Goal: Transaction & Acquisition: Purchase product/service

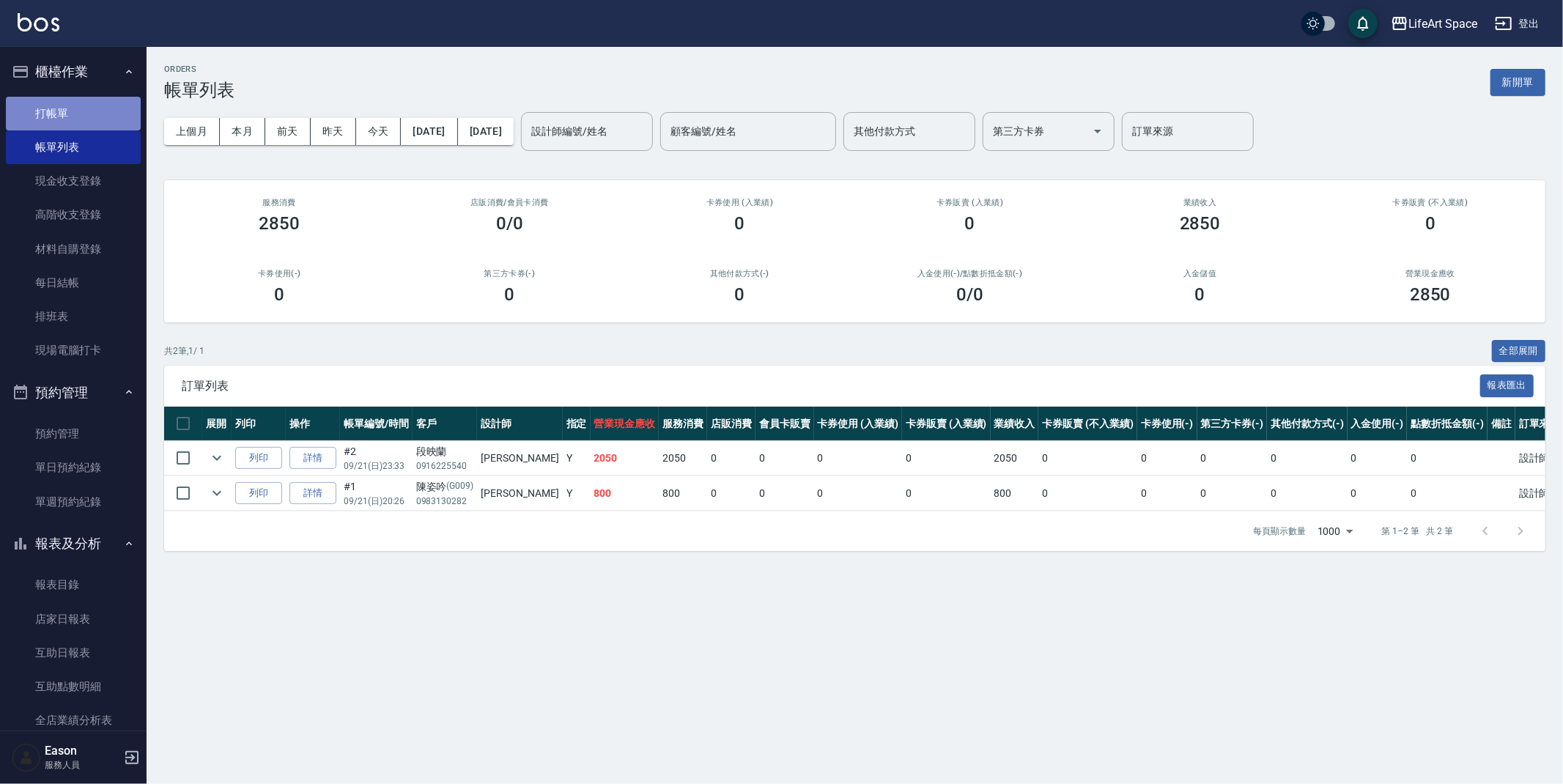
click at [89, 112] on link "打帳單" at bounding box center [73, 113] width 135 height 34
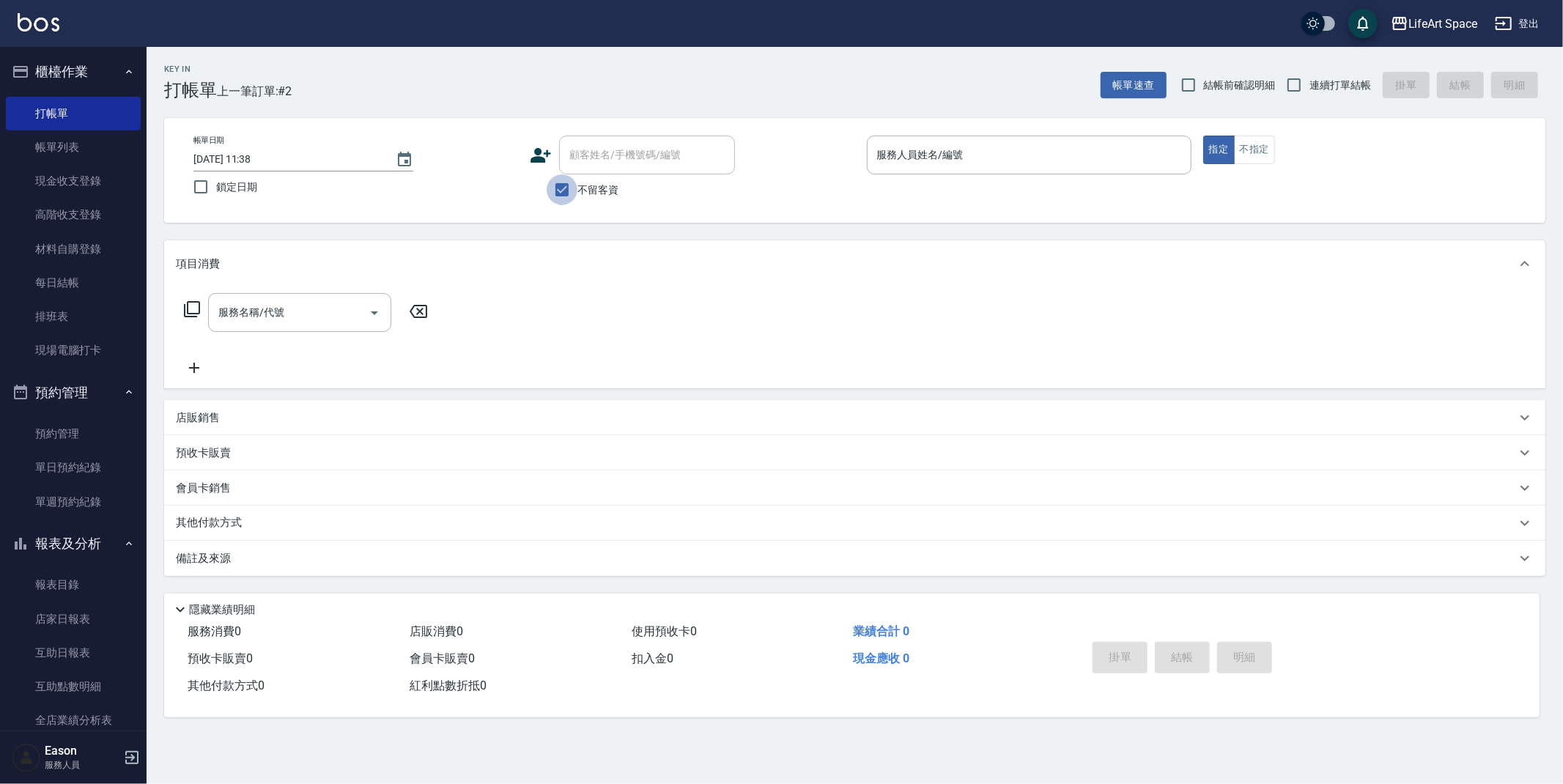
click at [567, 192] on input "不留客資" at bounding box center [562, 189] width 31 height 31
checkbox input "false"
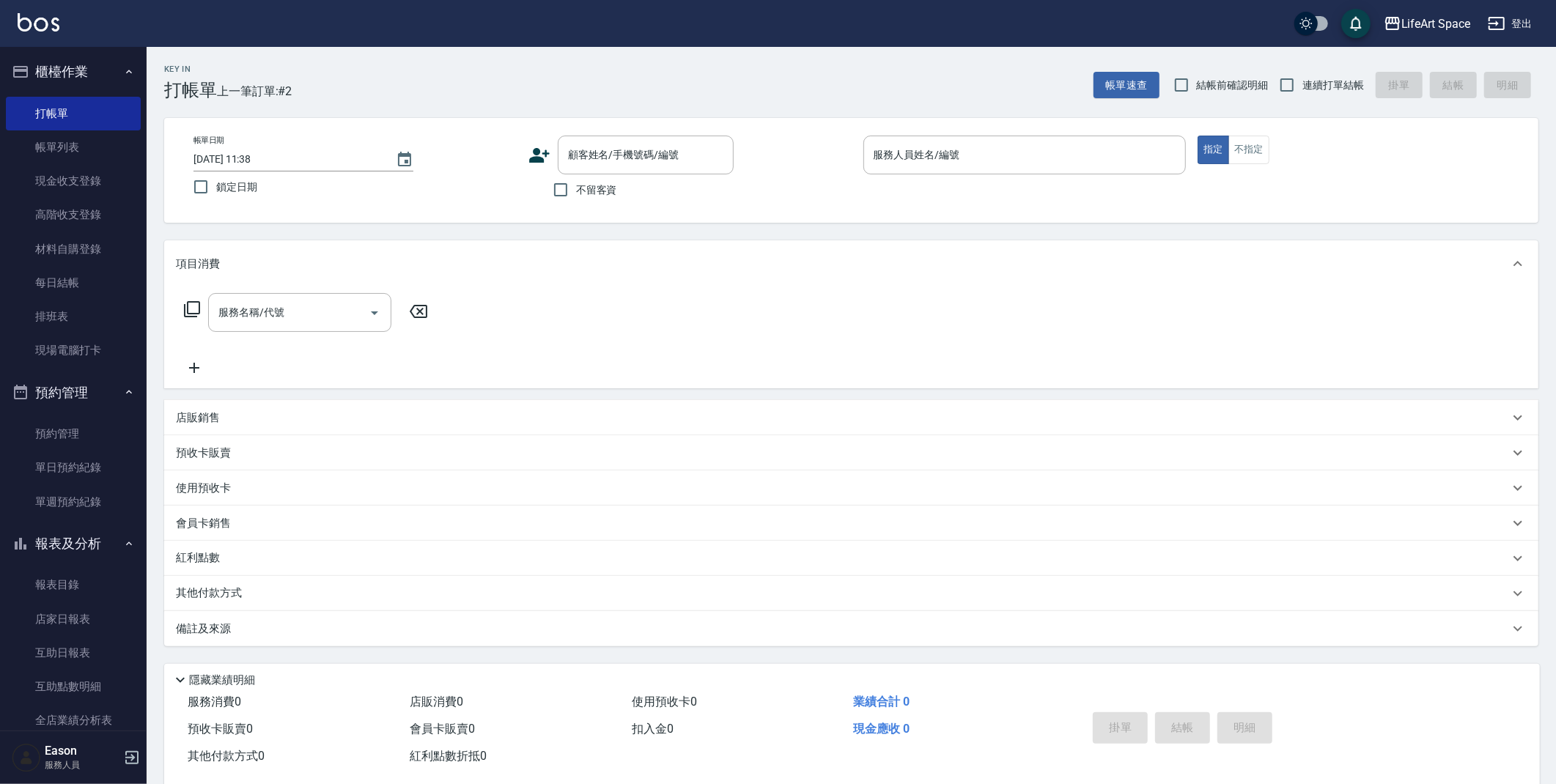
click at [319, 166] on input "2025/09/21 11:38" at bounding box center [287, 159] width 187 height 24
click at [399, 162] on icon "Choose date, selected date is 2025-09-21" at bounding box center [404, 160] width 18 height 18
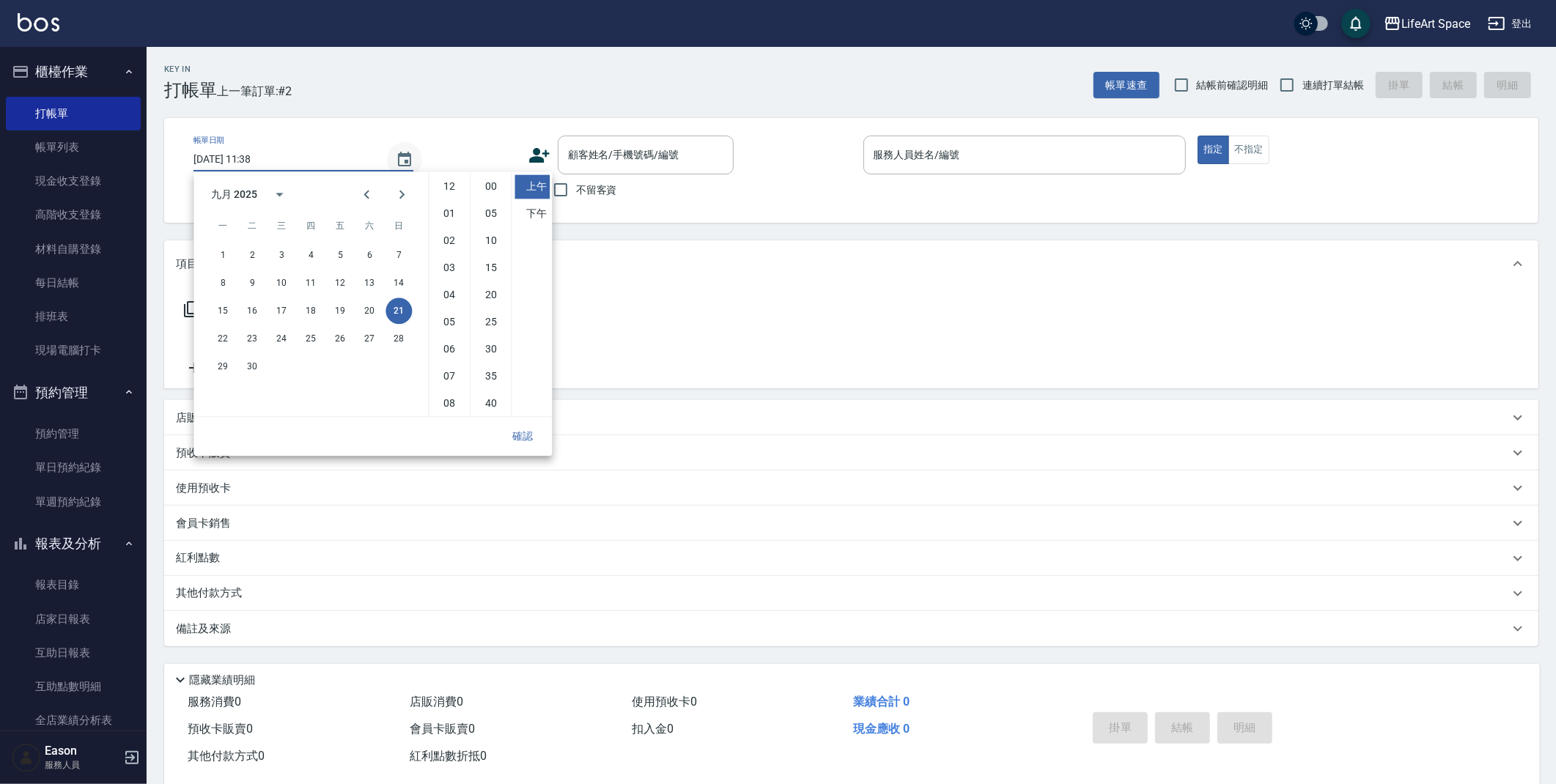
scroll to position [81, 0]
click at [374, 309] on button "20" at bounding box center [369, 310] width 26 height 26
type input "2025/09/20 11:38"
click at [519, 437] on button "確認" at bounding box center [522, 436] width 47 height 27
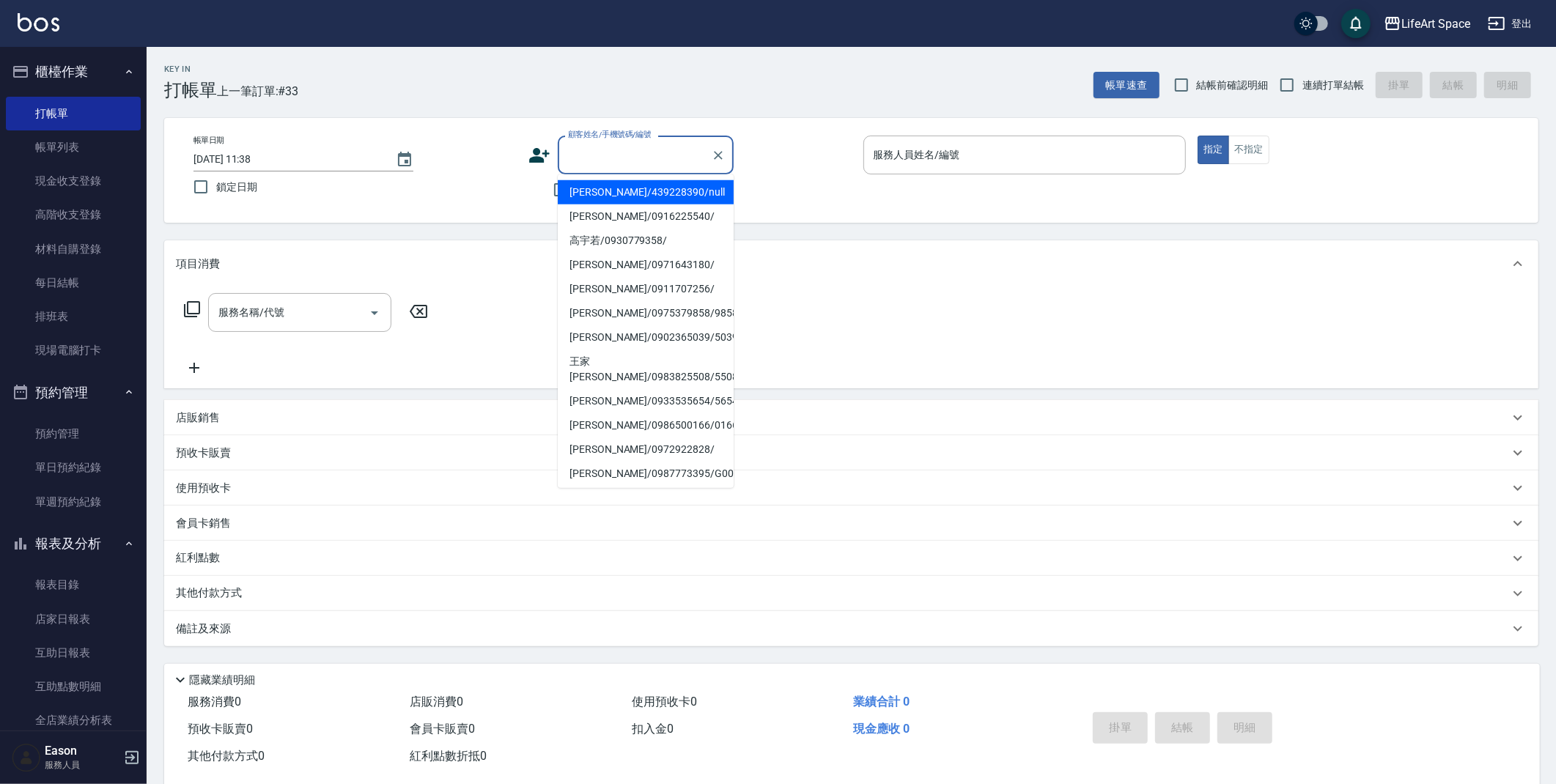
click at [600, 163] on input "顧客姓名/手機號碼/編號" at bounding box center [634, 154] width 141 height 25
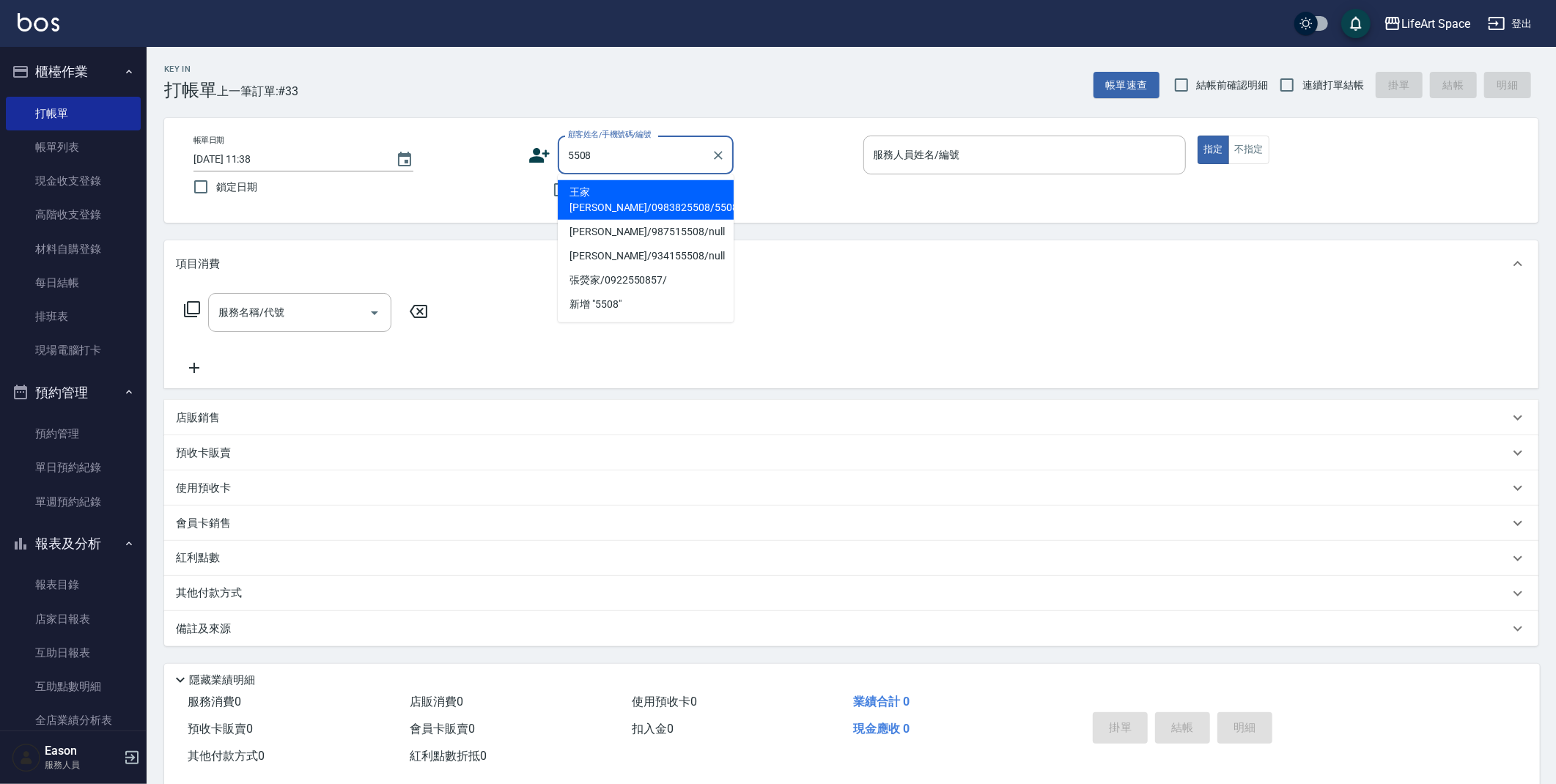
click at [599, 190] on li "王家睿/0983825508/5508ro" at bounding box center [646, 200] width 176 height 40
type input "王家睿/0983825508/5508ro"
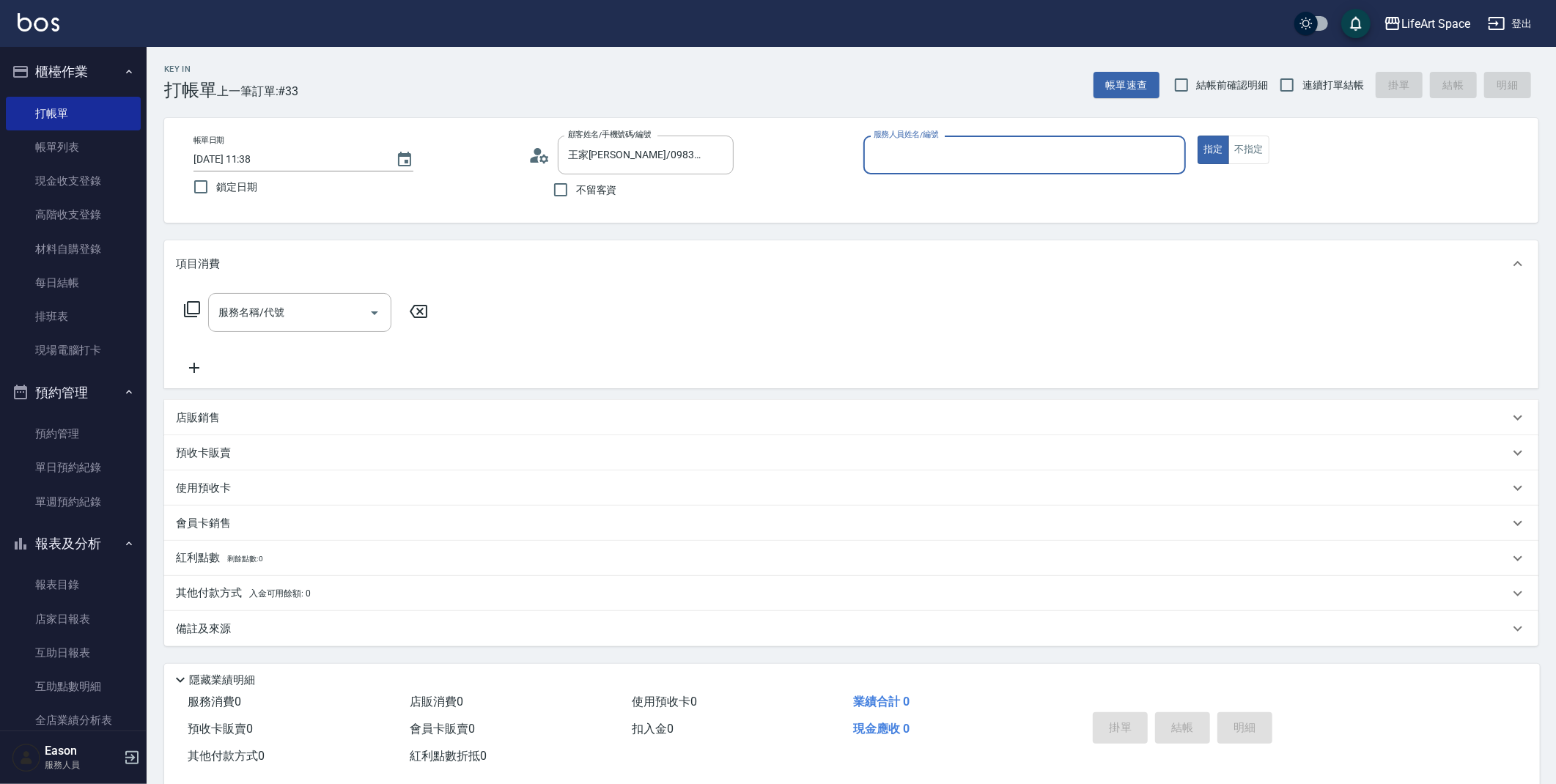
type input "Roi(無代號)"
click at [1063, 159] on input "Roi(無代號)" at bounding box center [1014, 154] width 288 height 25
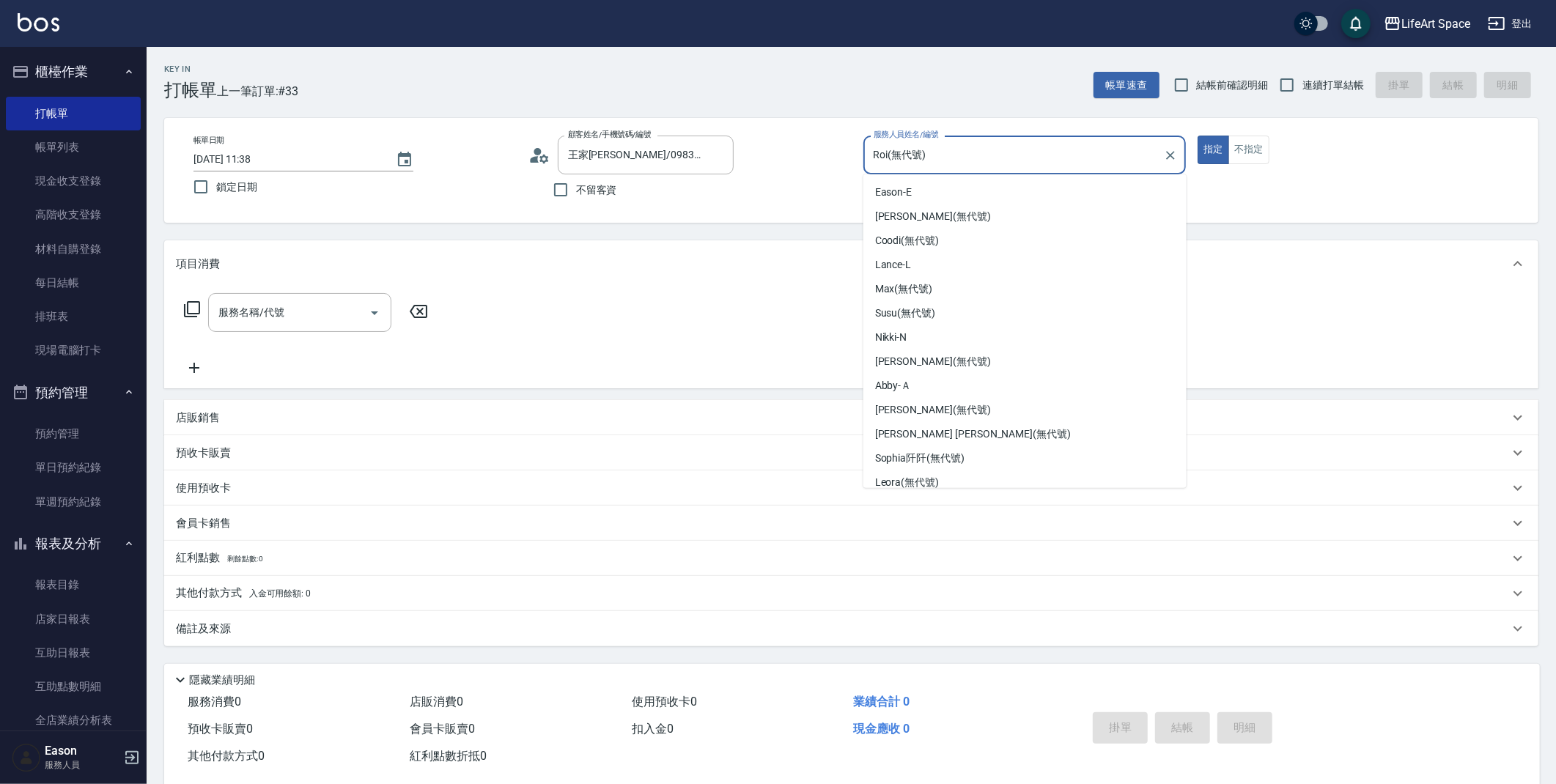
scroll to position [175, 0]
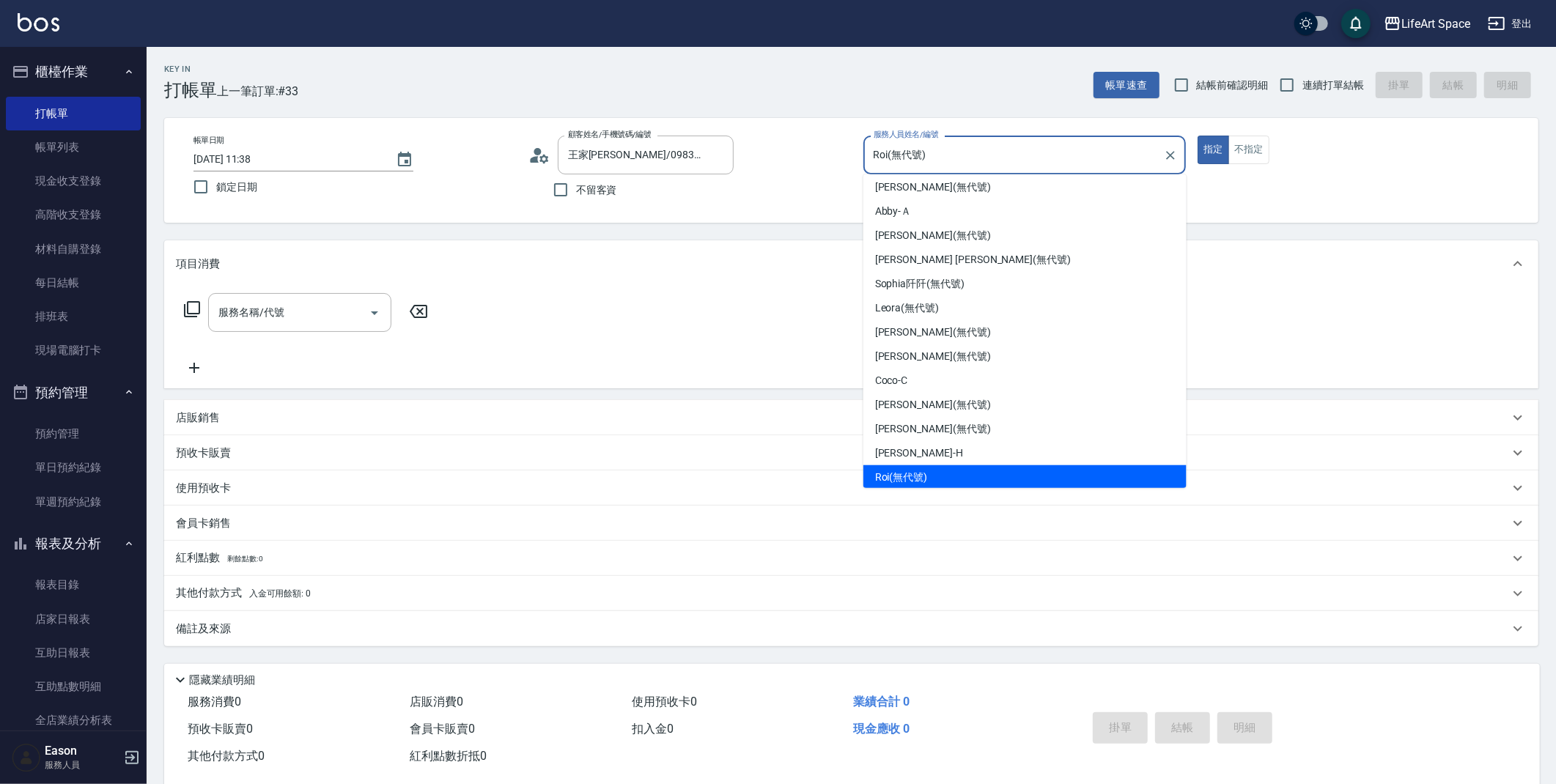
click at [1063, 159] on input "Roi(無代號)" at bounding box center [1014, 154] width 288 height 25
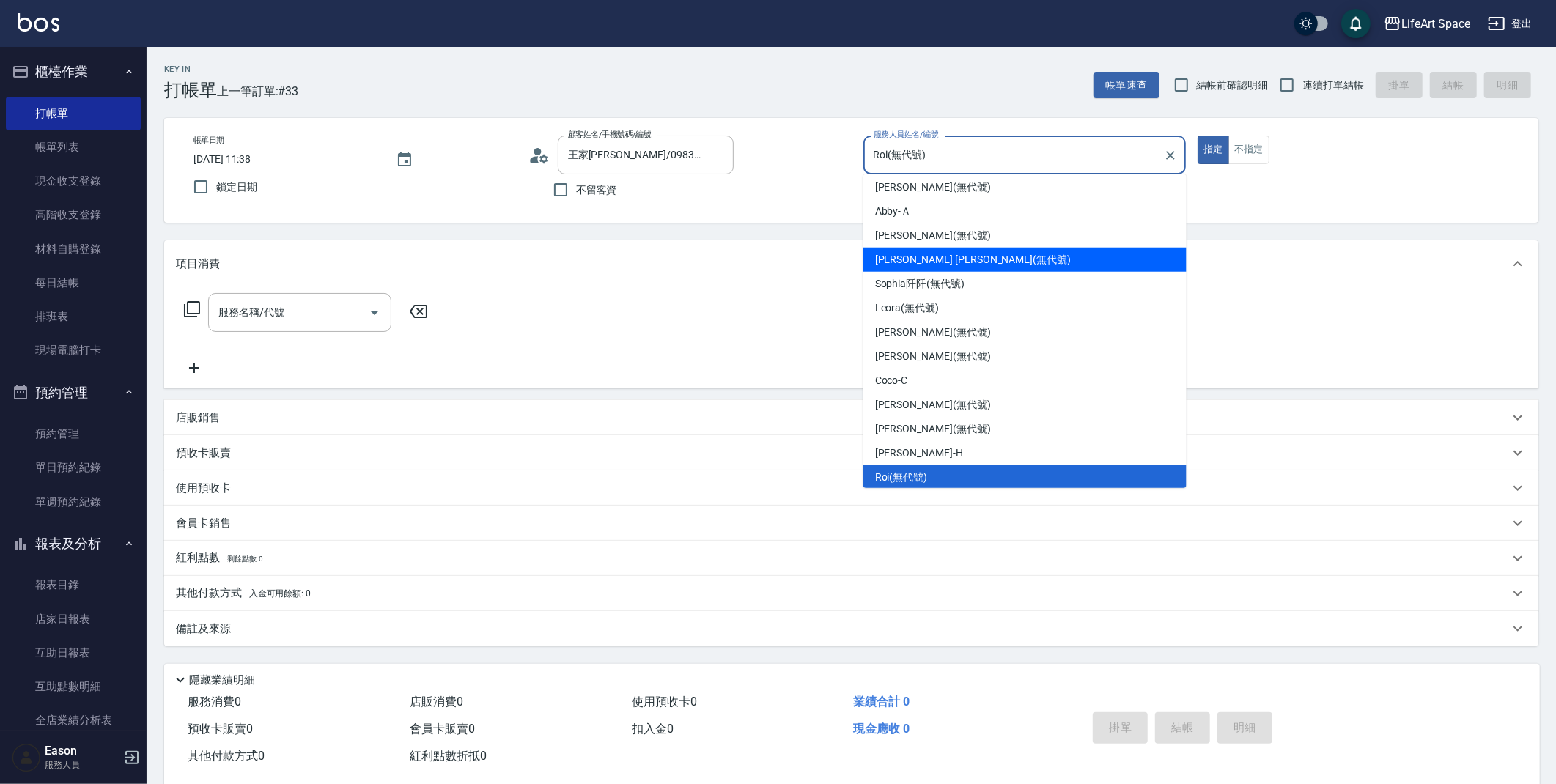
click at [406, 229] on div "Key In 打帳單 上一筆訂單:#33 帳單速查 結帳前確認明細 連續打單結帳 掛單 結帳 明細 帳單日期 2025/09/20 11:38 鎖定日期 顧客…" at bounding box center [851, 426] width 1409 height 758
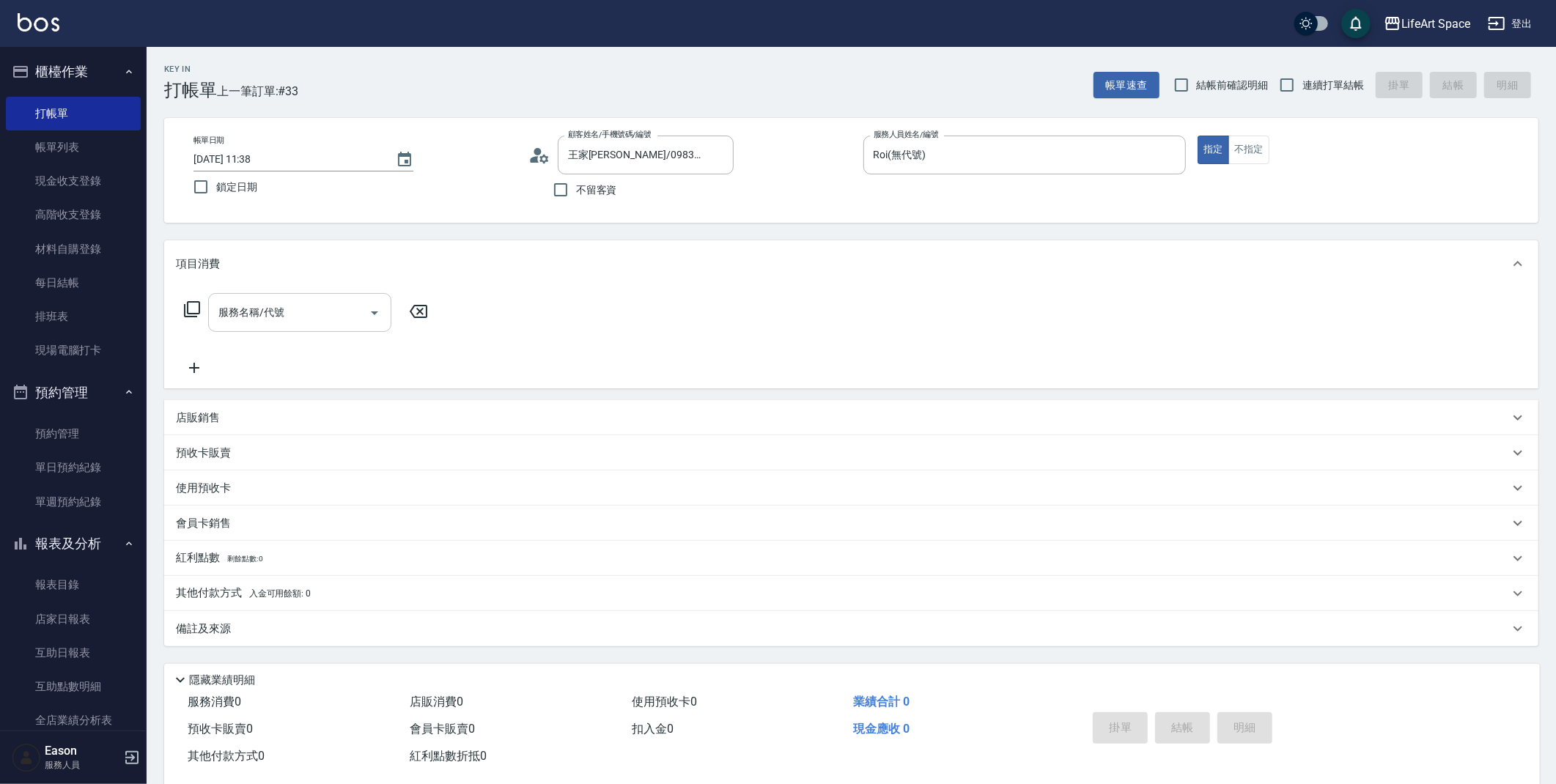
click at [363, 304] on div at bounding box center [373, 313] width 22 height 39
click at [383, 320] on icon "Open" at bounding box center [375, 313] width 18 height 18
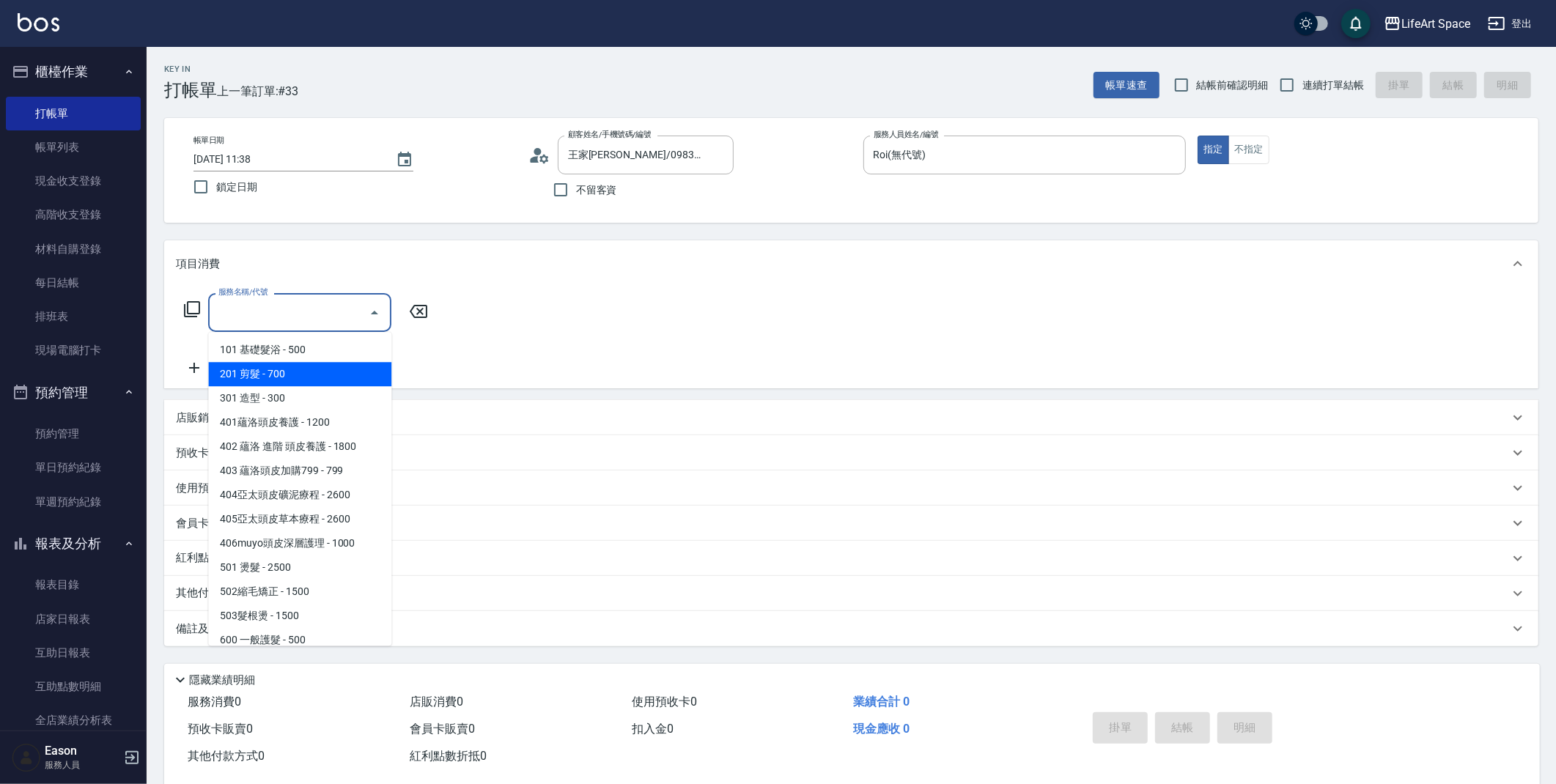
click at [341, 377] on span "201 剪髮 - 700" at bounding box center [299, 374] width 183 height 24
type input "201 剪髮(201)"
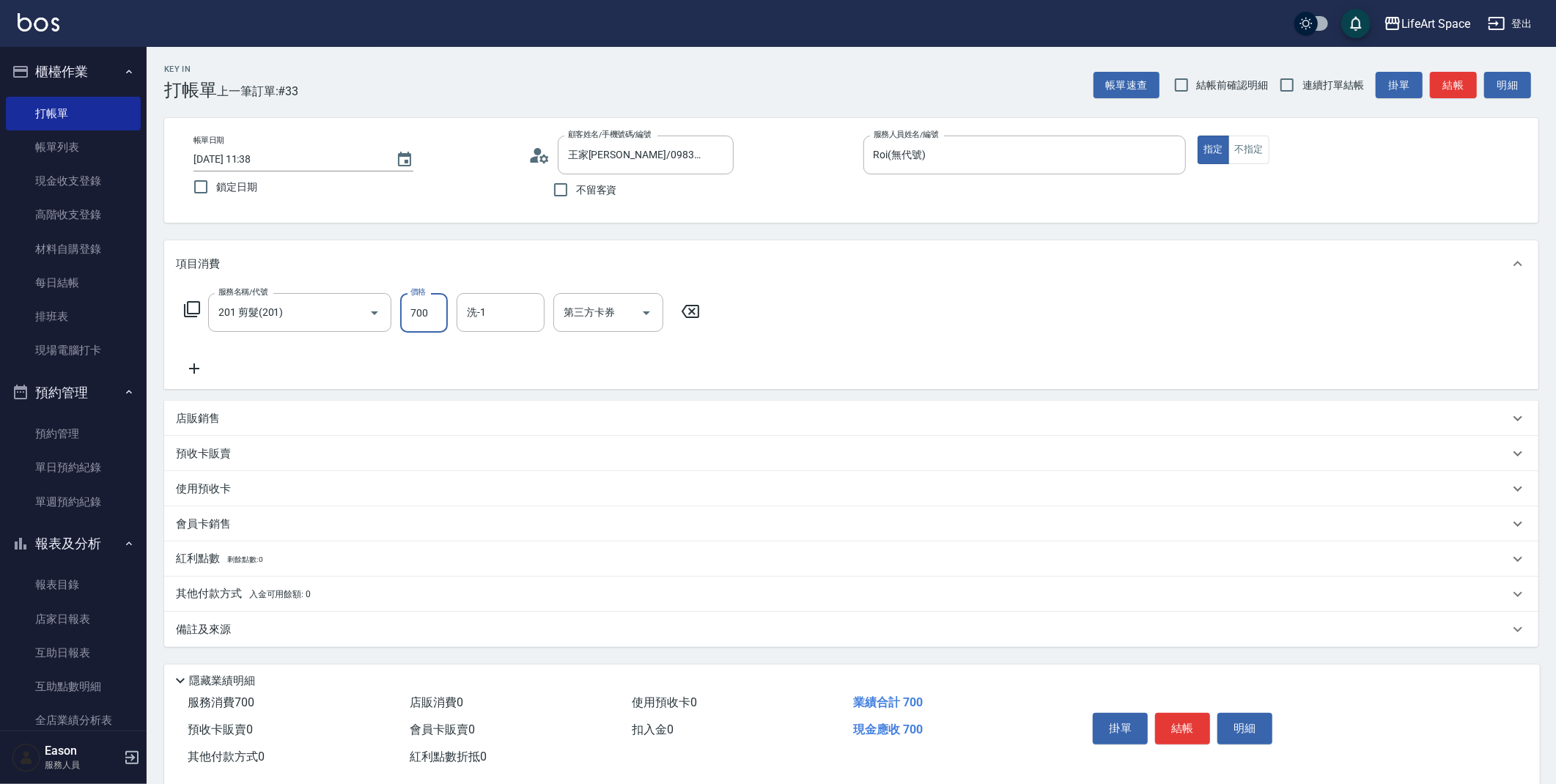
click at [439, 311] on input "700" at bounding box center [424, 313] width 48 height 40
type input "800"
click at [195, 369] on icon at bounding box center [194, 369] width 37 height 18
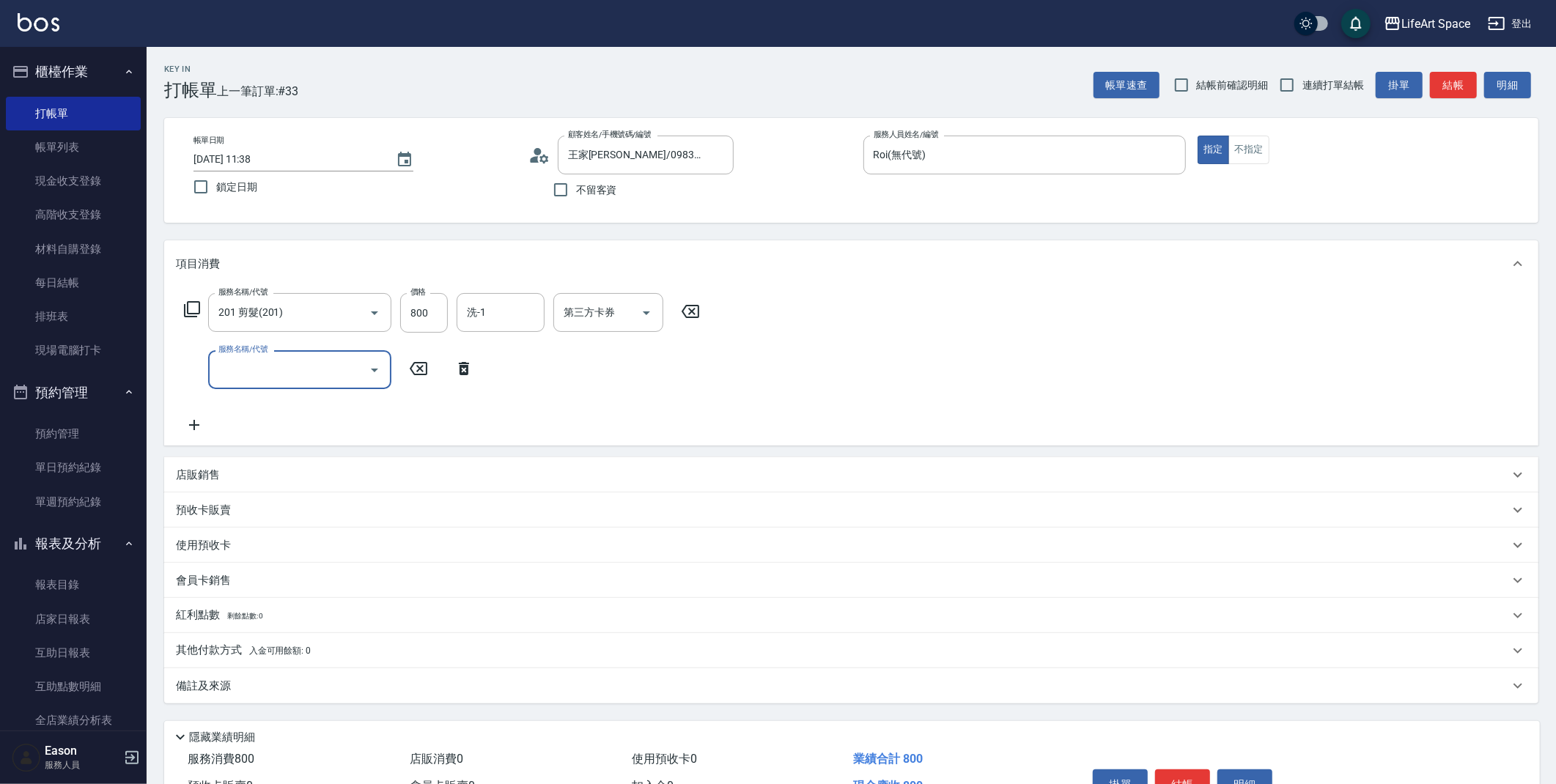
click at [243, 366] on input "服務名稱/代號" at bounding box center [289, 369] width 148 height 25
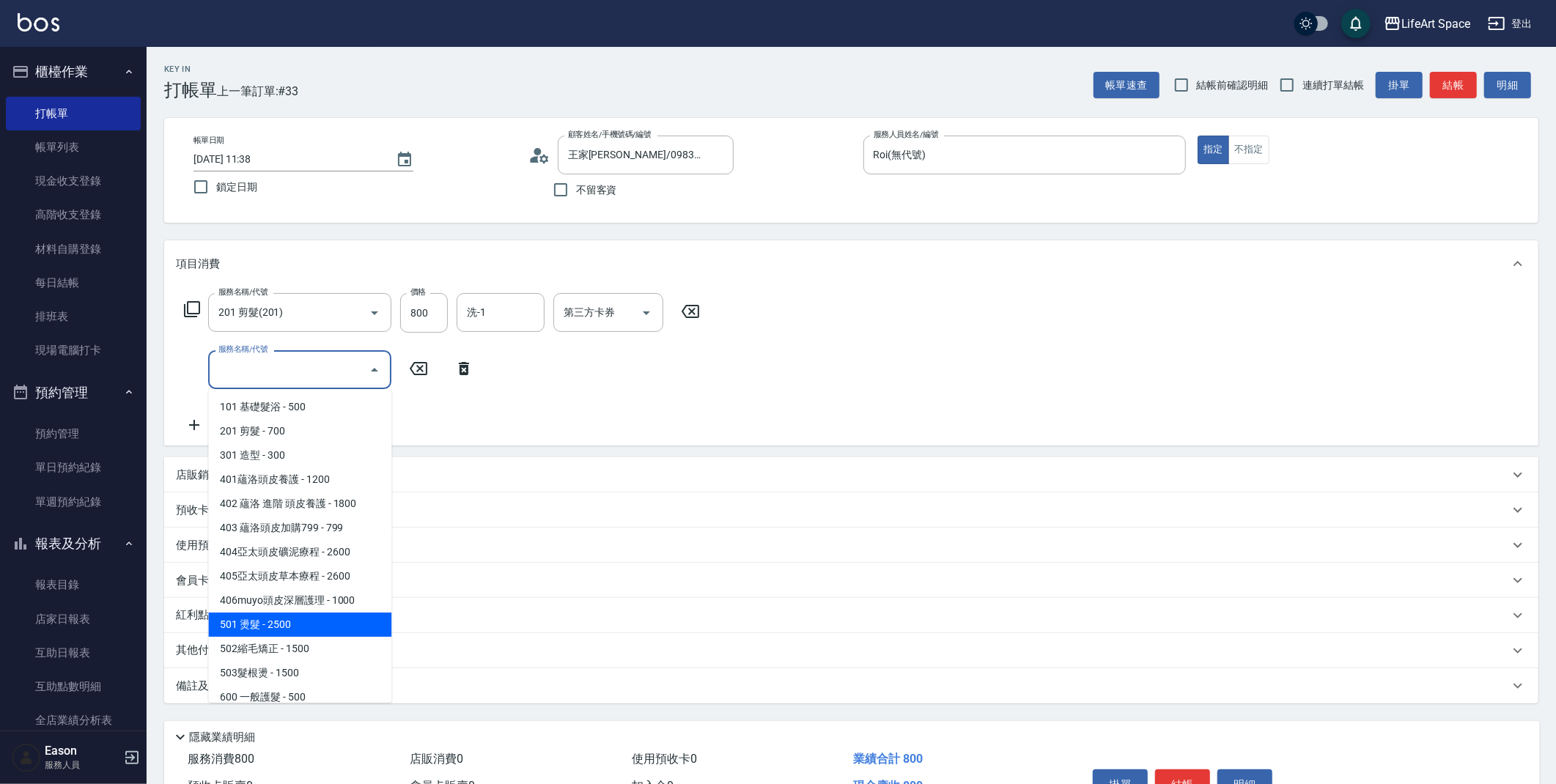
click at [284, 625] on span "501 燙髮 - 2500" at bounding box center [299, 624] width 183 height 24
type input "501 燙髮(501)"
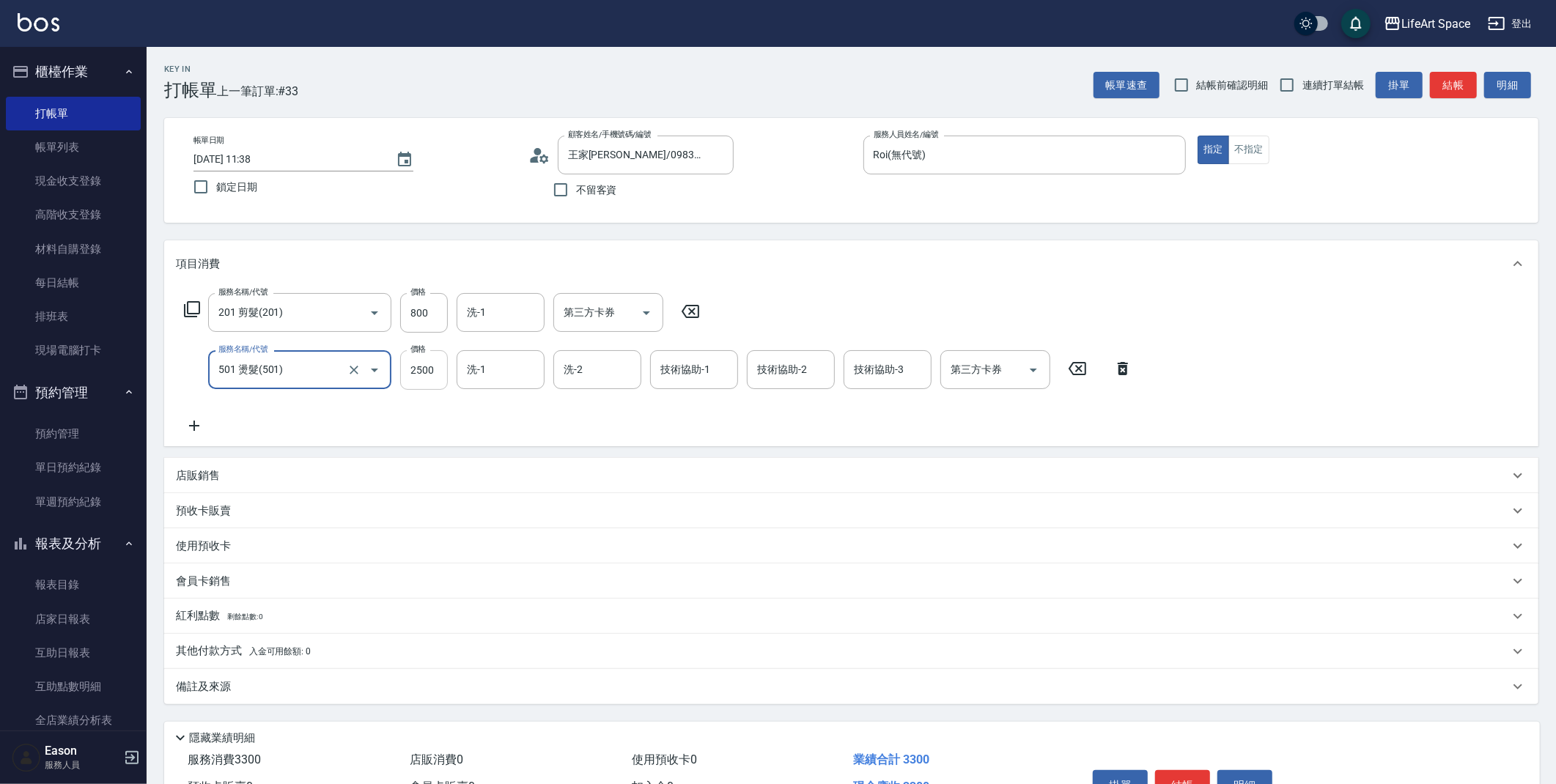
click at [434, 377] on input "2500" at bounding box center [424, 369] width 48 height 40
drag, startPoint x: 434, startPoint y: 377, endPoint x: 402, endPoint y: 375, distance: 32.1
click at [402, 375] on input "3300" at bounding box center [424, 369] width 48 height 40
type input "3400"
click at [372, 427] on div "服務名稱/代號 201 剪髮(201) 服務名稱/代號 價格 800 價格 洗-1 洗-1 第三方卡券 第三方卡券 服務名稱/代號 501 燙髮(501) 服…" at bounding box center [658, 364] width 965 height 142
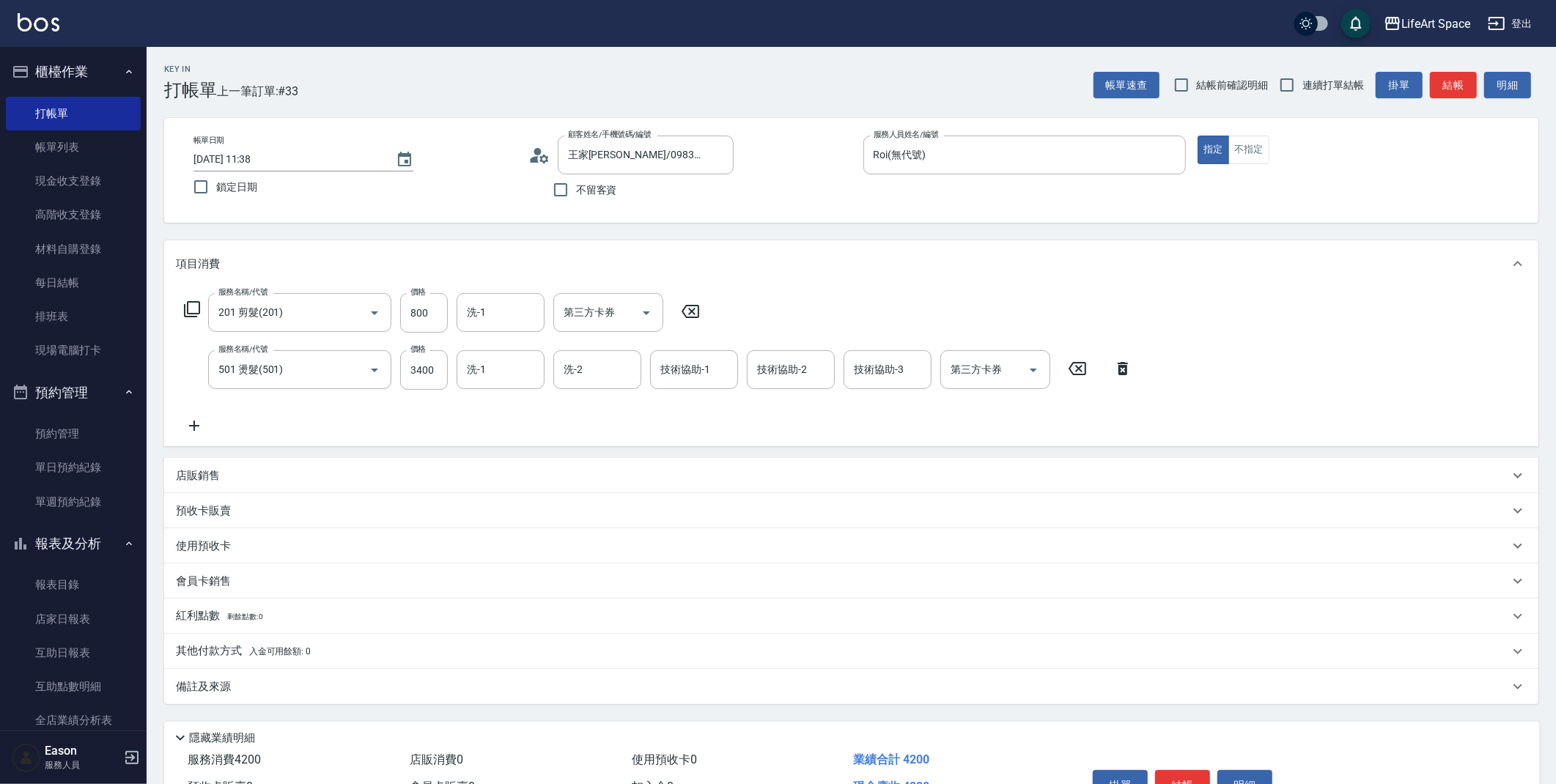
click at [396, 694] on div "備註及來源" at bounding box center [851, 686] width 1374 height 35
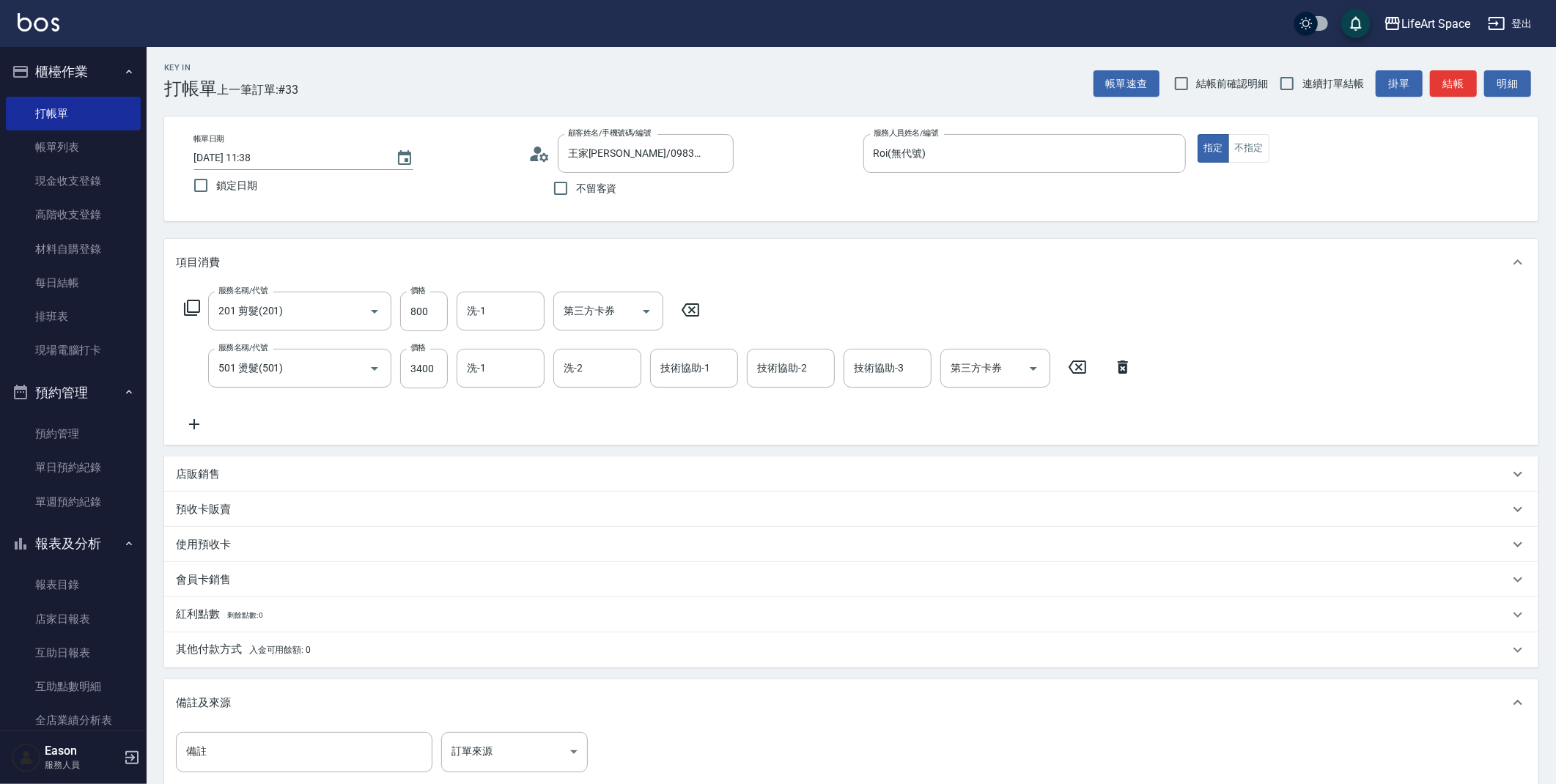
scroll to position [49, 0]
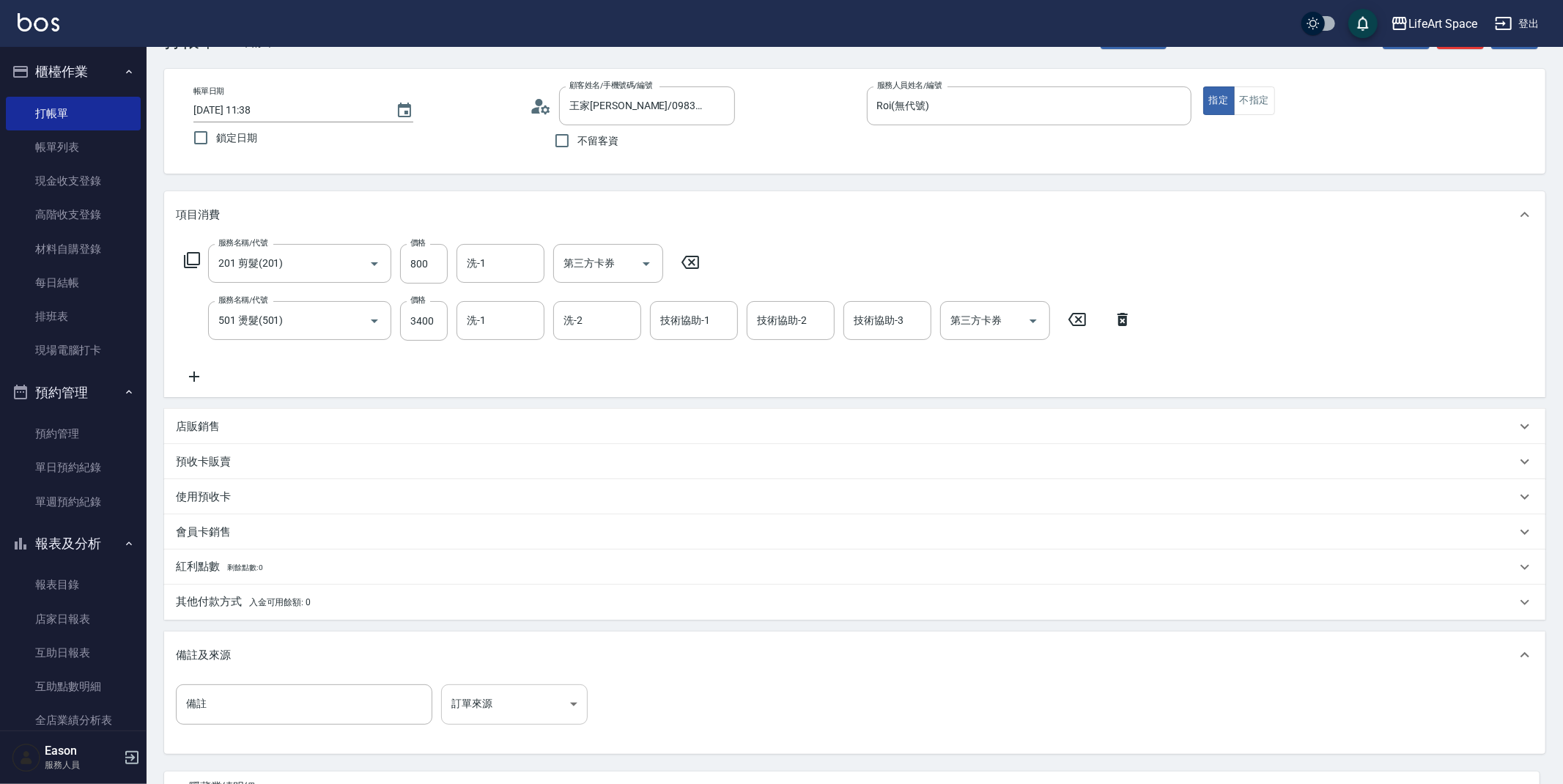
click at [557, 697] on body "LifeArt Space 登出 櫃檯作業 打帳單 帳單列表 現金收支登錄 高階收支登錄 材料自購登錄 每日結帳 排班表 現場電腦打卡 預約管理 預約管理 單…" at bounding box center [782, 431] width 1563 height 962
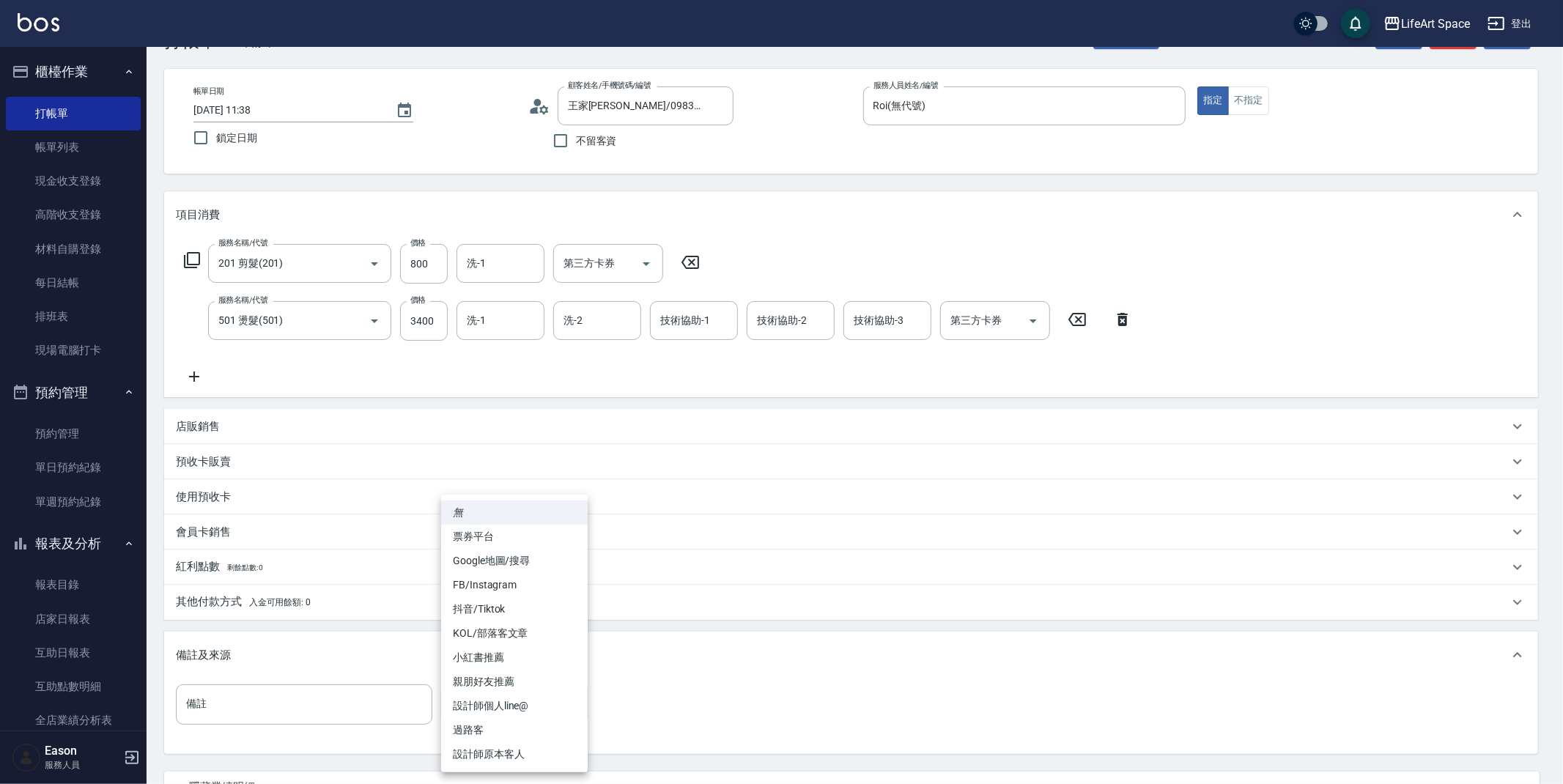
click at [531, 752] on li "設計師原本客人" at bounding box center [514, 754] width 146 height 24
type input "設計師原本客人"
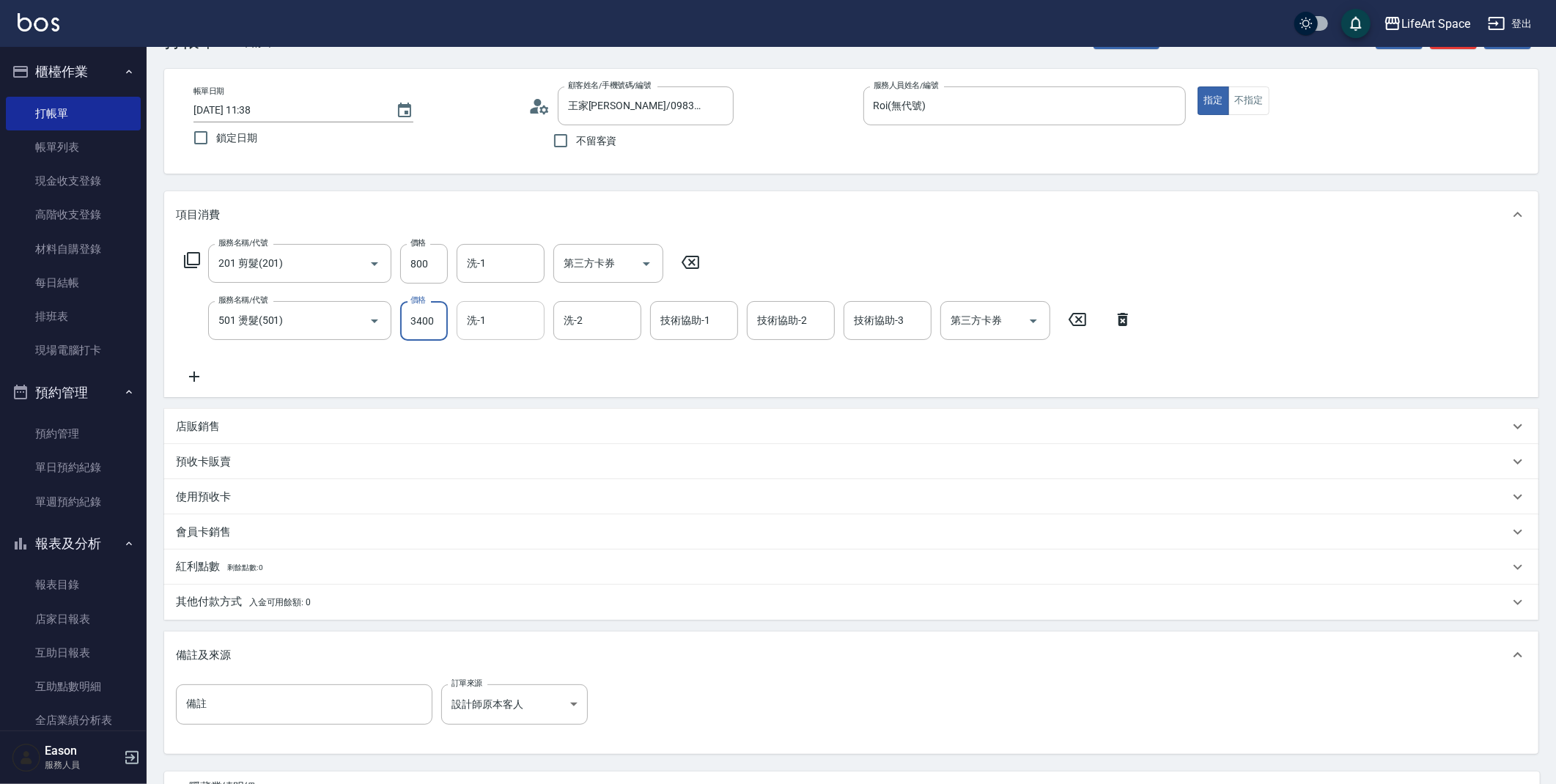
drag, startPoint x: 434, startPoint y: 321, endPoint x: 485, endPoint y: 323, distance: 51.0
click at [485, 323] on div "服務名稱/代號 501 燙髮(501) 服務名稱/代號 價格 3400 價格 洗-1 洗-1 洗-2 洗-2 技術協助-1 技術協助-1 技術協助-2 技術協…" at bounding box center [658, 321] width 965 height 40
type input "3600"
click at [367, 599] on div "其他付款方式 入金可用餘額: 0" at bounding box center [843, 602] width 1333 height 16
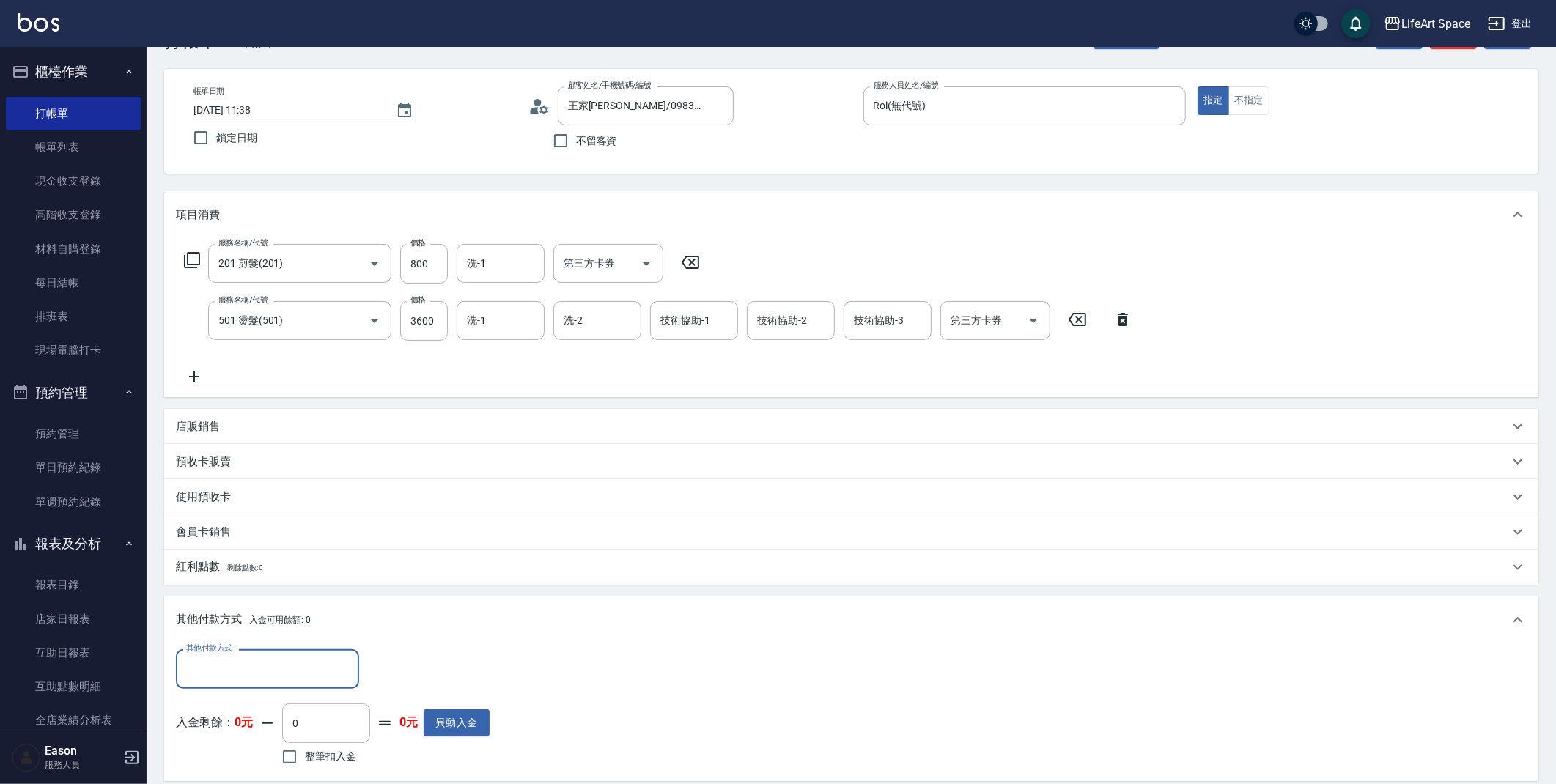
scroll to position [0, 0]
click at [292, 658] on input "其他付款方式" at bounding box center [268, 668] width 170 height 25
click at [277, 586] on span "Linepay" at bounding box center [267, 583] width 183 height 24
type input "Linepay"
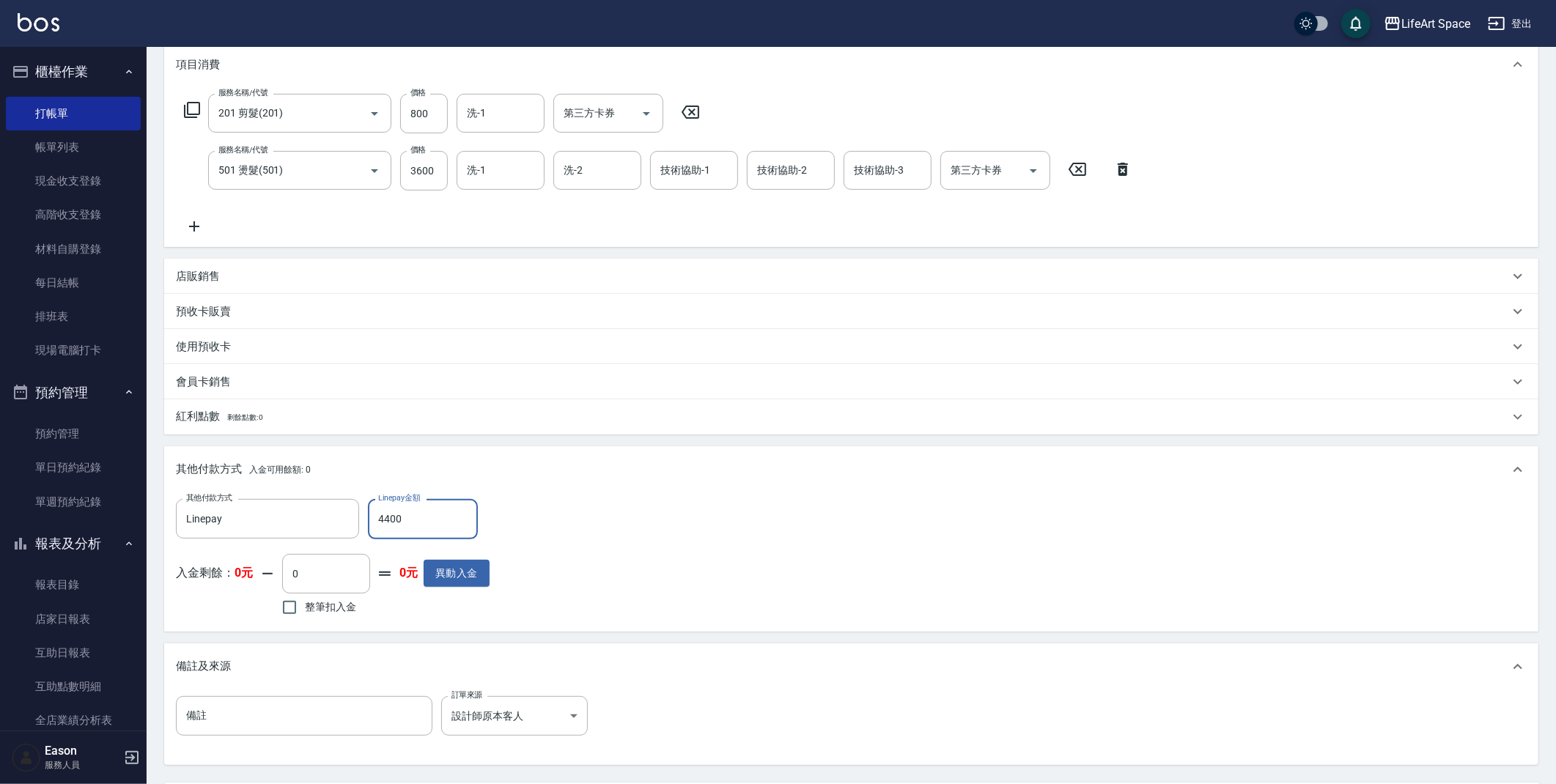
scroll to position [343, 0]
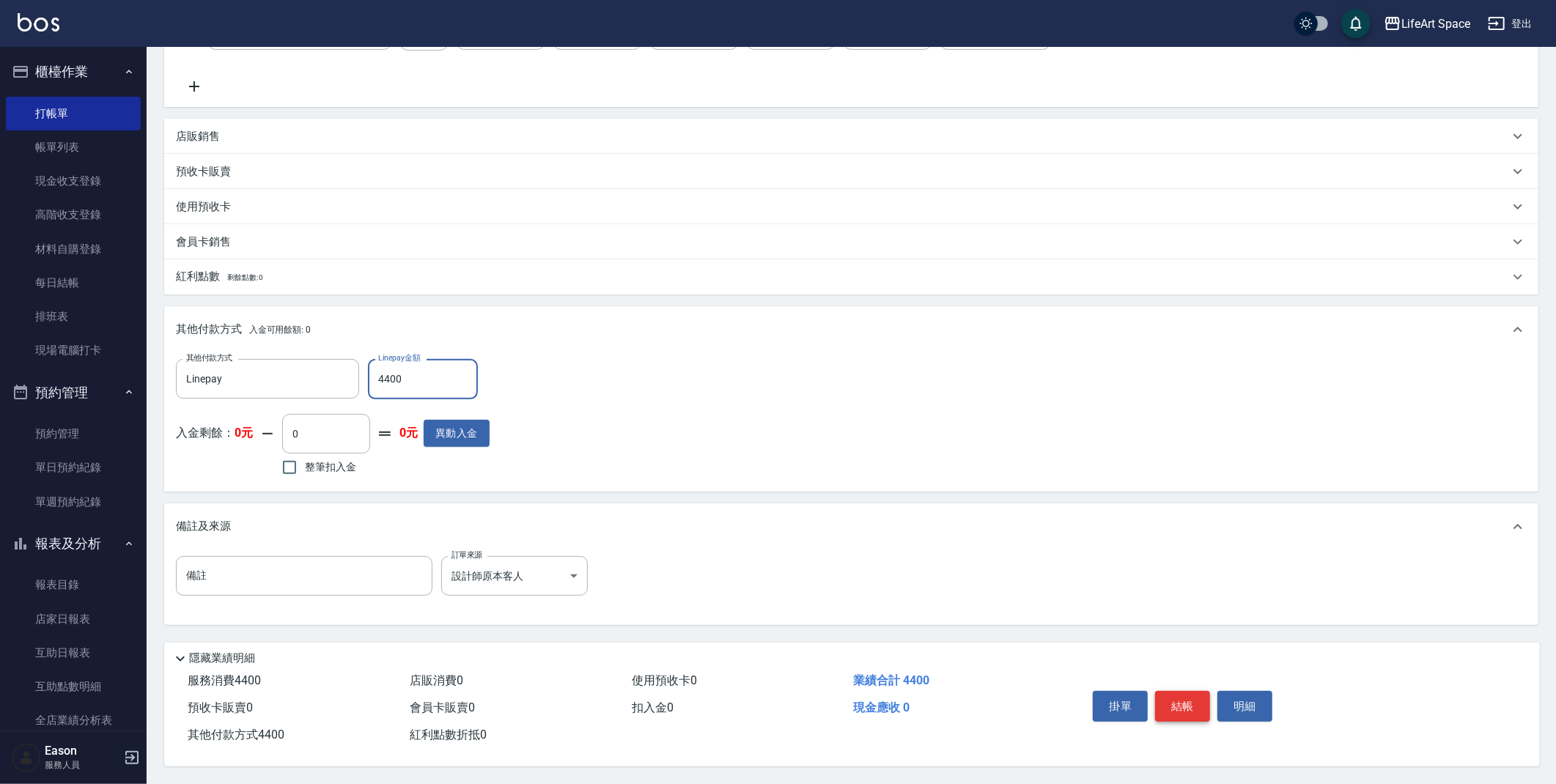
type input "4400"
click at [1179, 703] on button "結帳" at bounding box center [1183, 706] width 55 height 31
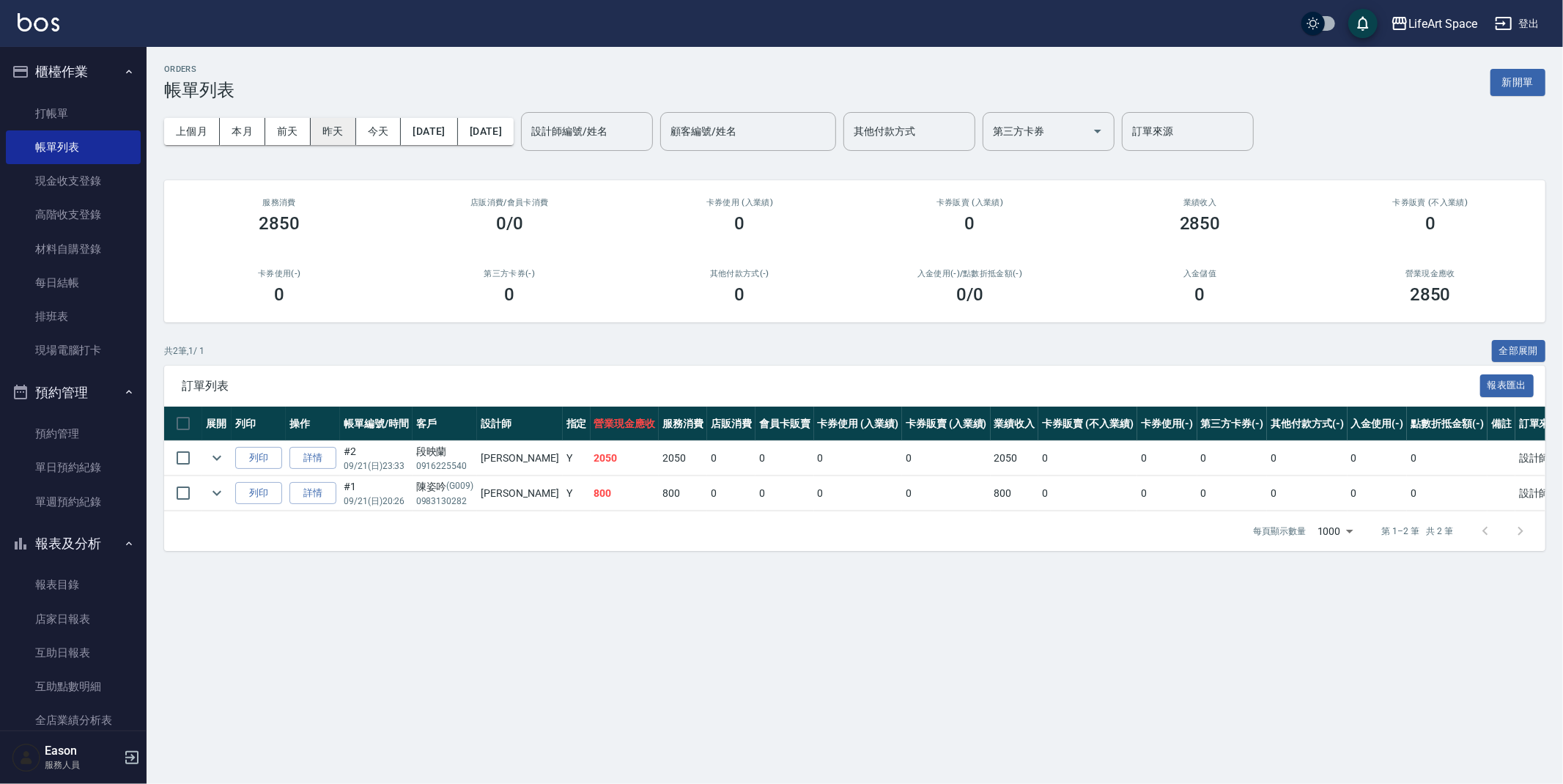
click at [331, 134] on button "昨天" at bounding box center [333, 131] width 46 height 27
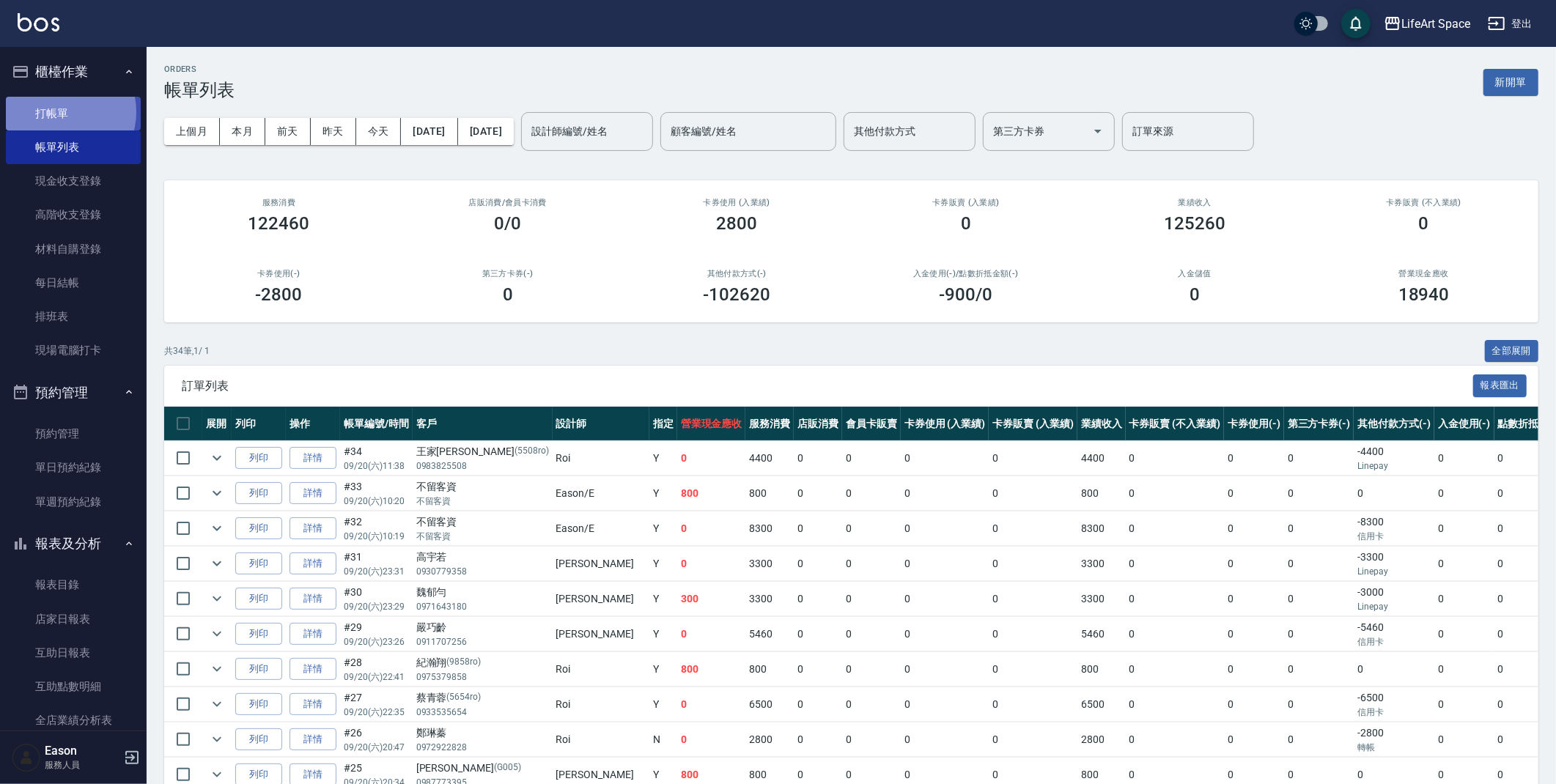
click at [62, 111] on link "打帳單" at bounding box center [73, 113] width 135 height 34
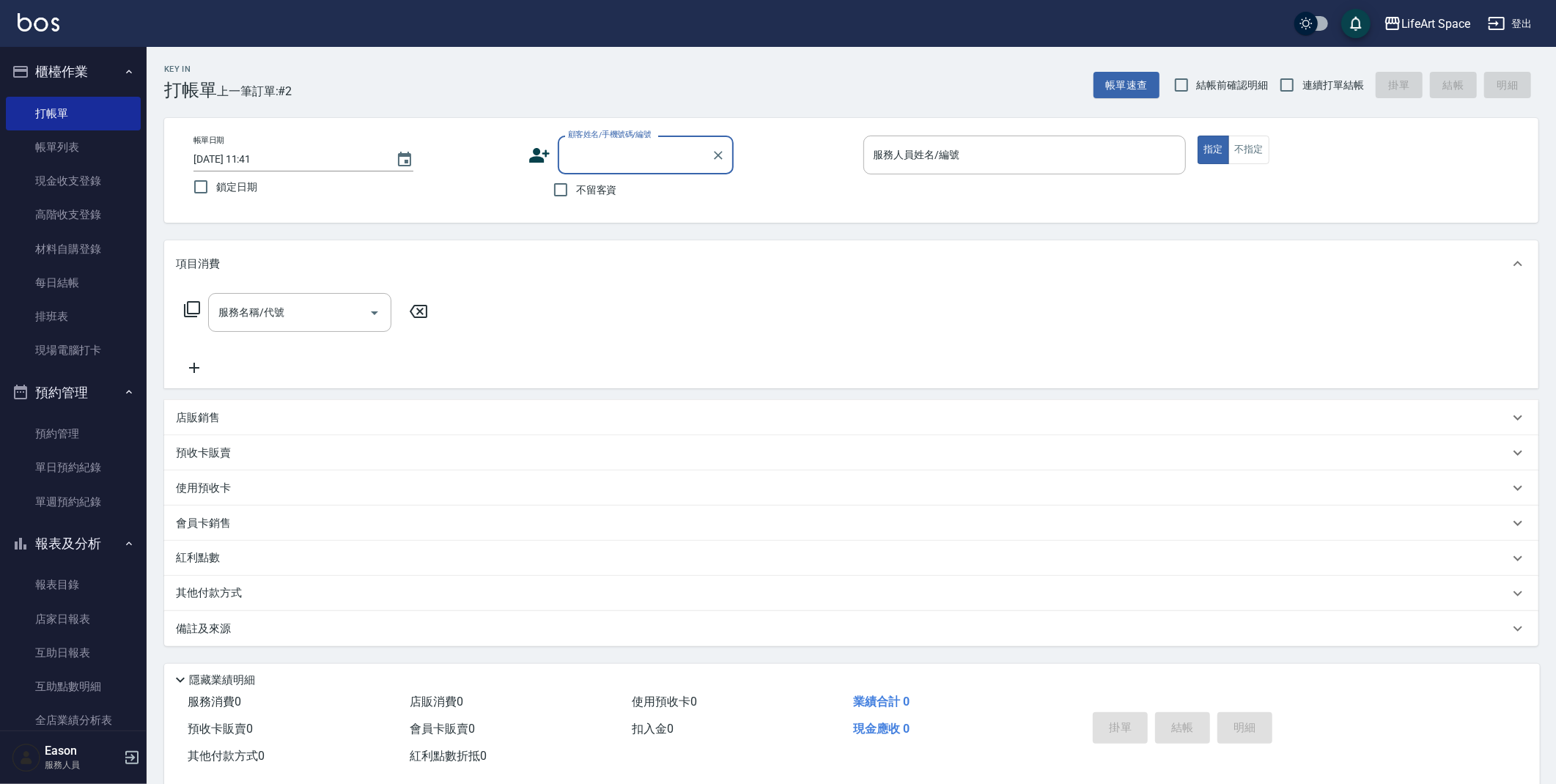
click at [599, 156] on input "顧客姓名/手機號碼/編號" at bounding box center [634, 154] width 141 height 25
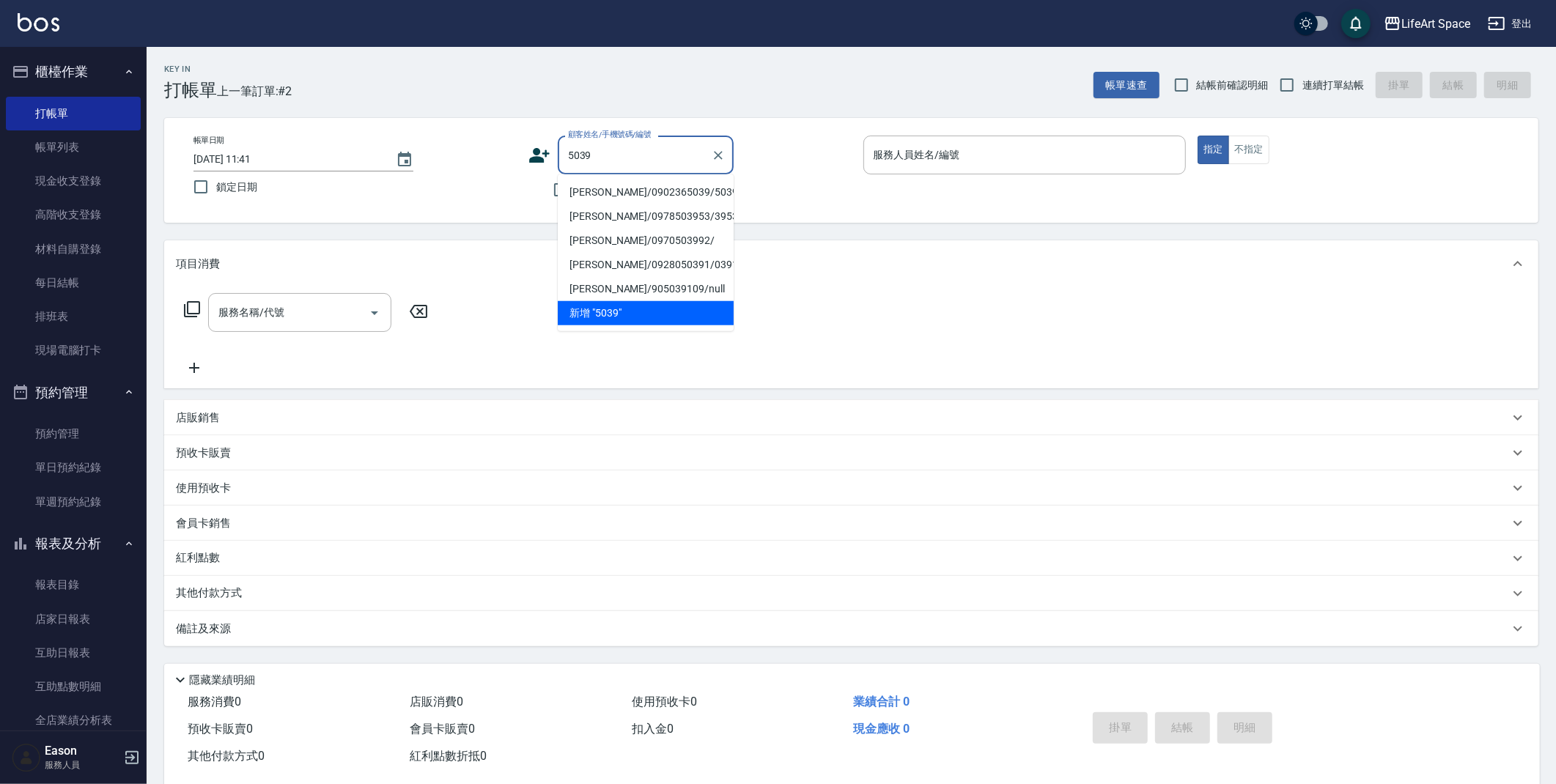
click at [629, 192] on li "林修平/0902365039/5039ro" at bounding box center [646, 192] width 176 height 24
type input "林修平/0902365039/5039ro"
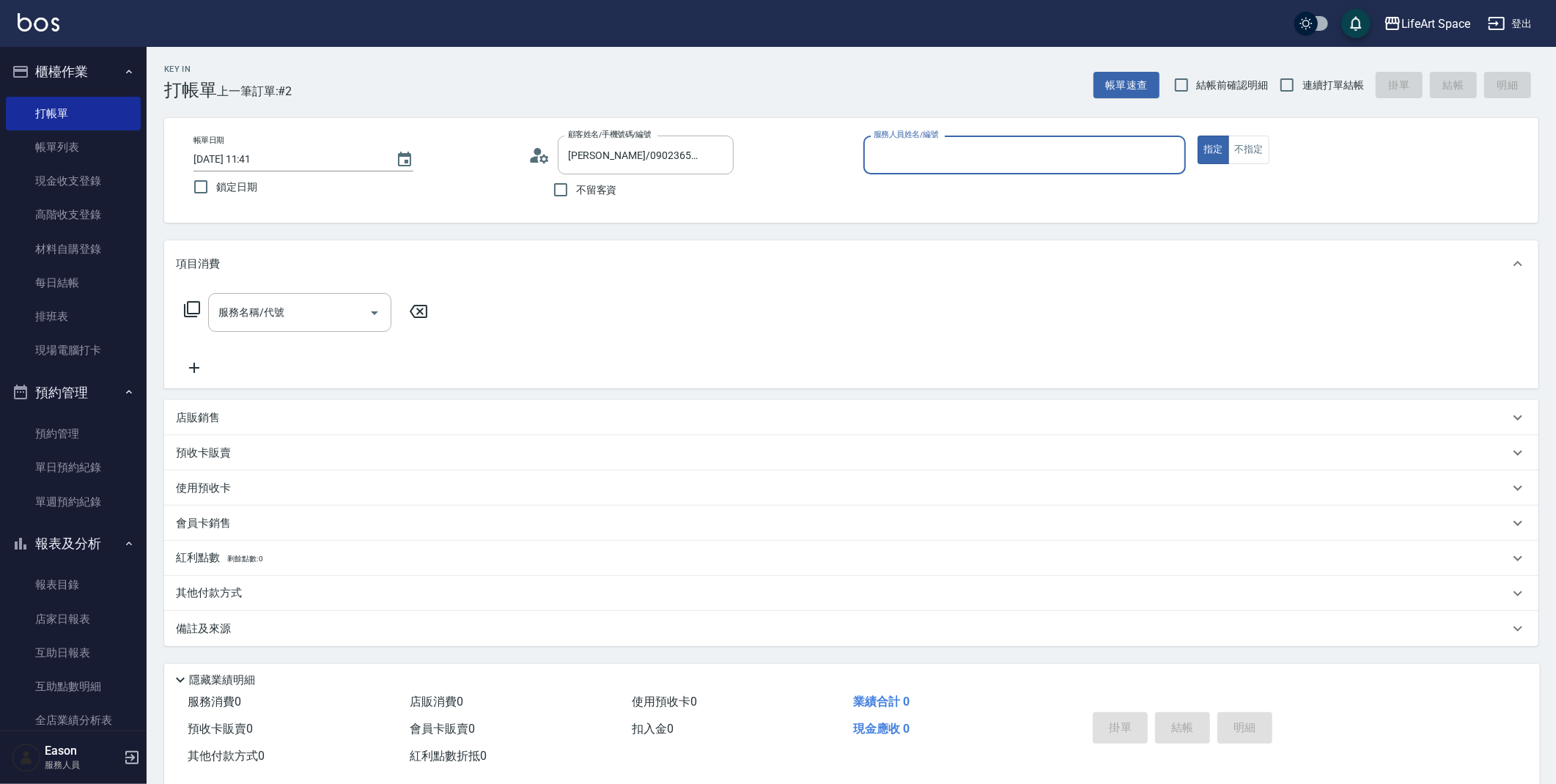
type input "Roi(無代號)"
click at [346, 319] on input "服務名稱/代號" at bounding box center [289, 313] width 148 height 25
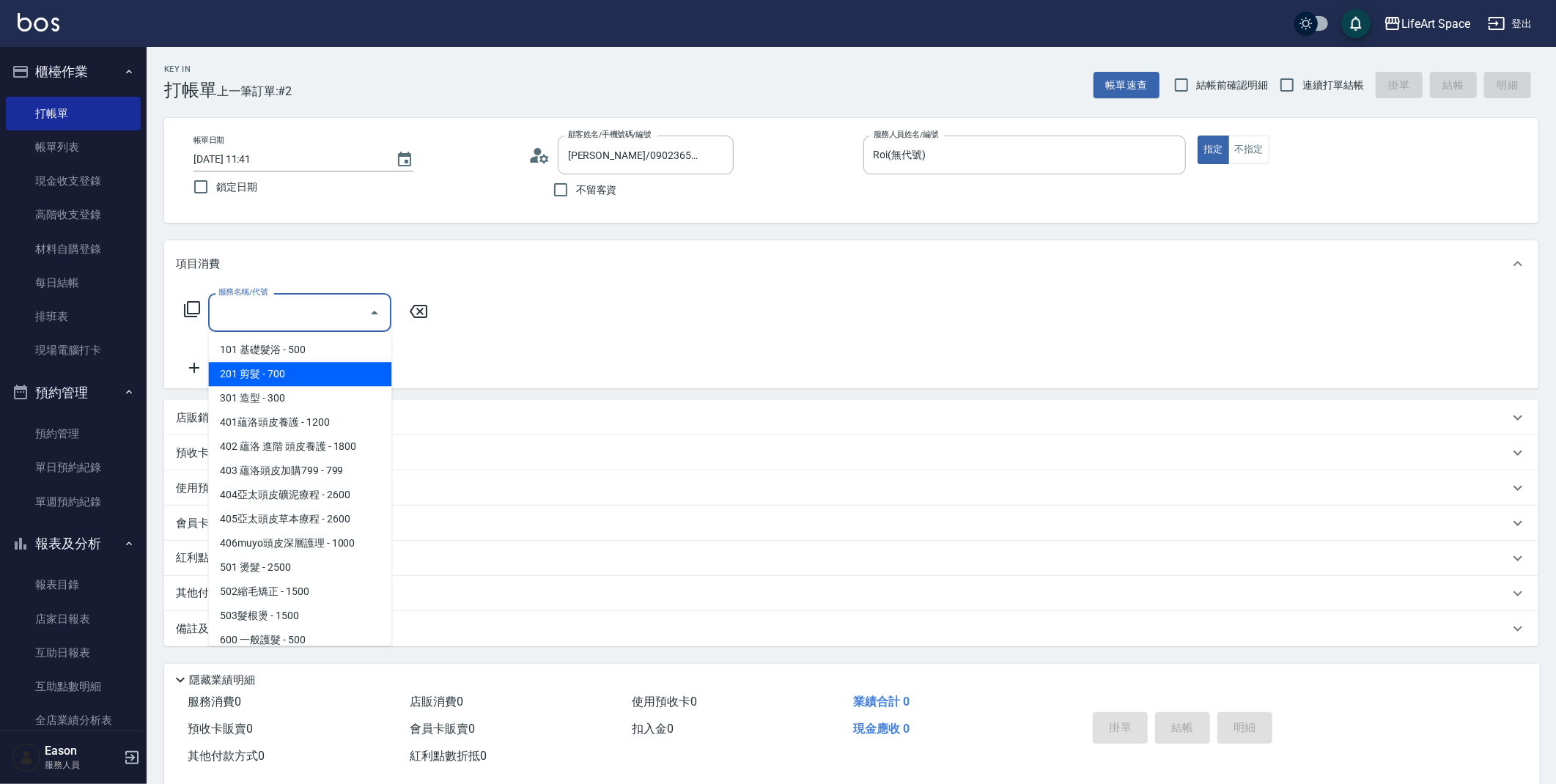
drag, startPoint x: 304, startPoint y: 374, endPoint x: 329, endPoint y: 343, distance: 39.8
click at [304, 374] on span "201 剪髮 - 700" at bounding box center [299, 374] width 183 height 24
type input "201 剪髮(201)"
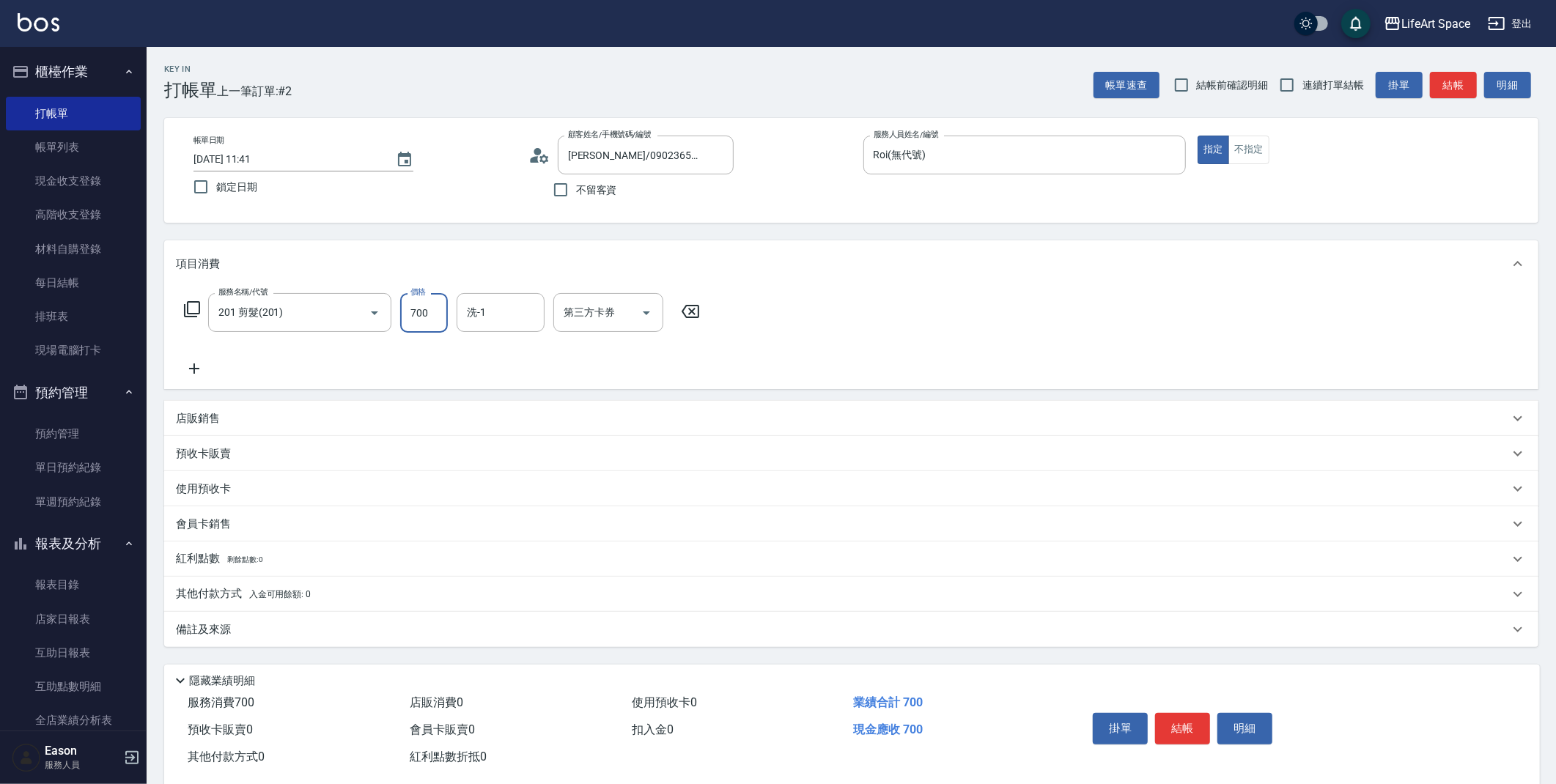
drag, startPoint x: 419, startPoint y: 318, endPoint x: 435, endPoint y: 319, distance: 16.0
click at [435, 319] on input "700" at bounding box center [424, 313] width 48 height 40
type input "1000"
click at [316, 633] on div "備註及來源" at bounding box center [843, 630] width 1333 height 16
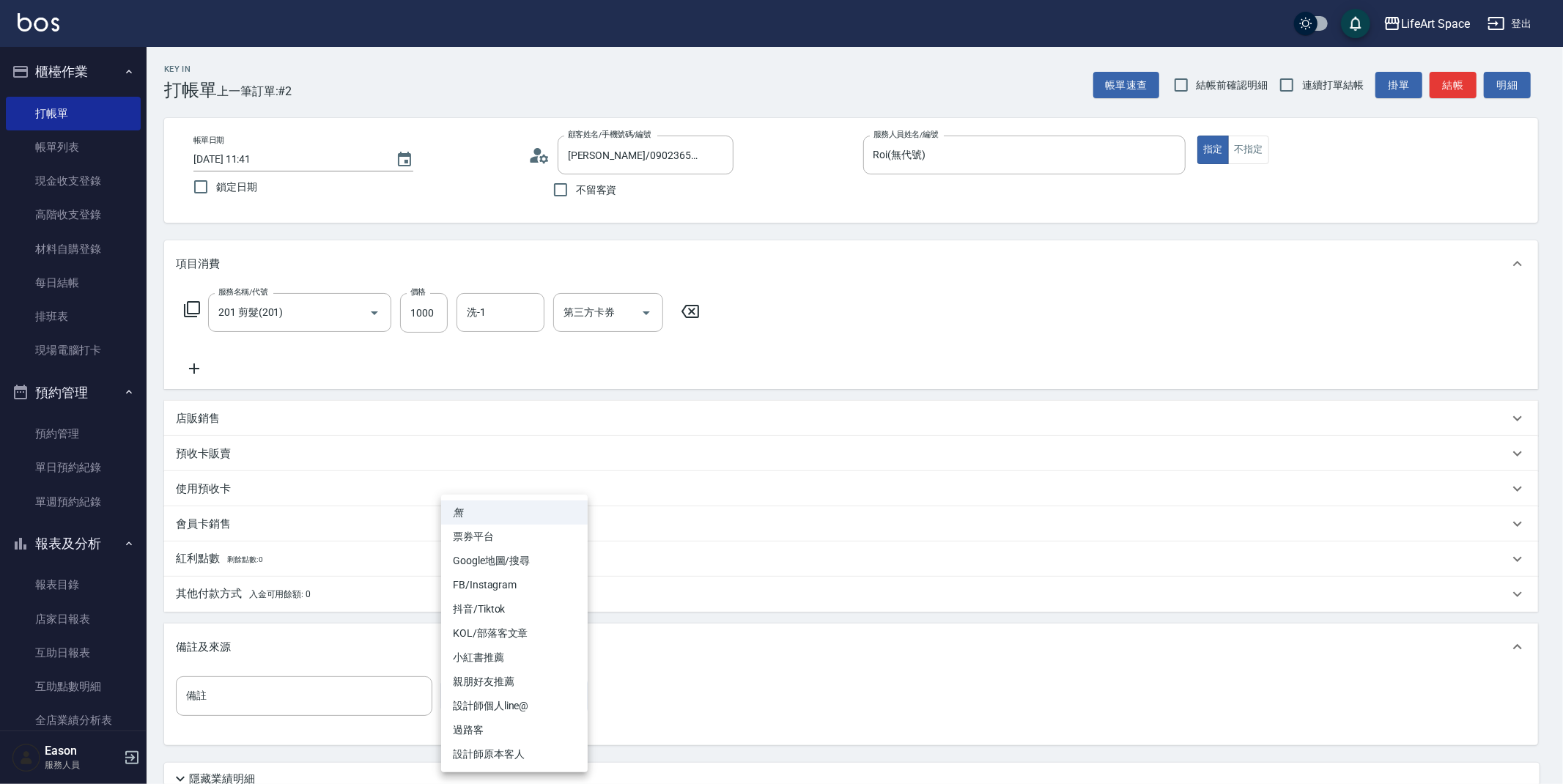
click at [519, 698] on body "LifeArt Space 登出 櫃檯作業 打帳單 帳單列表 現金收支登錄 高階收支登錄 材料自購登錄 每日結帳 排班表 現場電腦打卡 預約管理 預約管理 單…" at bounding box center [782, 452] width 1563 height 904
click at [508, 680] on li "親朋好友推薦" at bounding box center [514, 681] width 146 height 24
type input "親朋好友推薦"
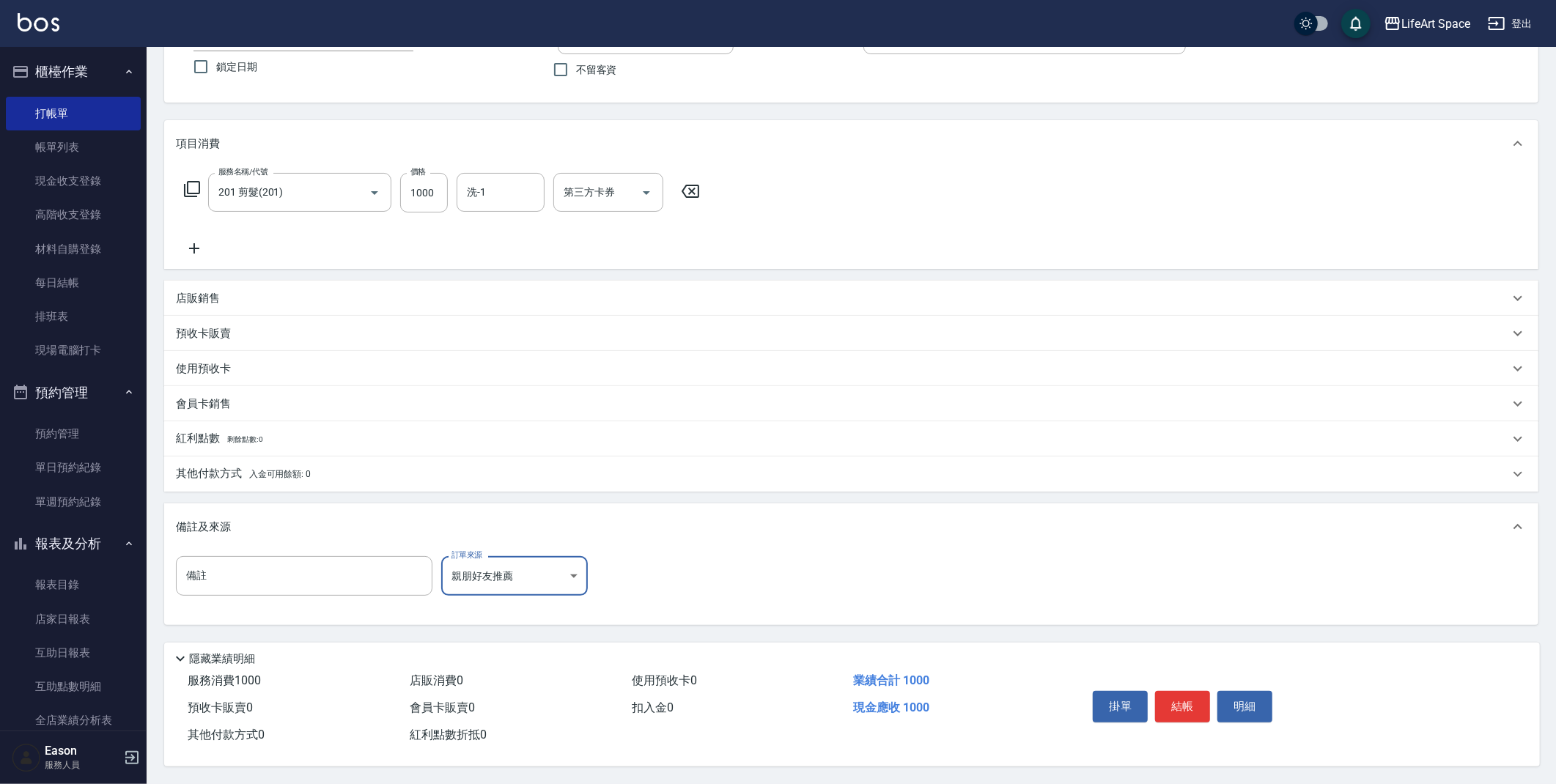
scroll to position [125, 0]
click at [1192, 705] on button "結帳" at bounding box center [1183, 706] width 55 height 31
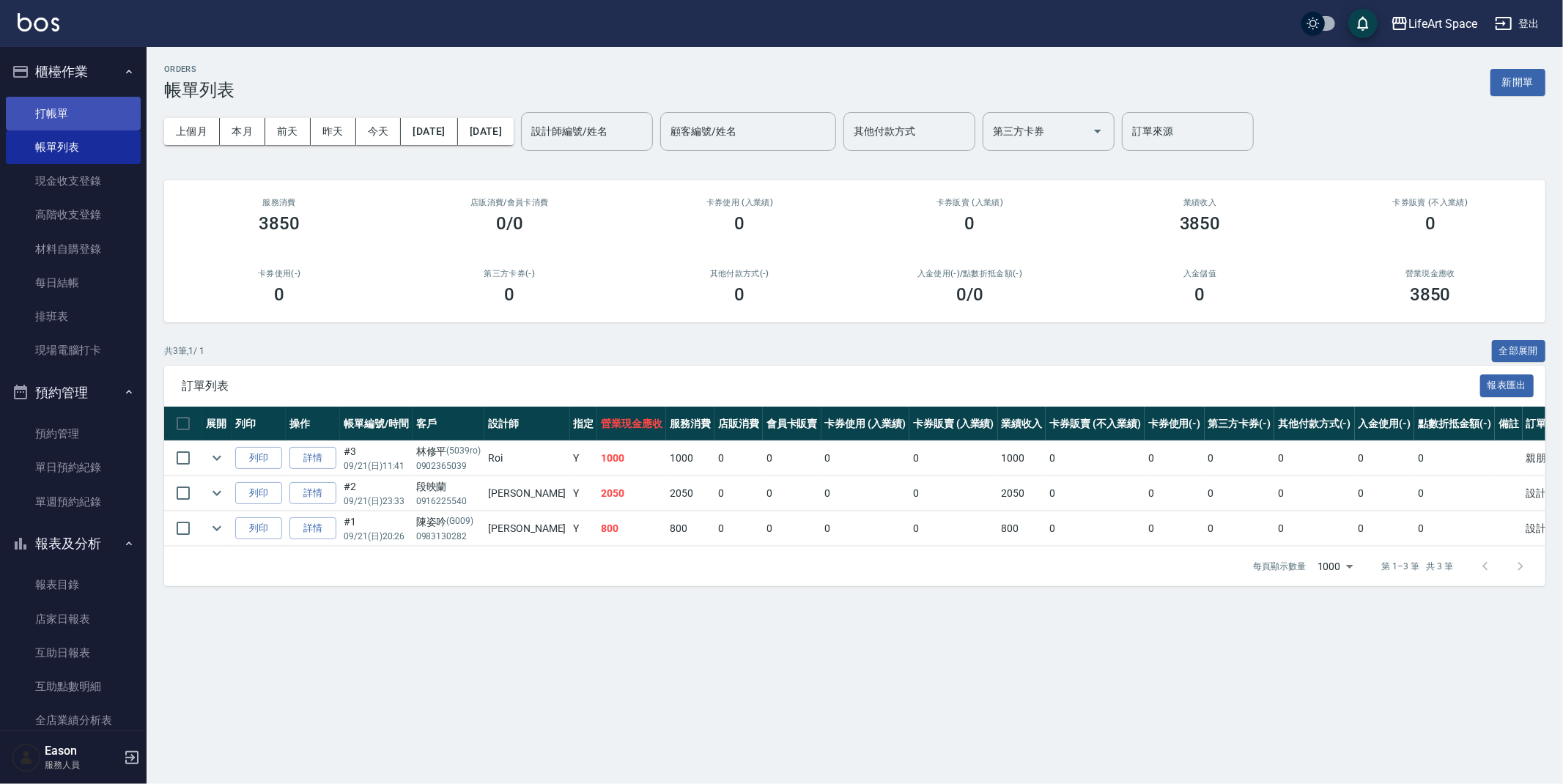
click at [82, 118] on link "打帳單" at bounding box center [73, 113] width 135 height 34
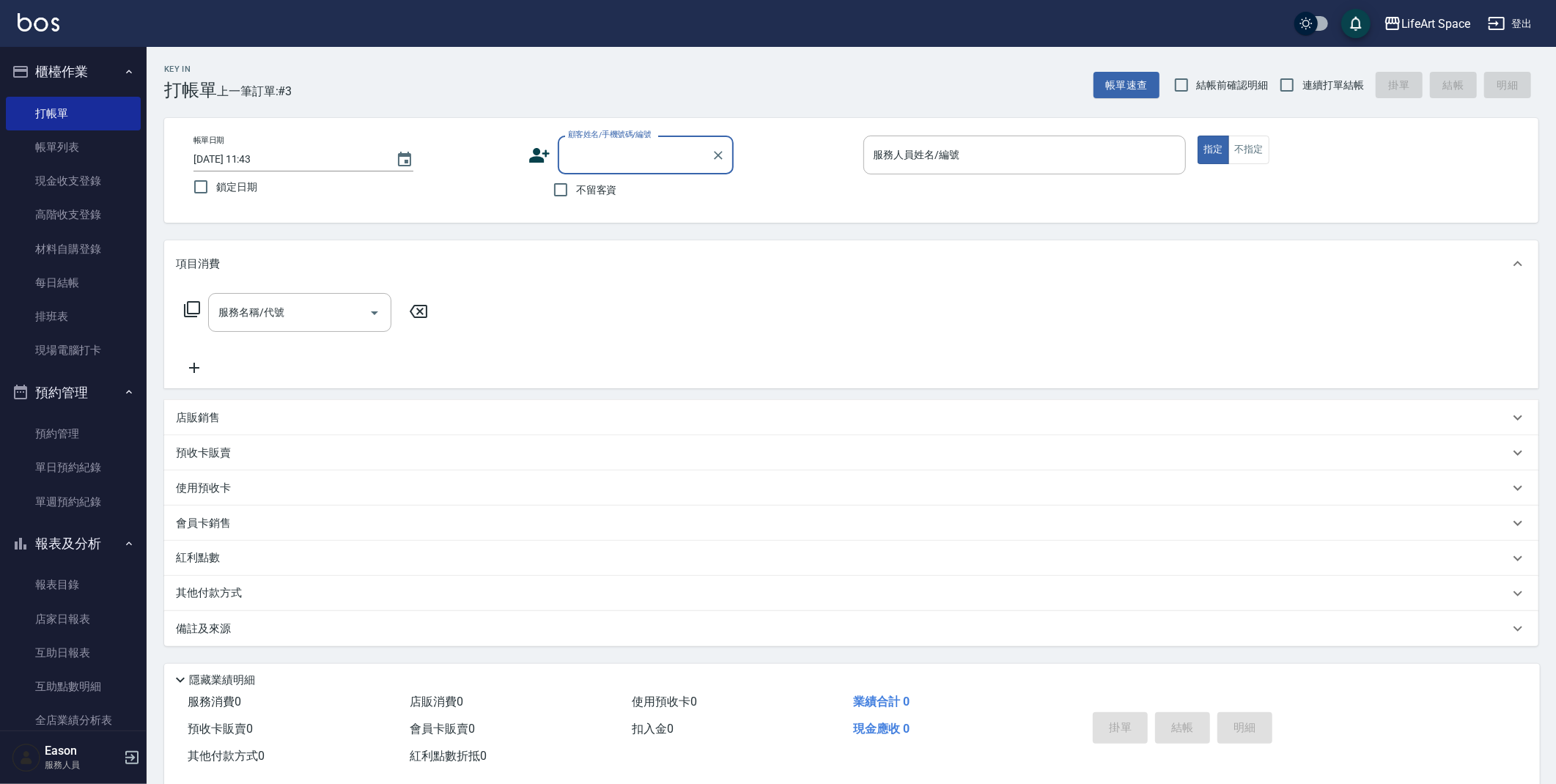
click at [599, 159] on input "顧客姓名/手機號碼/編號" at bounding box center [634, 154] width 141 height 25
click at [640, 191] on li "劉俊毅/0986500166/0166ro" at bounding box center [646, 192] width 176 height 24
type input "劉俊毅/0986500166/0166ro"
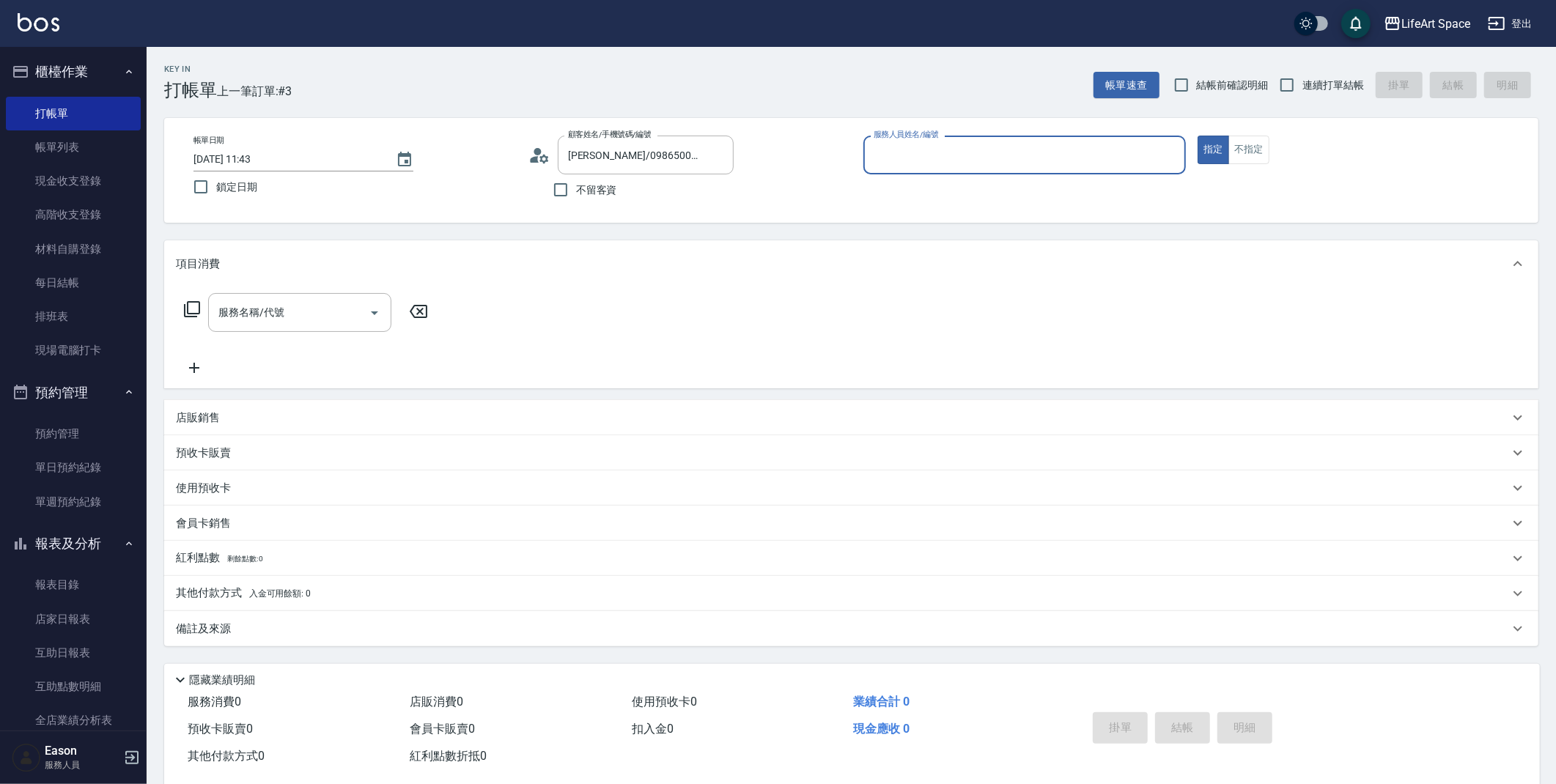
click at [913, 146] on input "服務人員姓名/編號" at bounding box center [1025, 154] width 310 height 25
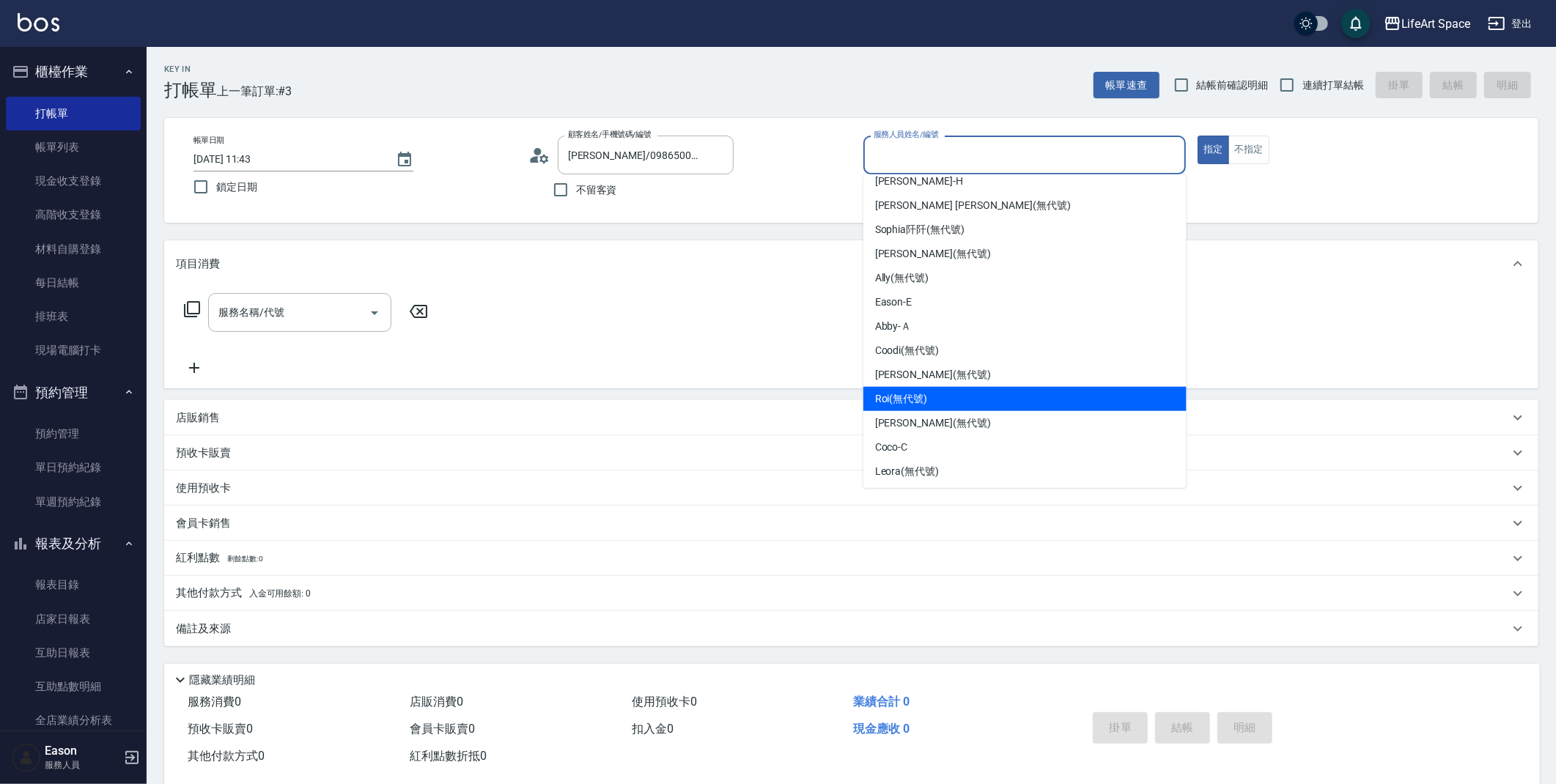
scroll to position [254, 0]
click at [957, 395] on div "Roi (無代號)" at bounding box center [1025, 398] width 323 height 24
type input "Roi(無代號)"
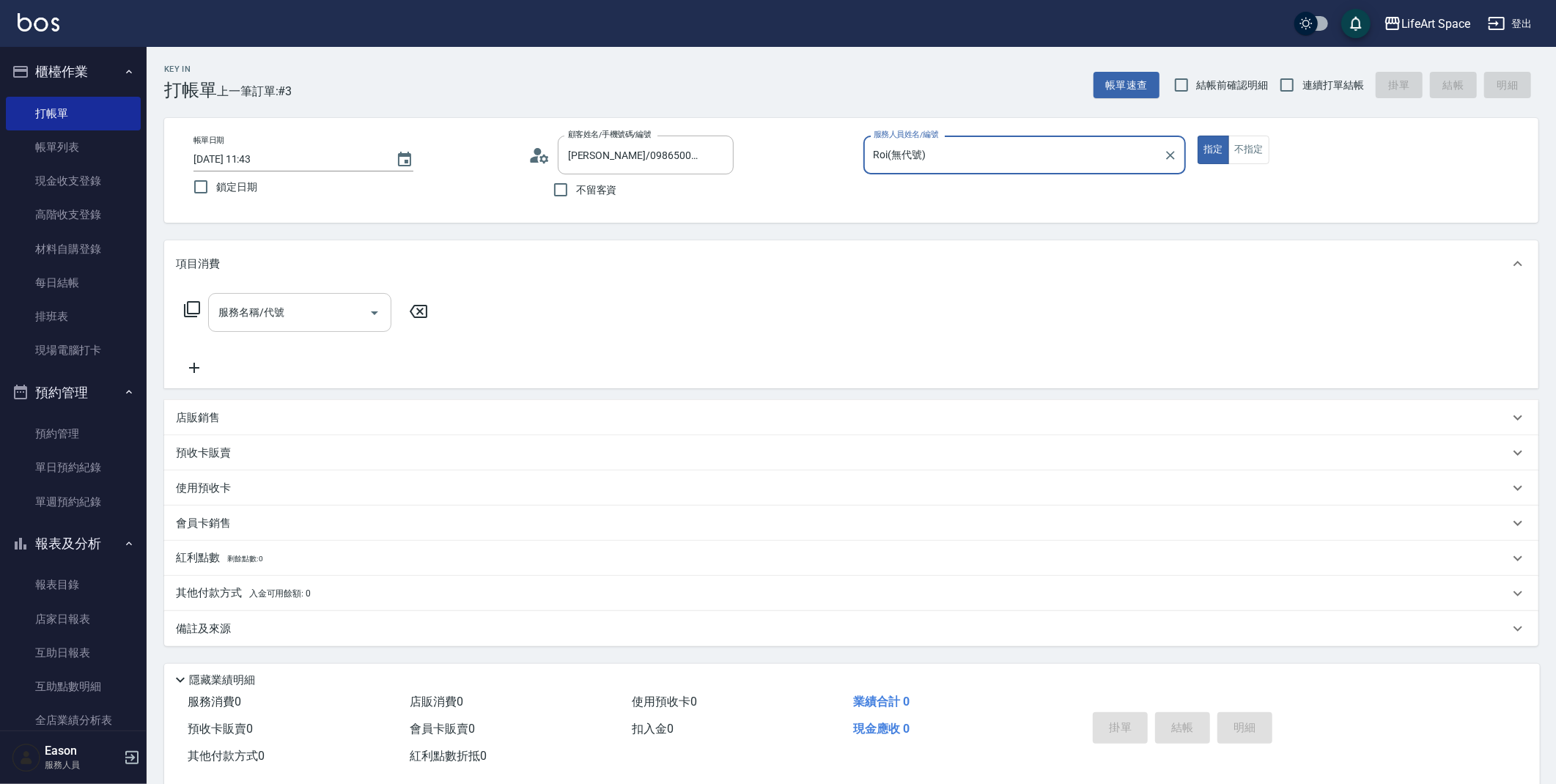
click at [345, 316] on input "服務名稱/代號" at bounding box center [289, 313] width 148 height 25
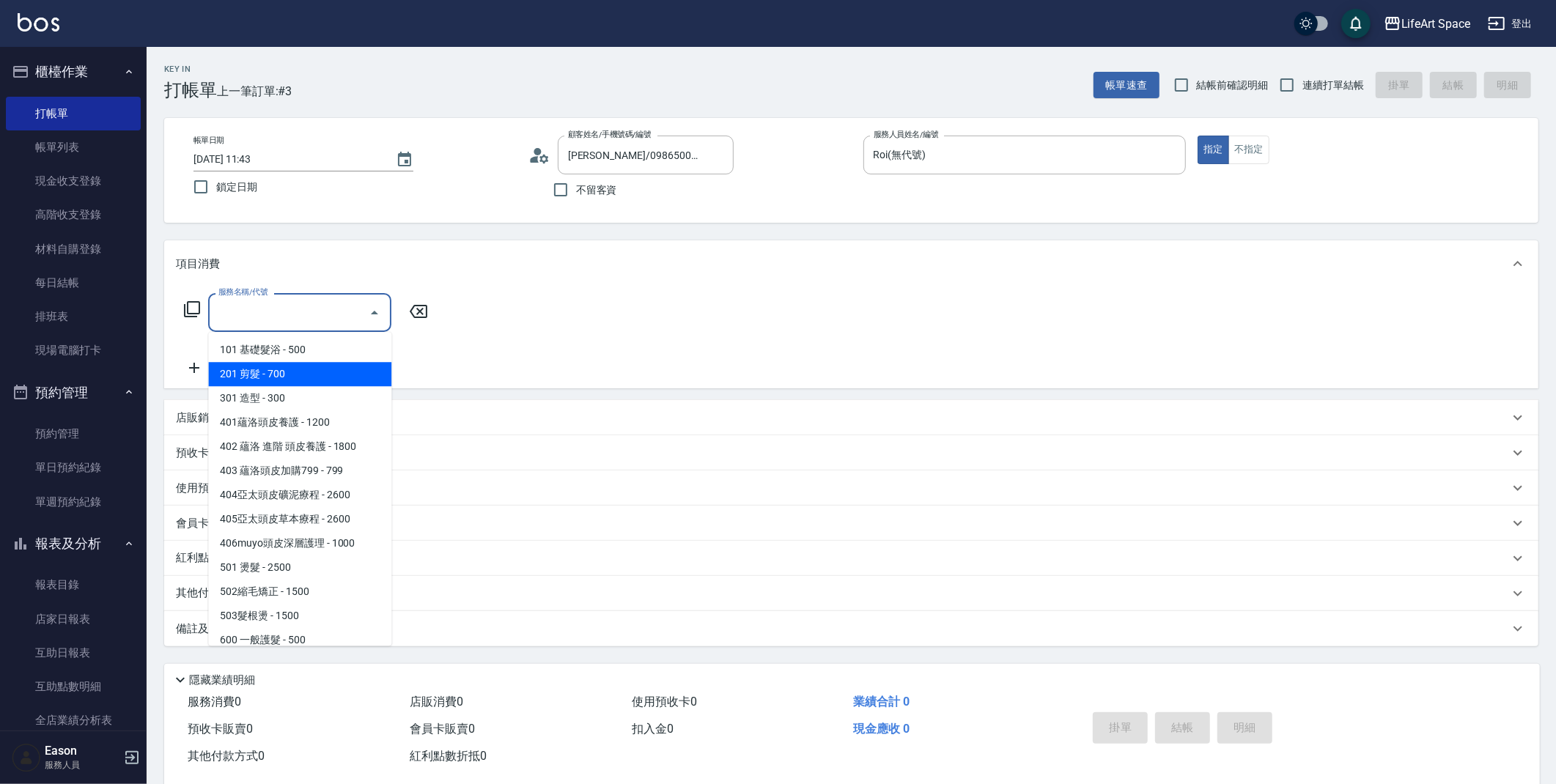
click at [325, 368] on span "201 剪髮 - 700" at bounding box center [299, 374] width 183 height 24
type input "201 剪髮(201)"
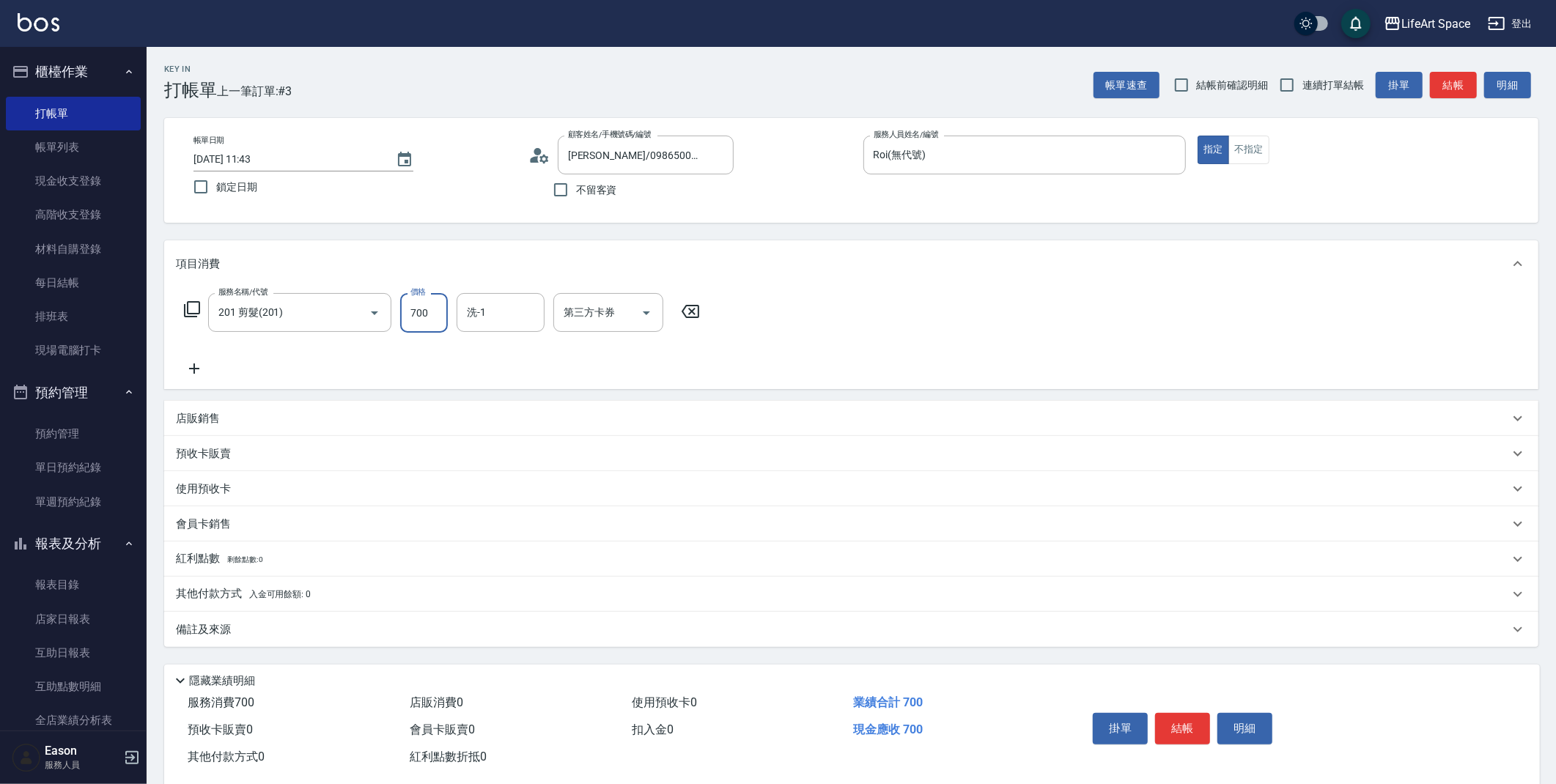
drag, startPoint x: 429, startPoint y: 319, endPoint x: 438, endPoint y: 318, distance: 9.1
click at [438, 318] on input "700" at bounding box center [424, 313] width 48 height 40
type input "1000"
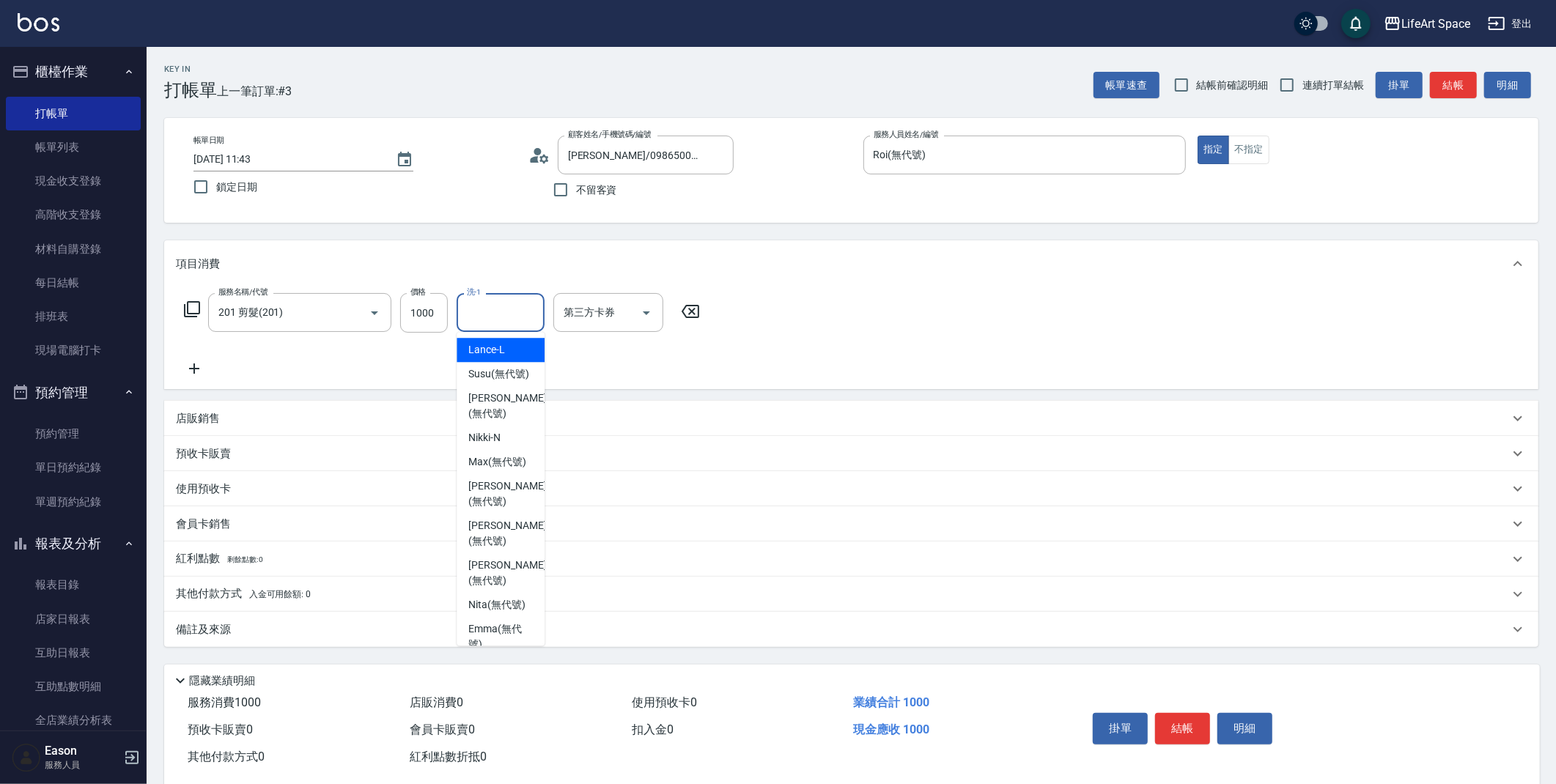
click at [502, 310] on input "洗-1" at bounding box center [501, 313] width 75 height 25
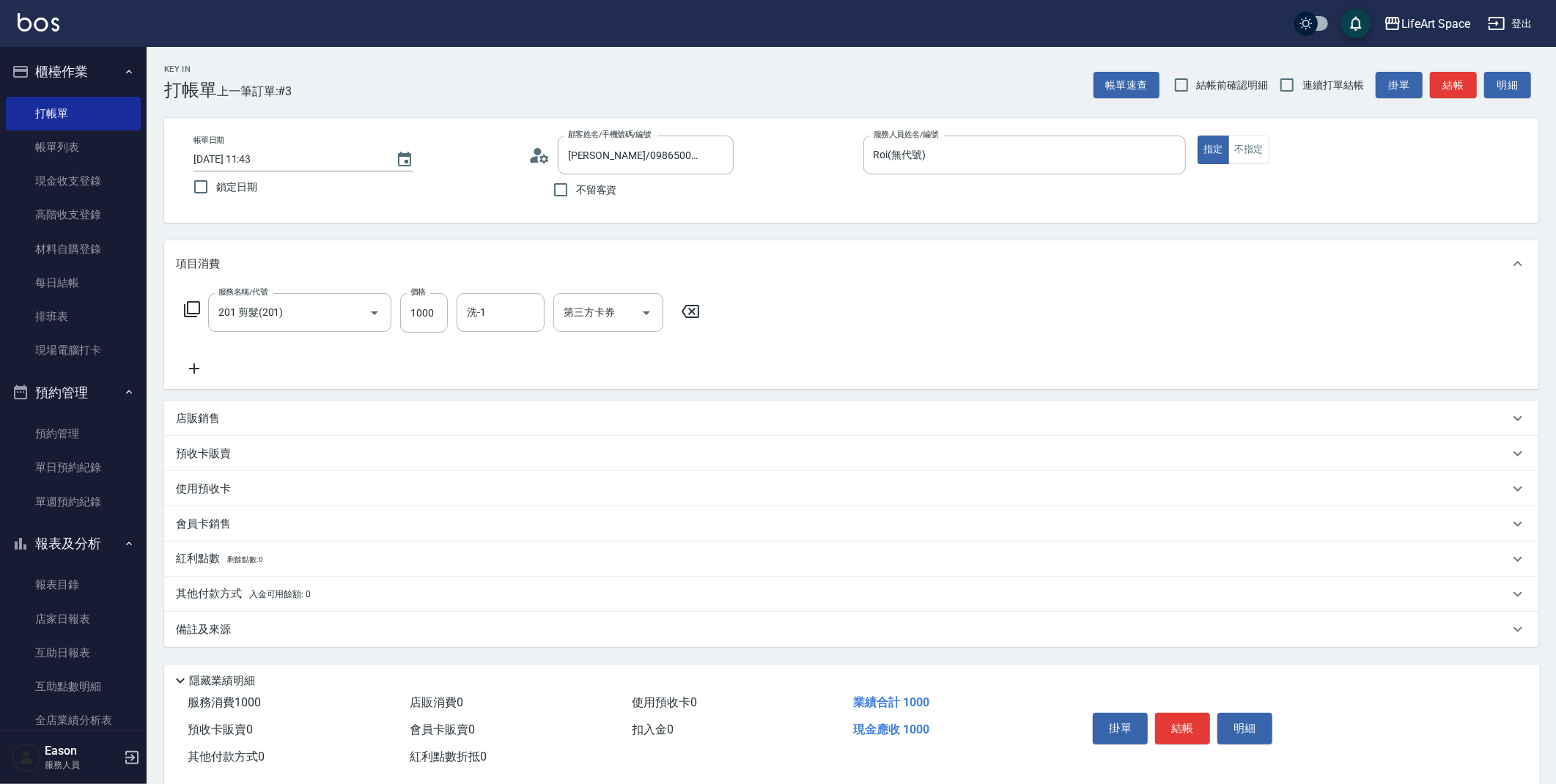
click at [196, 369] on icon at bounding box center [194, 369] width 10 height 10
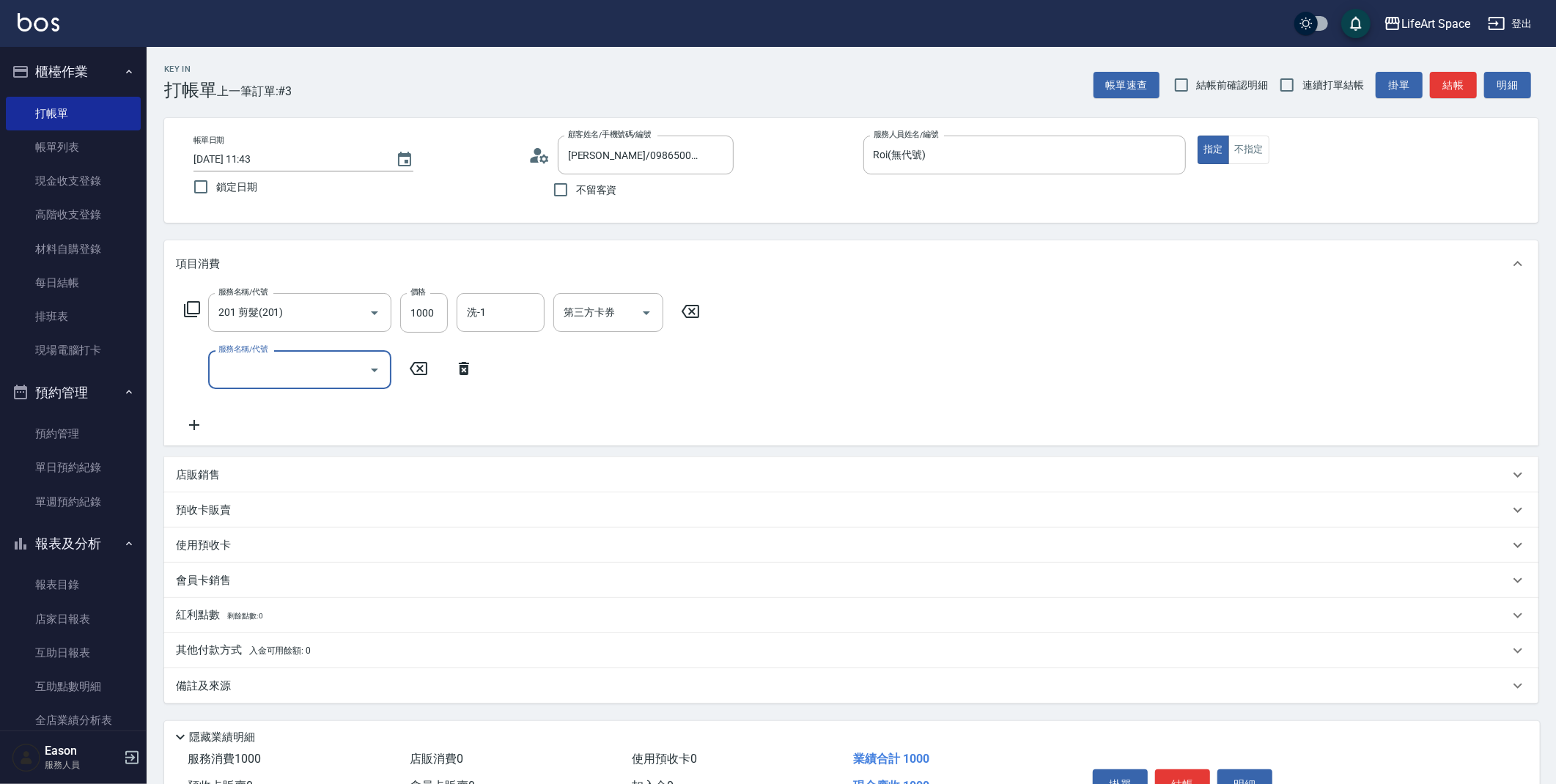
click at [354, 377] on input "服務名稱/代號" at bounding box center [289, 369] width 148 height 25
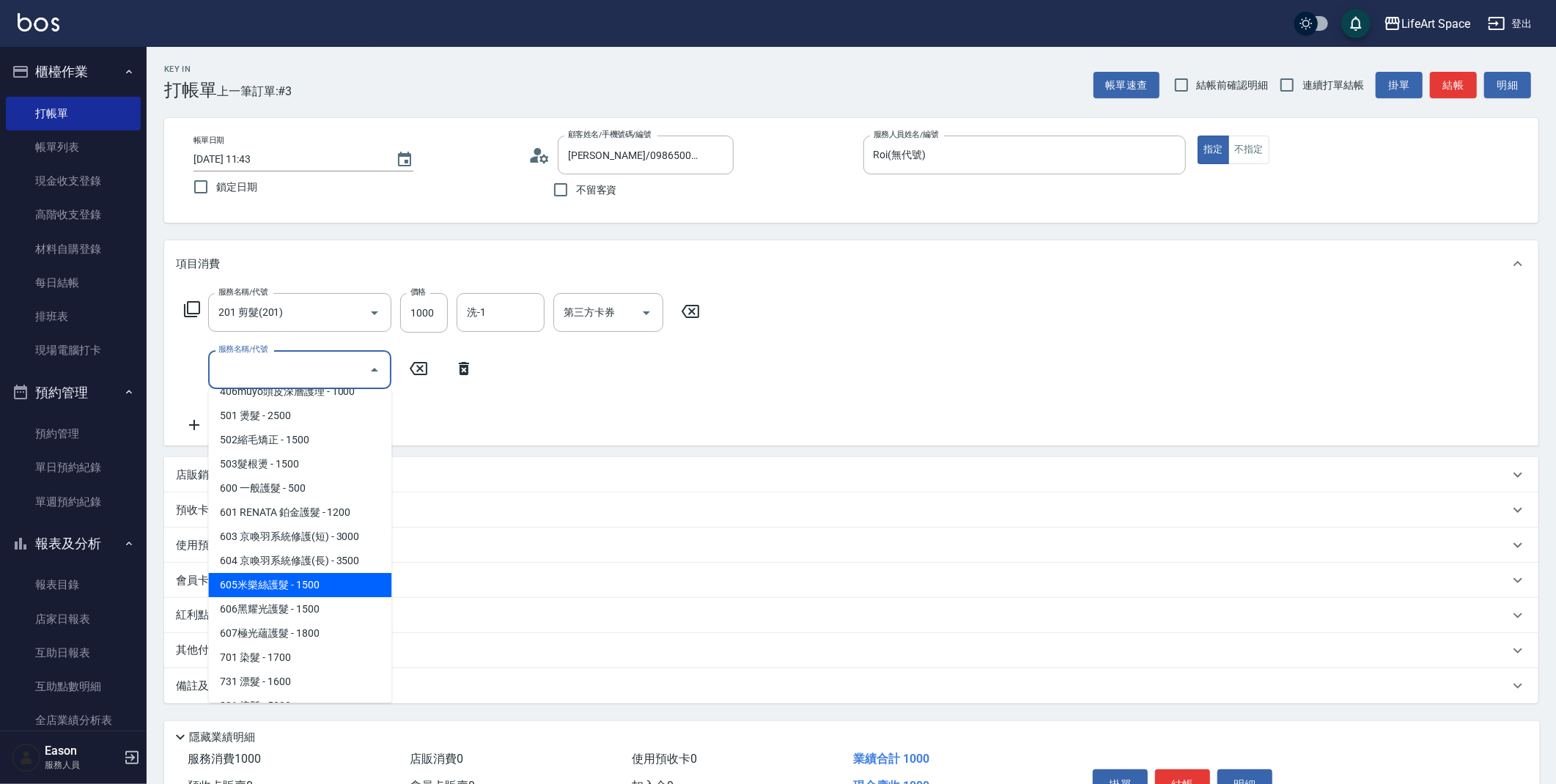
scroll to position [229, 0]
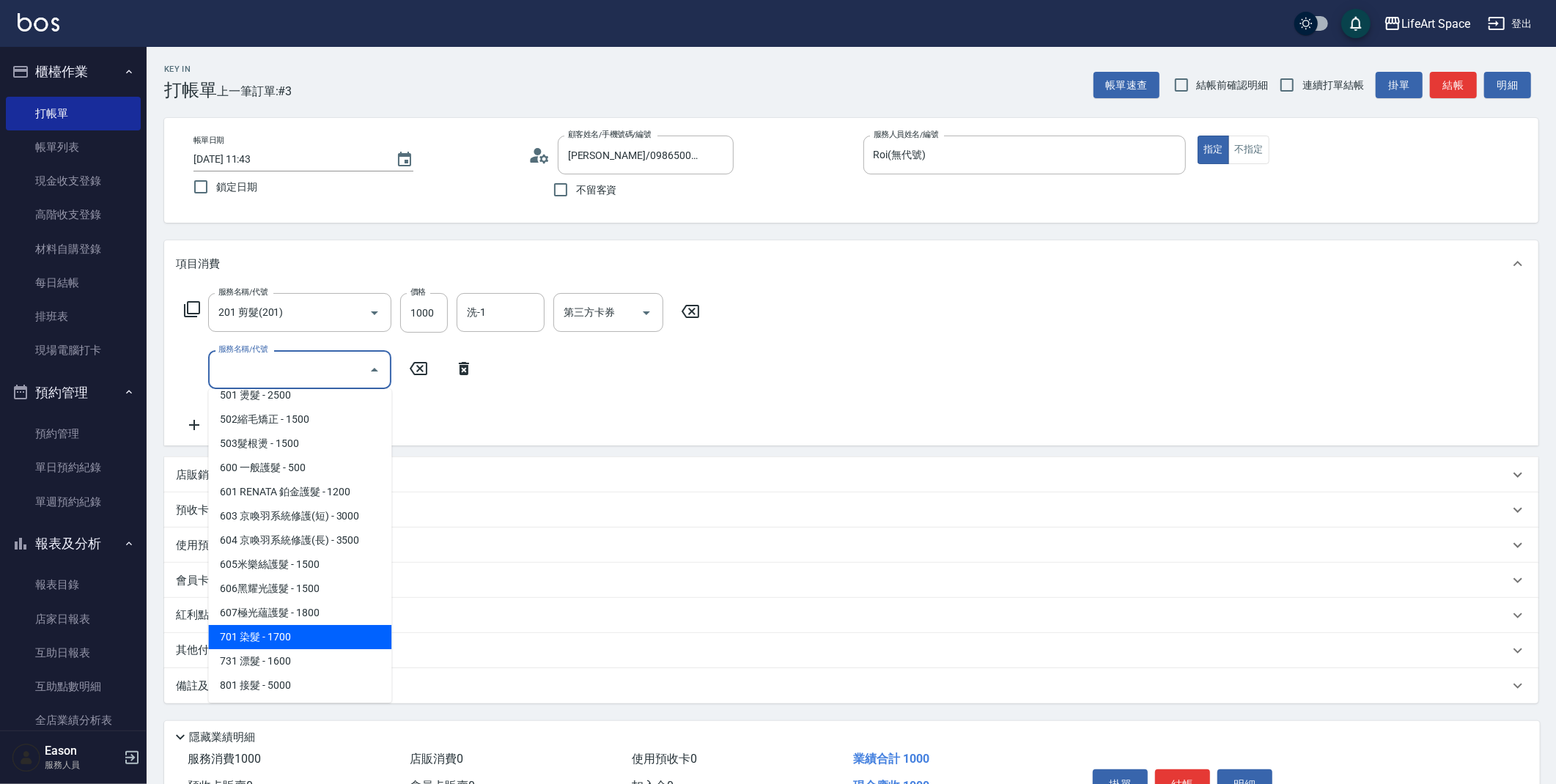
click at [287, 634] on span "701 染髮 - 1700" at bounding box center [299, 637] width 183 height 24
type input "701 染髮(701)"
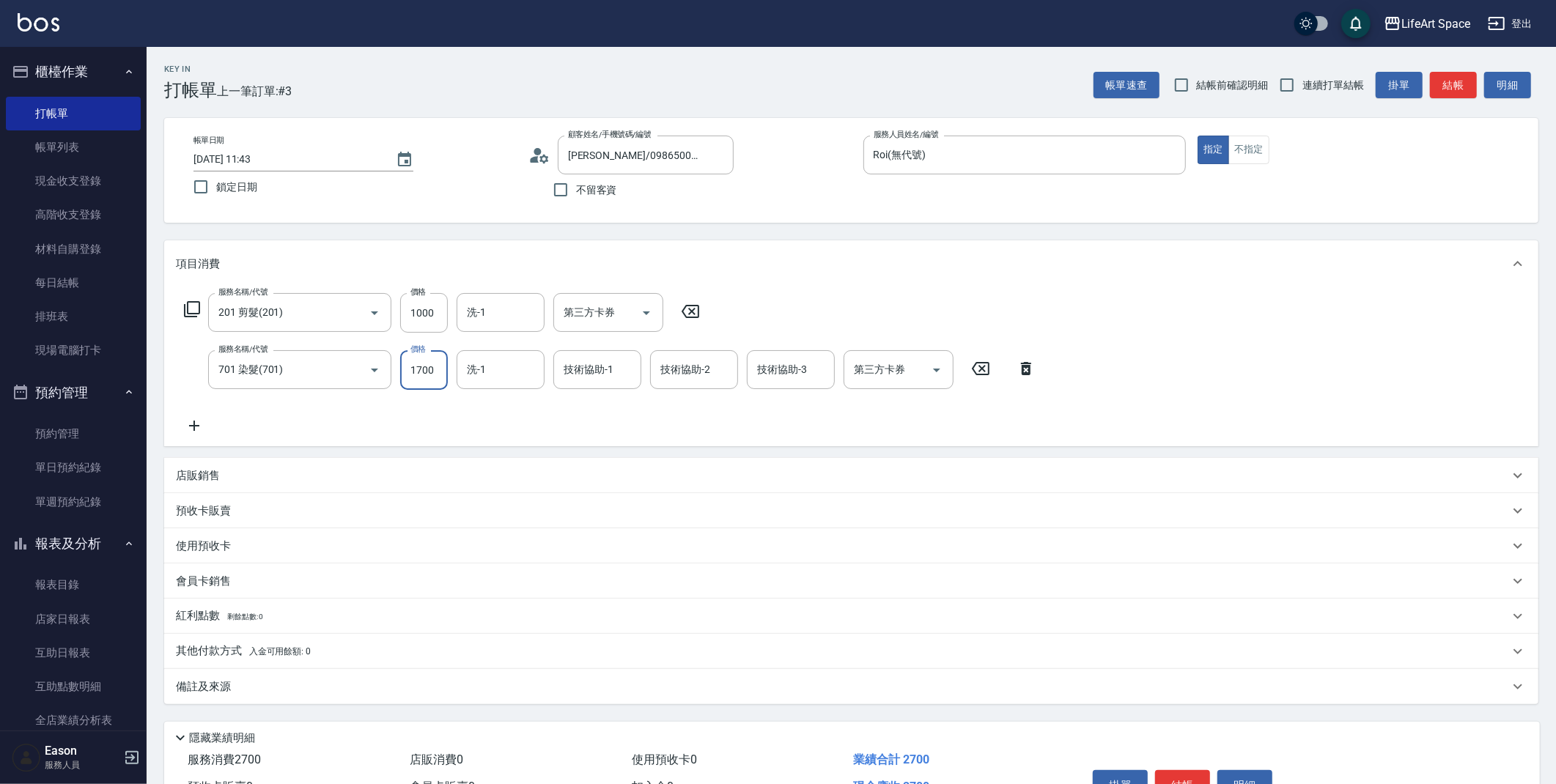
click at [436, 370] on input "1700" at bounding box center [424, 369] width 48 height 40
type input "3200"
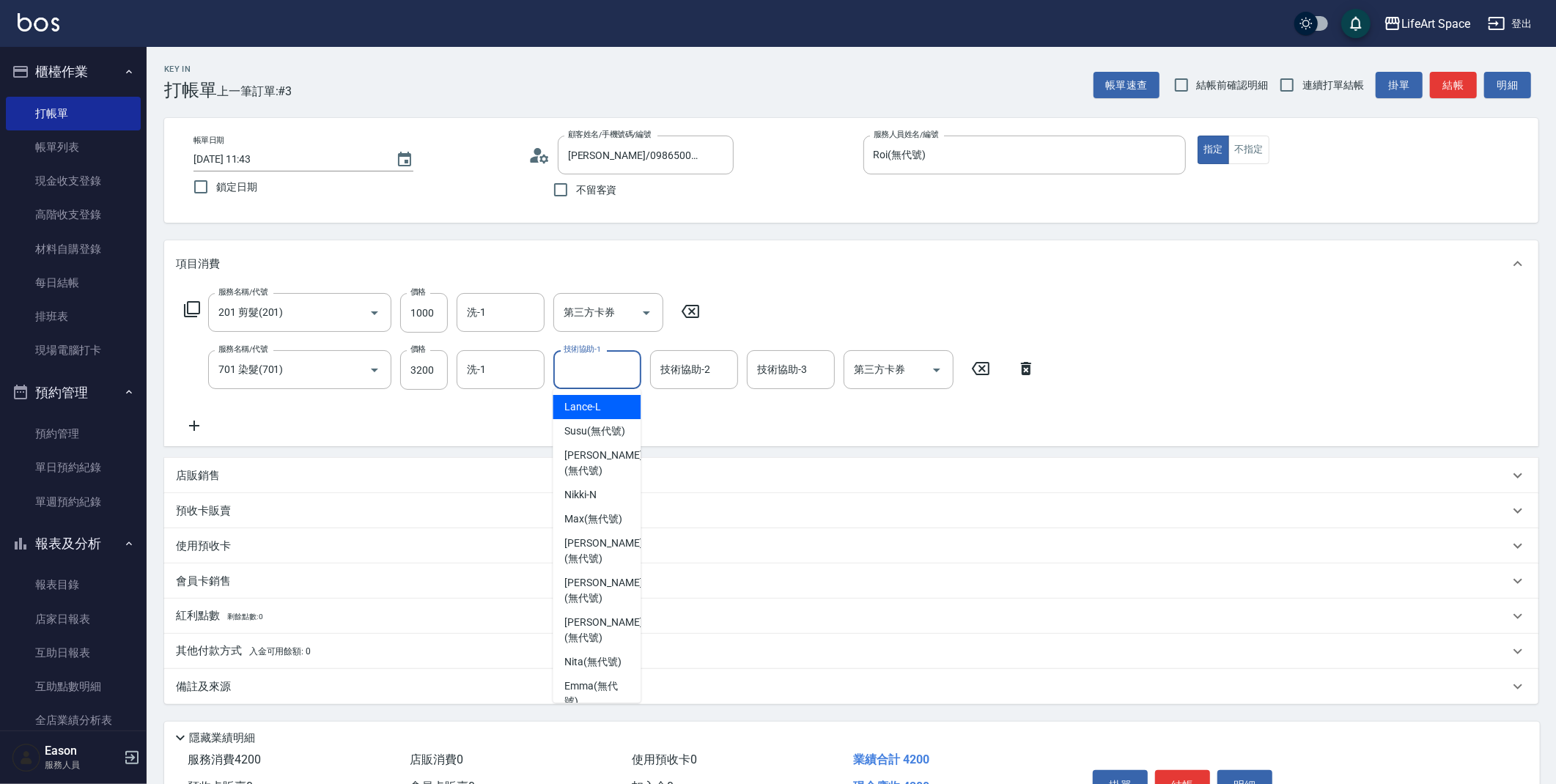
click at [599, 373] on div "技術協助-1 技術協助-1" at bounding box center [597, 369] width 88 height 39
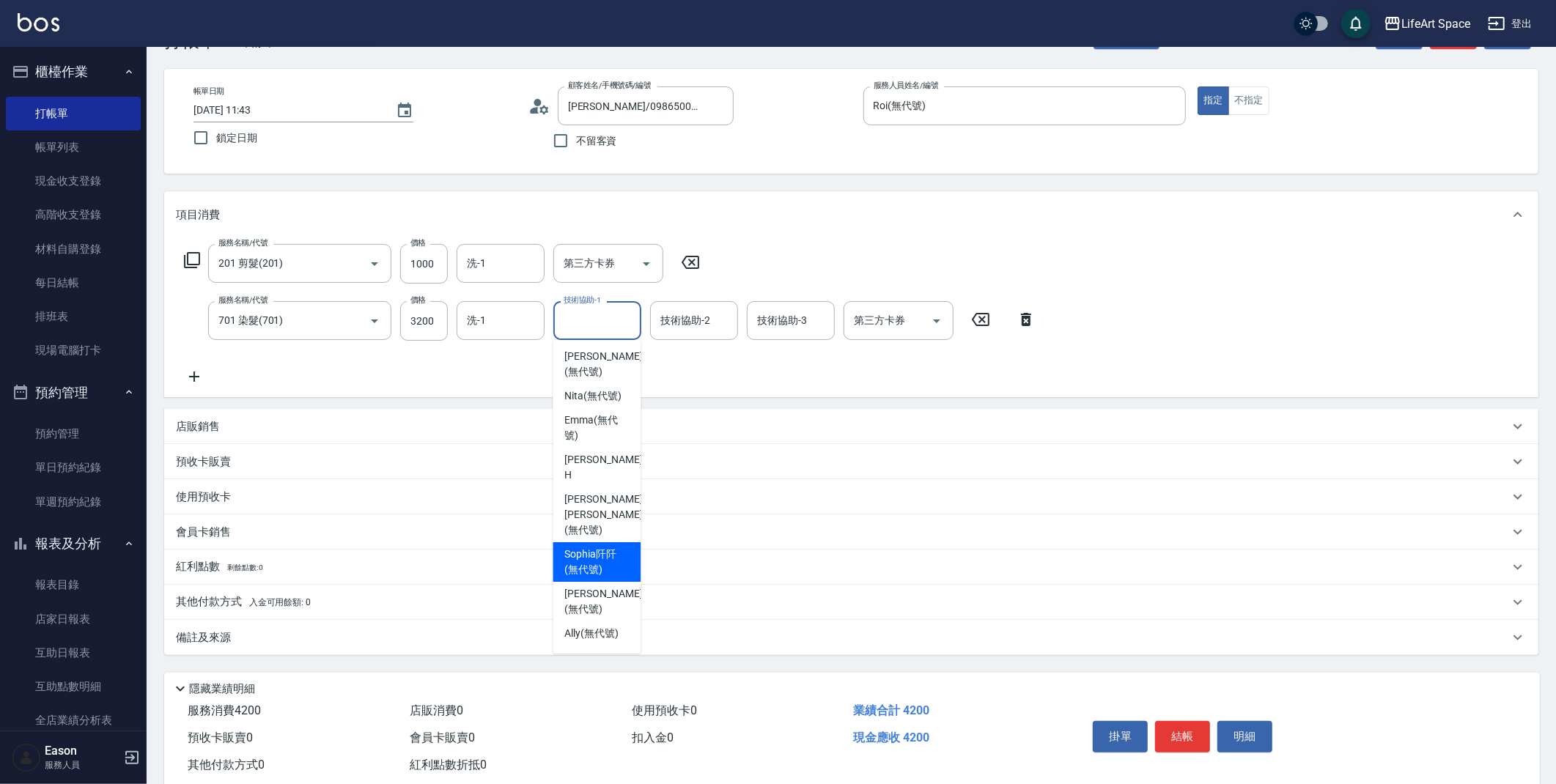
scroll to position [218, 0]
click at [601, 581] on div "Chloe (無代號)" at bounding box center [596, 600] width 88 height 40
type input "Chloe(無代號)"
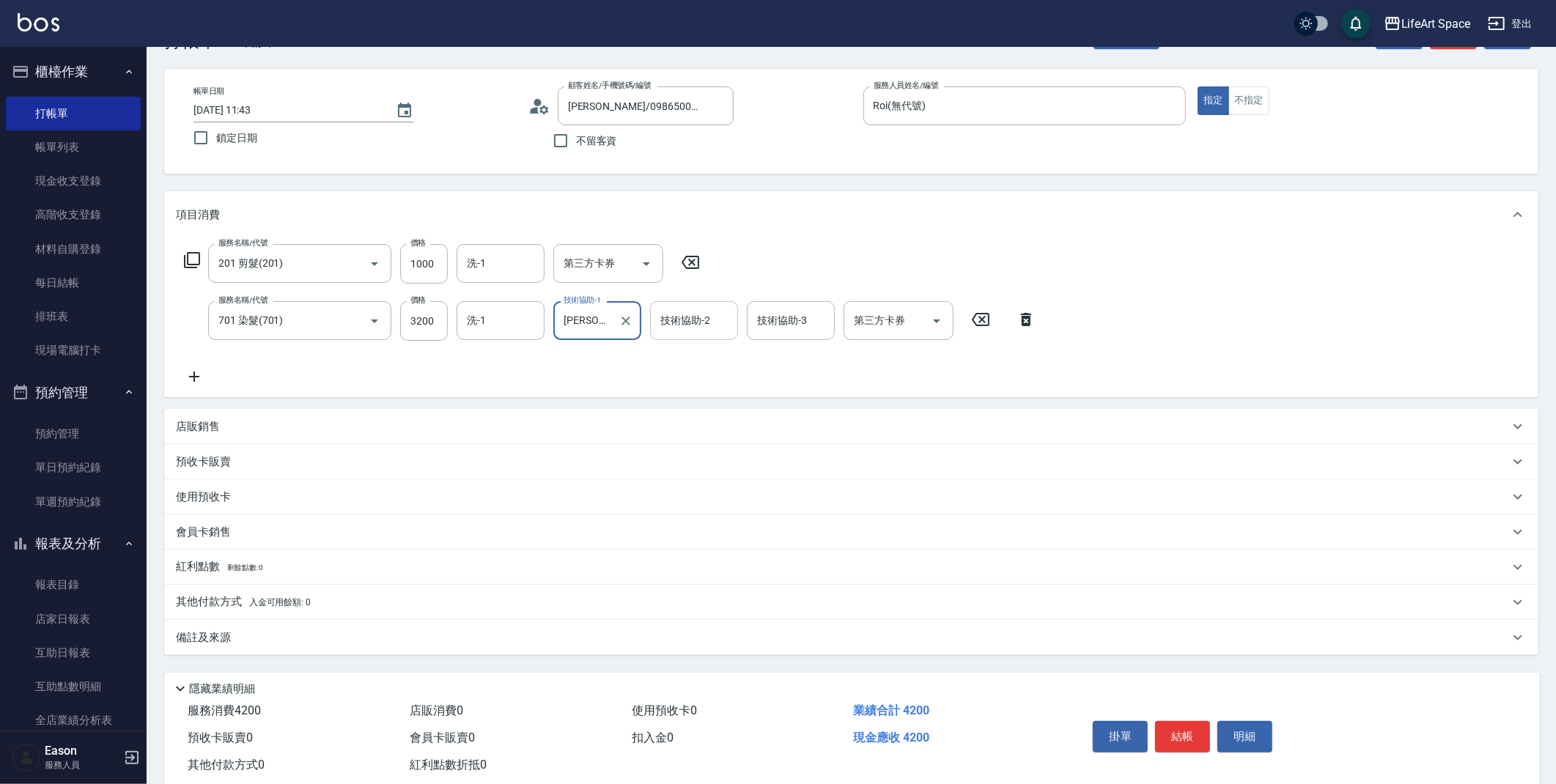
click at [699, 328] on input "技術協助-2" at bounding box center [694, 320] width 75 height 25
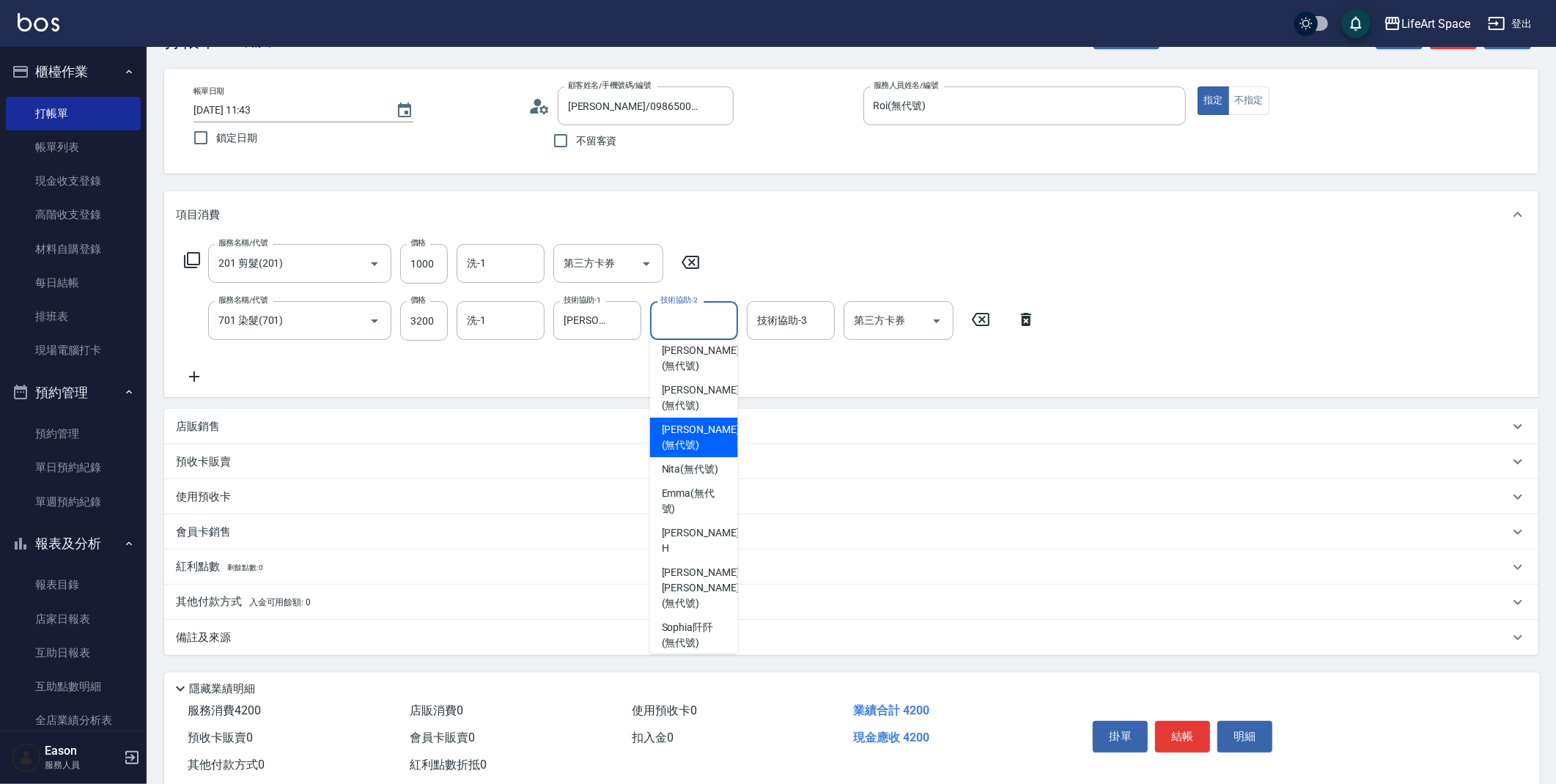
scroll to position [186, 0]
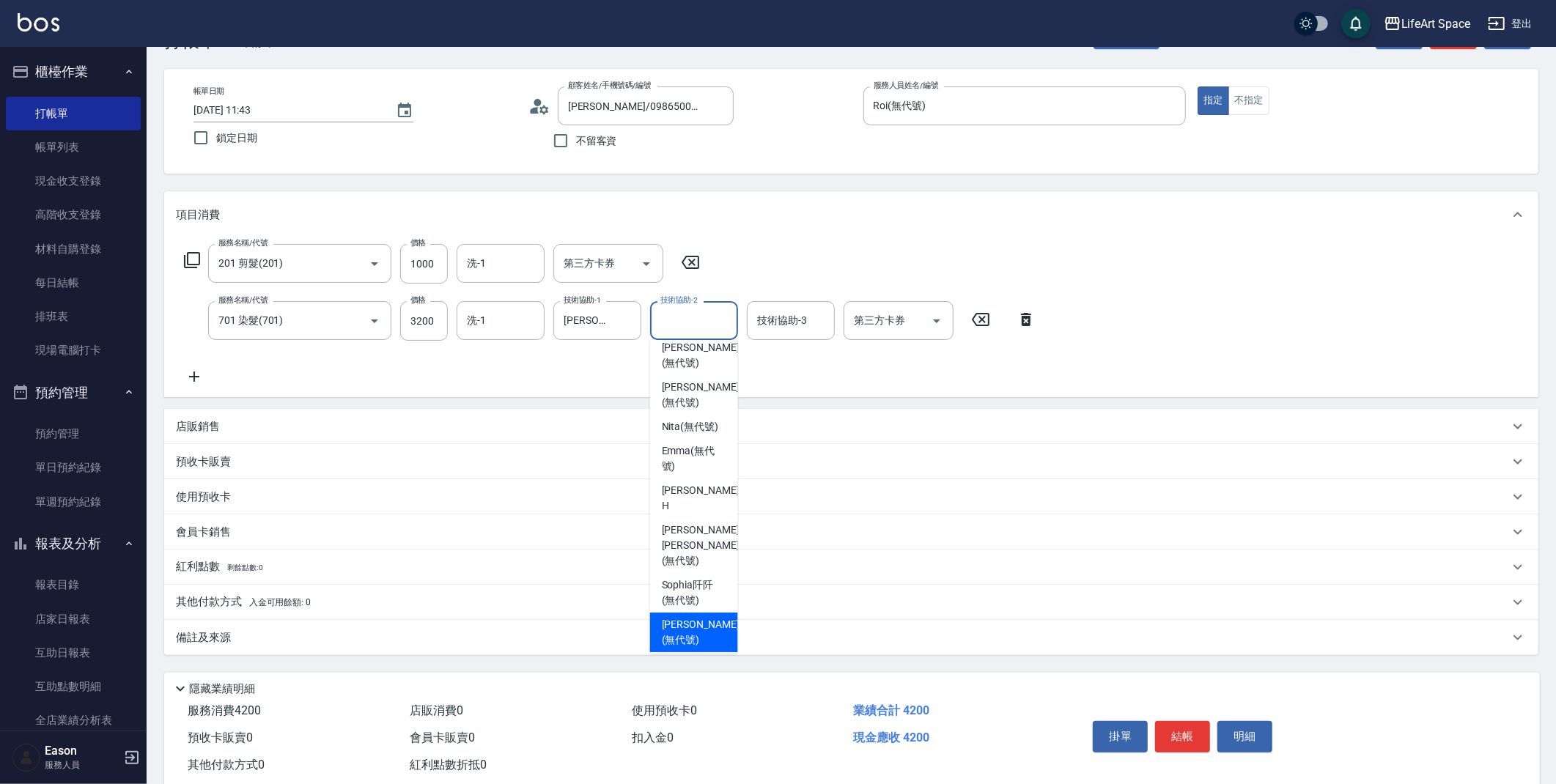
drag, startPoint x: 688, startPoint y: 624, endPoint x: 687, endPoint y: 615, distance: 9.1
click at [688, 624] on span "Chloe (無代號)" at bounding box center [701, 632] width 78 height 31
type input "Chloe(無代號)"
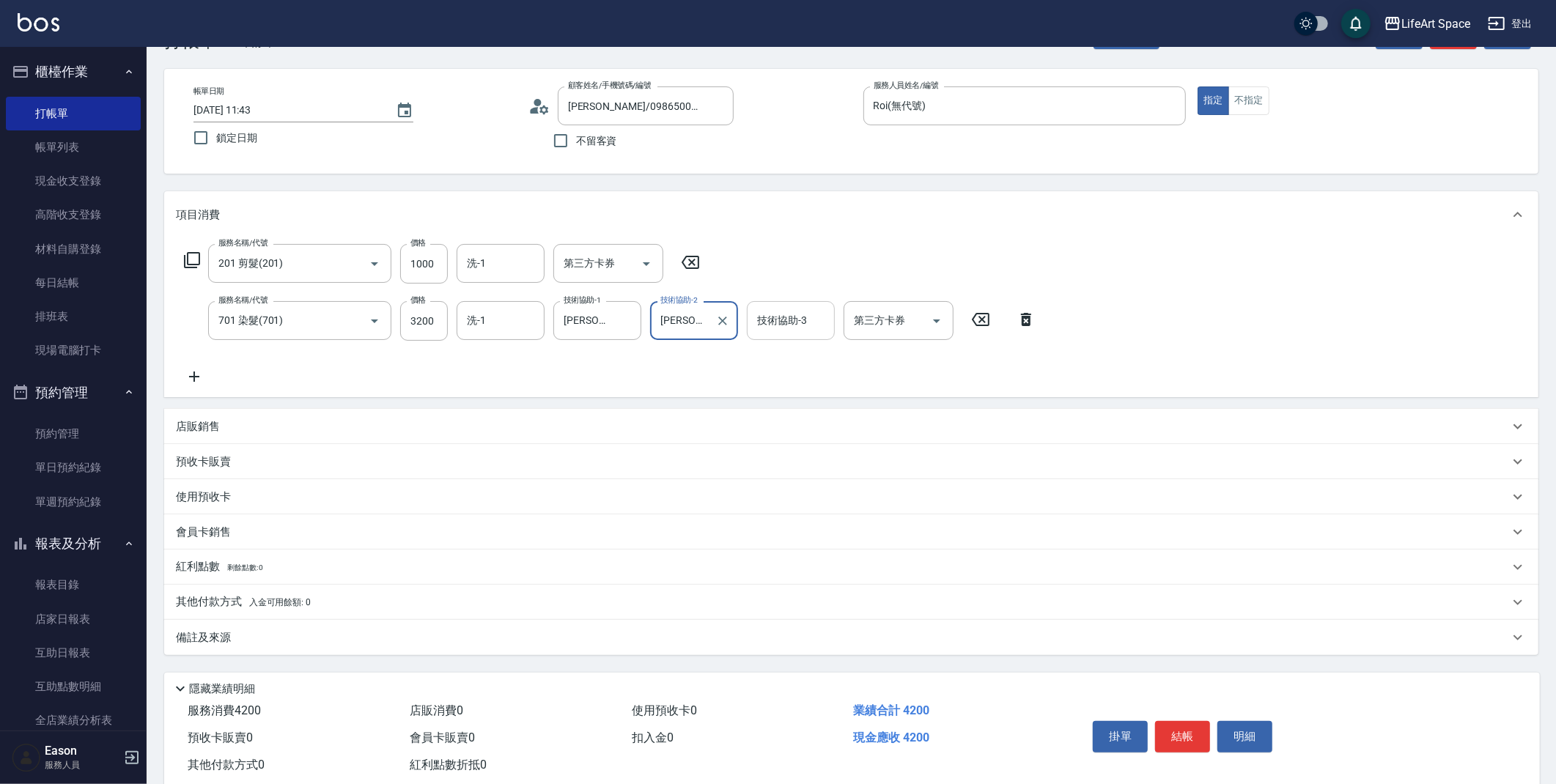
click at [780, 315] on div "技術協助-3 技術協助-3" at bounding box center [791, 321] width 88 height 39
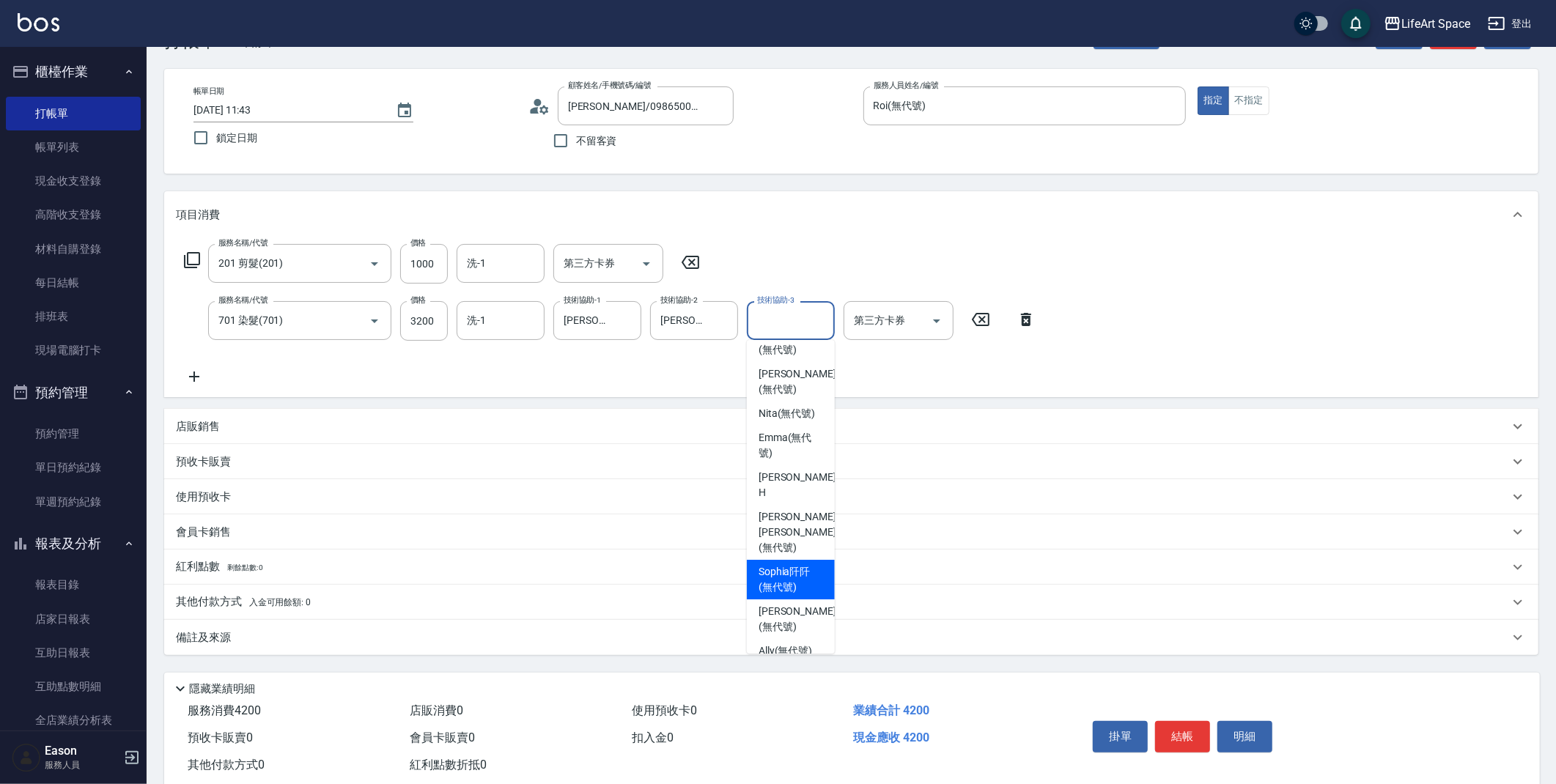
scroll to position [216, 0]
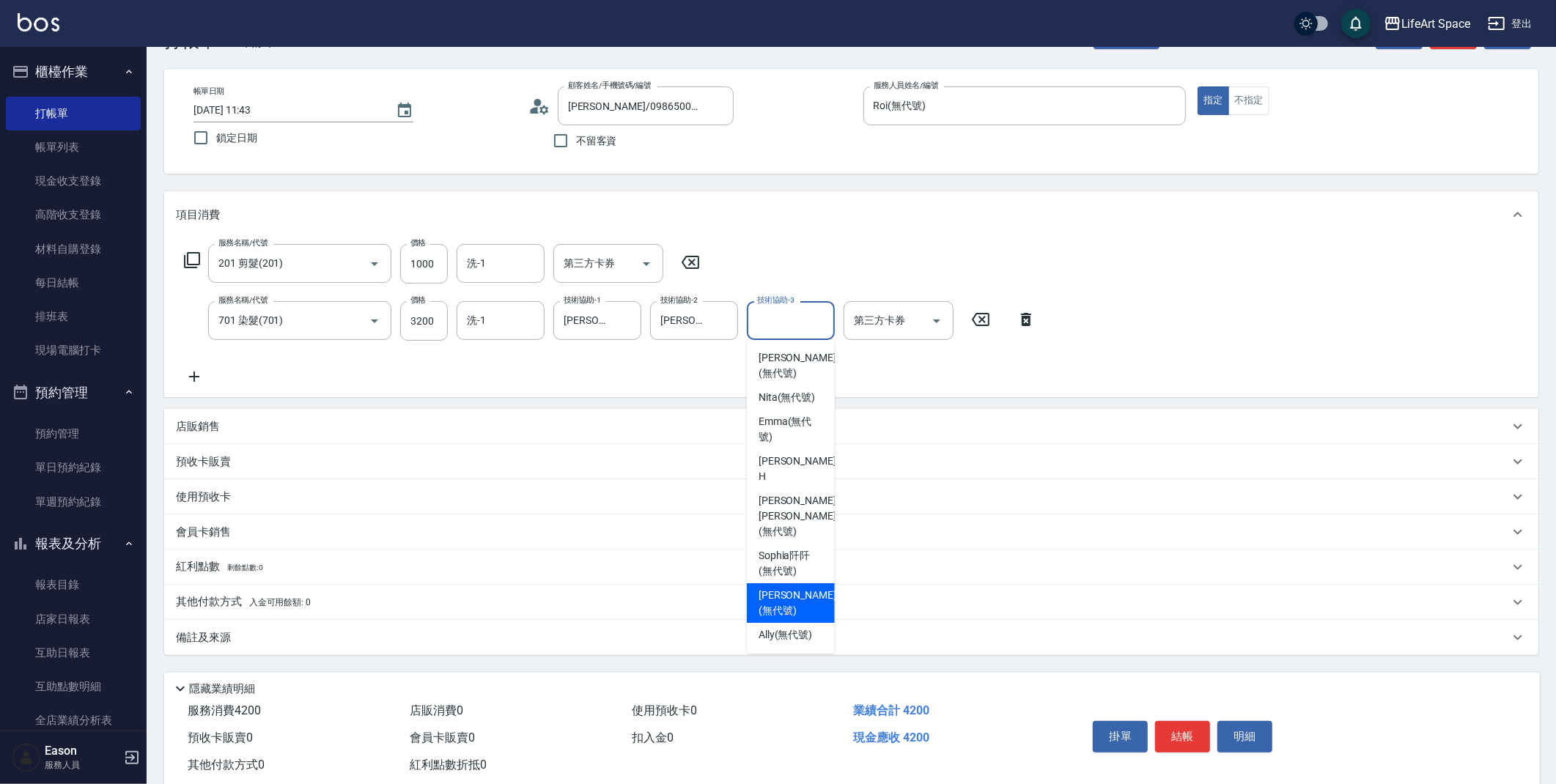
click at [799, 591] on span "Chloe (無代號)" at bounding box center [797, 603] width 78 height 31
type input "Chloe(無代號)"
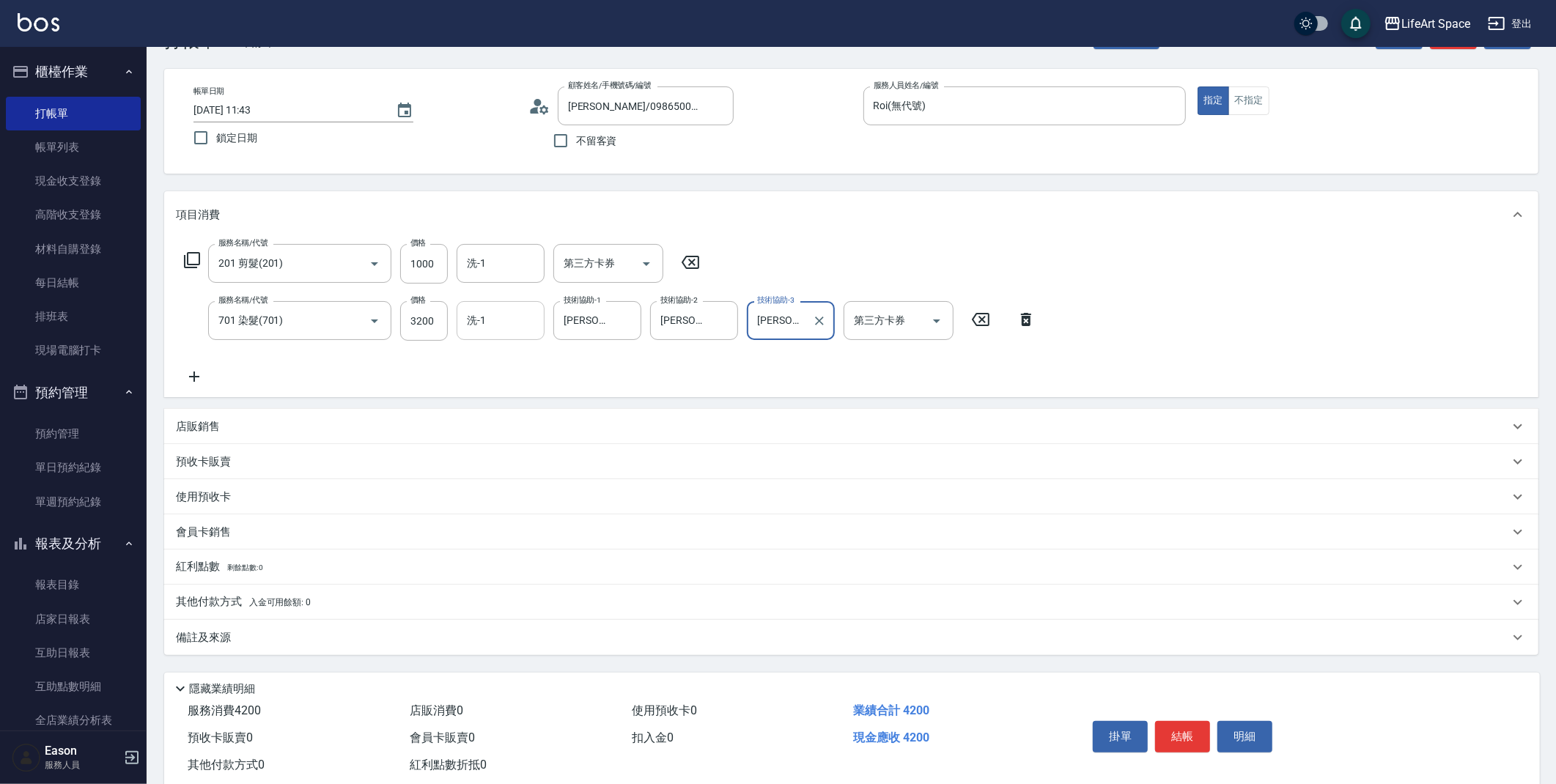
click at [490, 321] on input "洗-1" at bounding box center [501, 320] width 75 height 25
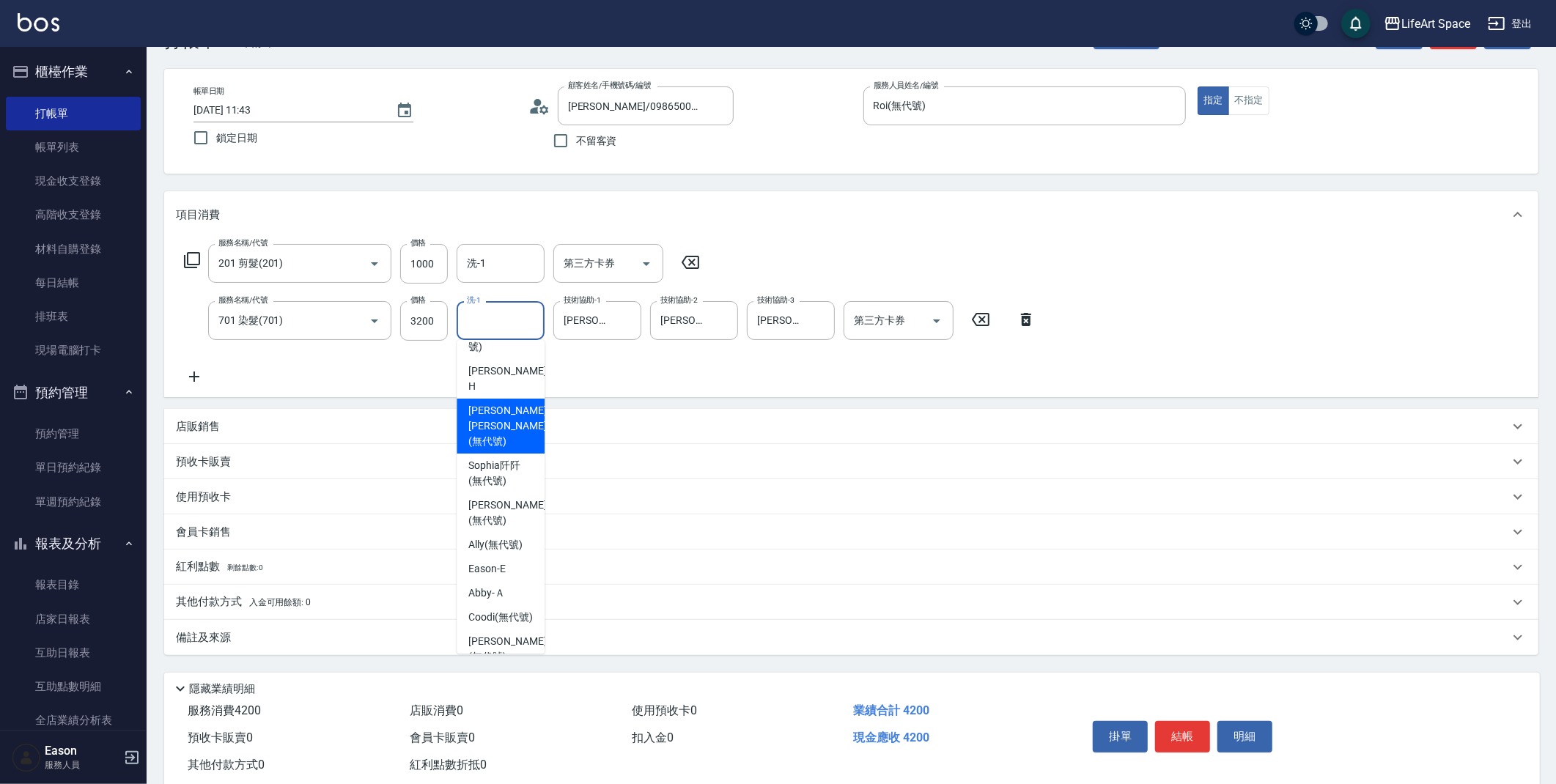
scroll to position [307, 0]
click at [513, 502] on span "Chloe (無代號)" at bounding box center [507, 510] width 78 height 31
type input "Chloe(無代號)"
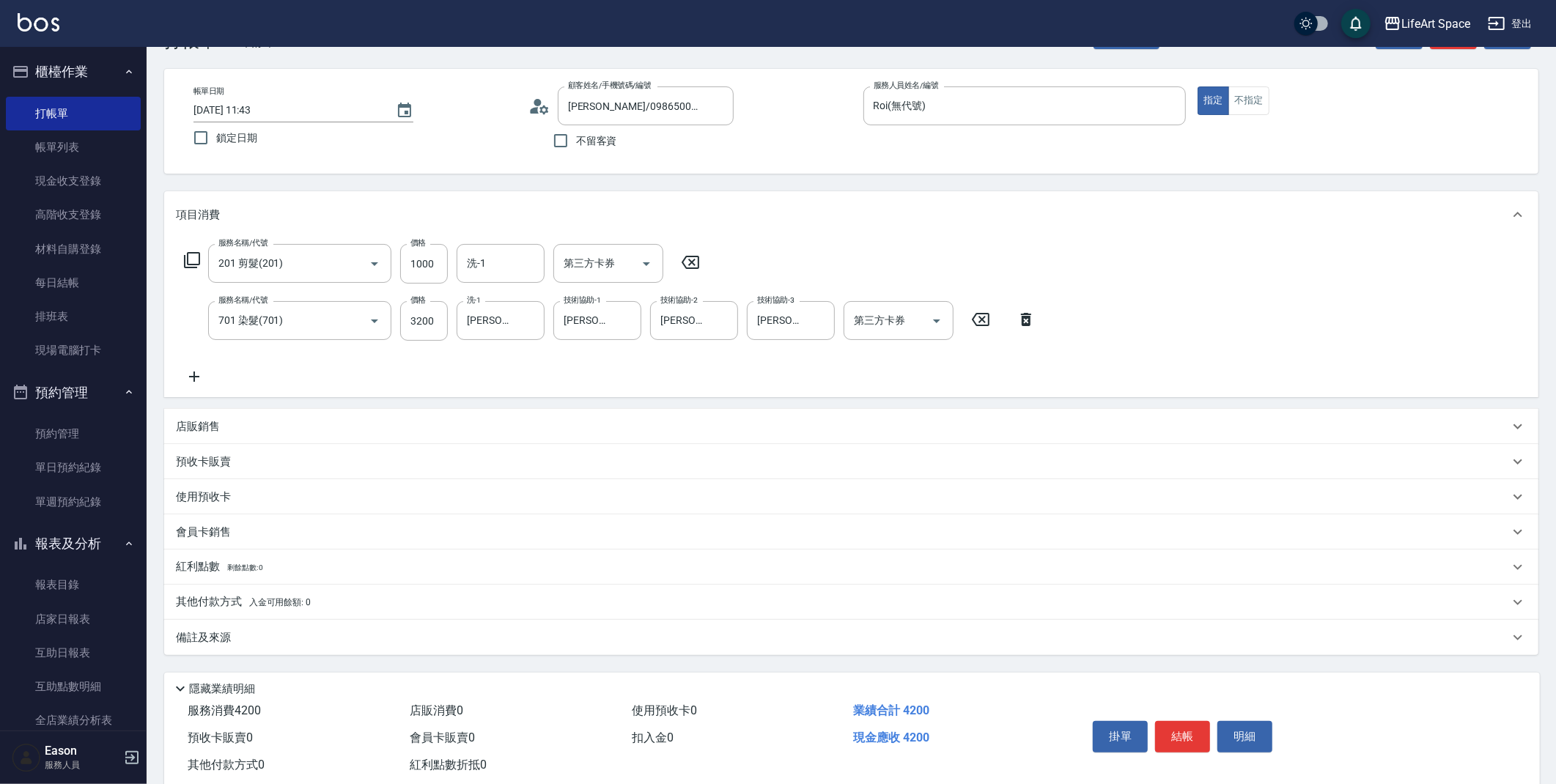
click at [219, 527] on p "會員卡銷售" at bounding box center [204, 532] width 55 height 16
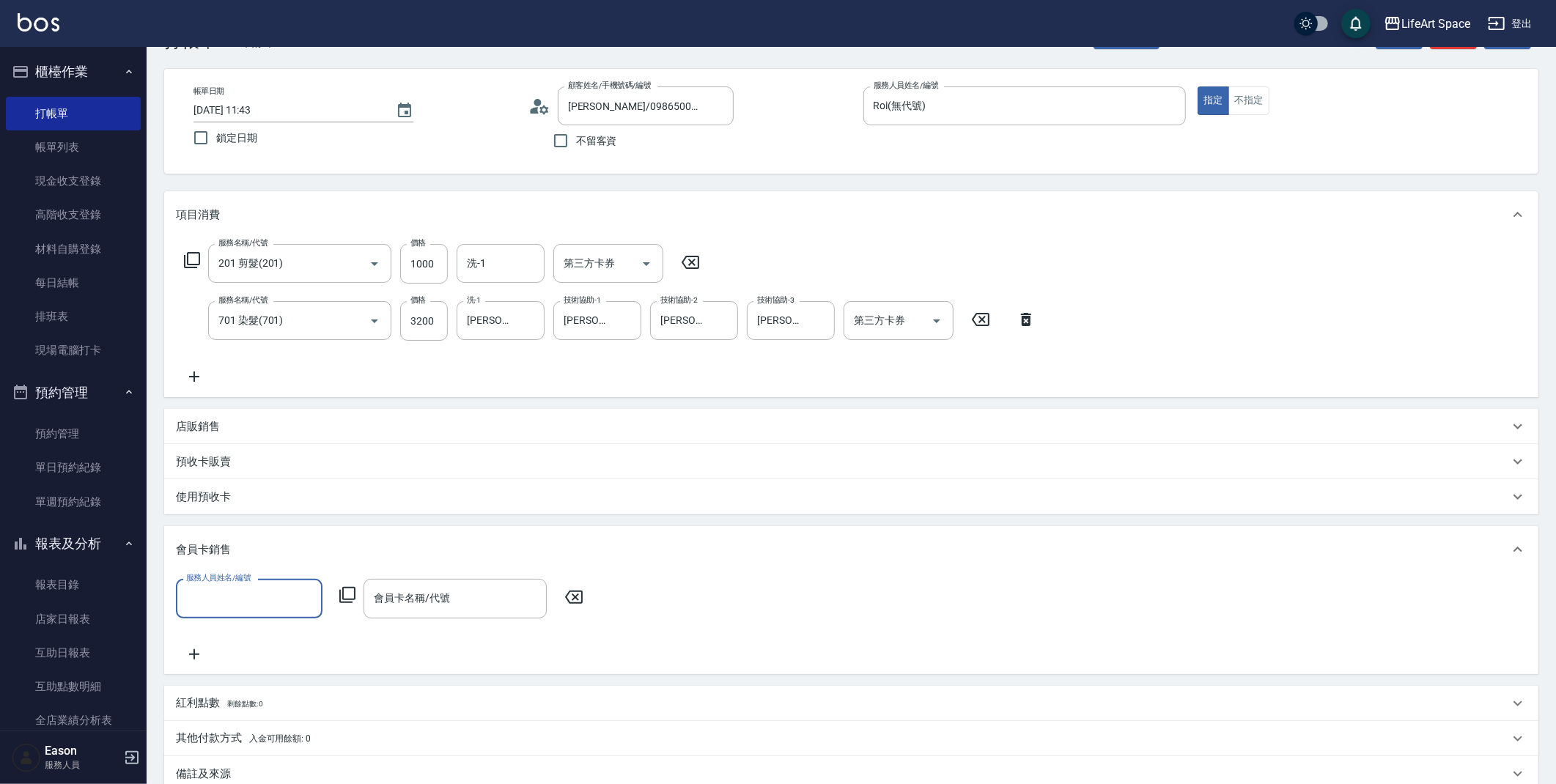
scroll to position [0, 0]
click at [240, 602] on input "服務人員姓名/編號" at bounding box center [249, 598] width 134 height 25
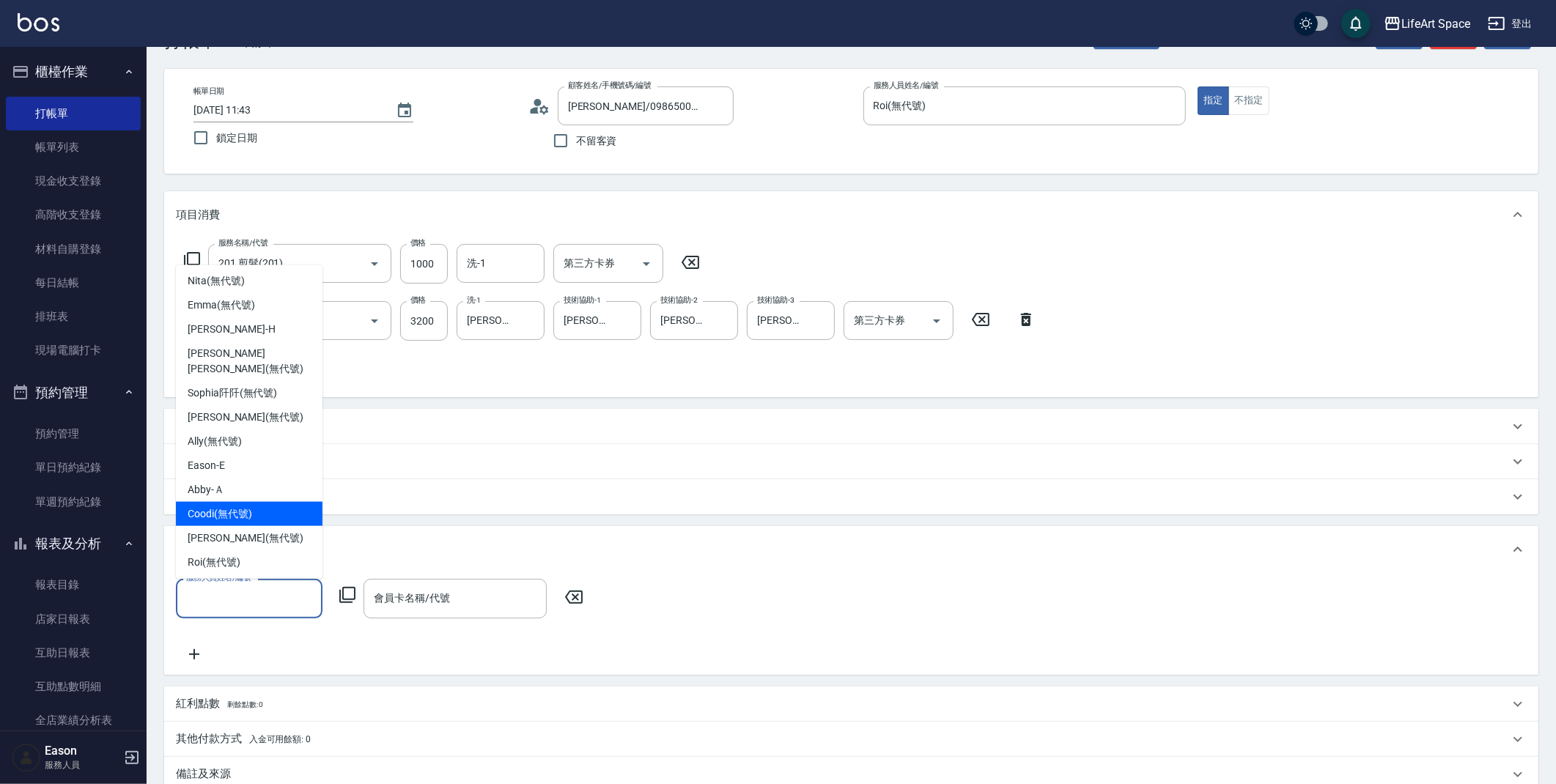
scroll to position [196, 0]
click at [246, 549] on div "Roi (無代號)" at bounding box center [249, 561] width 146 height 24
type input "Roi(無代號)"
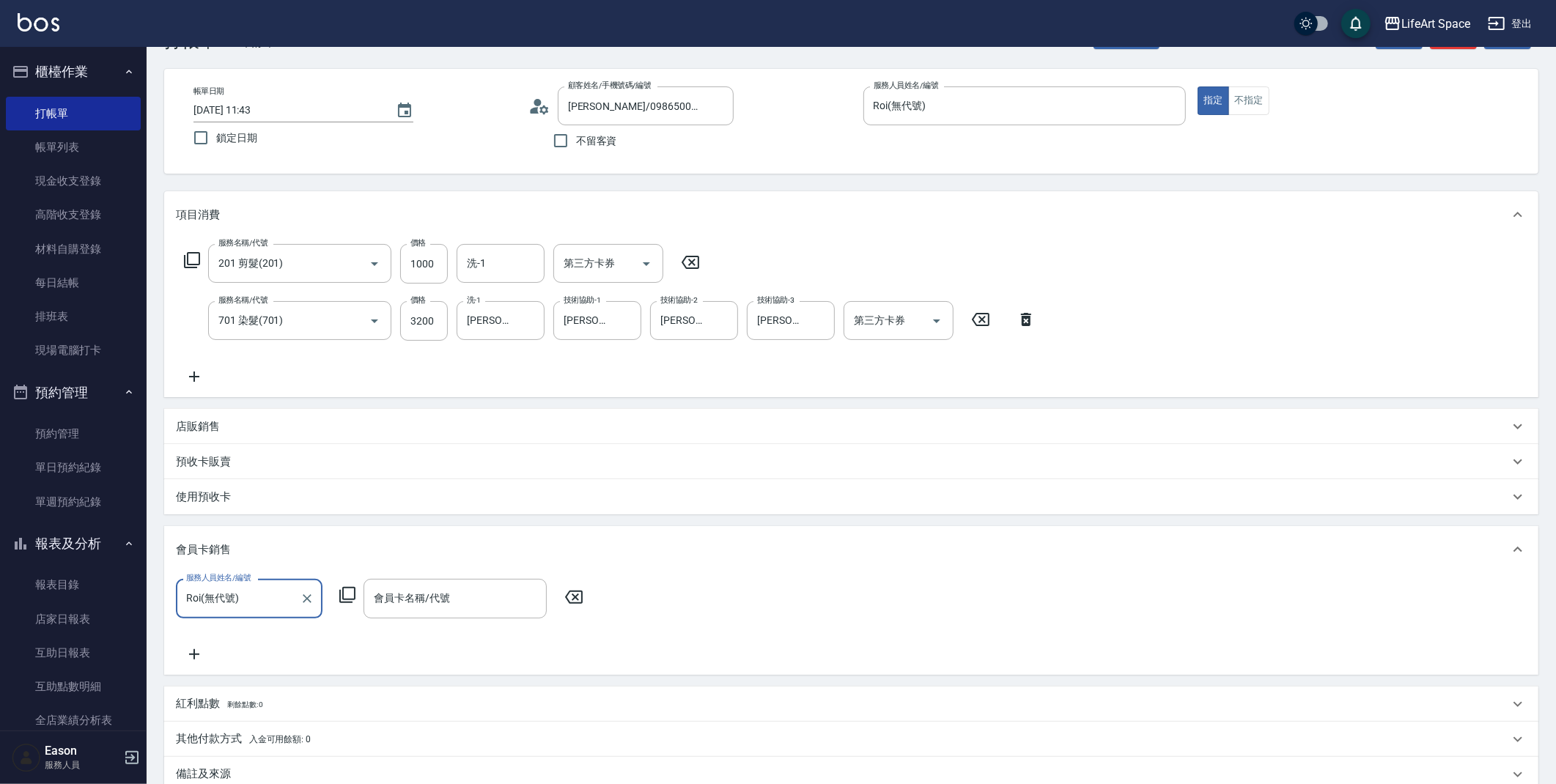
click at [421, 603] on input "會員卡名稱/代號" at bounding box center [455, 598] width 170 height 25
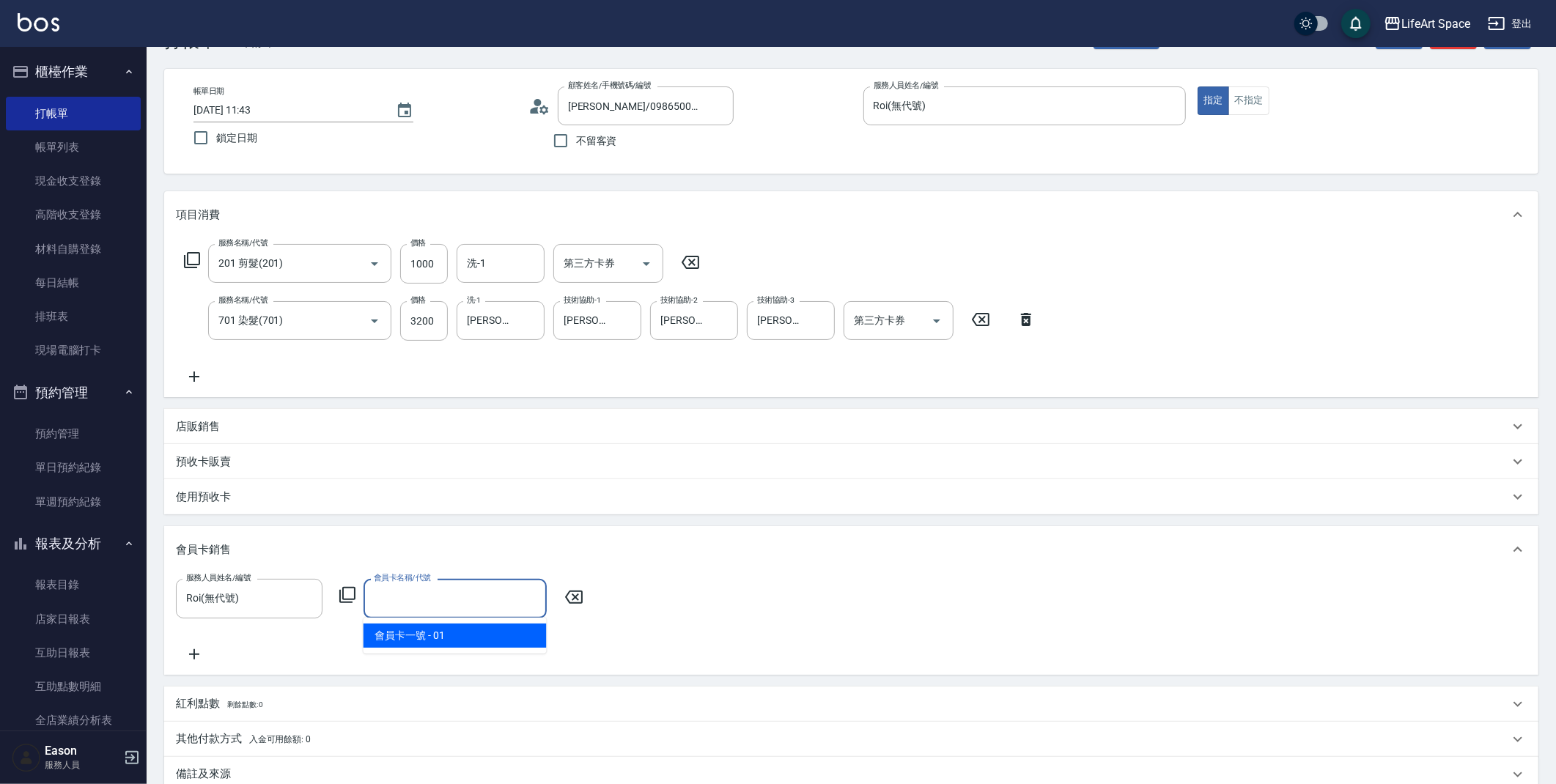
click at [434, 629] on span "會員卡一號 - 01" at bounding box center [454, 636] width 183 height 24
type input "會員卡一號-0天"
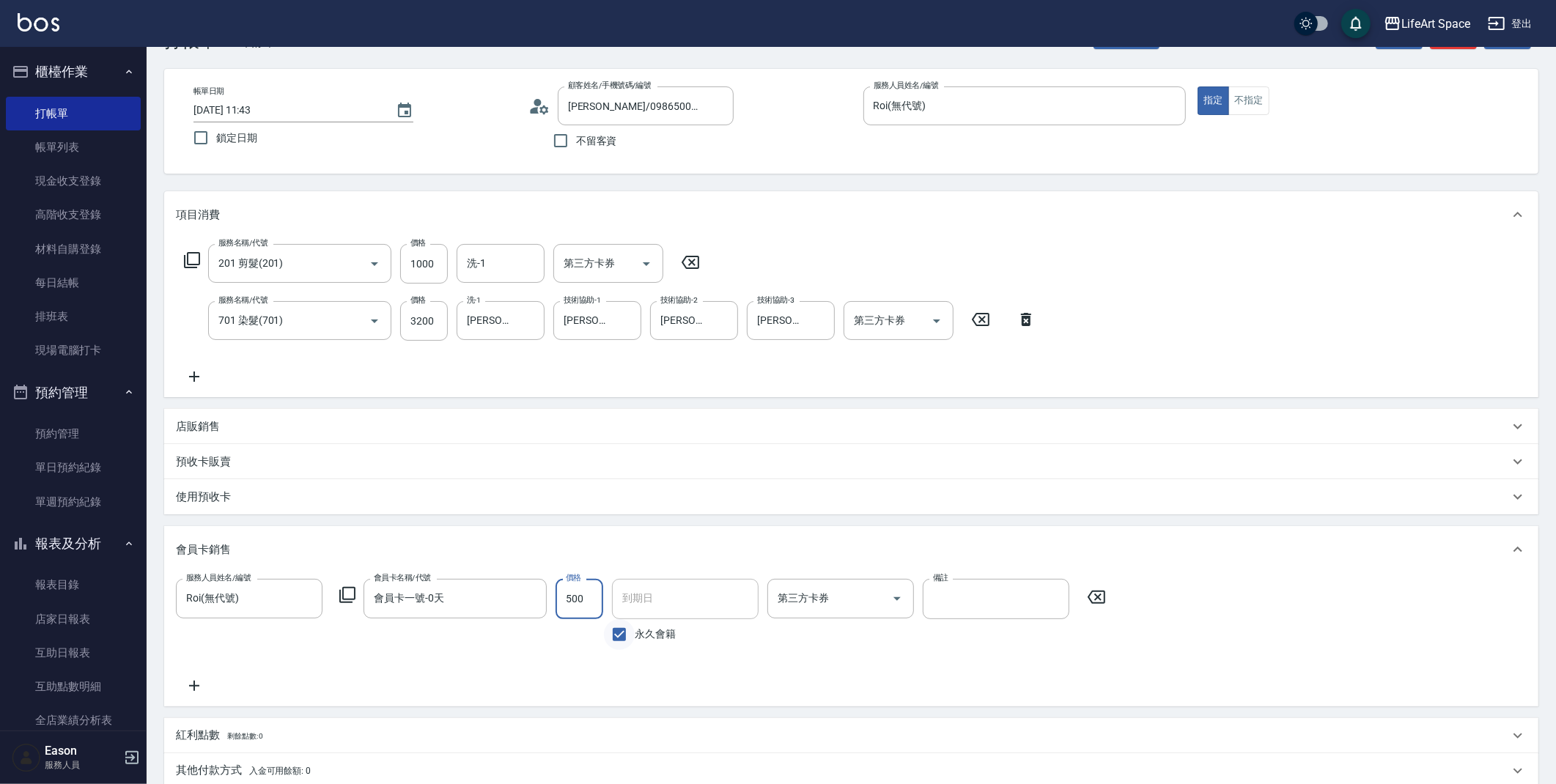
type input "500"
click at [620, 636] on input "永久會籍" at bounding box center [619, 634] width 31 height 31
checkbox input "false"
click at [663, 597] on input "2025/09/21" at bounding box center [680, 598] width 137 height 40
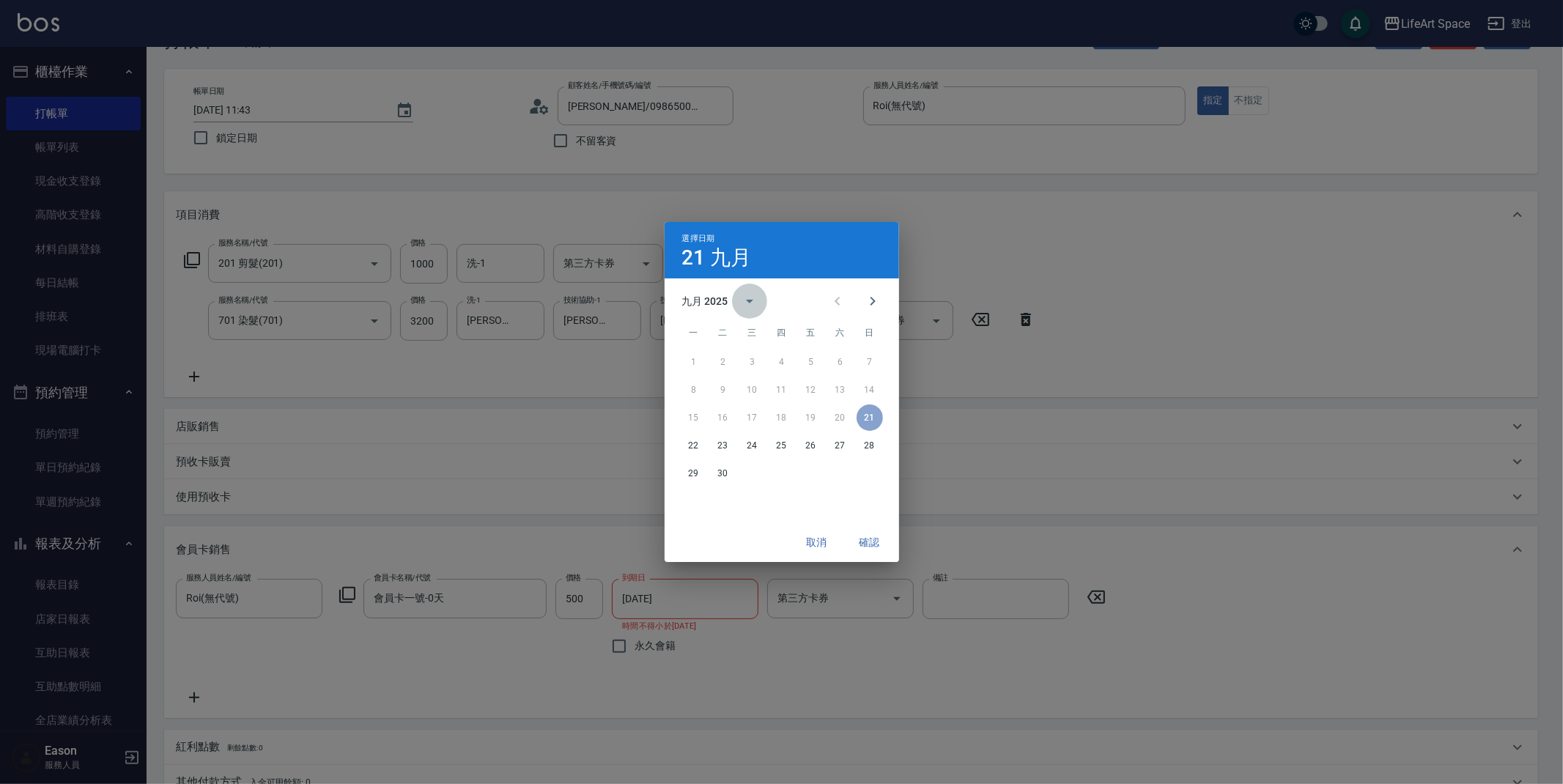
click at [751, 300] on icon "calendar view is open, switch to year view" at bounding box center [750, 301] width 7 height 4
click at [770, 331] on button "2026" at bounding box center [781, 335] width 53 height 26
click at [867, 417] on button "20" at bounding box center [870, 417] width 26 height 26
type input "2026/09/20"
click at [872, 543] on button "確認" at bounding box center [870, 542] width 47 height 27
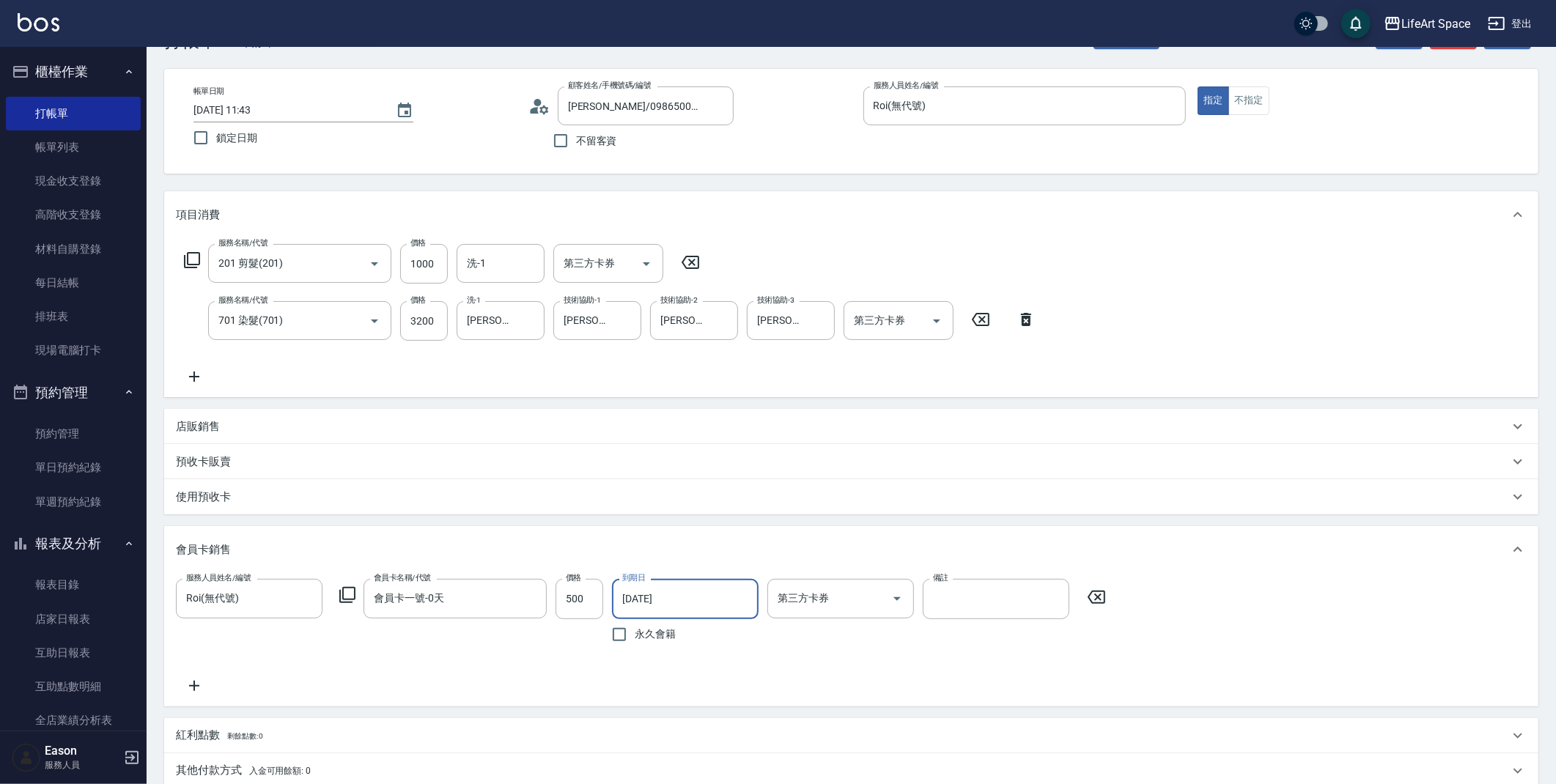
scroll to position [98, 0]
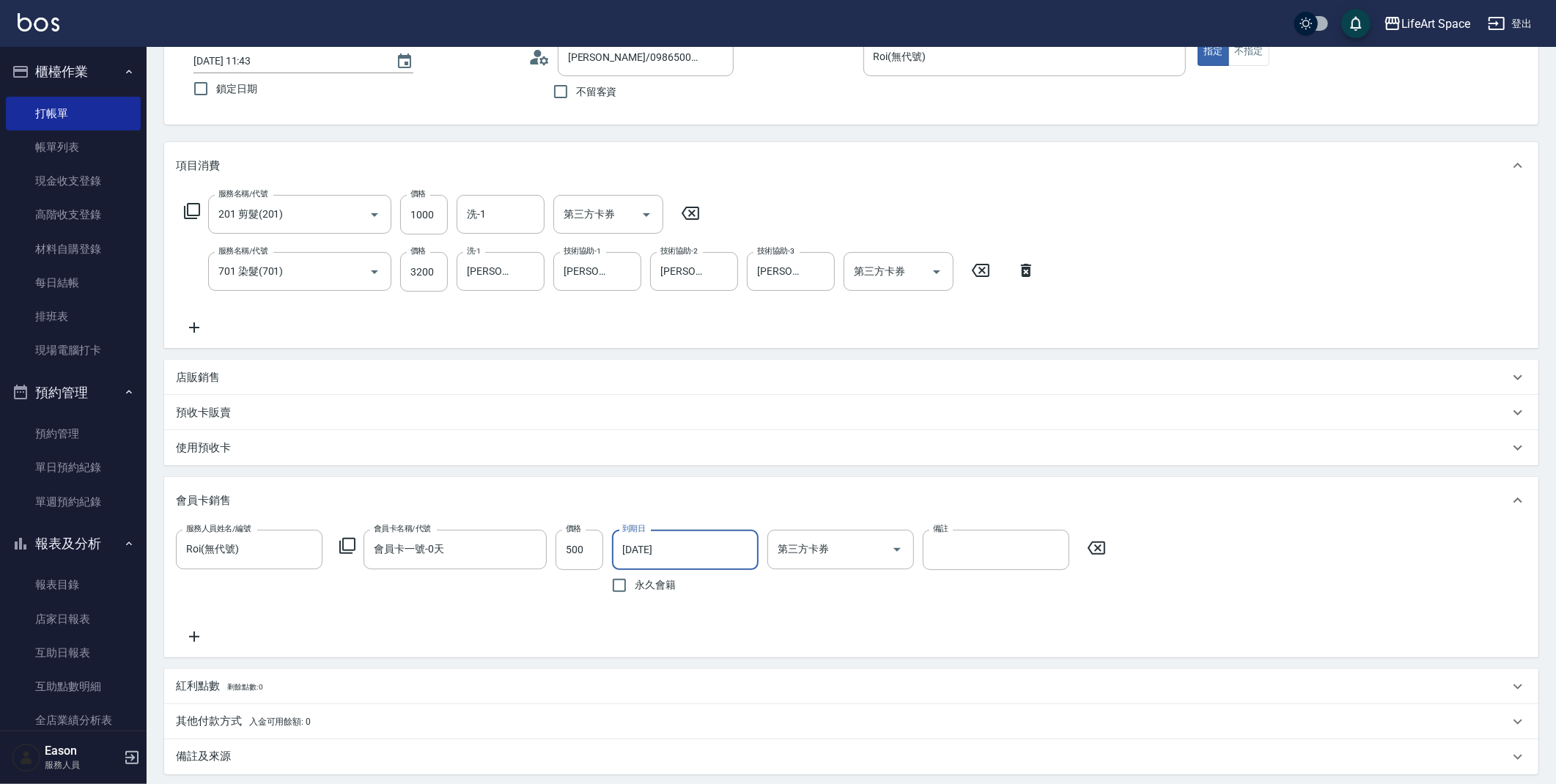
click at [296, 717] on span "入金可用餘額: 0" at bounding box center [280, 721] width 62 height 10
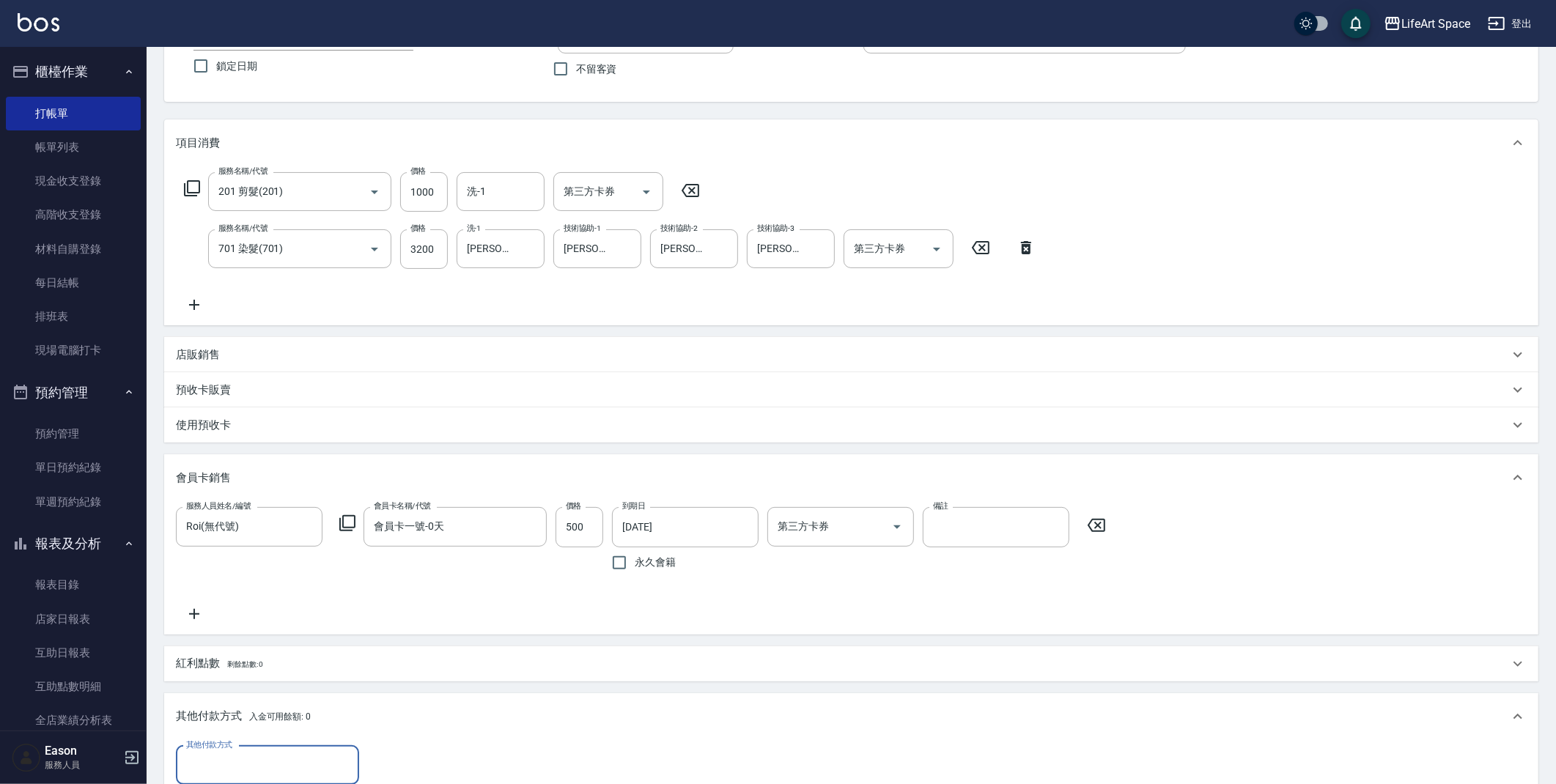
scroll to position [126, 0]
click at [281, 760] on input "其他付款方式" at bounding box center [268, 760] width 170 height 25
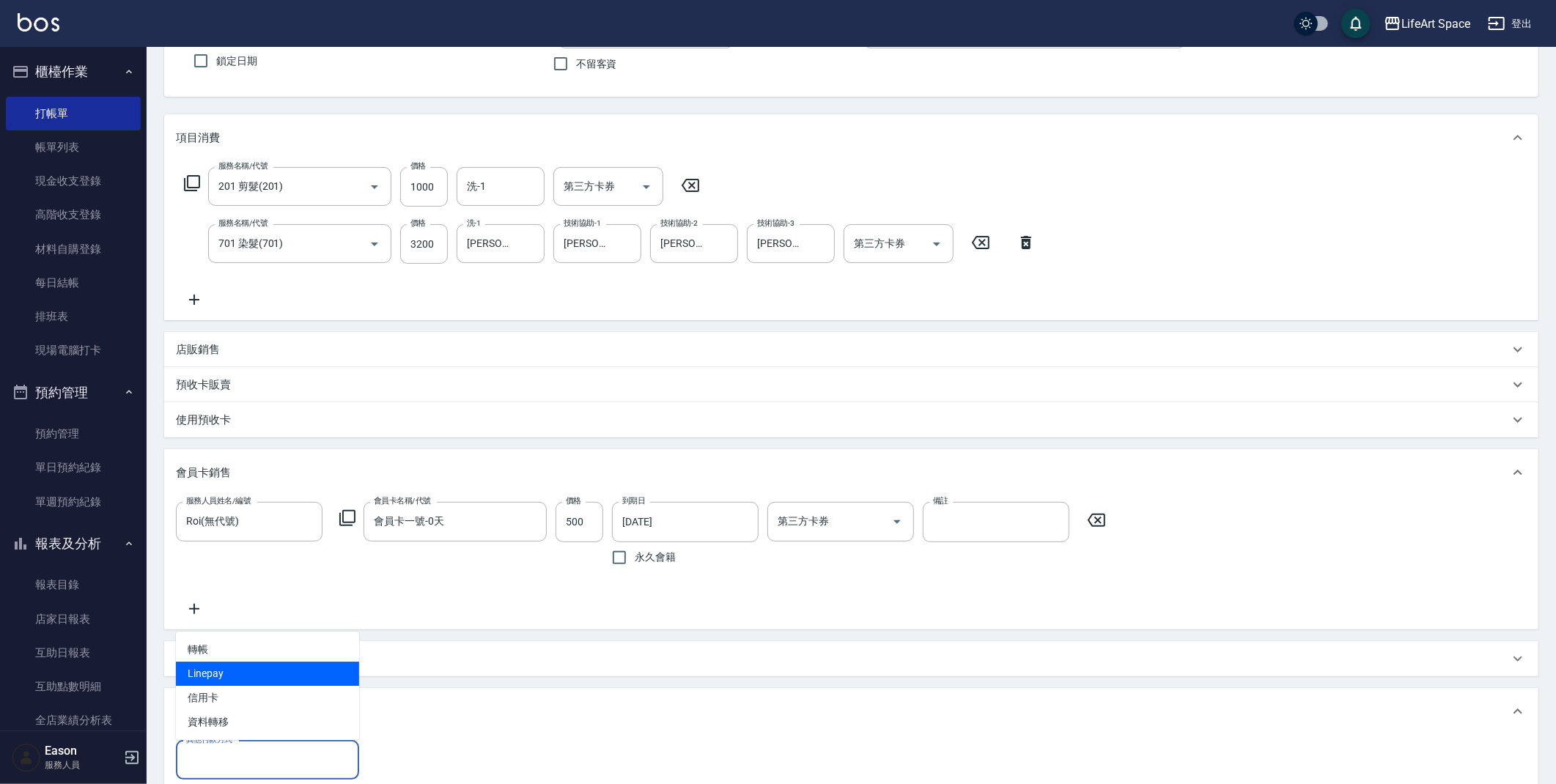
click at [267, 679] on span "Linepay" at bounding box center [267, 674] width 183 height 24
type input "Linepay"
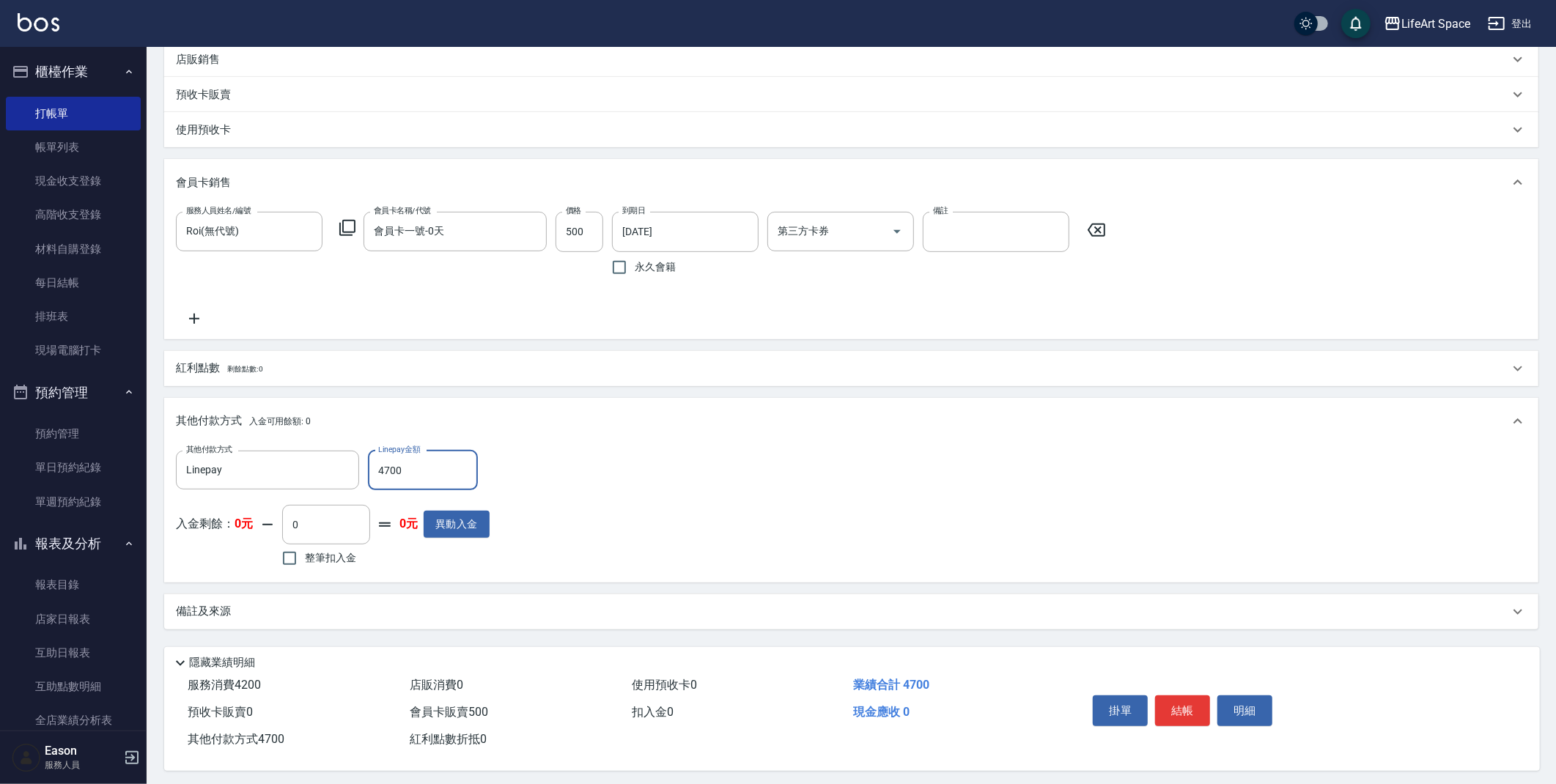
scroll to position [425, 0]
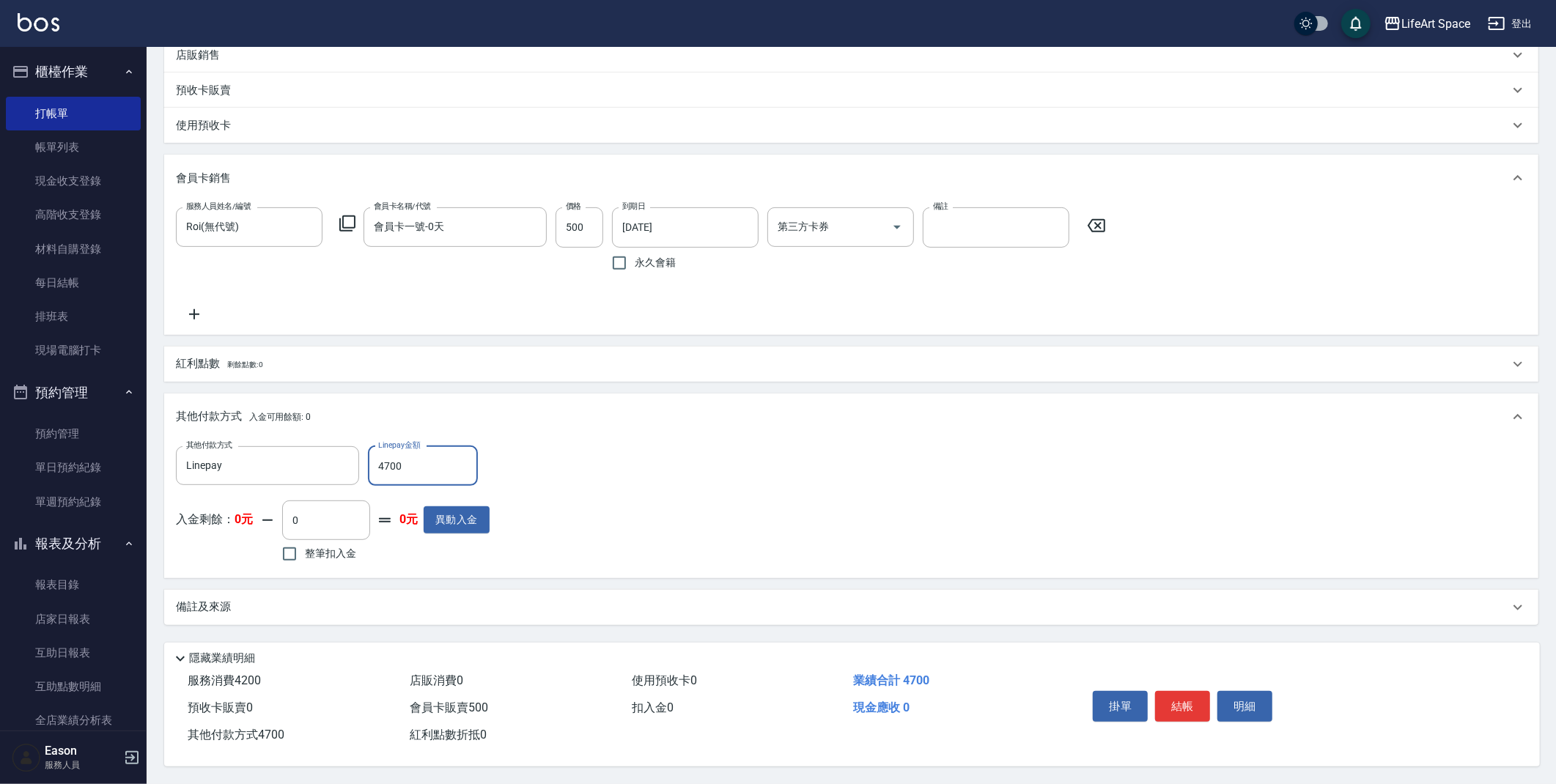
type input "4700"
click at [436, 599] on div "備註及來源" at bounding box center [843, 606] width 1333 height 16
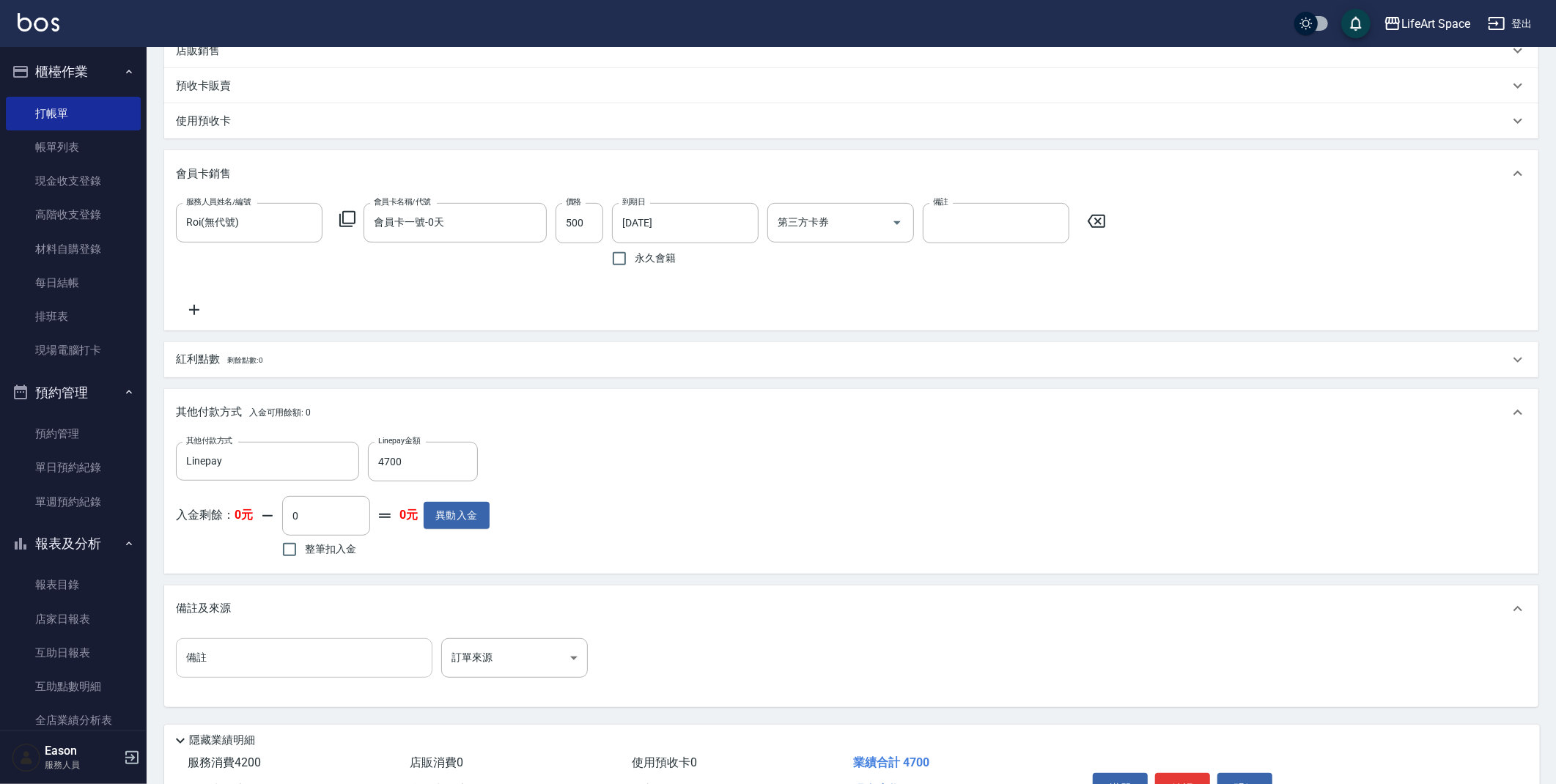
click at [390, 660] on input "備註" at bounding box center [304, 657] width 257 height 40
type input ":8"
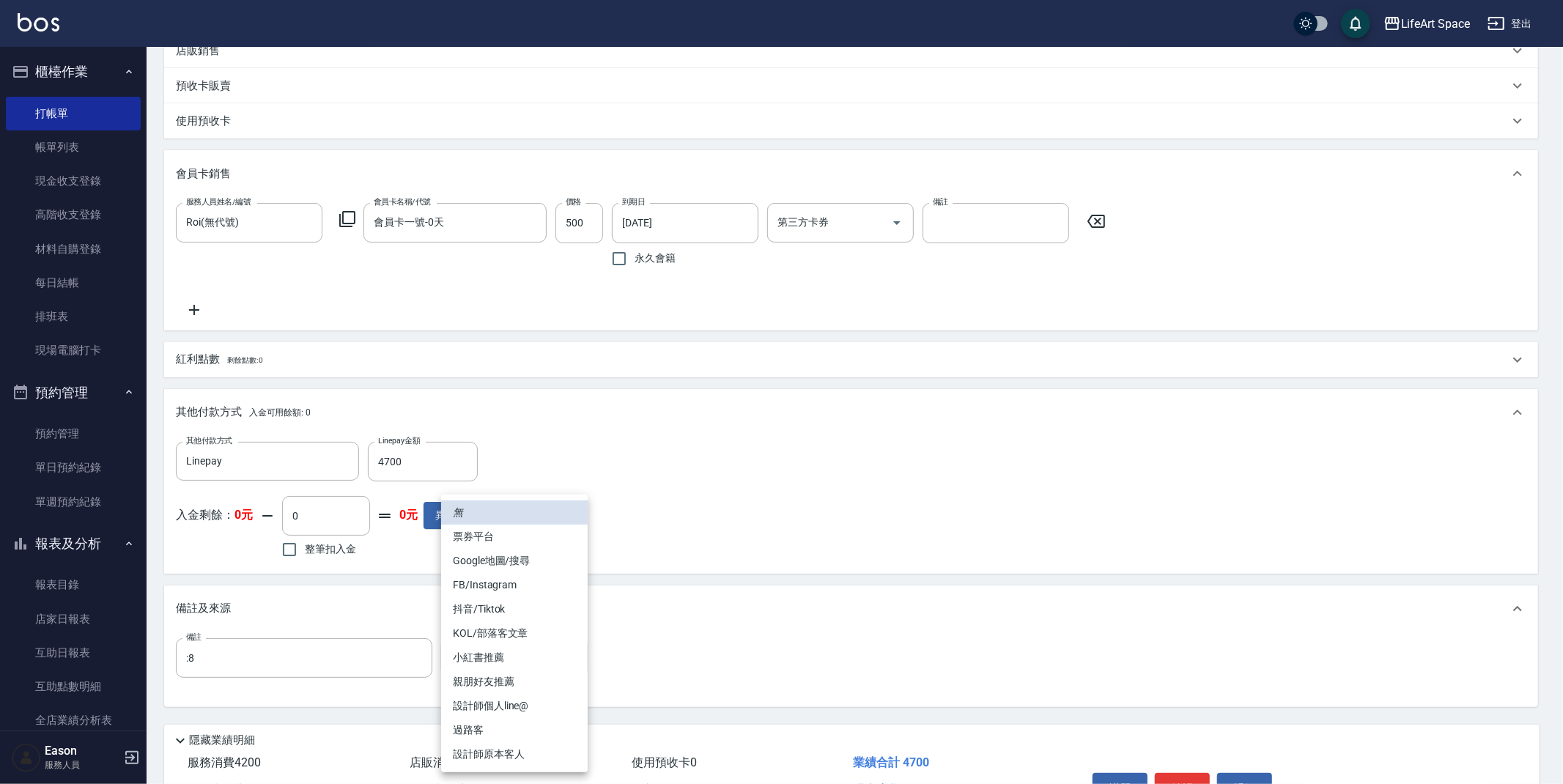
click at [545, 676] on body "LifeArt Space 登出 櫃檯作業 打帳單 帳單列表 現金收支登錄 高階收支登錄 材料自購登錄 每日結帳 排班表 現場電腦打卡 預約管理 預約管理 單…" at bounding box center [782, 220] width 1563 height 1291
click at [519, 758] on li "設計師原本客人" at bounding box center [514, 754] width 146 height 24
type input "設計師原本客人"
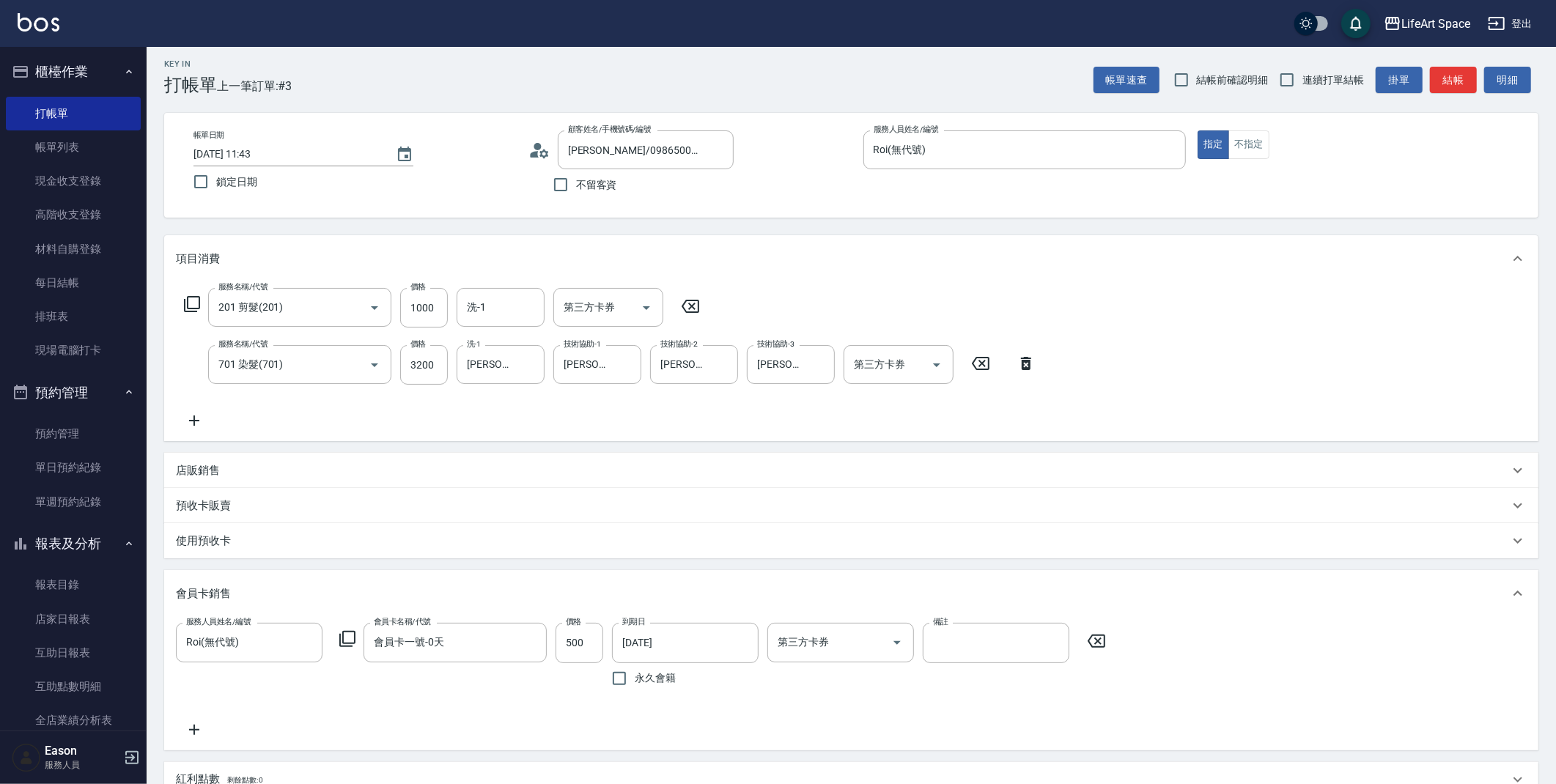
scroll to position [0, 0]
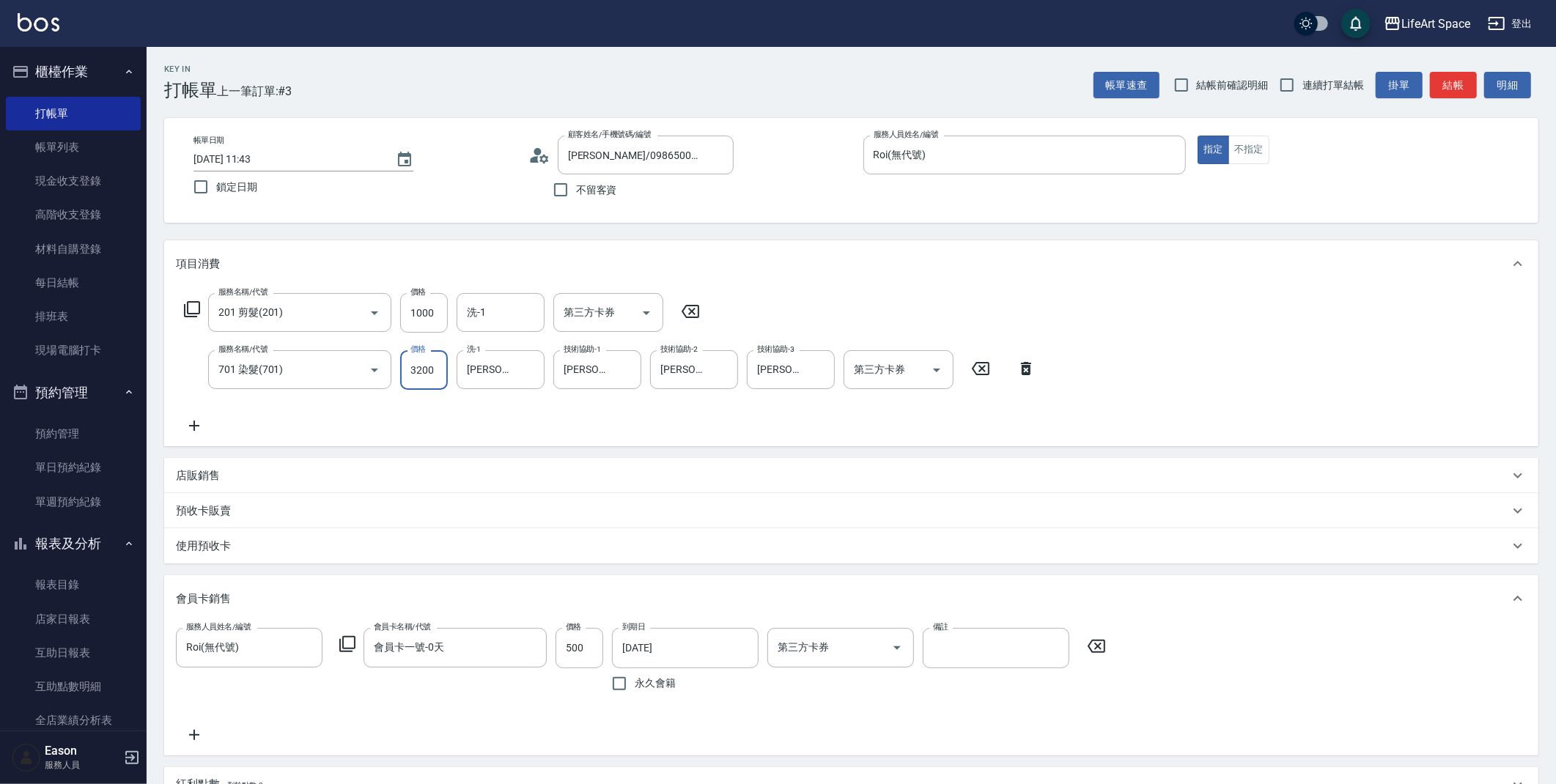
click at [442, 372] on input "3200" at bounding box center [424, 369] width 48 height 40
type input "16"
type input "0"
type input "3200"
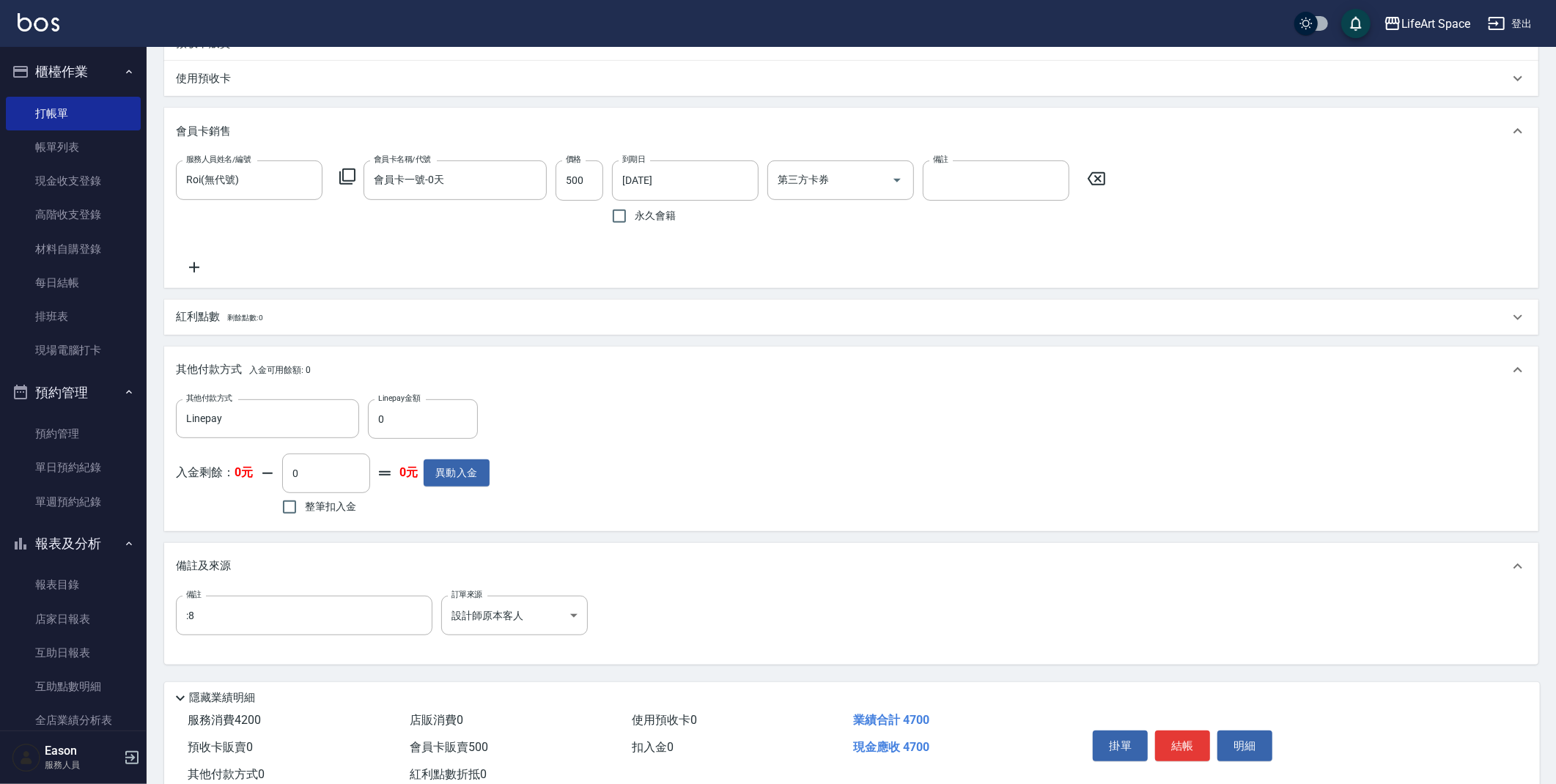
scroll to position [510, 0]
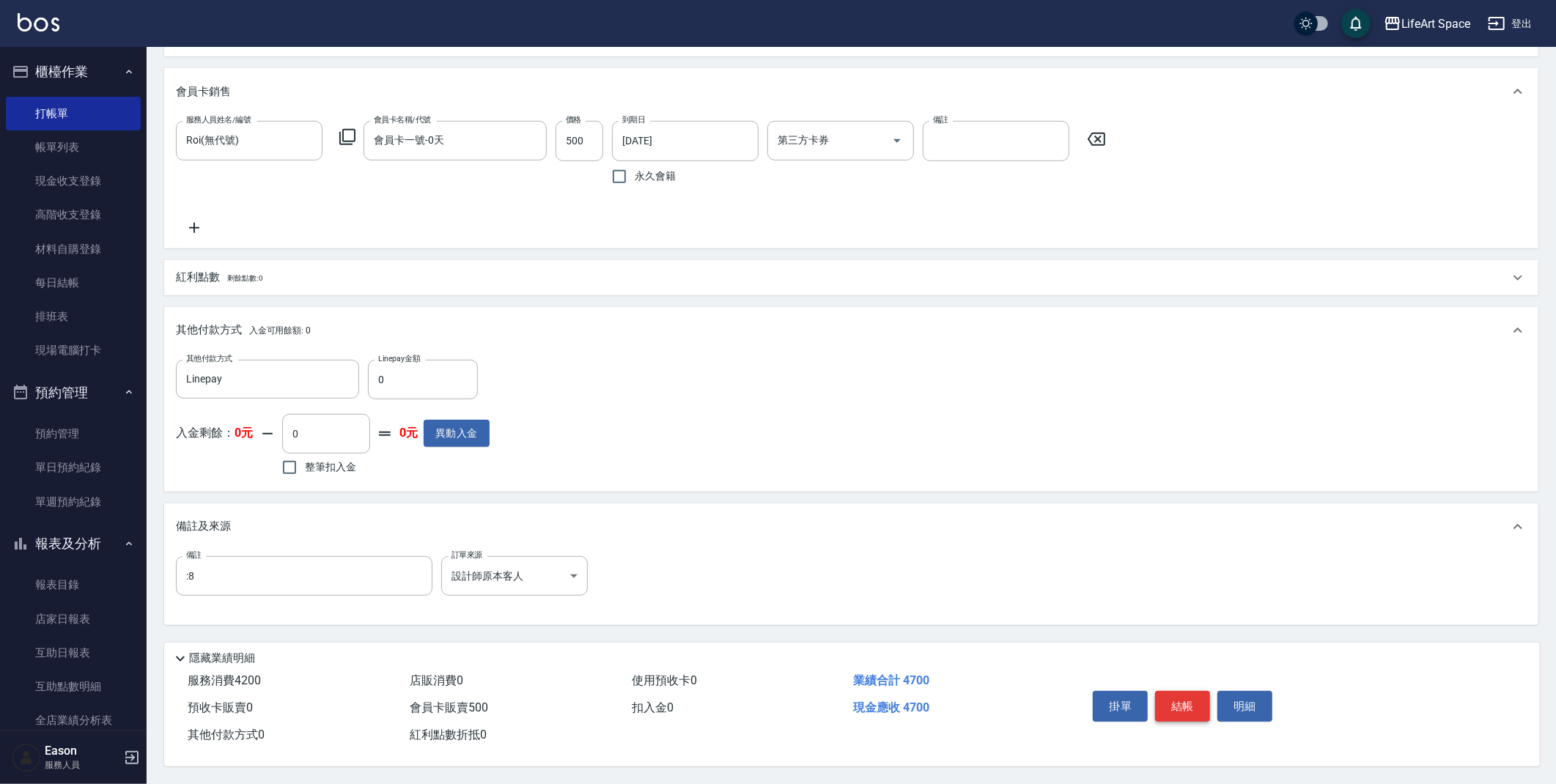
click at [1194, 707] on button "結帳" at bounding box center [1183, 706] width 55 height 31
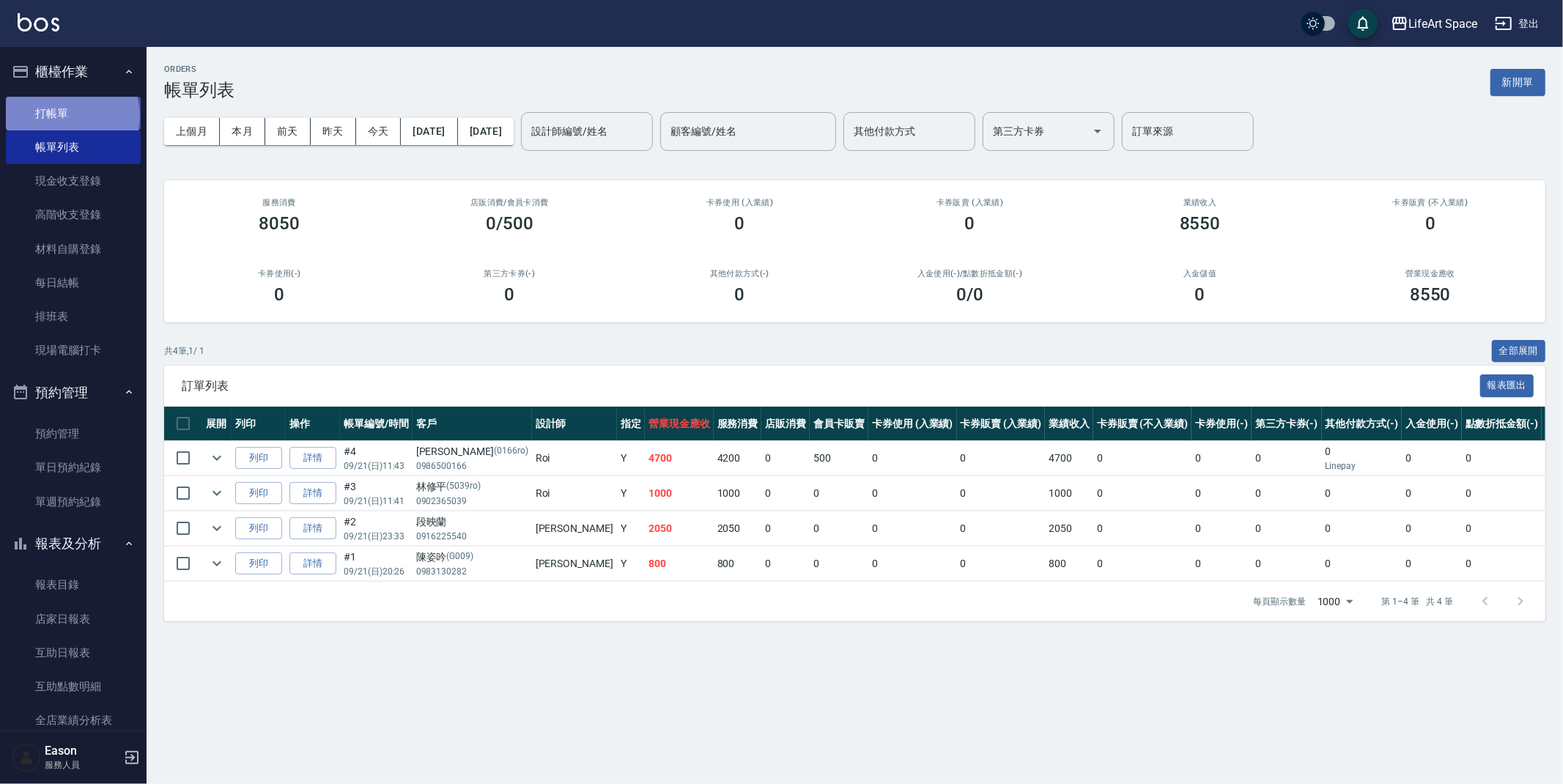
click at [71, 114] on link "打帳單" at bounding box center [73, 113] width 135 height 34
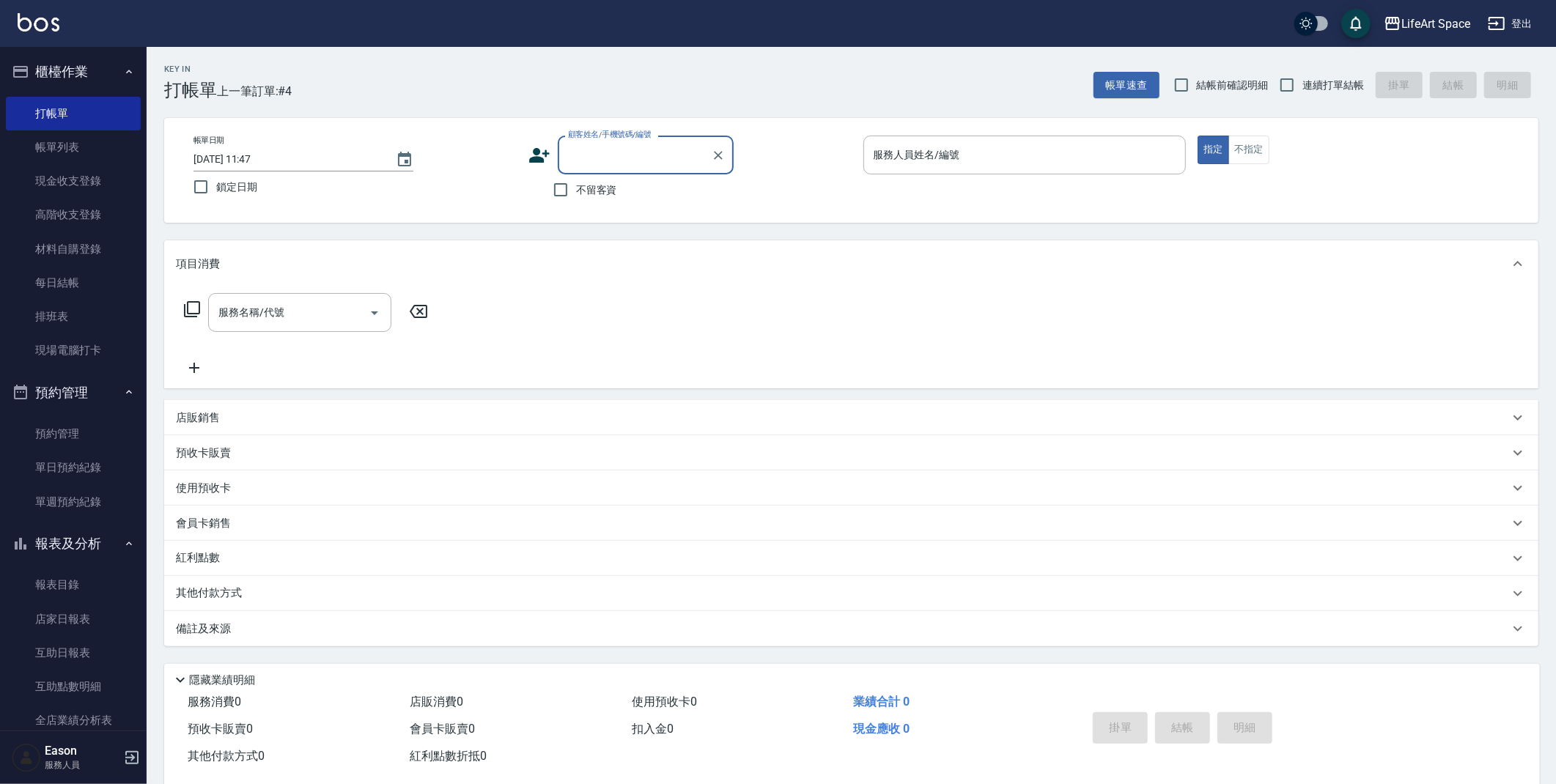
scroll to position [3, 0]
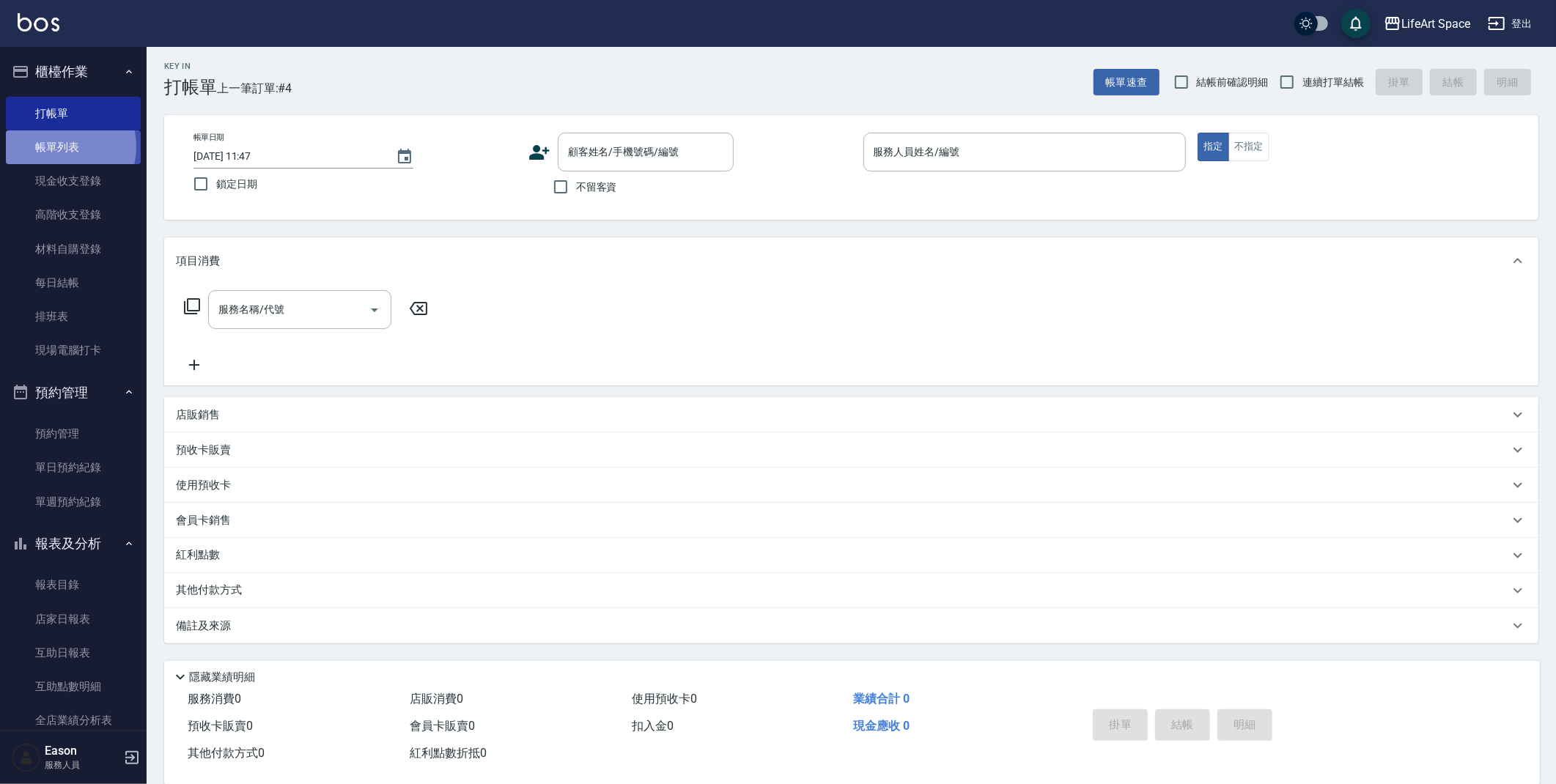
click at [56, 146] on link "帳單列表" at bounding box center [73, 147] width 135 height 34
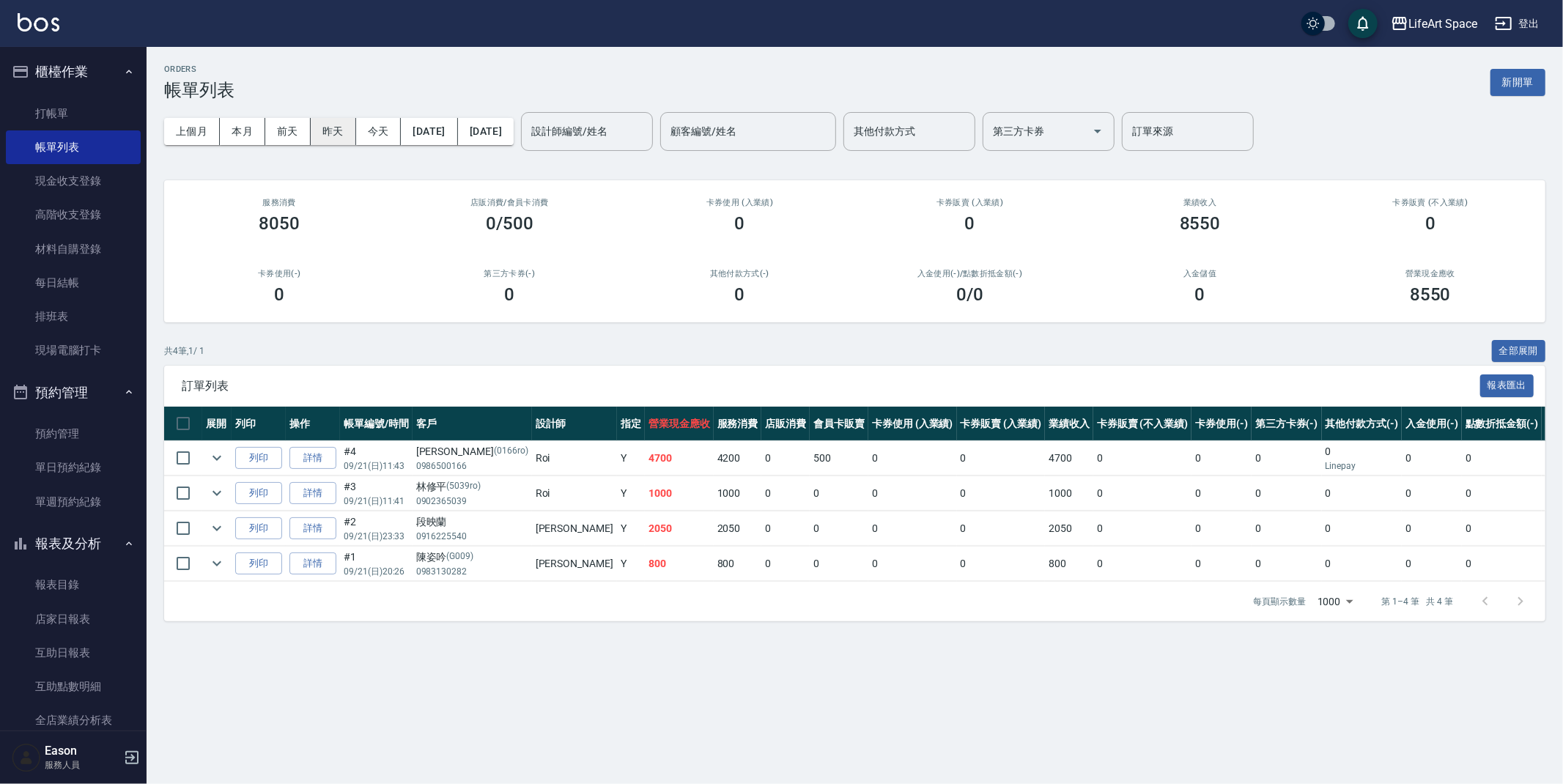
click at [343, 127] on button "昨天" at bounding box center [333, 131] width 46 height 27
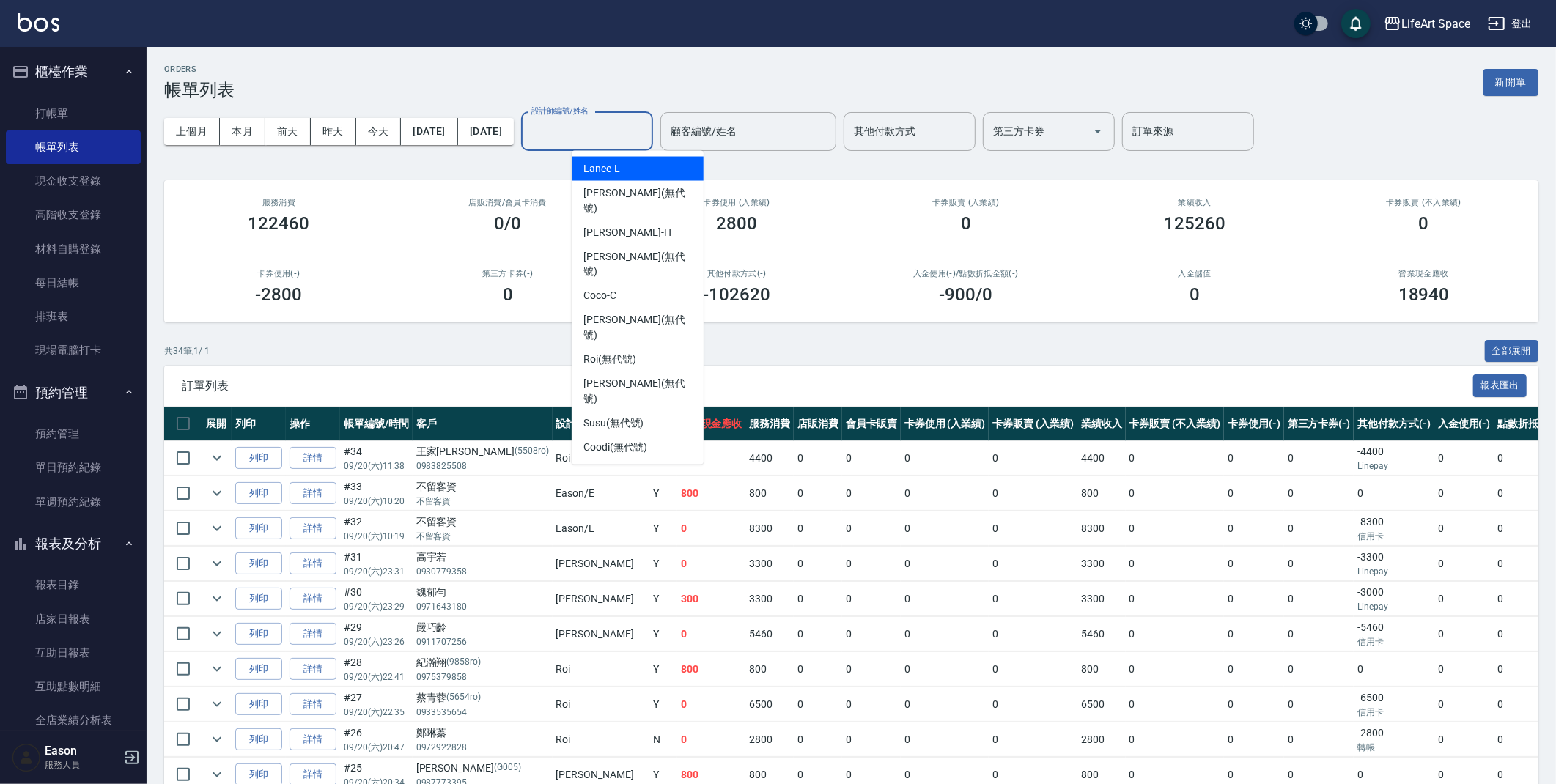
click at [619, 131] on div "設計師編號/姓名 設計師編號/姓名" at bounding box center [587, 131] width 132 height 39
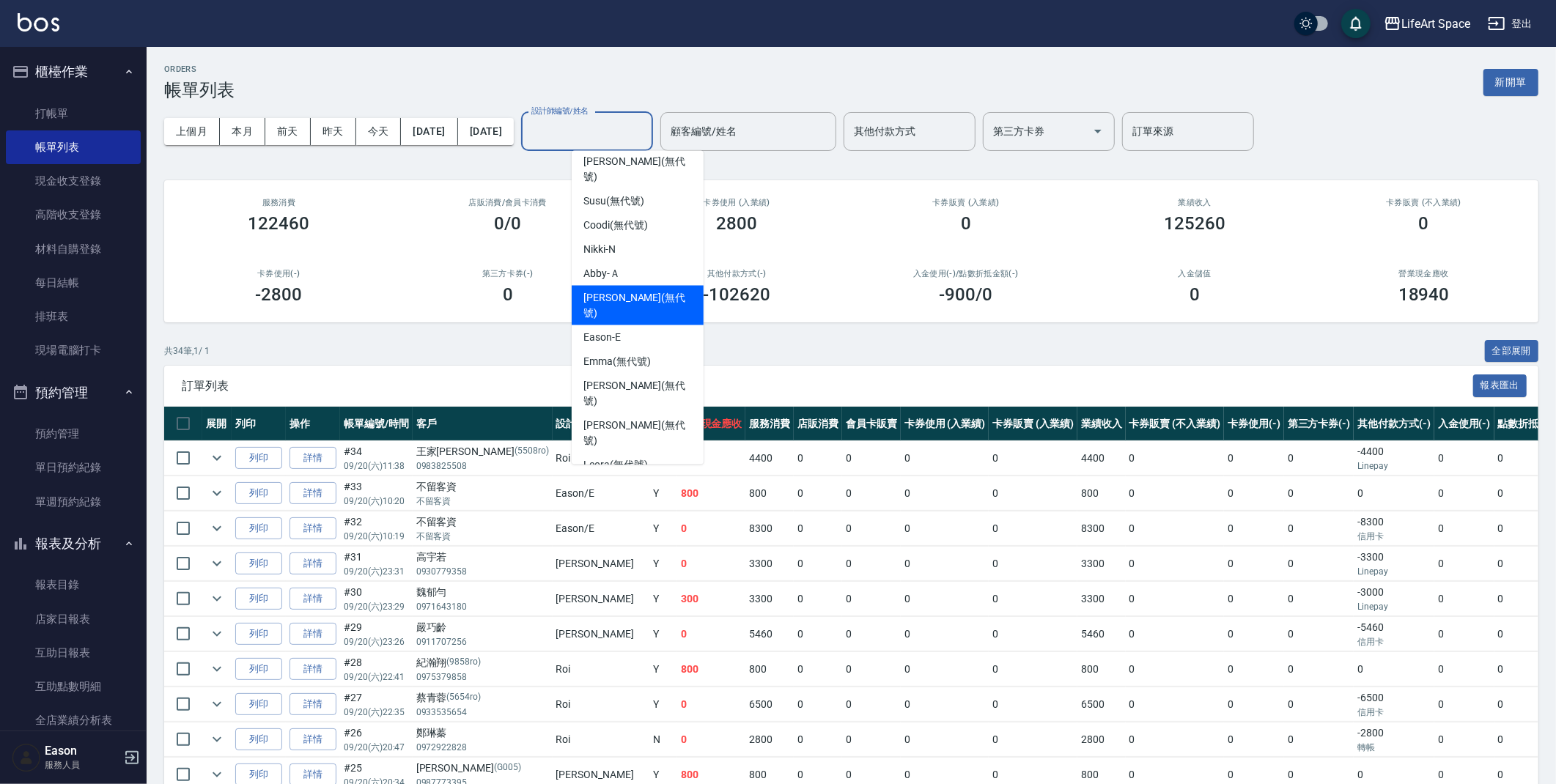
scroll to position [254, 0]
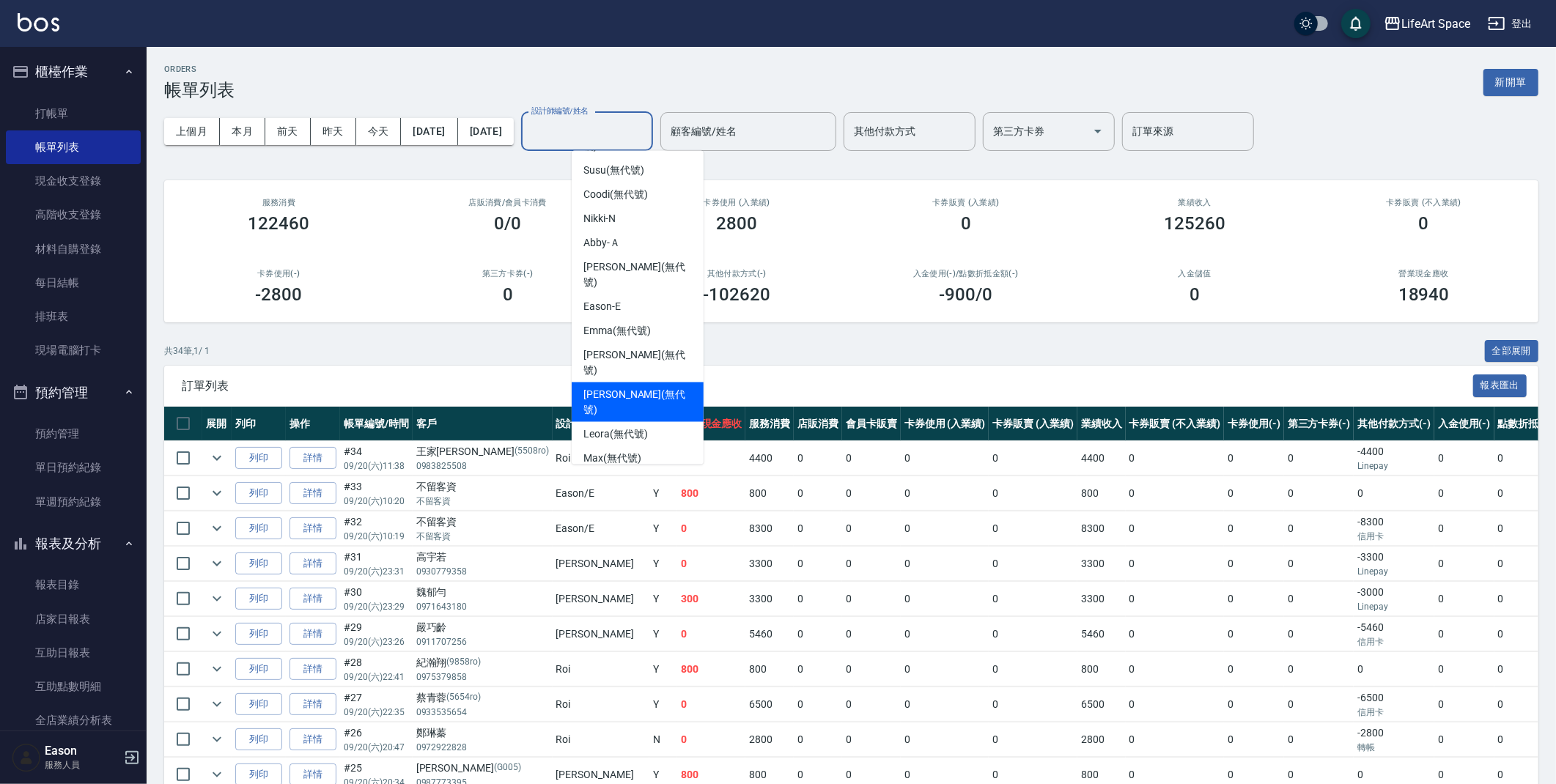
click at [633, 386] on span "Joyce (無代號)" at bounding box center [637, 401] width 108 height 31
type input "Joyce(無代號)"
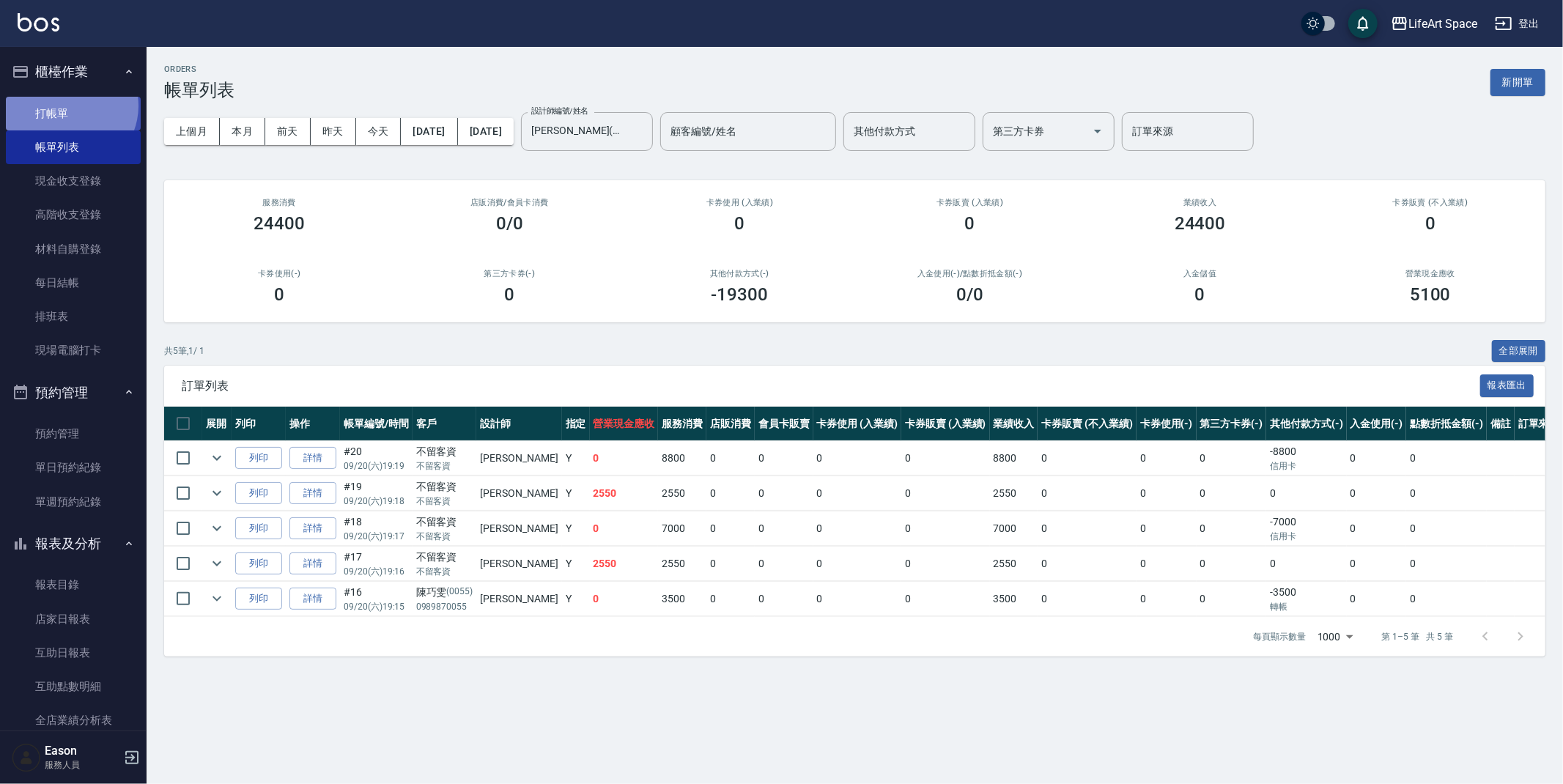
click at [69, 105] on link "打帳單" at bounding box center [73, 113] width 135 height 34
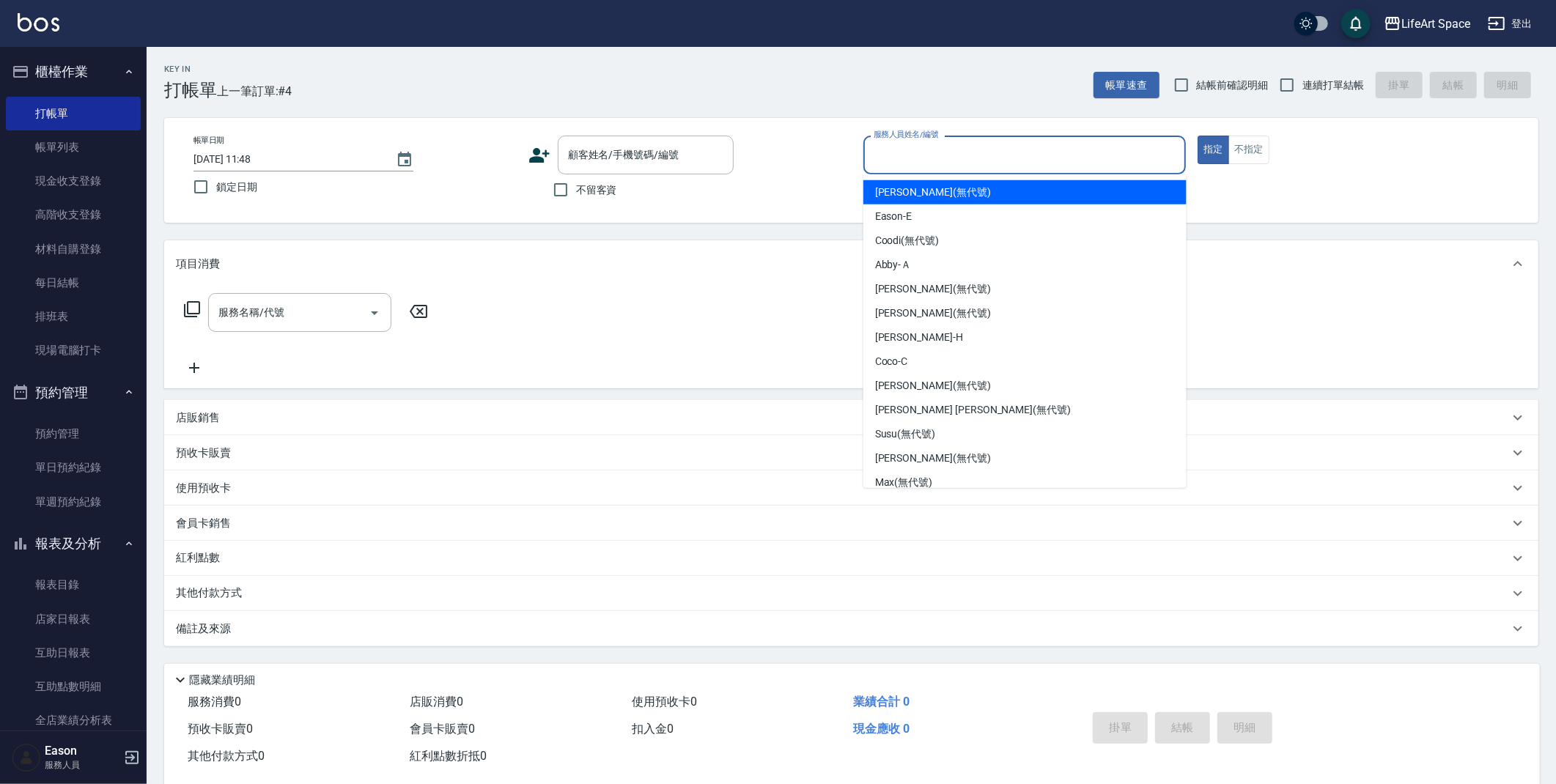
click at [974, 163] on input "服務人員姓名/編號" at bounding box center [1025, 154] width 310 height 25
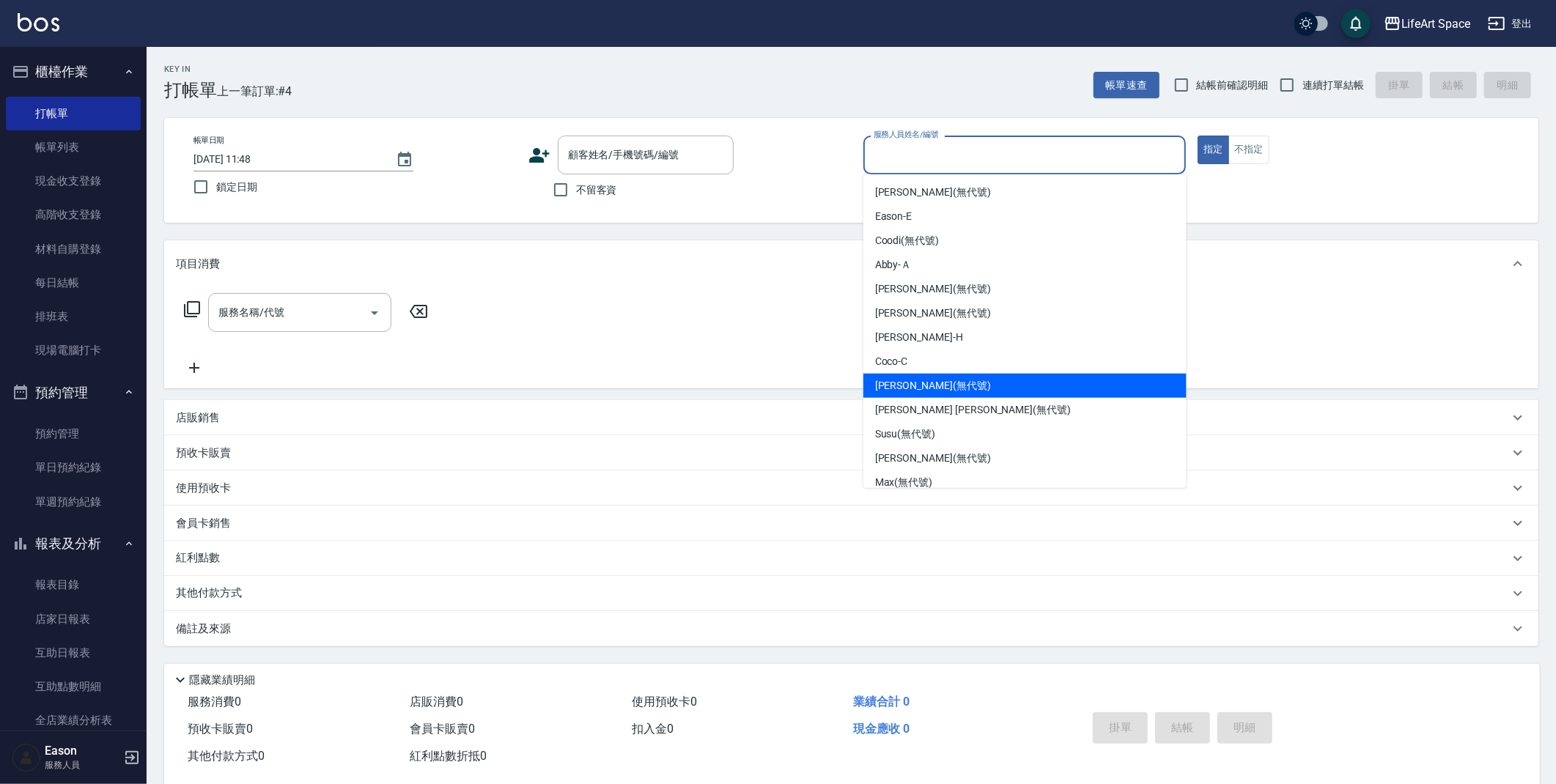
click at [907, 393] on div "Joyce (無代號)" at bounding box center [1025, 386] width 323 height 24
type input "Joyce(無代號)"
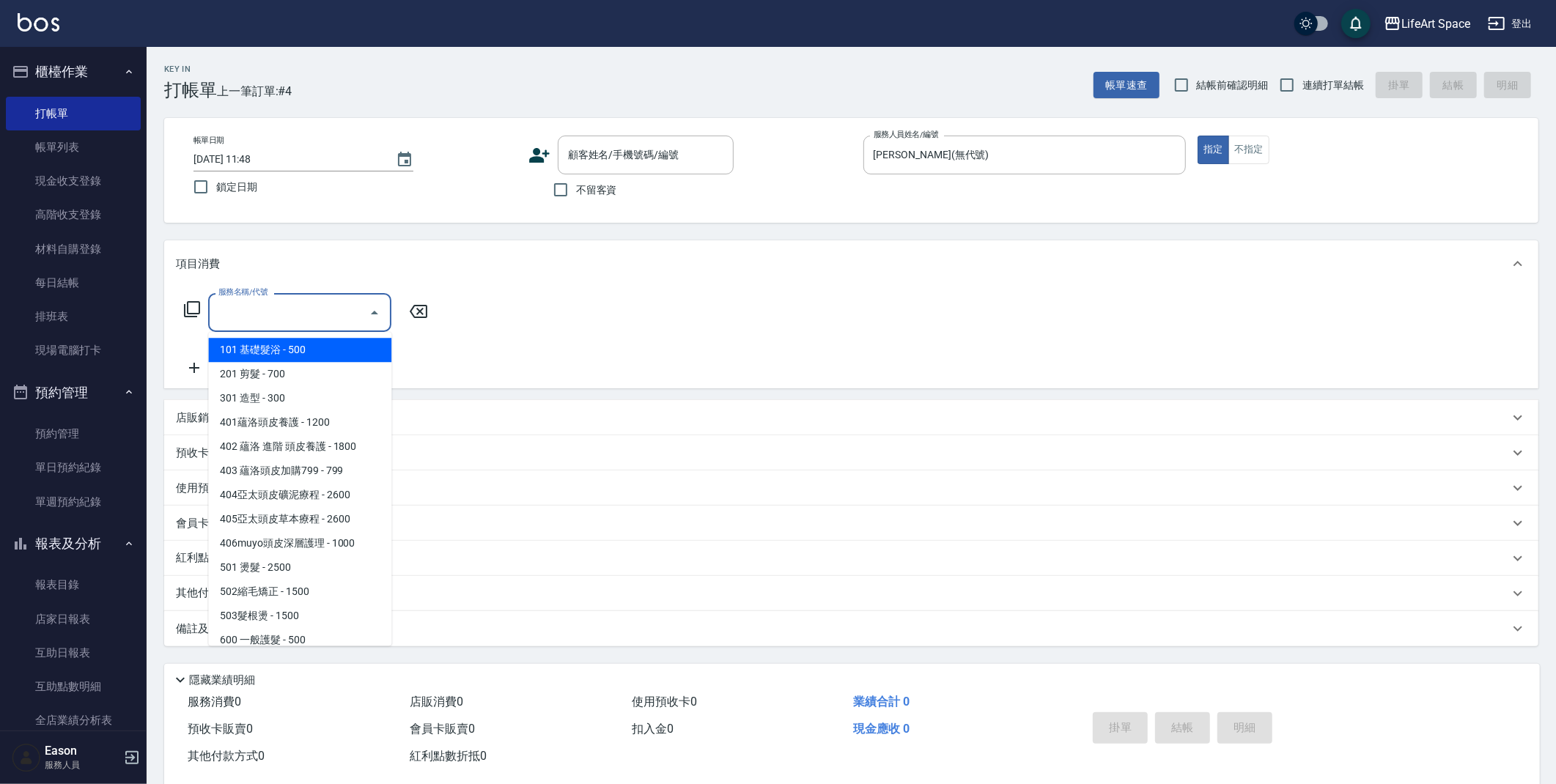
click at [290, 313] on input "服務名稱/代號" at bounding box center [289, 313] width 148 height 25
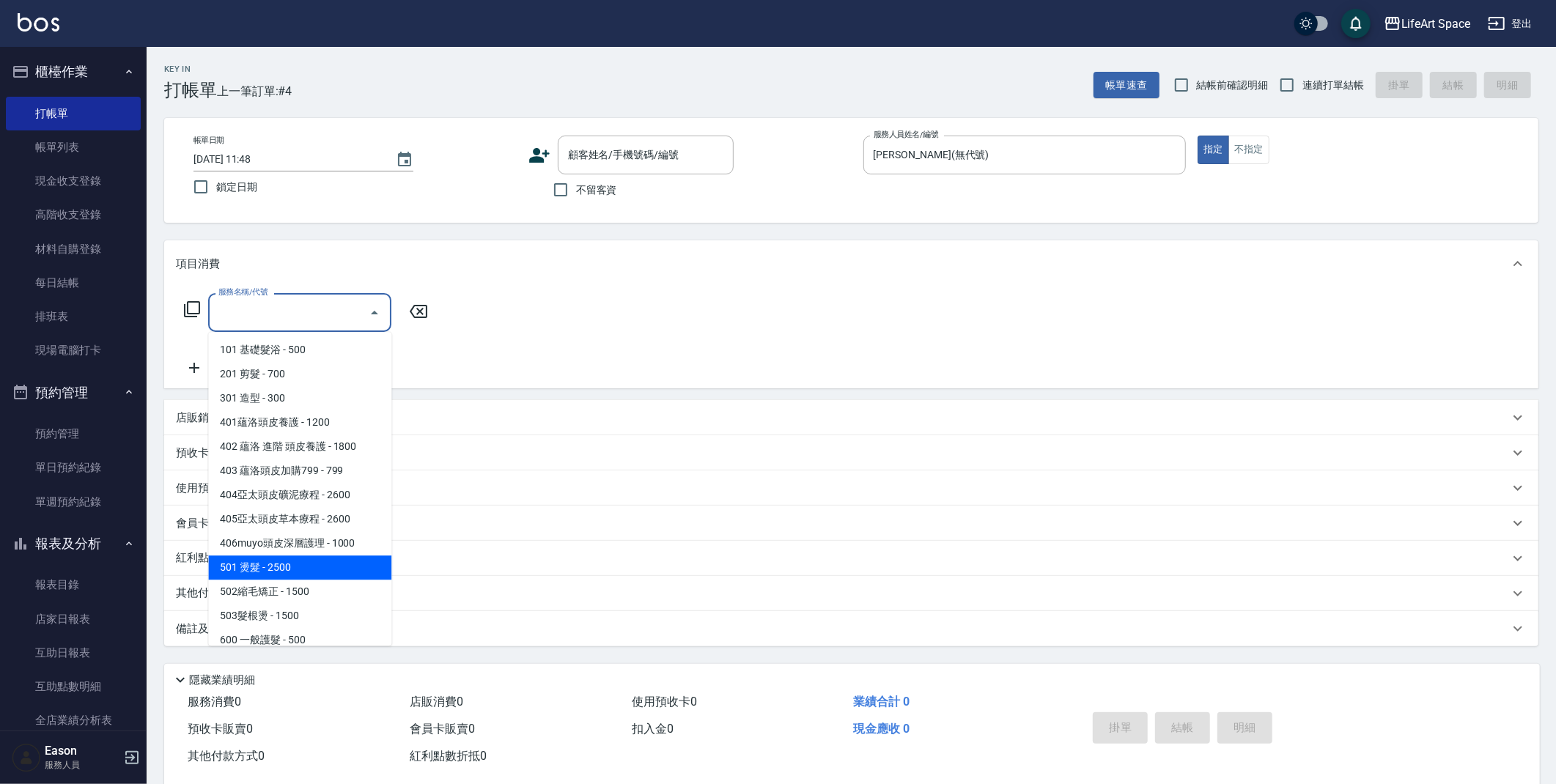
scroll to position [229, 0]
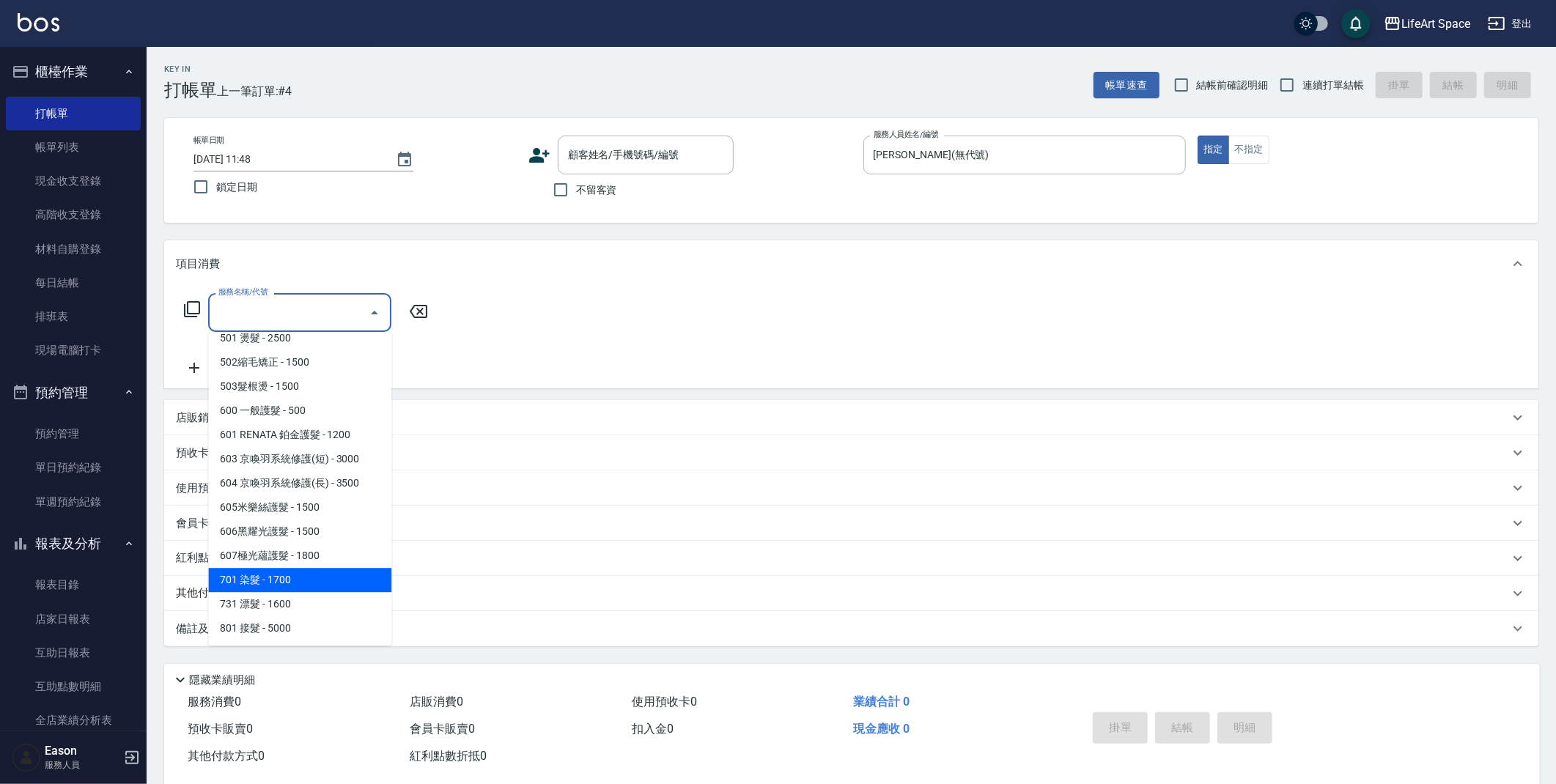
drag, startPoint x: 280, startPoint y: 576, endPoint x: 466, endPoint y: 360, distance: 285.0
click at [280, 576] on span "701 染髮 - 1700" at bounding box center [299, 580] width 183 height 24
type input "701 染髮(701)"
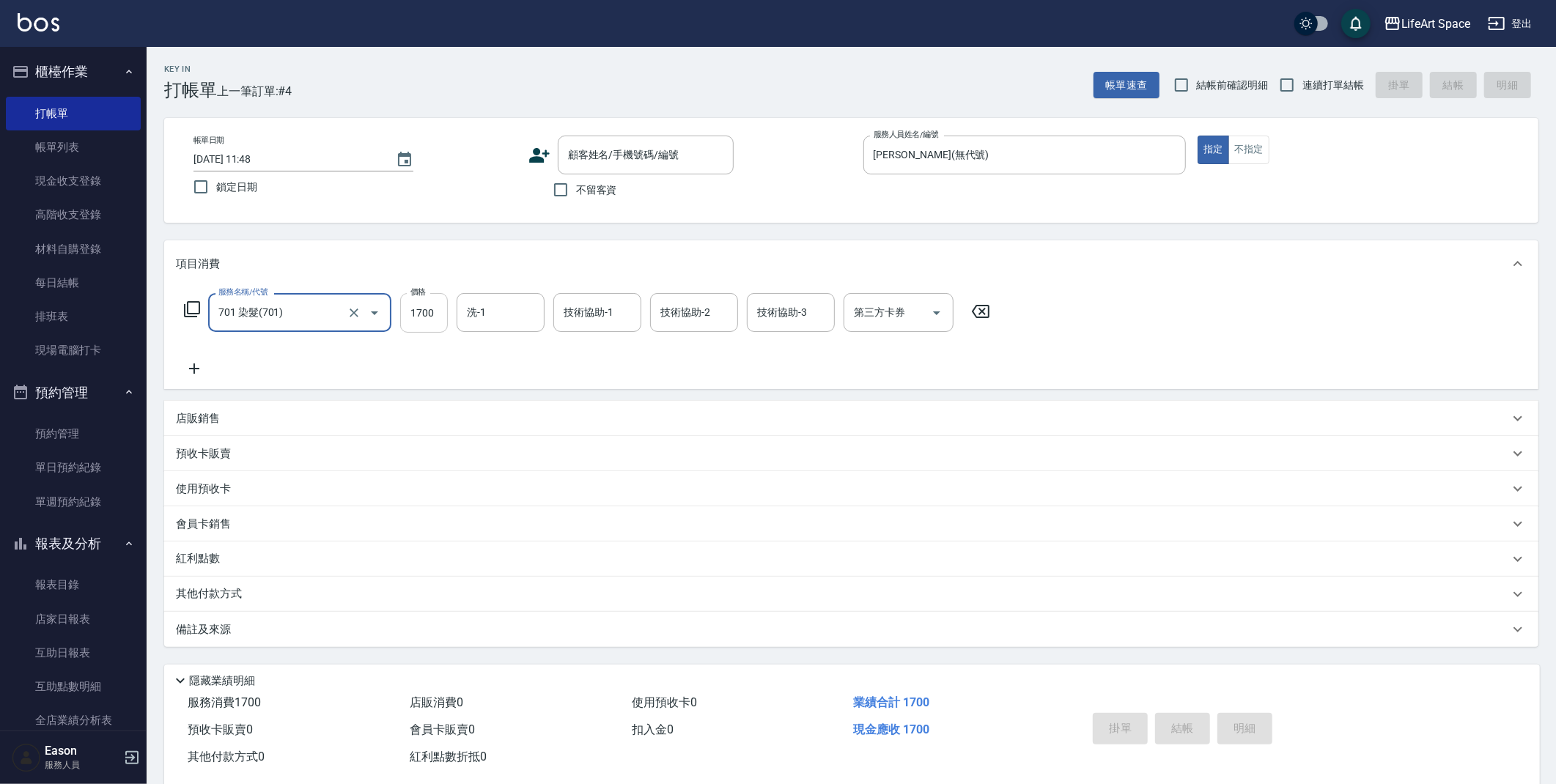
click at [441, 311] on input "1700" at bounding box center [424, 313] width 48 height 40
type input "3500"
click at [196, 367] on icon at bounding box center [194, 369] width 37 height 18
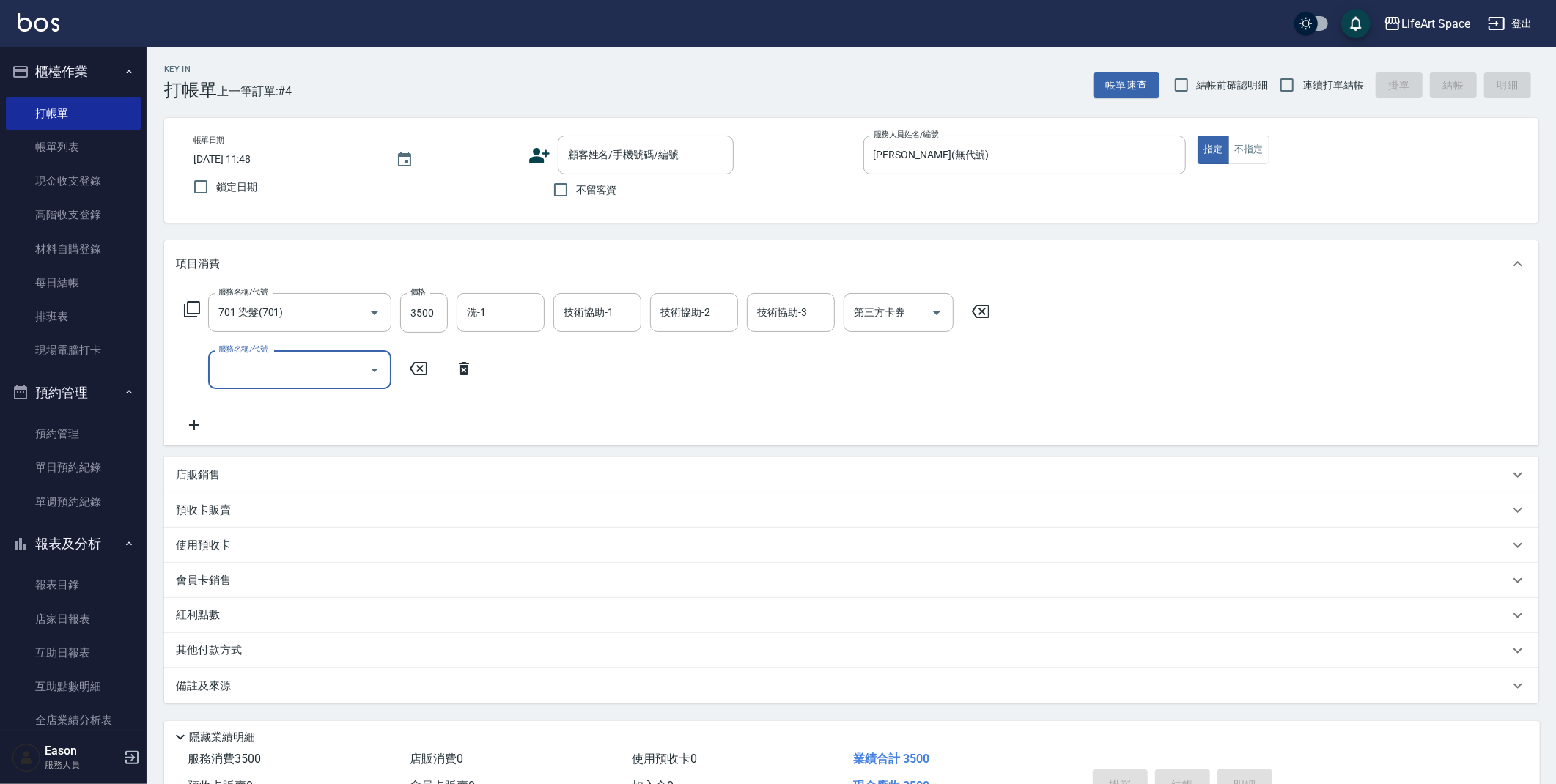
click at [272, 357] on input "服務名稱/代號" at bounding box center [289, 369] width 148 height 25
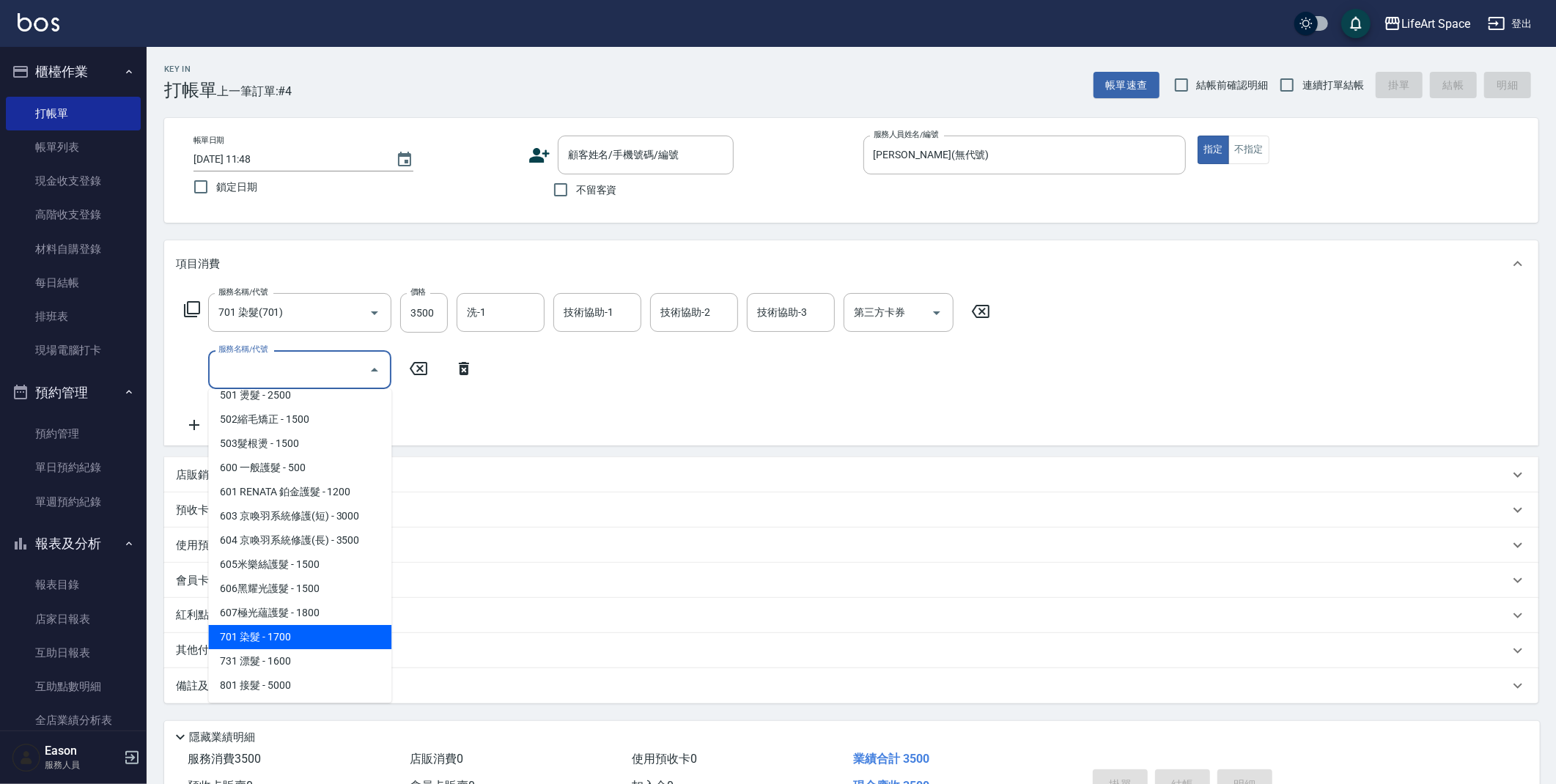
click at [284, 633] on span "701 染髮 - 1700" at bounding box center [299, 637] width 183 height 24
type input "701 染髮(701)"
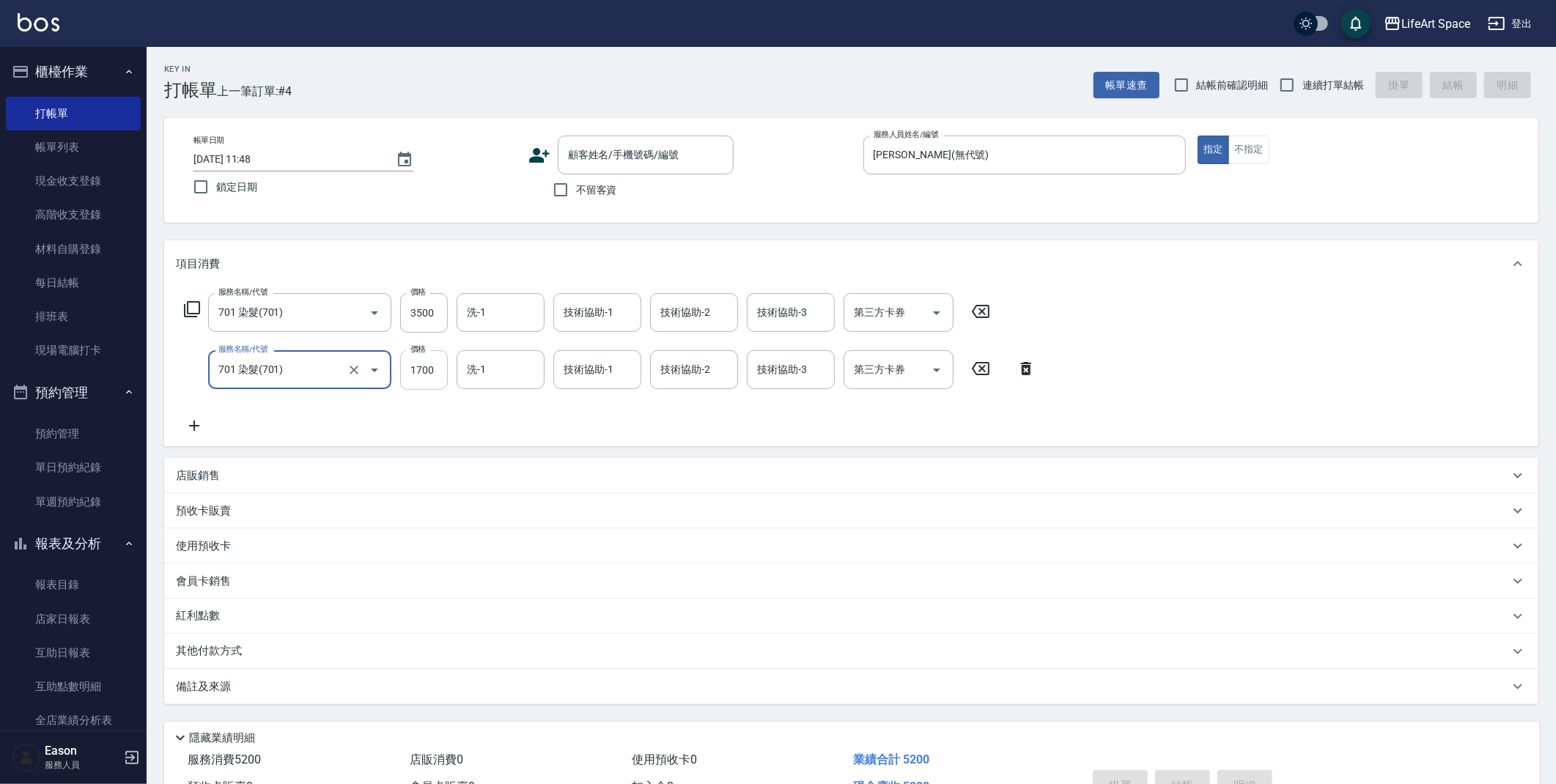
click at [438, 375] on input "1700" at bounding box center [424, 369] width 48 height 40
type input "3500"
click at [571, 369] on div "技術協助-1 技術協助-1" at bounding box center [597, 369] width 88 height 39
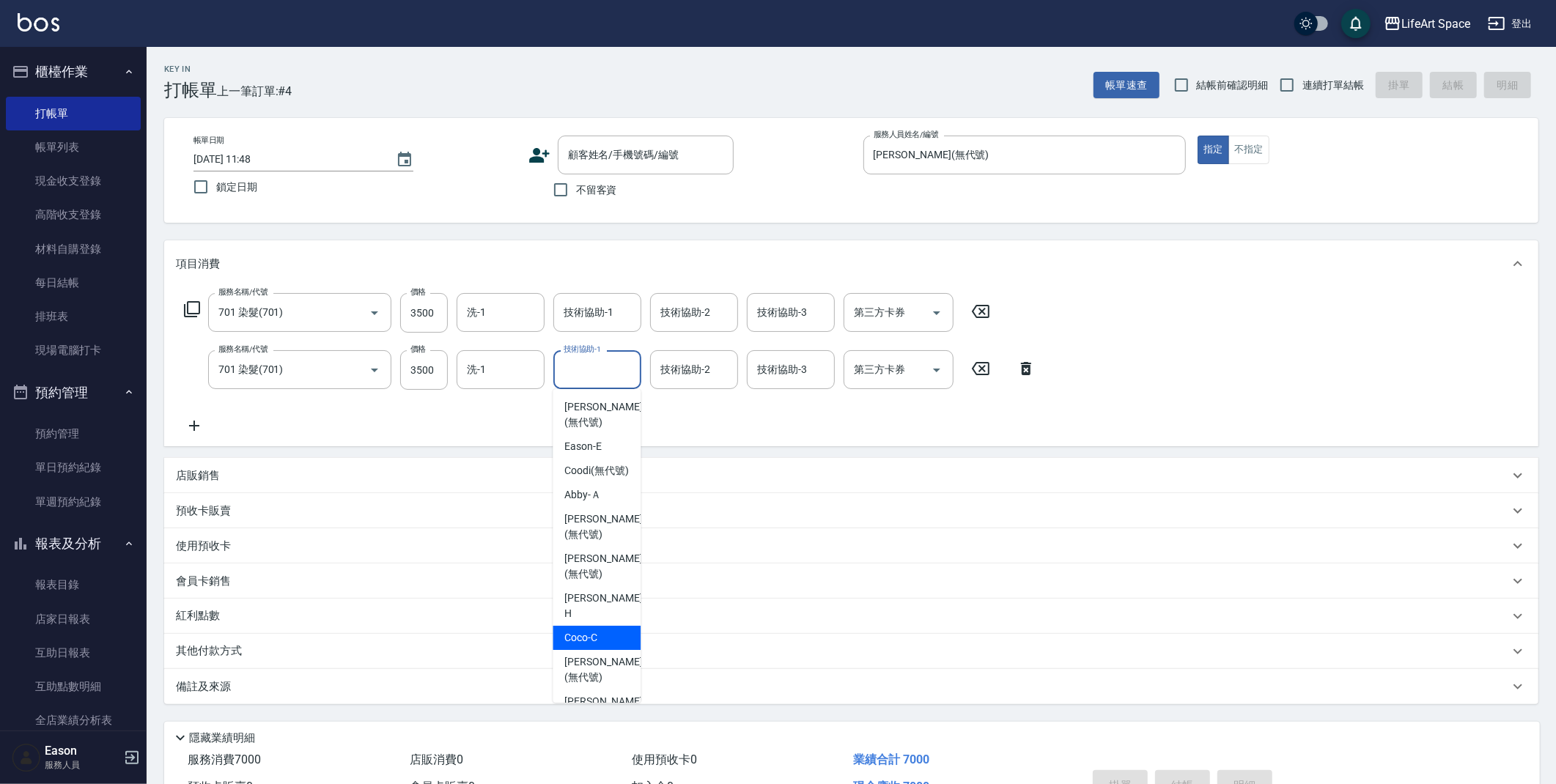
scroll to position [69, 0]
click at [593, 621] on div "Nick wu (無代號)" at bounding box center [596, 648] width 88 height 55
type input "Nick wu(無代號)"
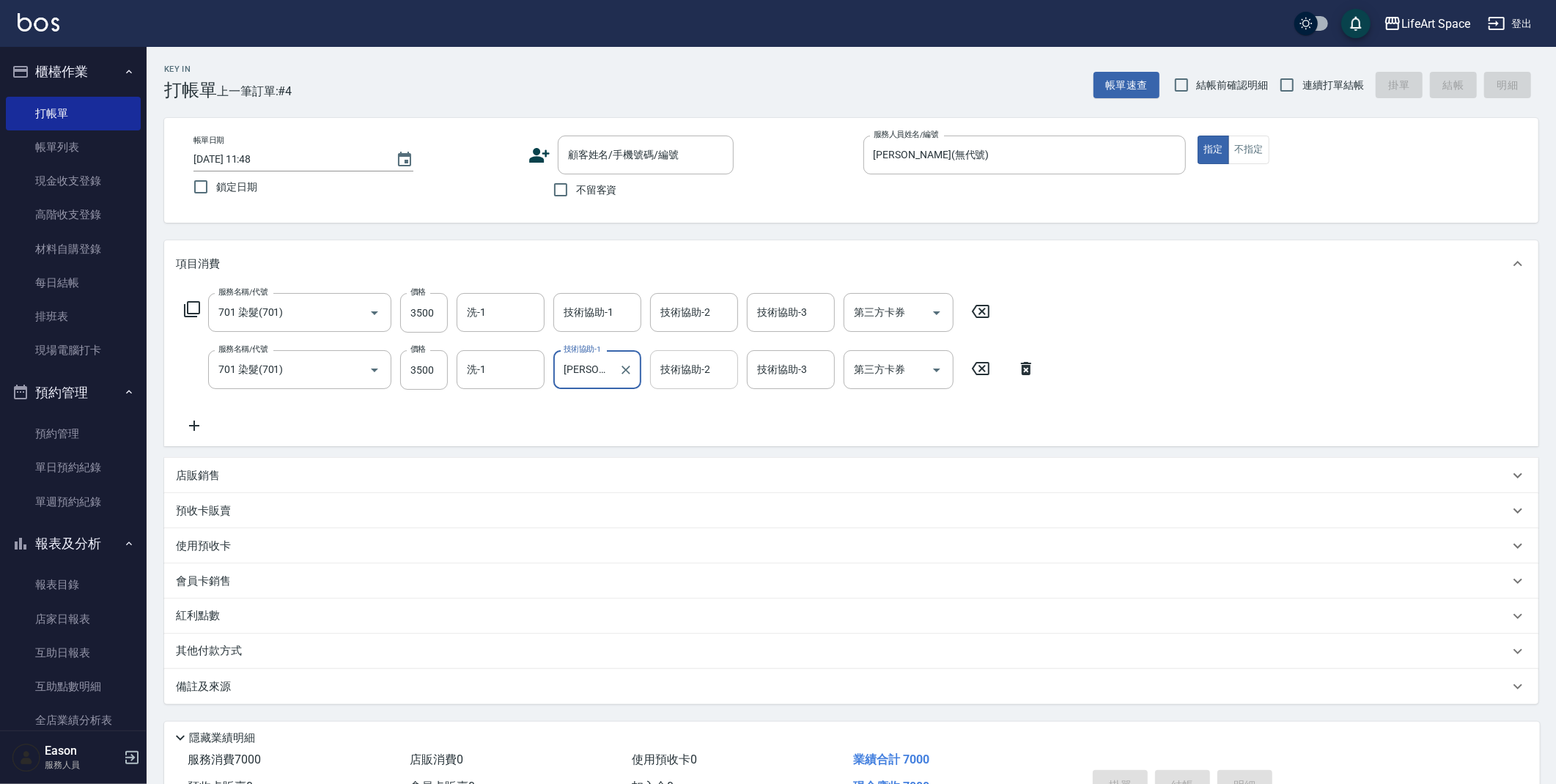
click at [684, 376] on div "技術協助-2 技術協助-2" at bounding box center [694, 369] width 88 height 39
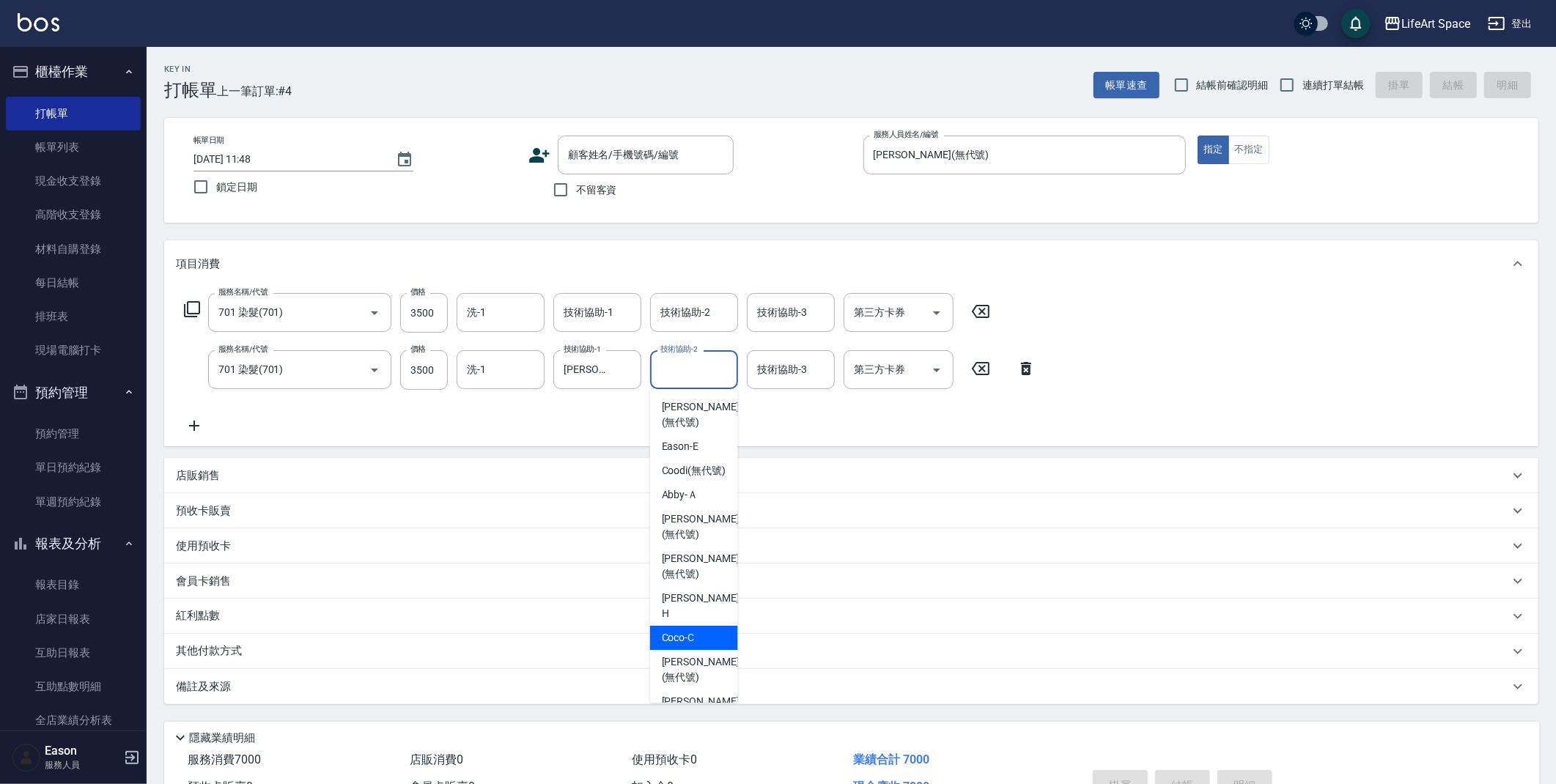
scroll to position [3, 0]
drag, startPoint x: 700, startPoint y: 681, endPoint x: 607, endPoint y: 383, distance: 312.2
click at [700, 691] on span "Nick wu (無代號)" at bounding box center [701, 714] width 78 height 46
type input "Nick wu(無代號)"
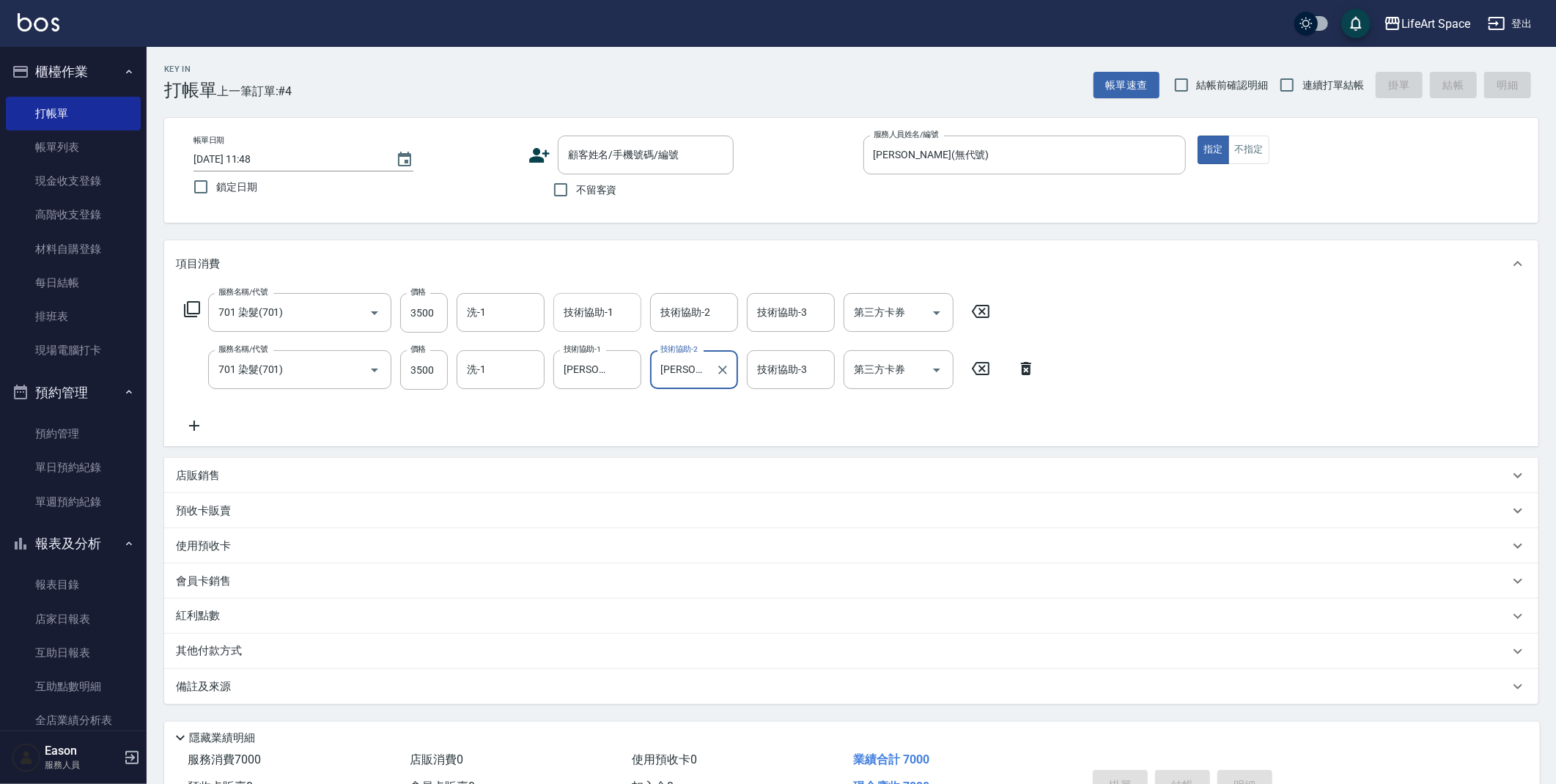
click at [620, 309] on input "技術協助-1" at bounding box center [597, 313] width 75 height 25
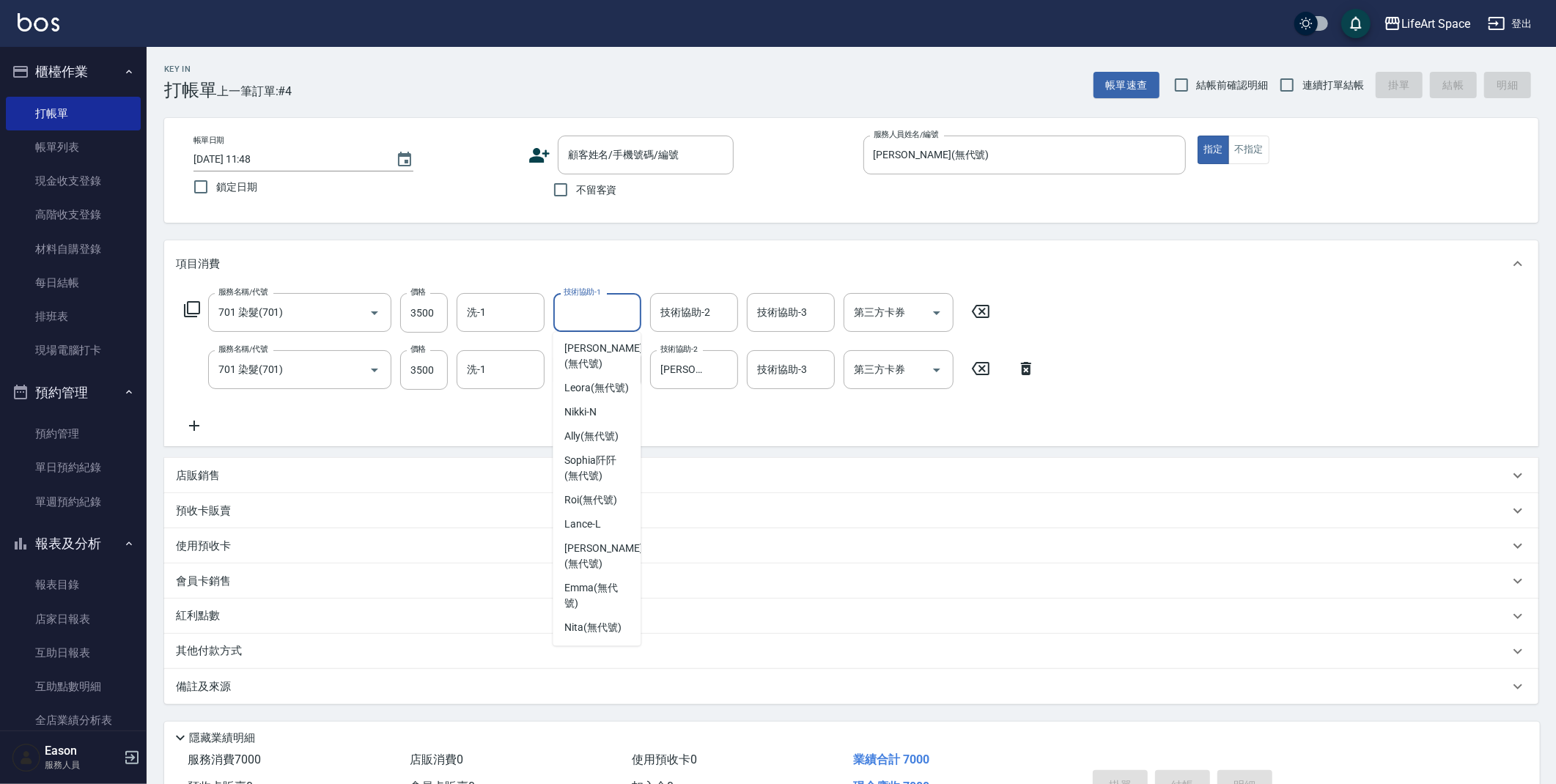
scroll to position [453, 0]
drag, startPoint x: 594, startPoint y: 531, endPoint x: 628, endPoint y: 416, distance: 119.9
click at [594, 541] on span "Patty (無代號)" at bounding box center [603, 556] width 78 height 31
type input "Patty(無代號)"
click at [681, 308] on div "技術協助-2 技術協助-2" at bounding box center [694, 313] width 88 height 39
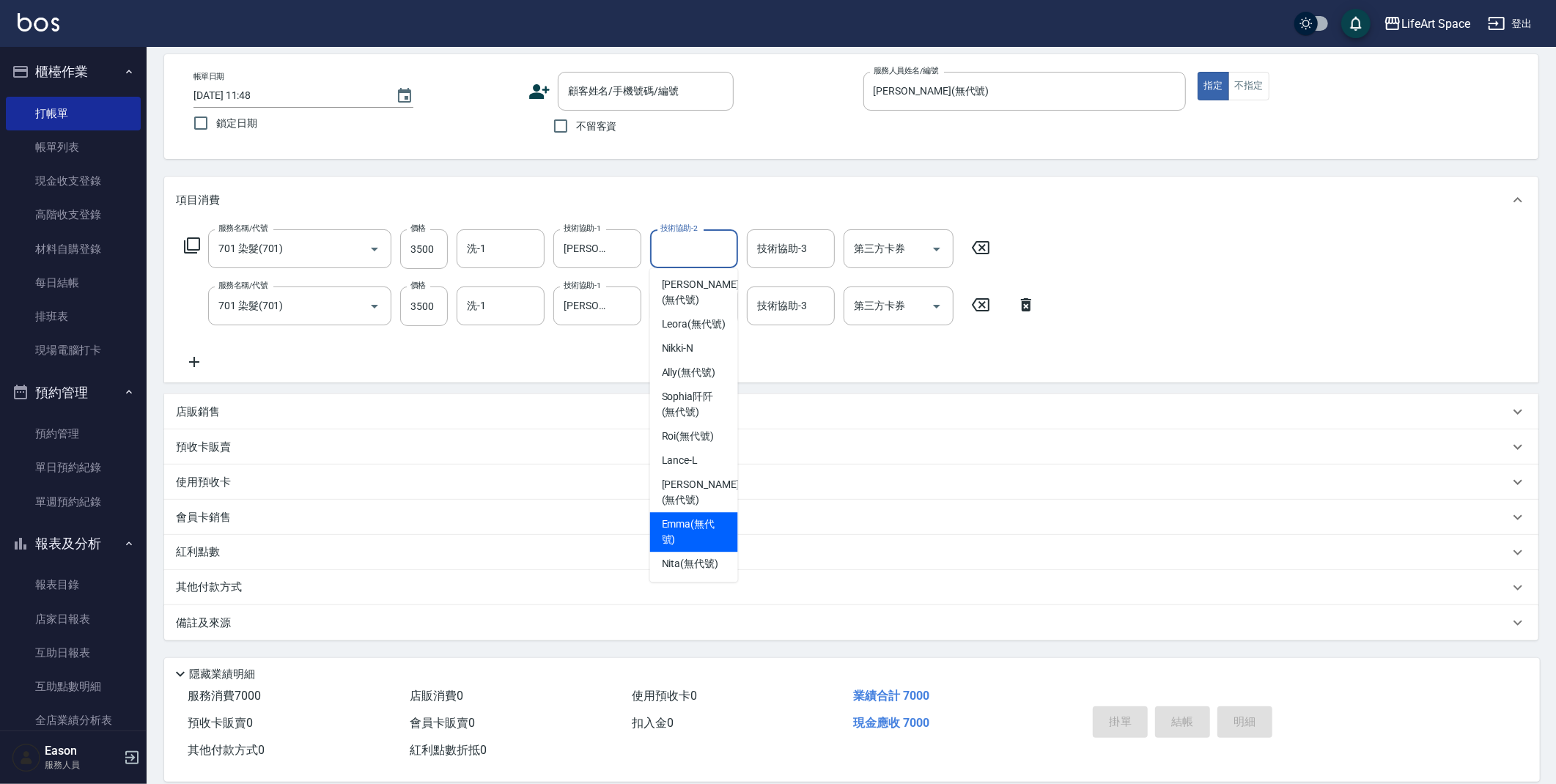
scroll to position [84, 0]
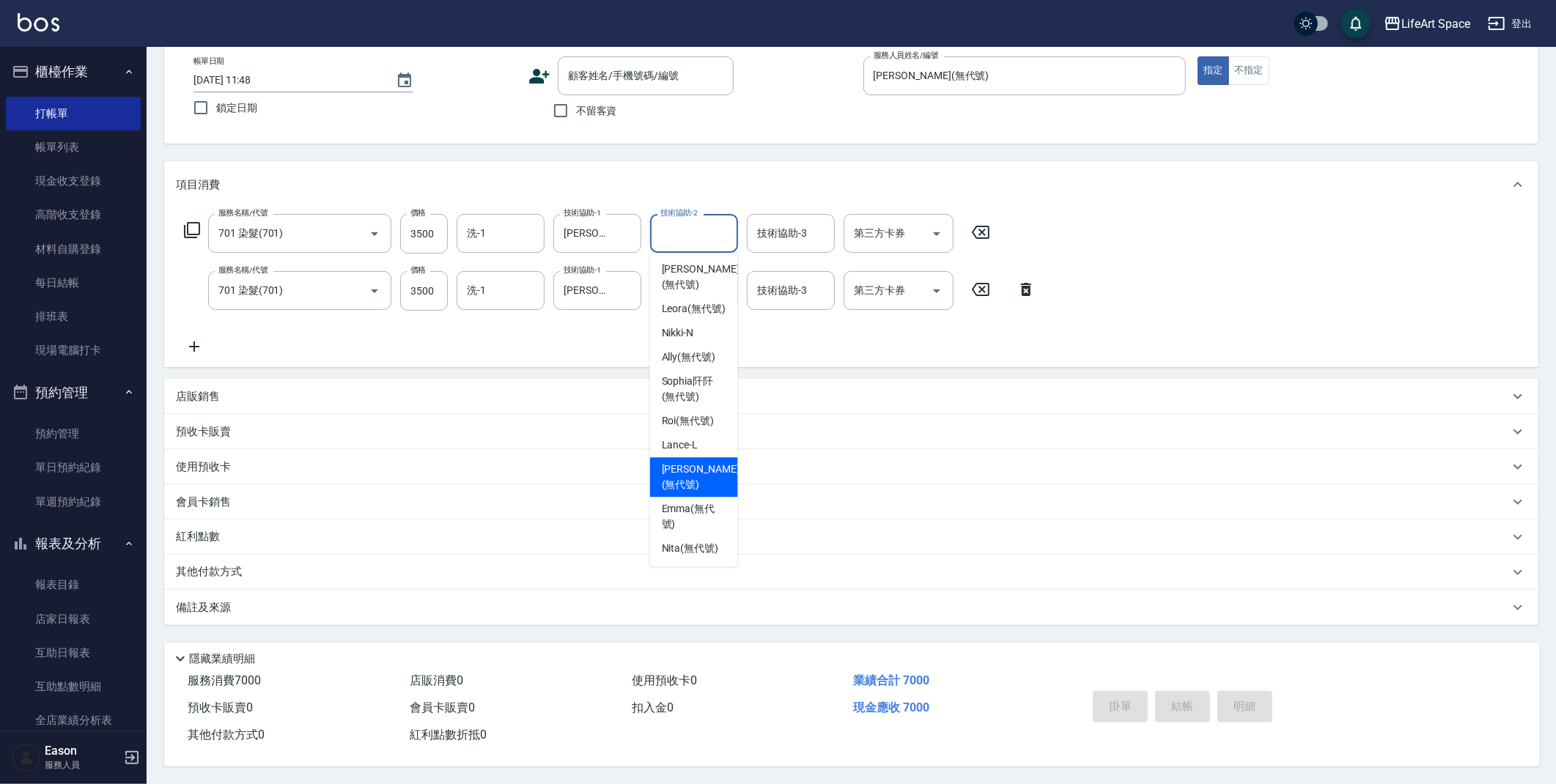
click at [696, 464] on span "Patty (無代號)" at bounding box center [701, 477] width 78 height 31
type input "Patty(無代號)"
click at [509, 235] on input "洗-1" at bounding box center [501, 233] width 75 height 25
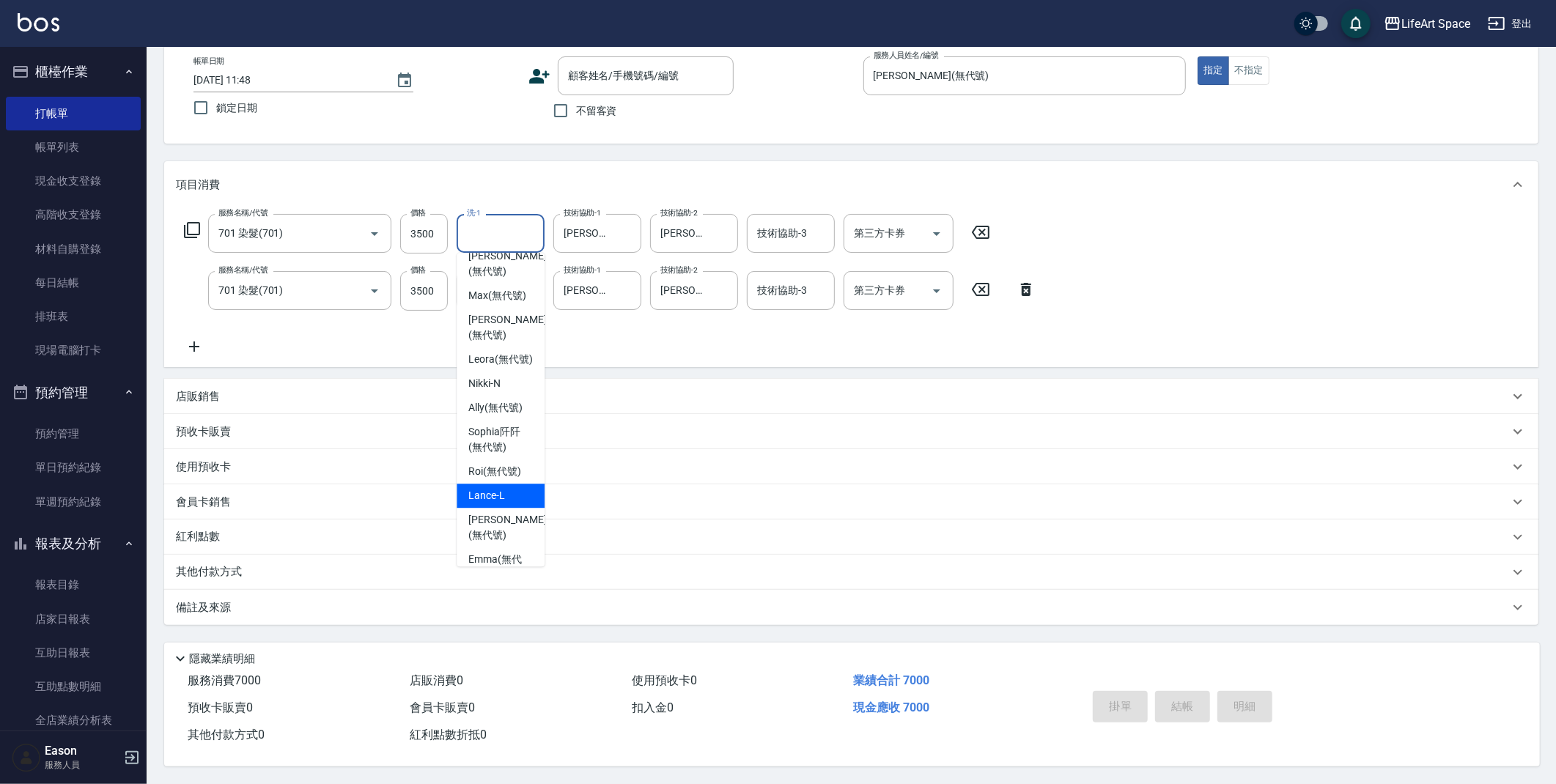
scroll to position [415, 0]
drag, startPoint x: 503, startPoint y: 477, endPoint x: 518, endPoint y: 202, distance: 275.4
click at [503, 481] on div "Patty (無代號)" at bounding box center [501, 501] width 88 height 40
type input "Patty(無代號)"
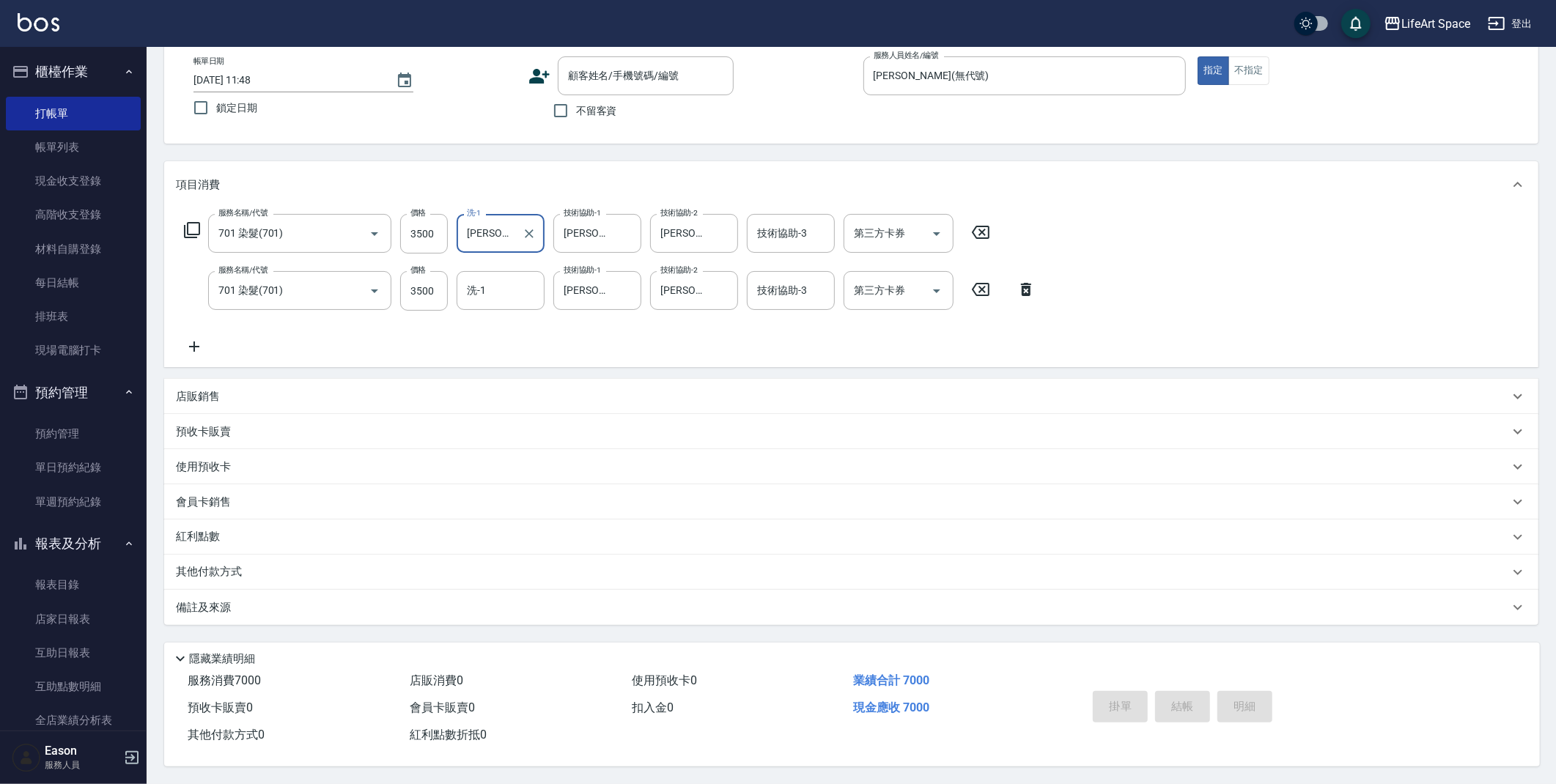
click at [221, 564] on p "其他付款方式" at bounding box center [213, 572] width 73 height 16
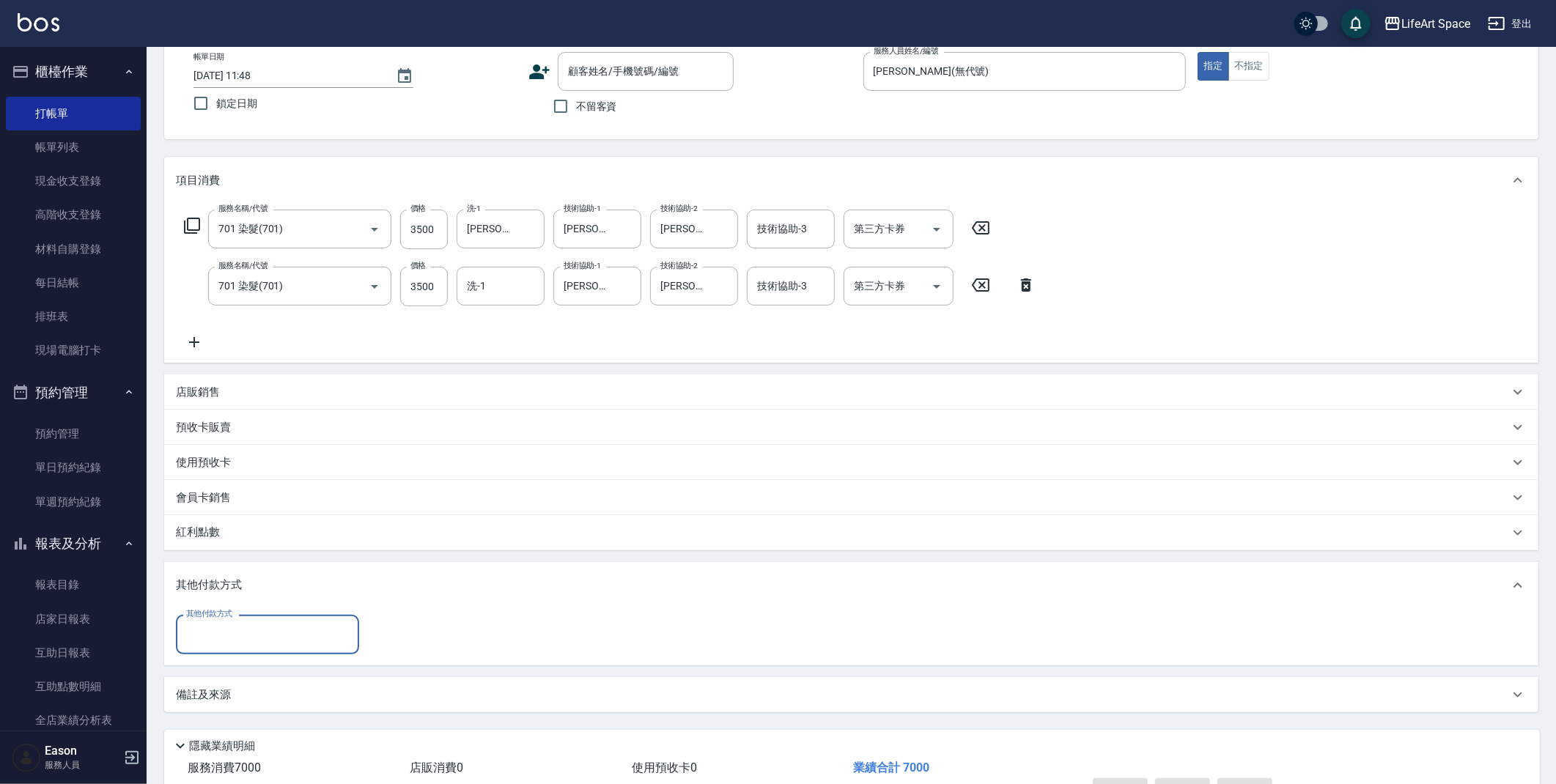
scroll to position [0, 0]
click at [265, 635] on input "其他付款方式" at bounding box center [268, 634] width 170 height 25
drag, startPoint x: 231, startPoint y: 718, endPoint x: 327, endPoint y: 658, distance: 113.2
click at [231, 718] on span "信用卡" at bounding box center [267, 721] width 183 height 24
type input "信用卡"
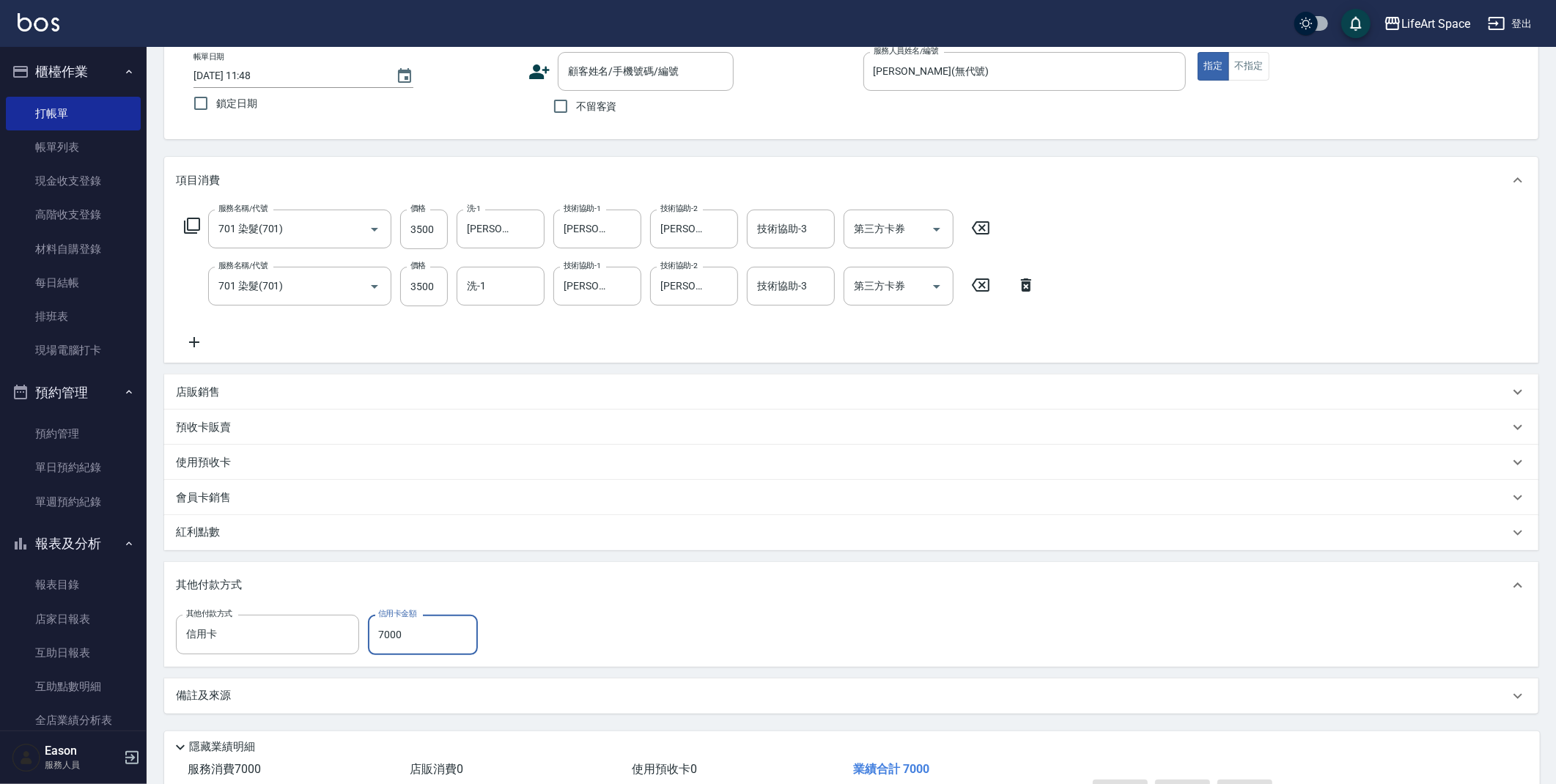
type input "7000"
click at [216, 700] on p "備註及來源" at bounding box center [204, 695] width 55 height 16
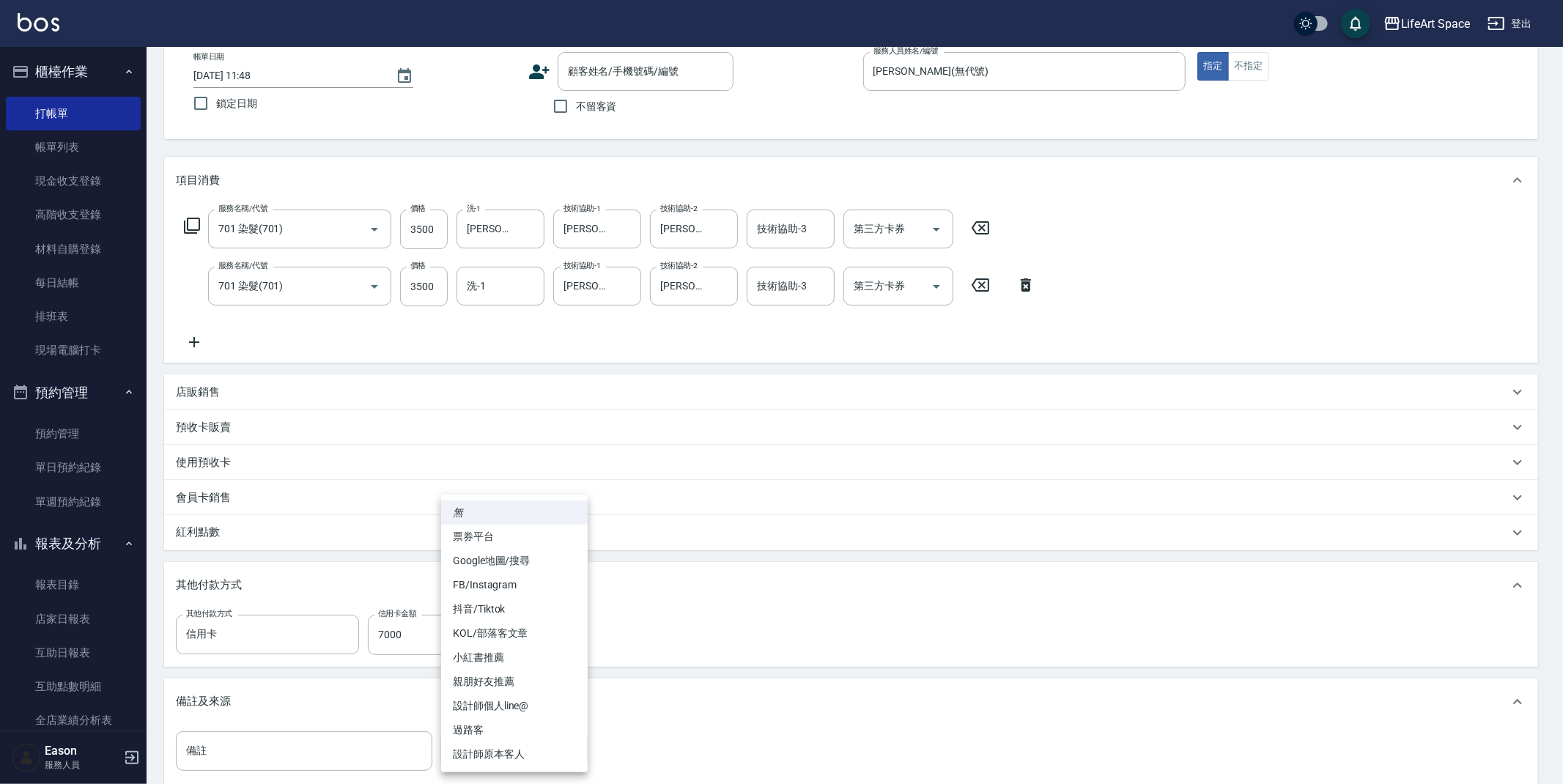
click at [478, 750] on body "LifeArt Space 登出 櫃檯作業 打帳單 帳單列表 現金收支登錄 高階收支登錄 材料自購登錄 每日結帳 排班表 現場電腦打卡 預約管理 預約管理 單…" at bounding box center [782, 437] width 1563 height 1042
click at [537, 577] on li "FB/Instagram" at bounding box center [514, 585] width 146 height 24
type input "FB/Instagram"
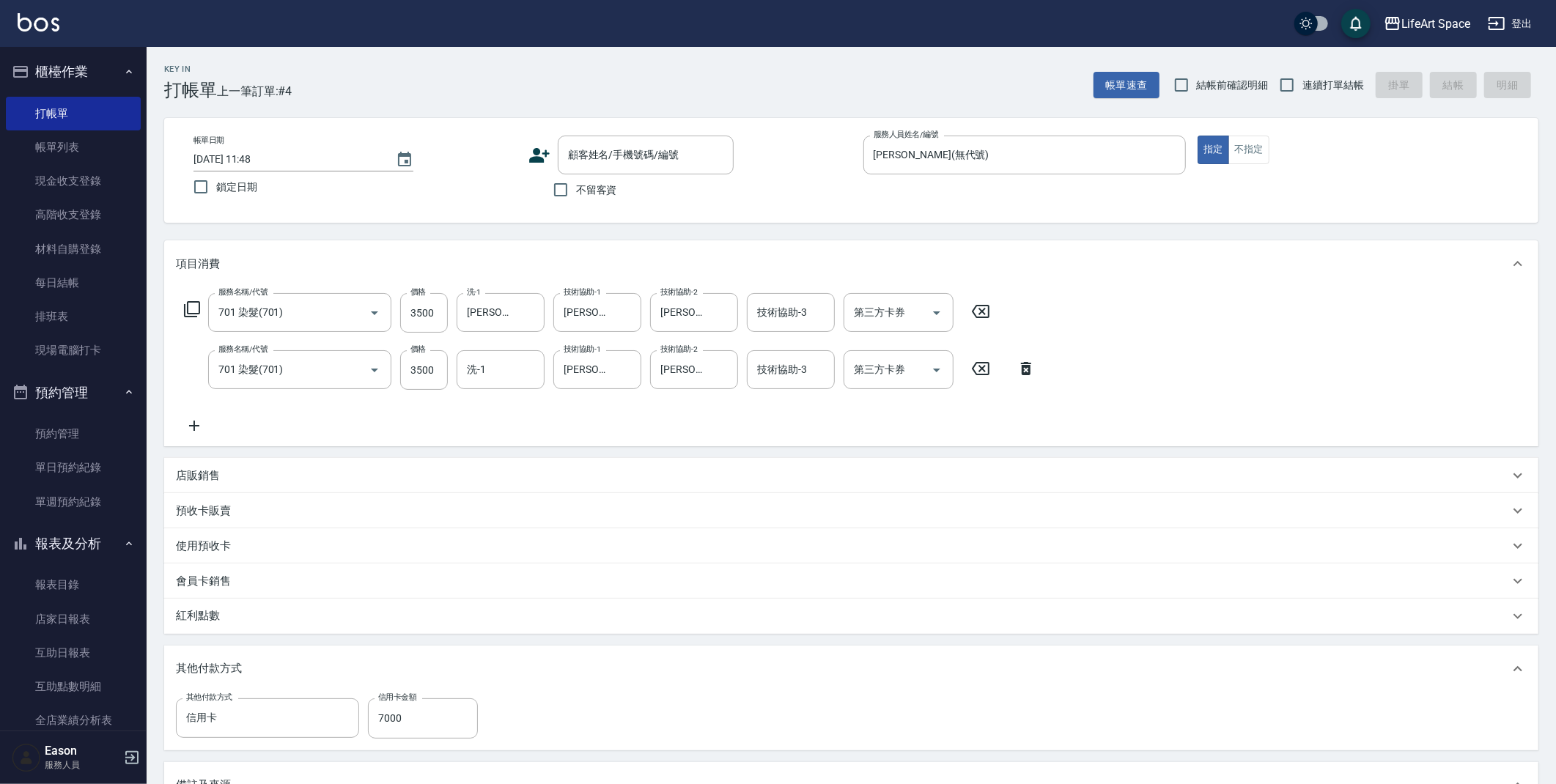
click at [601, 193] on span "不留客資" at bounding box center [596, 190] width 41 height 16
click at [576, 193] on input "不留客資" at bounding box center [560, 189] width 31 height 31
checkbox input "true"
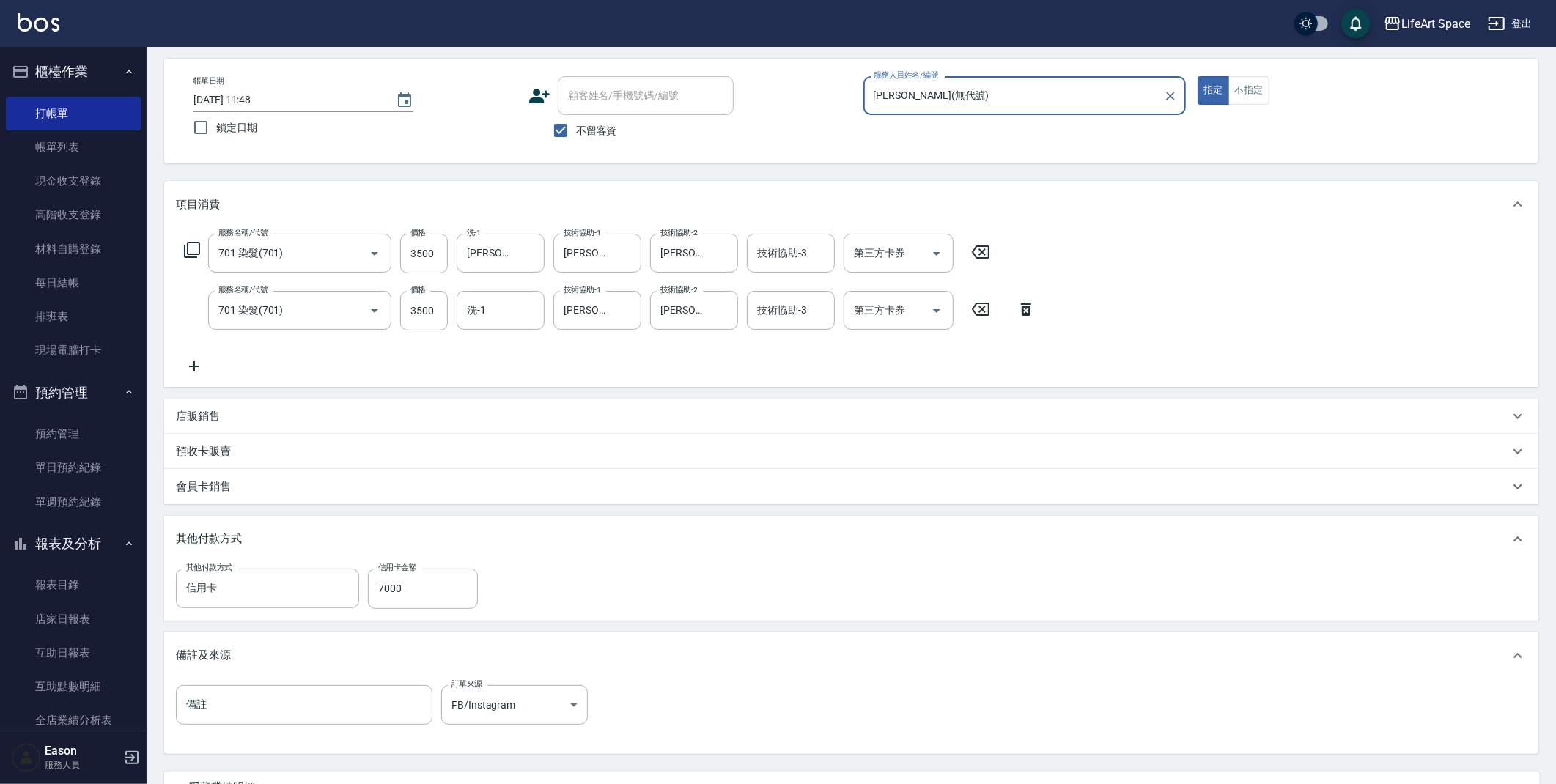
scroll to position [192, 0]
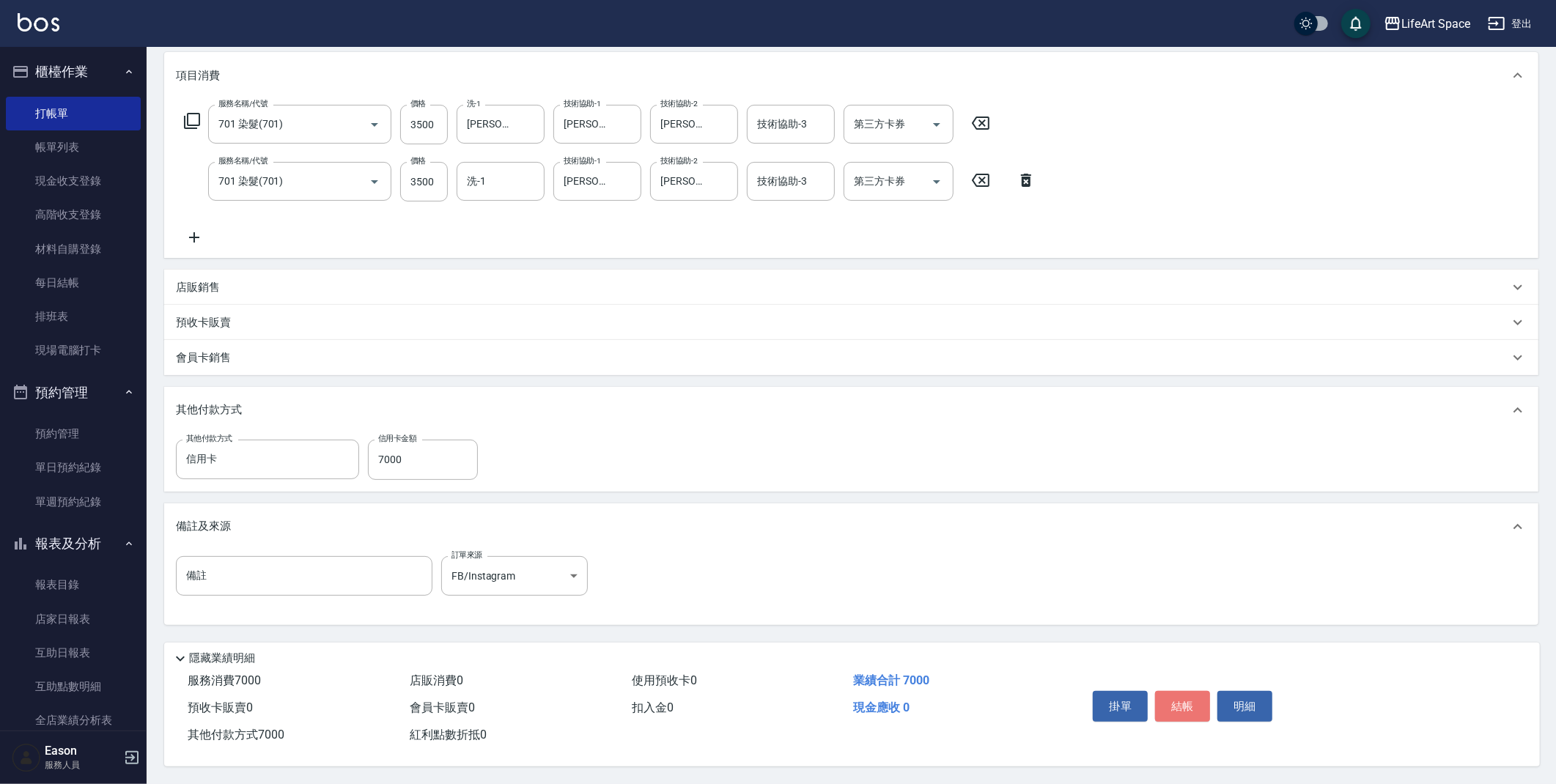
click at [1187, 708] on button "結帳" at bounding box center [1183, 706] width 55 height 31
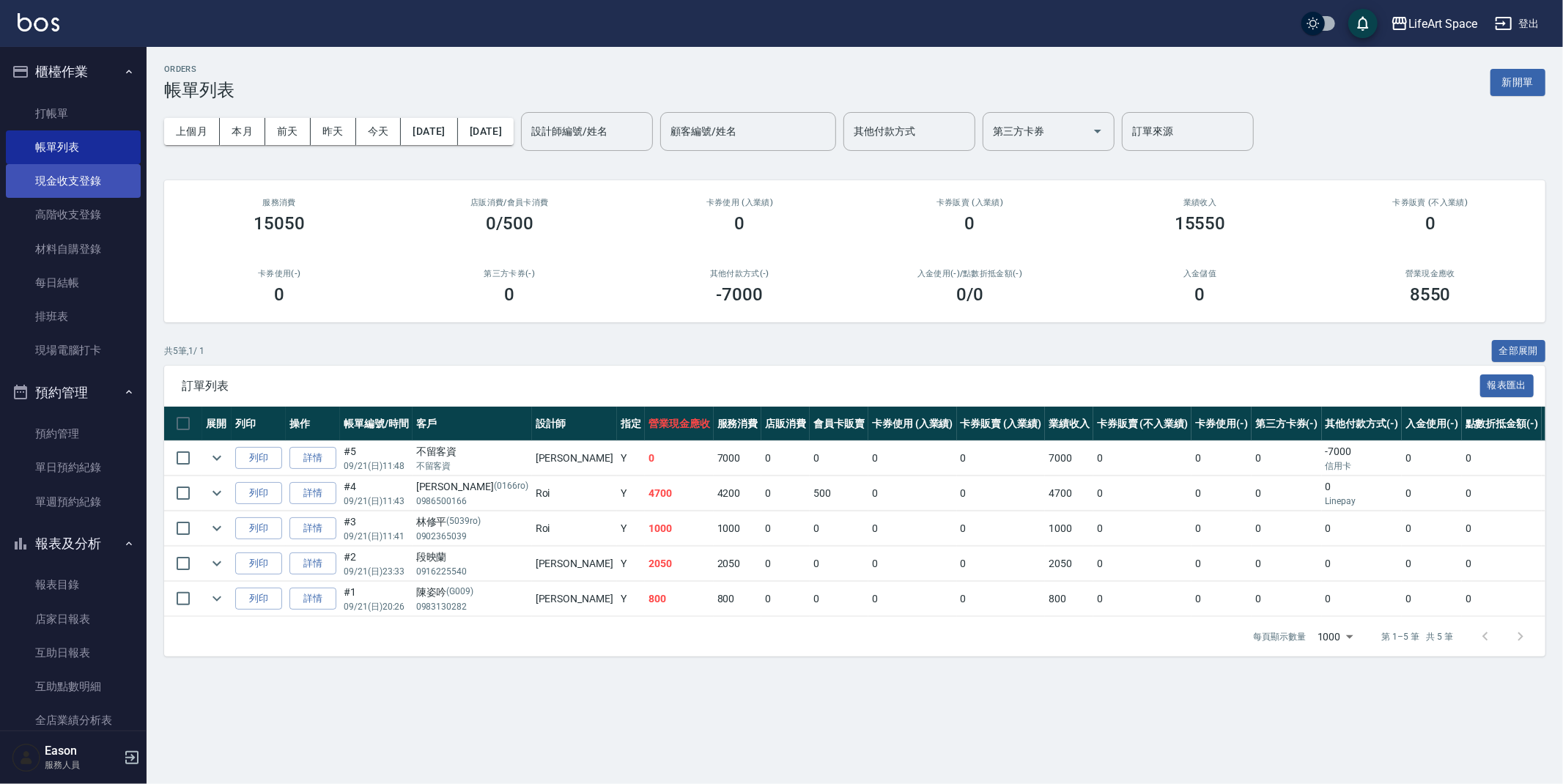
click at [94, 172] on link "現金收支登錄" at bounding box center [73, 181] width 135 height 34
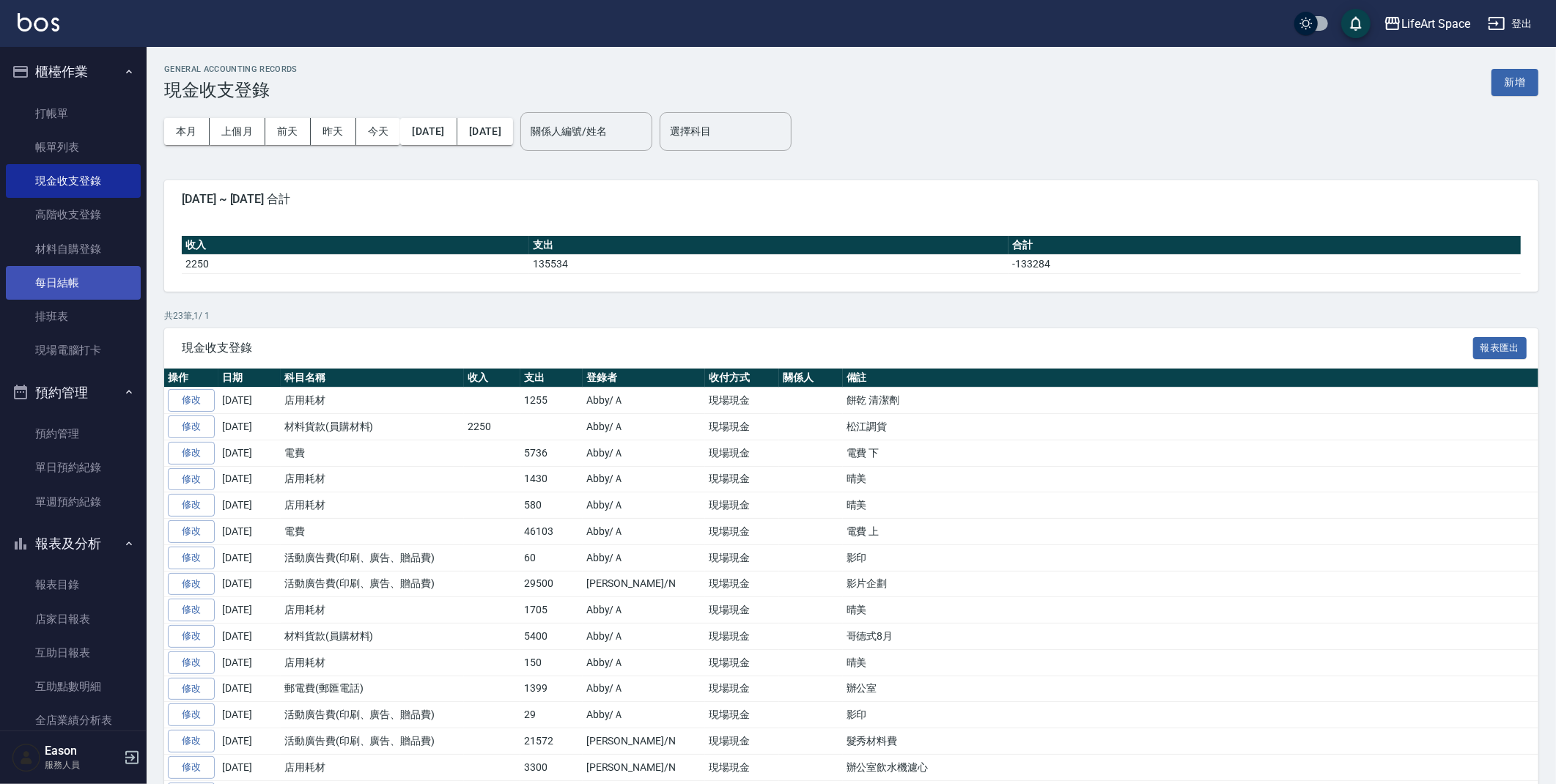
click at [93, 280] on link "每日結帳" at bounding box center [73, 282] width 135 height 34
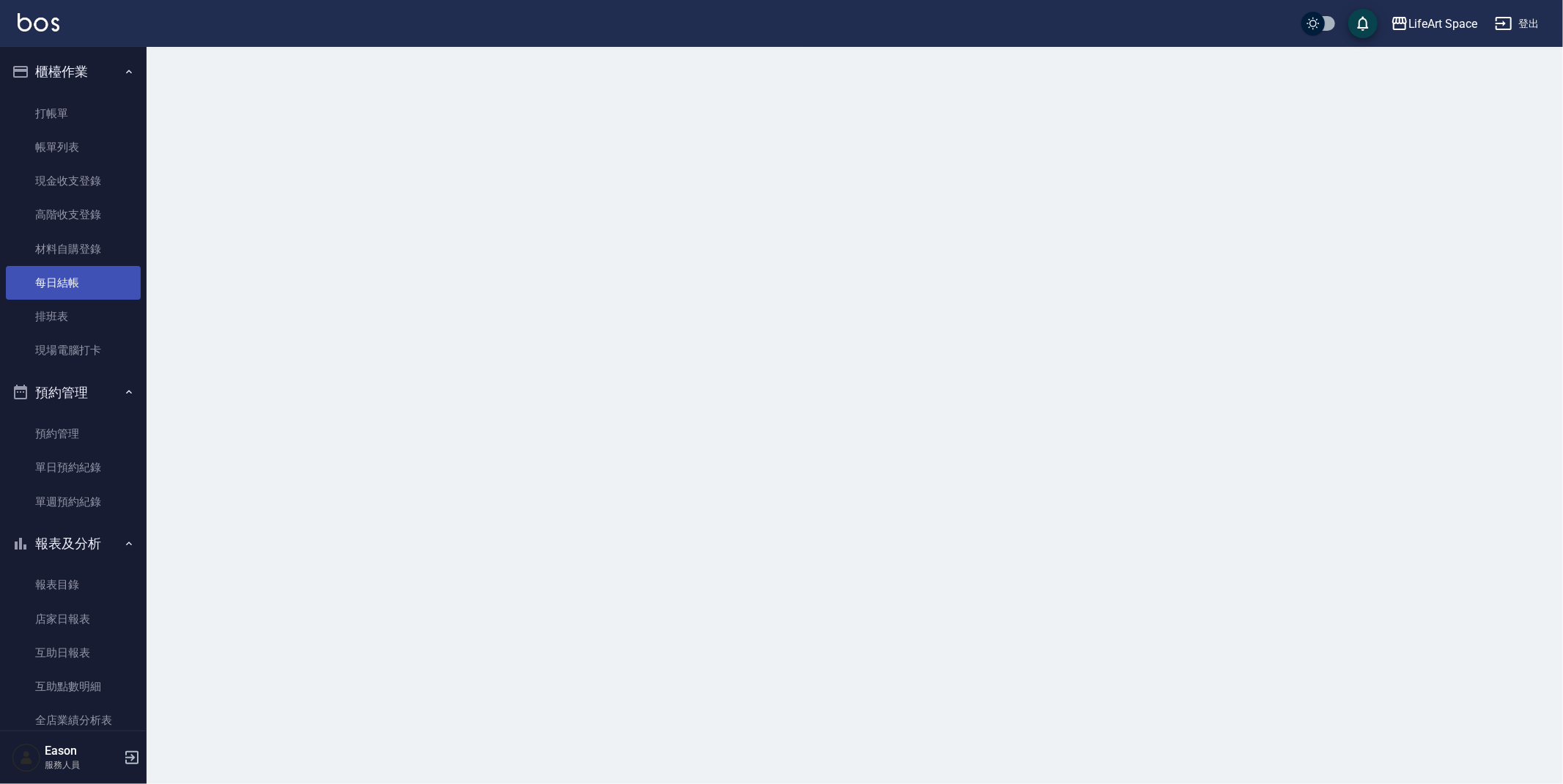
click at [93, 280] on link "每日結帳" at bounding box center [73, 282] width 135 height 34
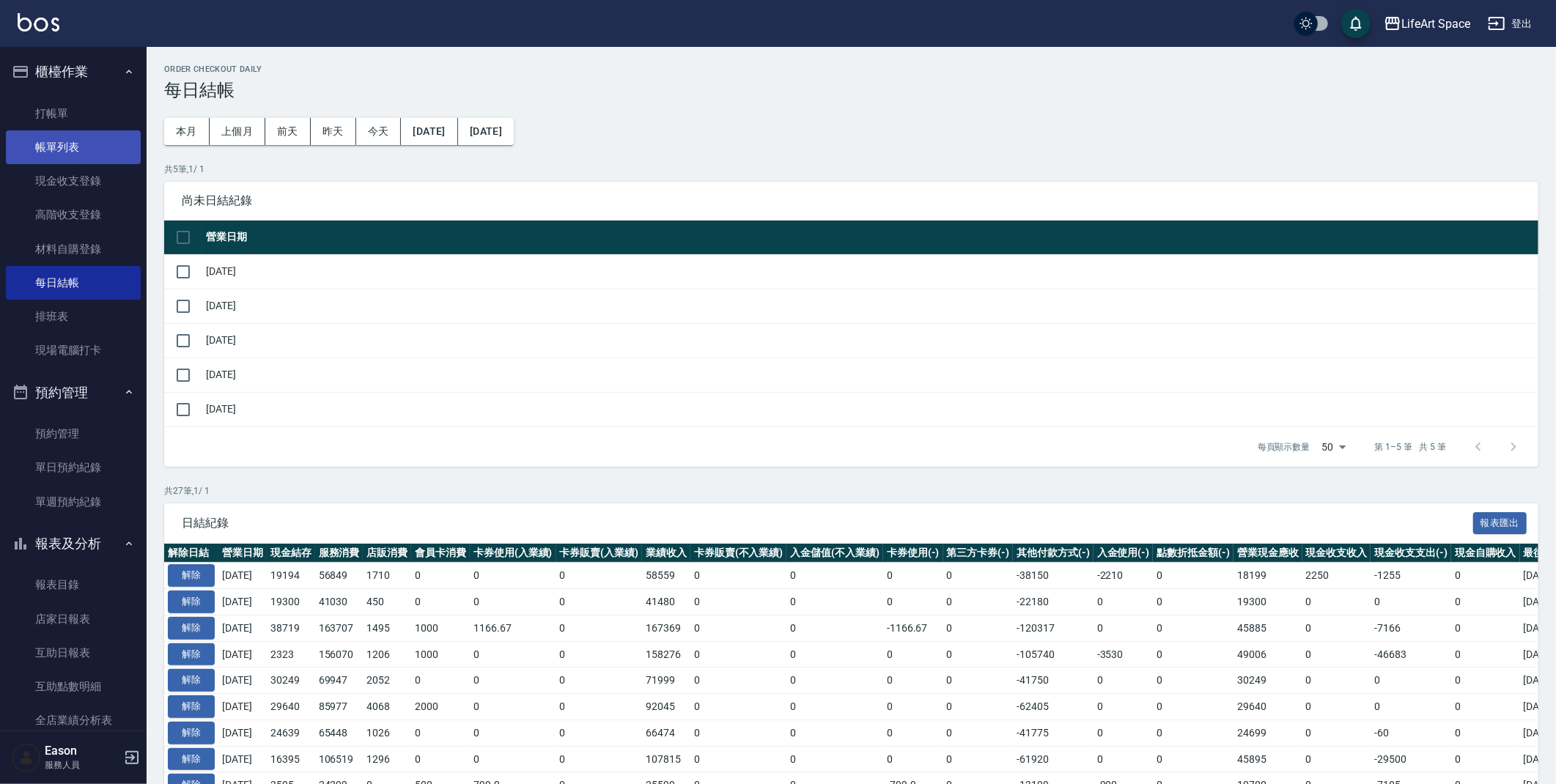
click at [81, 140] on link "帳單列表" at bounding box center [73, 147] width 135 height 34
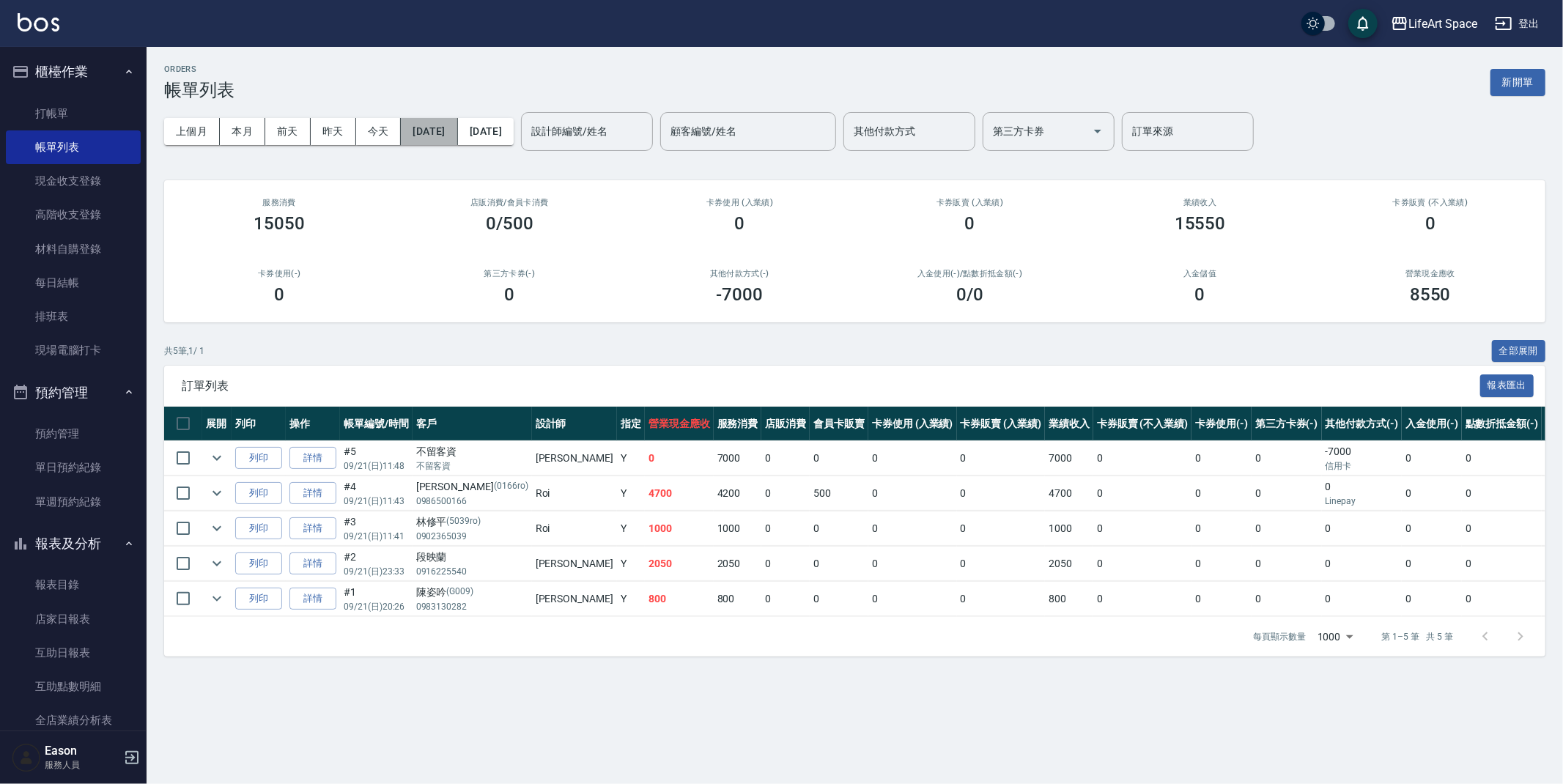
click at [440, 128] on button "2025/09/21" at bounding box center [429, 131] width 57 height 27
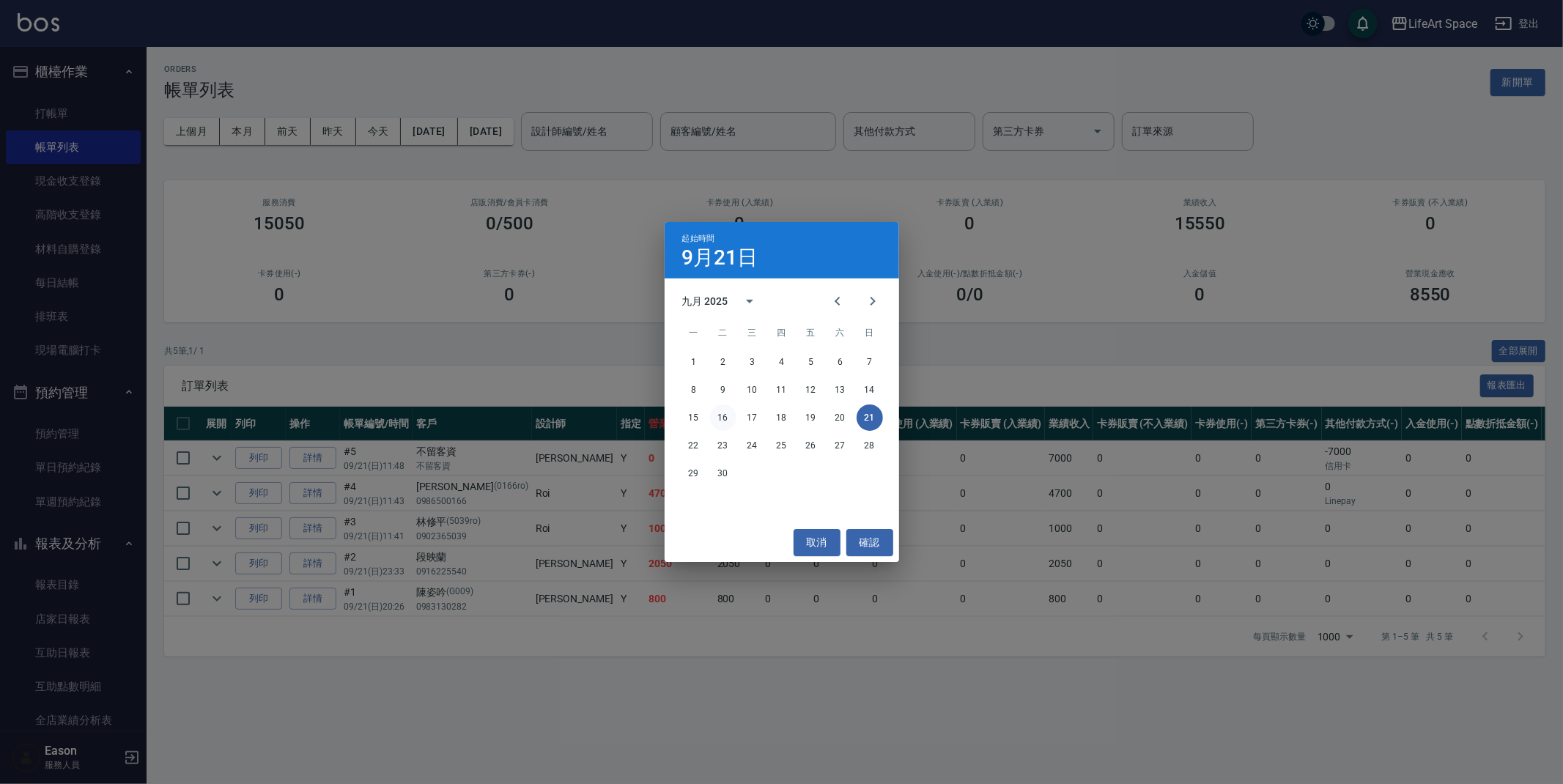
click at [731, 418] on button "16" at bounding box center [723, 417] width 26 height 26
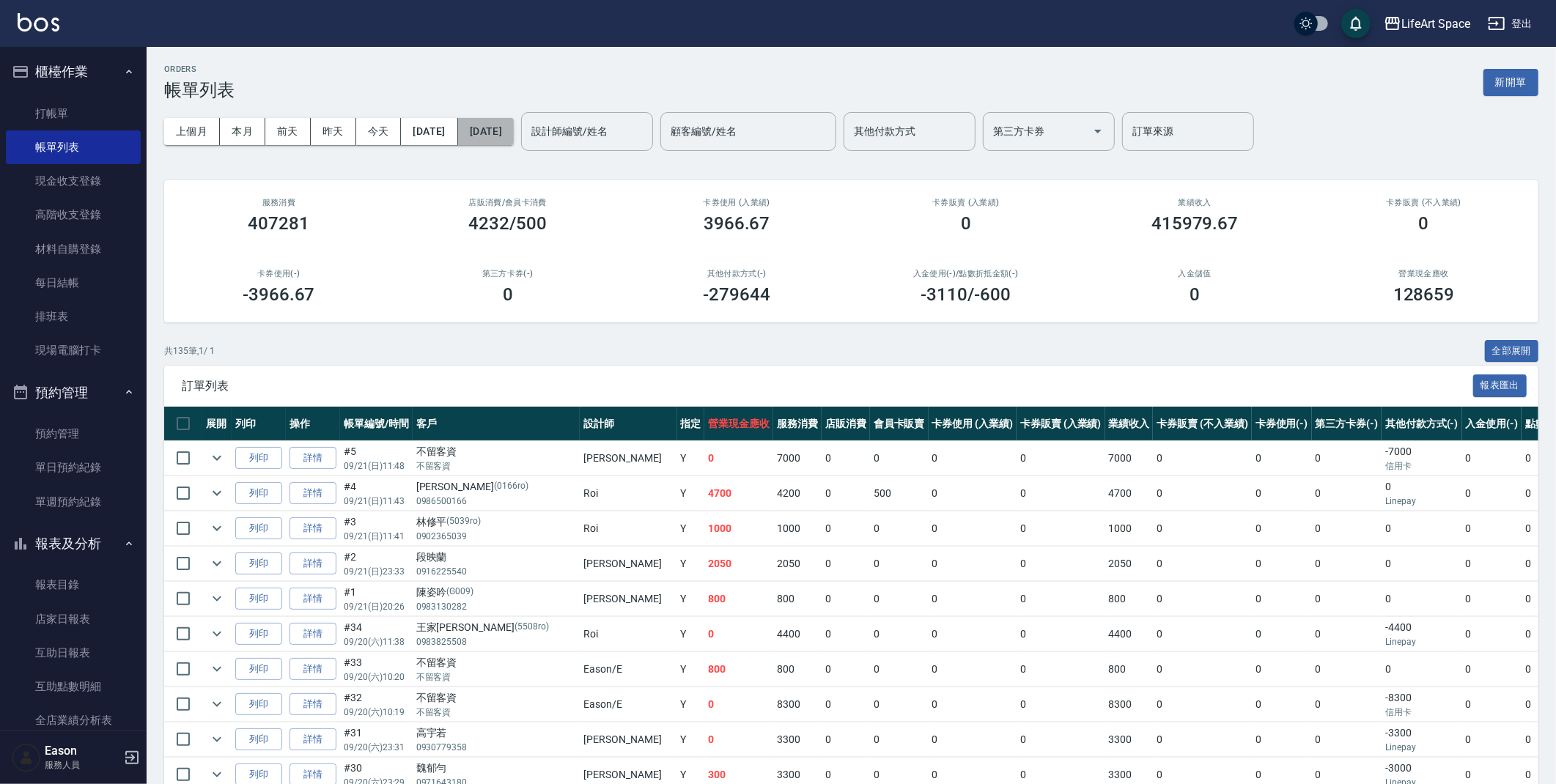
click at [513, 125] on button "2025/09/21" at bounding box center [486, 131] width 56 height 27
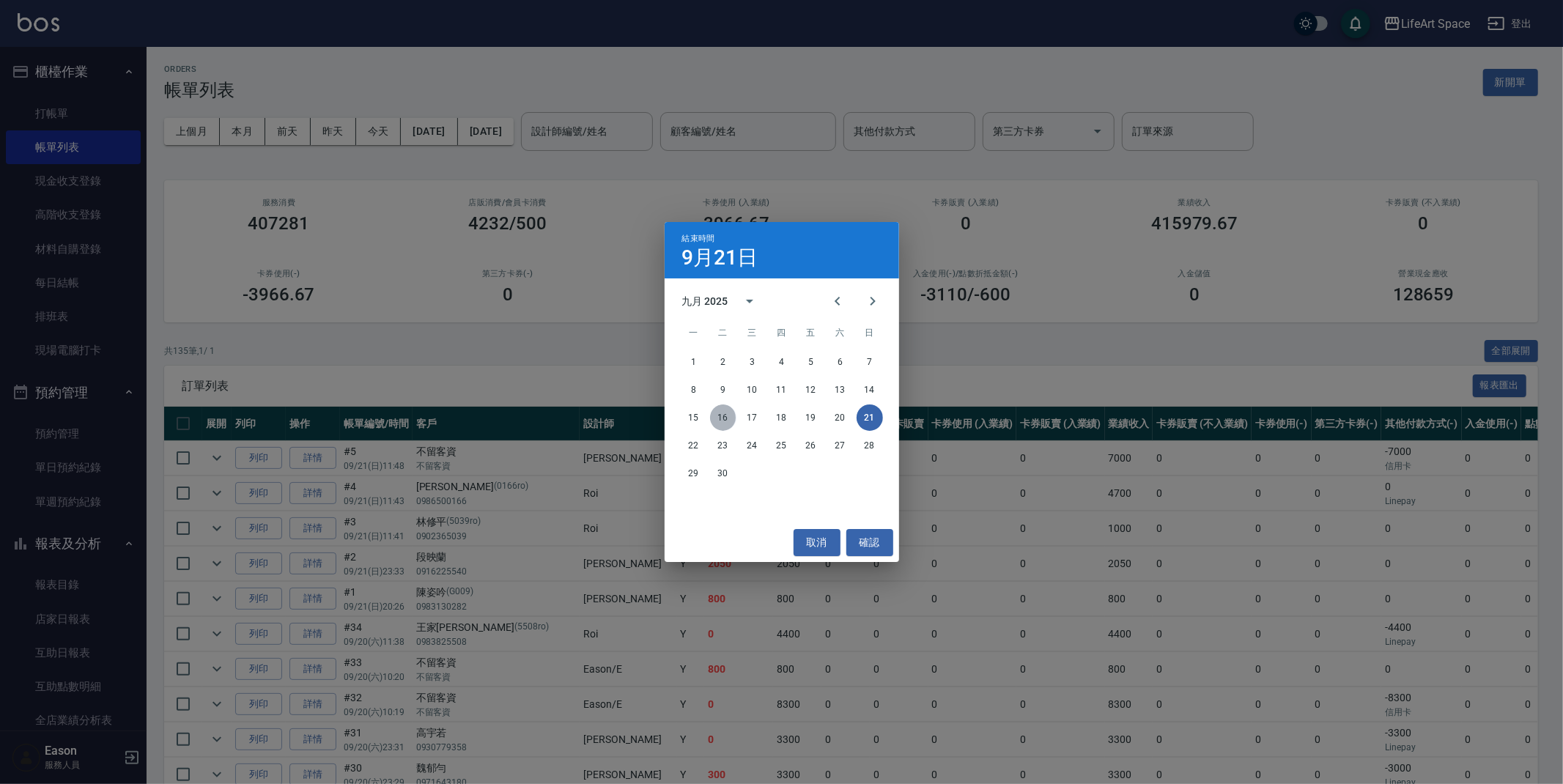
click at [717, 421] on button "16" at bounding box center [723, 417] width 26 height 26
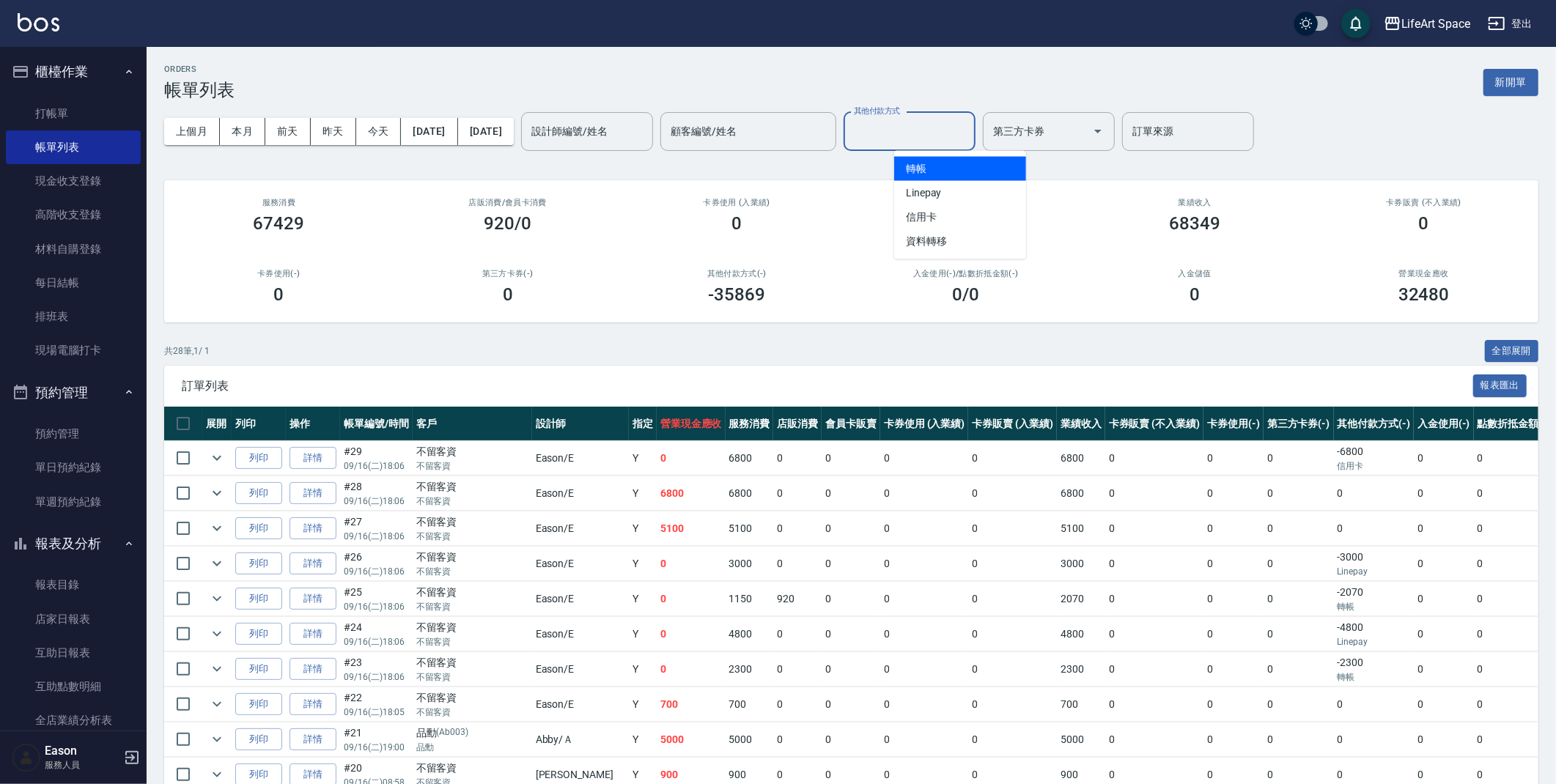
click at [916, 123] on input "其他付款方式" at bounding box center [909, 131] width 119 height 25
click at [941, 169] on span "轉帳" at bounding box center [960, 169] width 132 height 24
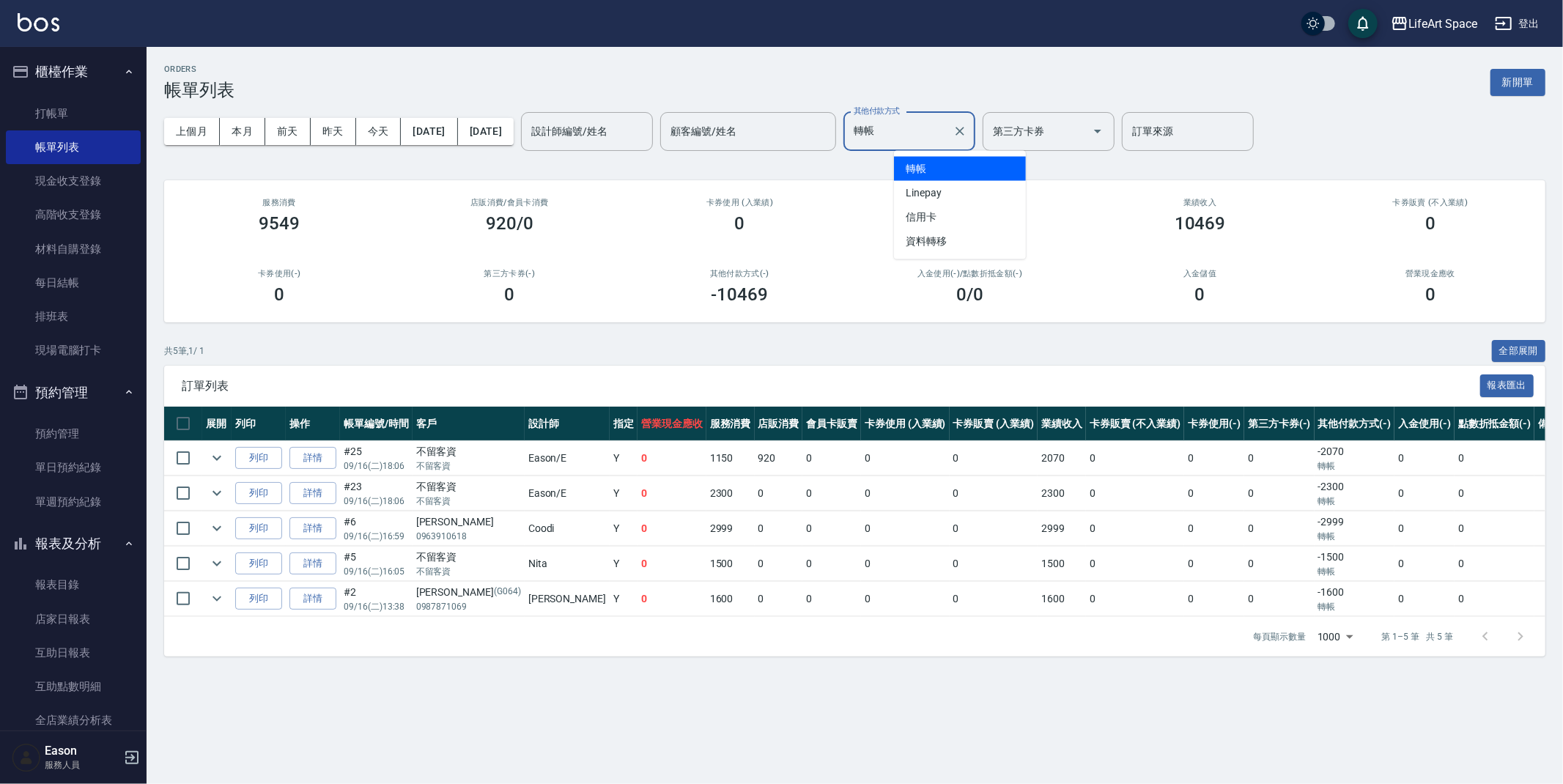
click at [947, 137] on input "轉帳" at bounding box center [899, 131] width 97 height 25
click at [980, 194] on span "Linepay" at bounding box center [960, 193] width 132 height 24
type input "Linepay"
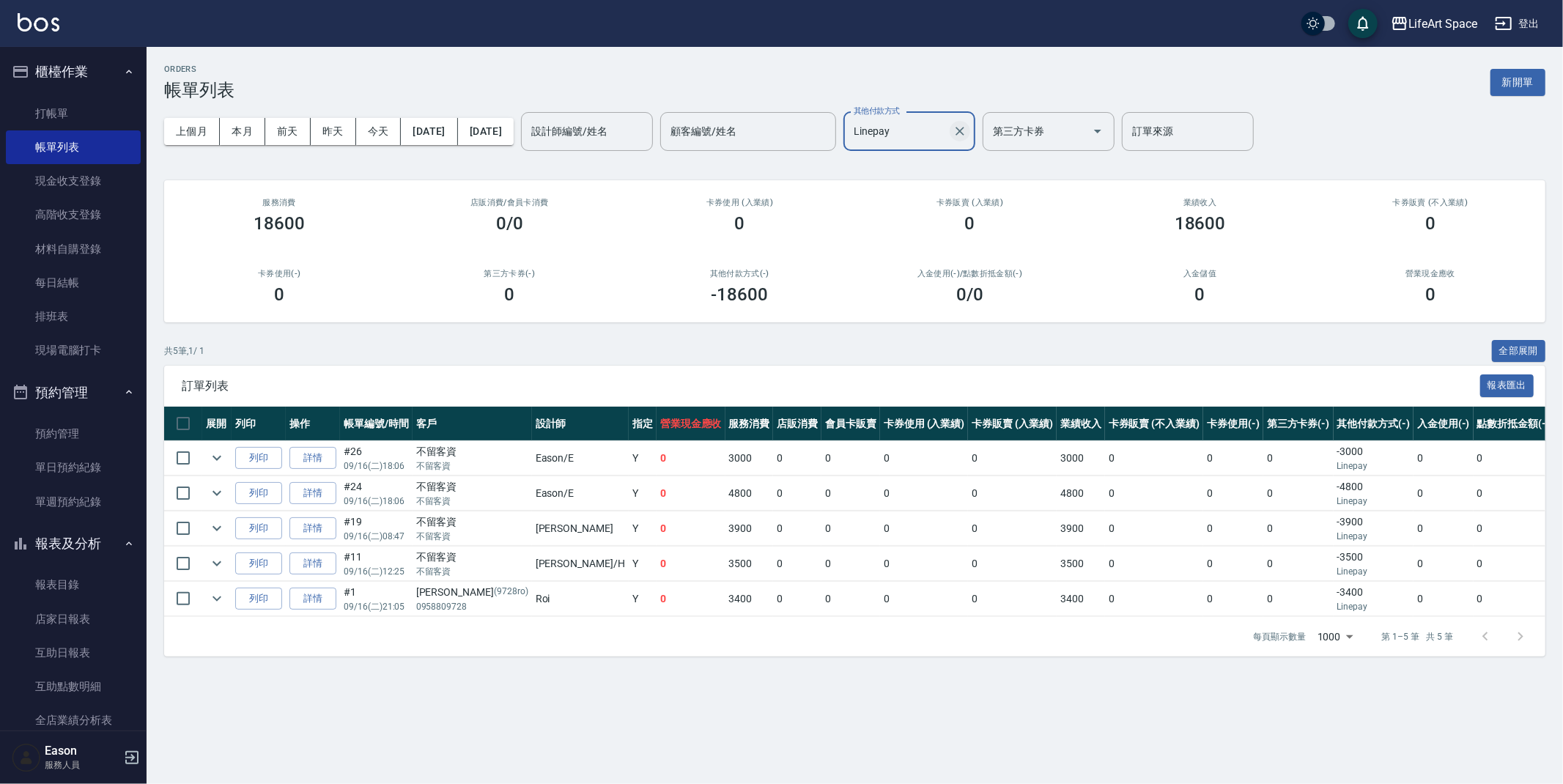
drag, startPoint x: 1019, startPoint y: 122, endPoint x: 1007, endPoint y: 128, distance: 13.4
click at [969, 122] on div at bounding box center [960, 131] width 19 height 39
click at [964, 128] on icon "Clear" at bounding box center [960, 131] width 9 height 9
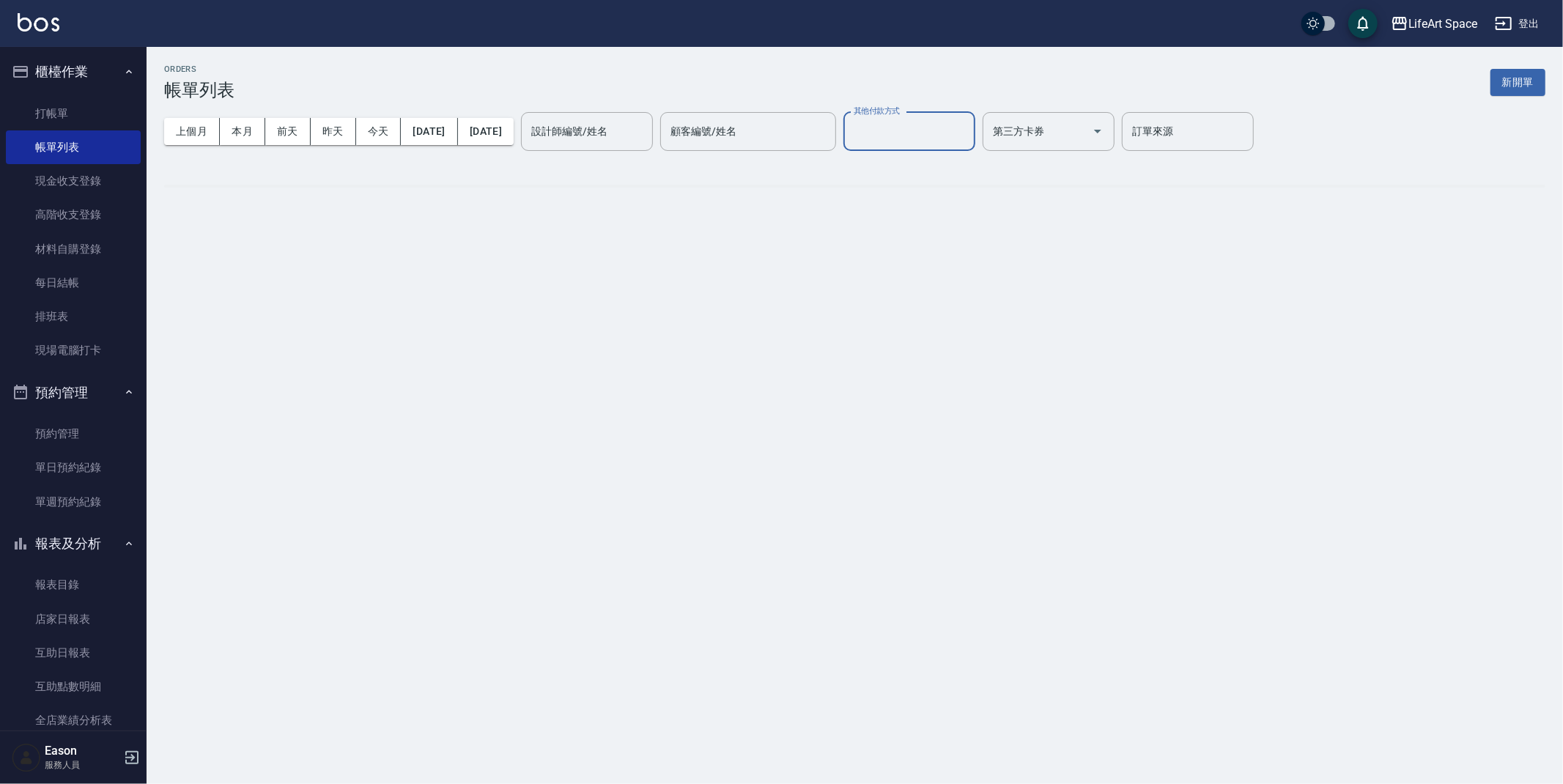
click at [964, 126] on input "其他付款方式" at bounding box center [909, 131] width 119 height 25
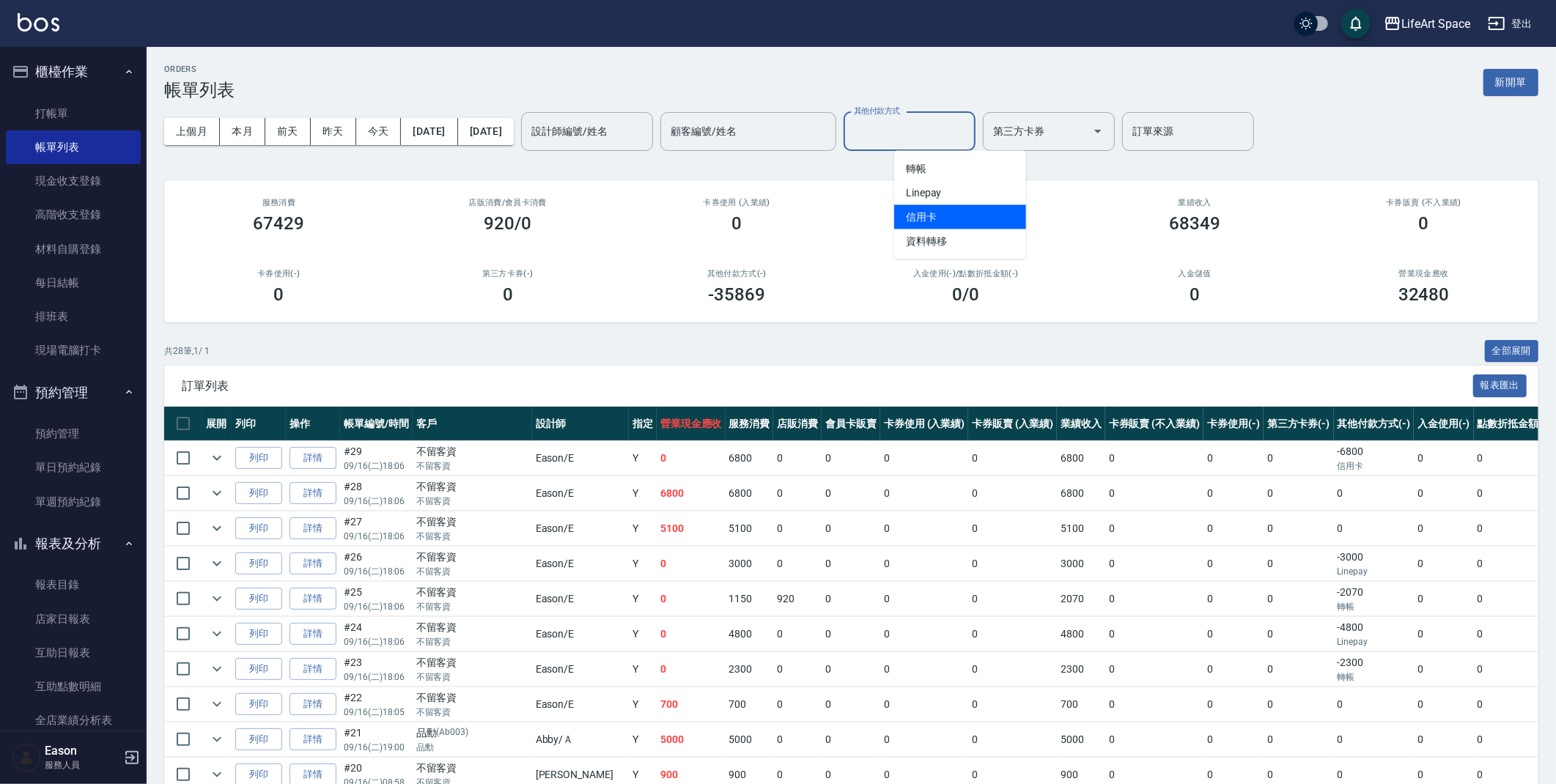
click at [961, 217] on span "信用卡" at bounding box center [960, 217] width 132 height 24
type input "信用卡"
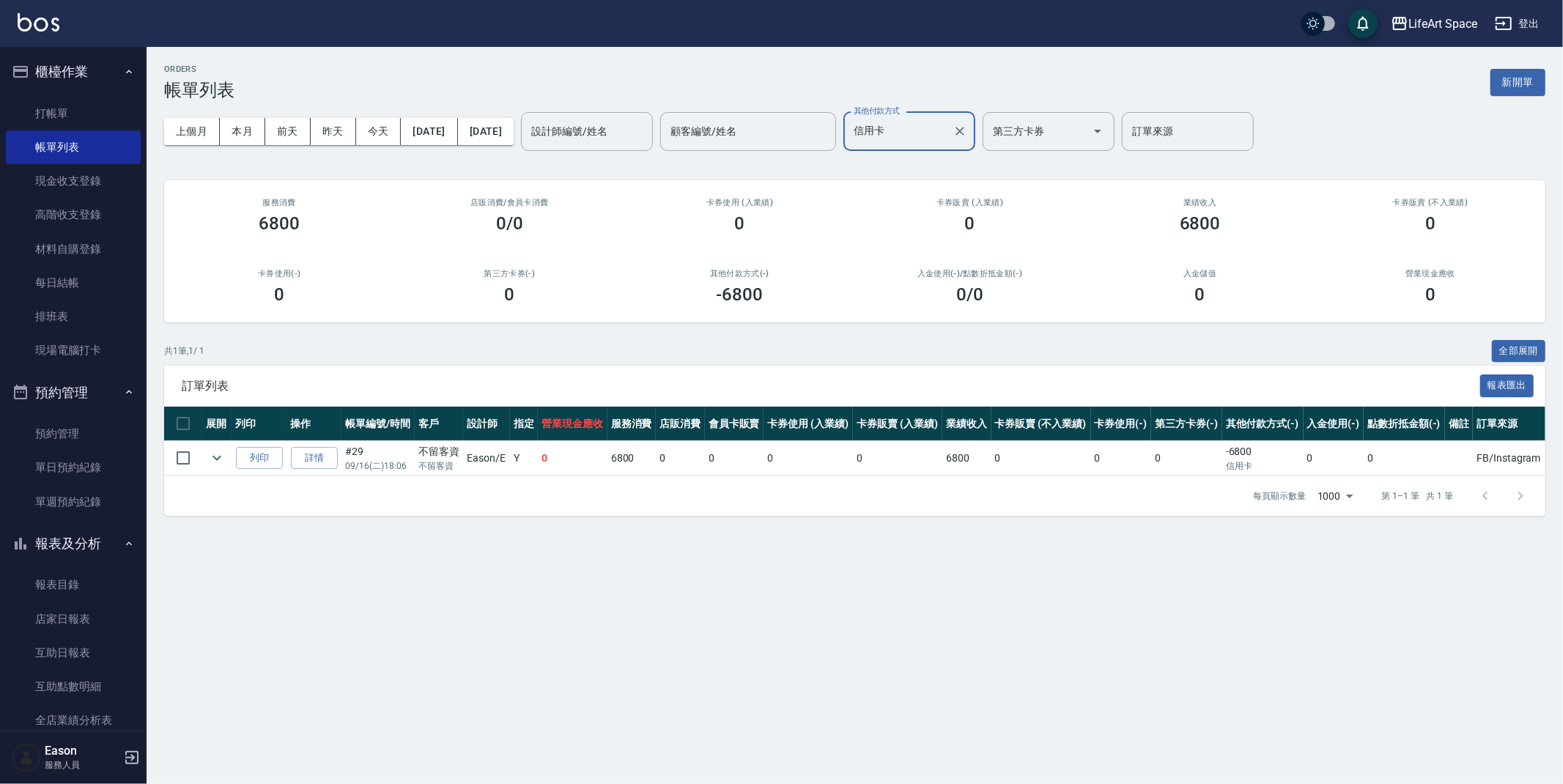
click at [976, 126] on div "信用卡 其他付款方式" at bounding box center [909, 131] width 132 height 39
click at [970, 128] on button "Clear" at bounding box center [960, 131] width 20 height 20
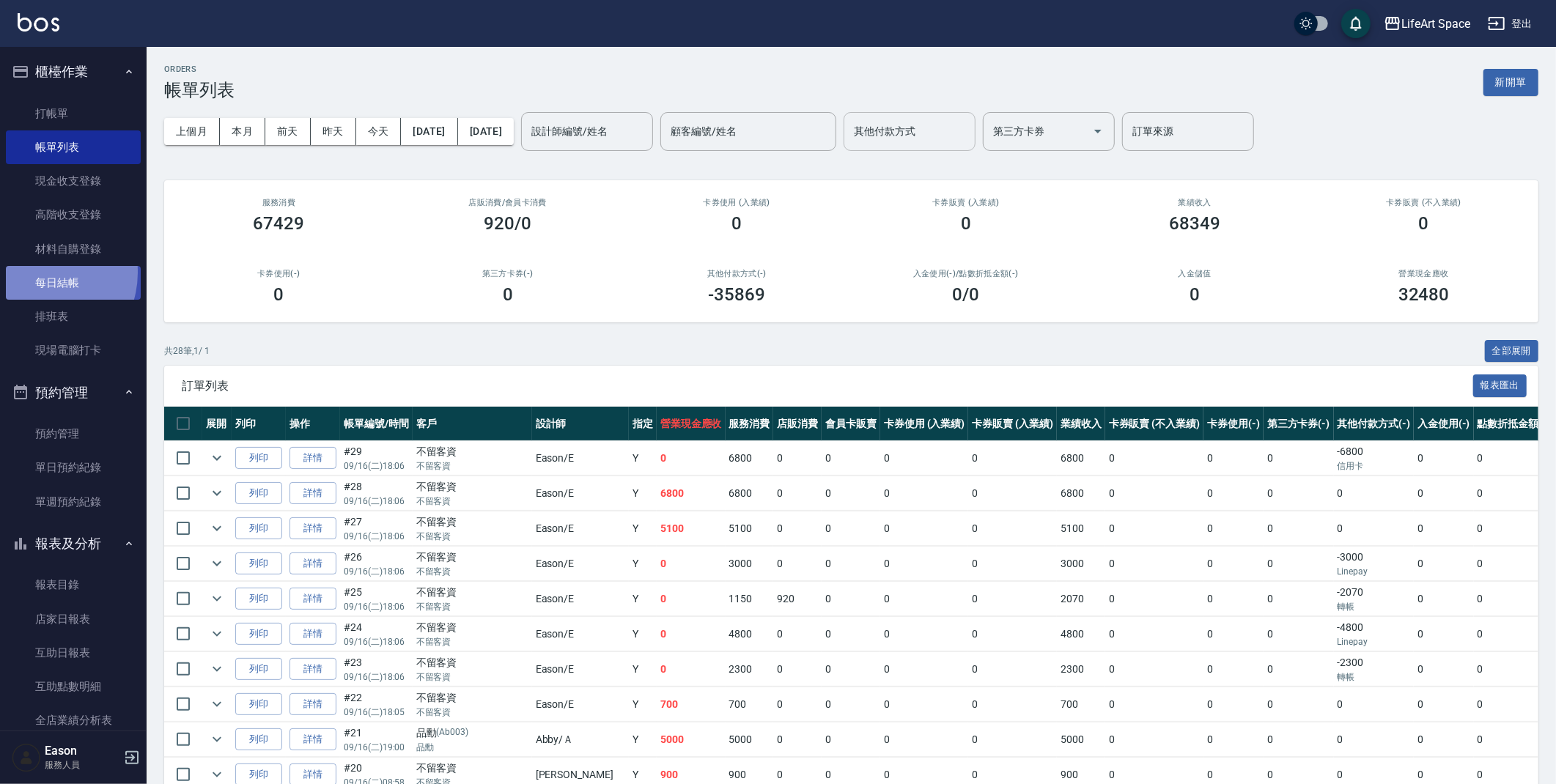
click at [37, 272] on link "每日結帳" at bounding box center [73, 282] width 135 height 34
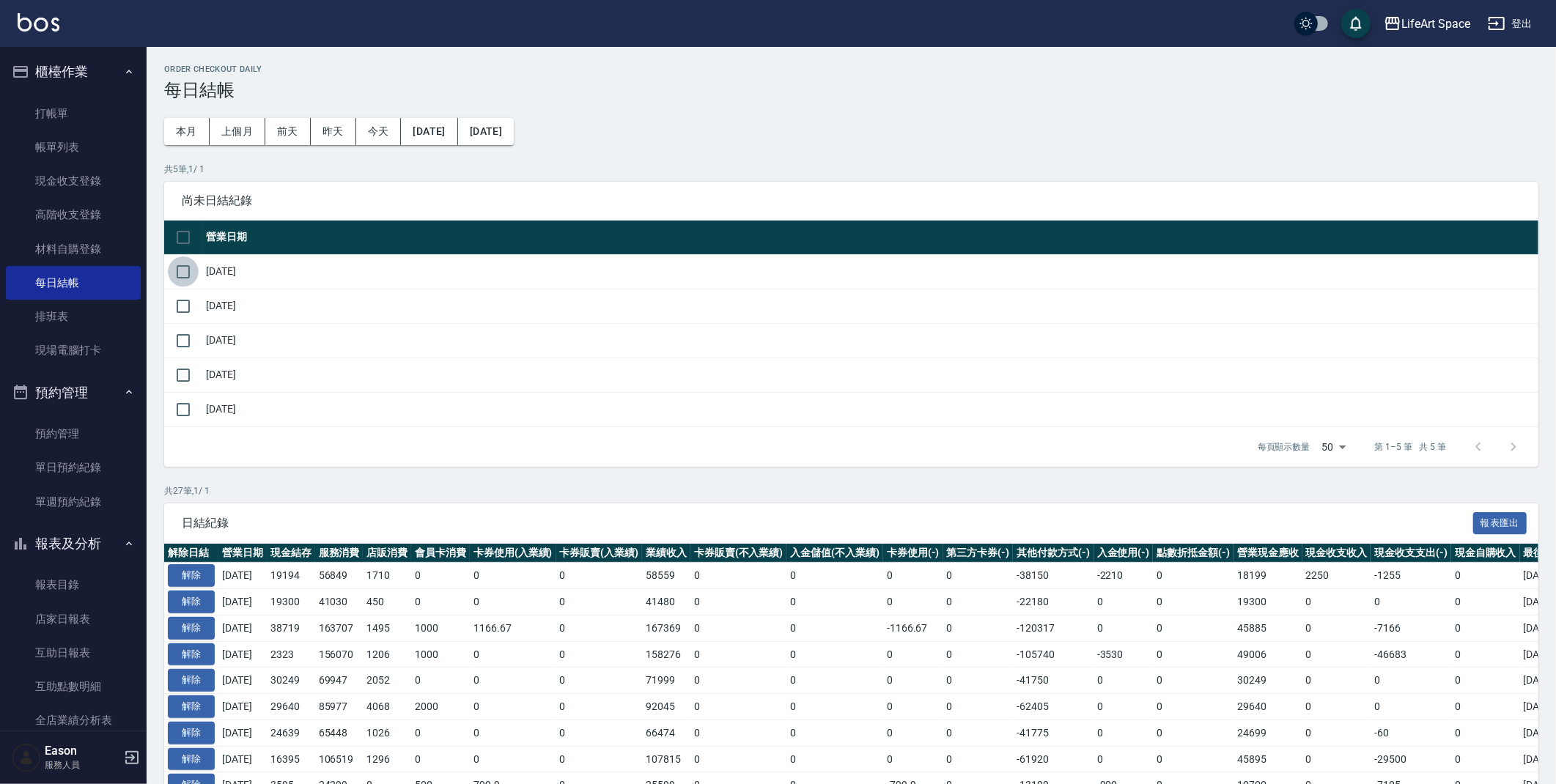
click at [187, 277] on input "checkbox" at bounding box center [183, 272] width 31 height 31
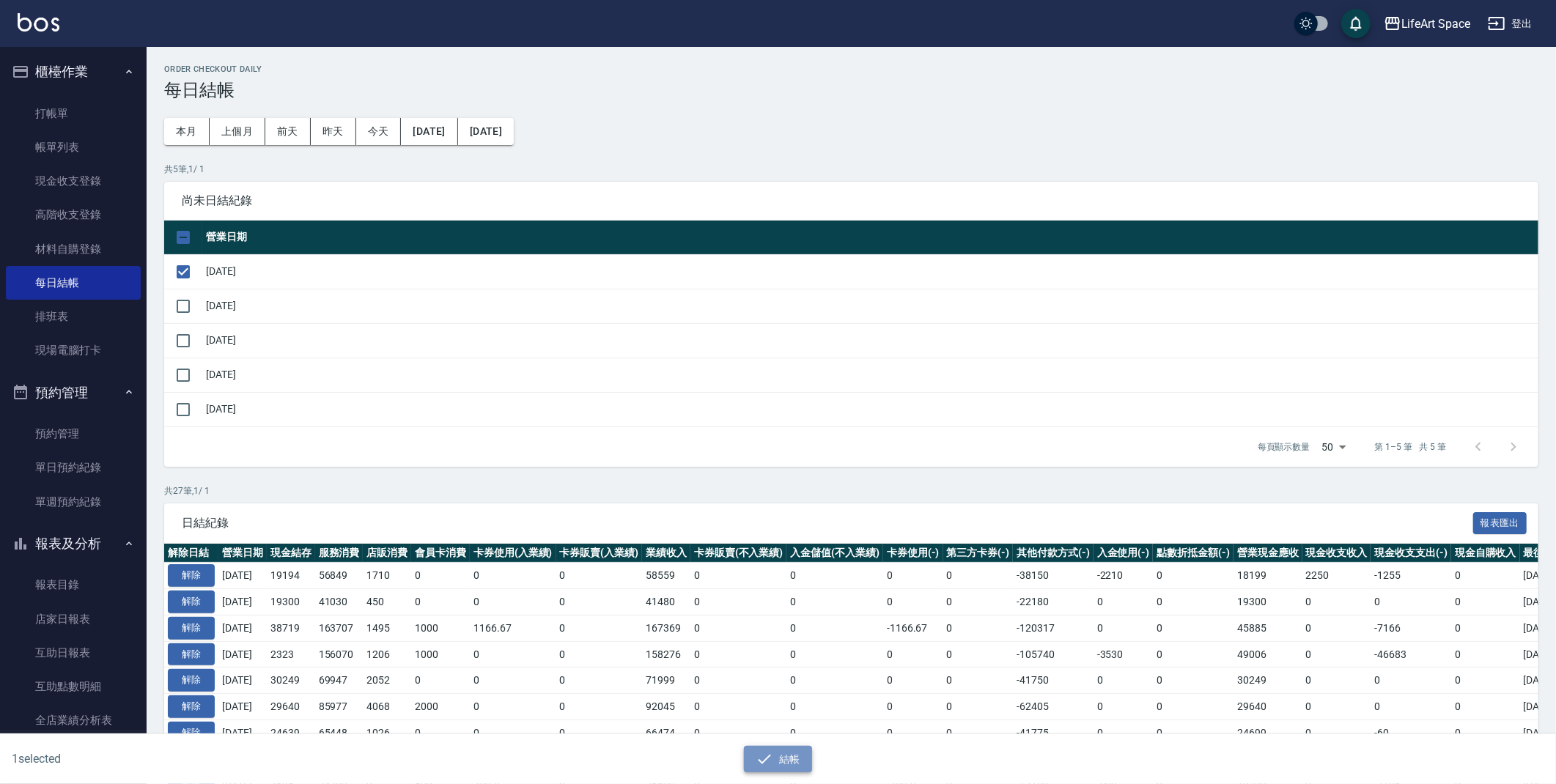
click at [764, 755] on icon "button" at bounding box center [764, 759] width 18 height 18
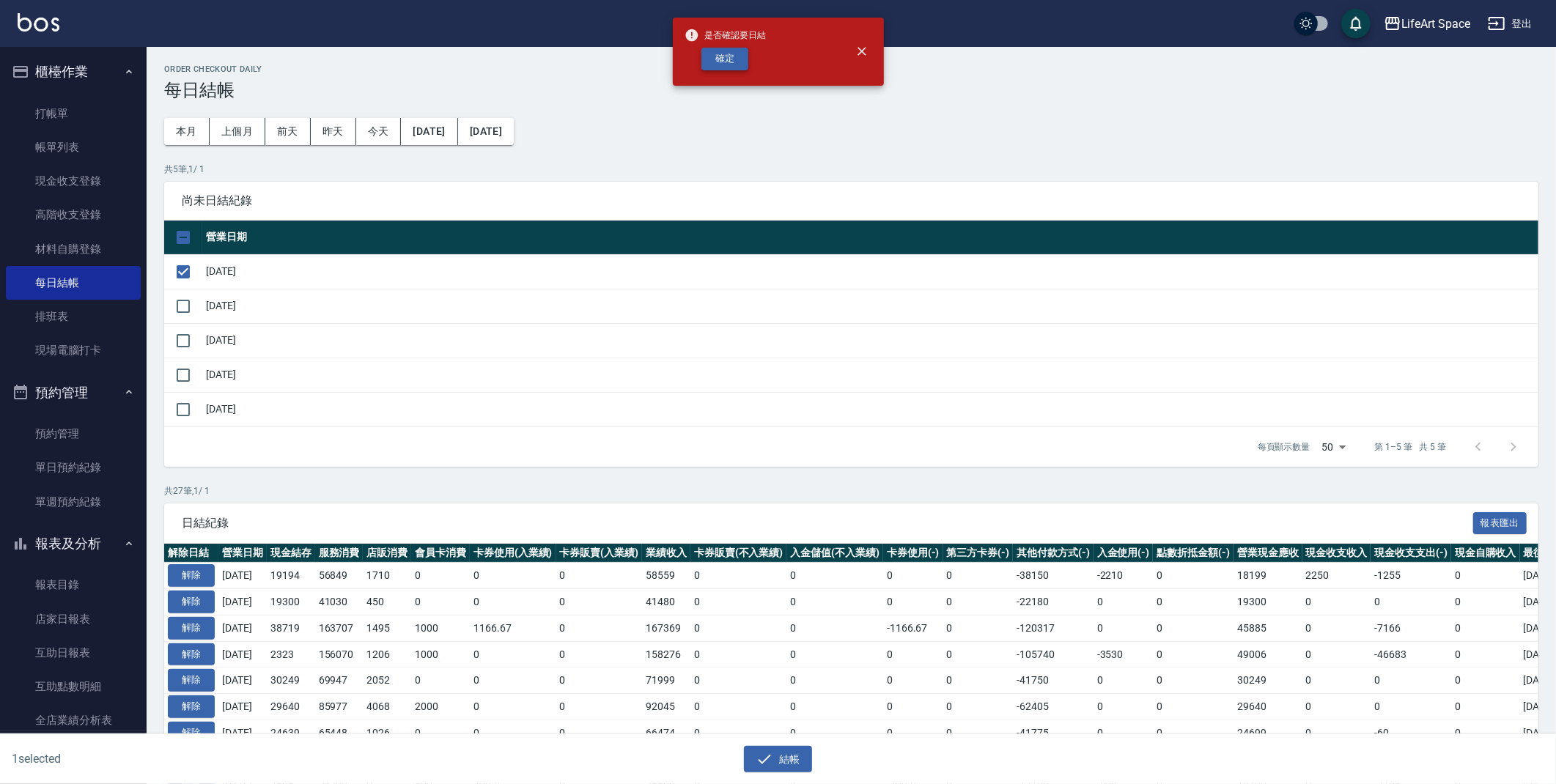
click at [710, 54] on button "確定" at bounding box center [725, 59] width 47 height 22
checkbox input "false"
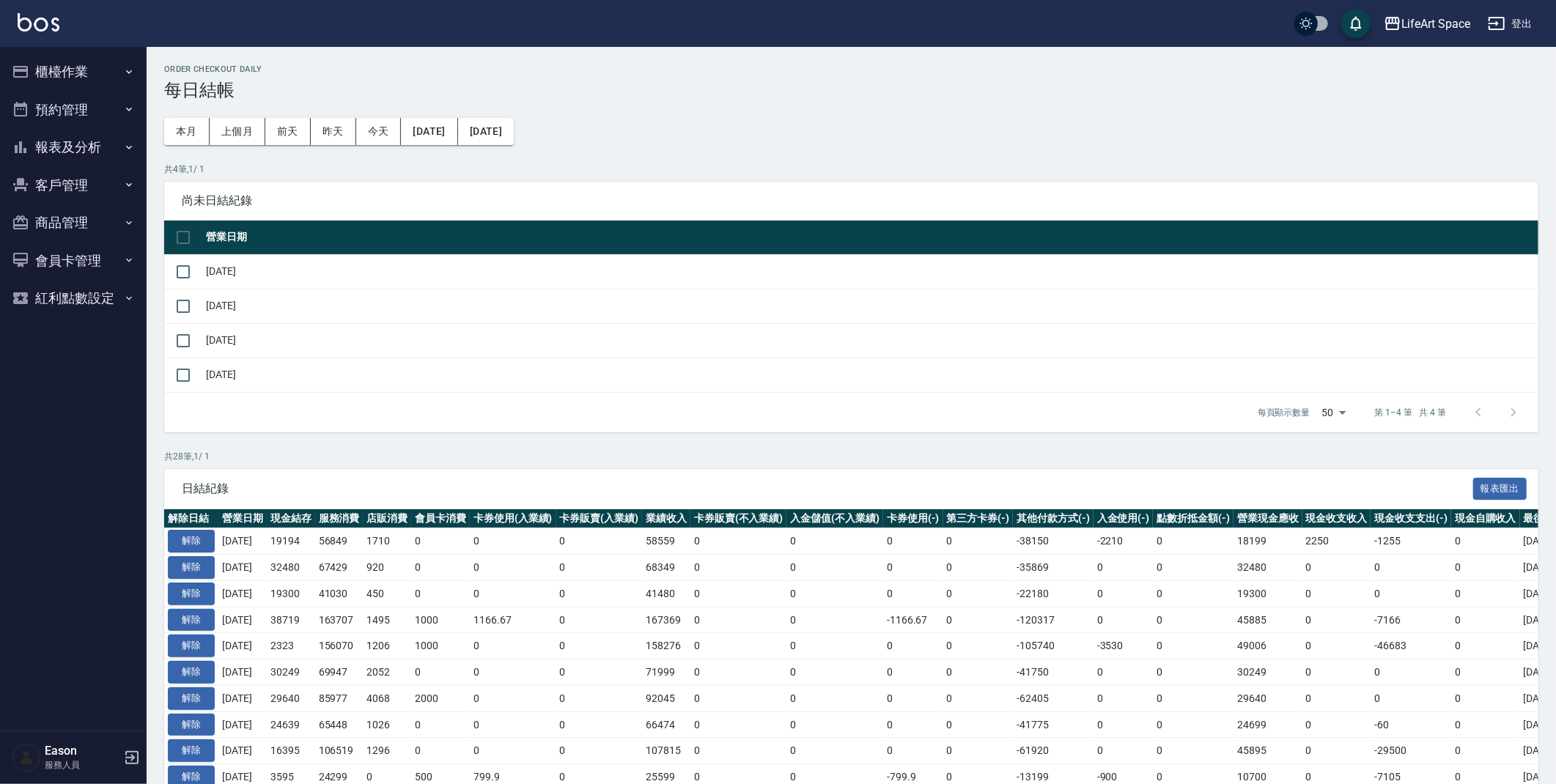
click at [47, 60] on button "櫃檯作業" at bounding box center [73, 72] width 135 height 38
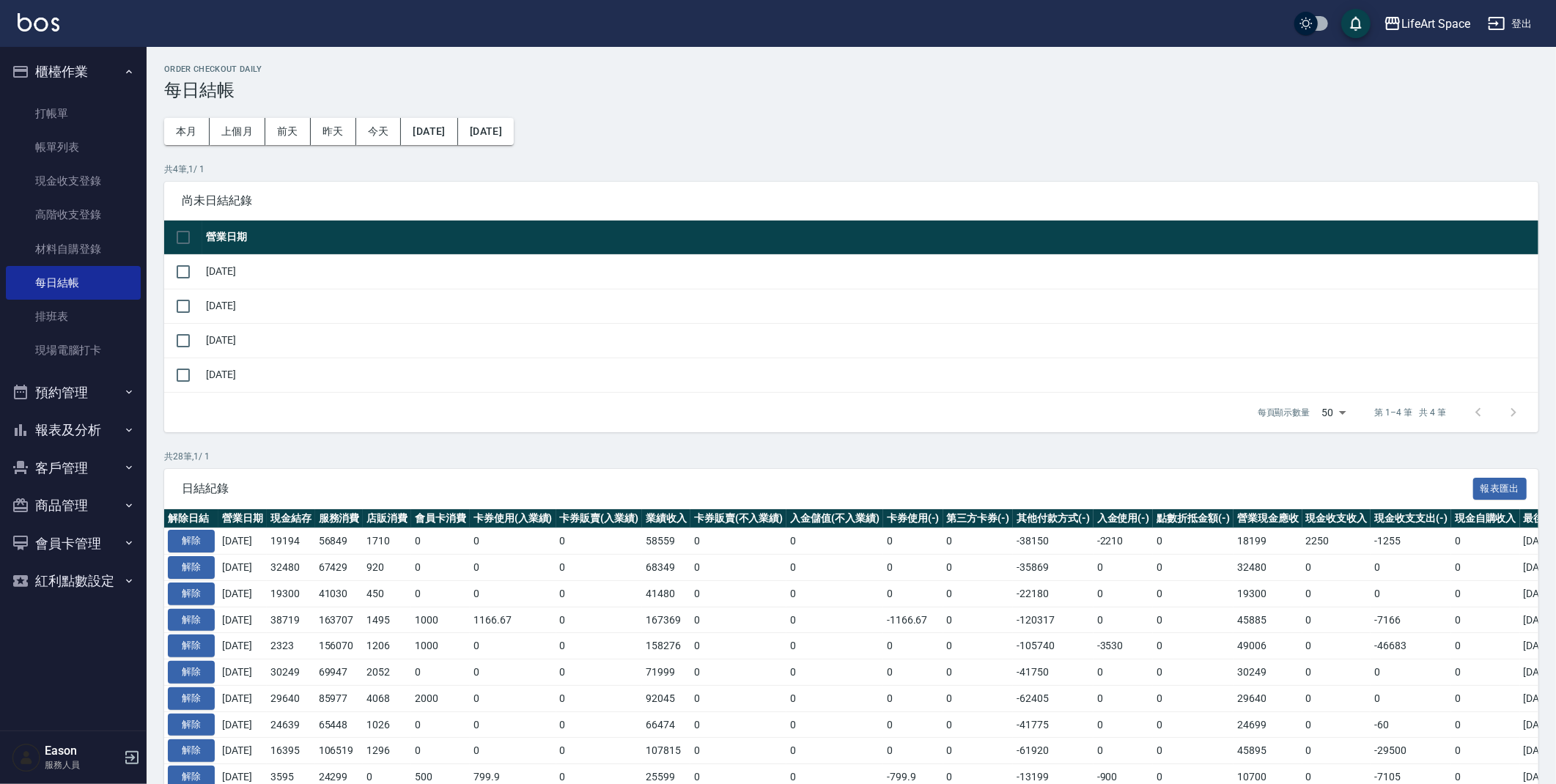
click at [84, 144] on link "帳單列表" at bounding box center [73, 147] width 135 height 34
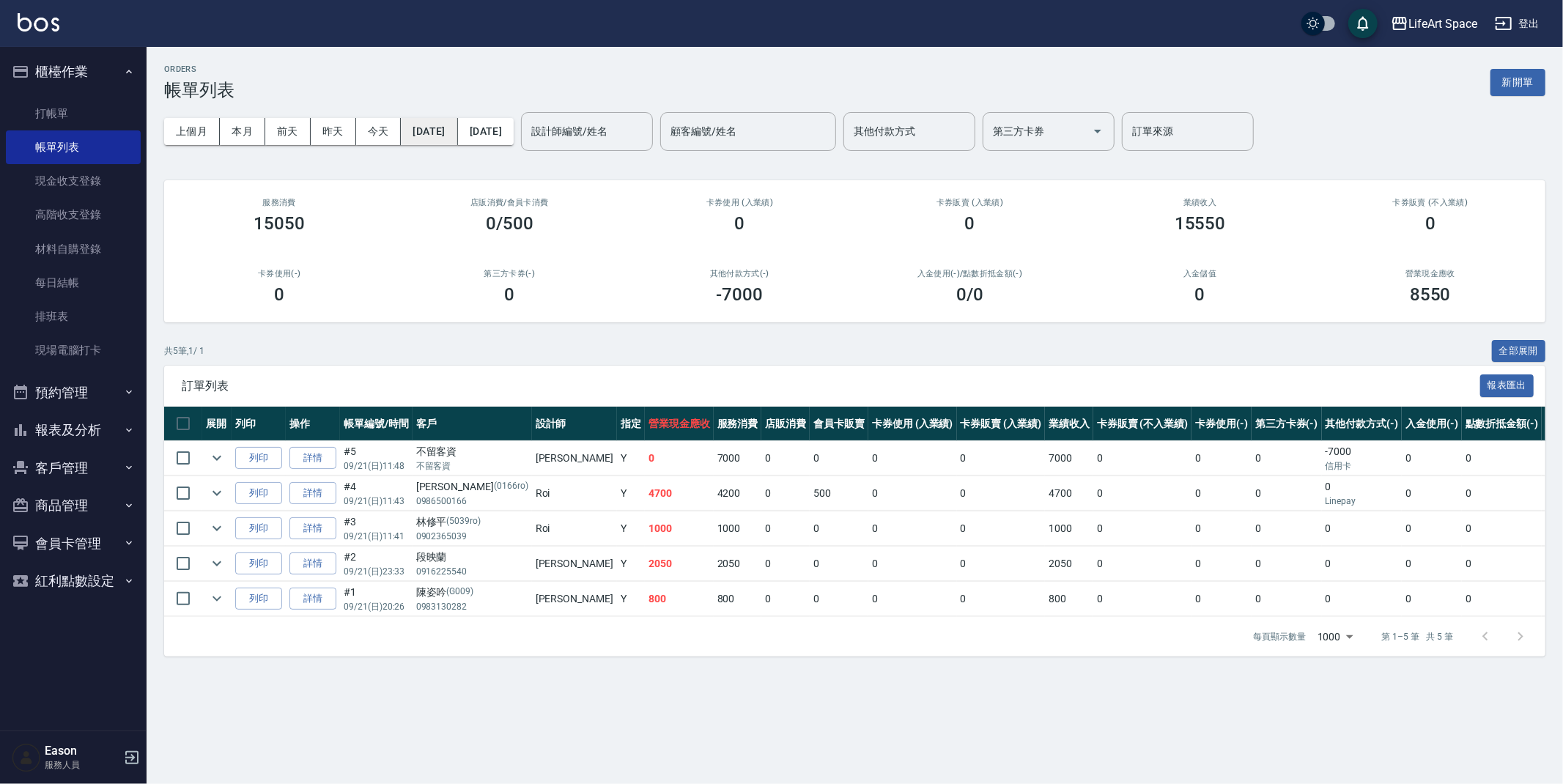
click at [458, 118] on button "2025/09/21" at bounding box center [429, 131] width 57 height 27
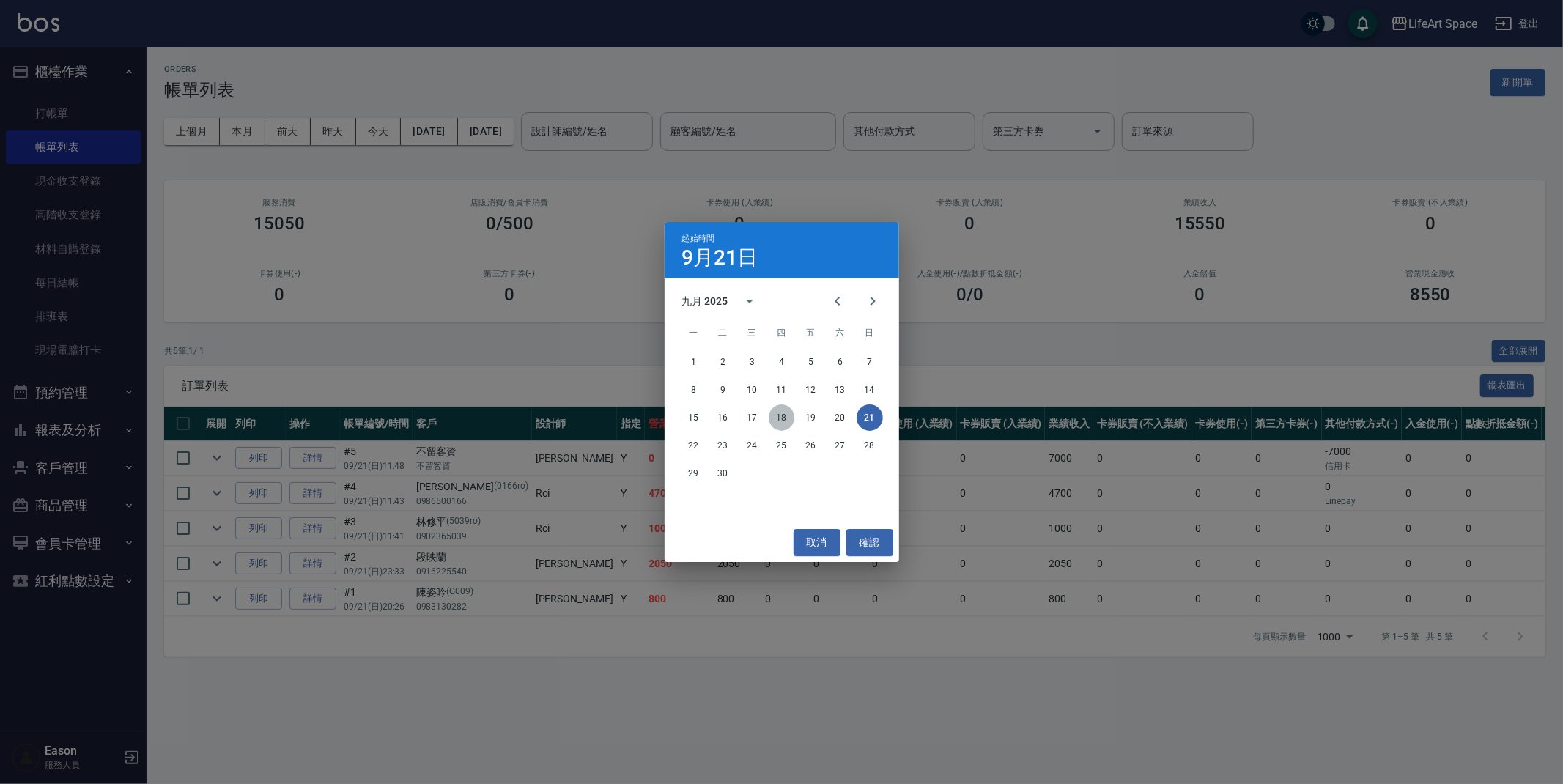
click at [786, 414] on button "18" at bounding box center [782, 417] width 26 height 26
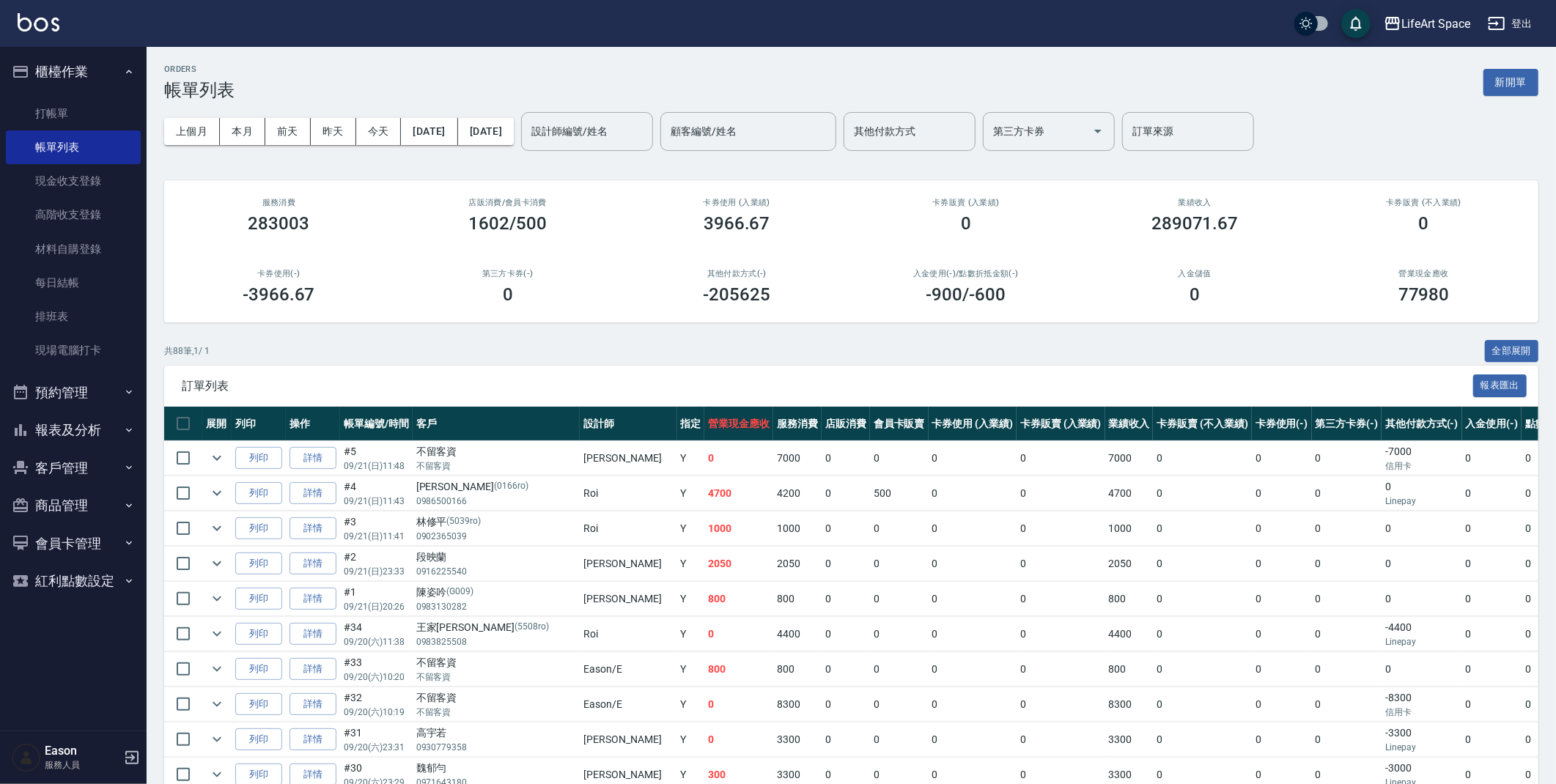
click at [870, 415] on th "會員卡販賣" at bounding box center [899, 424] width 59 height 34
click at [513, 122] on button "2025/09/21" at bounding box center [486, 131] width 56 height 27
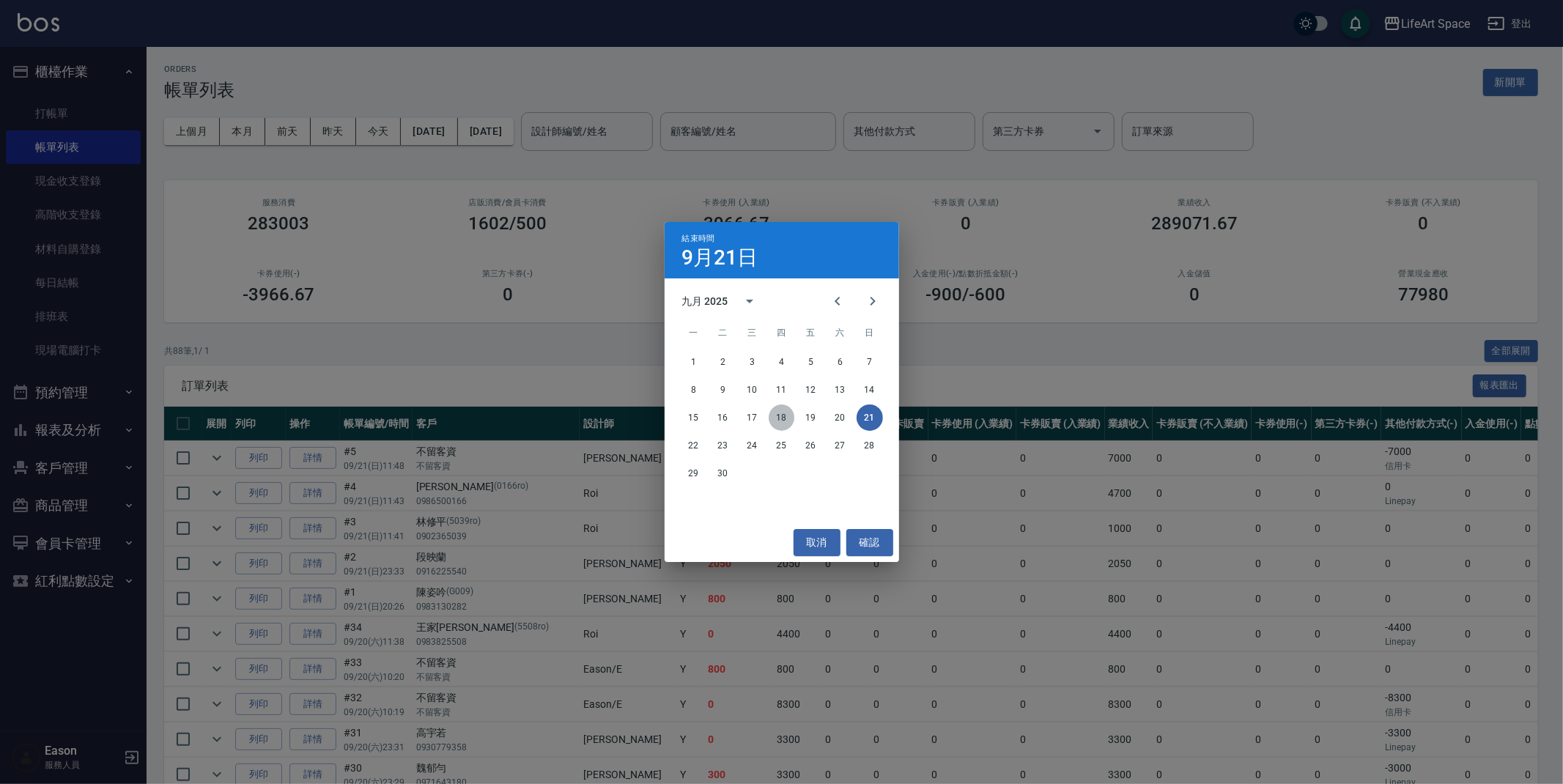
click at [773, 415] on button "18" at bounding box center [782, 417] width 26 height 26
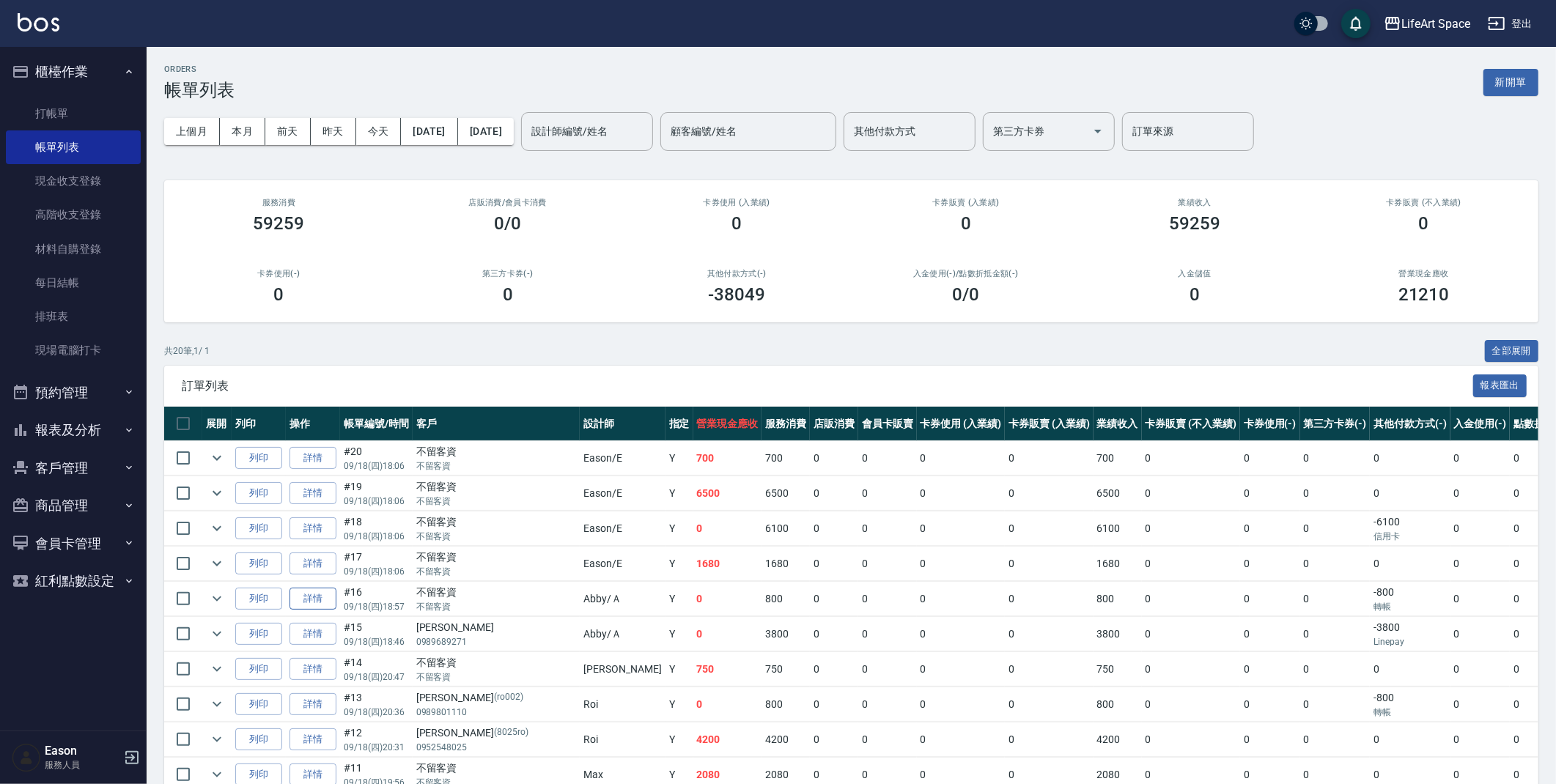
click at [308, 604] on link "詳情" at bounding box center [313, 599] width 47 height 22
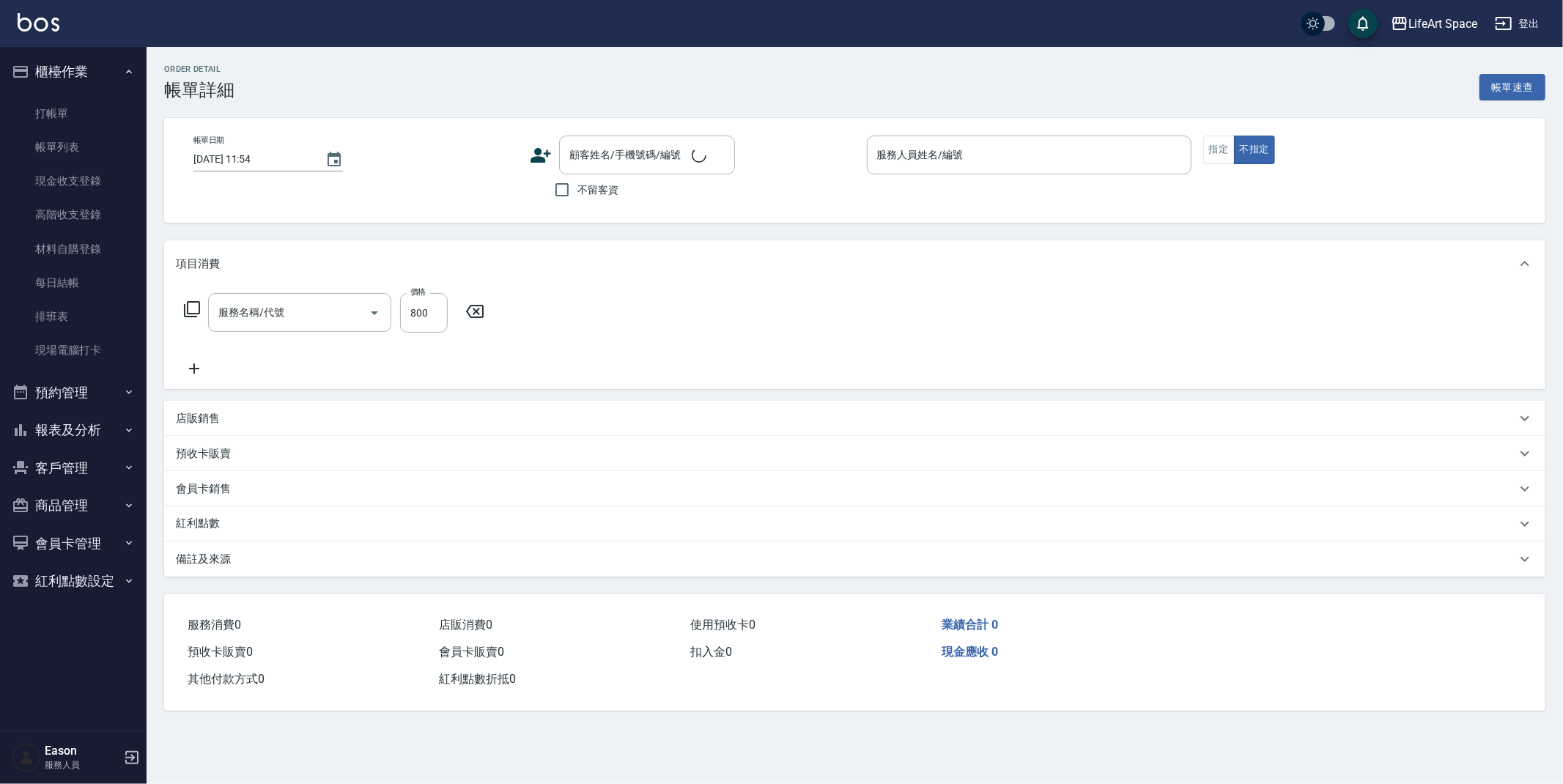
type input "2025/09/18 18:57"
checkbox input "true"
type input "Abby-Ａ"
type input "設計師原本客人"
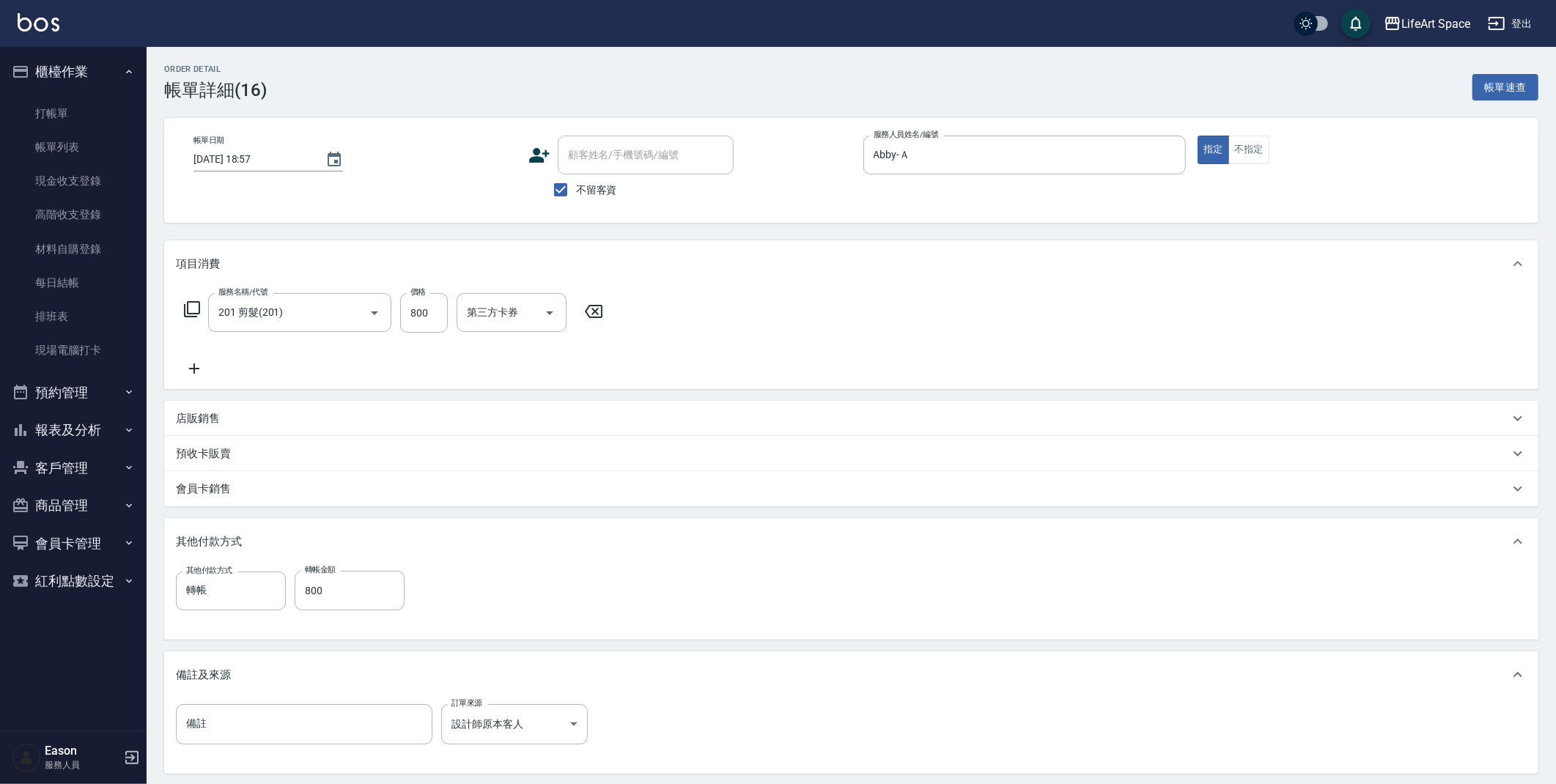
type input "201 剪髮(201)"
click at [201, 373] on icon at bounding box center [194, 369] width 37 height 18
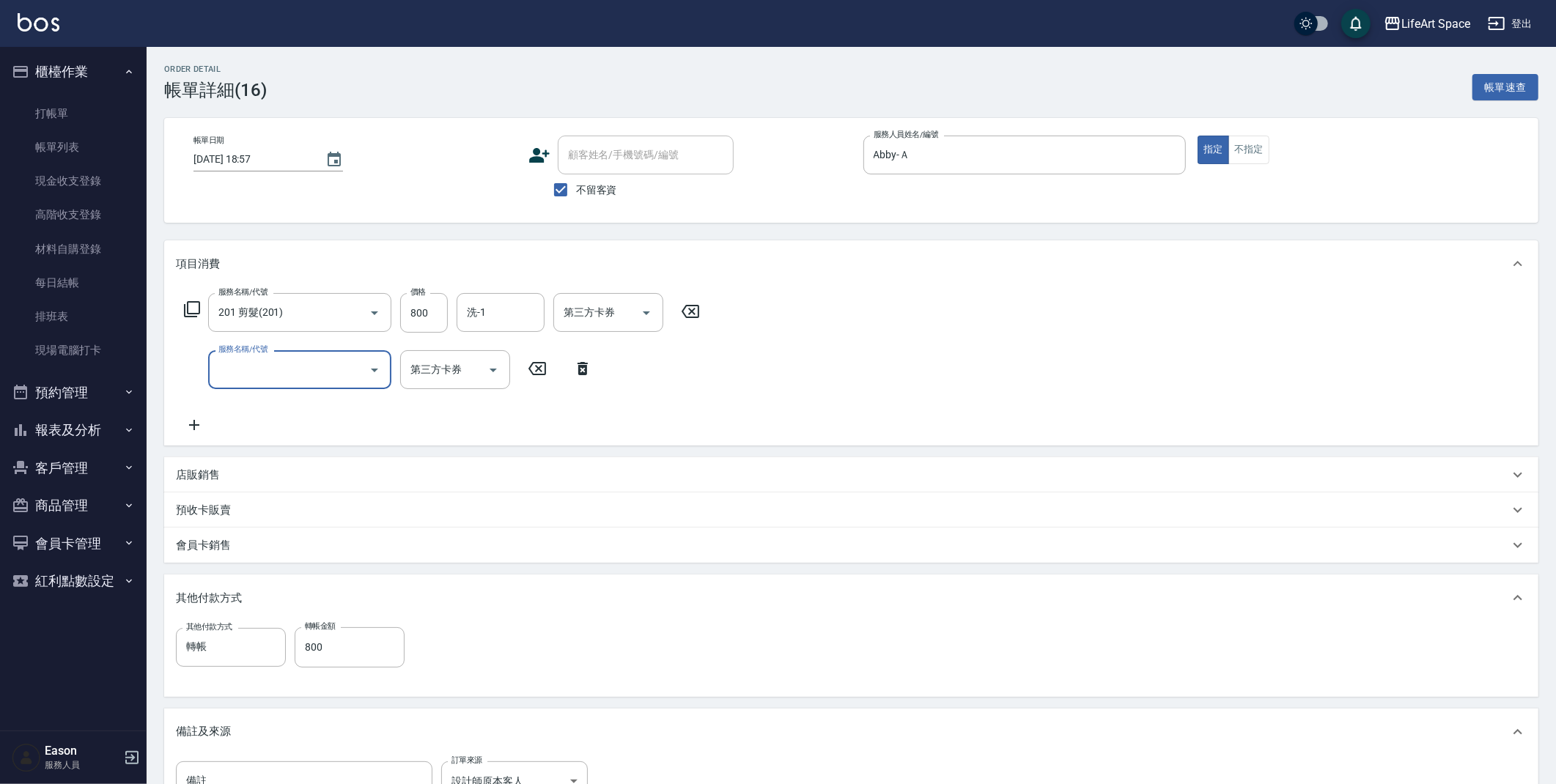
click at [257, 374] on input "服務名稱/代號" at bounding box center [289, 369] width 148 height 25
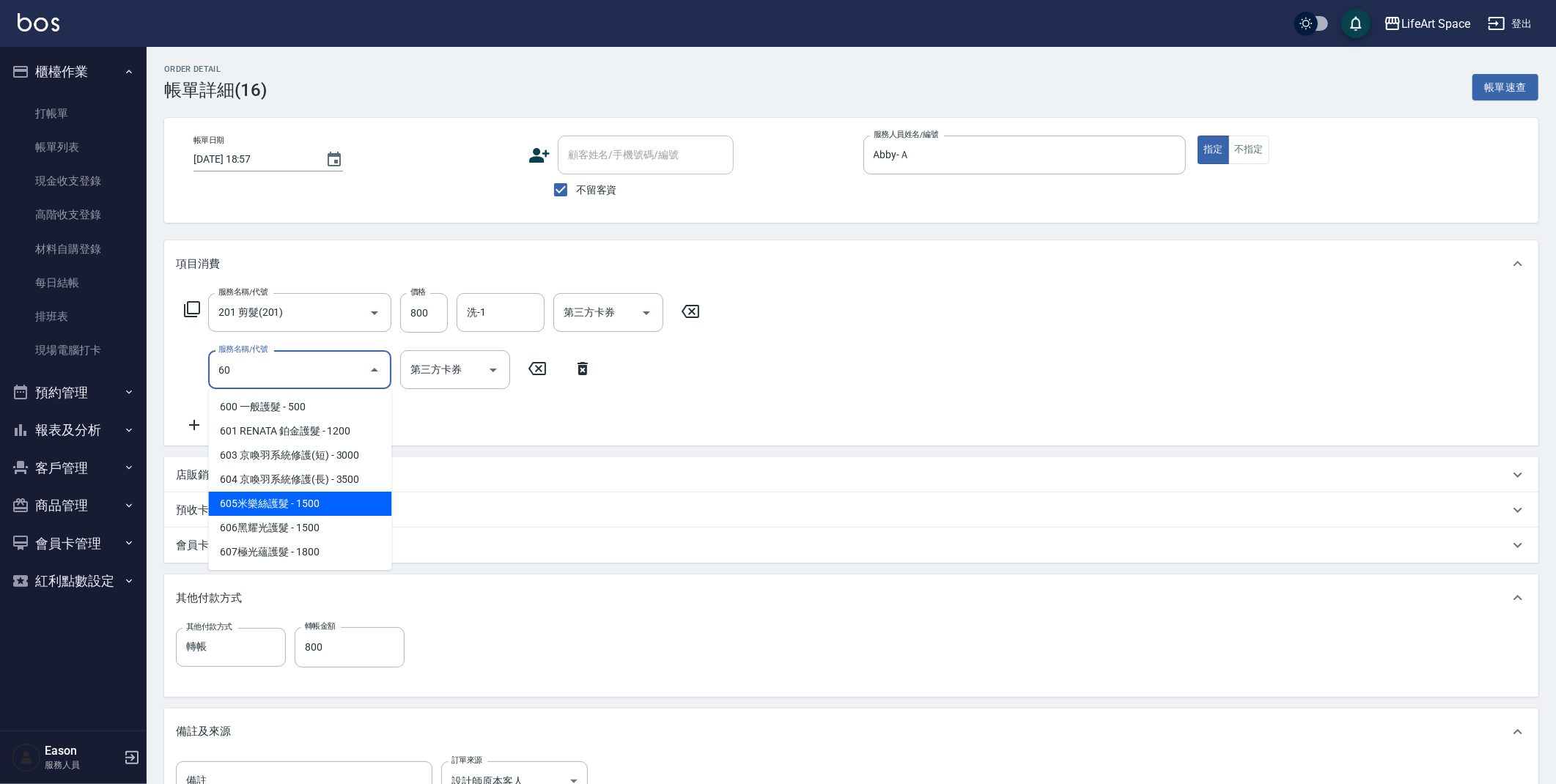
click at [282, 492] on span "605米樂絲護髮 - 1500" at bounding box center [299, 504] width 183 height 24
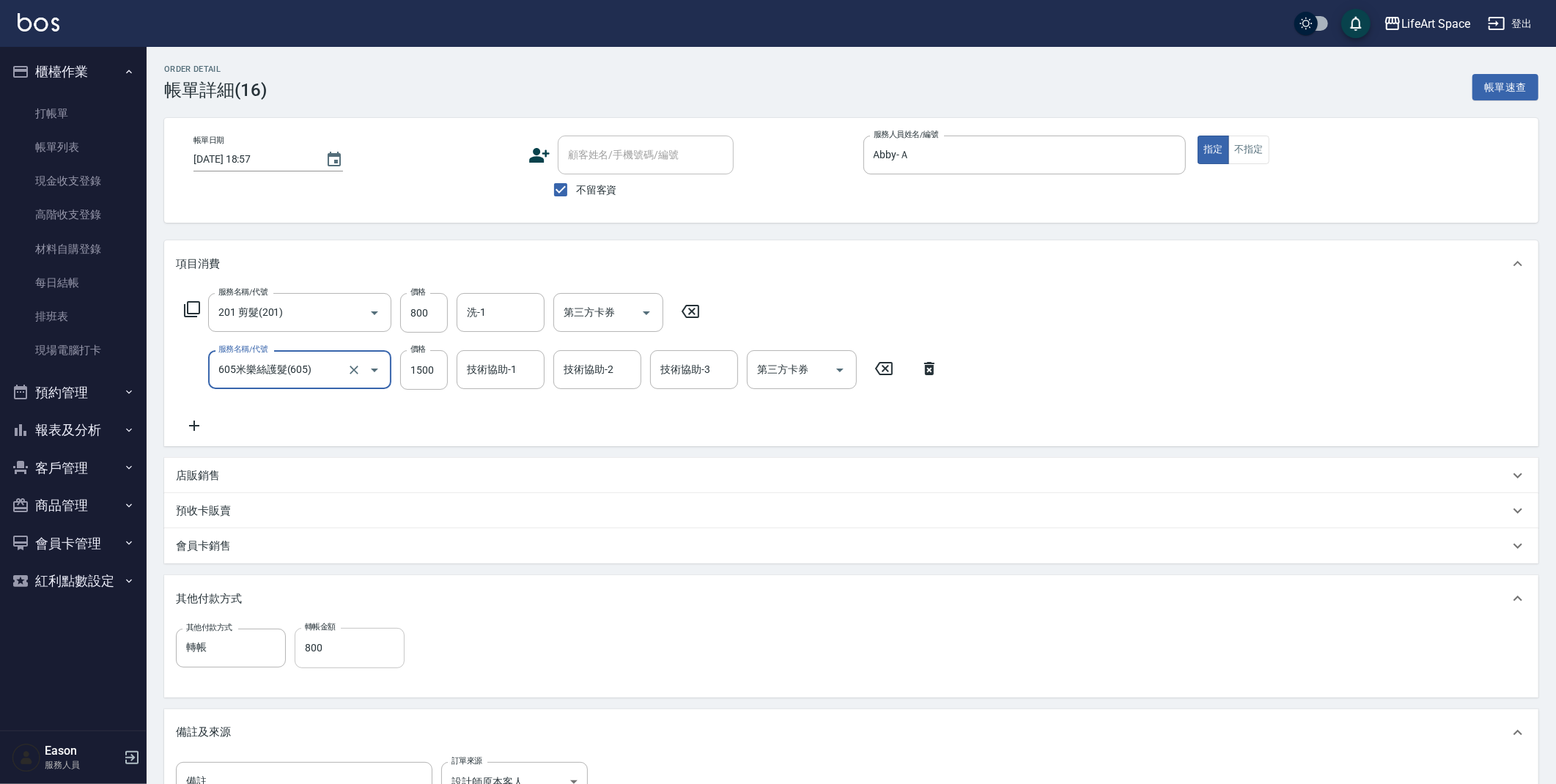
type input "605米樂絲護髮(605)"
click at [334, 643] on input "800" at bounding box center [349, 647] width 110 height 40
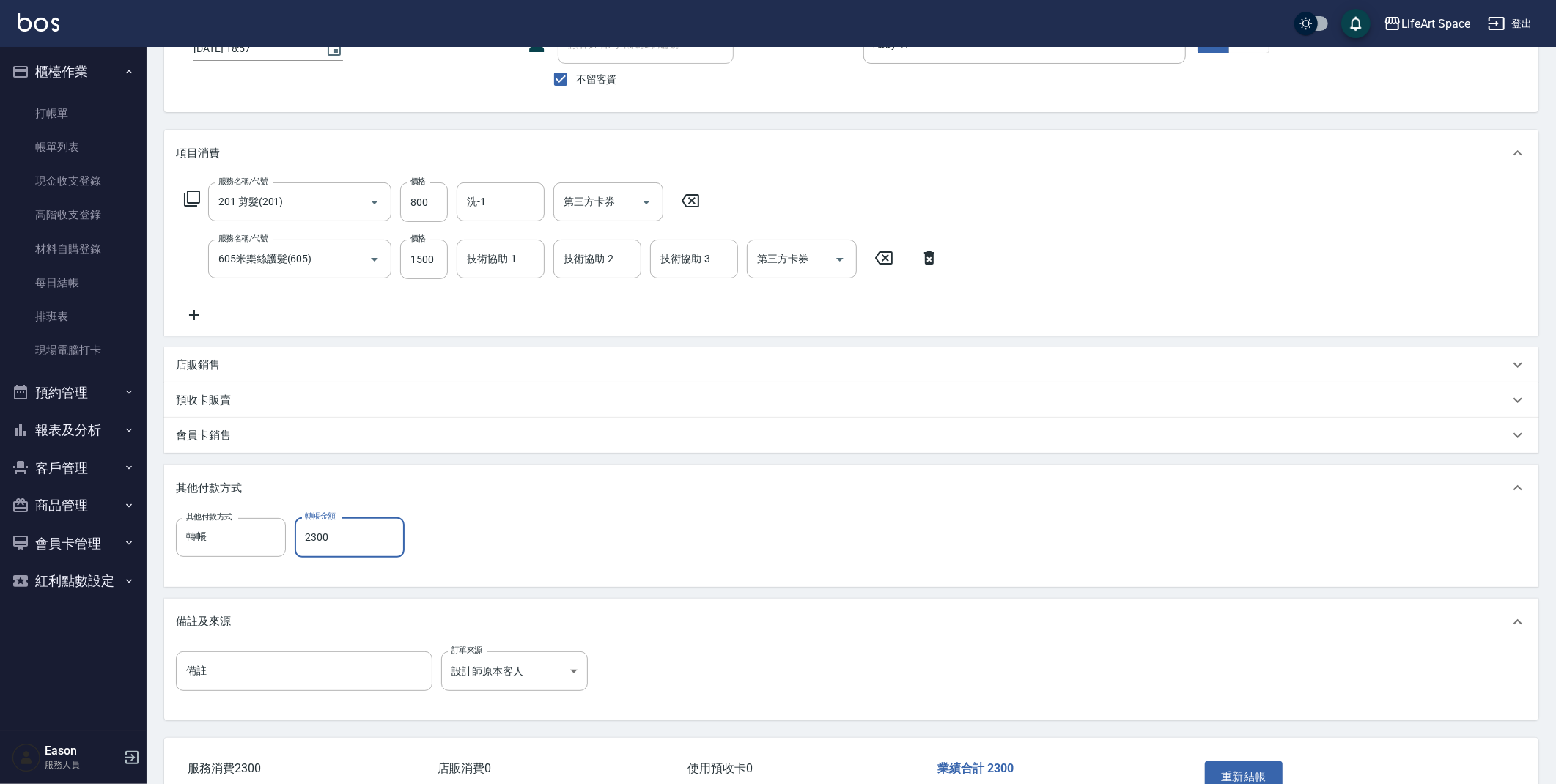
scroll to position [202, 0]
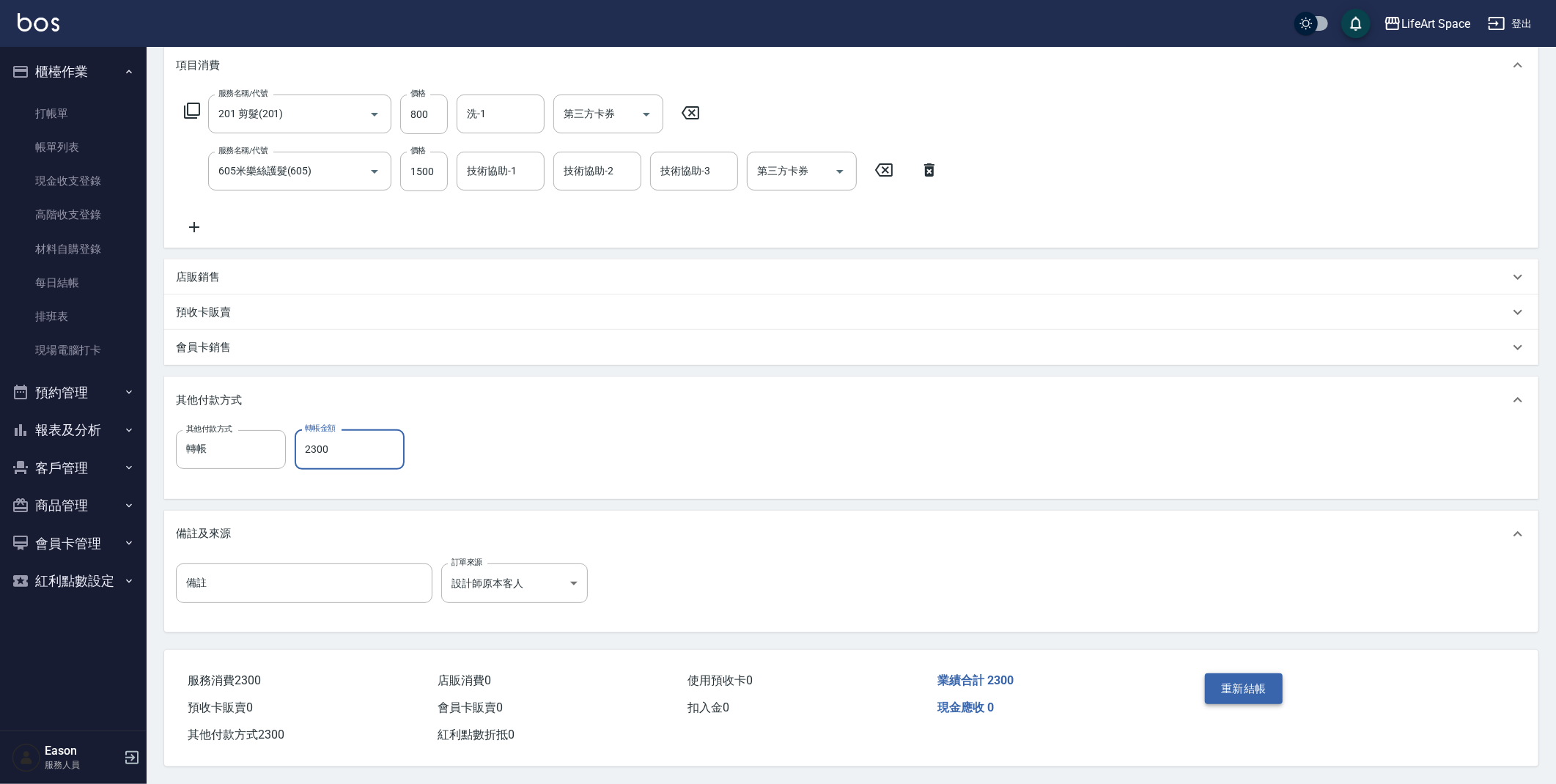
type input "2300"
click at [1257, 680] on button "重新結帳" at bounding box center [1243, 688] width 78 height 31
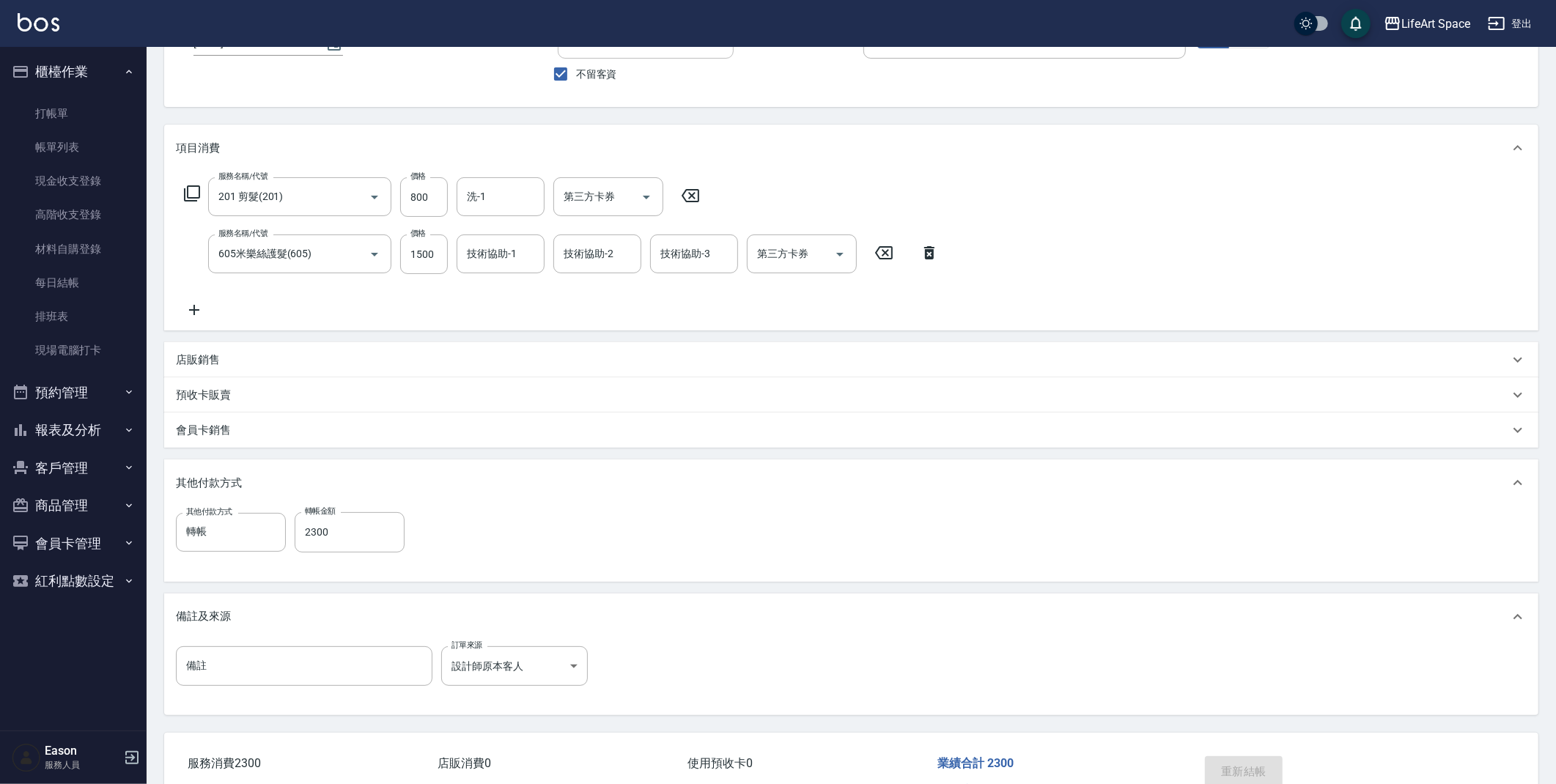
scroll to position [0, 0]
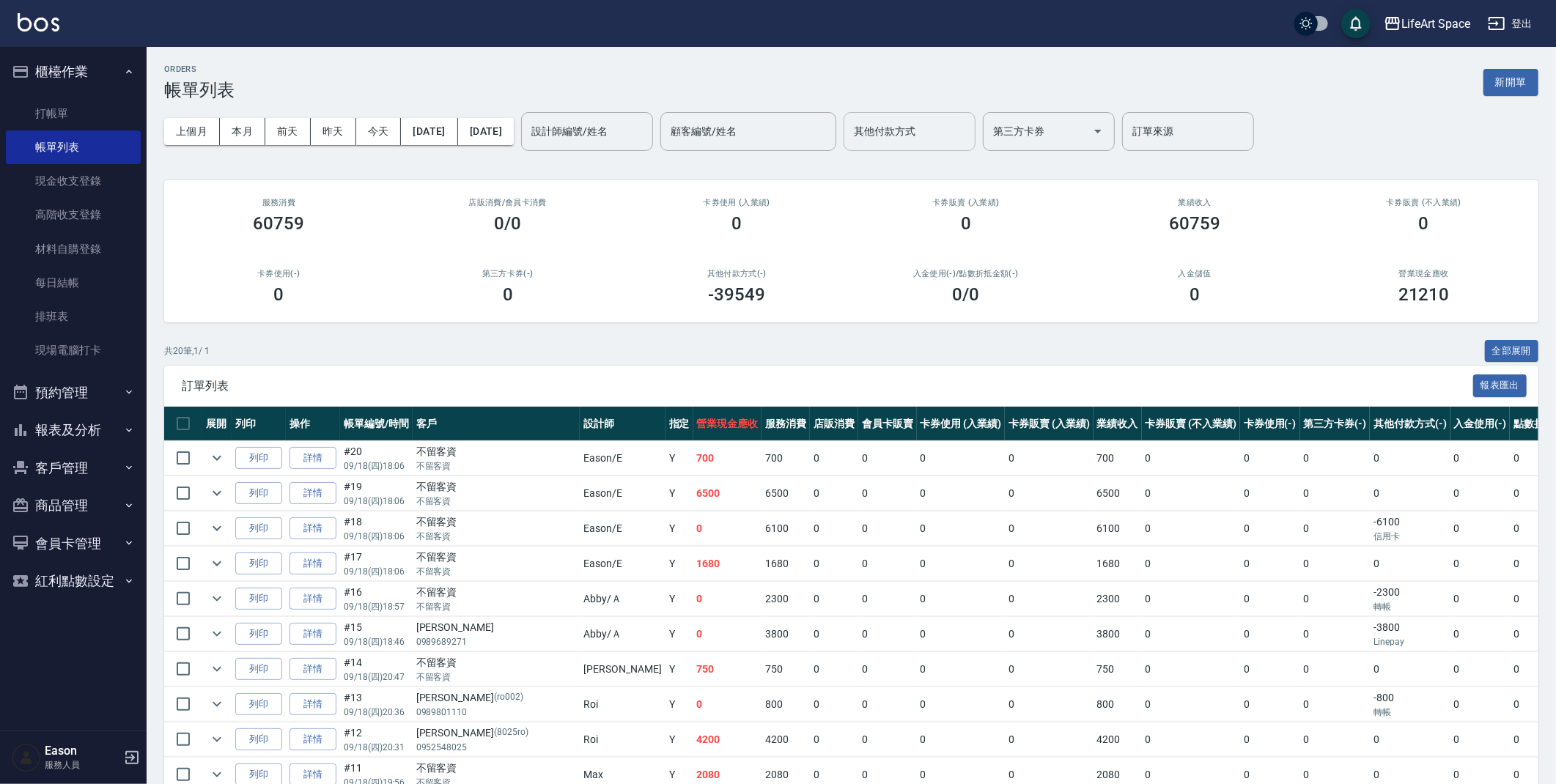
click at [946, 142] on input "其他付款方式" at bounding box center [909, 131] width 119 height 25
click at [939, 165] on span "轉帳" at bounding box center [960, 169] width 132 height 24
type input "轉帳"
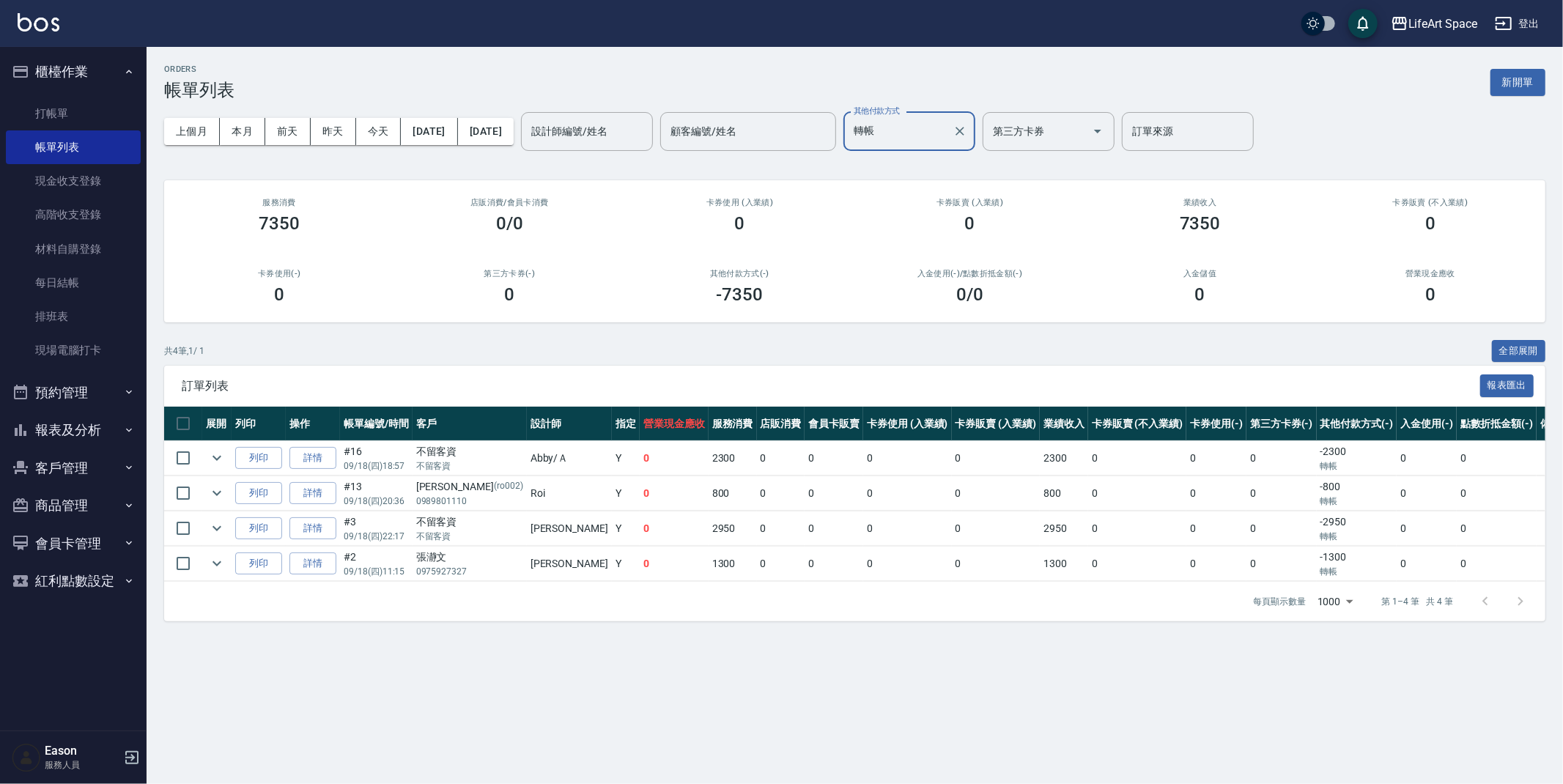
click at [970, 130] on button "Clear" at bounding box center [960, 131] width 20 height 20
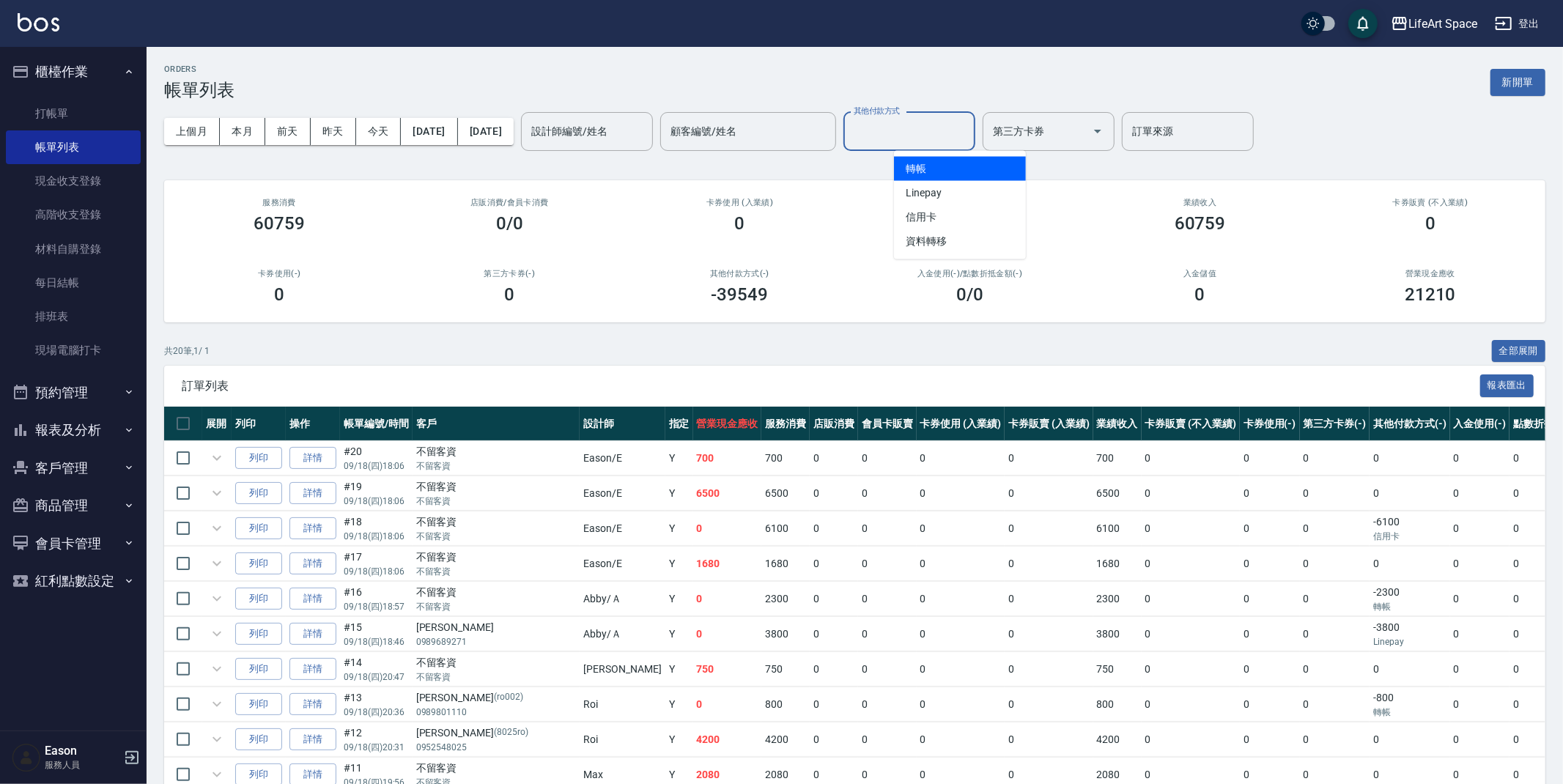
drag, startPoint x: 1002, startPoint y: 131, endPoint x: 927, endPoint y: 195, distance: 98.6
click at [969, 132] on input "其他付款方式" at bounding box center [909, 131] width 119 height 25
click at [949, 187] on span "Linepay" at bounding box center [960, 193] width 132 height 24
type input "Linepay"
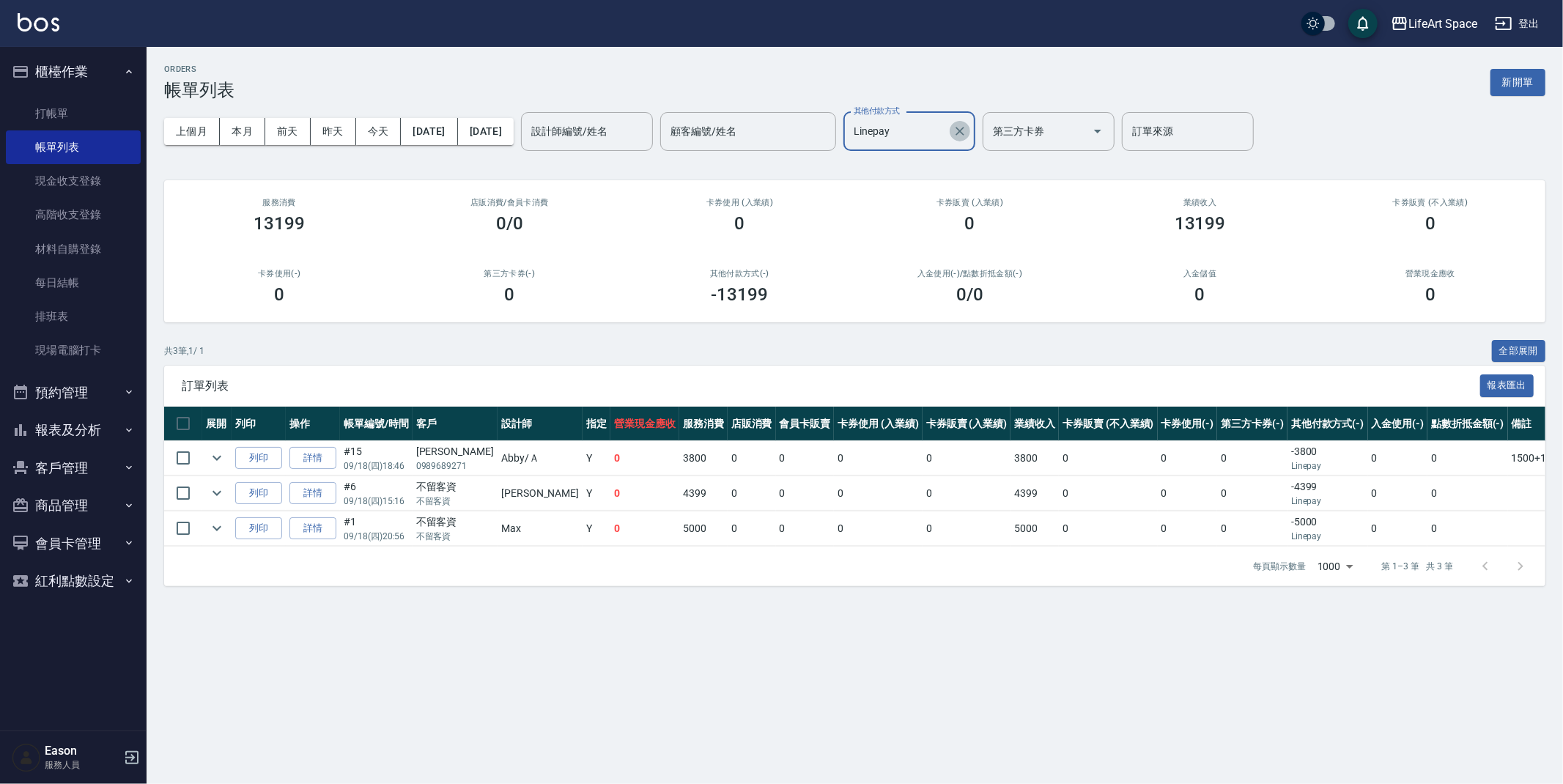
click at [967, 125] on icon "Clear" at bounding box center [961, 131] width 15 height 15
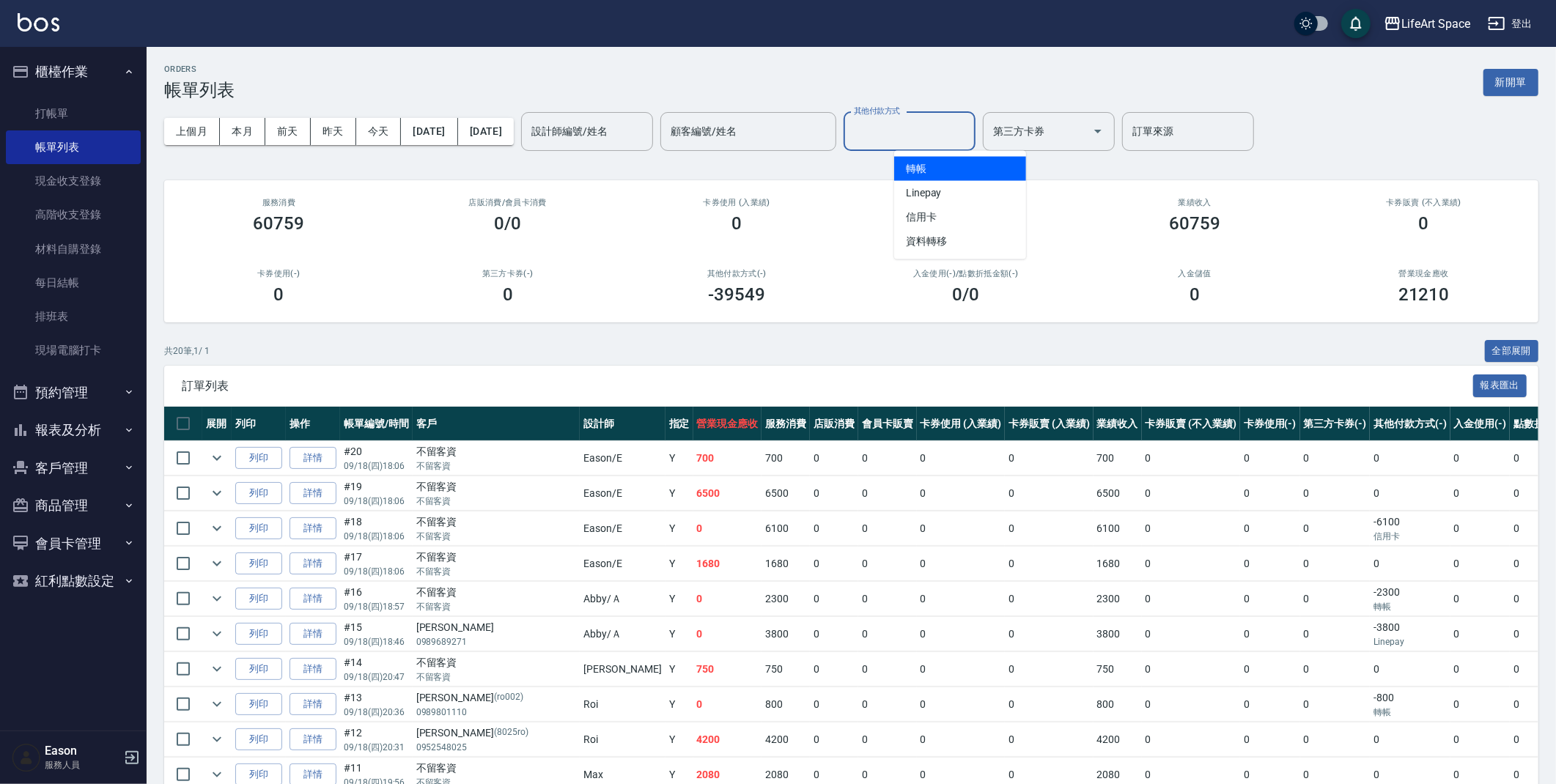
click at [904, 126] on input "其他付款方式" at bounding box center [909, 131] width 119 height 25
click at [976, 220] on span "信用卡" at bounding box center [960, 217] width 132 height 24
type input "信用卡"
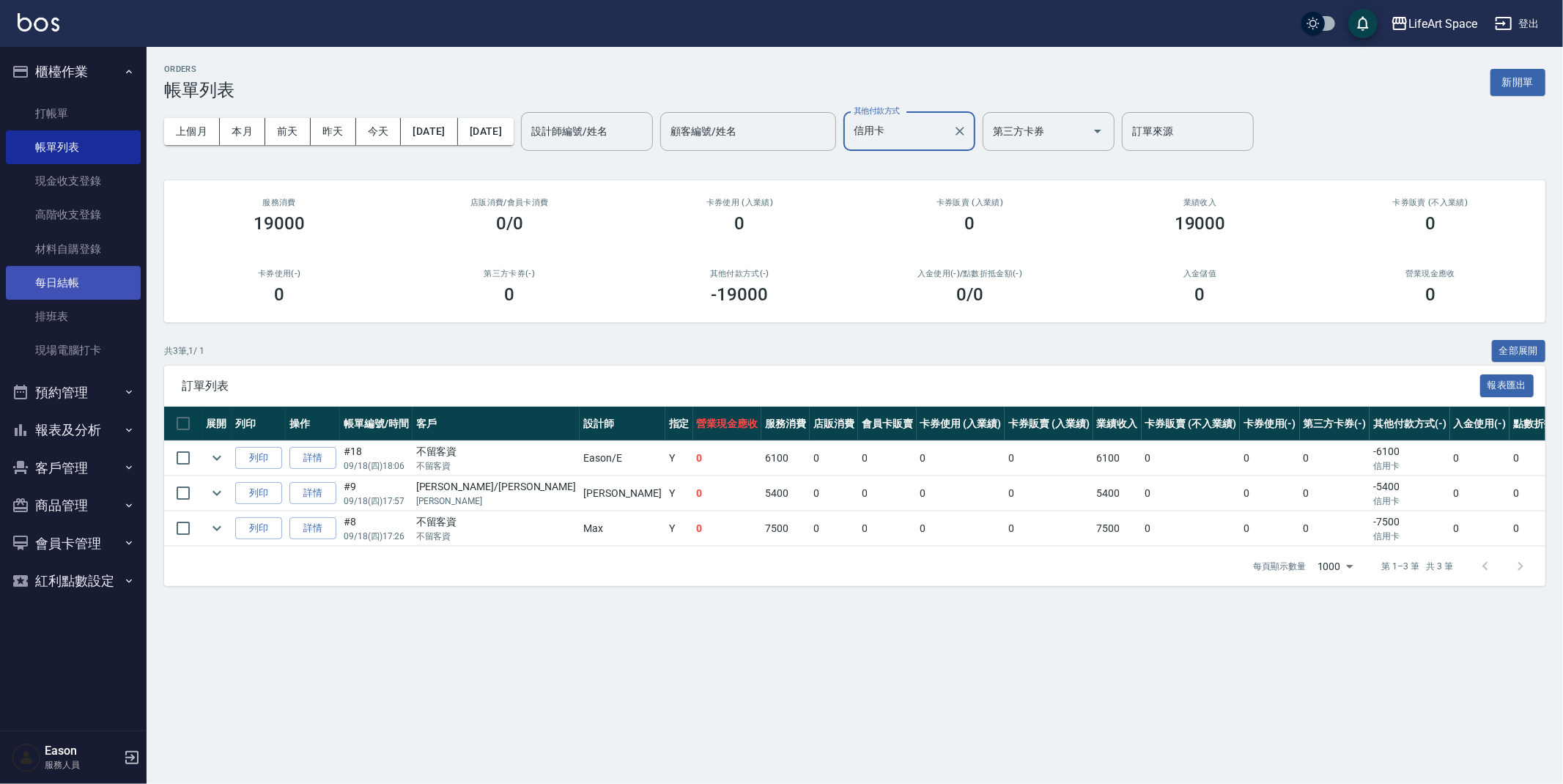
click at [68, 289] on link "每日結帳" at bounding box center [73, 282] width 135 height 34
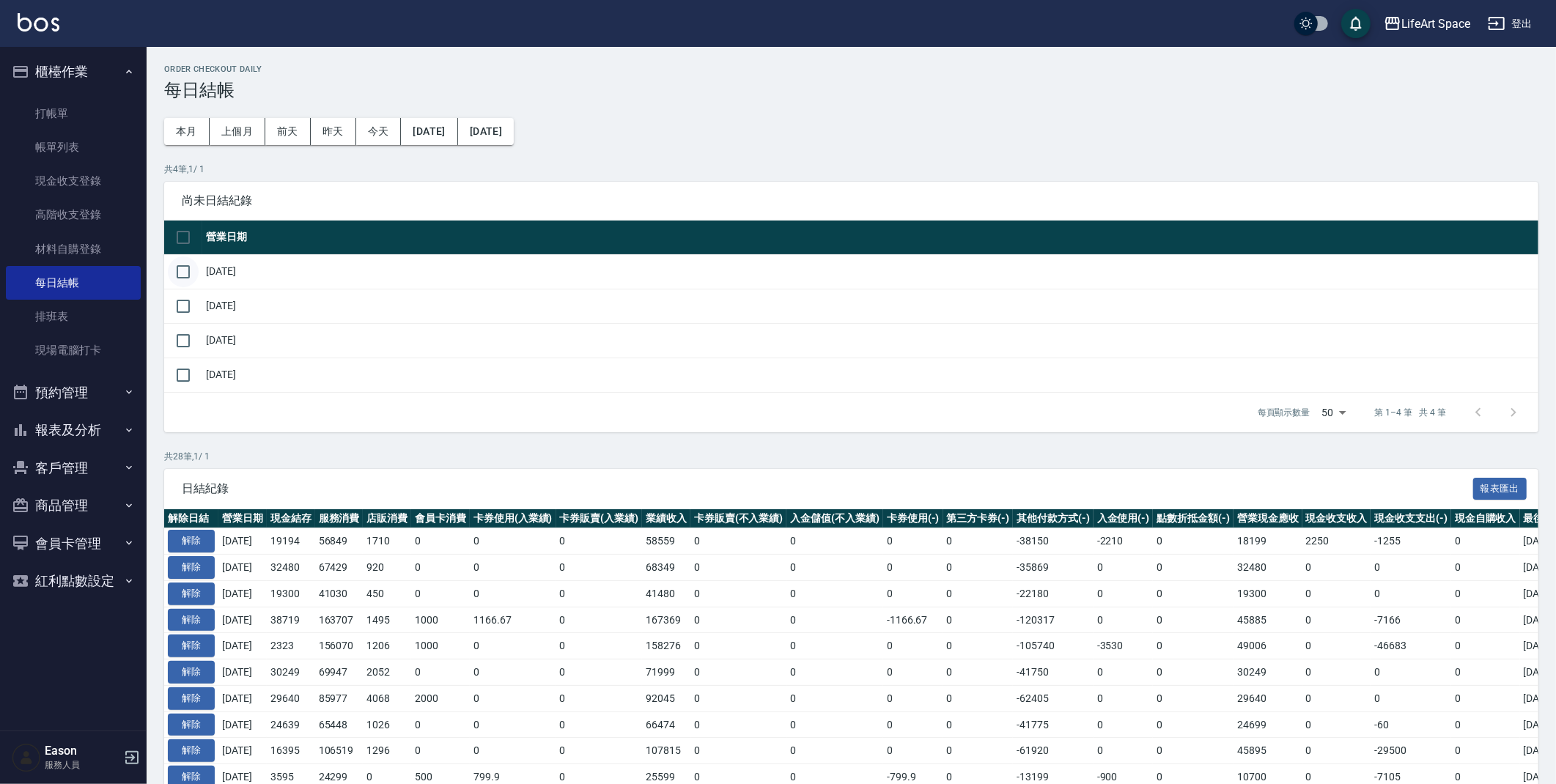
click at [177, 275] on input "checkbox" at bounding box center [183, 272] width 31 height 31
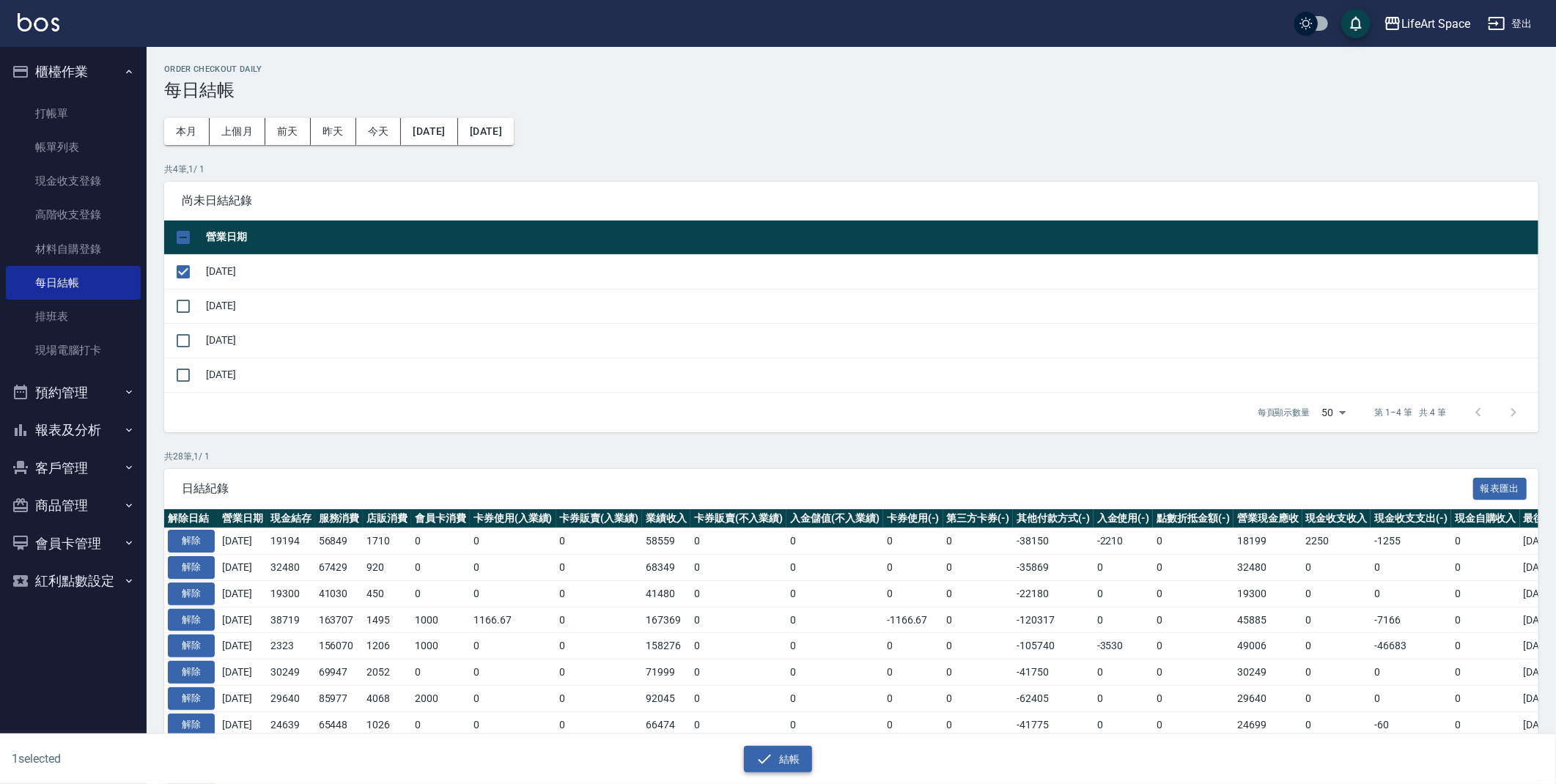
click at [780, 762] on button "結帳" at bounding box center [778, 759] width 68 height 27
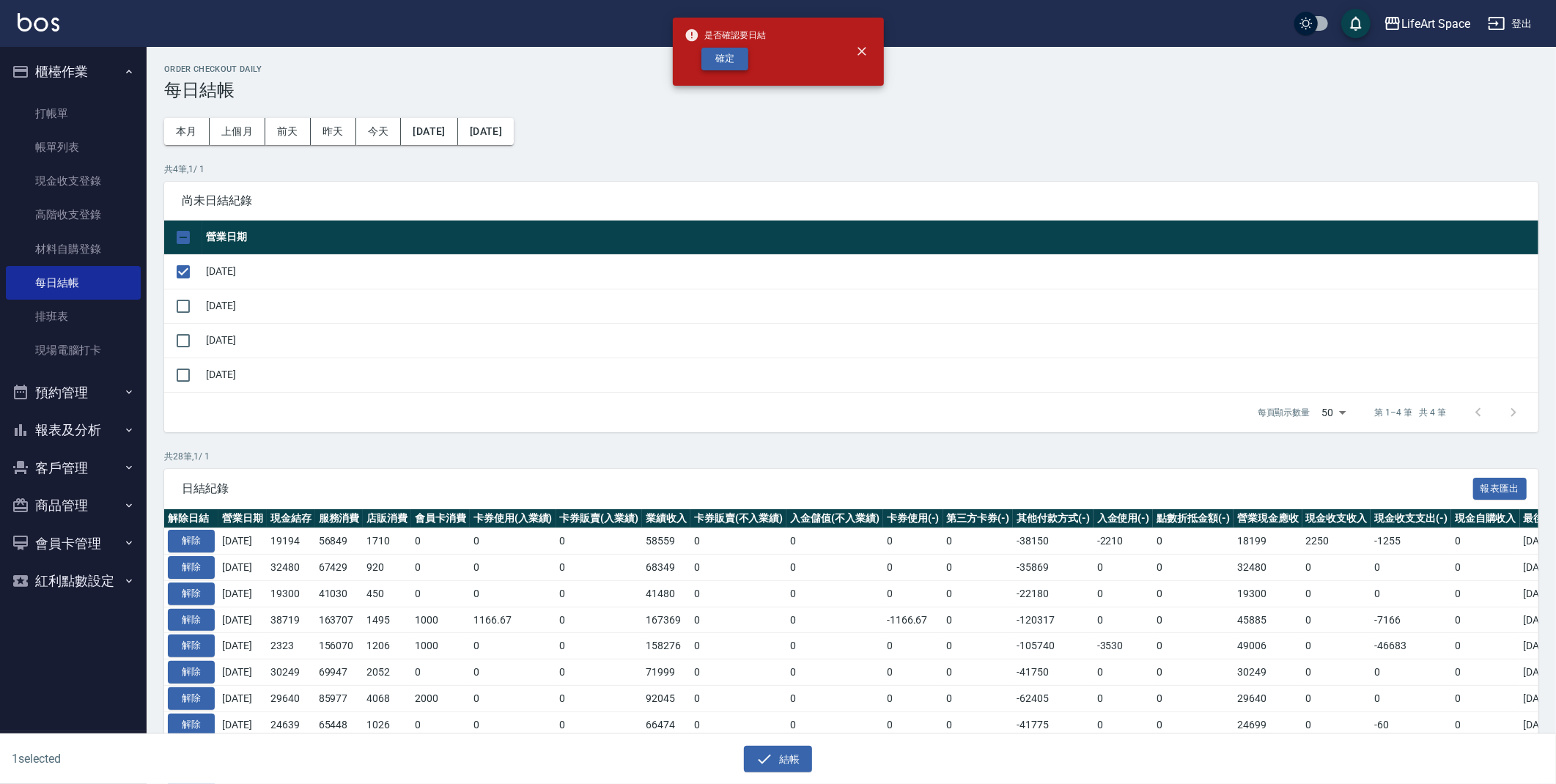
click at [744, 60] on button "確定" at bounding box center [725, 59] width 47 height 22
checkbox input "false"
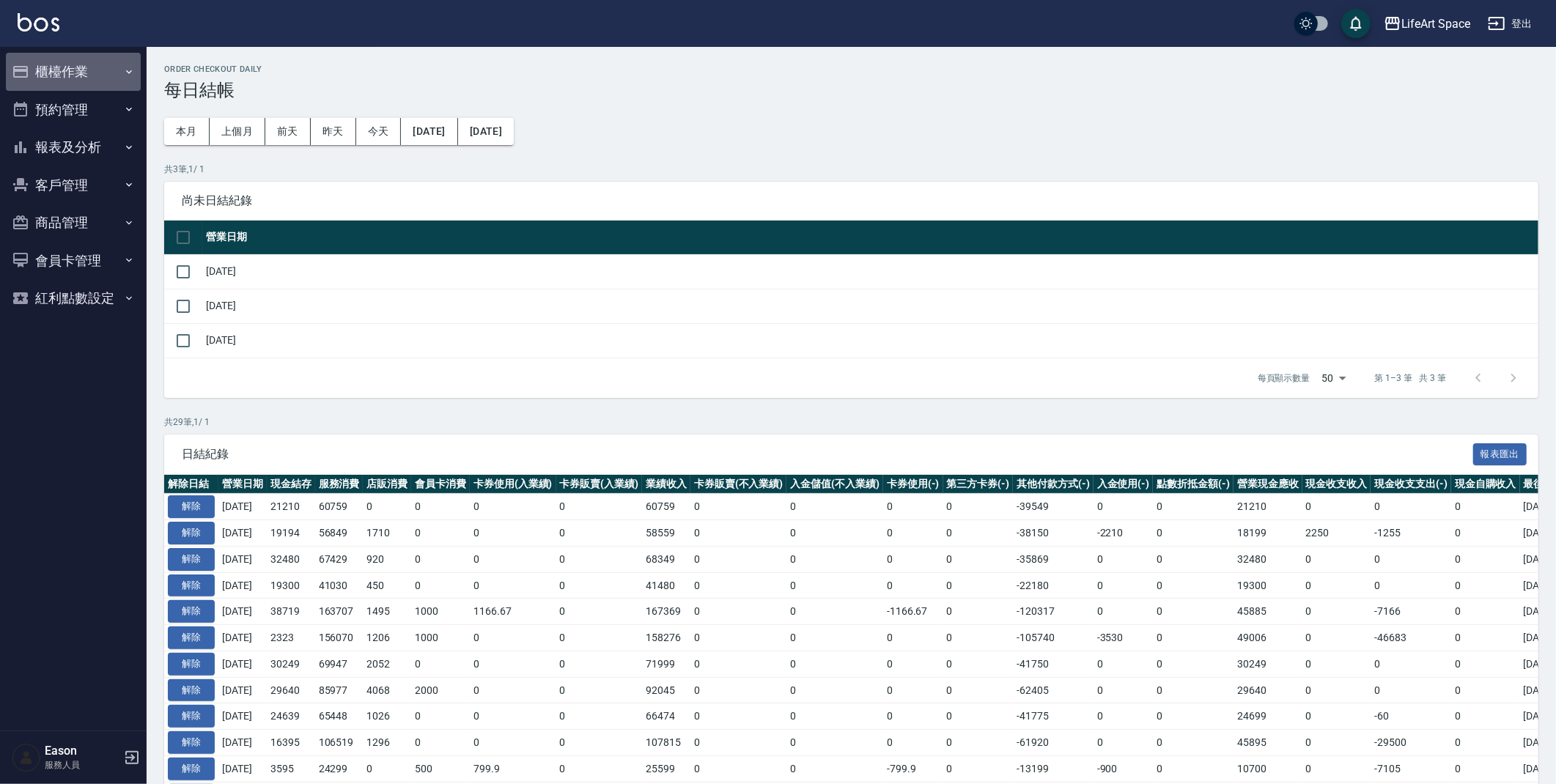
click at [75, 78] on button "櫃檯作業" at bounding box center [73, 72] width 135 height 38
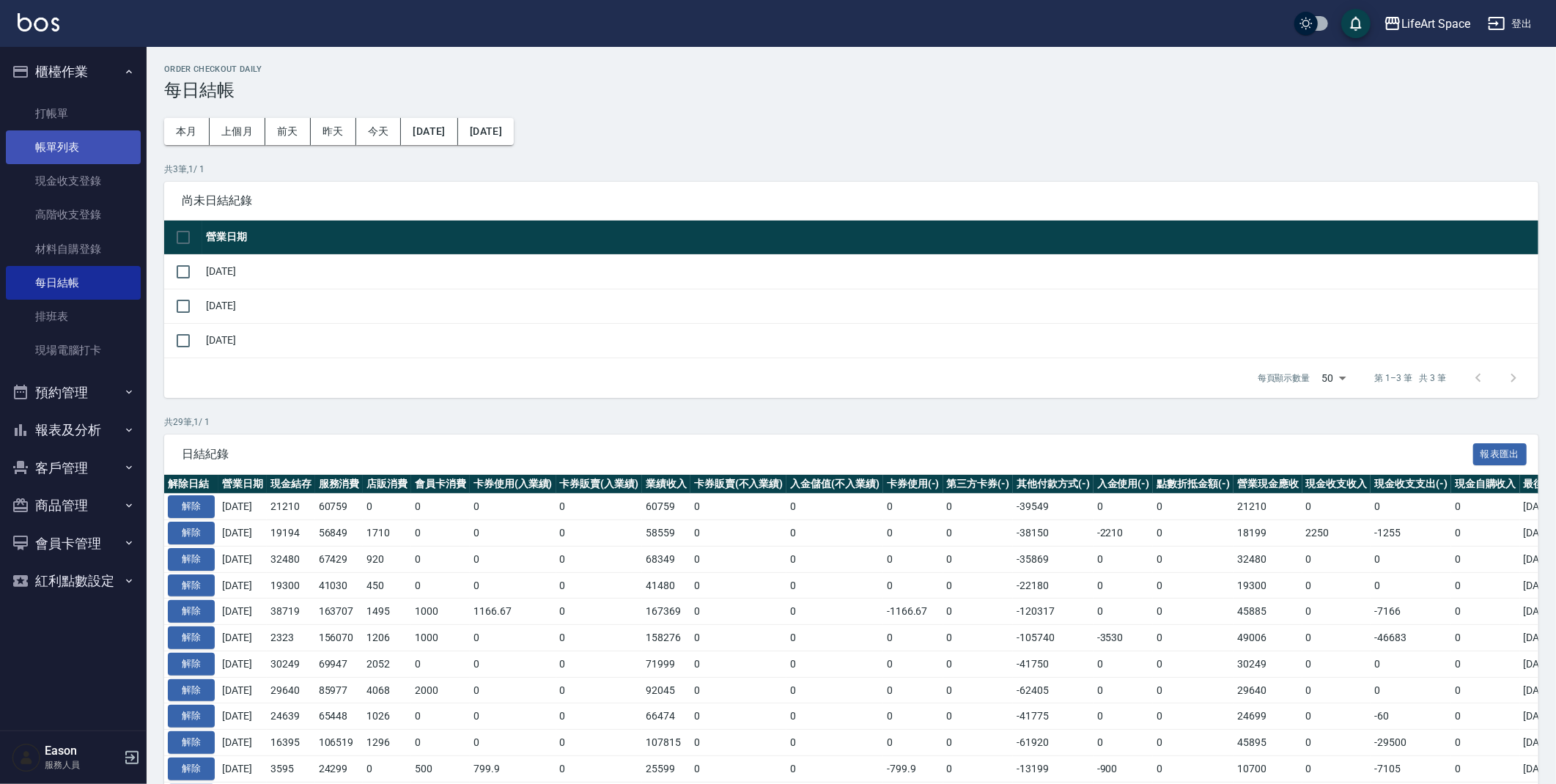
click at [79, 157] on link "帳單列表" at bounding box center [73, 147] width 135 height 34
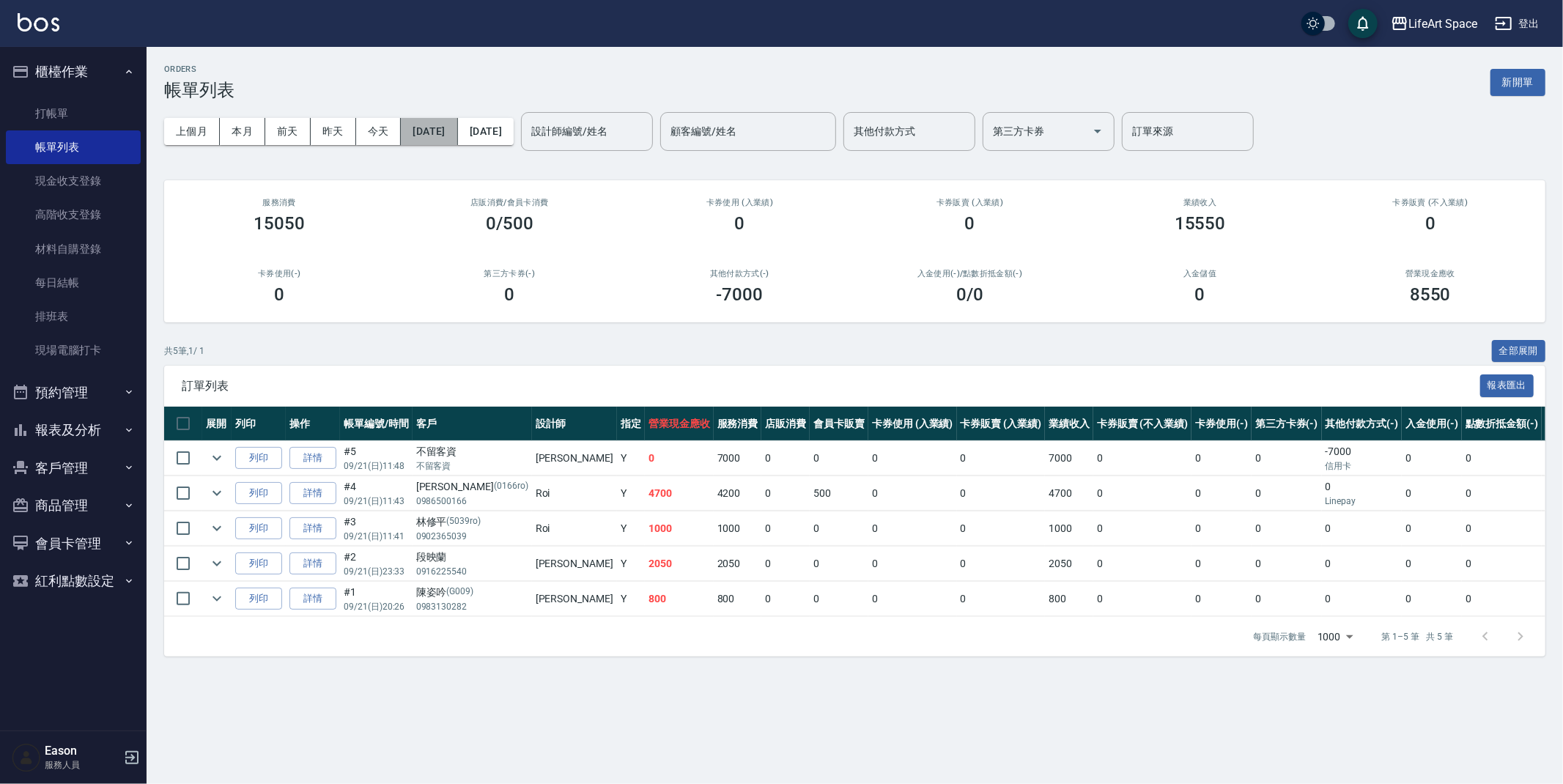
click at [430, 125] on button "[DATE]" at bounding box center [429, 131] width 57 height 27
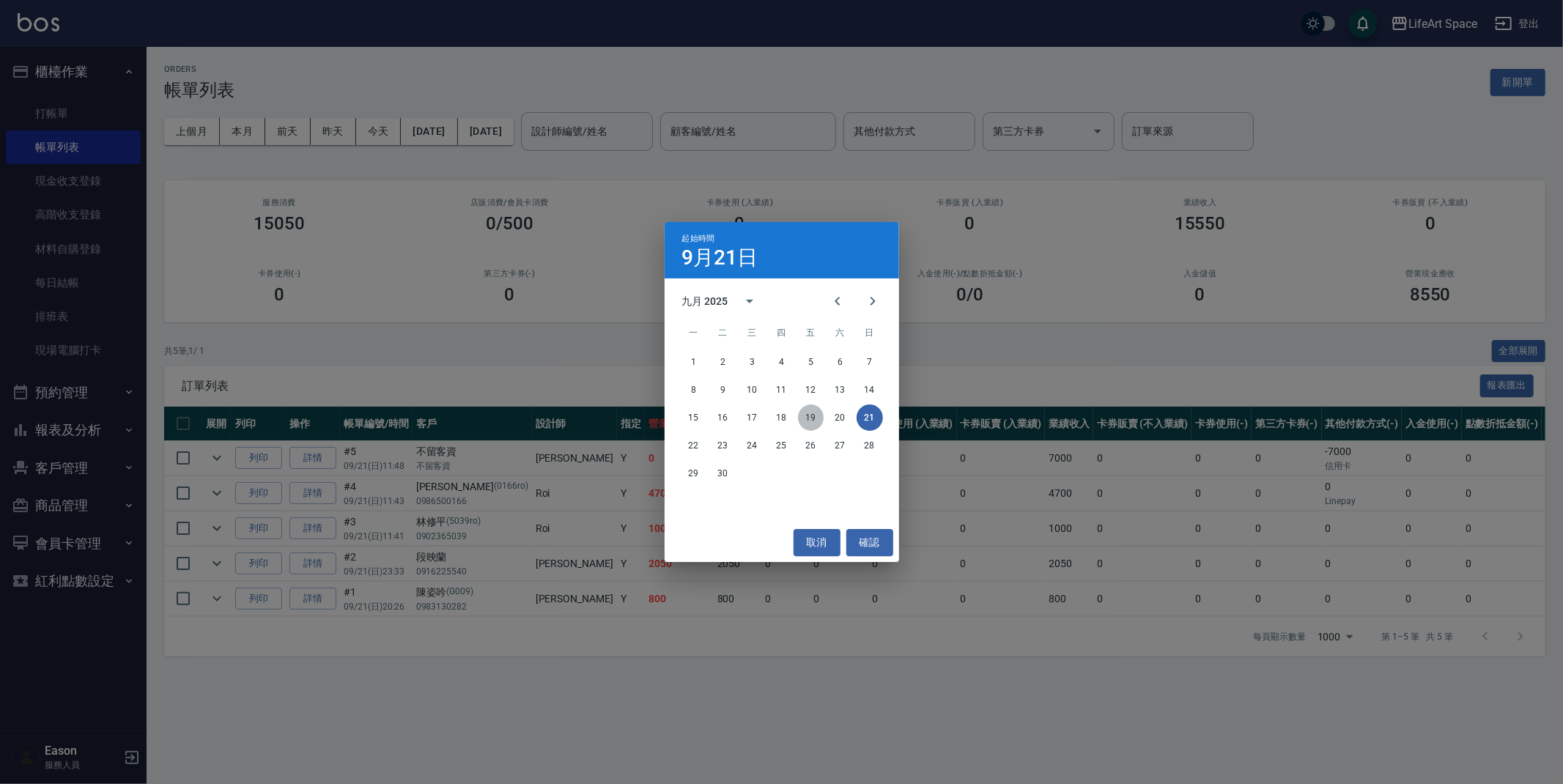
click at [811, 412] on button "19" at bounding box center [811, 417] width 26 height 26
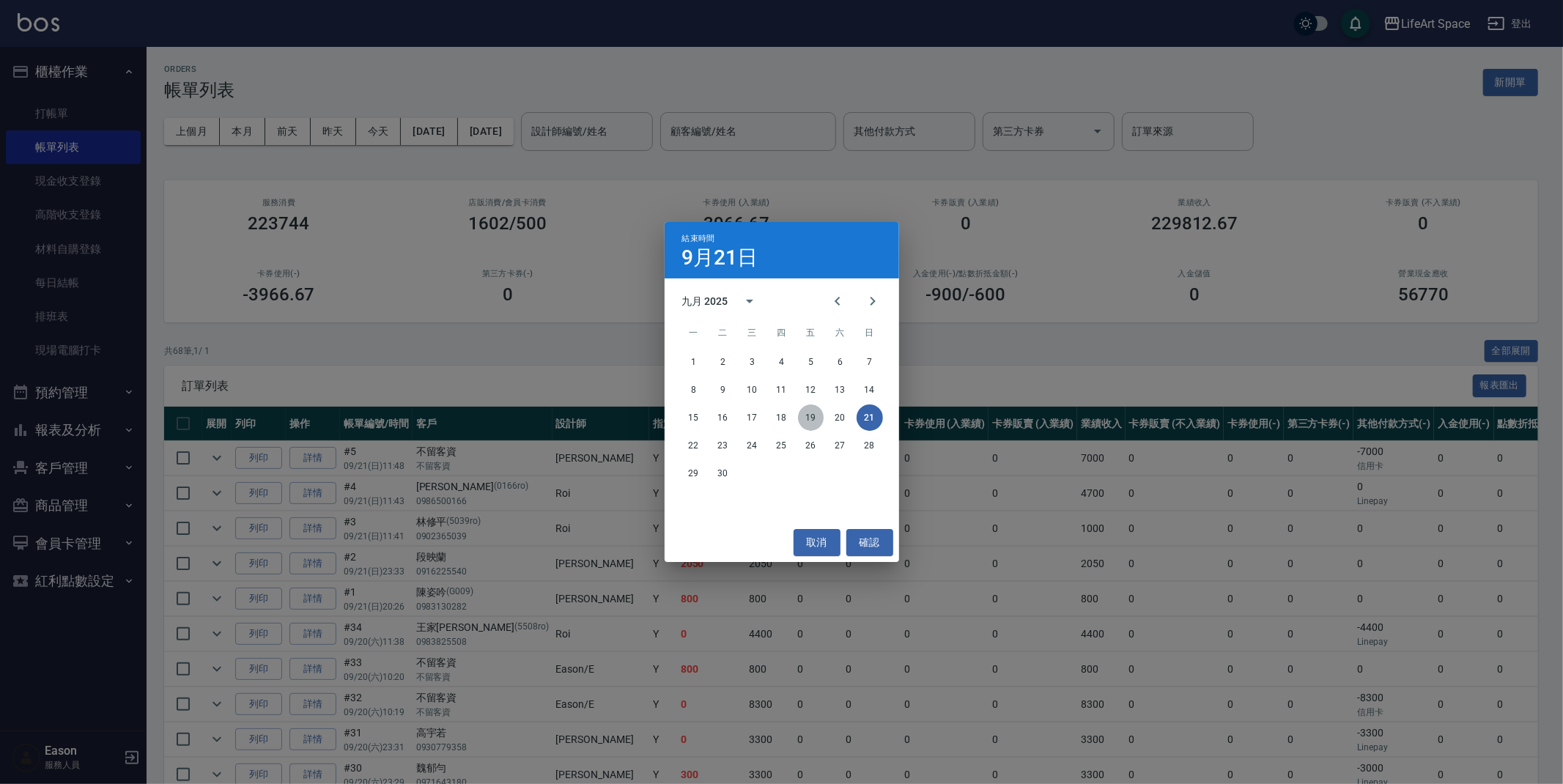
click at [818, 407] on button "19" at bounding box center [811, 417] width 26 height 26
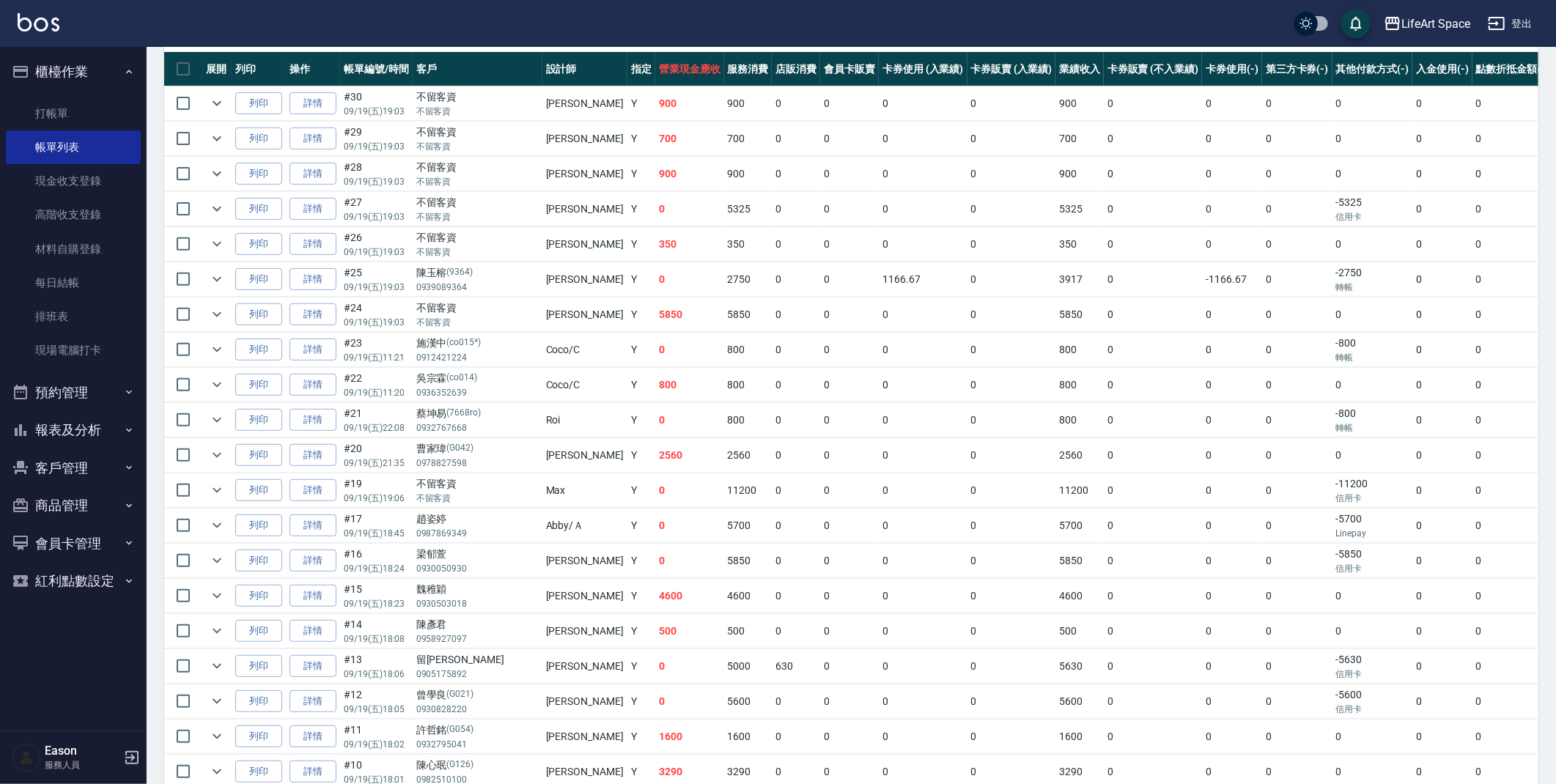
scroll to position [750, 0]
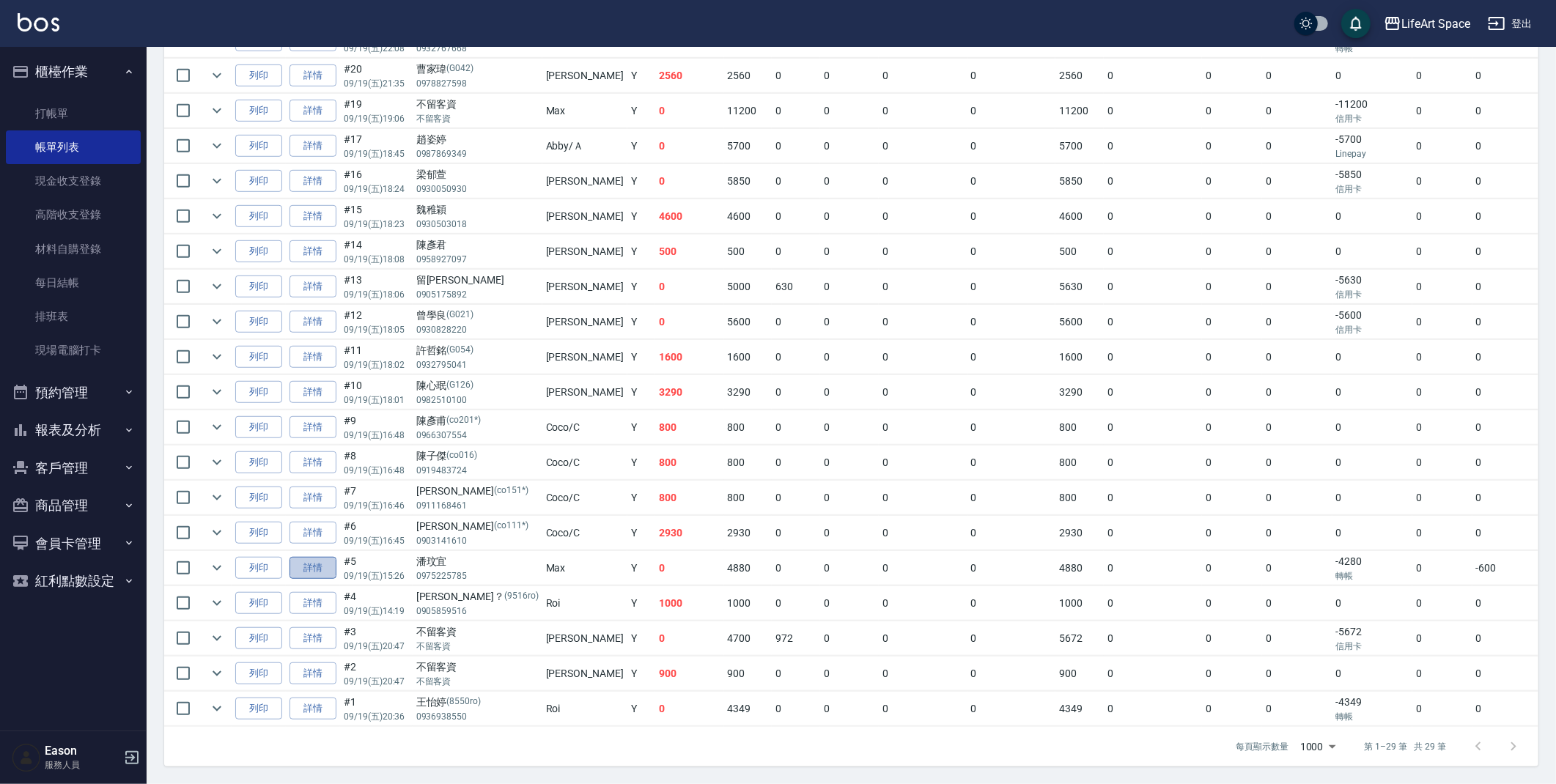
click at [303, 556] on link "詳情" at bounding box center [313, 568] width 47 height 22
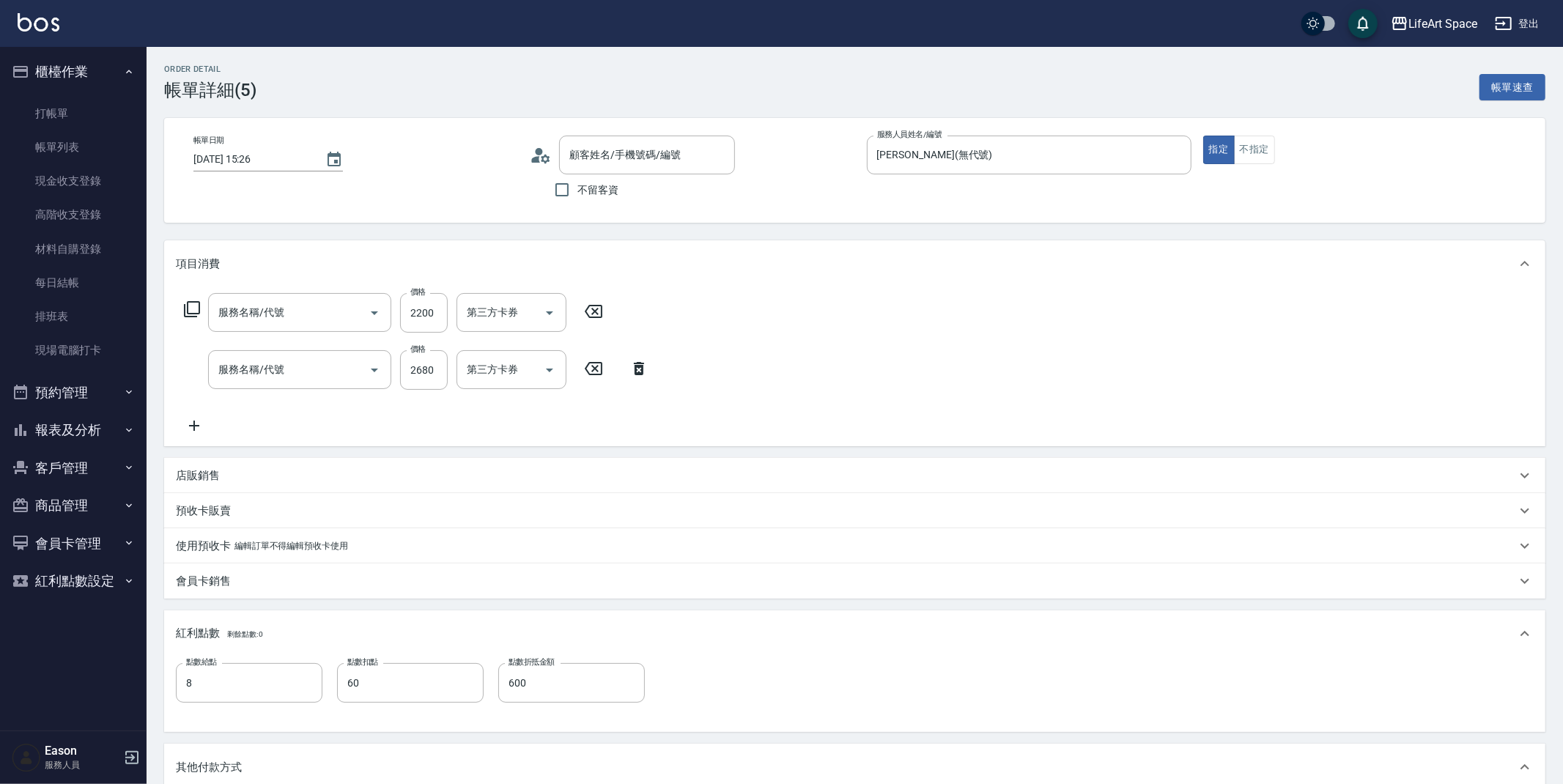
type input "2025/09/19 15:26"
type input "Max(無代號)"
type input "8"
type input "60"
type input "600"
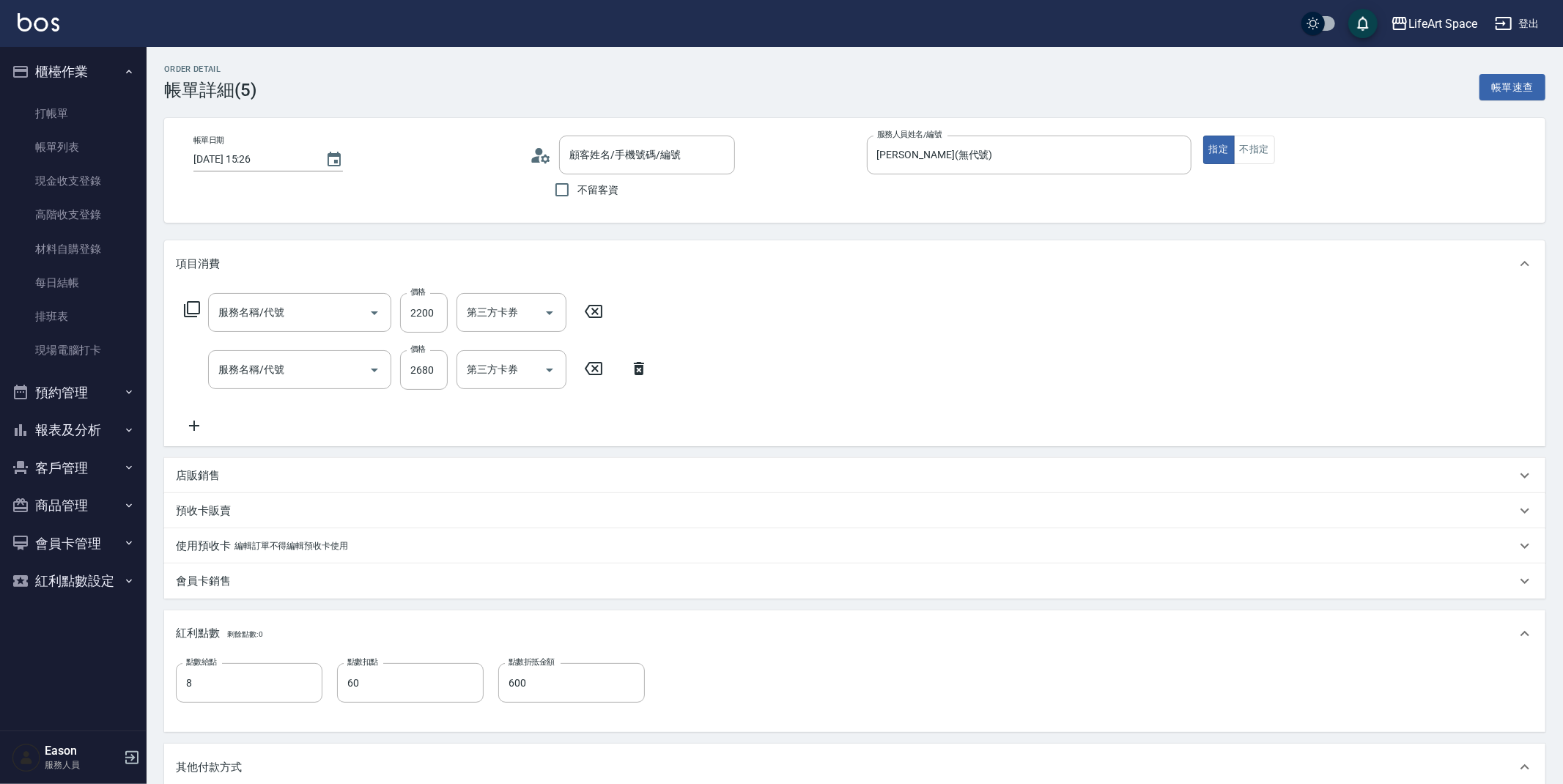
type input "設計師原本客人"
type input "607極光蘊護髮(607)"
type input "701 染髮(701)"
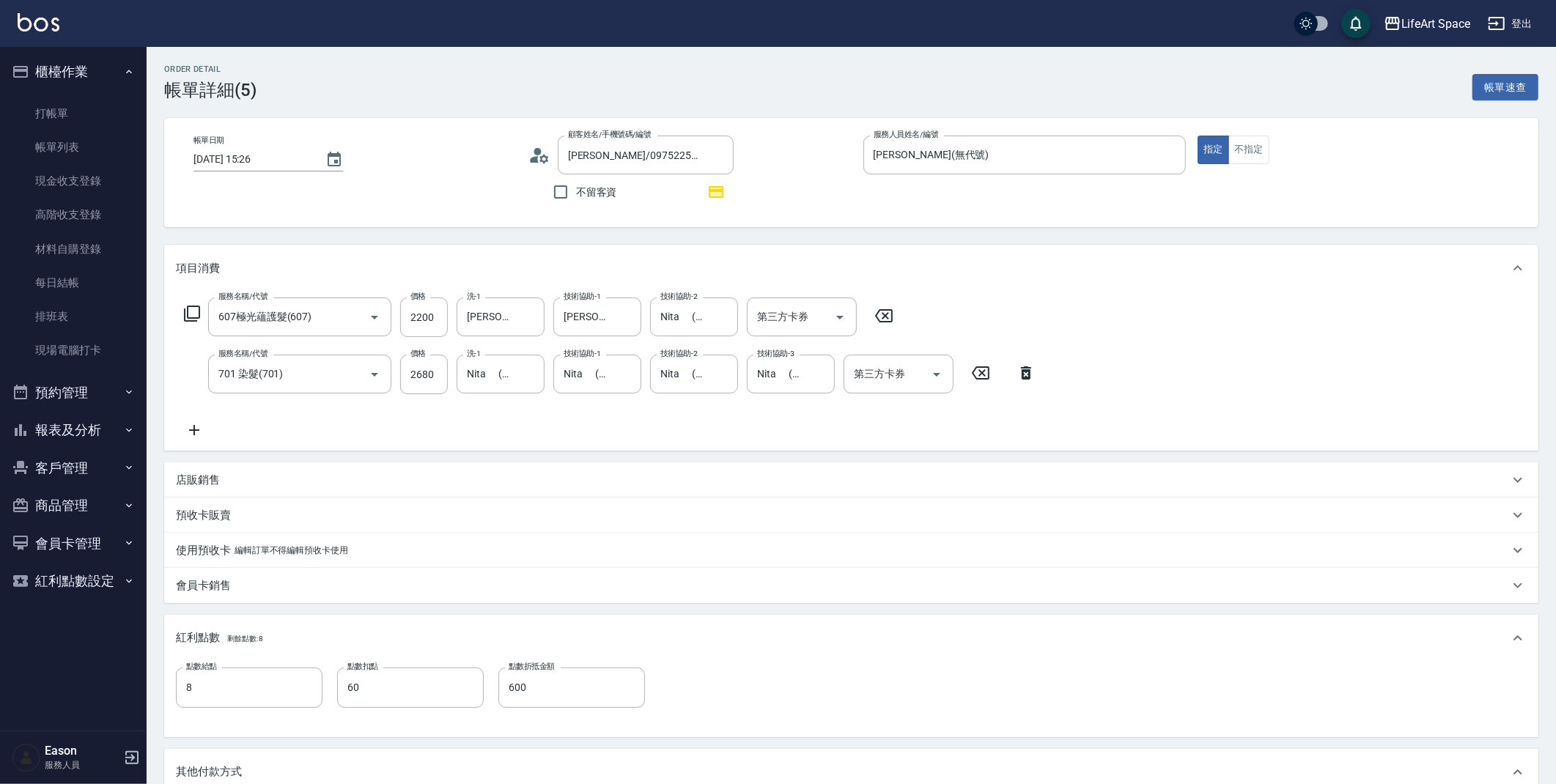
type input "潘玟宜/0975225785/null"
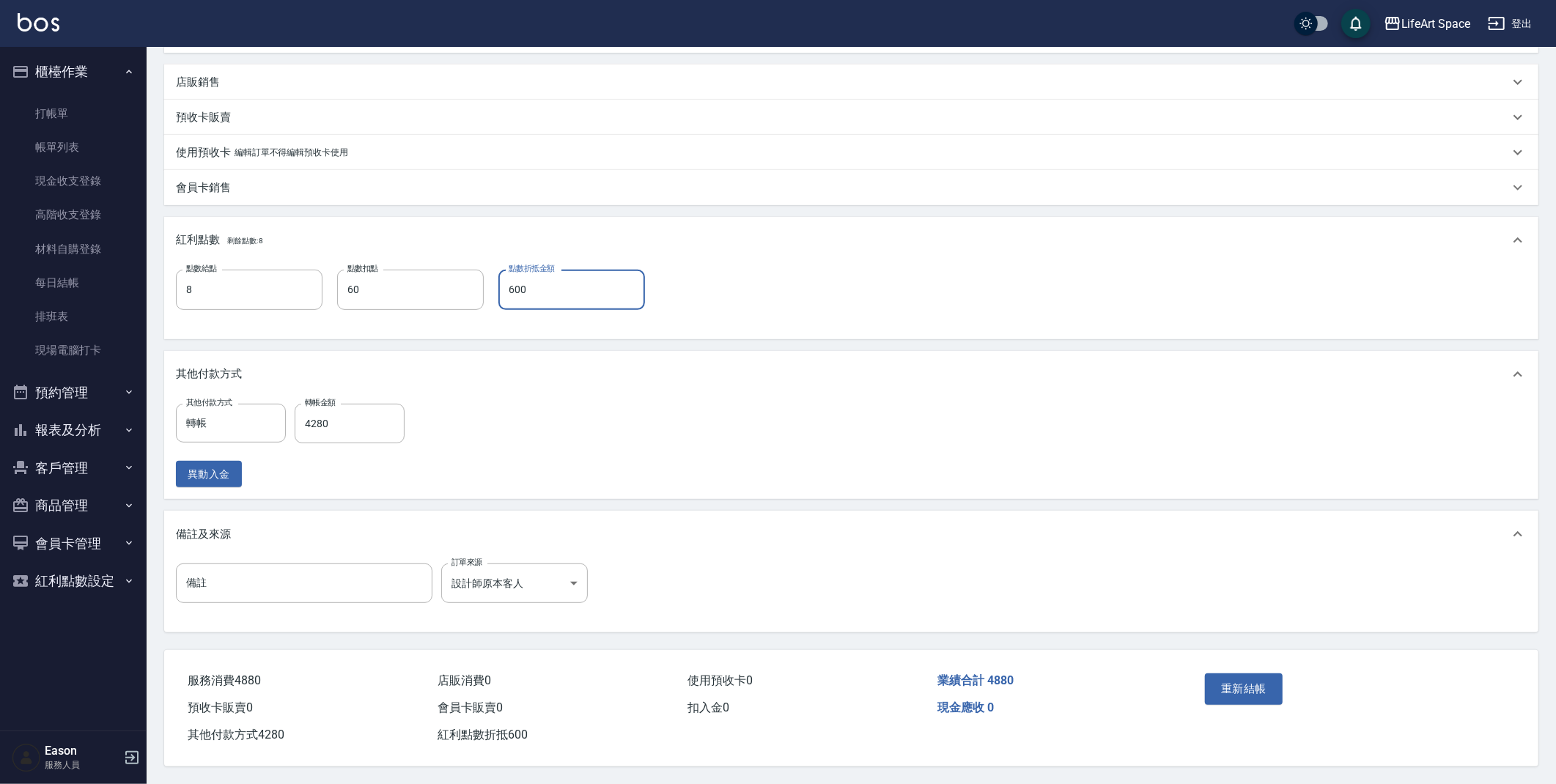
drag, startPoint x: 572, startPoint y: 295, endPoint x: 515, endPoint y: 288, distance: 57.4
click at [515, 288] on input "600" at bounding box center [572, 289] width 146 height 40
type input "0"
click at [341, 584] on input "備註" at bounding box center [304, 583] width 257 height 40
type input "v"
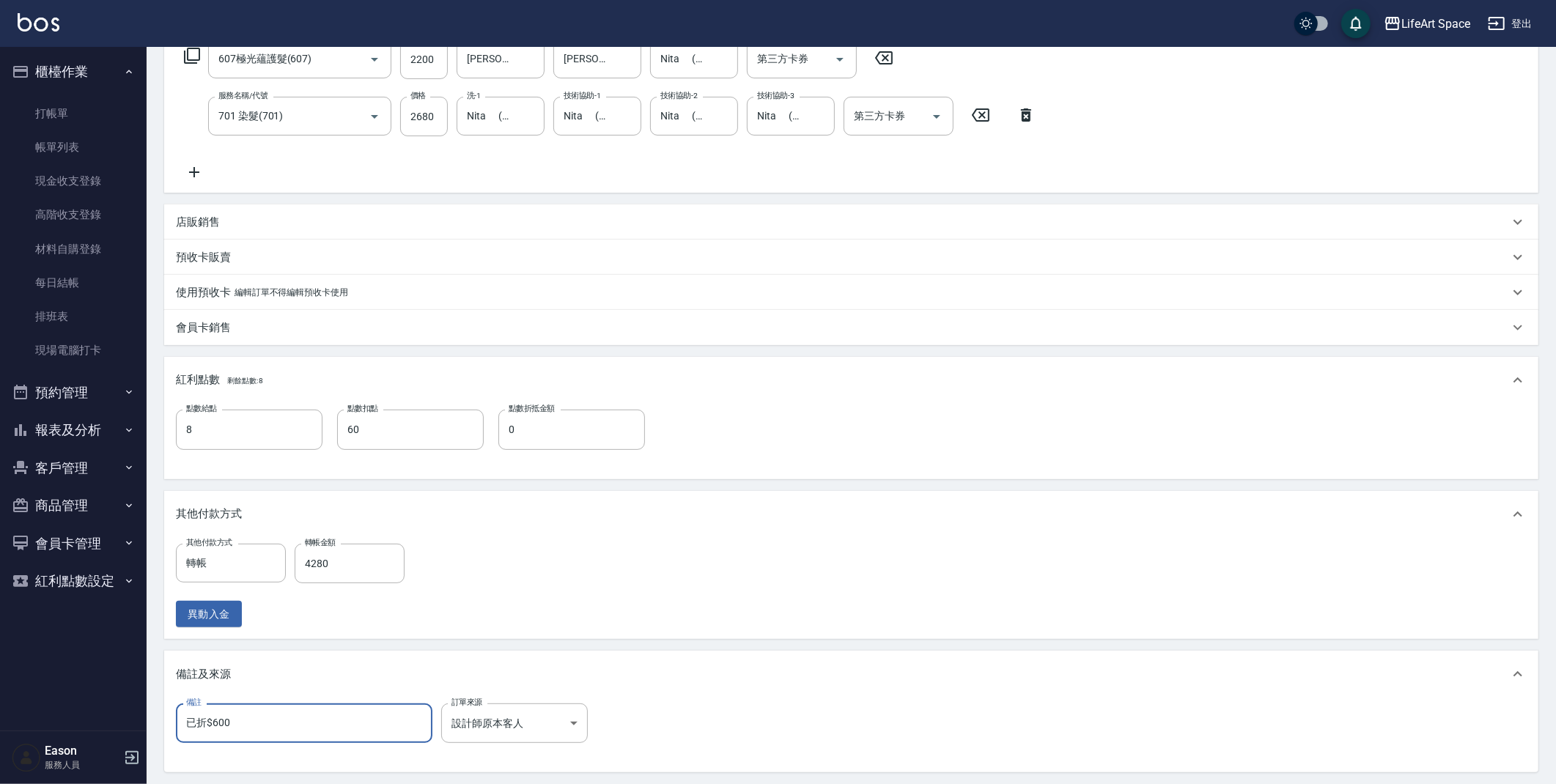
scroll to position [273, 0]
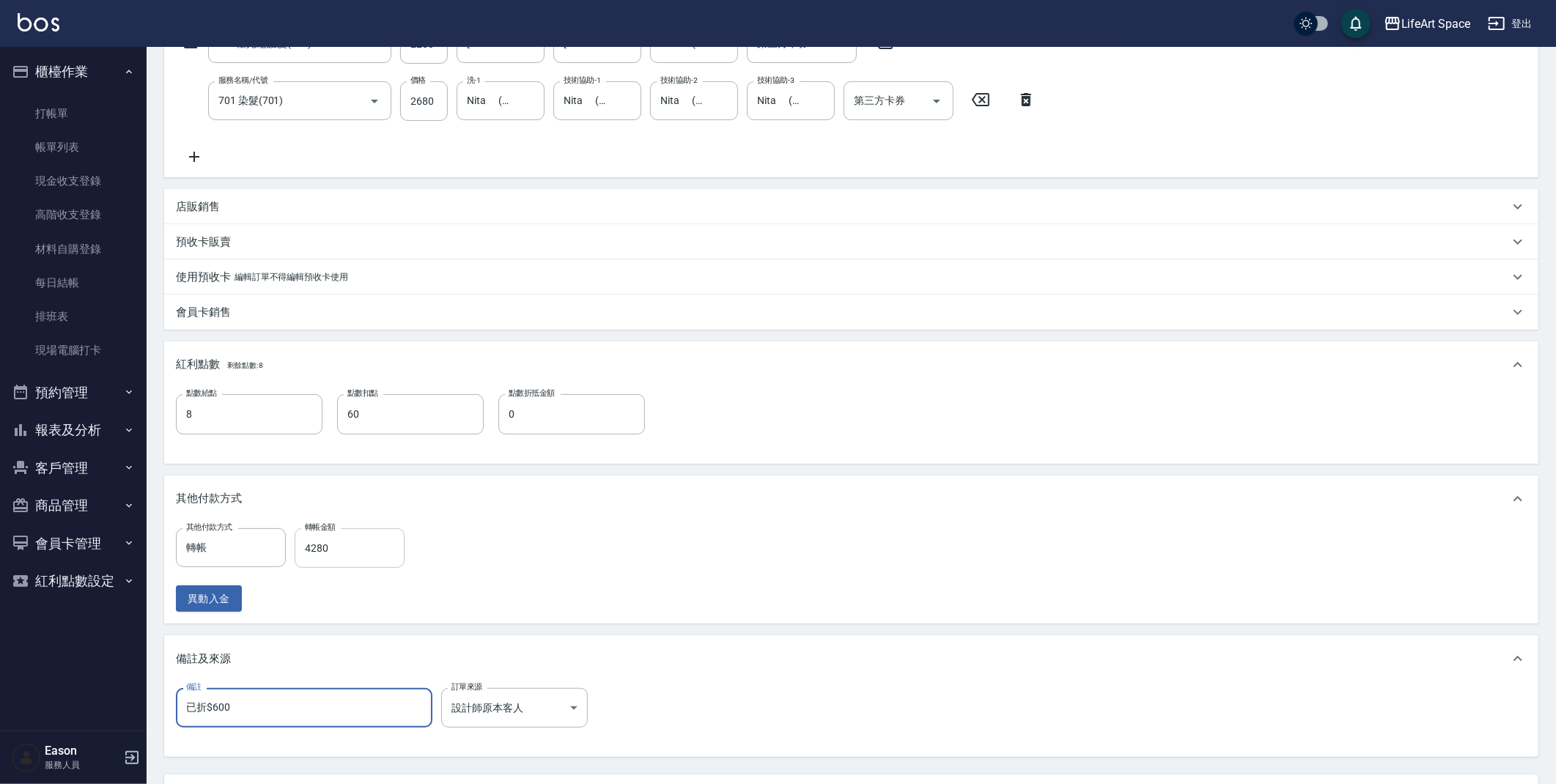
type input "已折$600"
click at [340, 555] on input "4280" at bounding box center [349, 548] width 110 height 40
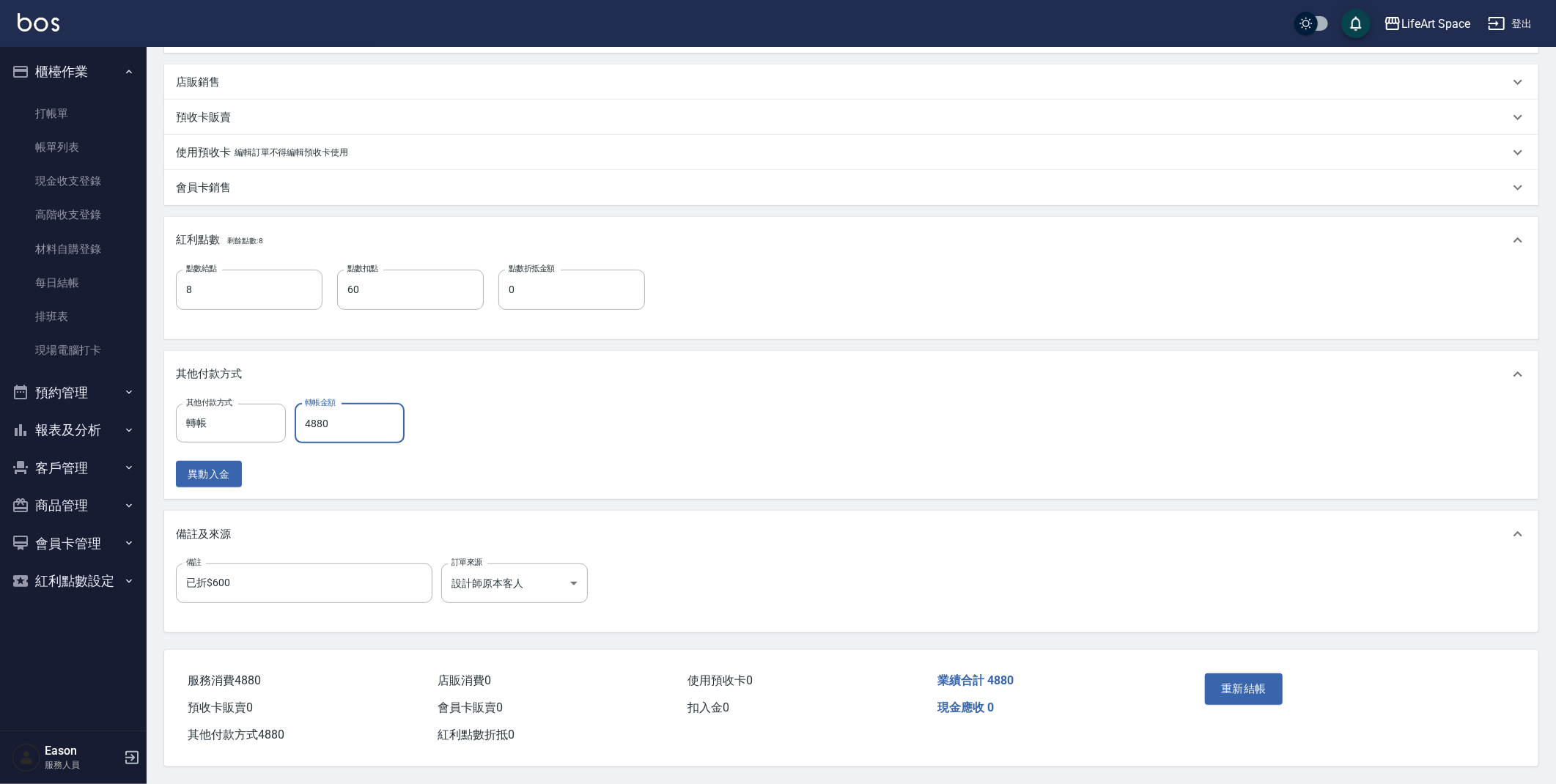
scroll to position [403, 0]
type input "4880"
click at [1260, 683] on button "重新結帳" at bounding box center [1243, 688] width 78 height 31
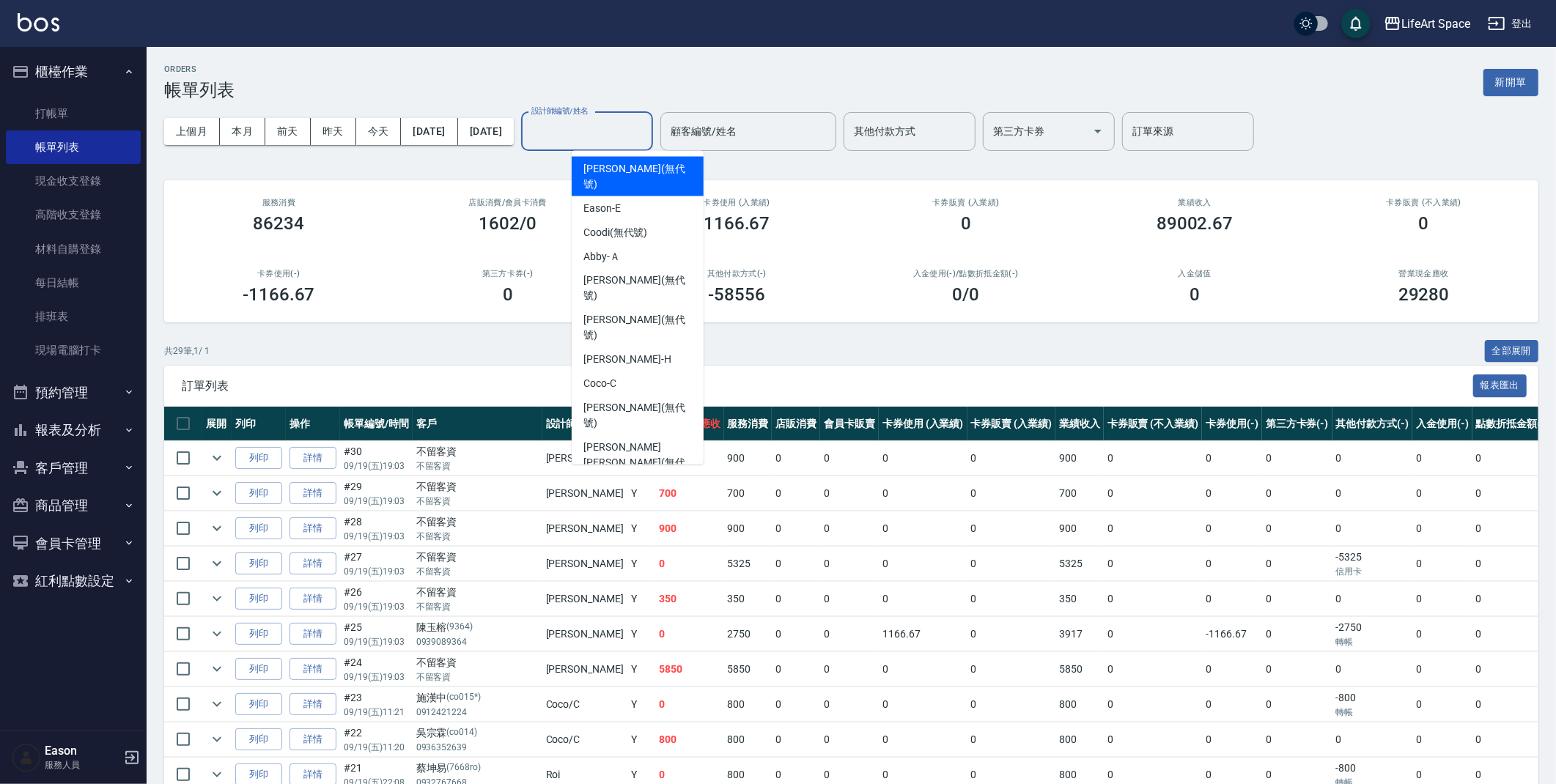
click at [646, 139] on input "設計師編號/姓名" at bounding box center [587, 131] width 119 height 25
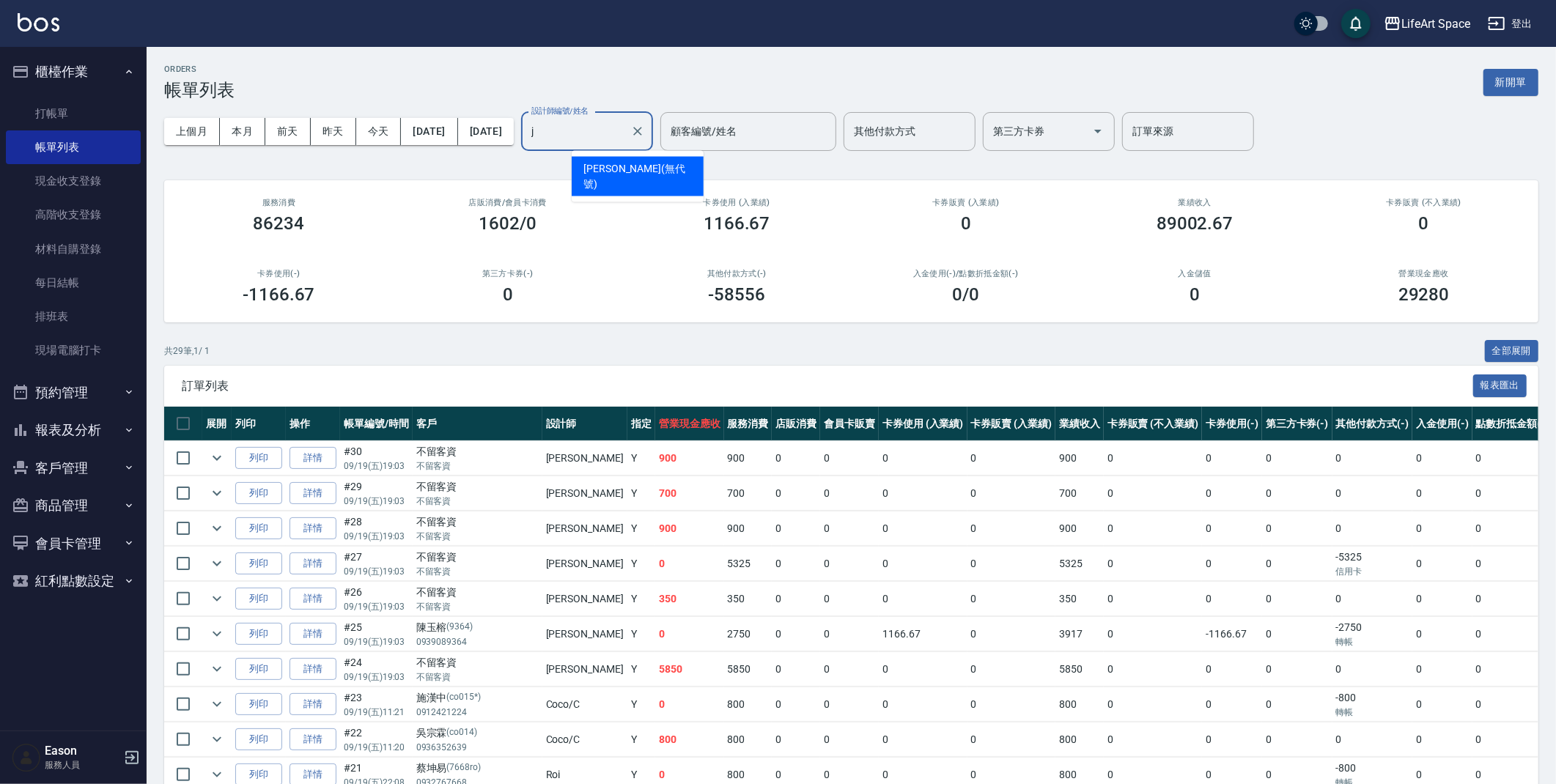
click at [636, 172] on span "Joyce (無代號)" at bounding box center [637, 176] width 108 height 31
type input "Joyce(無代號)"
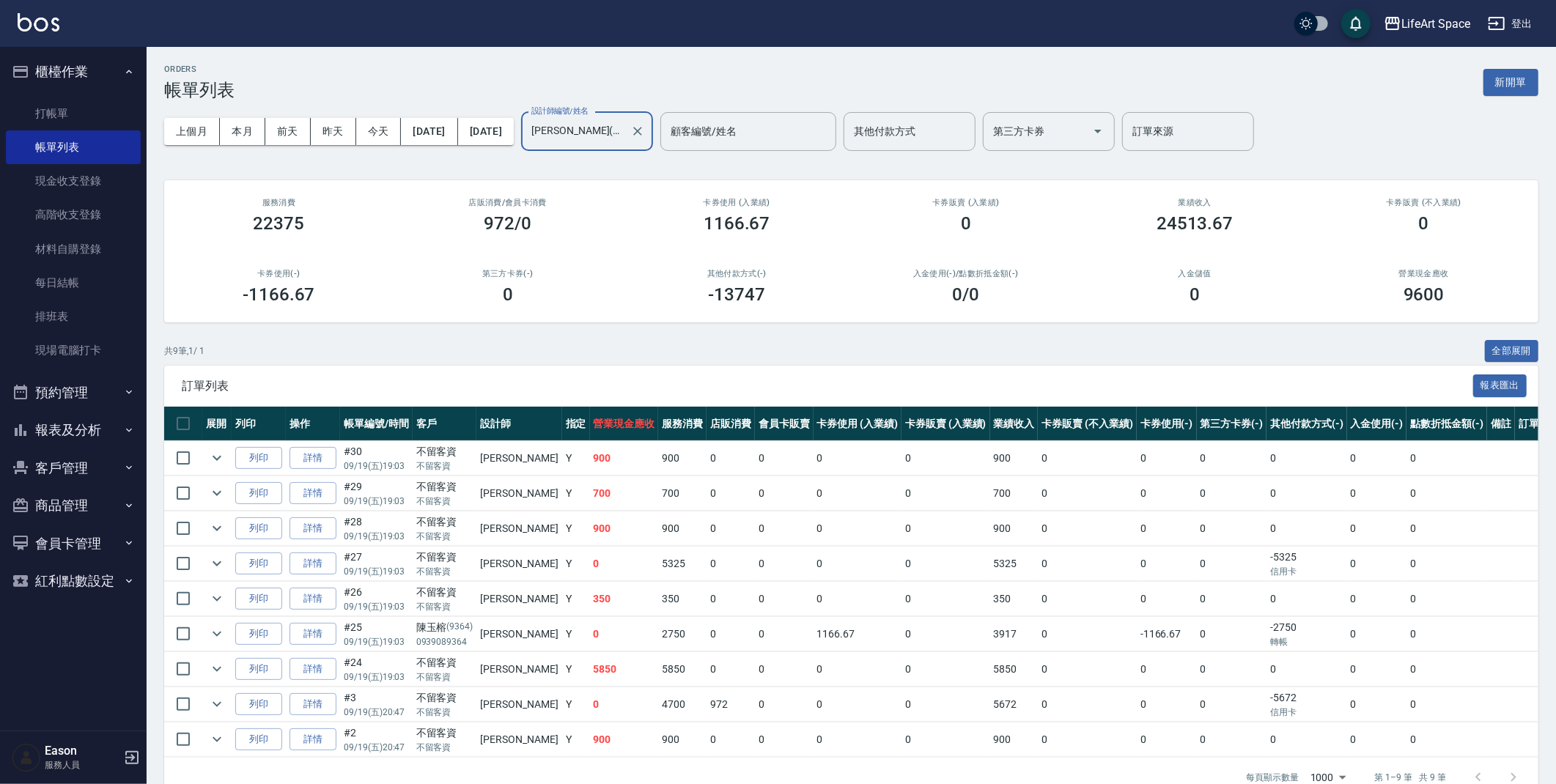
scroll to position [31, 0]
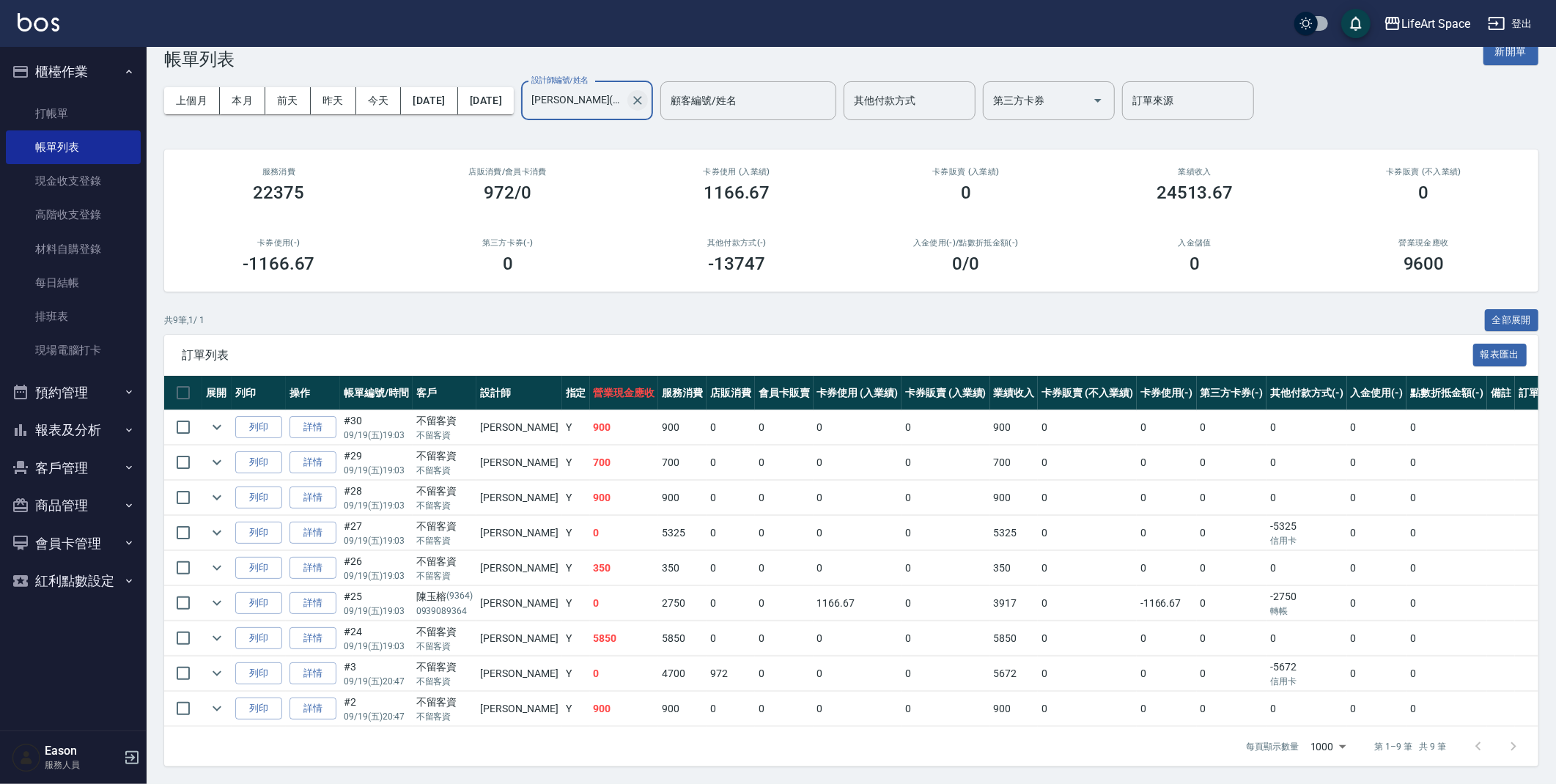
click at [642, 101] on icon "Clear" at bounding box center [637, 101] width 9 height 9
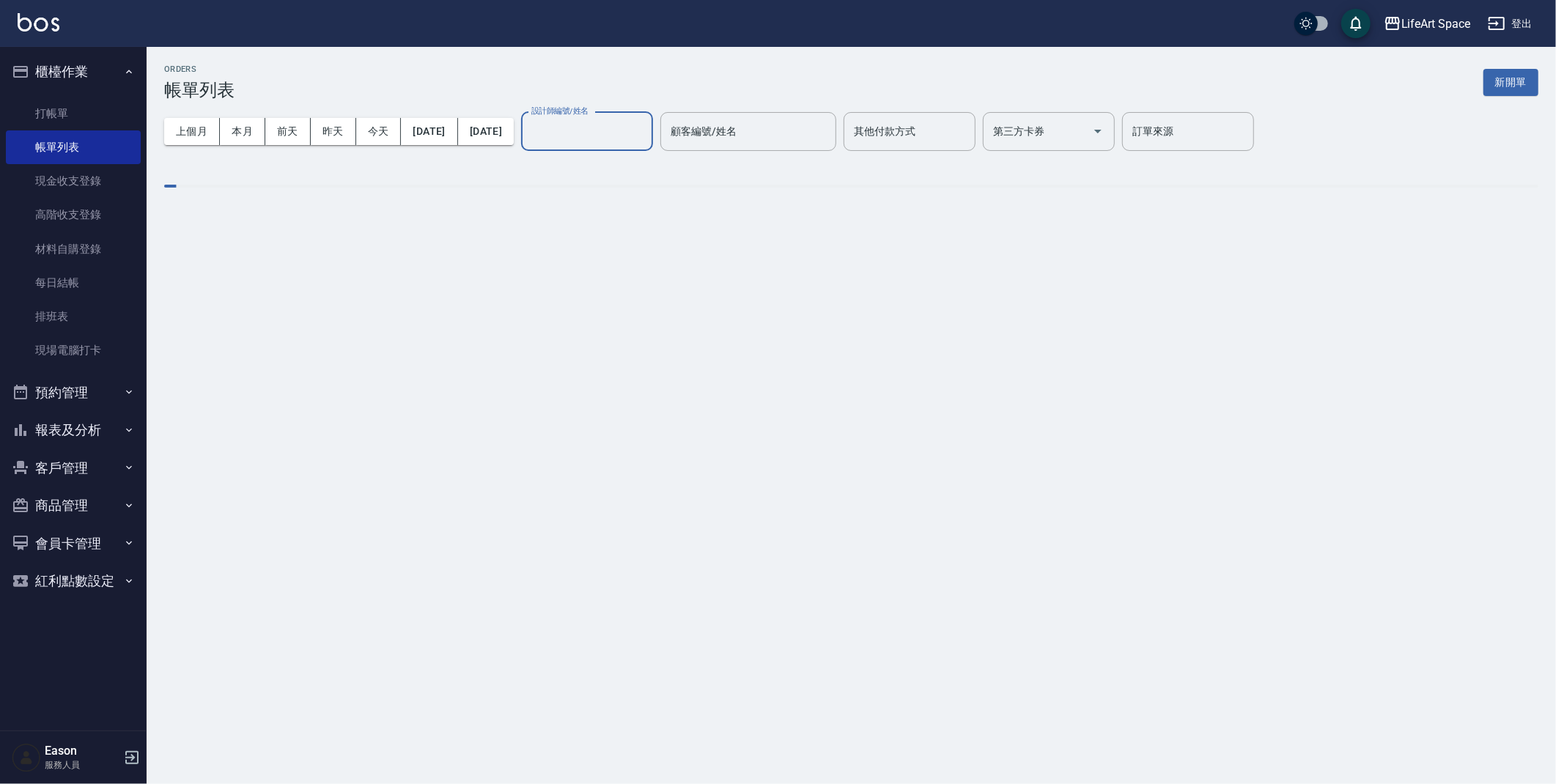
scroll to position [0, 0]
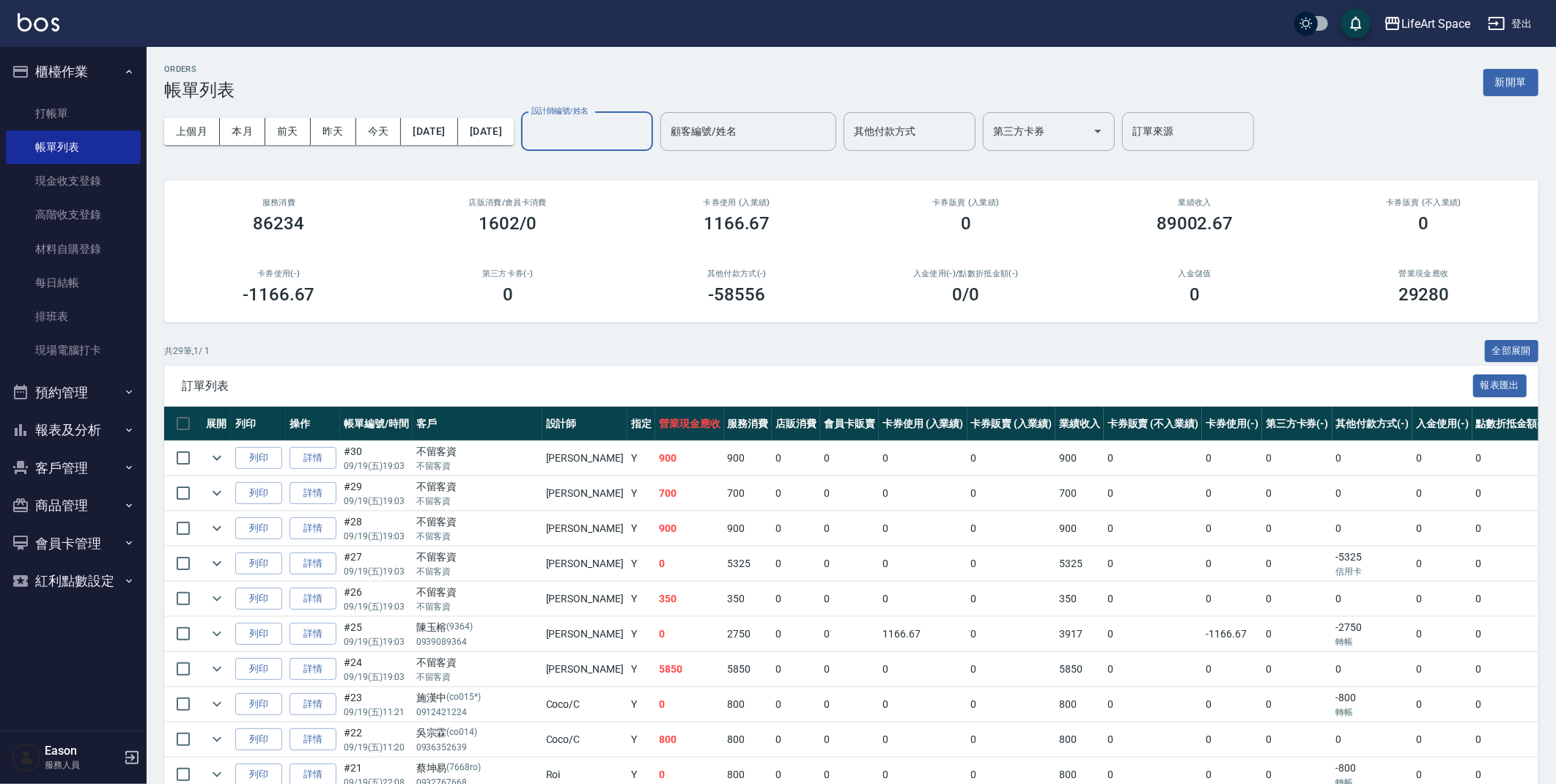
click at [604, 87] on div "ORDERS 帳單列表 新開單" at bounding box center [851, 82] width 1374 height 36
drag, startPoint x: 634, startPoint y: 78, endPoint x: 639, endPoint y: 117, distance: 39.3
click at [639, 105] on div "ORDERS 帳單列表 新開單 上個月 本月 前天 昨天 今天 2025/09/19 2025/09/19 設計師編號/姓名 設計師編號/姓名 顧客編號/姓名…" at bounding box center [851, 783] width 1409 height 1471
click at [639, 117] on div "設計師編號/姓名" at bounding box center [587, 131] width 132 height 39
click at [641, 197] on div "Roi (無代號)" at bounding box center [637, 193] width 132 height 24
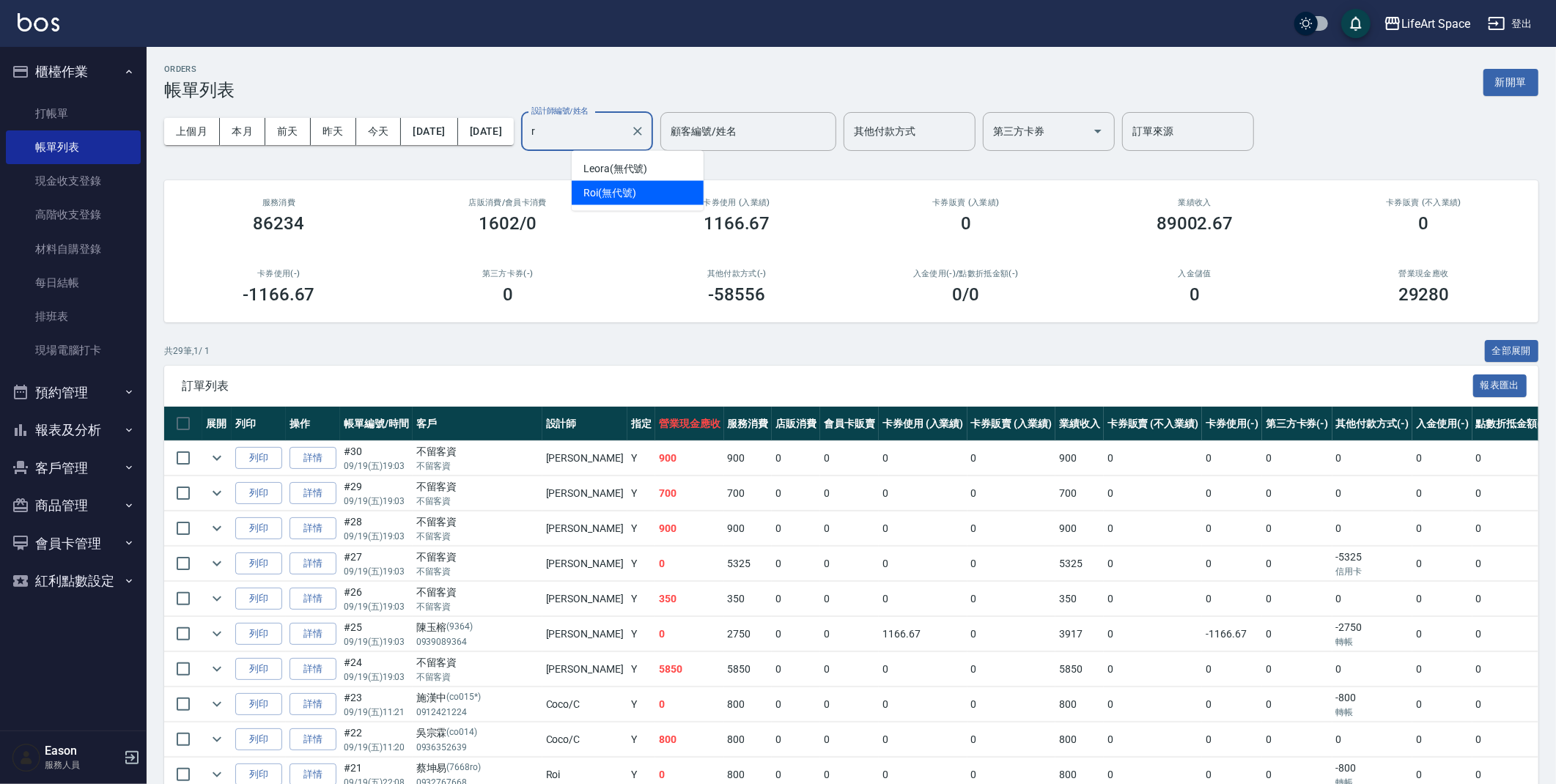
type input "Roi(無代號)"
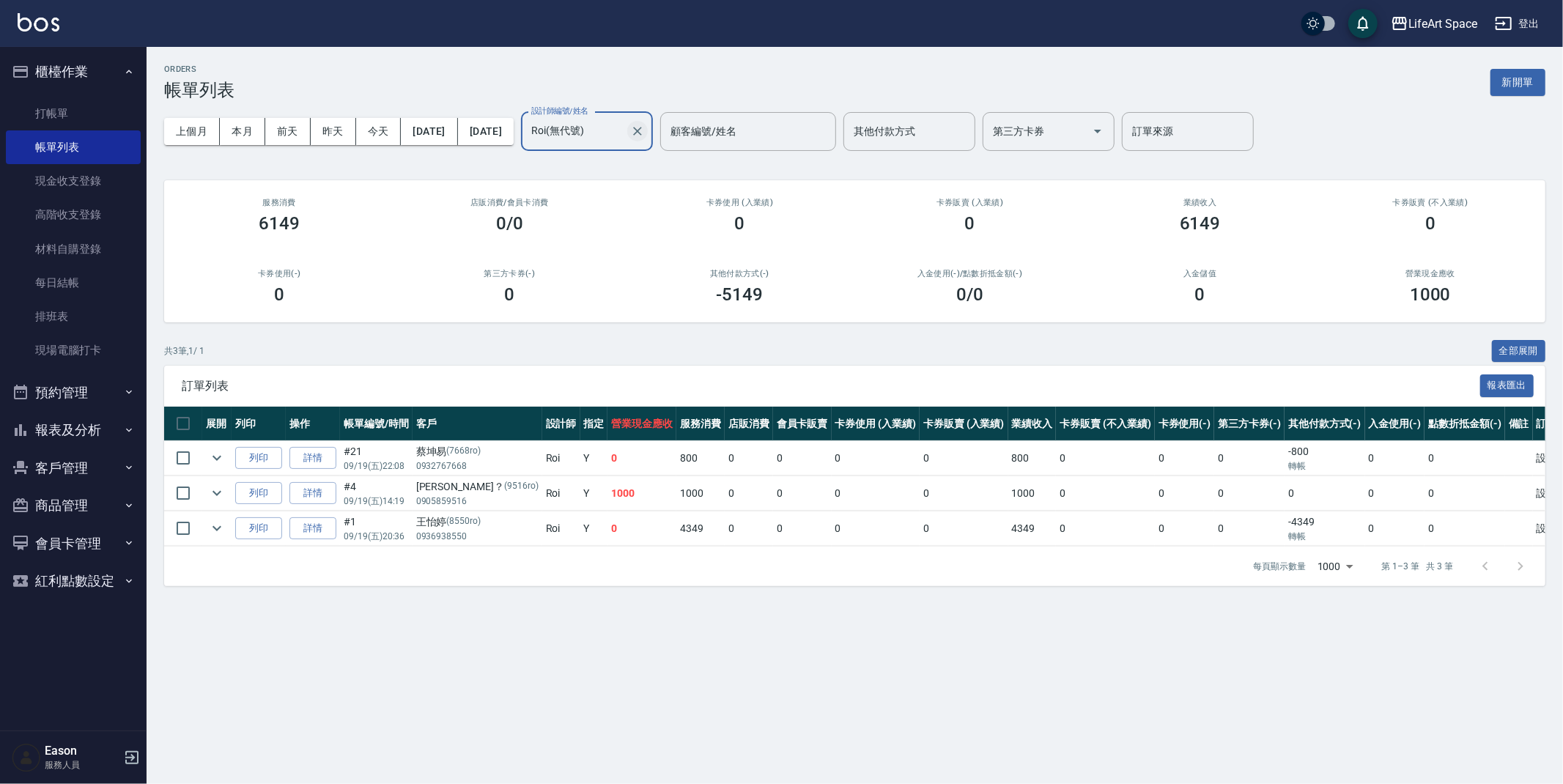
click at [645, 130] on icon "Clear" at bounding box center [637, 131] width 15 height 15
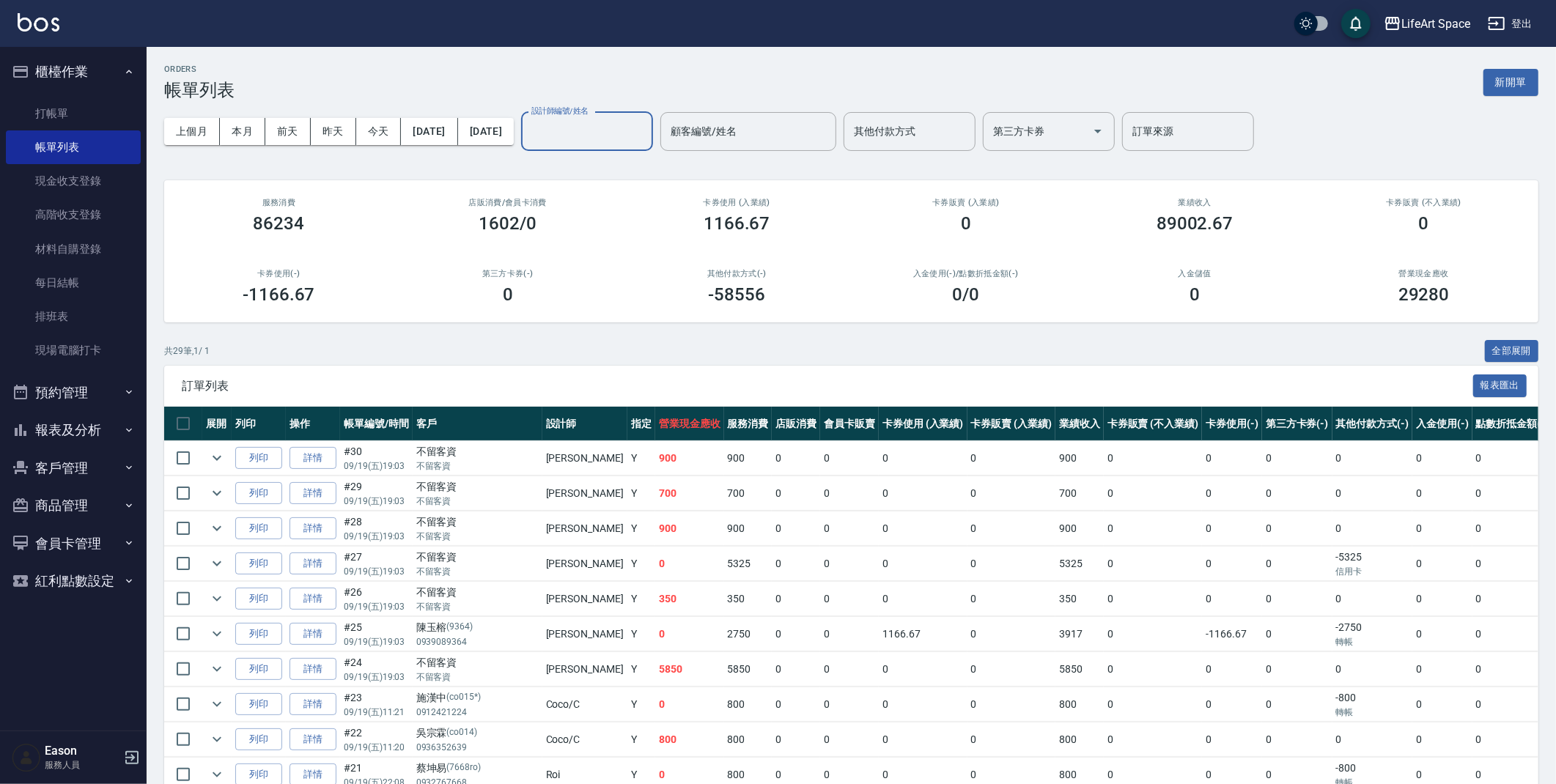
click at [624, 124] on input "設計師編號/姓名" at bounding box center [587, 131] width 119 height 25
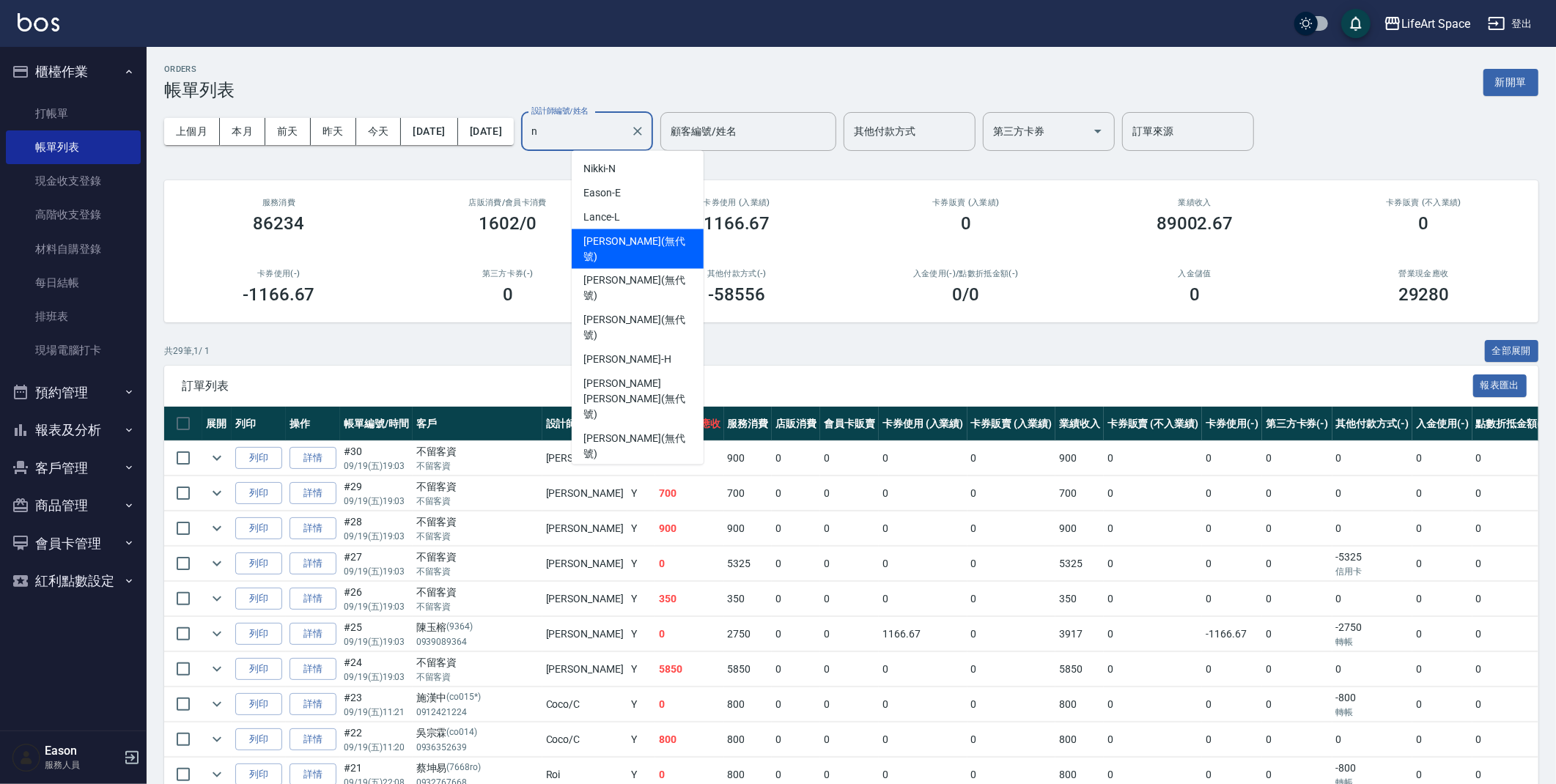
click at [657, 234] on div "Nicole (無代號)" at bounding box center [637, 248] width 132 height 40
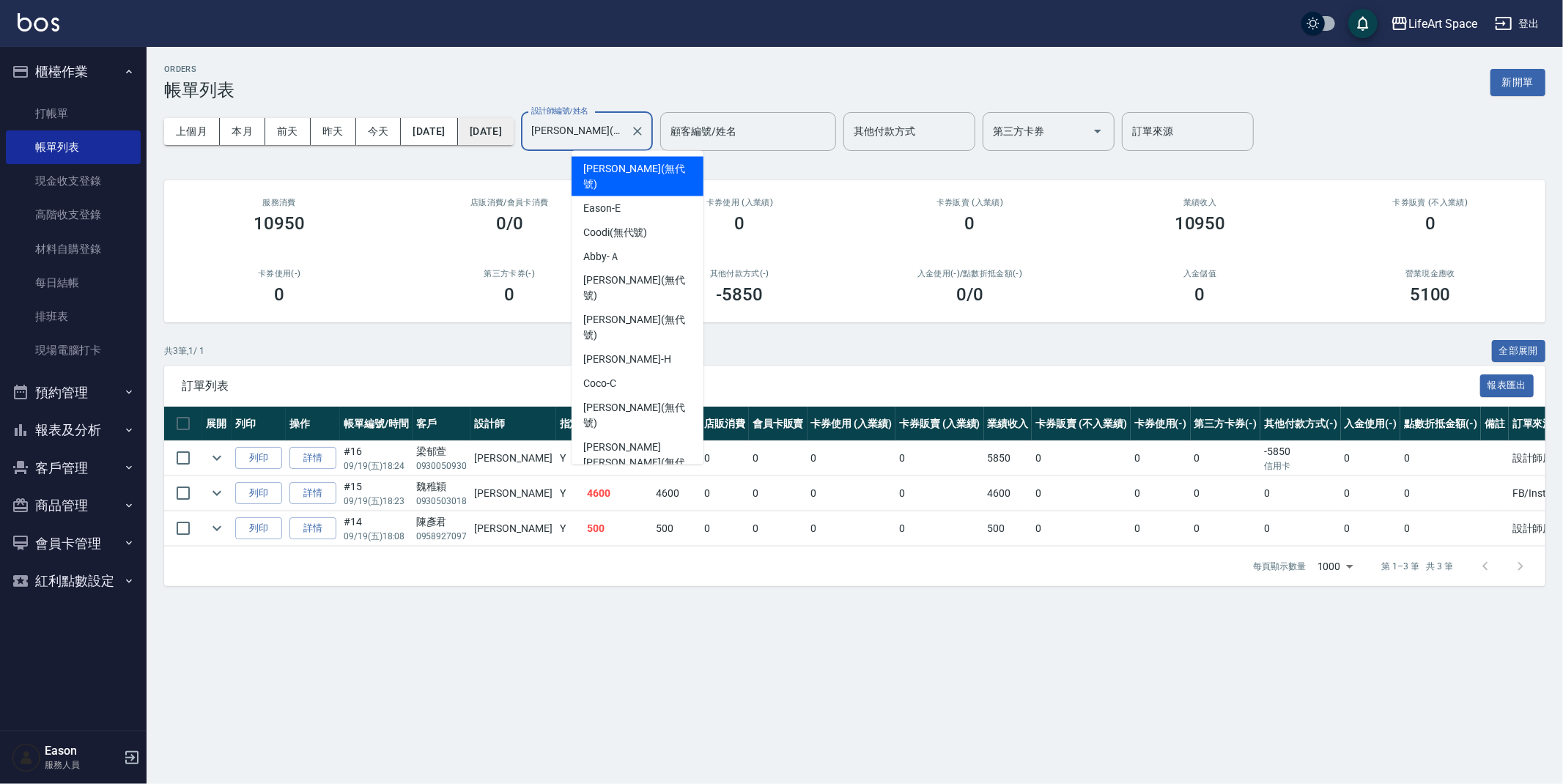
drag, startPoint x: 658, startPoint y: 133, endPoint x: 558, endPoint y: 134, distance: 100.0
click at [559, 137] on div "上個月 本月 前天 昨天 今天 2025/09/19 2025/09/19 設計師編號/姓名 Nicole(無代號) 設計師編號/姓名 顧客編號/姓名 顧客編…" at bounding box center [855, 131] width 1382 height 62
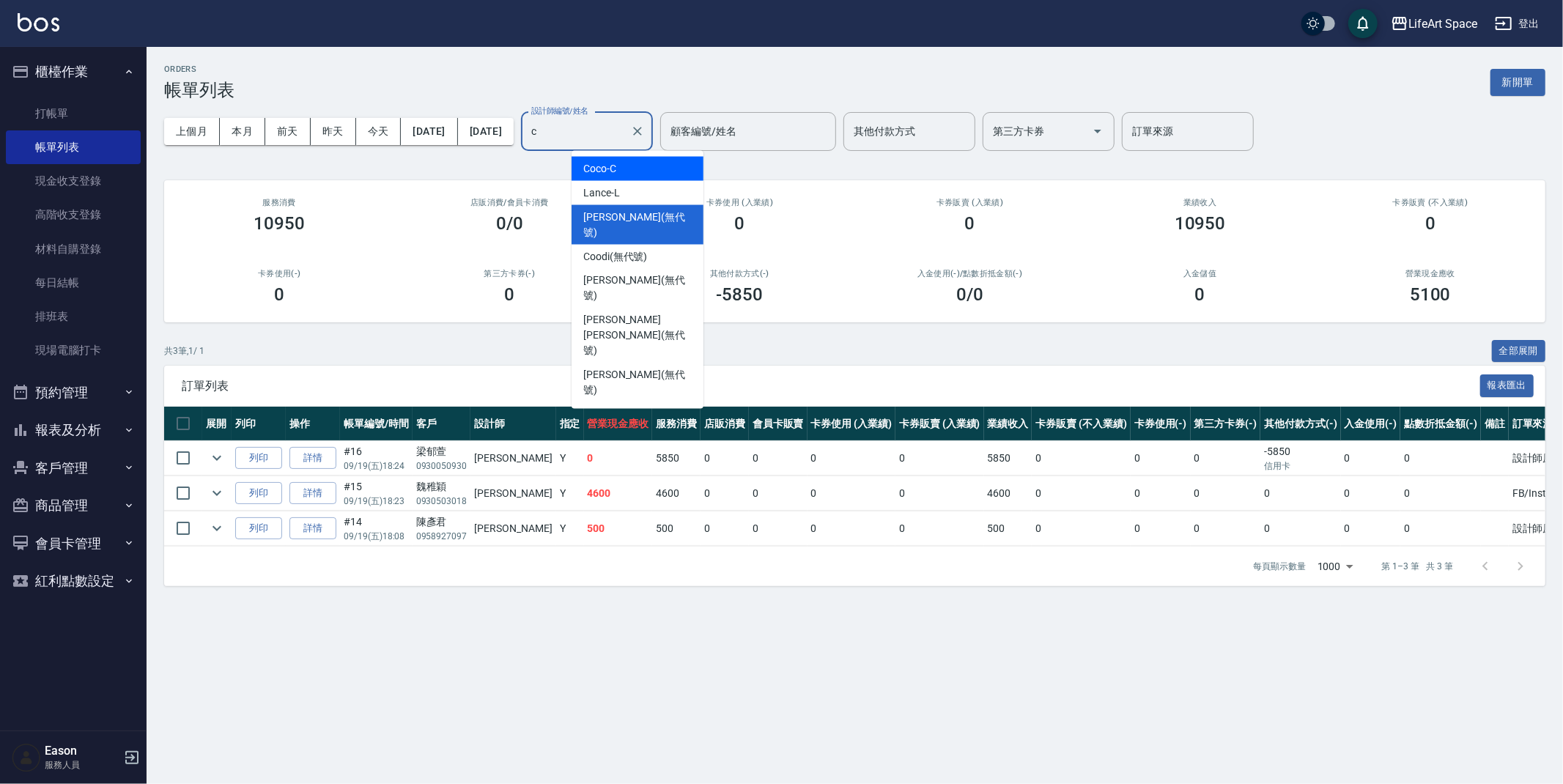
click at [642, 164] on div "Coco -C" at bounding box center [637, 169] width 132 height 24
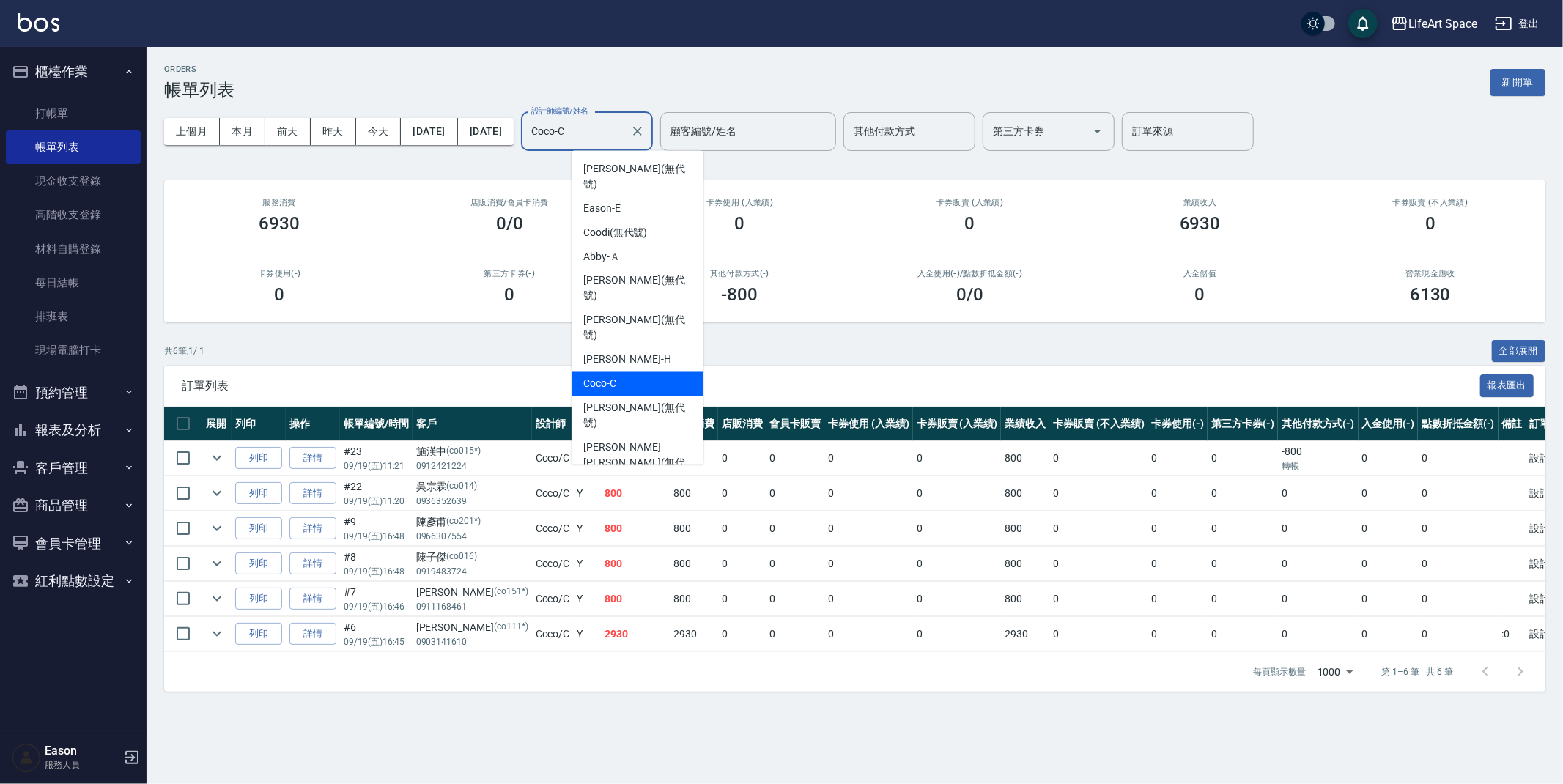
drag, startPoint x: 633, startPoint y: 142, endPoint x: 564, endPoint y: 117, distance: 73.4
click at [564, 117] on div "上個月 本月 前天 昨天 今天 2025/09/19 2025/09/19 設計師編號/姓名 Coco-C 設計師編號/姓名 顧客編號/姓名 顧客編號/姓名 …" at bounding box center [855, 131] width 1382 height 62
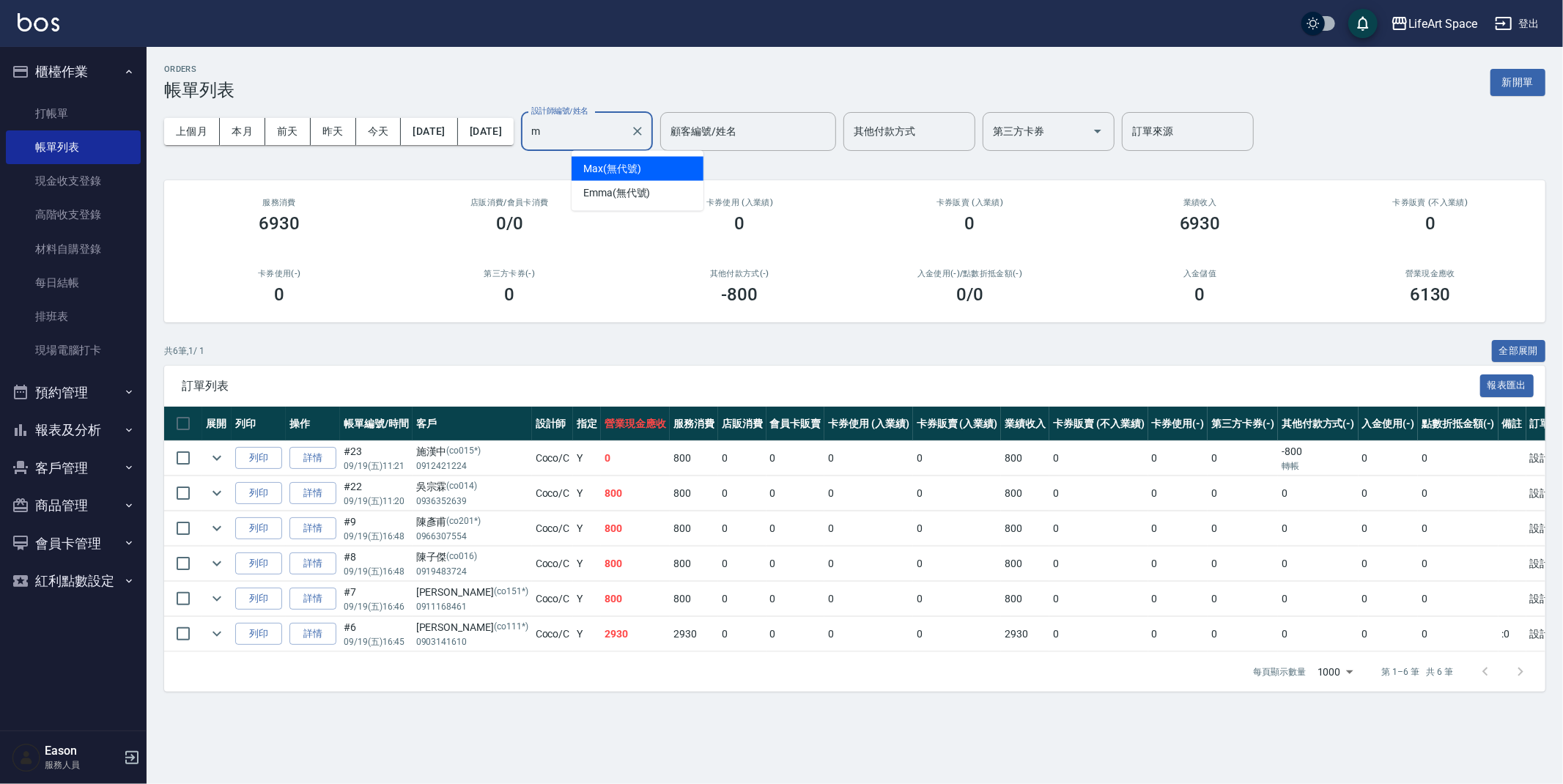
click at [652, 164] on div "Max (無代號)" at bounding box center [637, 169] width 132 height 24
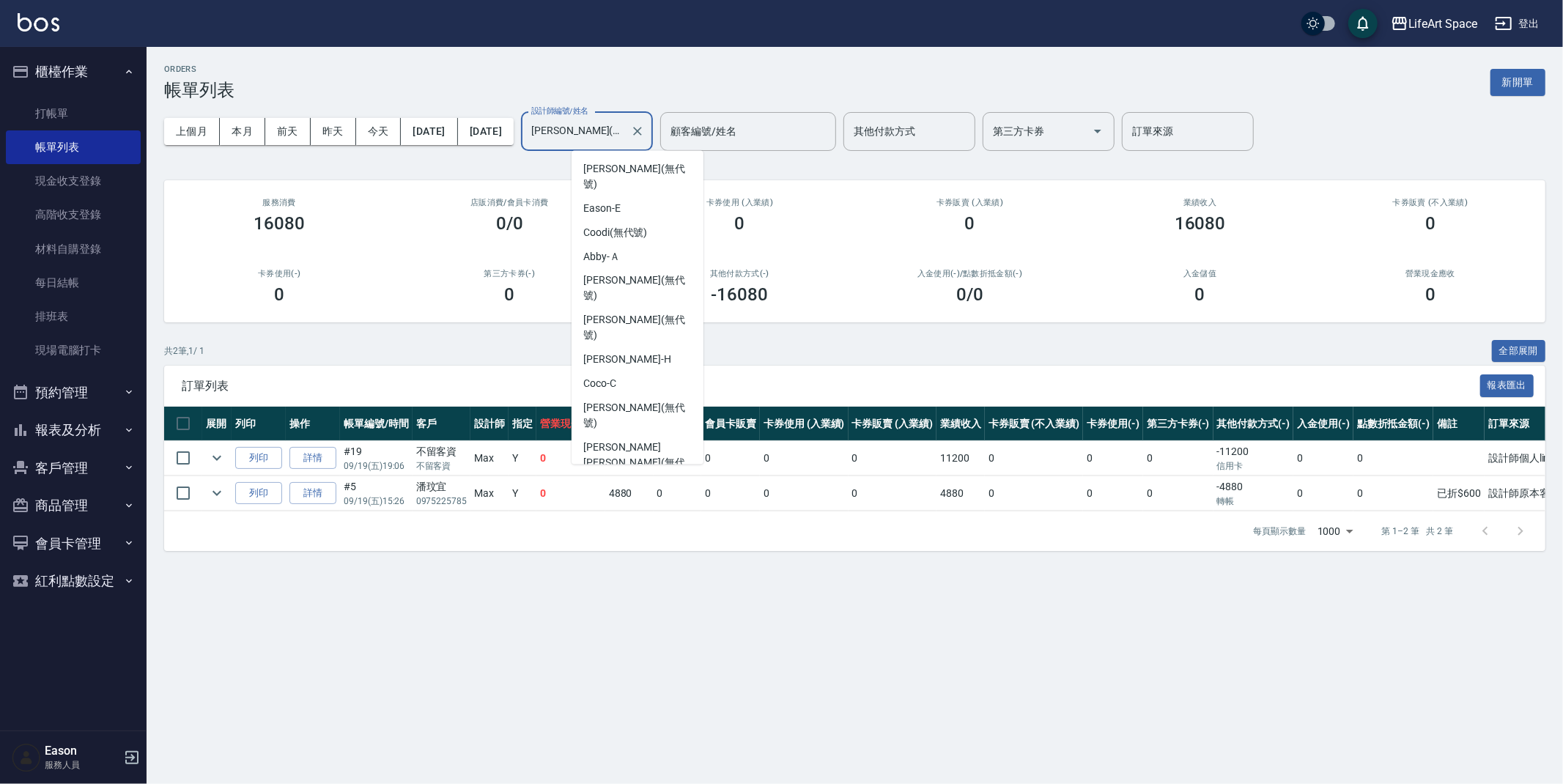
scroll to position [6, 0]
drag, startPoint x: 664, startPoint y: 126, endPoint x: 557, endPoint y: 128, distance: 107.0
click at [558, 127] on div "上個月 本月 前天 昨天 今天 2025/09/19 2025/09/19 設計師編號/姓名 Max(無代號) 設計師編號/姓名 顧客編號/姓名 顧客編號/姓…" at bounding box center [855, 131] width 1382 height 62
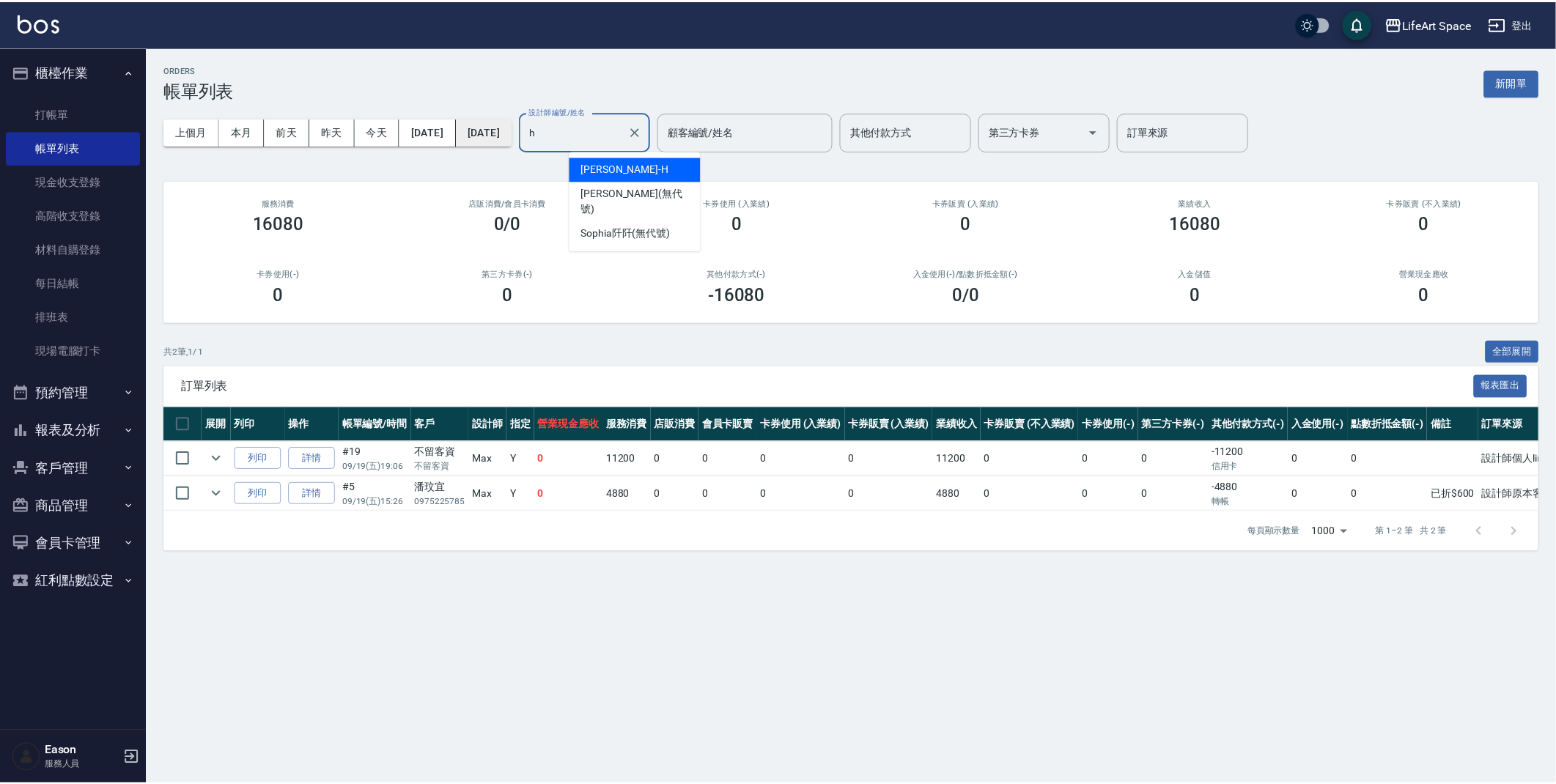
scroll to position [0, 0]
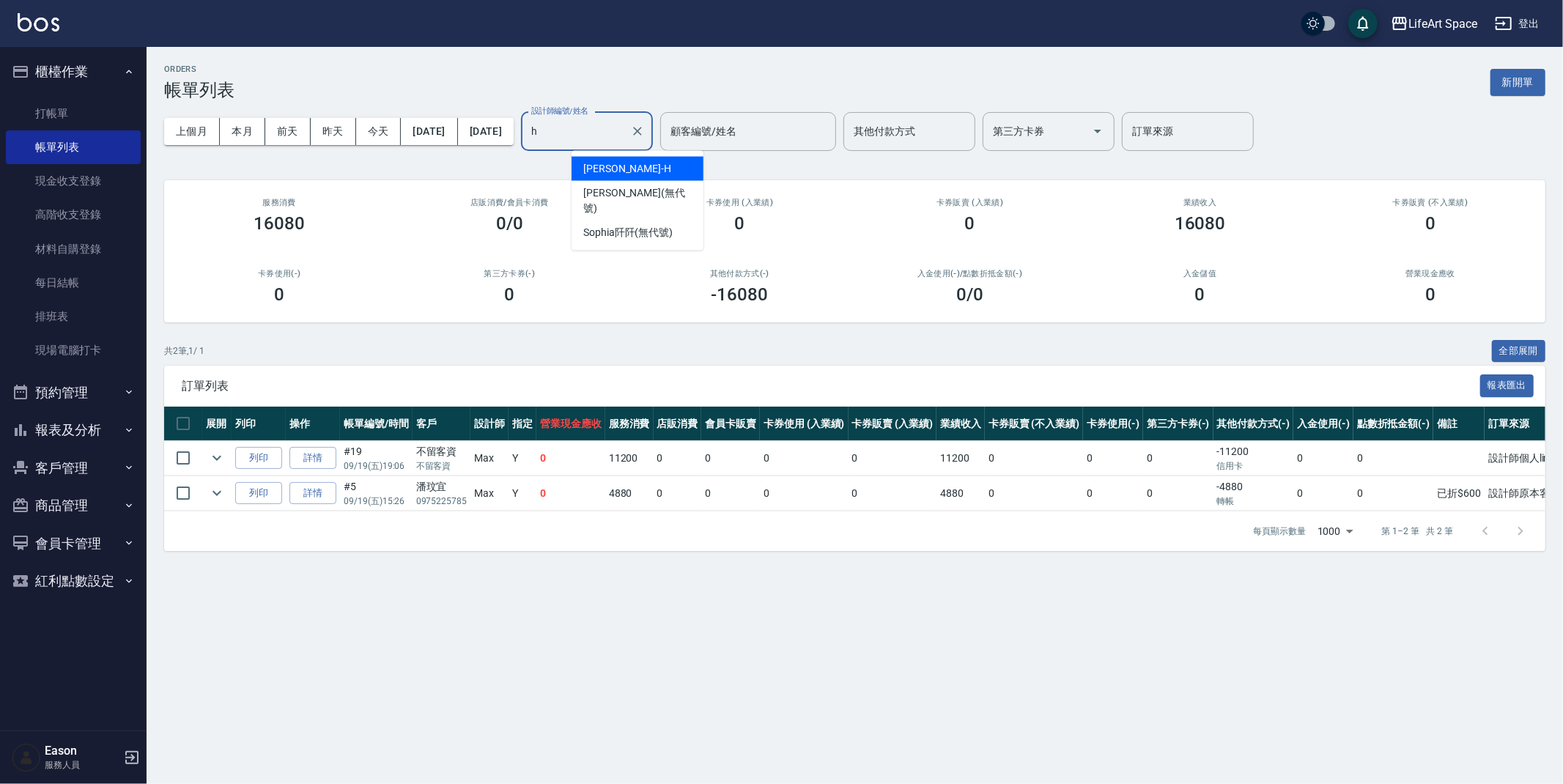
click at [610, 178] on div "Hannah -H" at bounding box center [637, 169] width 132 height 24
type input "Hannah-H"
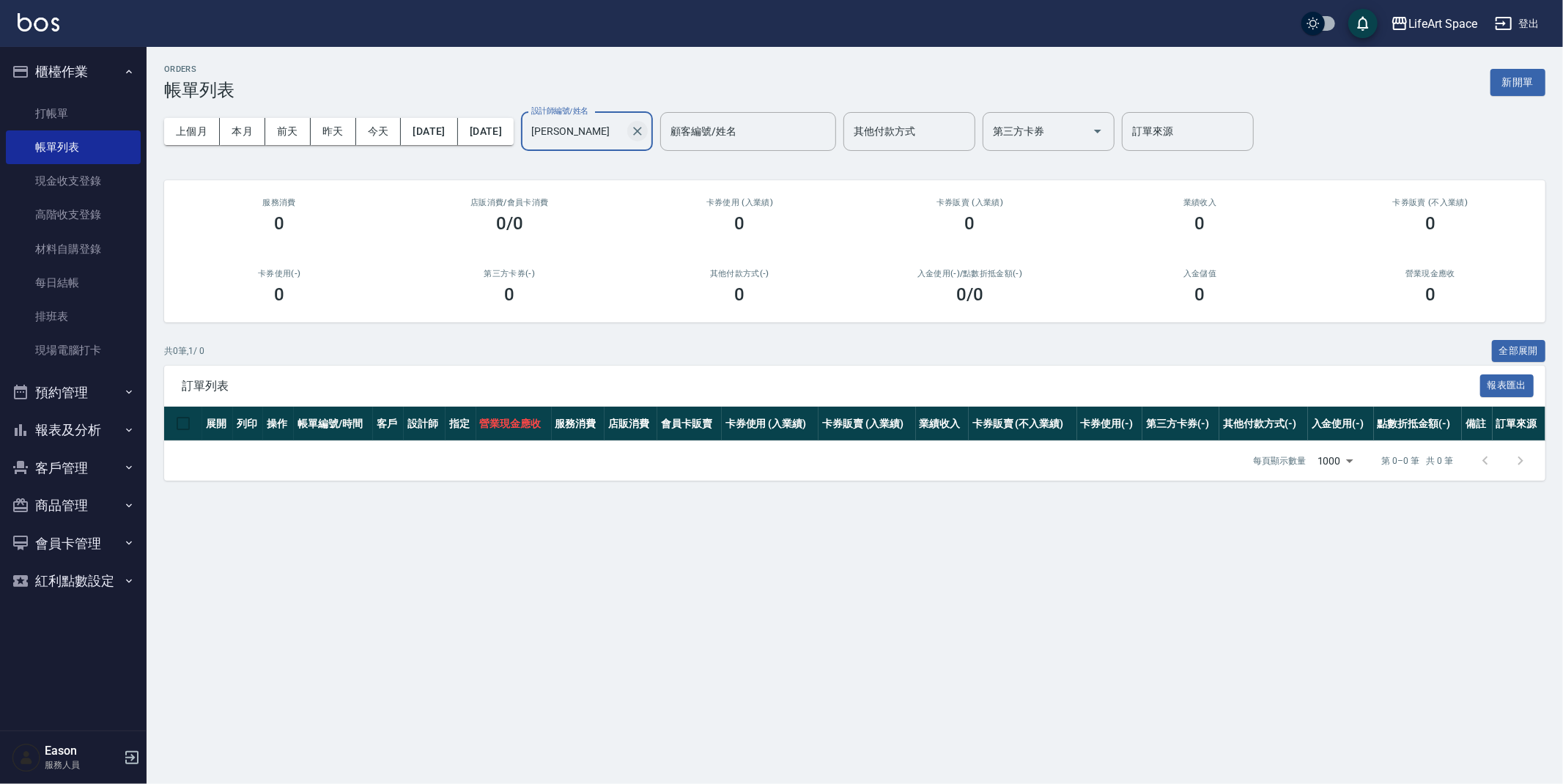
click at [645, 128] on icon "Clear" at bounding box center [637, 131] width 15 height 15
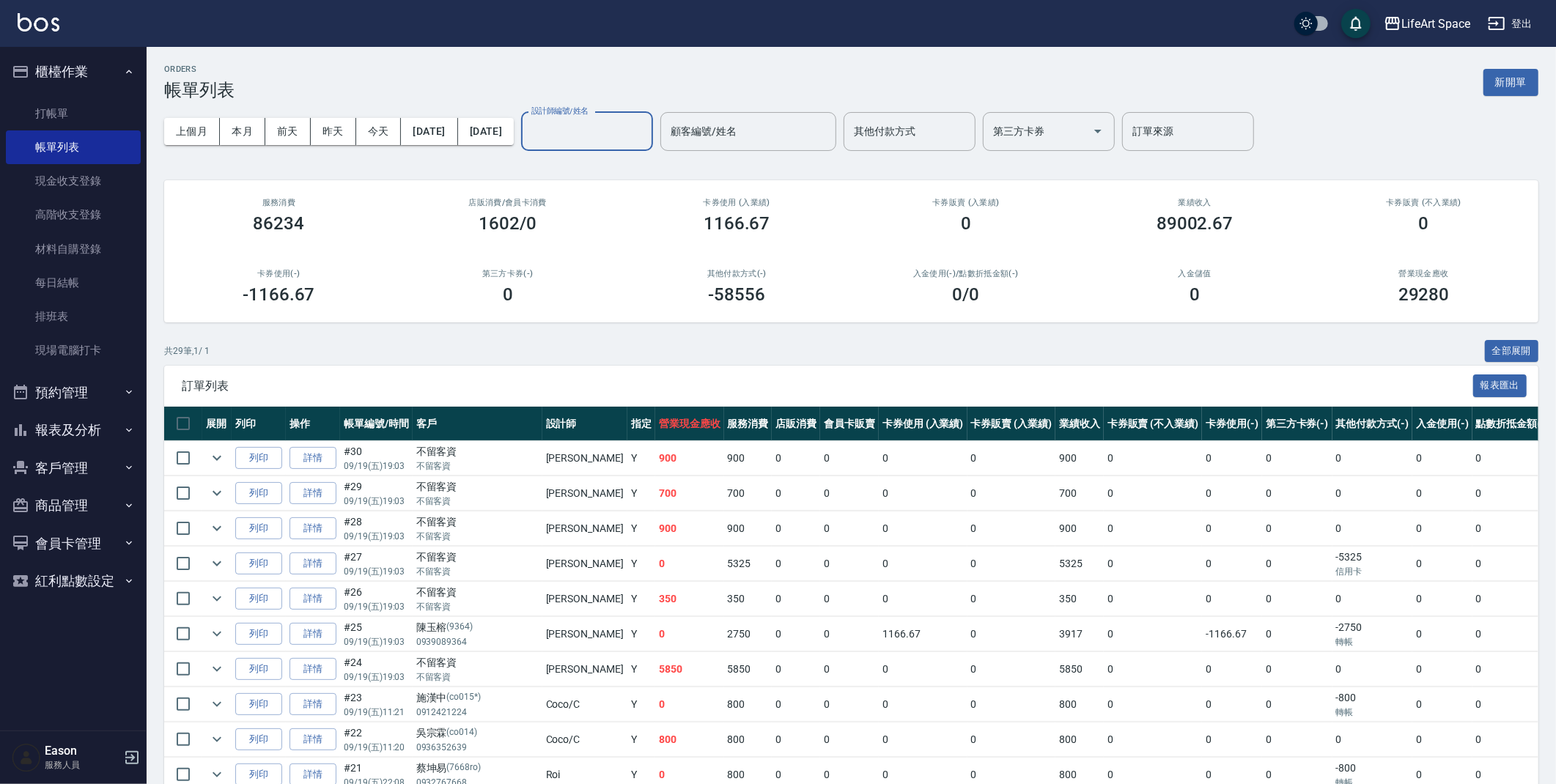
click at [646, 139] on input "設計師編號/姓名" at bounding box center [587, 131] width 119 height 25
type input "j"
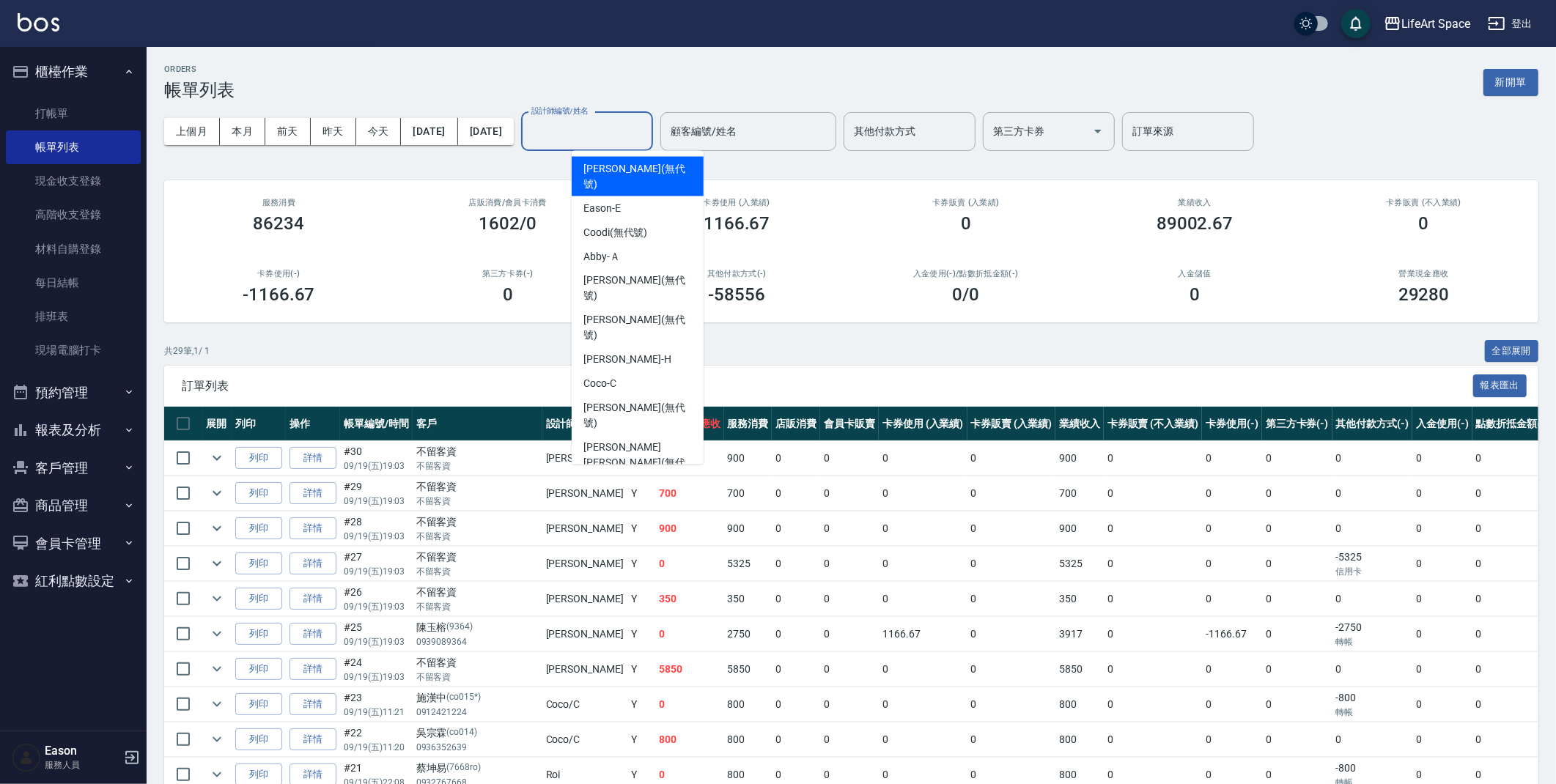
type input "h"
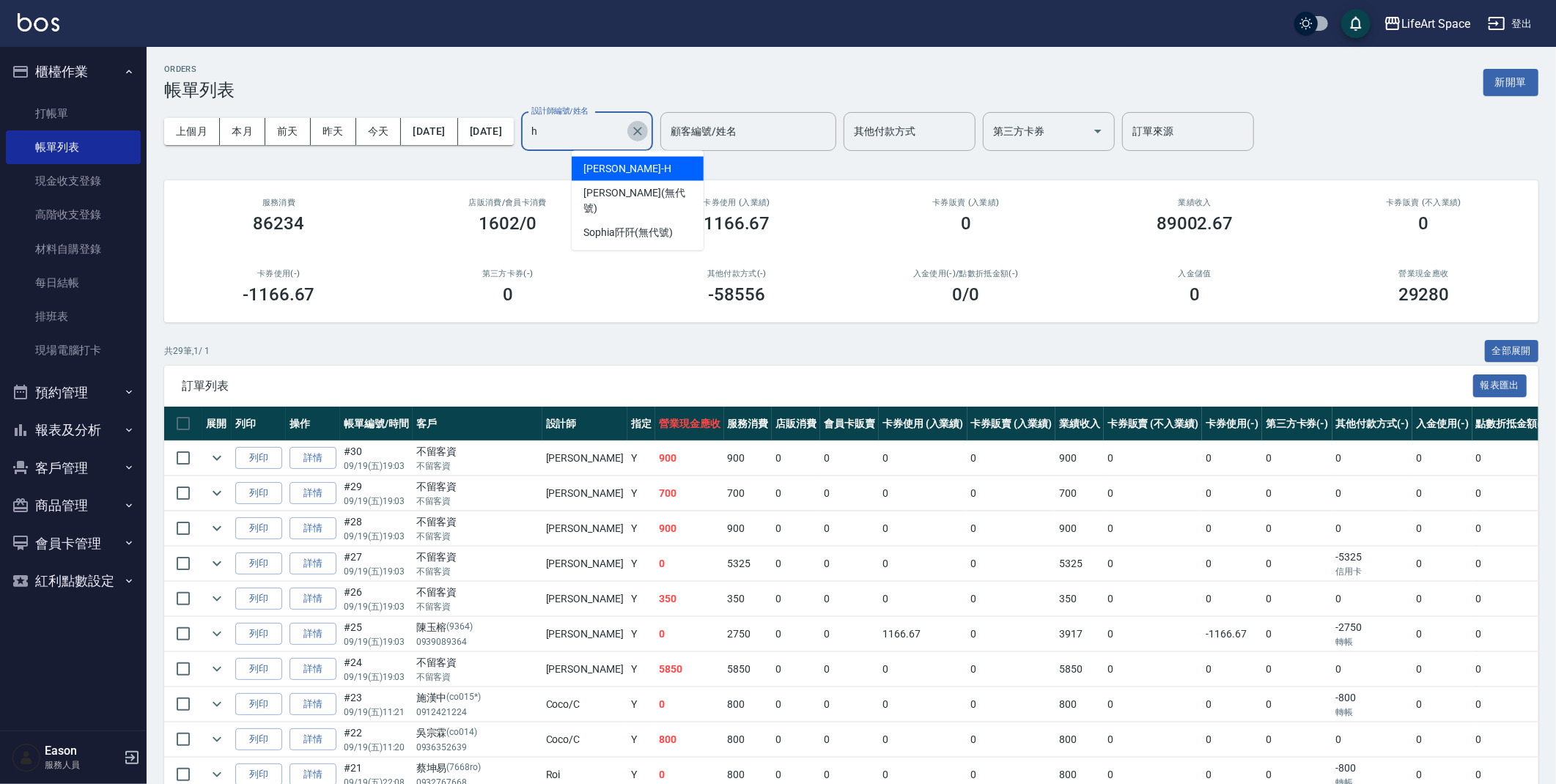
drag, startPoint x: 687, startPoint y: 132, endPoint x: 697, endPoint y: 131, distance: 10.0
click at [648, 131] on button "Clear" at bounding box center [637, 131] width 20 height 20
click at [841, 345] on div "共 29 筆, 1 / 1 全部展開" at bounding box center [851, 351] width 1374 height 22
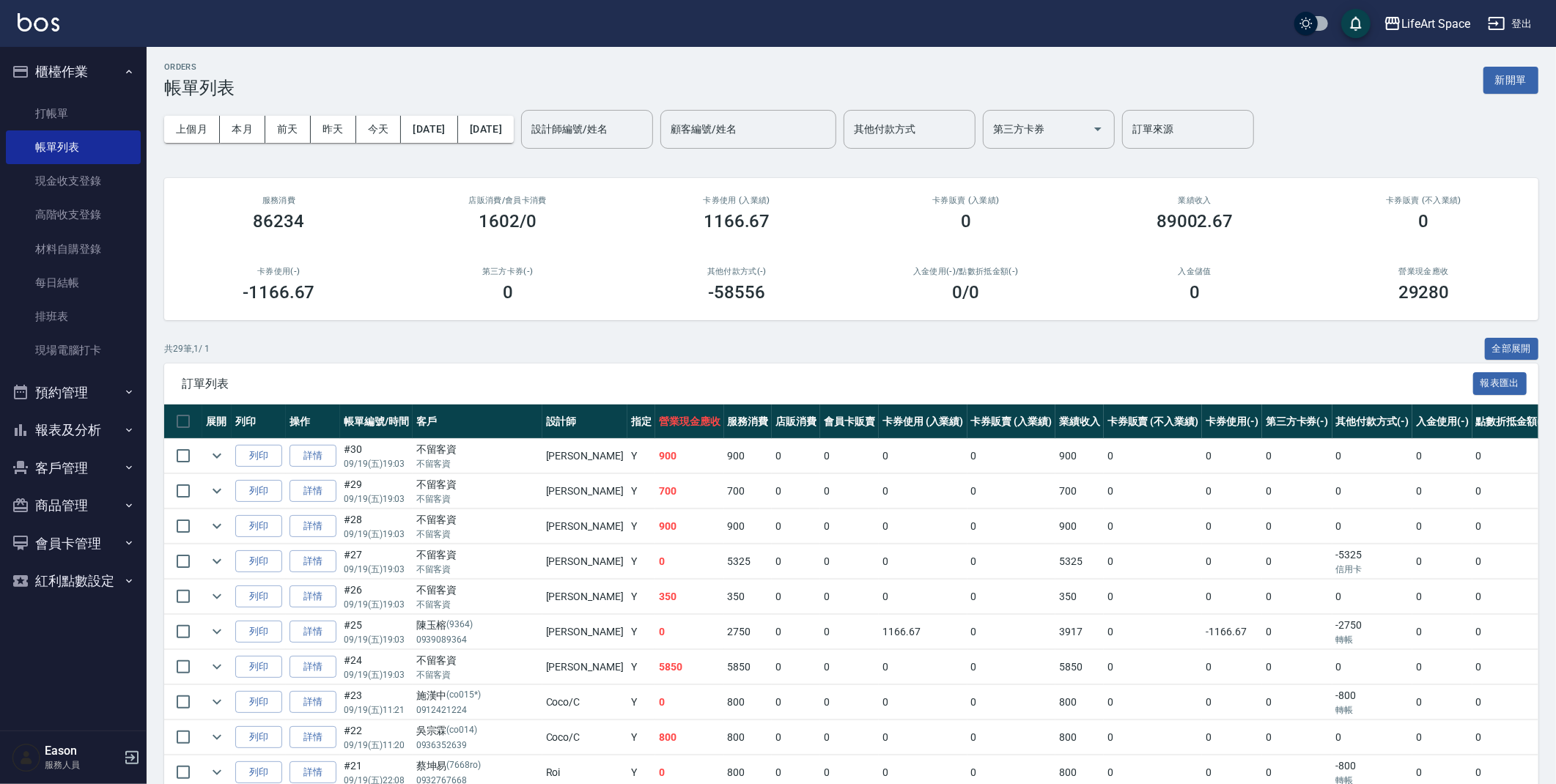
scroll to position [3, 0]
click at [82, 97] on ul "打帳單 帳單列表 現金收支登錄 高階收支登錄 材料自購登錄 每日結帳 排班表 現場電腦打卡" at bounding box center [73, 232] width 135 height 283
click at [83, 112] on link "打帳單" at bounding box center [73, 113] width 135 height 34
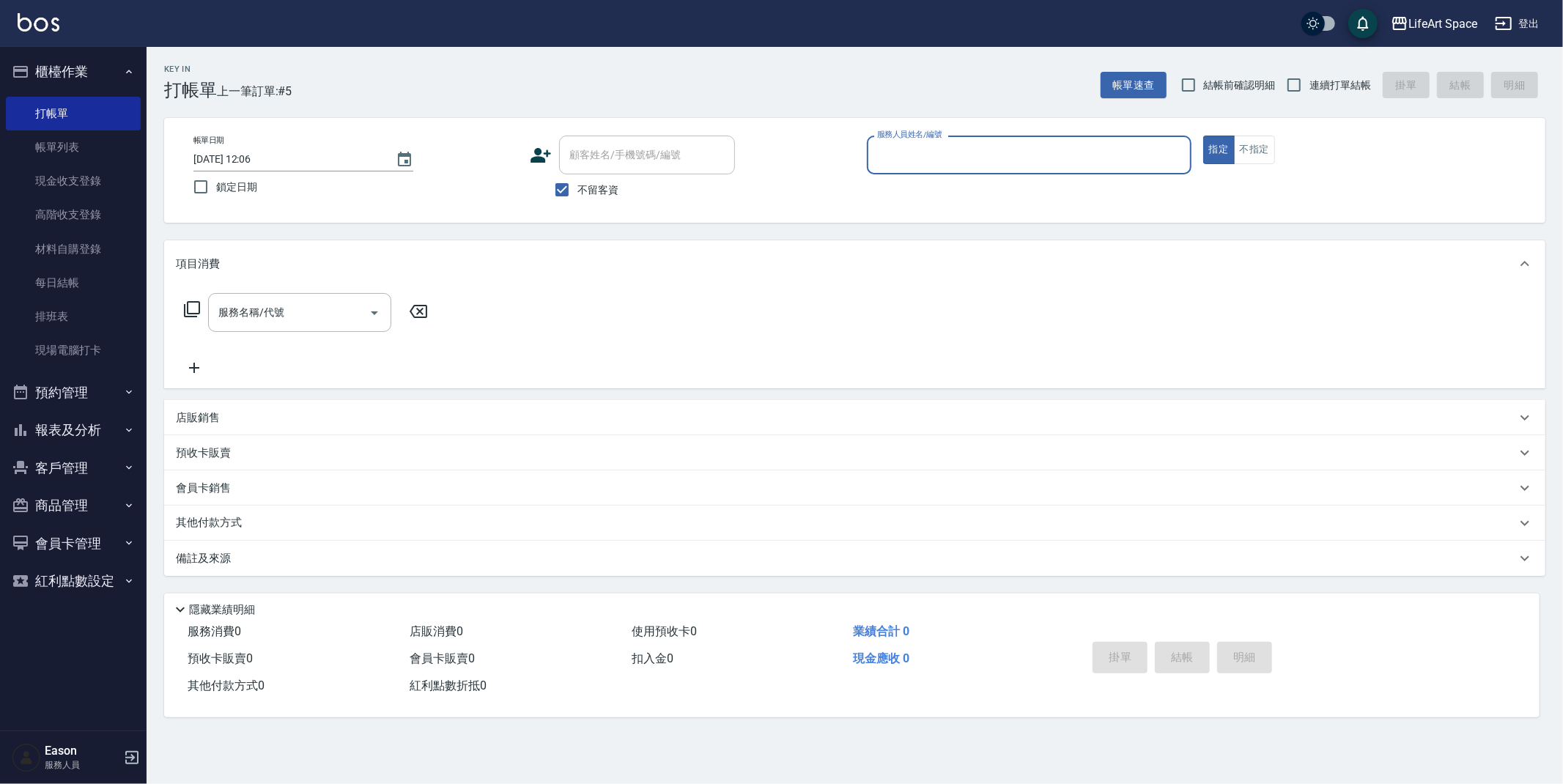
click at [581, 189] on span "不留客資" at bounding box center [598, 190] width 41 height 16
click at [578, 189] on input "不留客資" at bounding box center [562, 189] width 31 height 31
checkbox input "false"
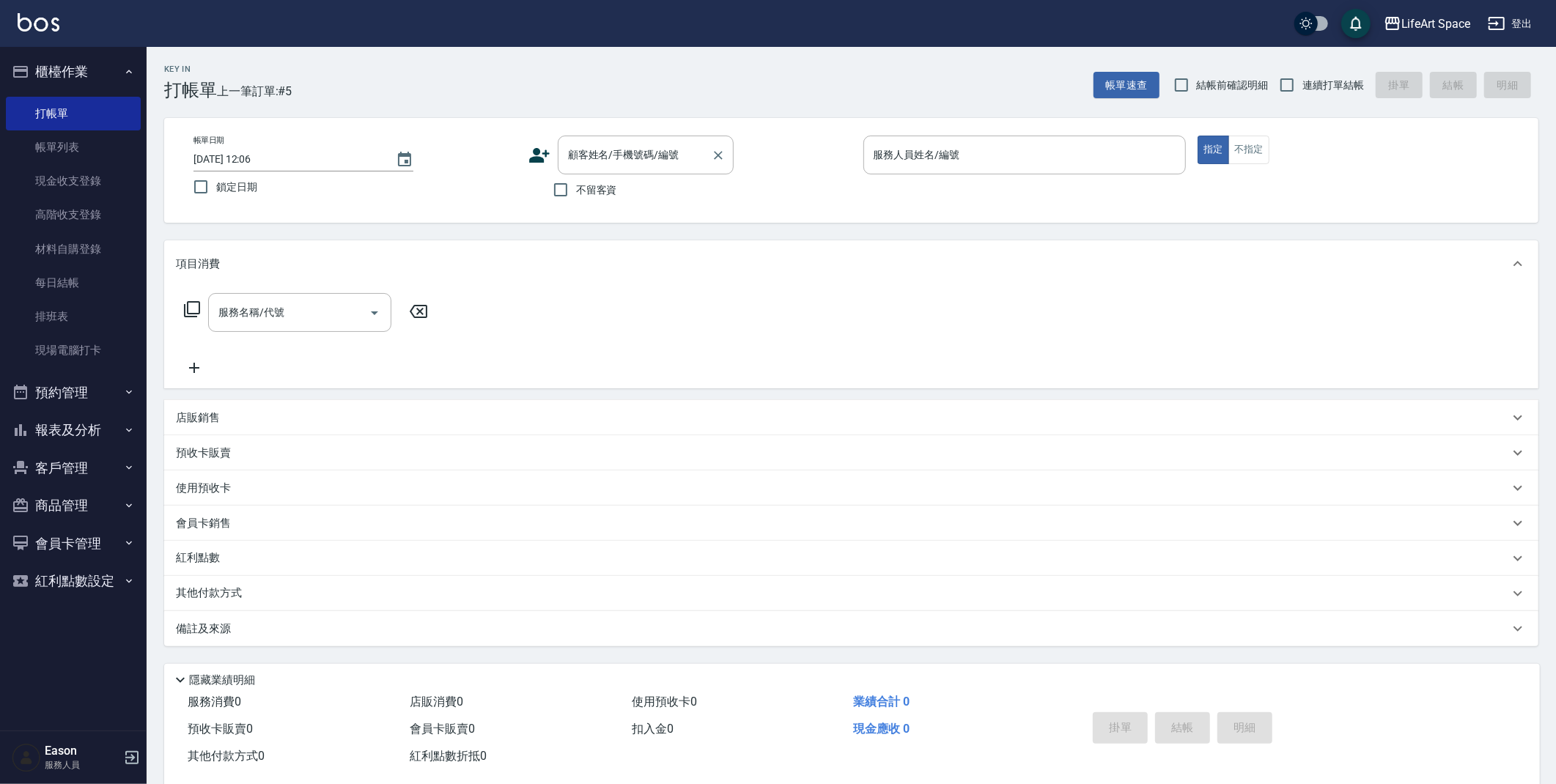
click at [610, 158] on input "顧客姓名/手機號碼/編號" at bounding box center [634, 154] width 141 height 25
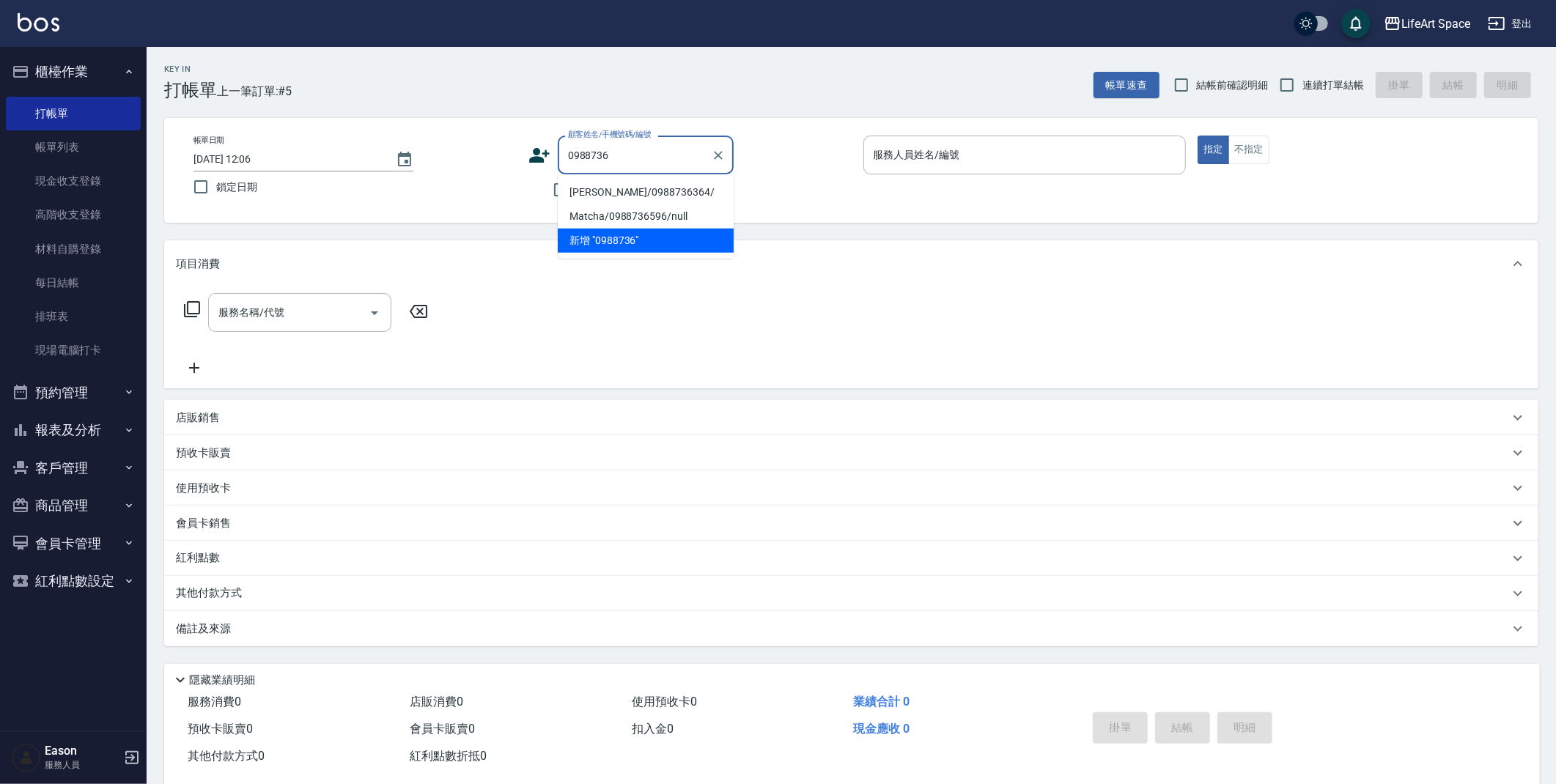
click at [663, 191] on li "潘虹宇/0988736364/" at bounding box center [646, 192] width 176 height 24
type input "潘虹宇/0988736364/"
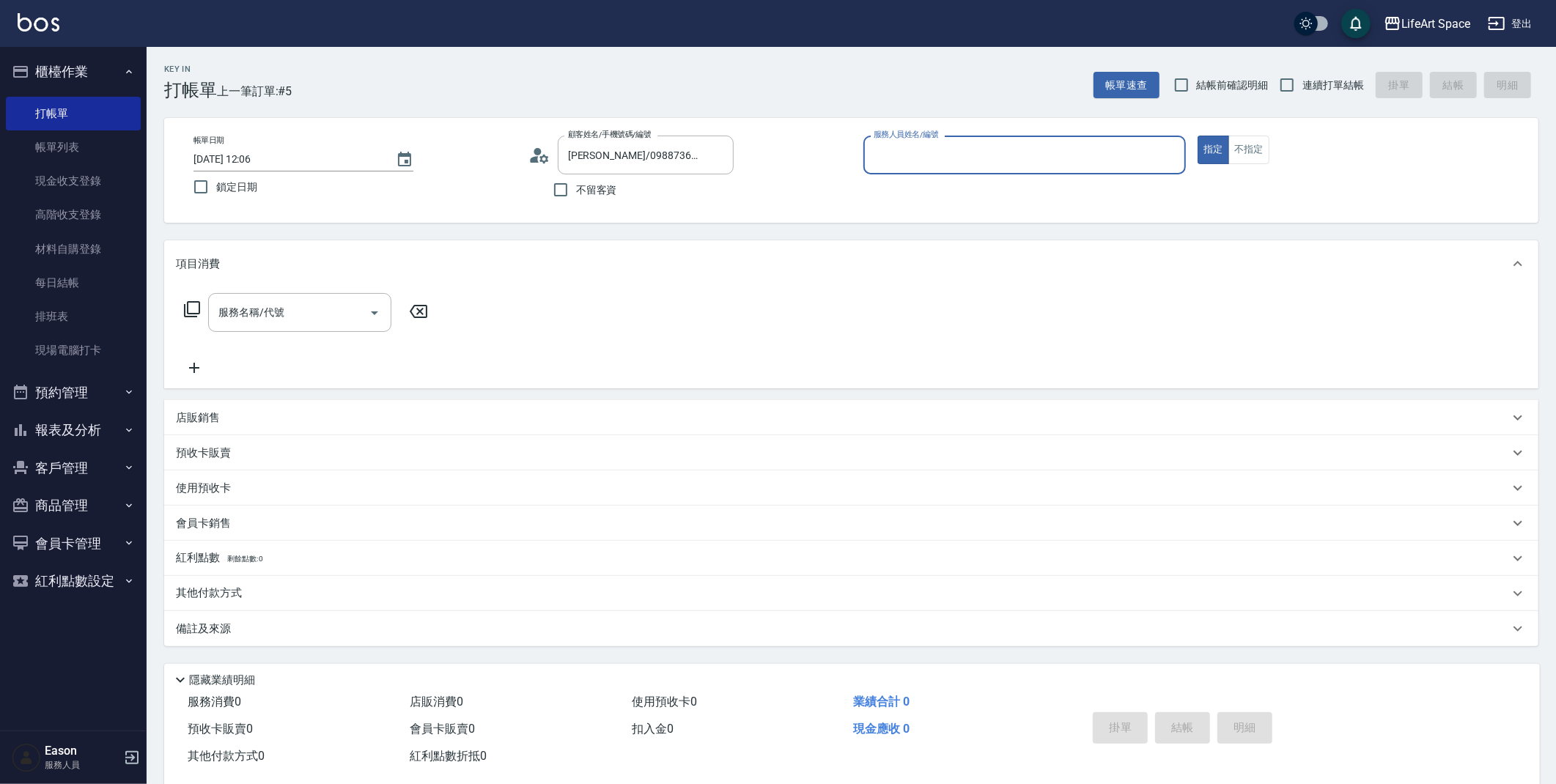
type input "Eason-E"
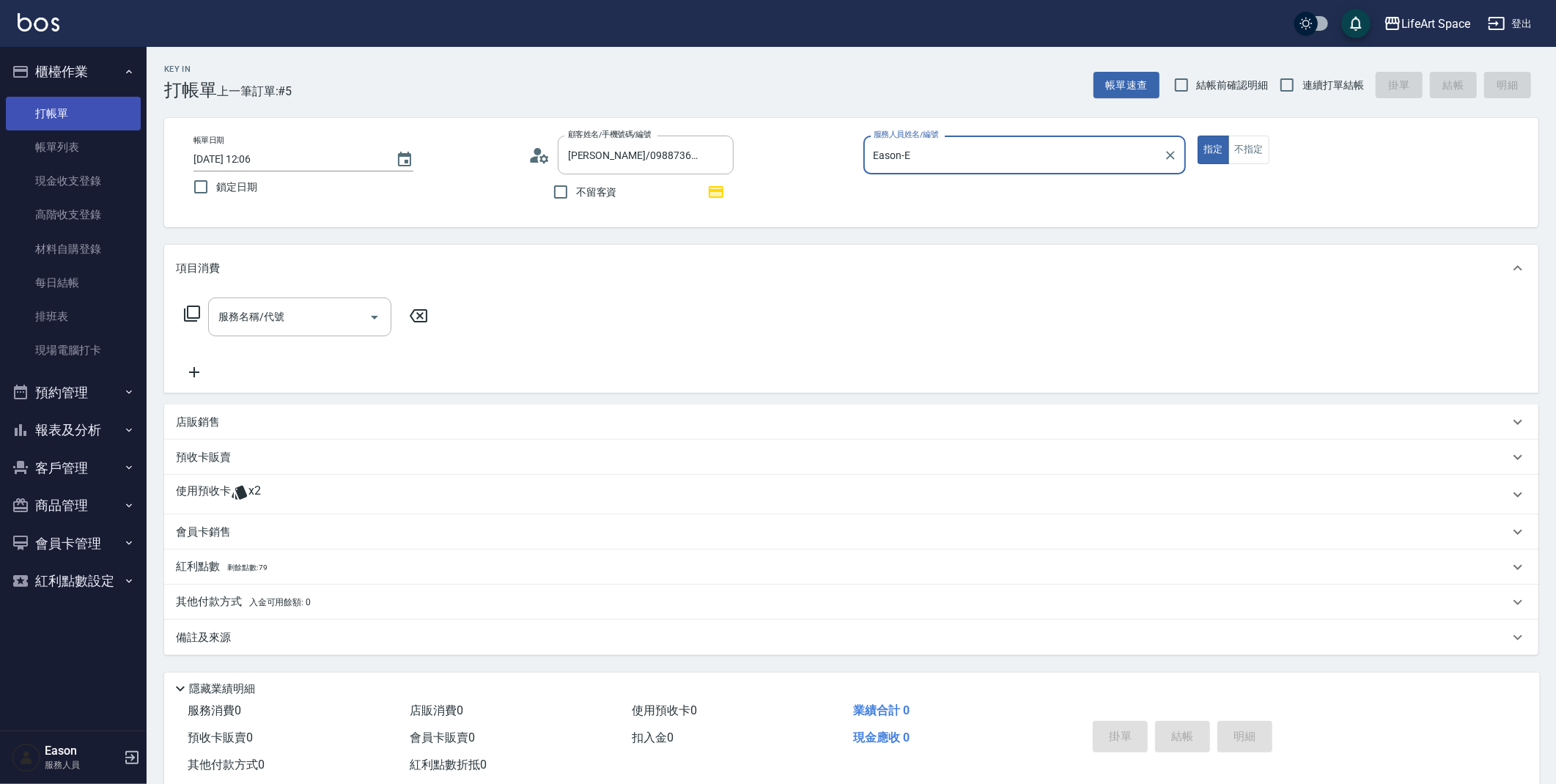
drag, startPoint x: 93, startPoint y: 147, endPoint x: 106, endPoint y: 101, distance: 47.8
click at [93, 147] on link "帳單列表" at bounding box center [73, 147] width 135 height 34
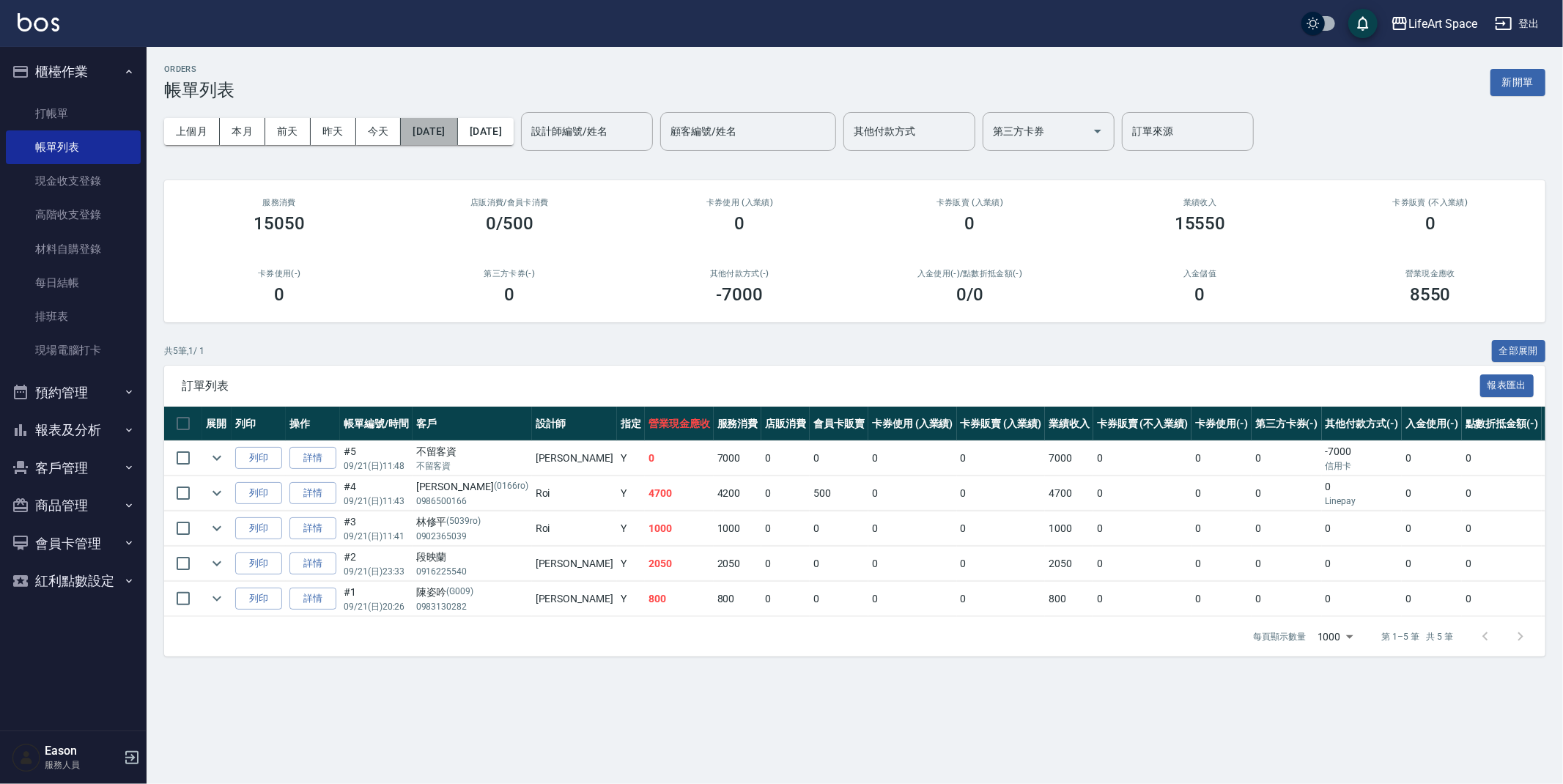
click at [458, 135] on button "2025/09/21" at bounding box center [429, 131] width 57 height 27
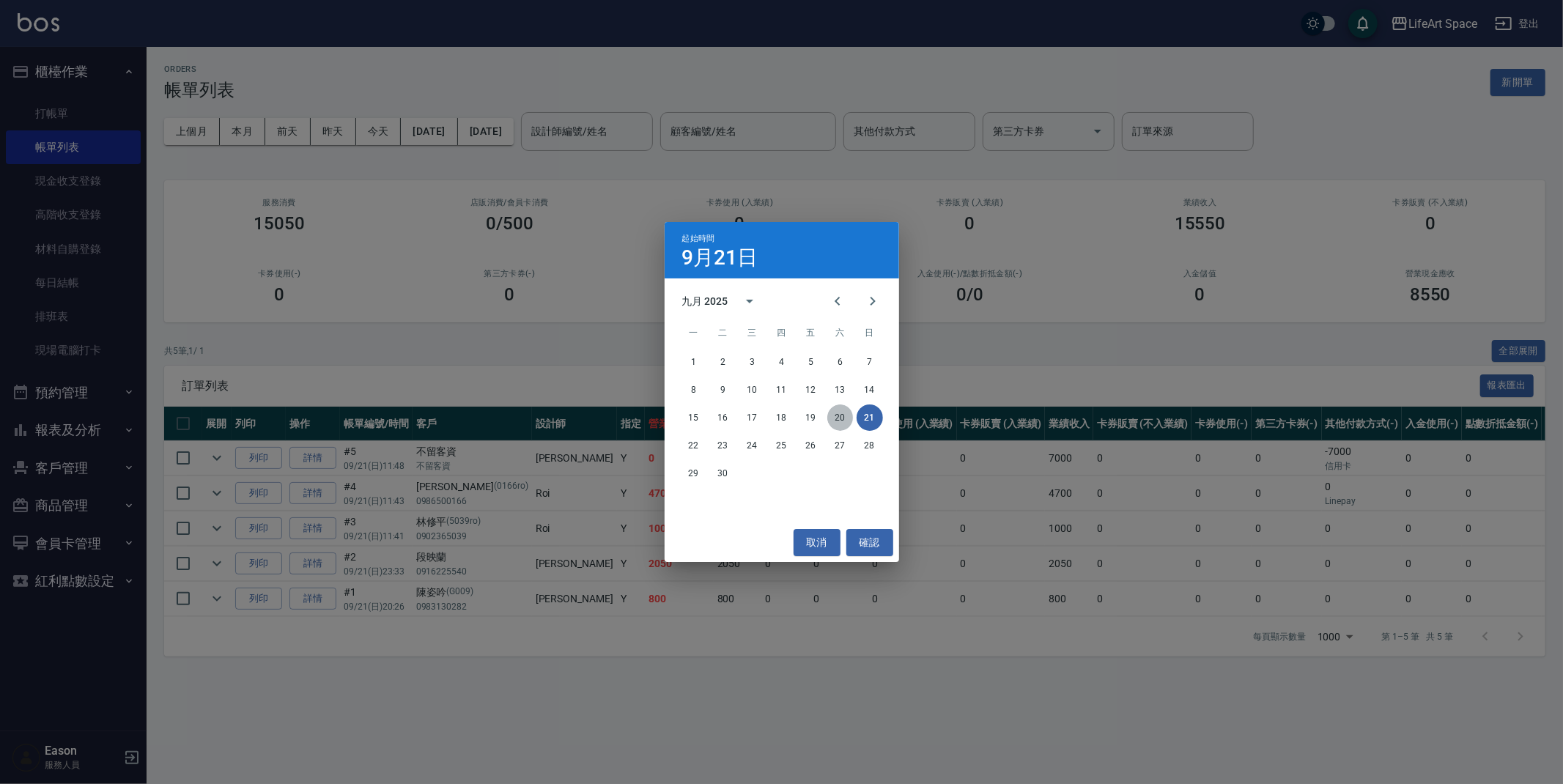
click at [848, 410] on button "20" at bounding box center [840, 417] width 26 height 26
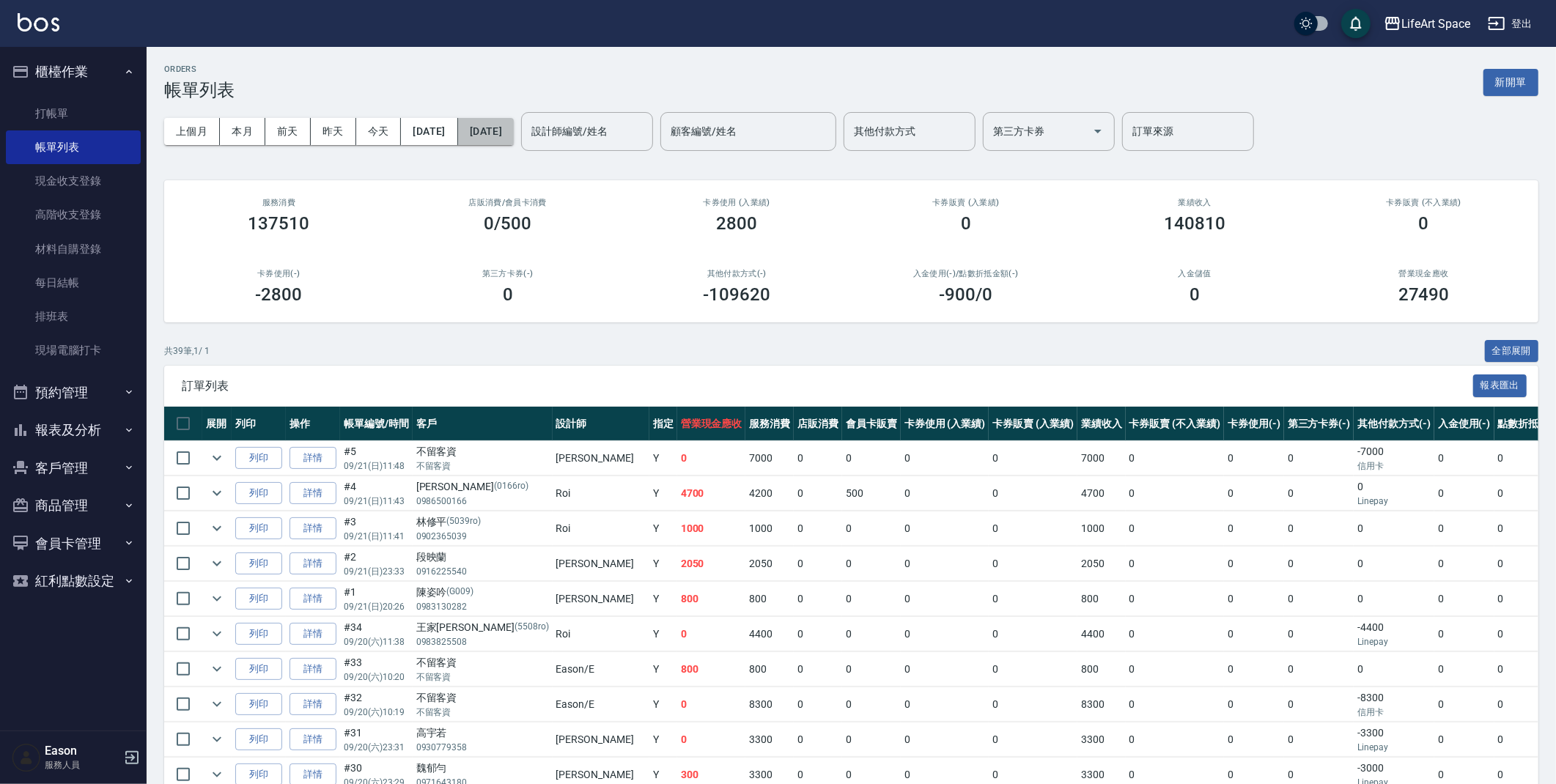
click at [513, 129] on button "2025/09/21" at bounding box center [486, 131] width 56 height 27
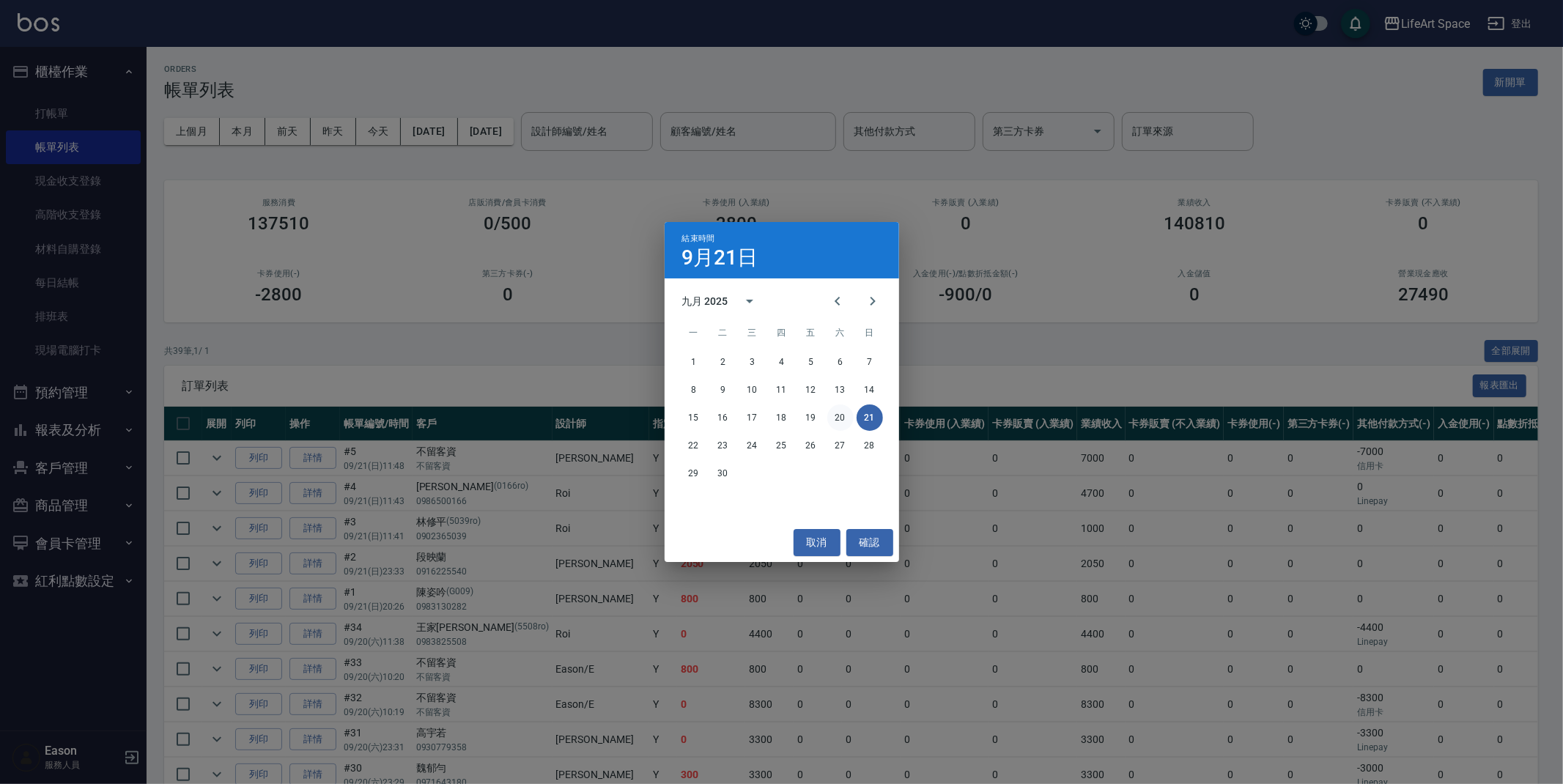
click at [843, 413] on button "20" at bounding box center [840, 417] width 26 height 26
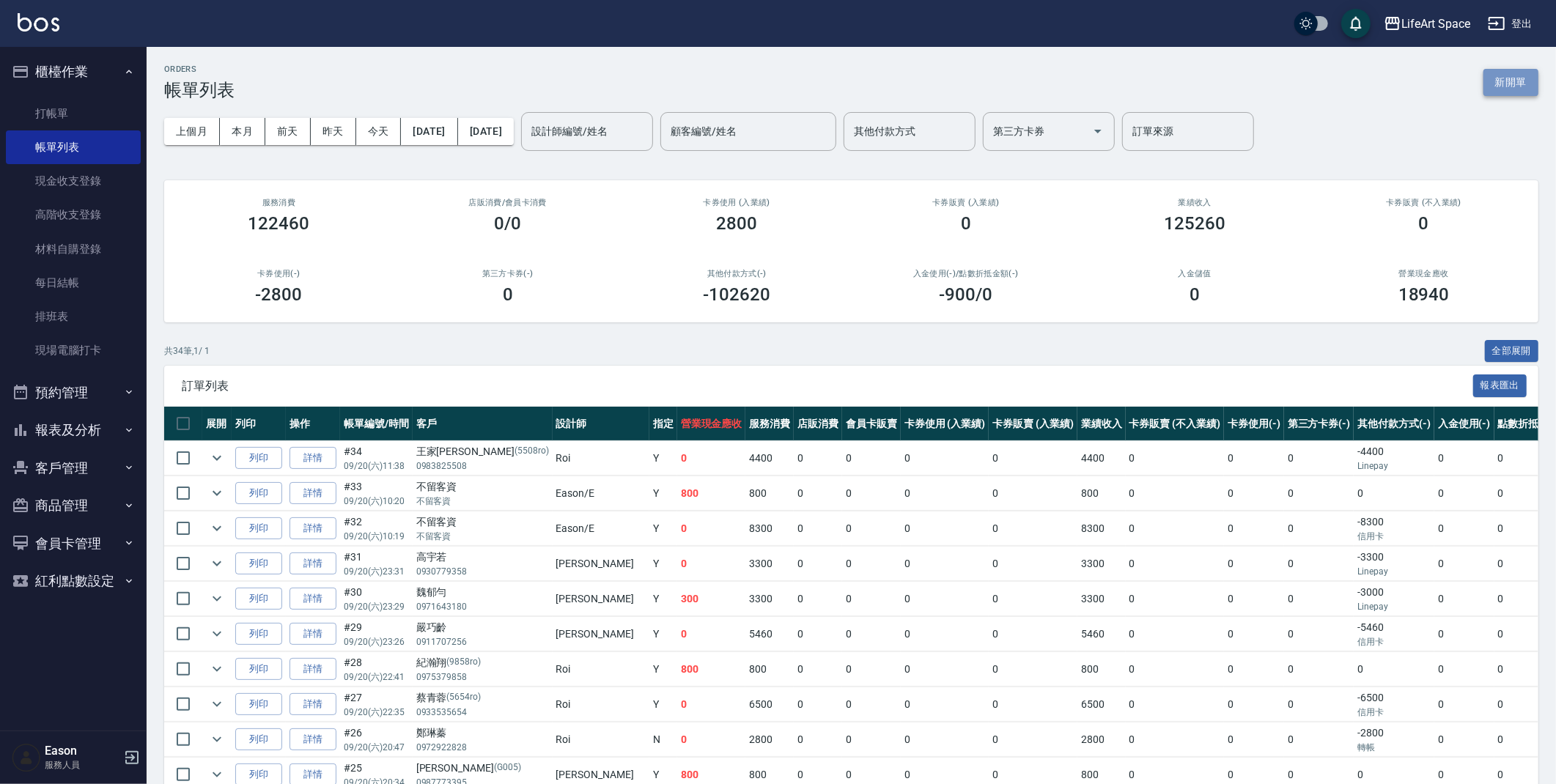
click at [1516, 84] on button "新開單" at bounding box center [1510, 82] width 55 height 27
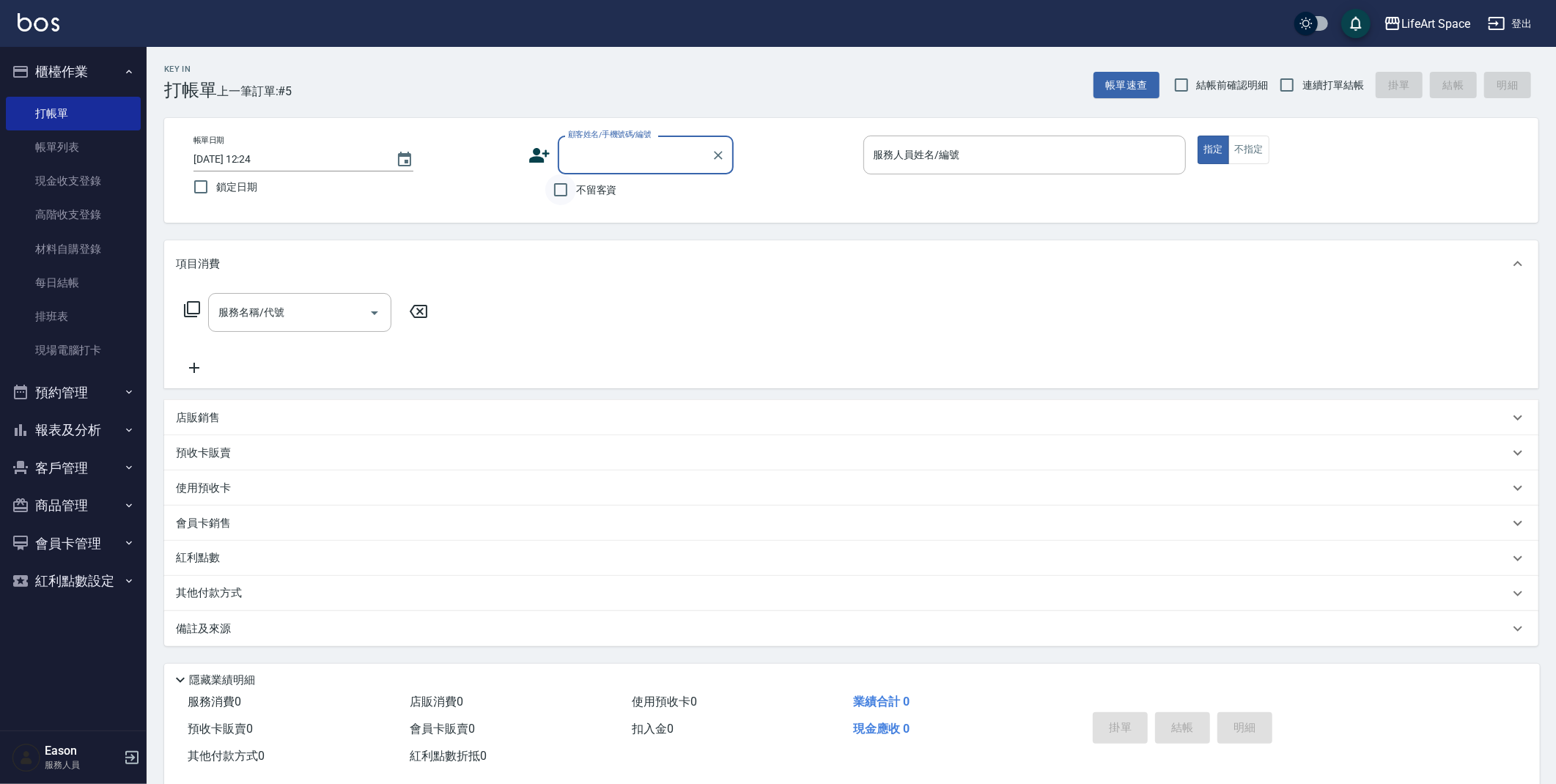
click at [564, 197] on input "不留客資" at bounding box center [560, 189] width 31 height 31
checkbox input "true"
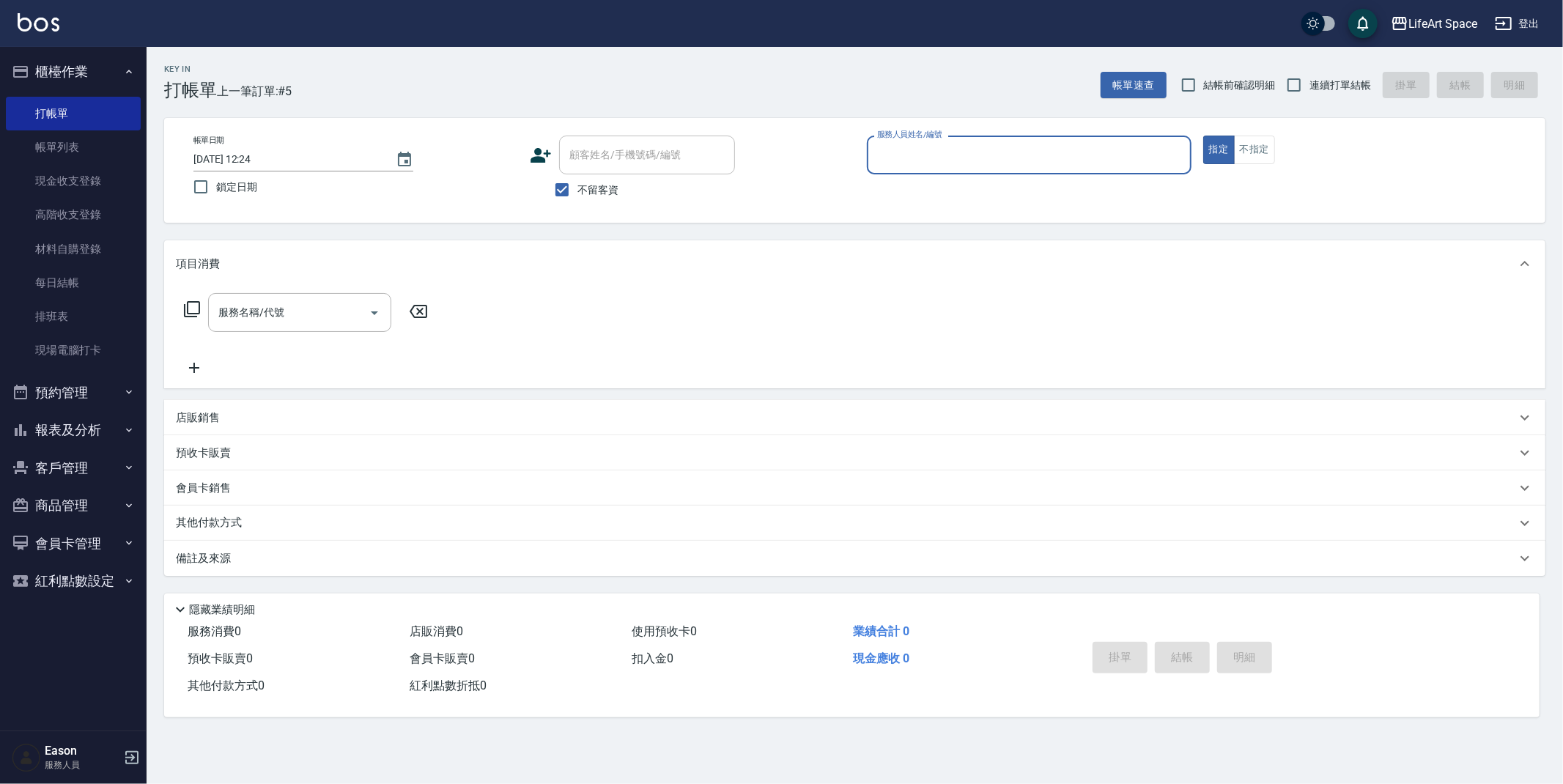
click at [880, 167] on input "服務人員姓名/編號" at bounding box center [1029, 154] width 311 height 25
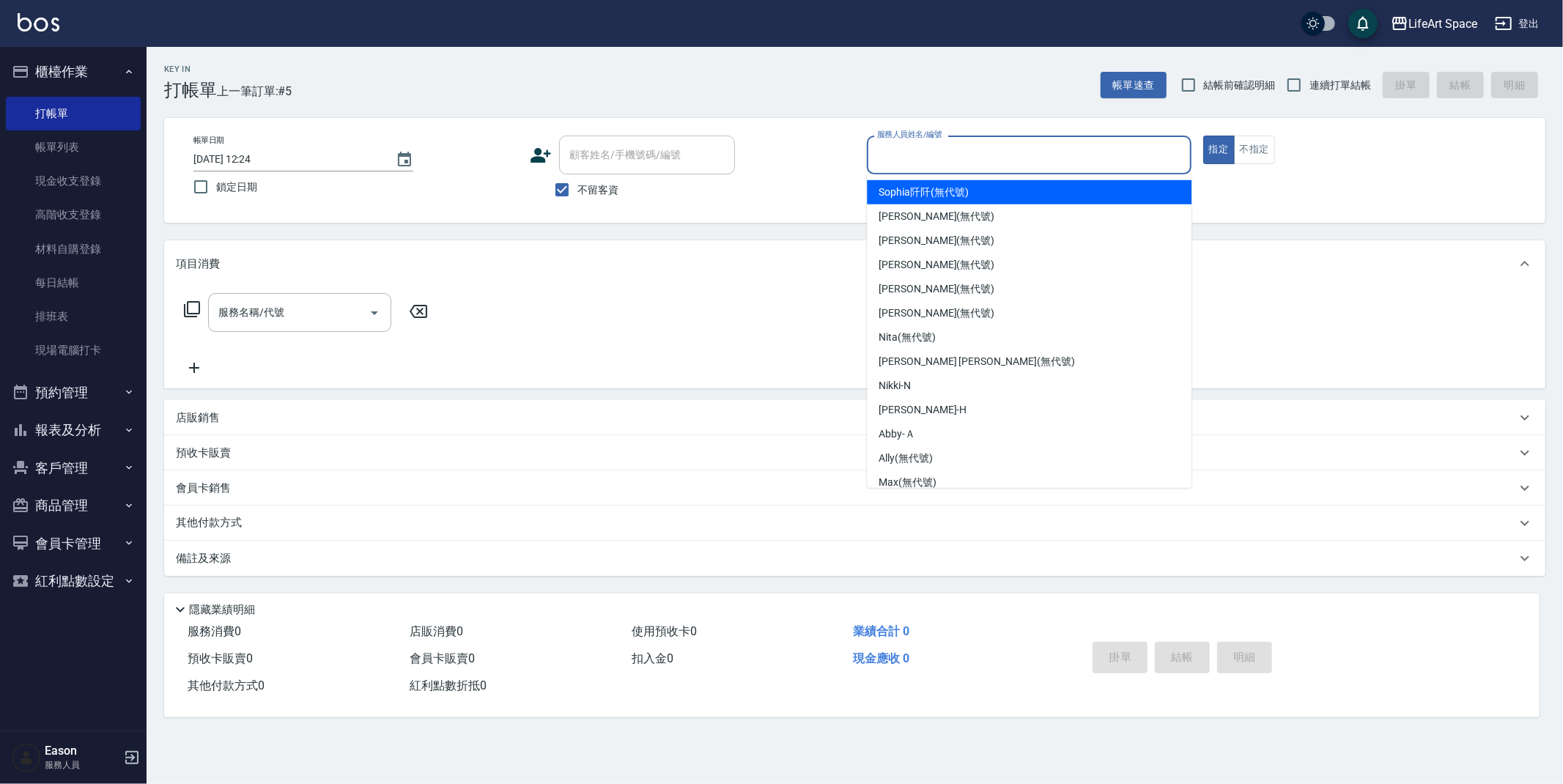
click at [969, 195] on div "Sophia阡阡 (無代號)" at bounding box center [1029, 192] width 325 height 24
type input "Sophia阡阡(無代號)"
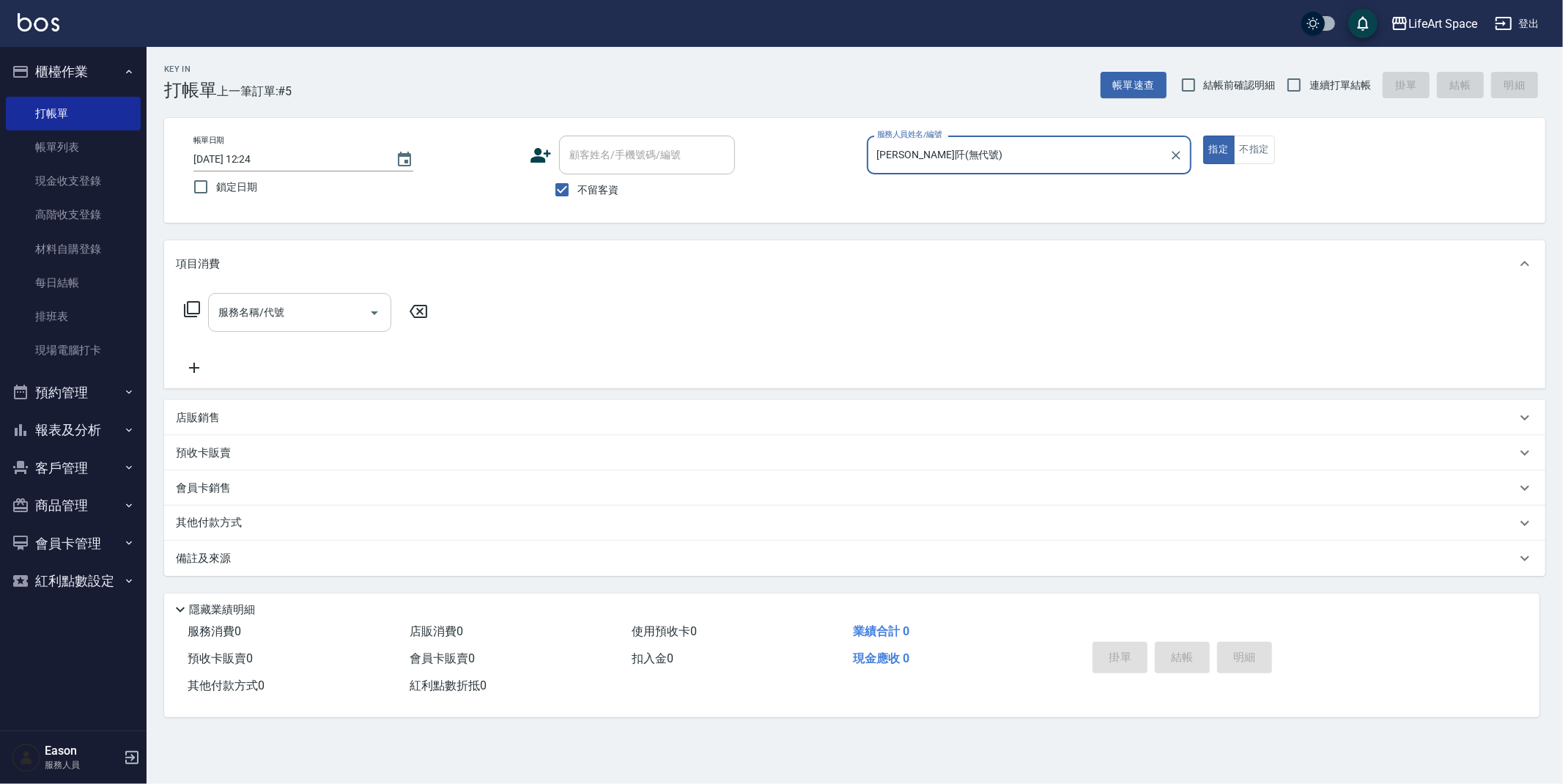
click at [295, 313] on input "服務名稱/代號" at bounding box center [289, 313] width 148 height 25
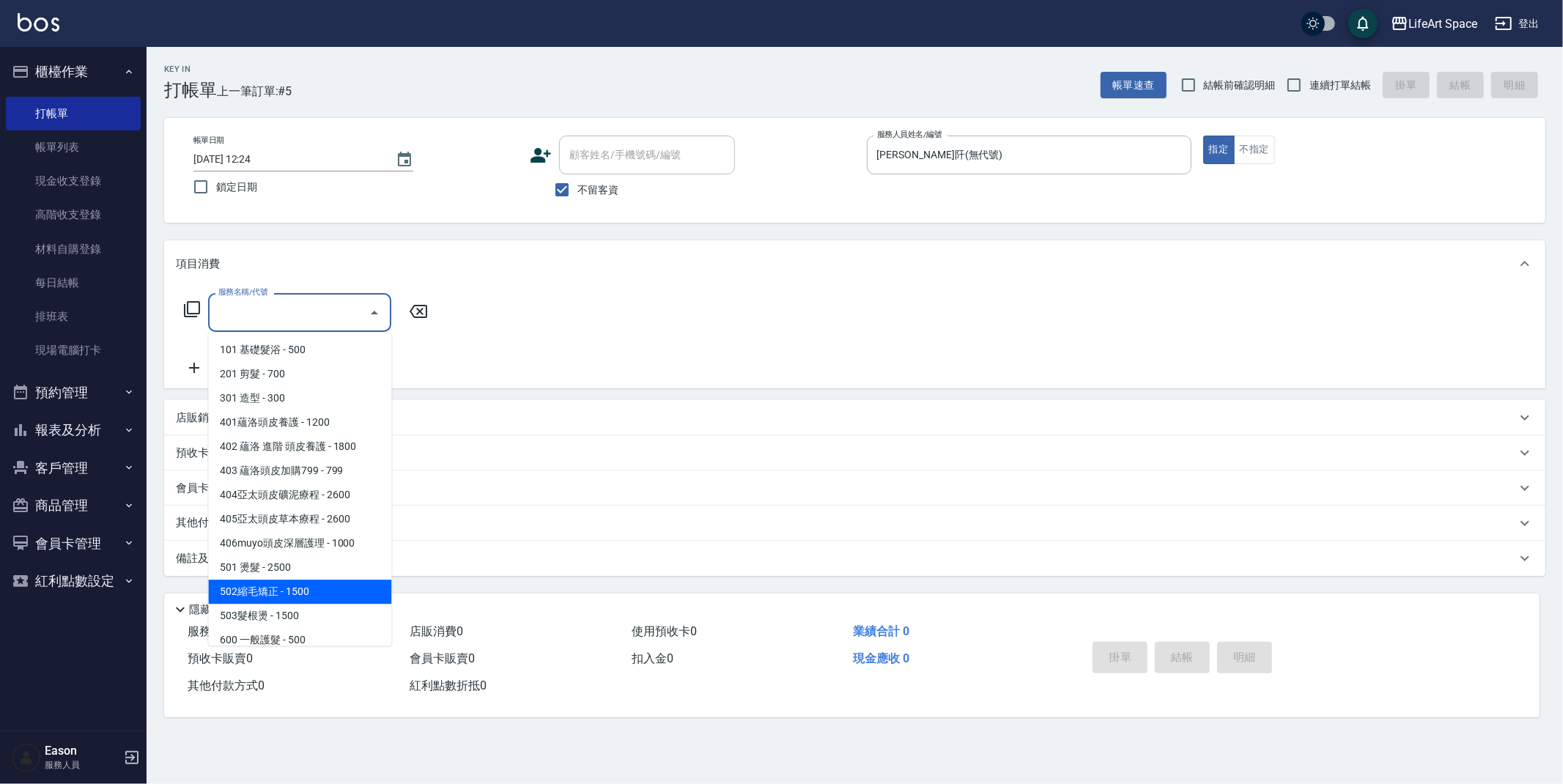
click at [332, 588] on span "502縮毛矯正 - 1500" at bounding box center [299, 592] width 183 height 24
type input "502縮毛矯正 (502)"
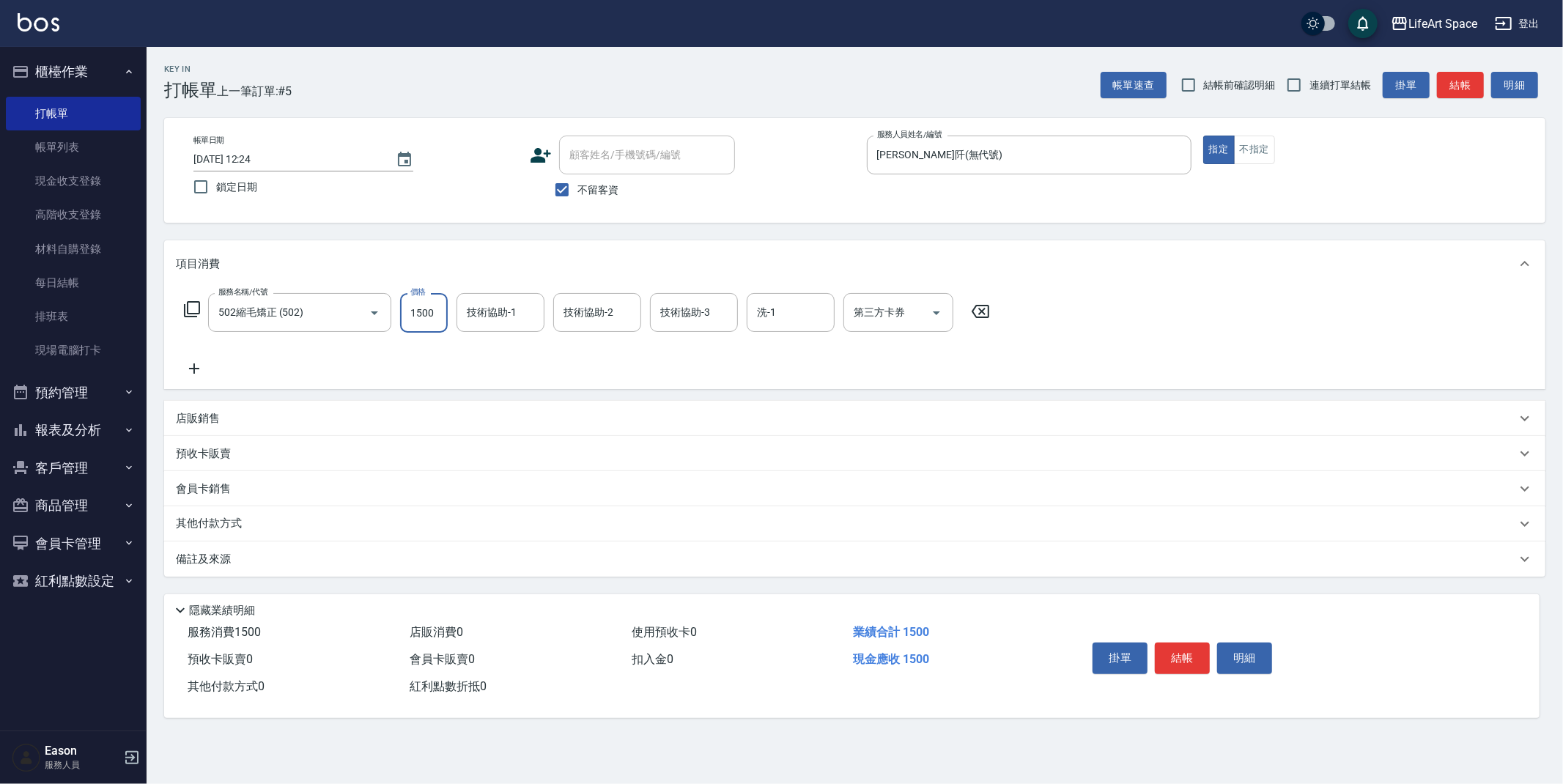
click at [426, 312] on input "1500" at bounding box center [424, 313] width 48 height 40
click at [433, 316] on input "1500" at bounding box center [424, 313] width 48 height 40
type input "800"
click at [190, 369] on icon at bounding box center [194, 369] width 37 height 18
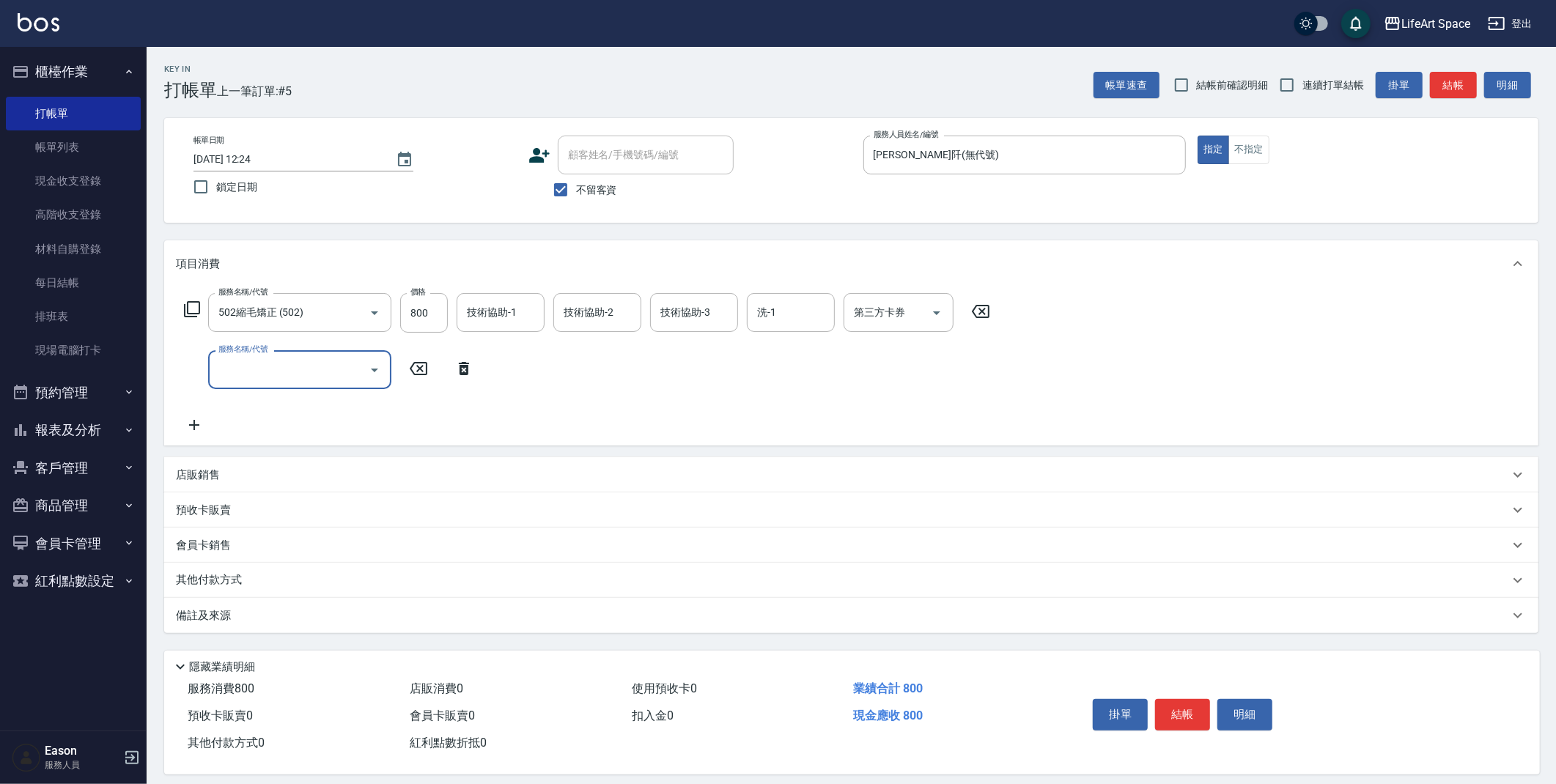
click at [226, 368] on input "服務名稱/代號" at bounding box center [289, 369] width 148 height 25
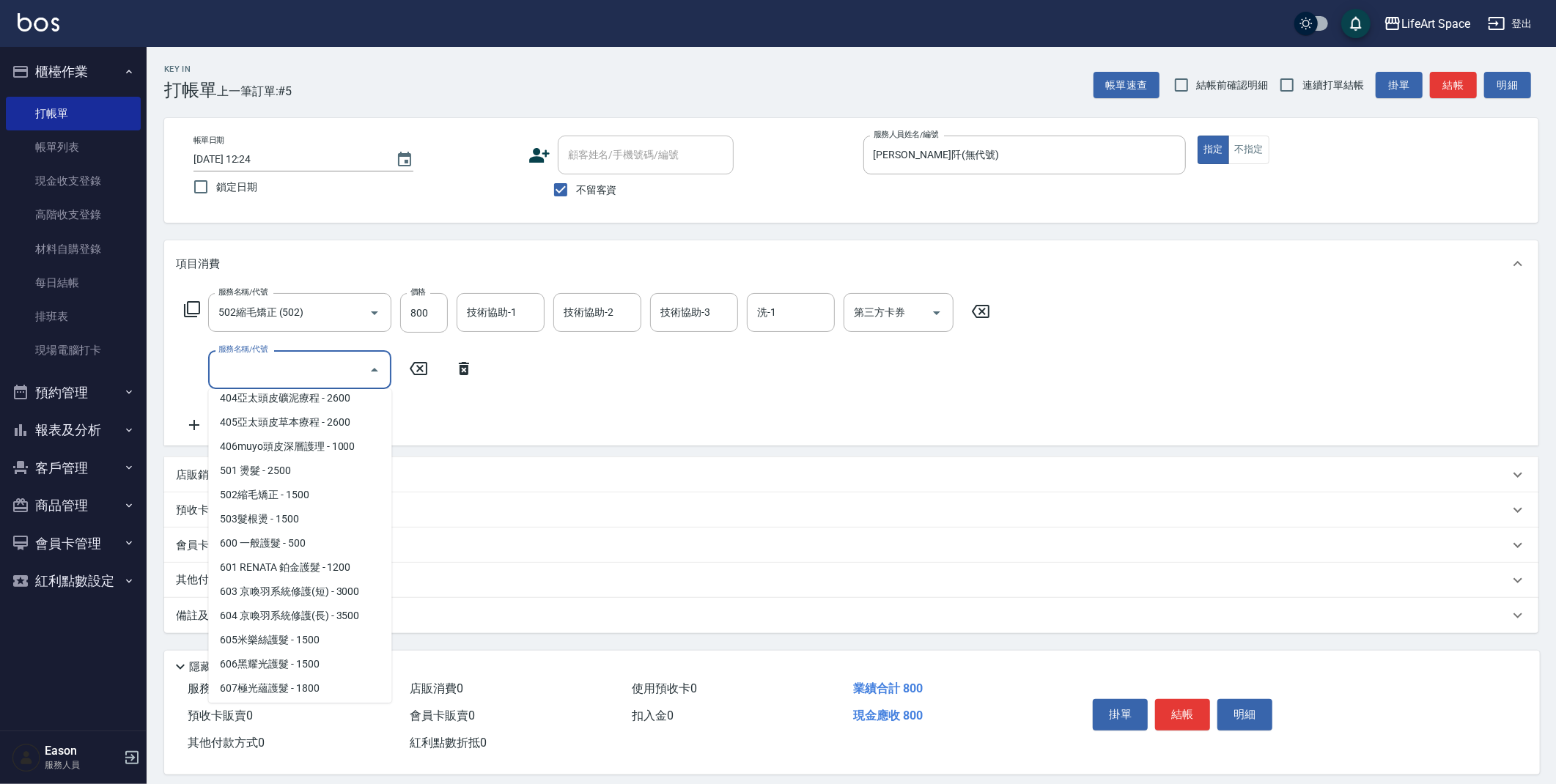
scroll to position [156, 0]
click at [357, 633] on span "605米樂絲護髮 - 1500" at bounding box center [299, 638] width 183 height 24
type input "605米樂絲護髮(605)"
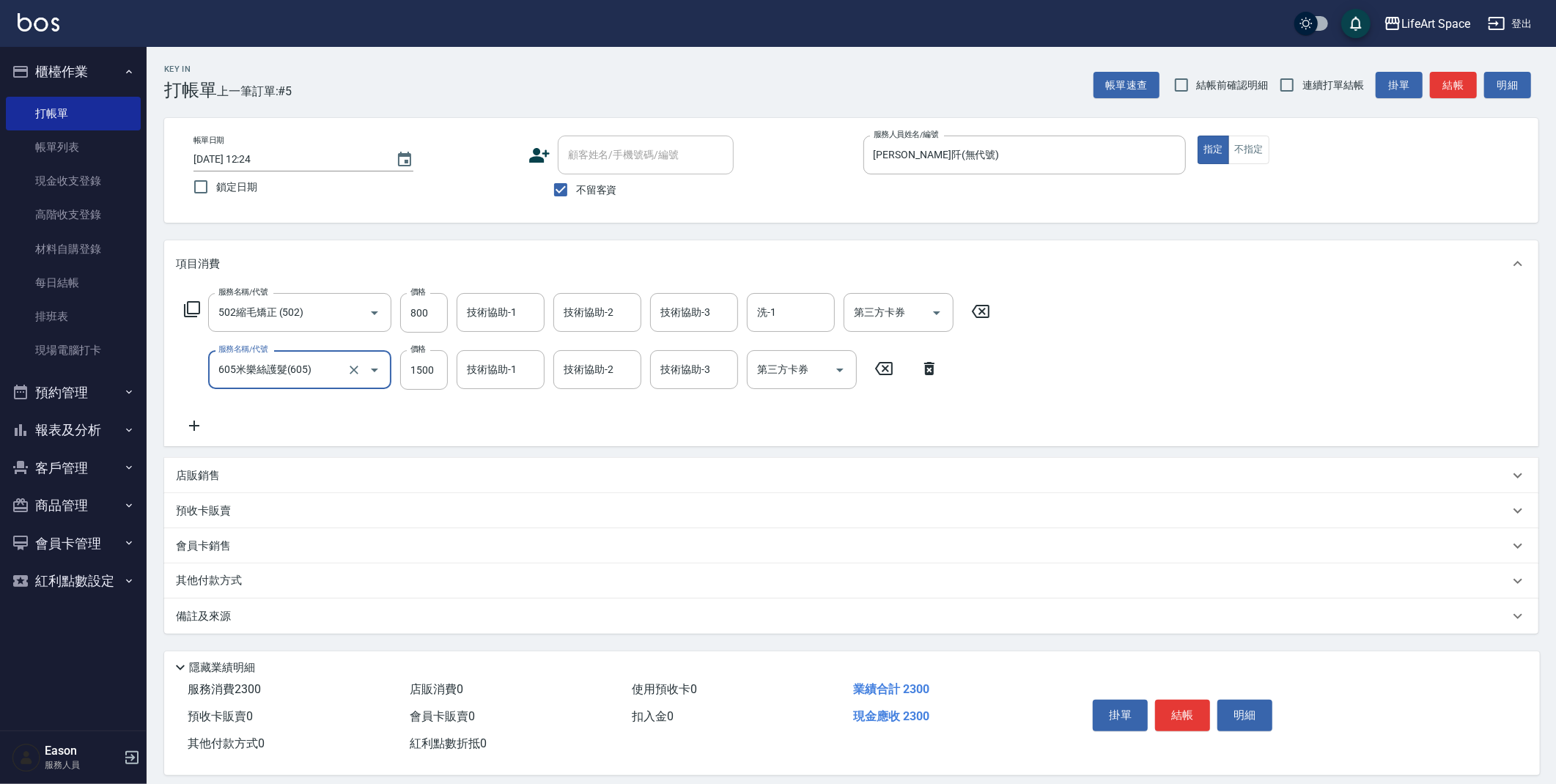
click at [228, 581] on p "其他付款方式" at bounding box center [213, 581] width 73 height 16
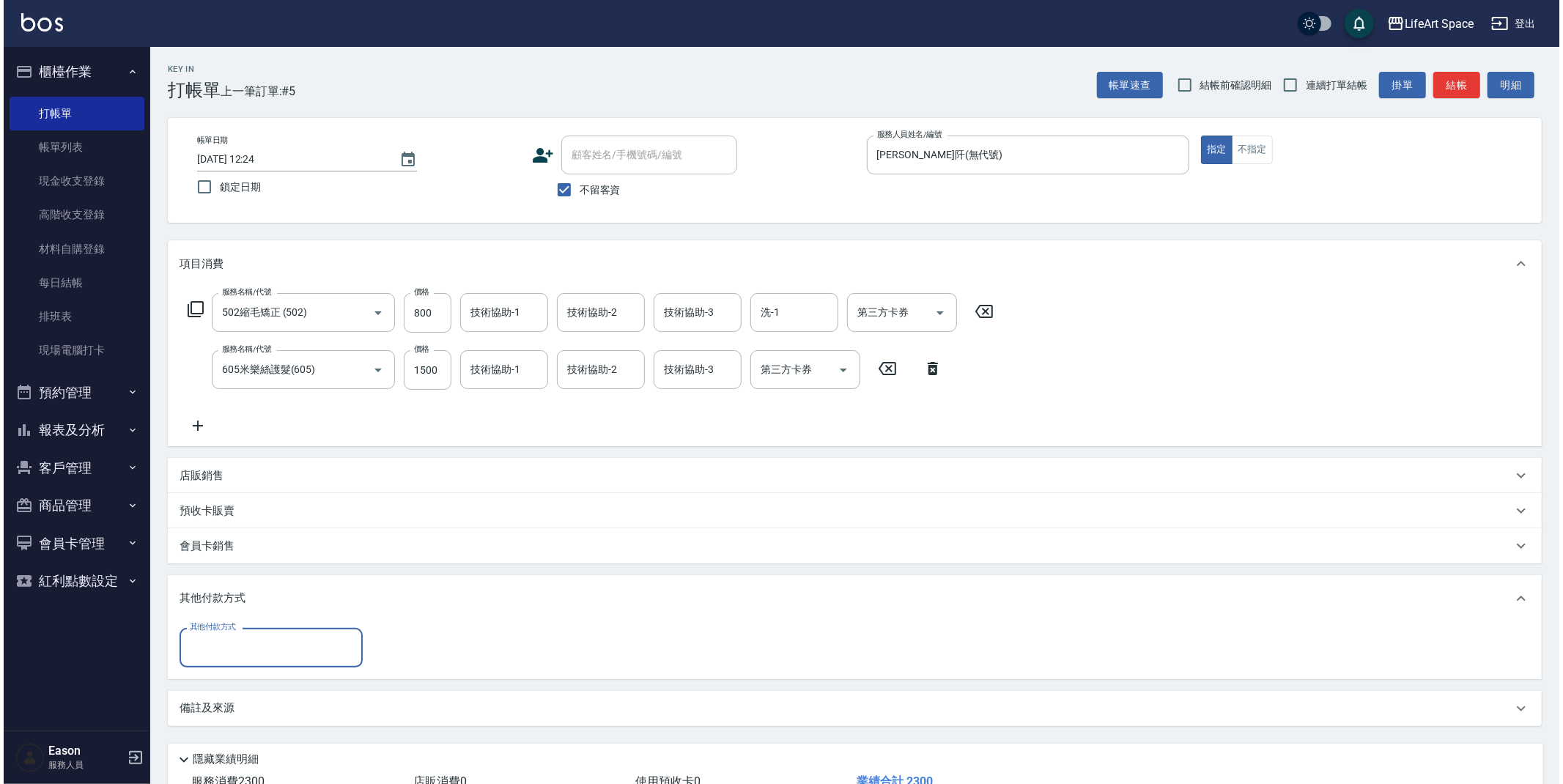
scroll to position [0, 0]
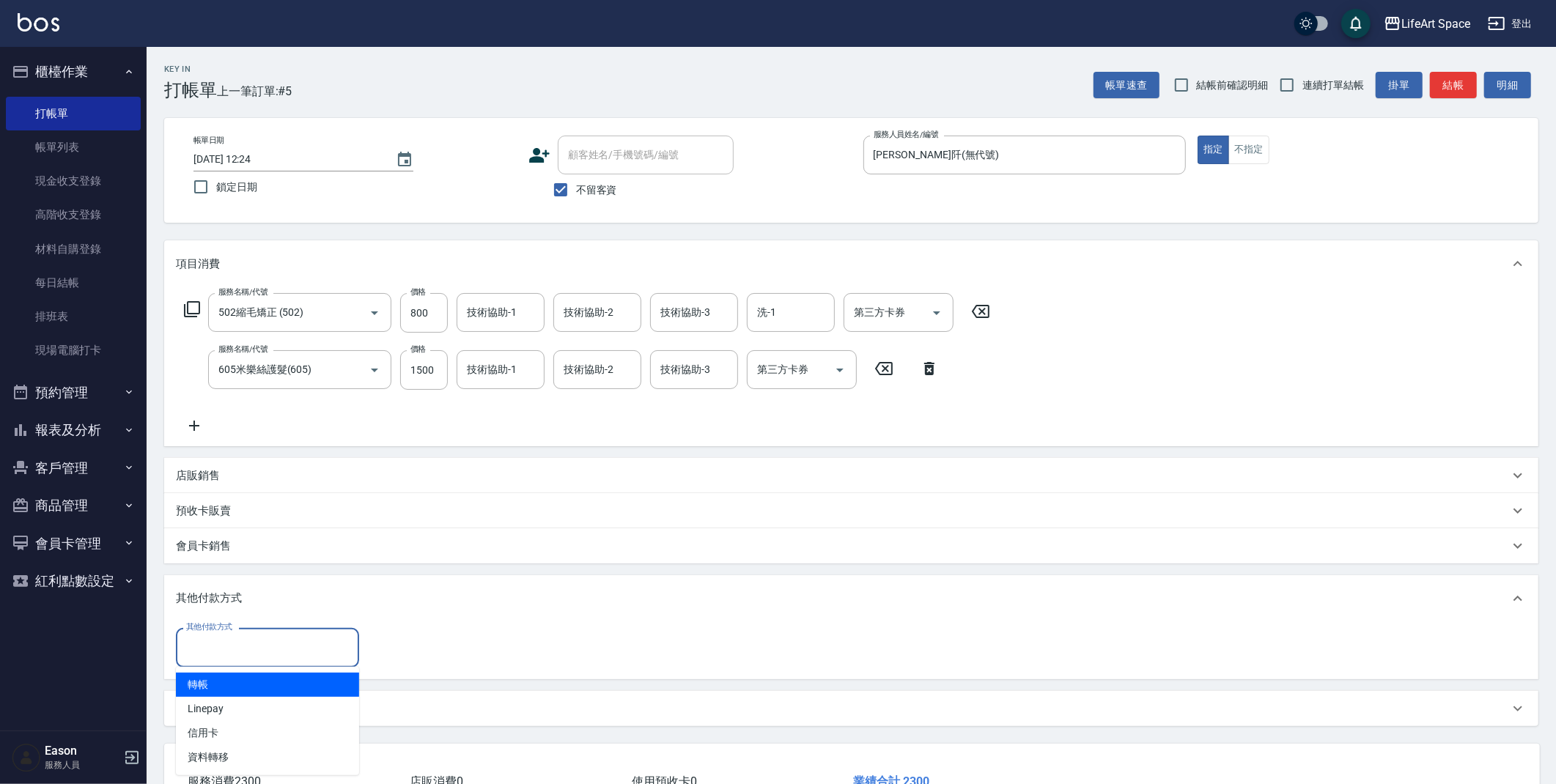
click at [249, 639] on input "其他付款方式" at bounding box center [268, 647] width 170 height 25
drag, startPoint x: 246, startPoint y: 677, endPoint x: 263, endPoint y: 678, distance: 17.0
click at [247, 678] on span "轉帳" at bounding box center [267, 684] width 183 height 24
type input "轉帳"
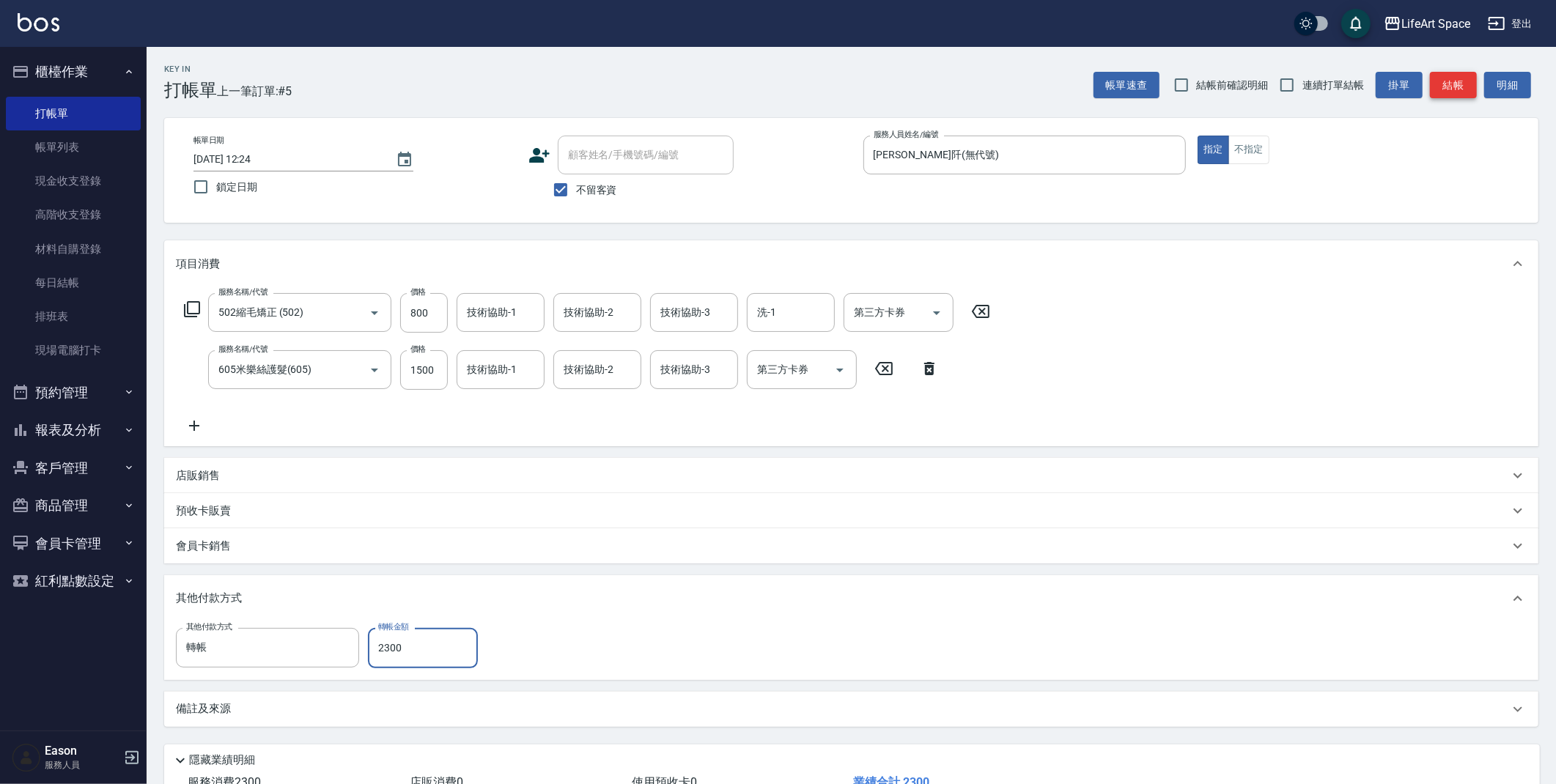
type input "2300"
click at [1455, 91] on button "結帳" at bounding box center [1453, 85] width 47 height 27
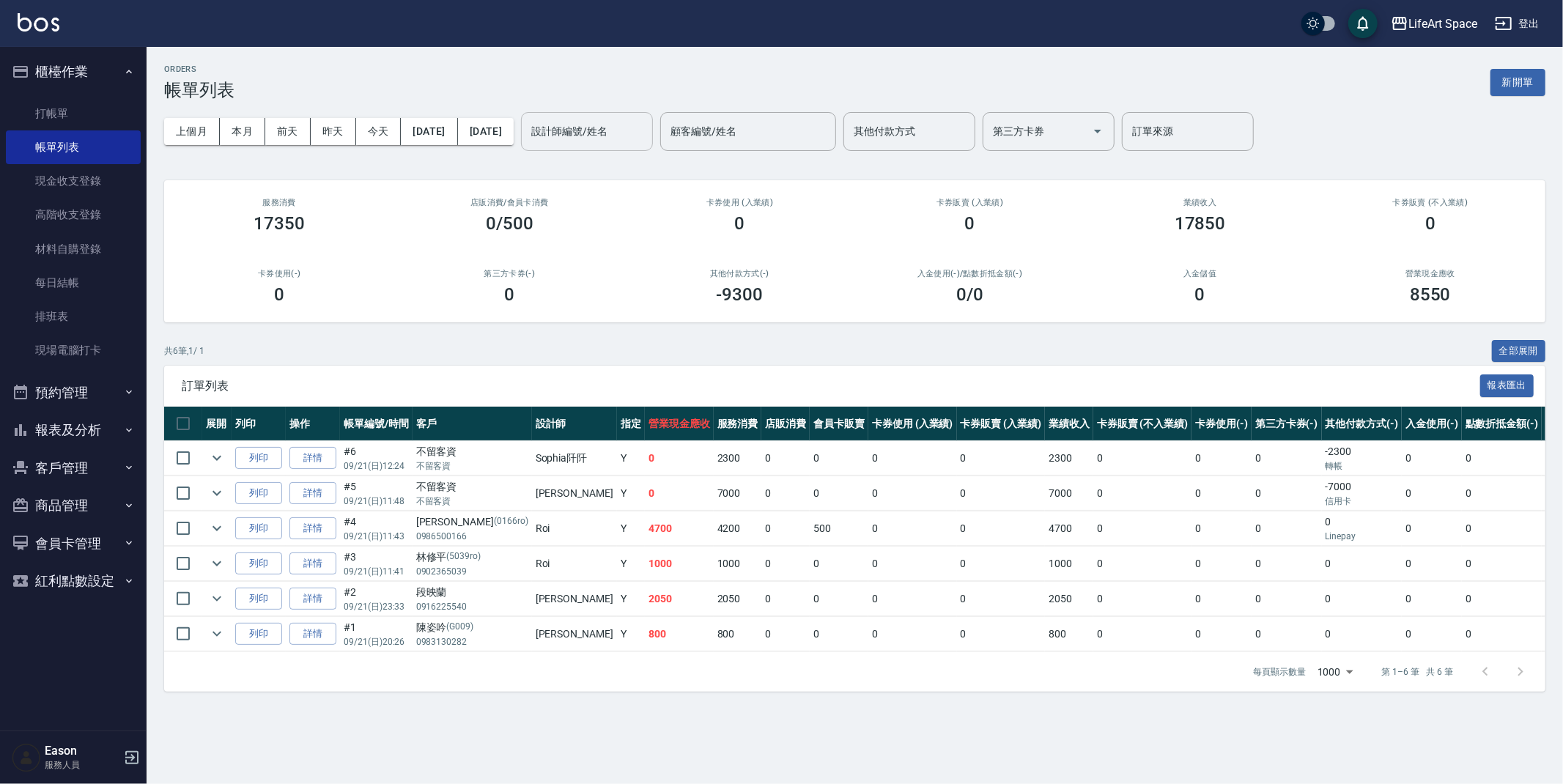
click at [617, 128] on input "設計師編號/姓名" at bounding box center [587, 131] width 119 height 25
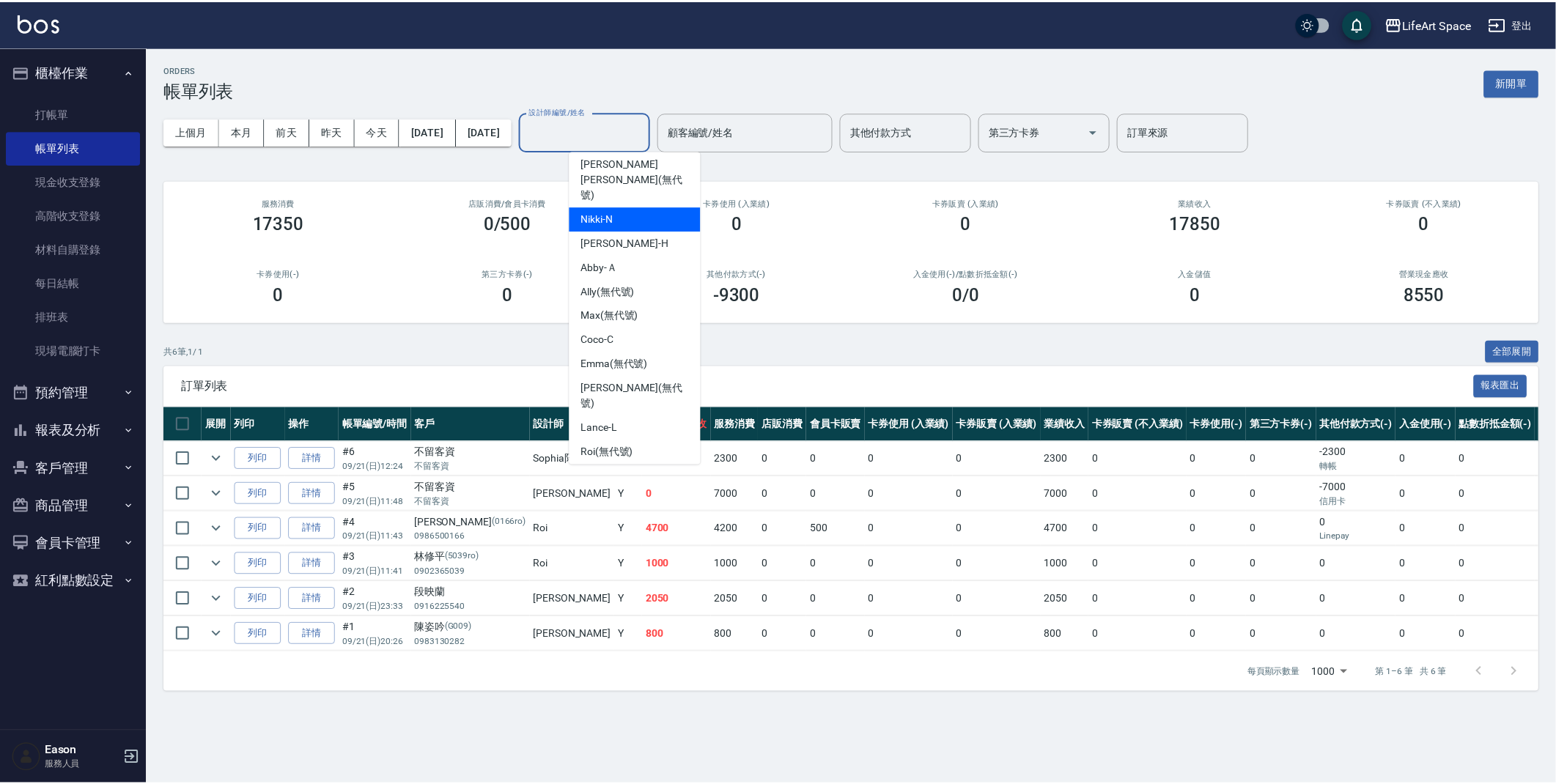
scroll to position [253, 0]
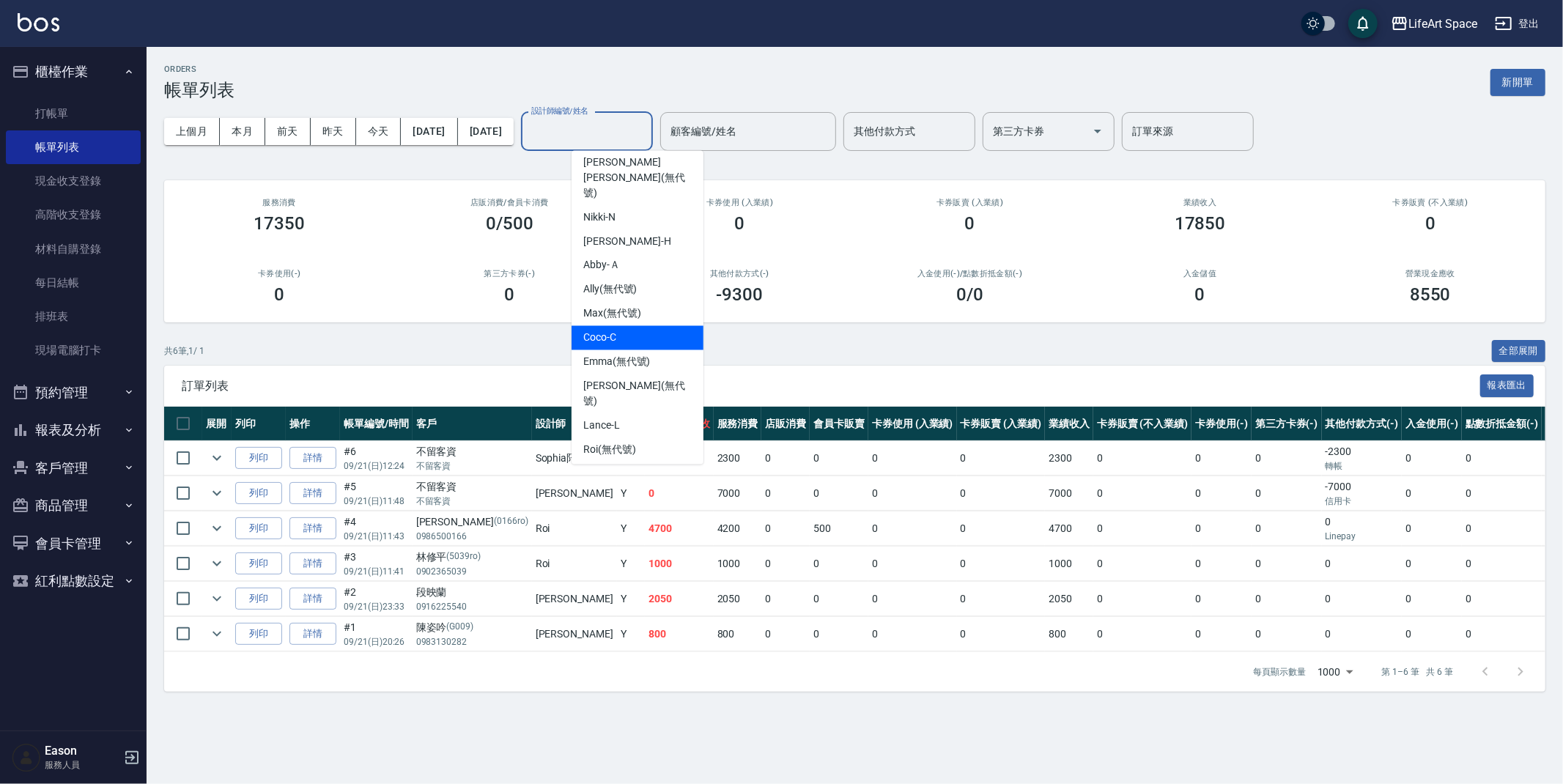
click at [602, 330] on span "Coco -C" at bounding box center [600, 338] width 33 height 16
type input "Coco-C"
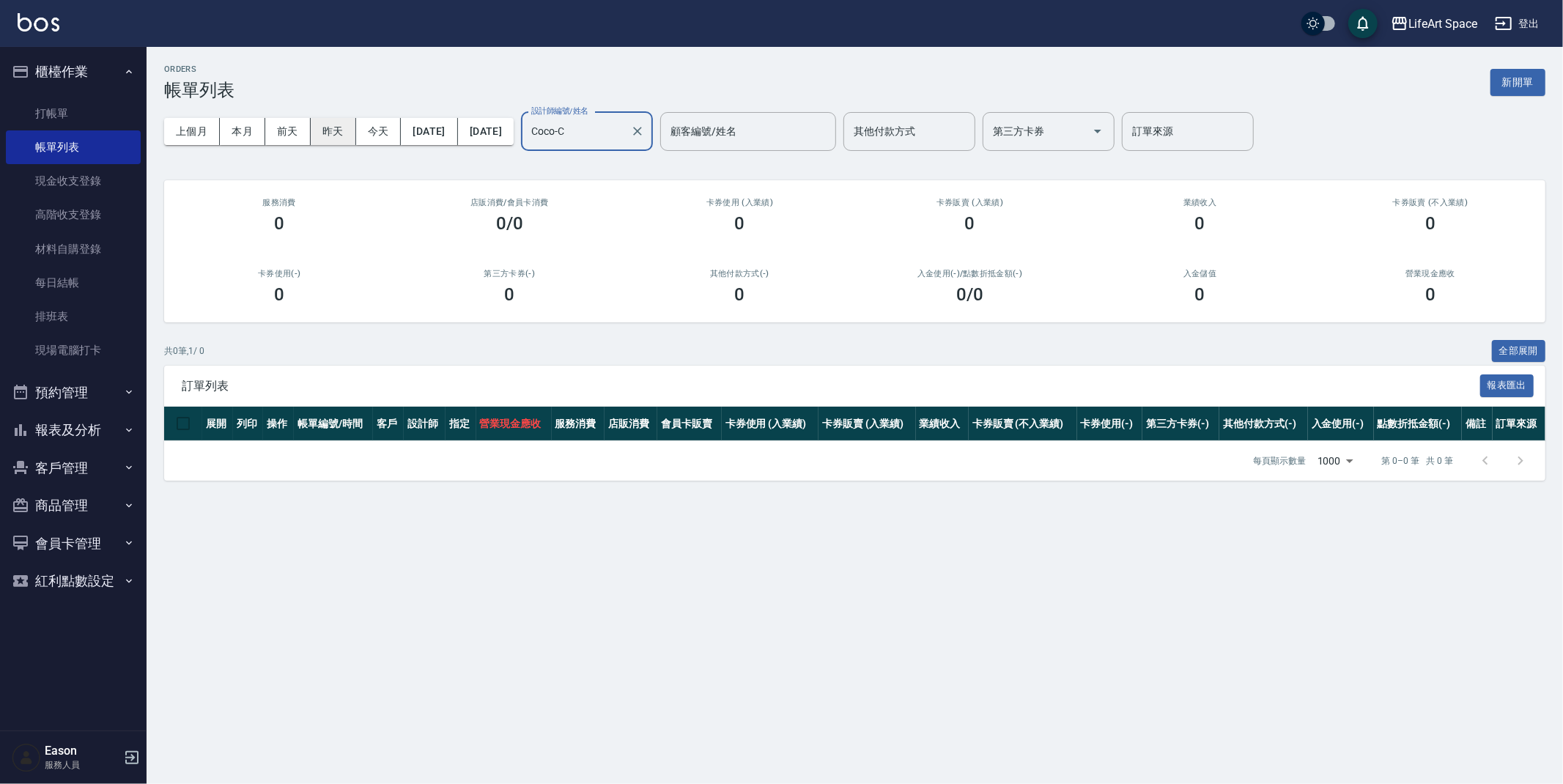
click at [344, 132] on button "昨天" at bounding box center [333, 131] width 46 height 27
click at [299, 131] on button "前天" at bounding box center [287, 131] width 46 height 27
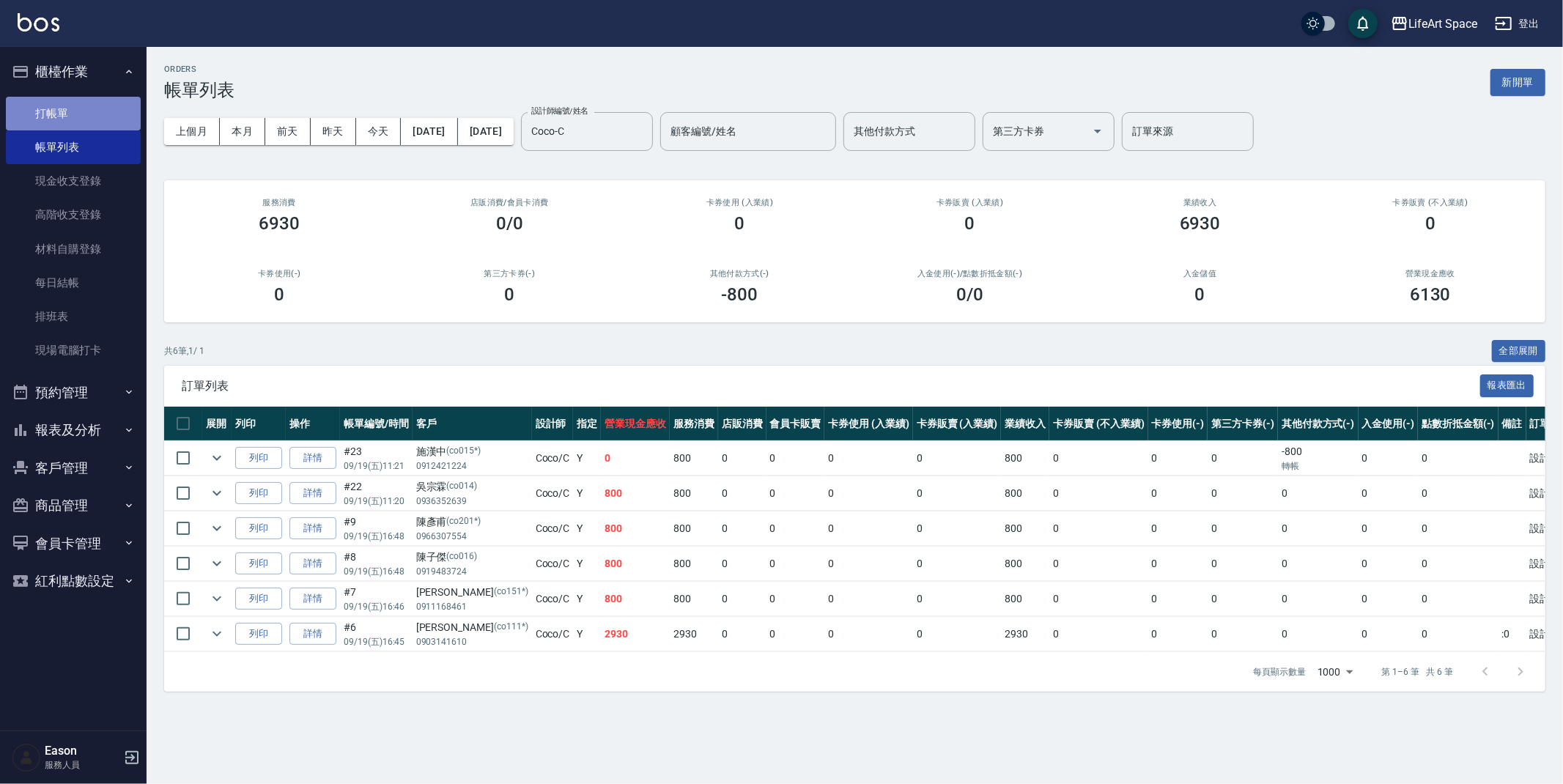
click at [58, 106] on link "打帳單" at bounding box center [73, 113] width 135 height 34
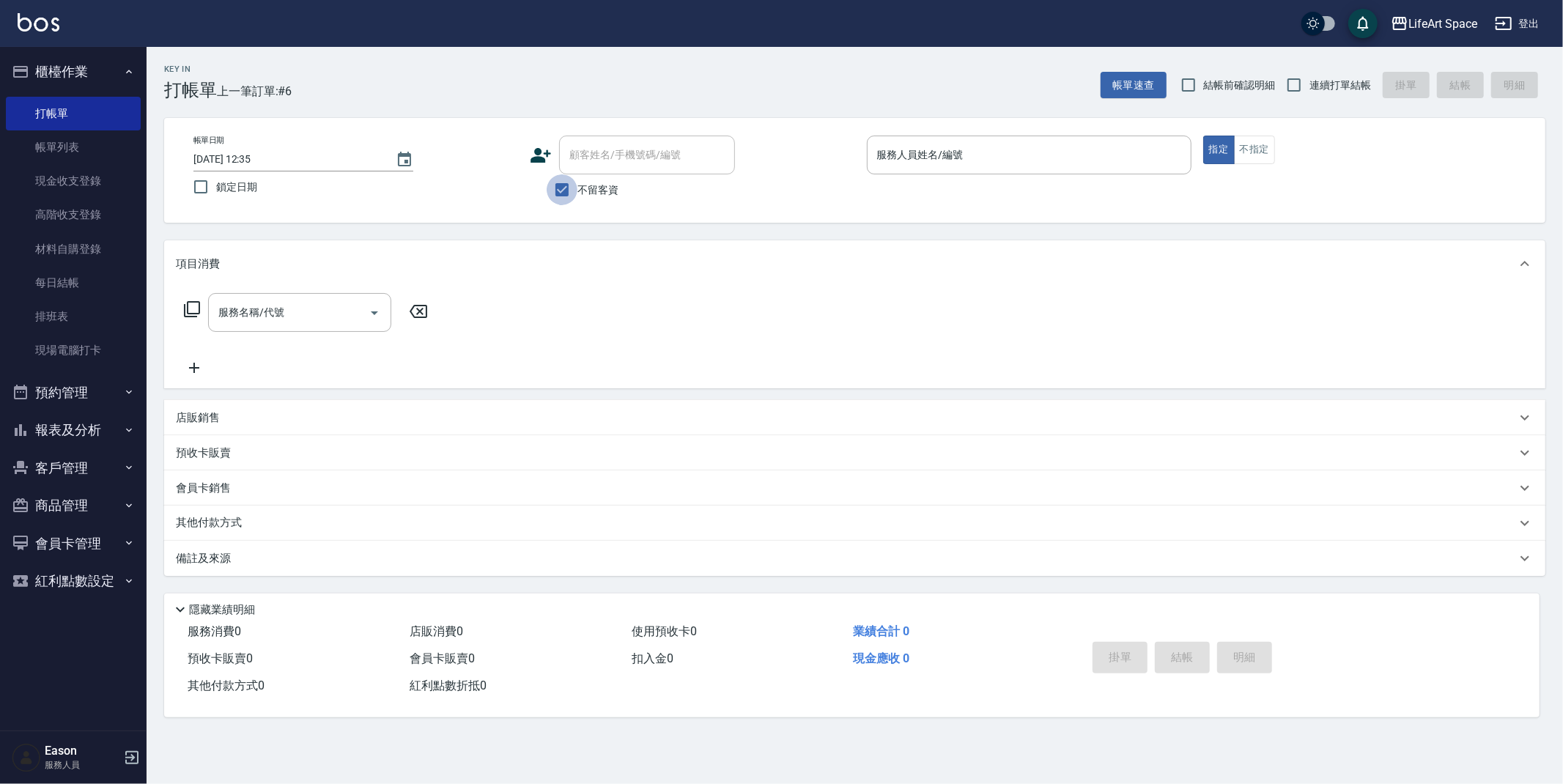
click at [559, 193] on input "不留客資" at bounding box center [562, 189] width 31 height 31
checkbox input "false"
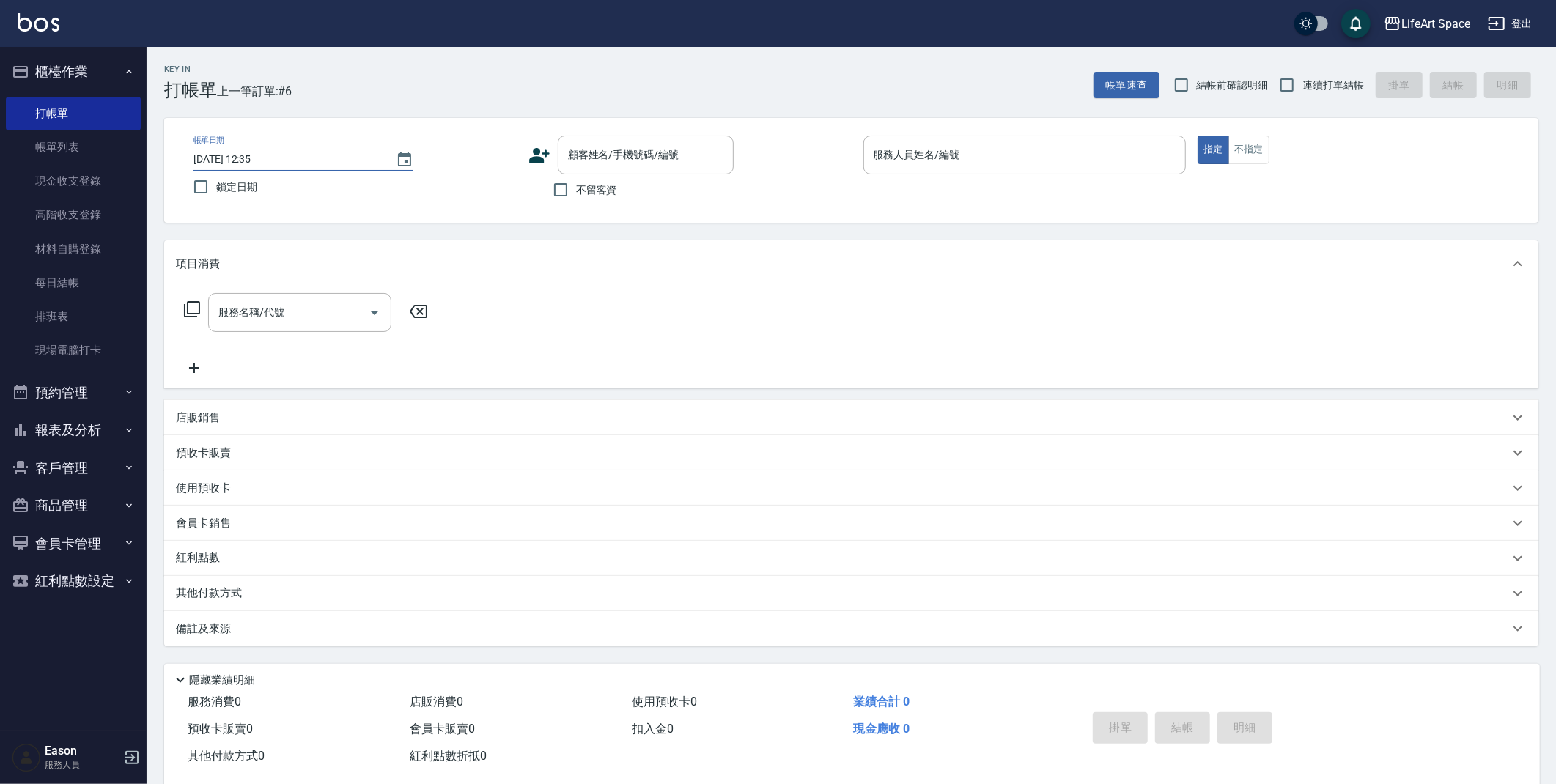
click at [240, 160] on input "2025/09/21 12:35" at bounding box center [287, 159] width 187 height 24
type input "2025/09/20 12:35"
click at [652, 154] on input "顧客姓名/手機號碼/編號" at bounding box center [634, 154] width 141 height 25
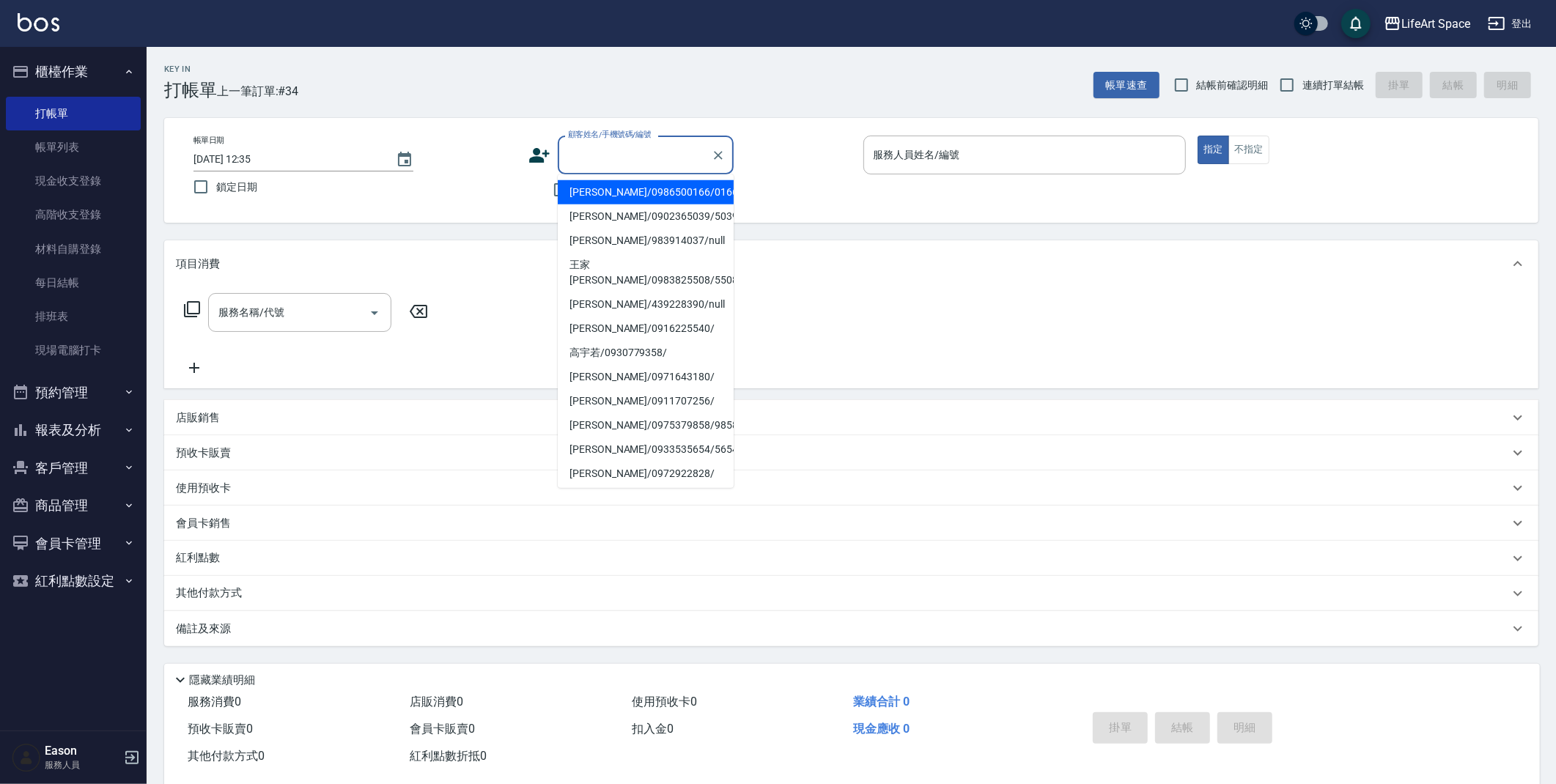
type input "j"
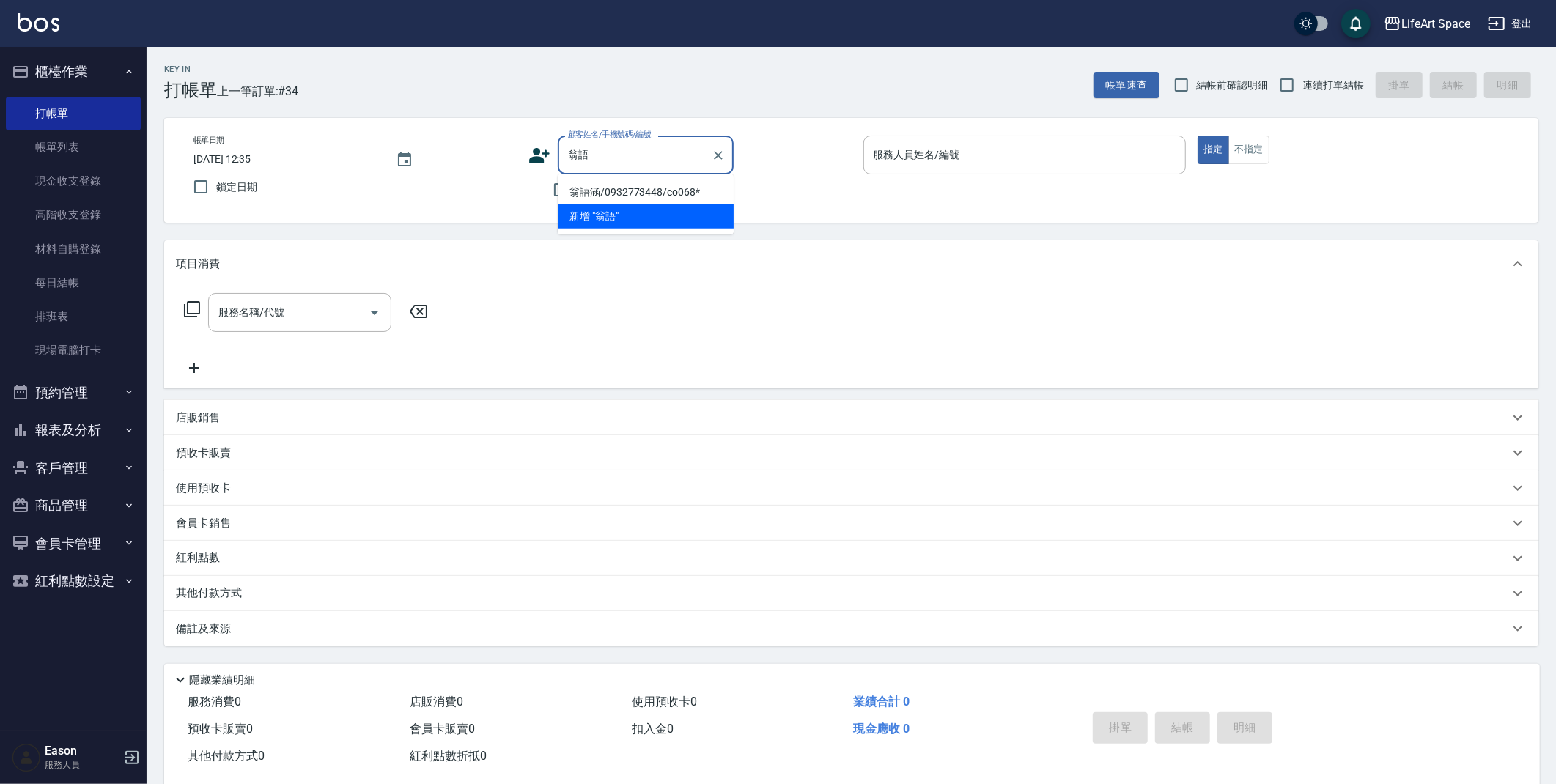
click at [596, 186] on li "翁語涵/0932773448/co068*" at bounding box center [646, 192] width 176 height 24
type input "翁語涵/0932773448/co068*"
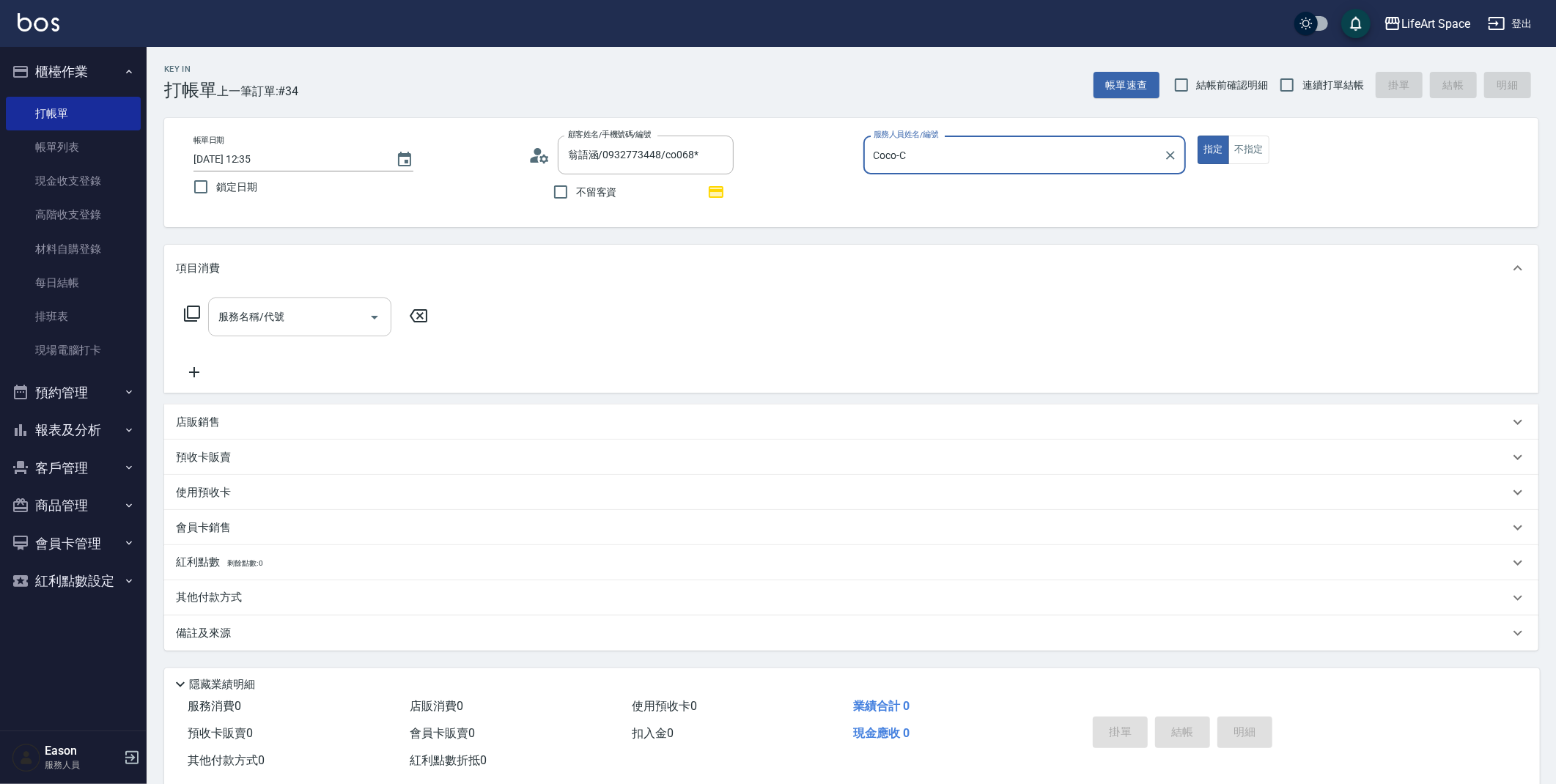
type input "Coco-C"
click at [303, 317] on input "服務名稱/代號" at bounding box center [289, 317] width 148 height 25
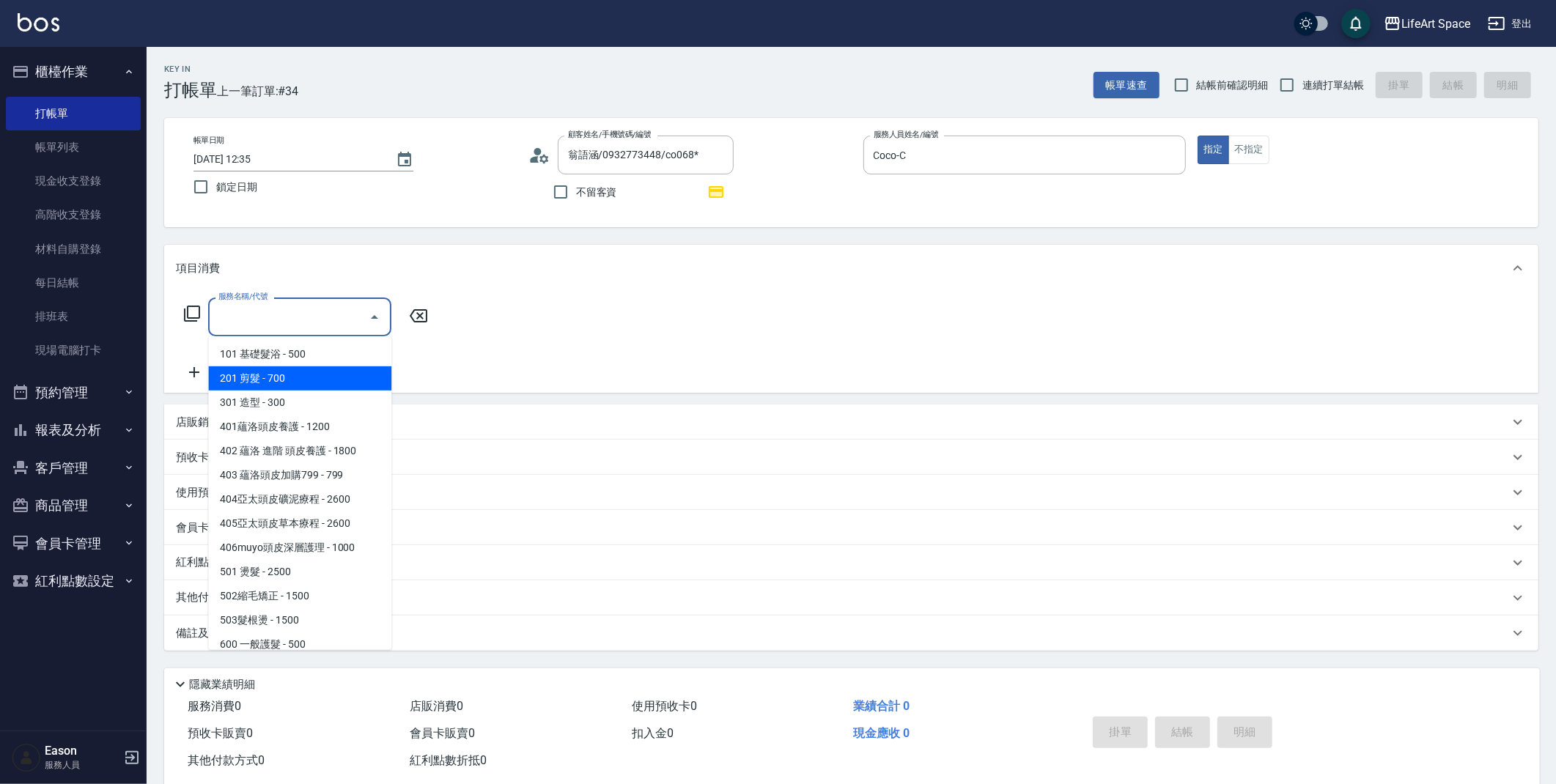
click at [304, 389] on span "201 剪髮 - 700" at bounding box center [299, 378] width 183 height 24
type input "201 剪髮(201)"
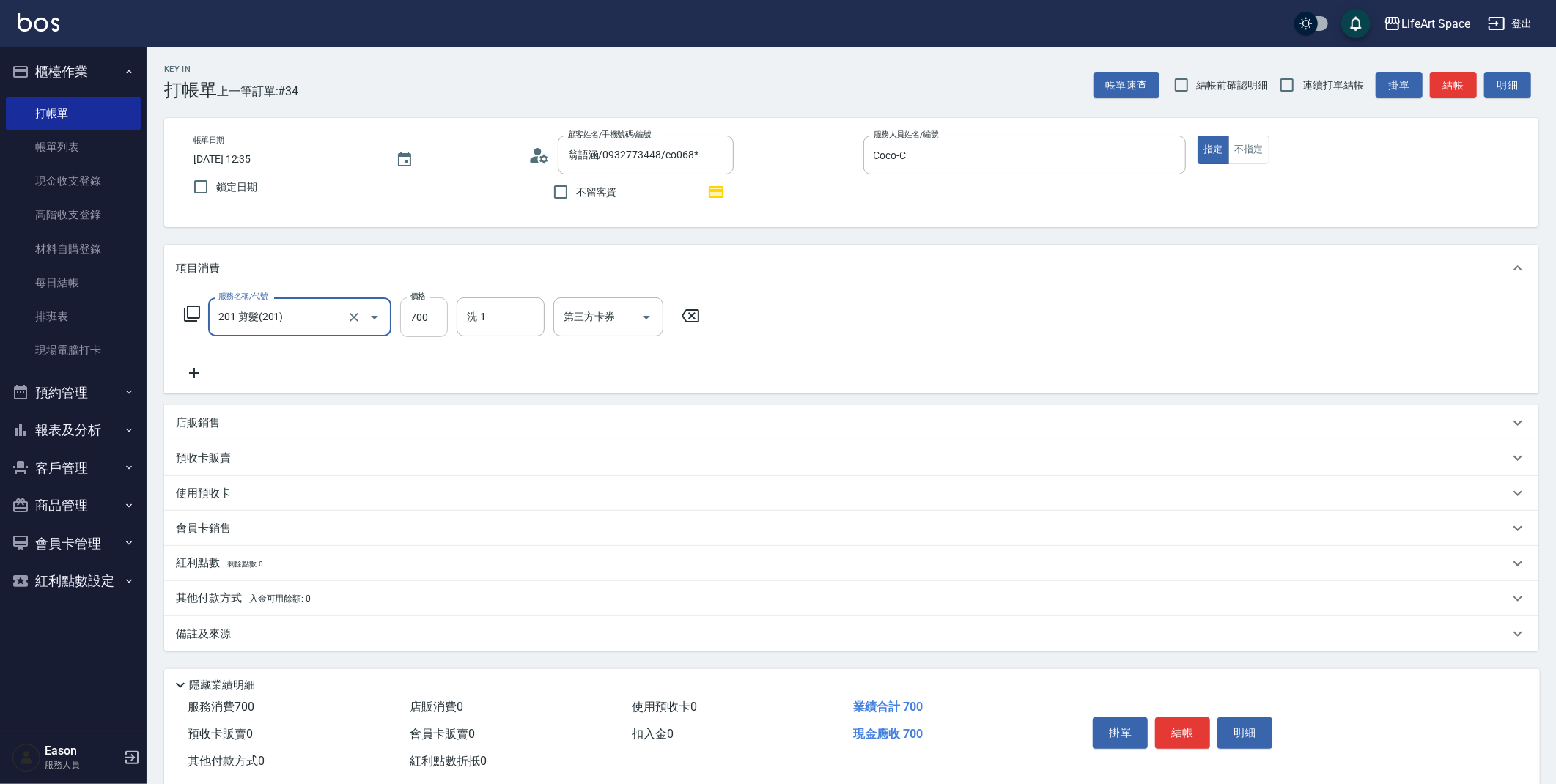
click at [437, 328] on input "700" at bounding box center [424, 317] width 48 height 40
type input "800"
click at [201, 371] on icon at bounding box center [194, 373] width 37 height 18
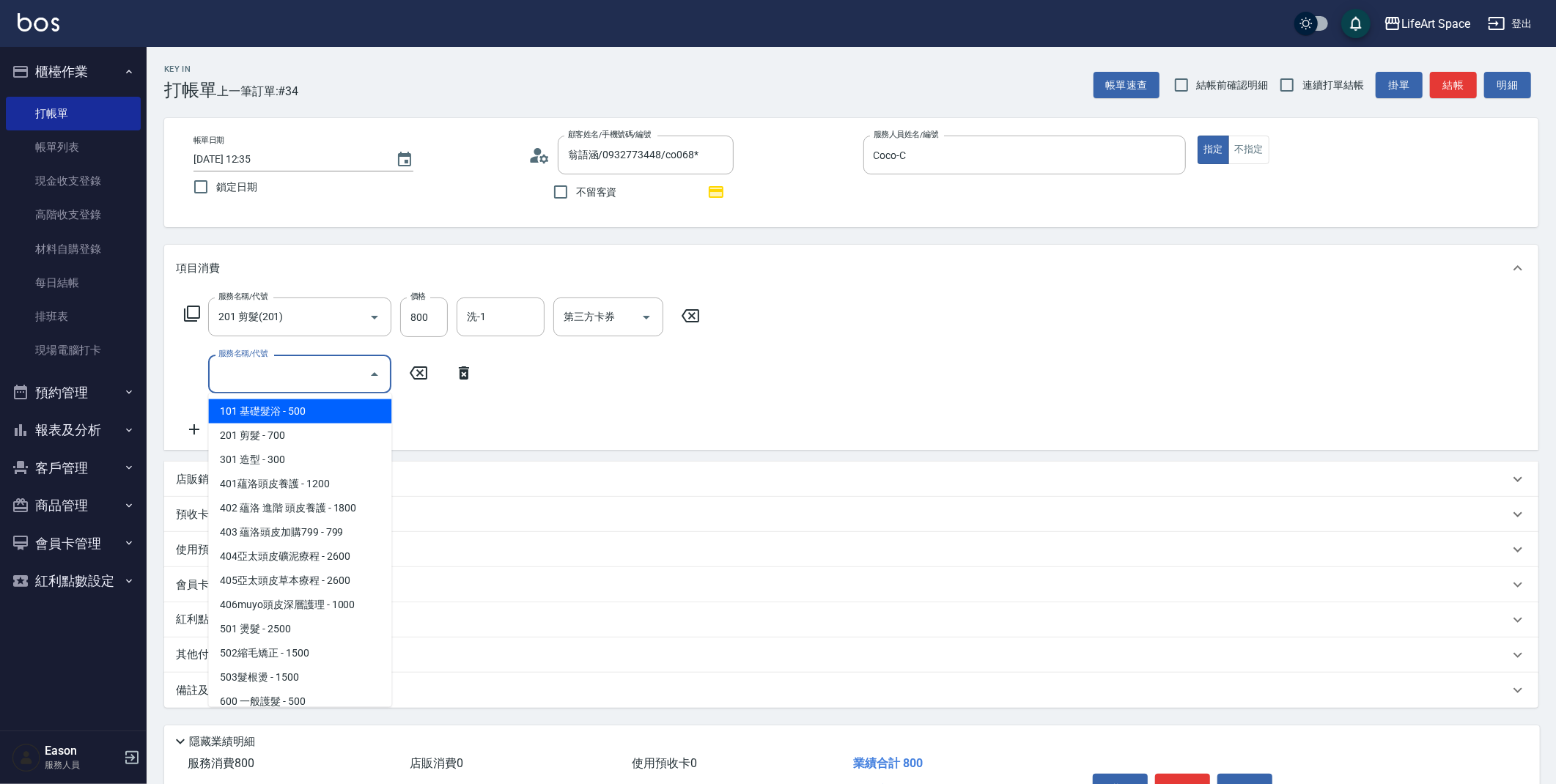
click at [243, 369] on input "服務名稱/代號" at bounding box center [289, 374] width 148 height 25
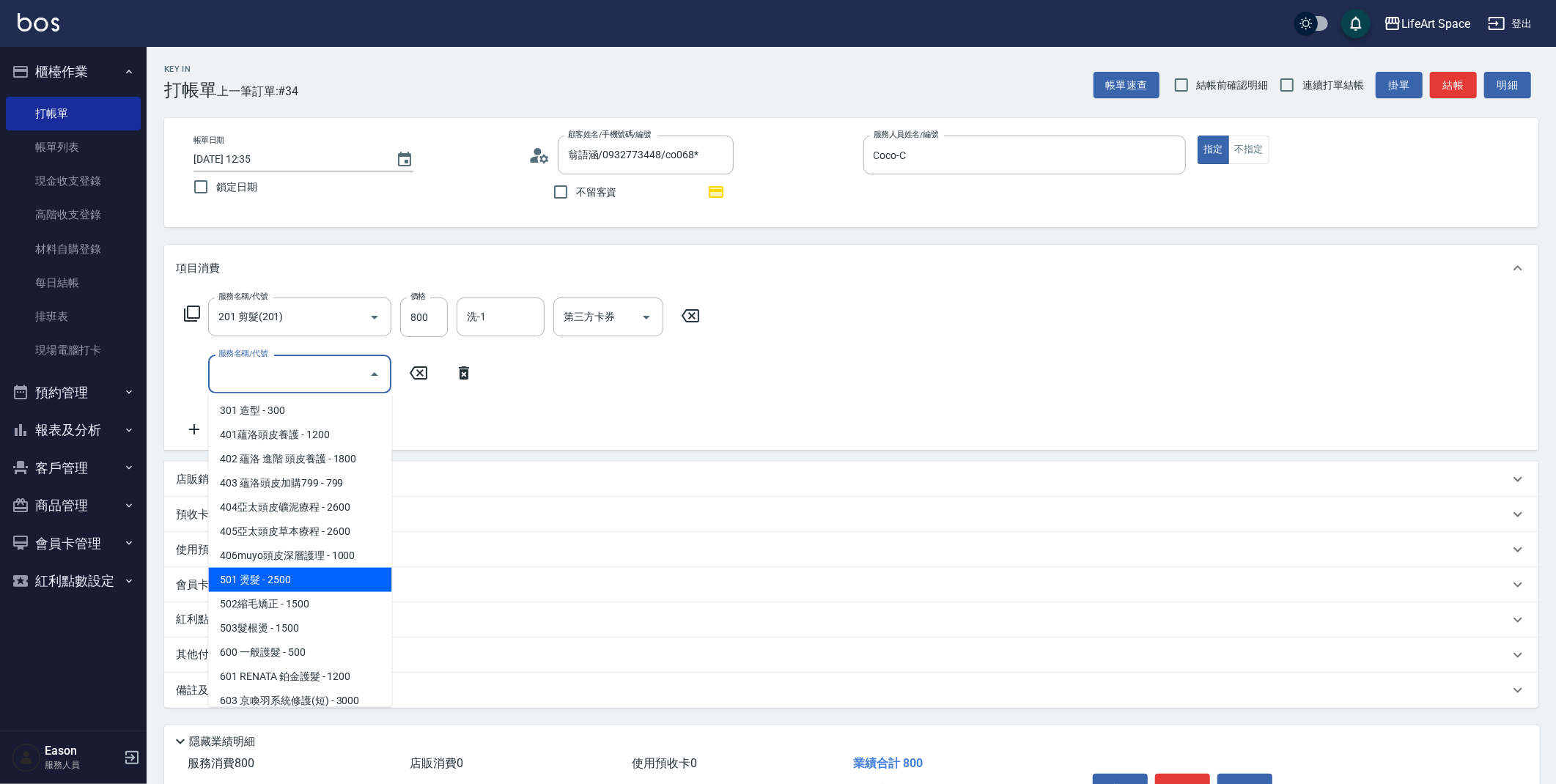
scroll to position [229, 0]
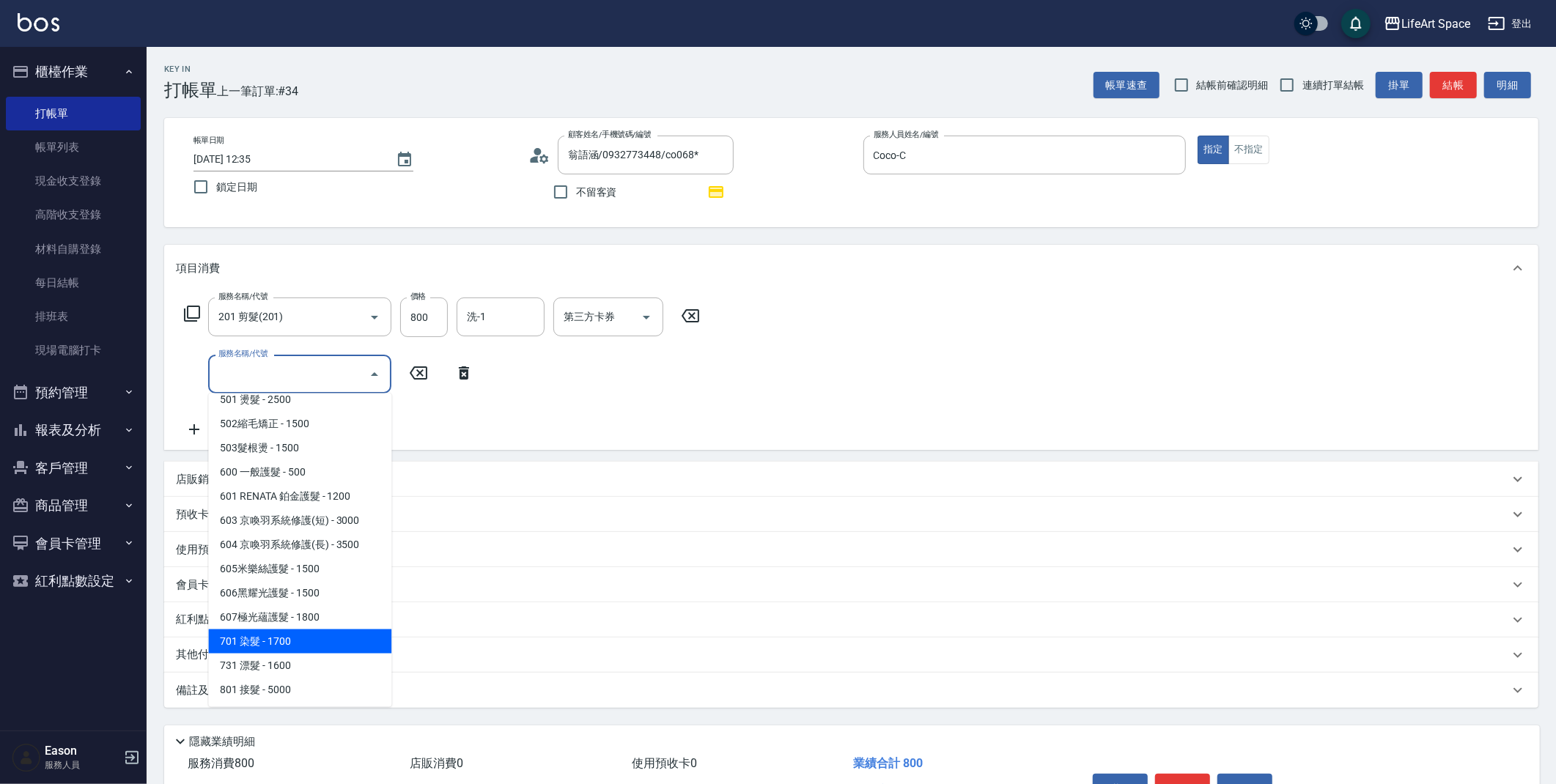
click at [250, 641] on span "701 染髮 - 1700" at bounding box center [299, 641] width 183 height 24
type input "701 染髮(701)"
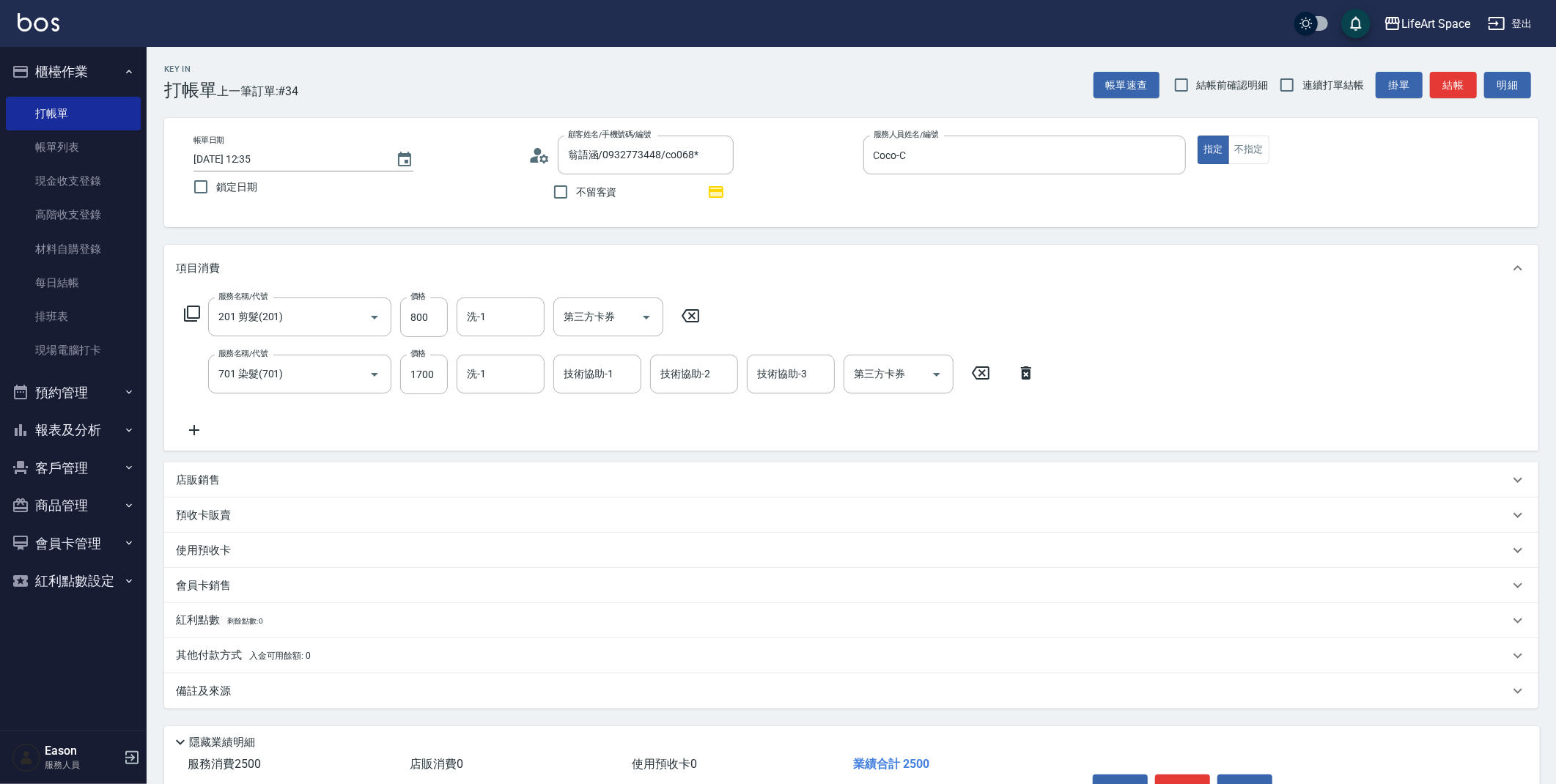
click at [190, 424] on icon at bounding box center [194, 430] width 37 height 18
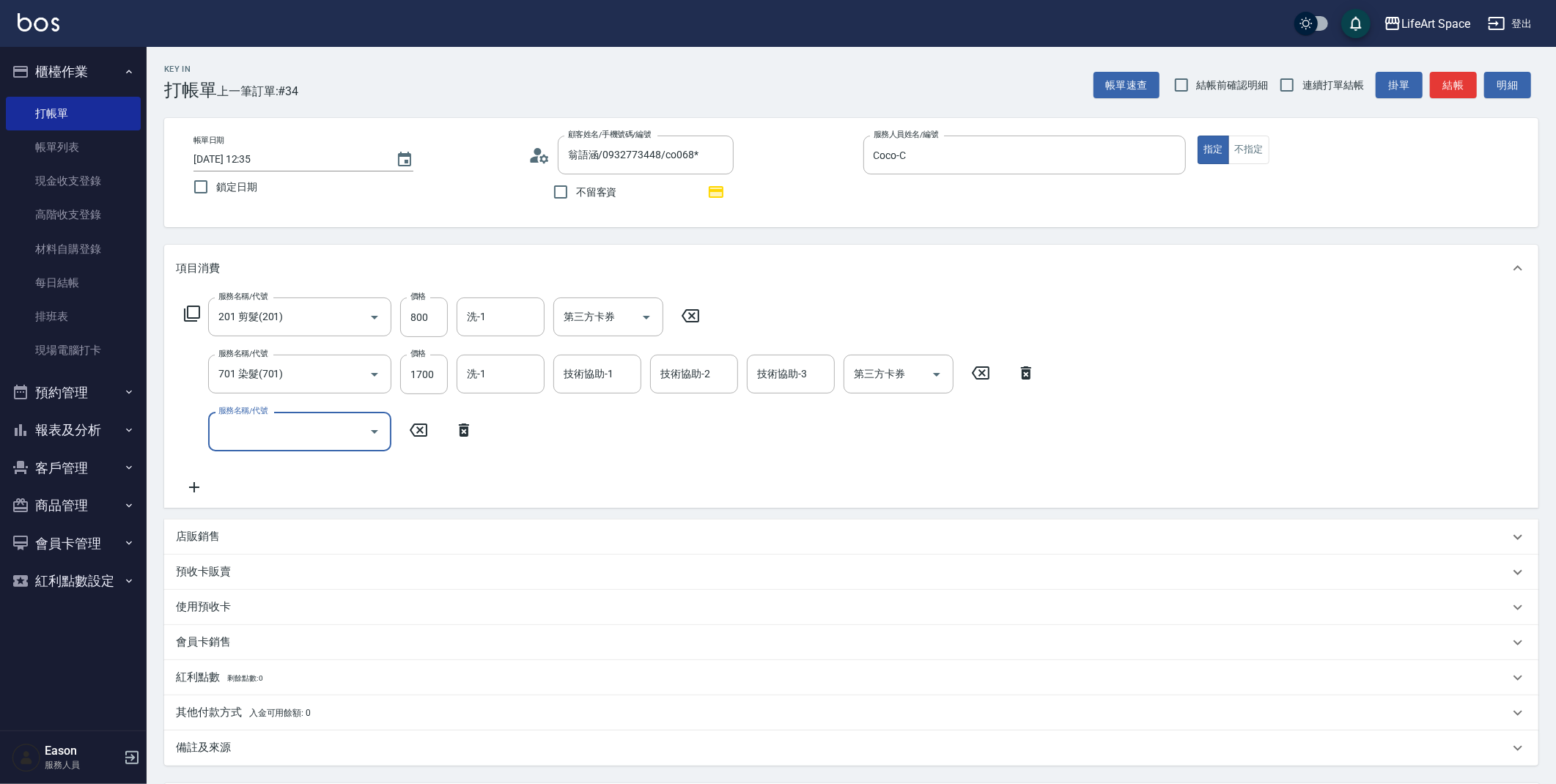
click at [273, 444] on div "服務名稱/代號" at bounding box center [299, 431] width 183 height 39
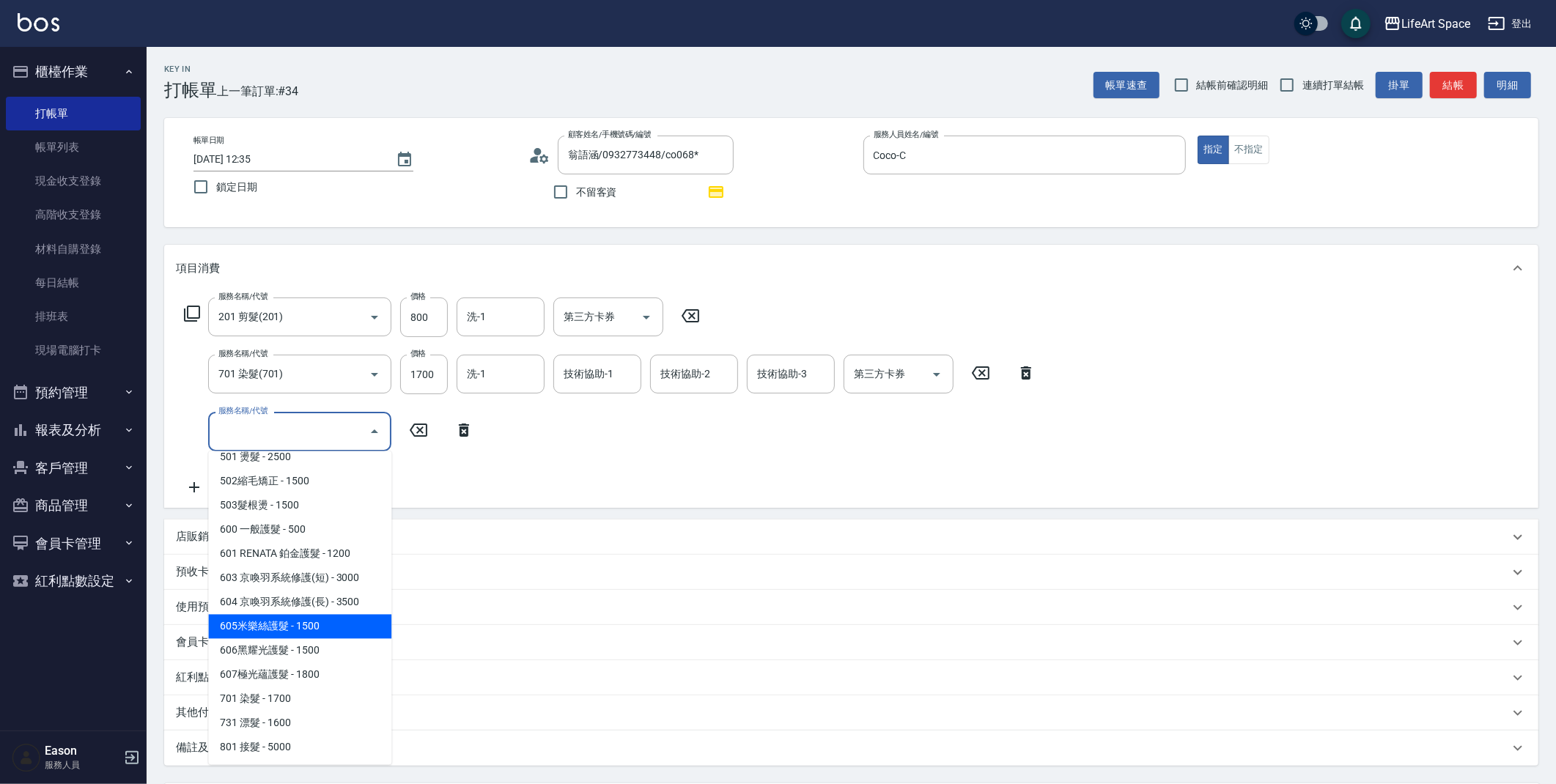
click at [286, 624] on span "605米樂絲護髮 - 1500" at bounding box center [299, 627] width 183 height 24
type input "605米樂絲護髮(605)"
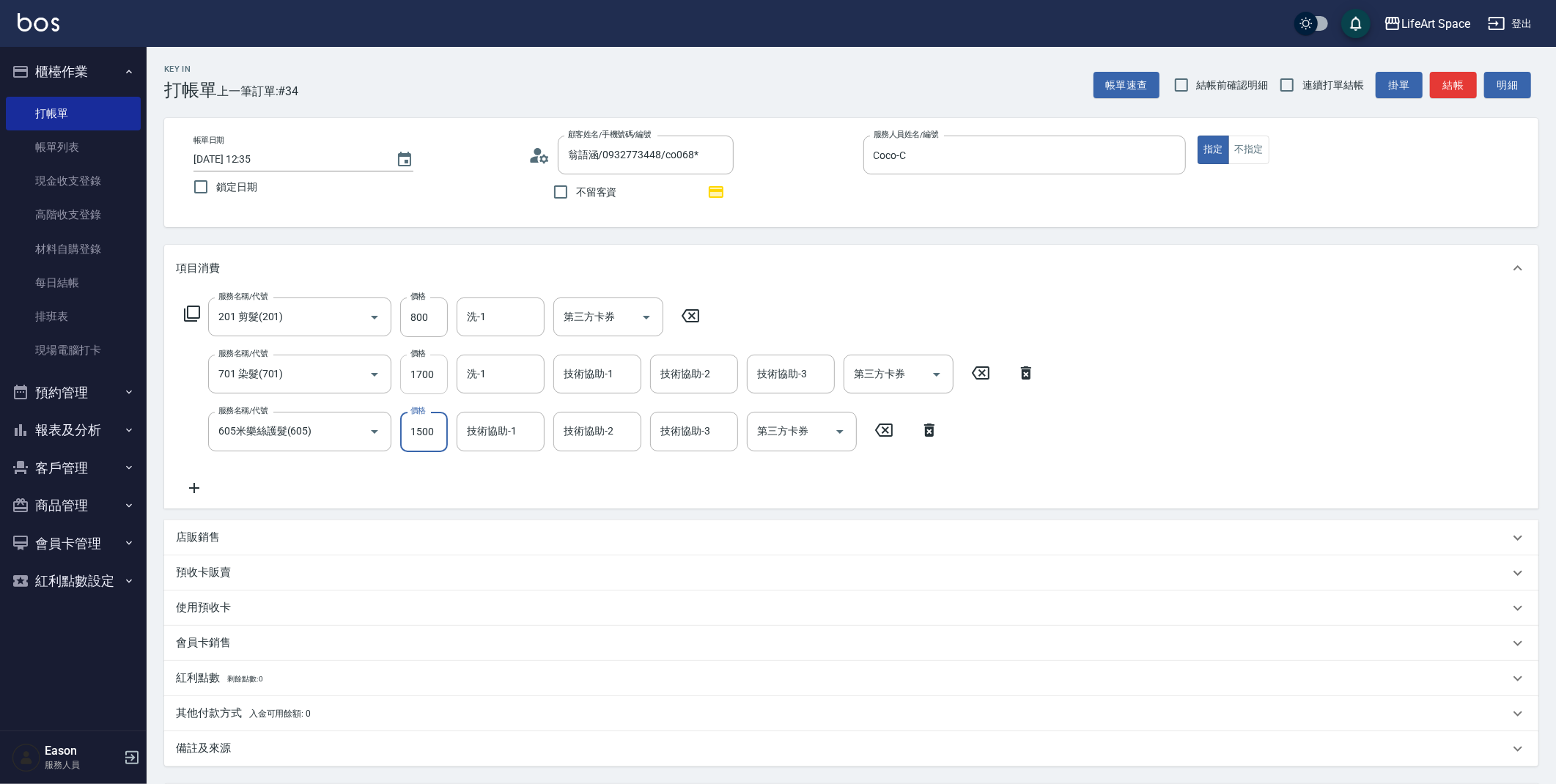
click at [428, 374] on input "1700" at bounding box center [424, 374] width 48 height 40
click at [428, 383] on input "1700" at bounding box center [424, 374] width 48 height 40
type input "1660"
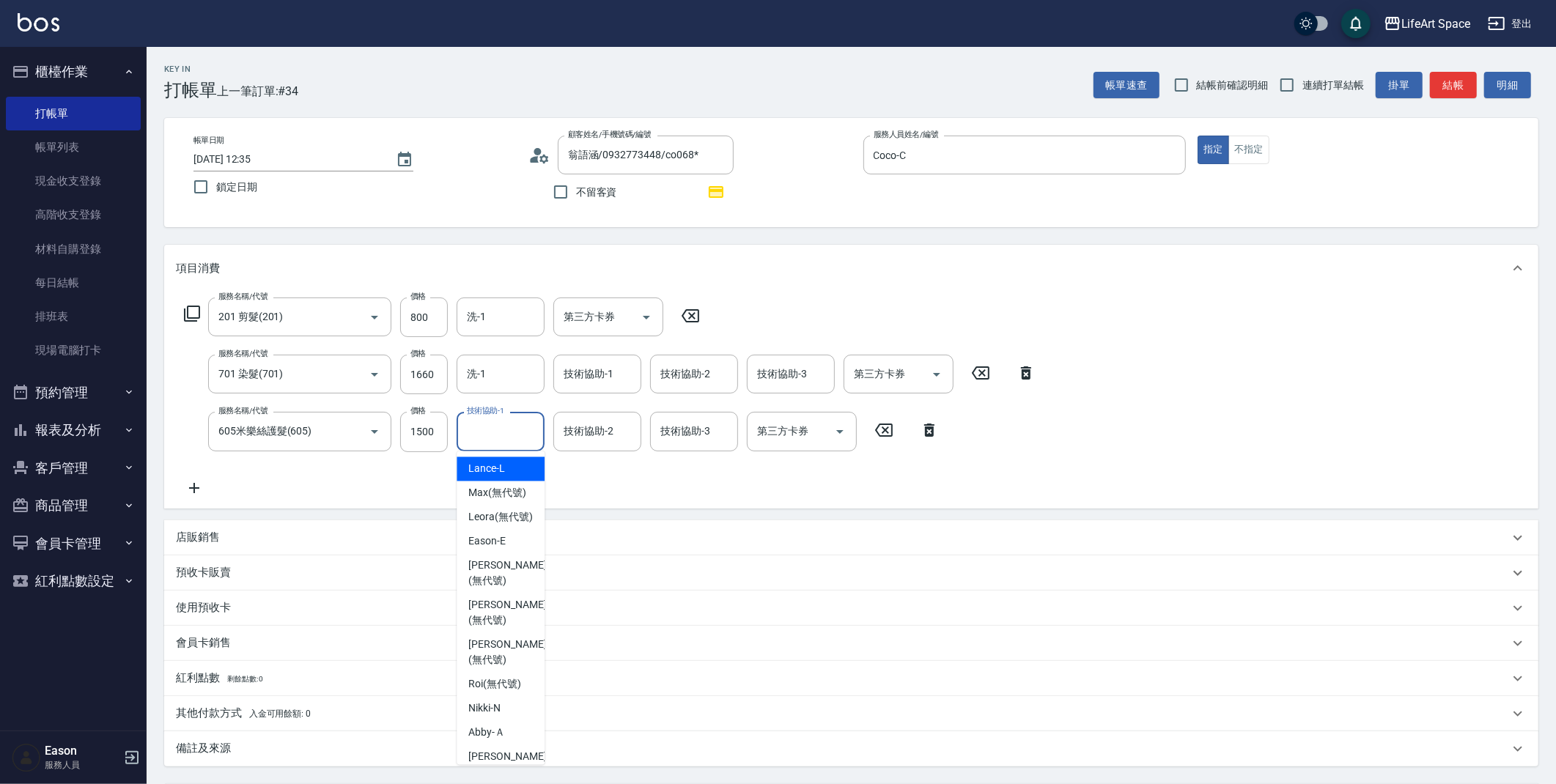
click at [519, 424] on input "技術協助-1" at bounding box center [501, 431] width 75 height 25
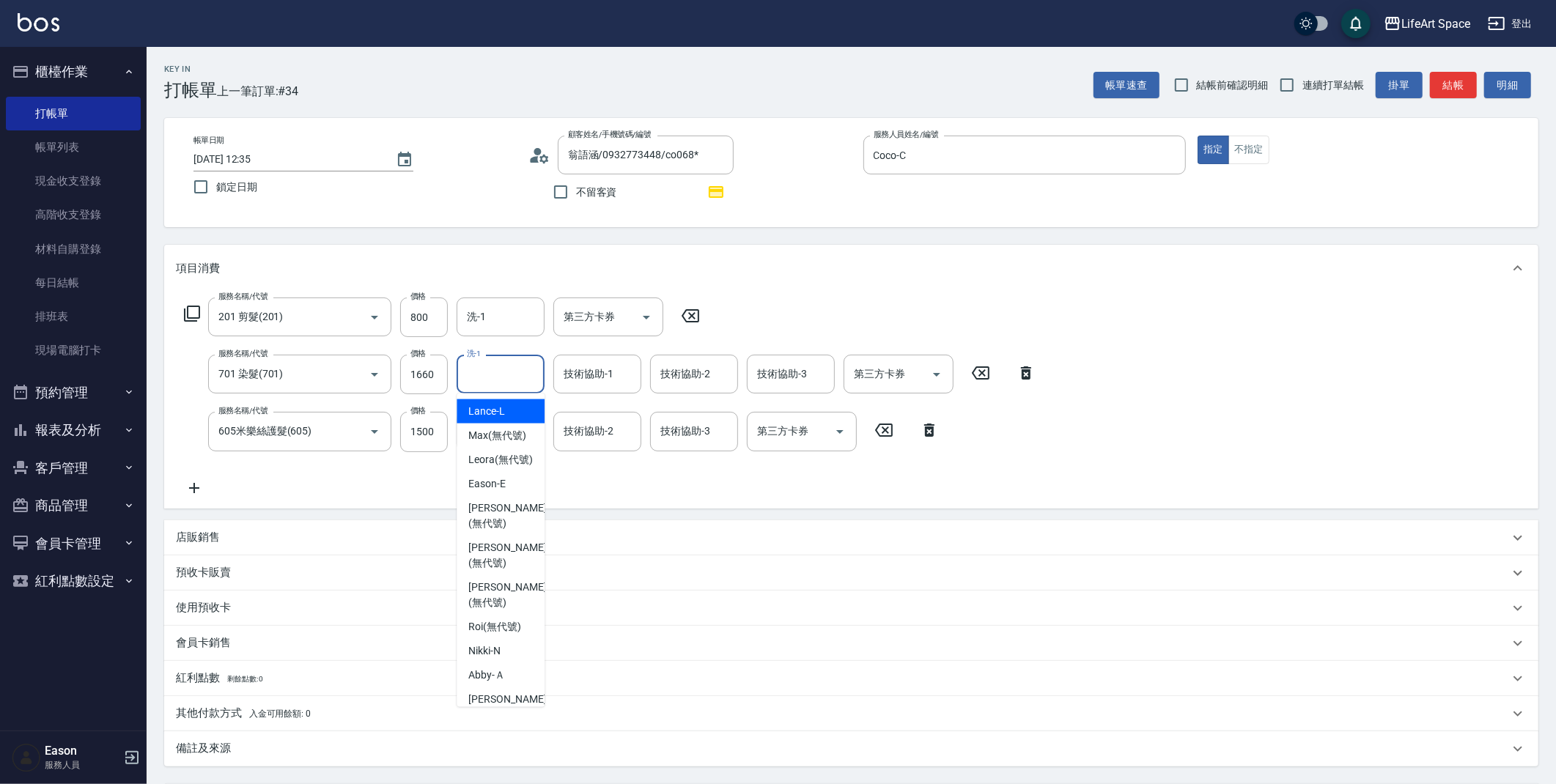
click at [516, 368] on input "洗-1" at bounding box center [501, 374] width 75 height 25
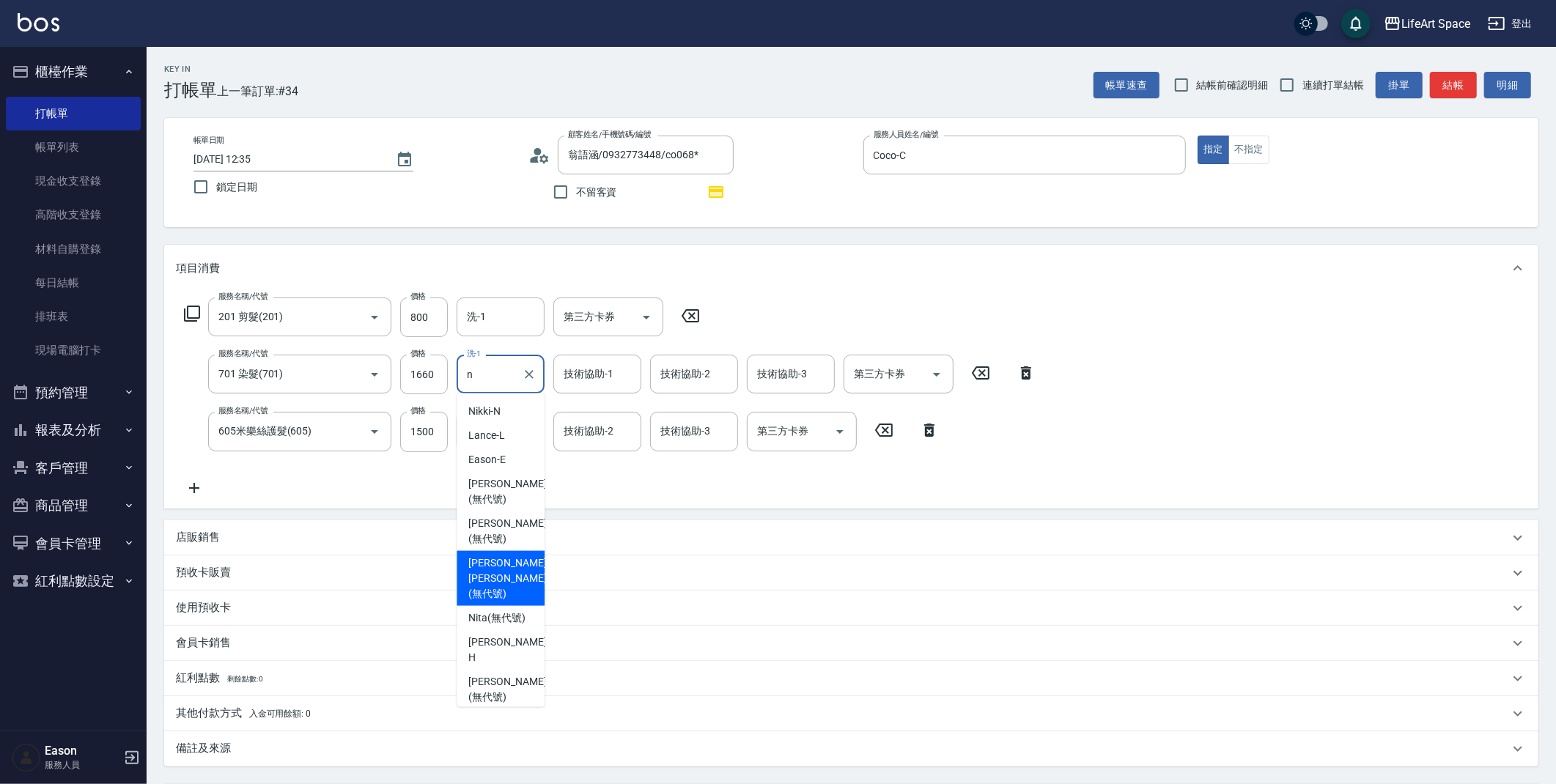
click at [521, 566] on span "Nick wu (無代號)" at bounding box center [507, 578] width 78 height 46
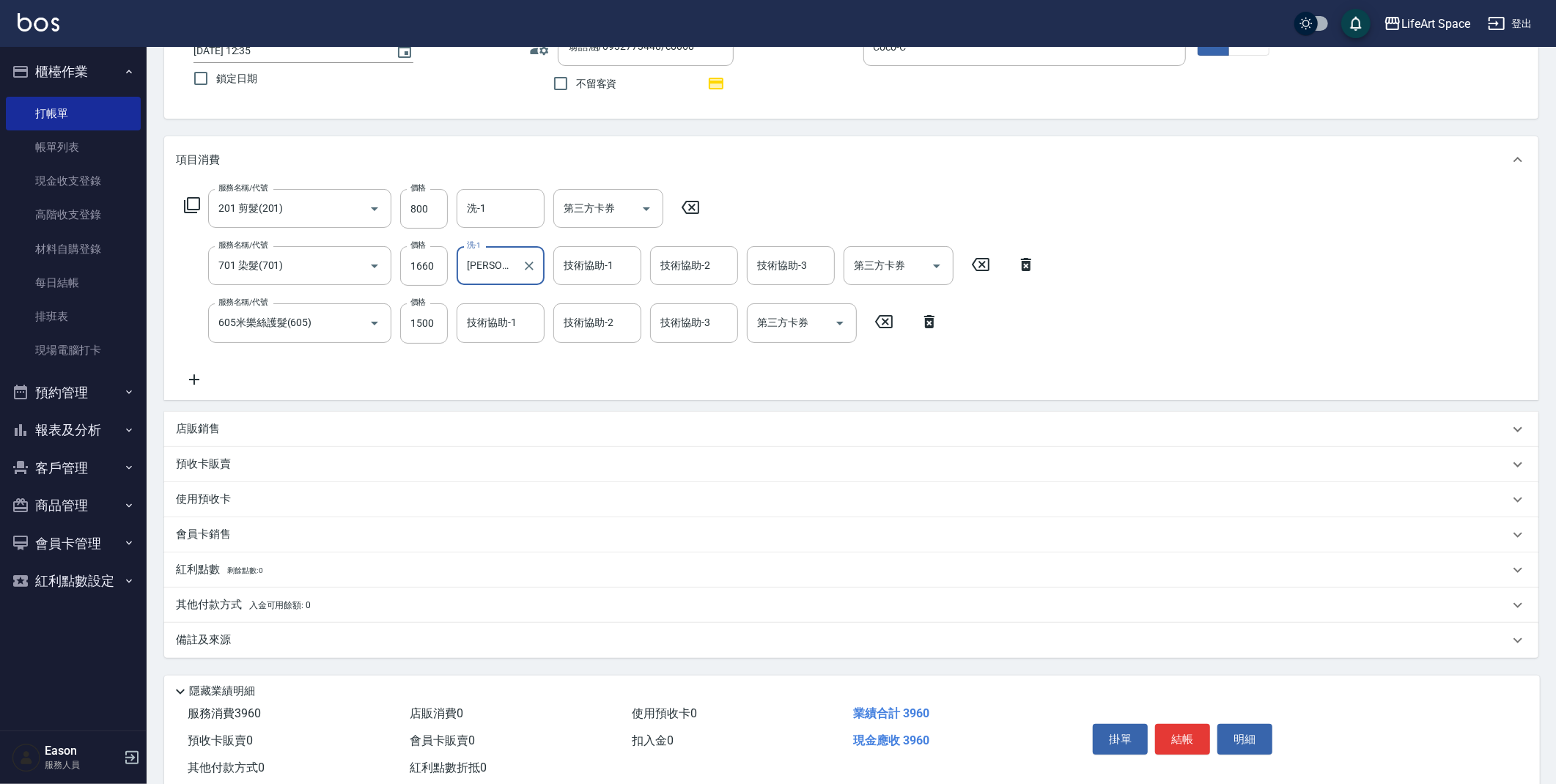
scroll to position [145, 0]
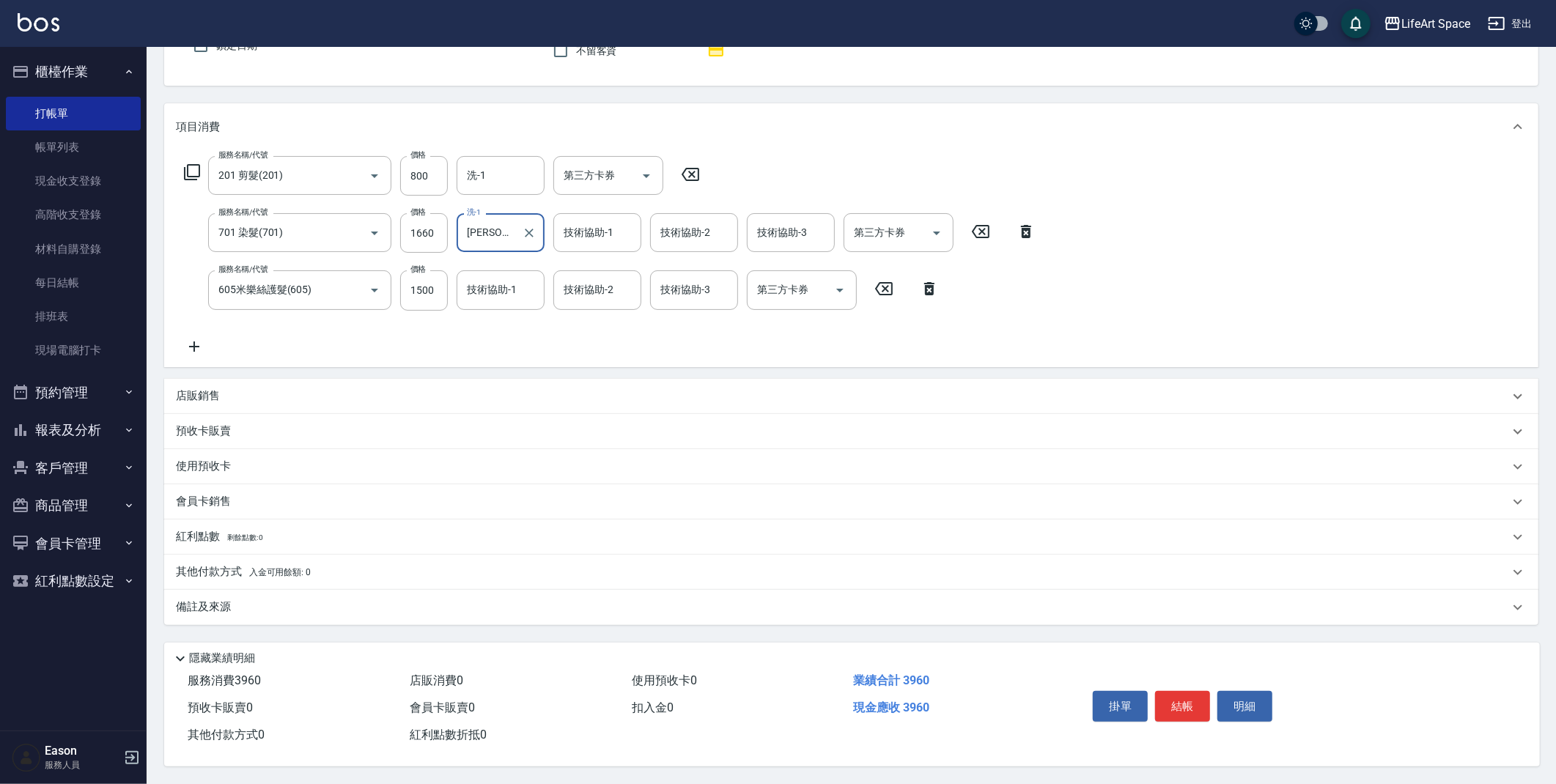
type input "Nick wu(無代號)"
click at [424, 599] on div "備註及來源" at bounding box center [843, 606] width 1333 height 16
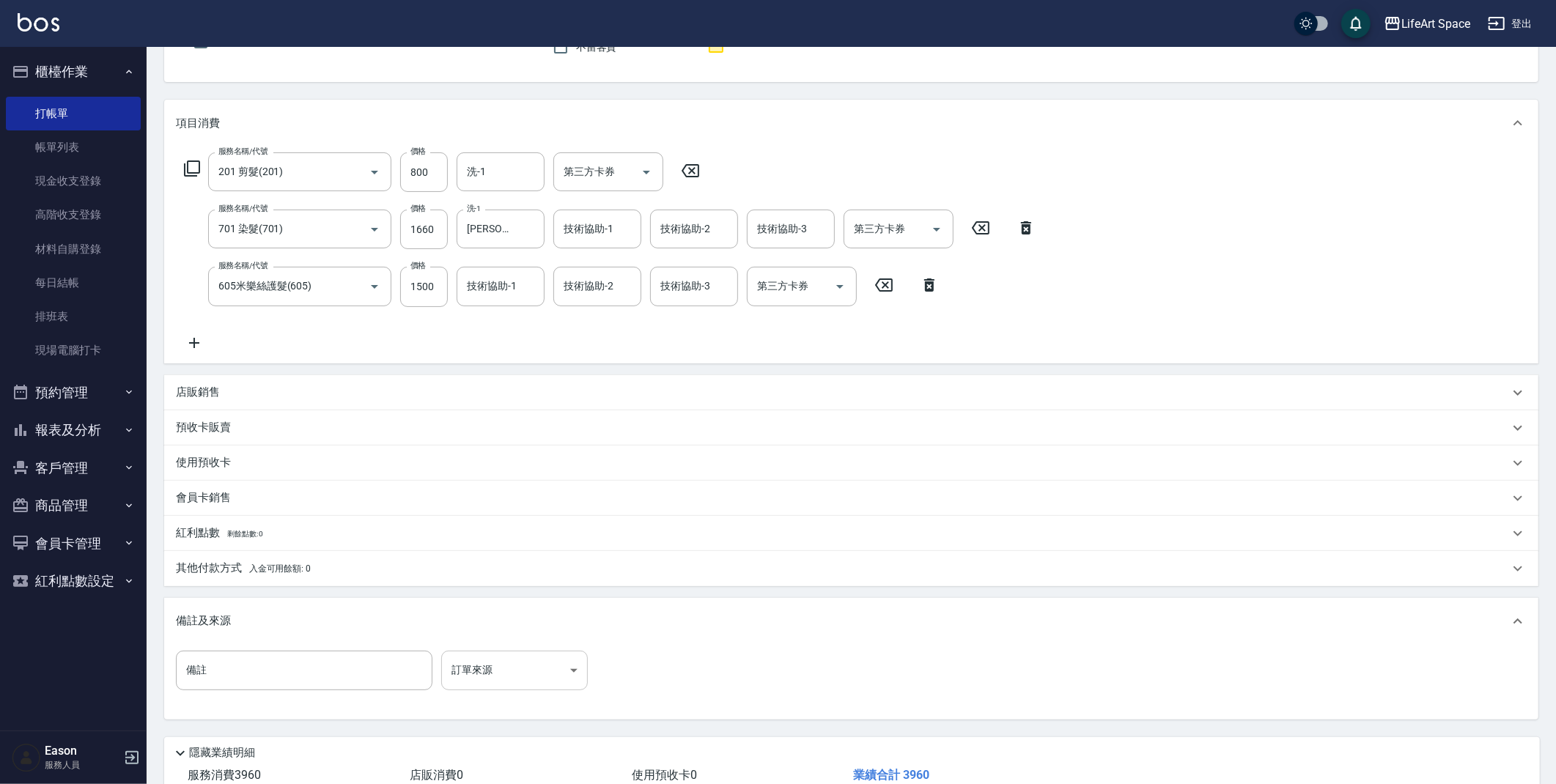
click at [510, 673] on body "LifeArt Space 登出 櫃檯作業 打帳單 帳單列表 現金收支登錄 高階收支登錄 材料自購登錄 每日結帳 排班表 現場電腦打卡 預約管理 預約管理 單…" at bounding box center [778, 367] width 1556 height 1023
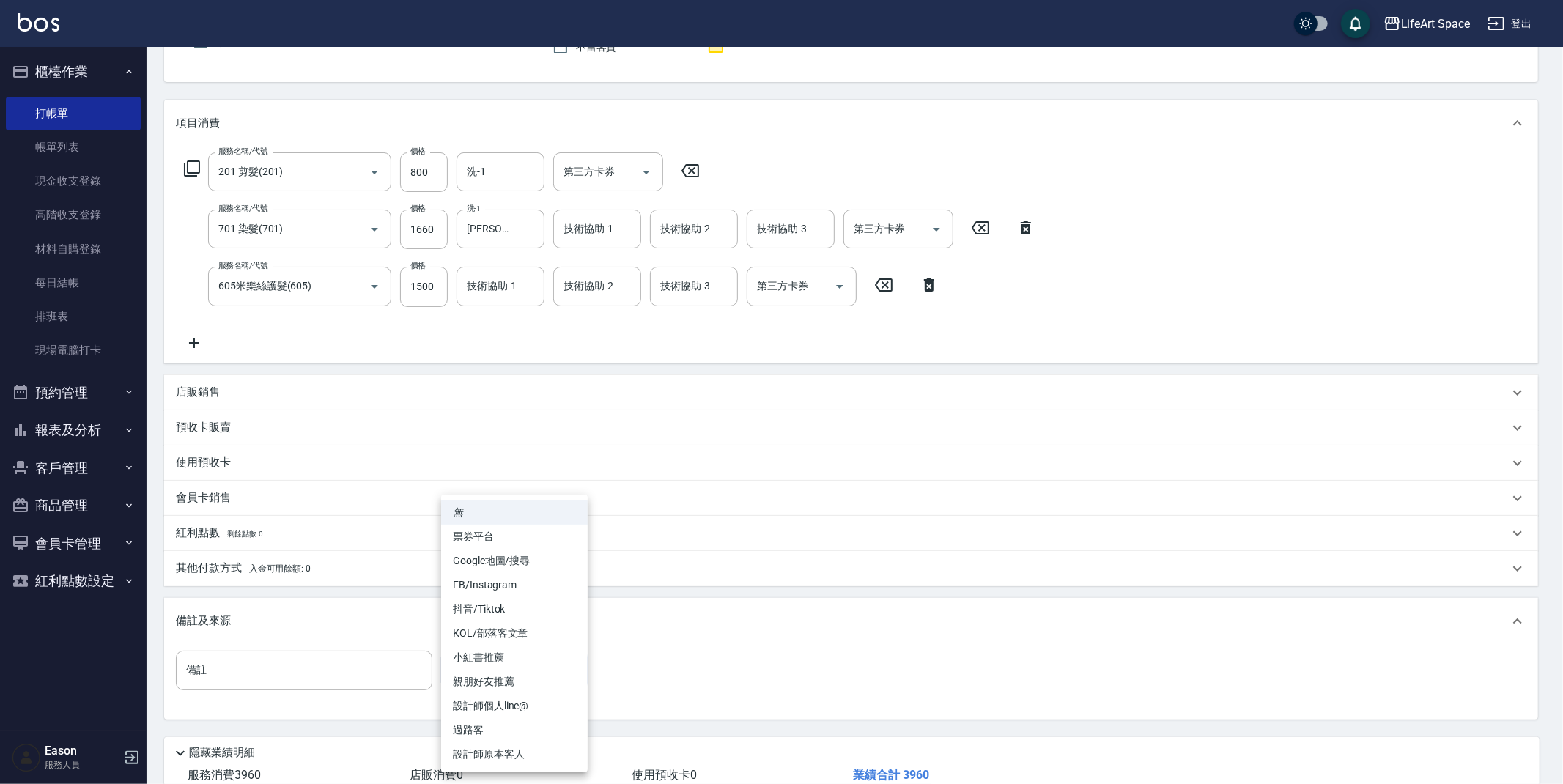
click at [505, 750] on li "設計師原本客人" at bounding box center [514, 754] width 146 height 24
type input "設計師原本客人"
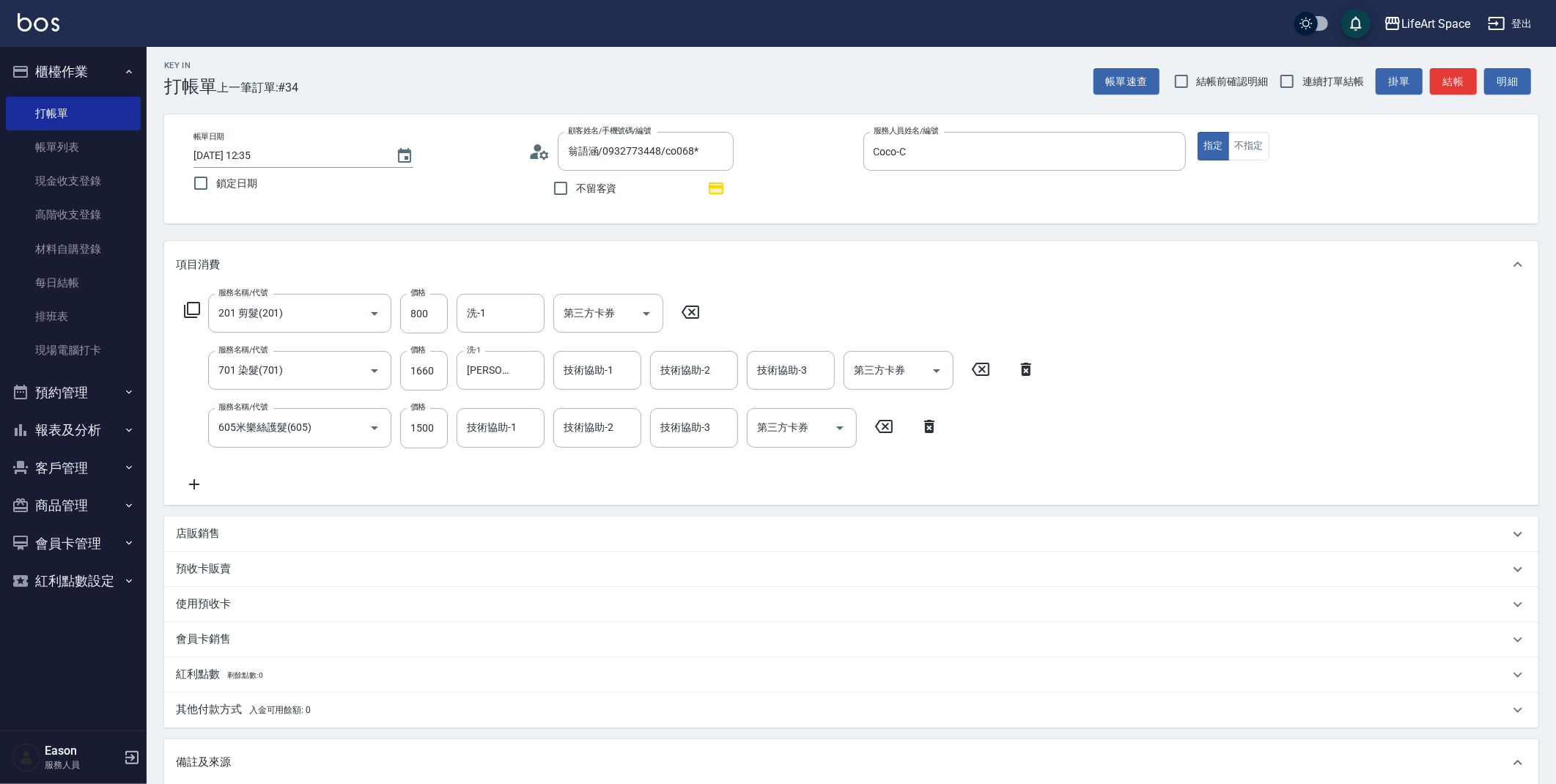
scroll to position [0, 0]
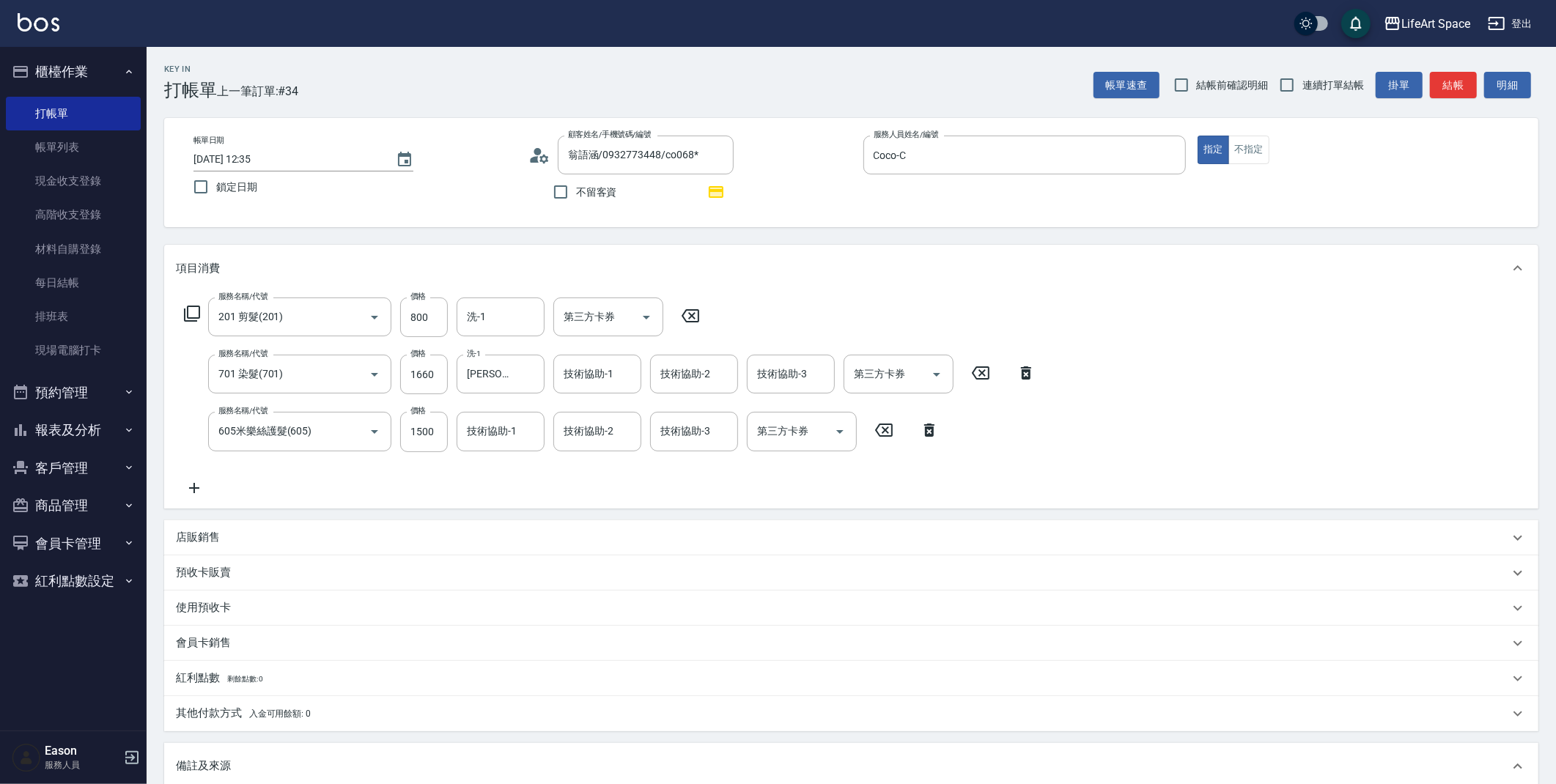
click at [196, 548] on div "店販銷售" at bounding box center [851, 537] width 1374 height 35
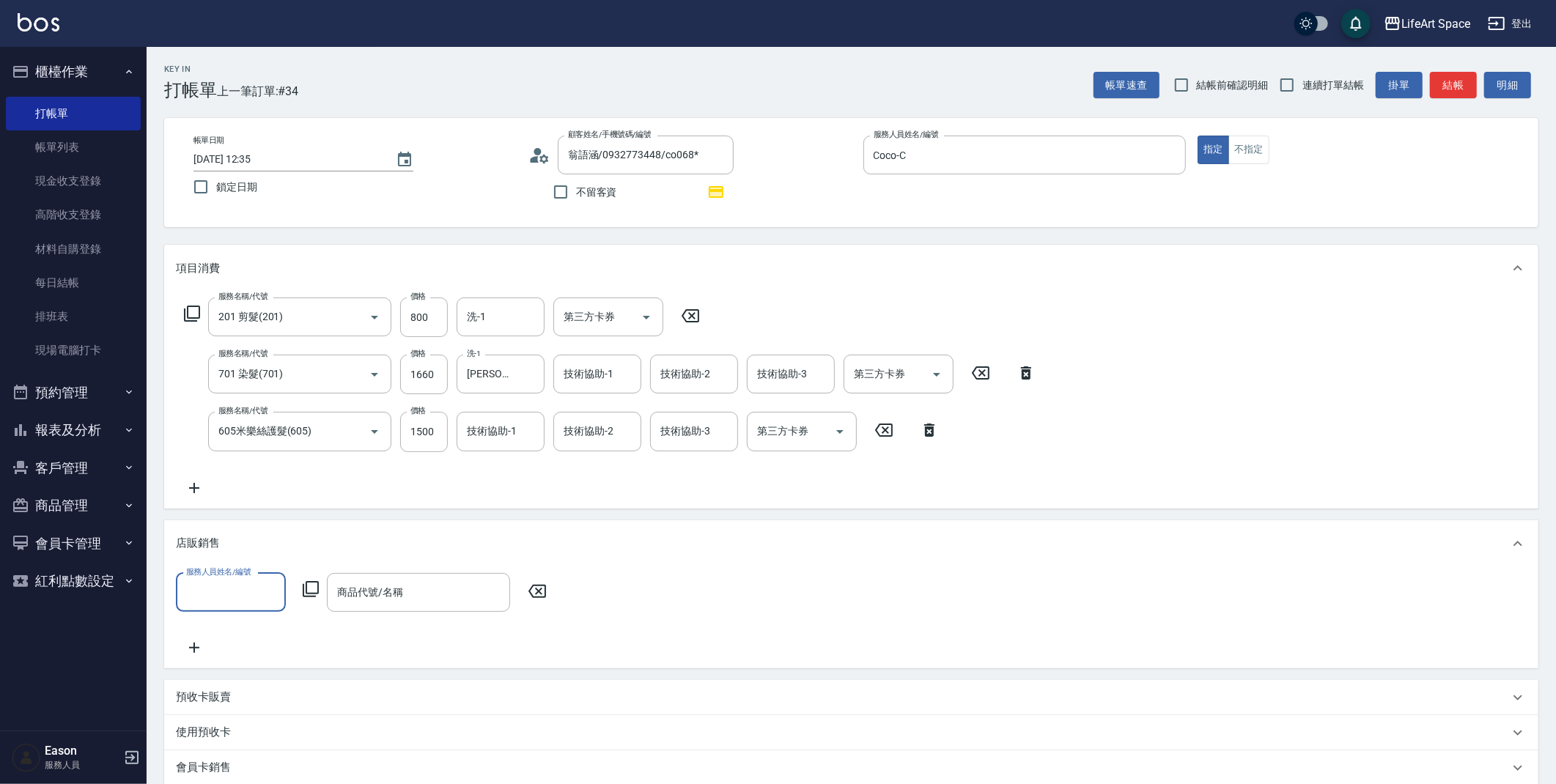
click at [205, 584] on input "服務人員姓名/編號" at bounding box center [231, 592] width 97 height 25
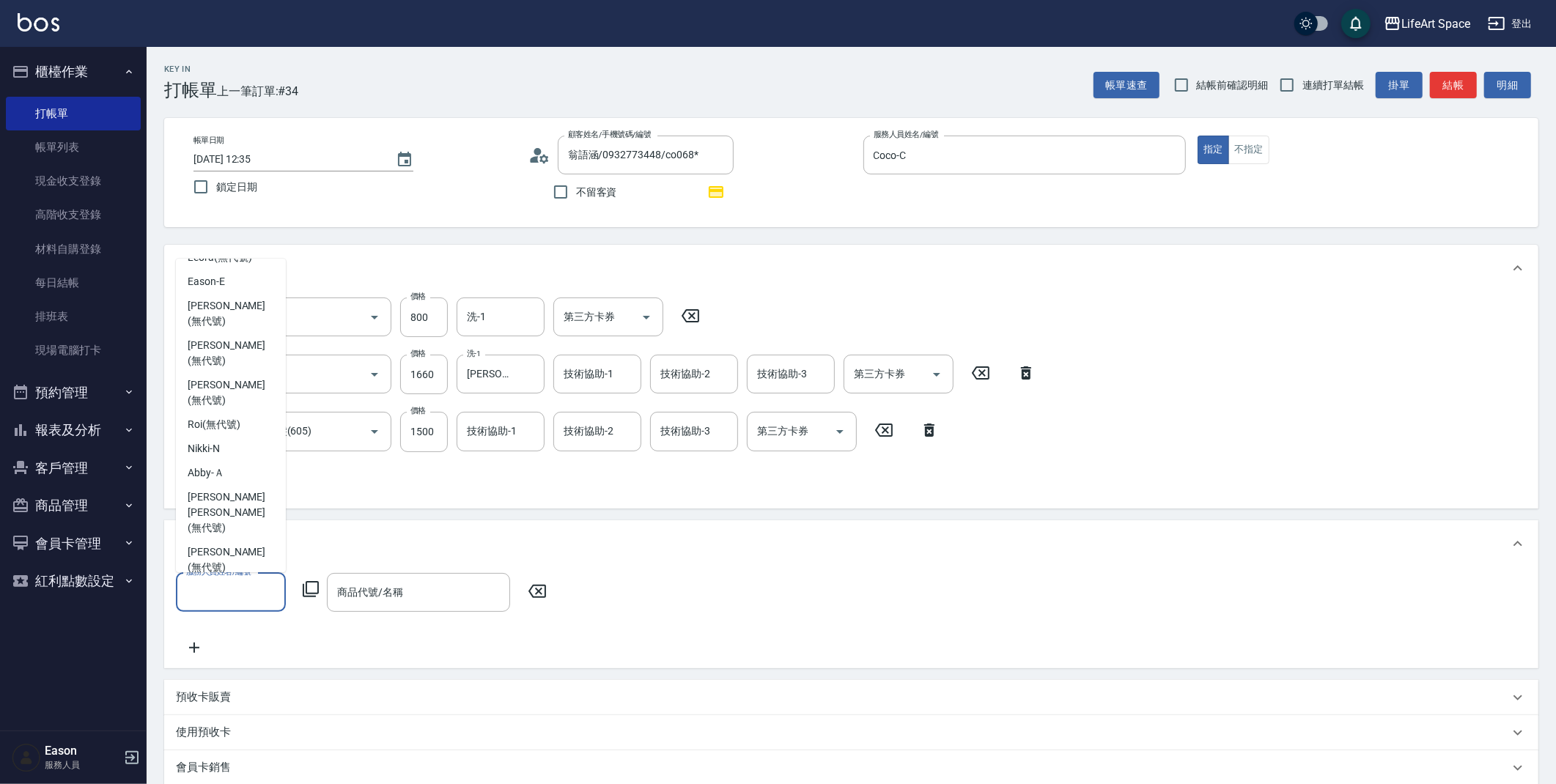
scroll to position [269, 0]
click at [226, 585] on div "Coco -C" at bounding box center [231, 597] width 110 height 24
type input "Coco-C"
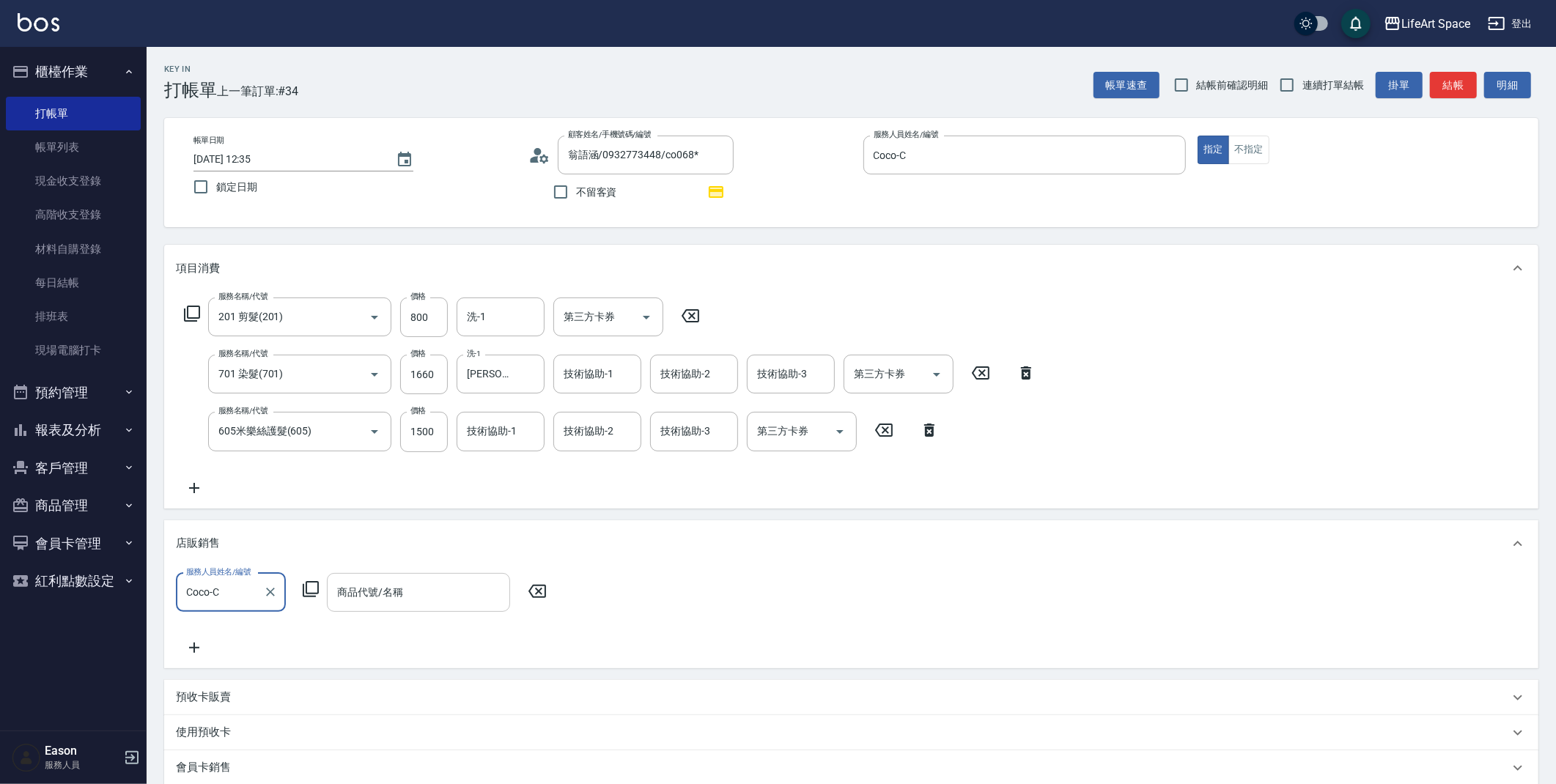
click at [402, 580] on input "商品代號/名稱" at bounding box center [419, 592] width 170 height 25
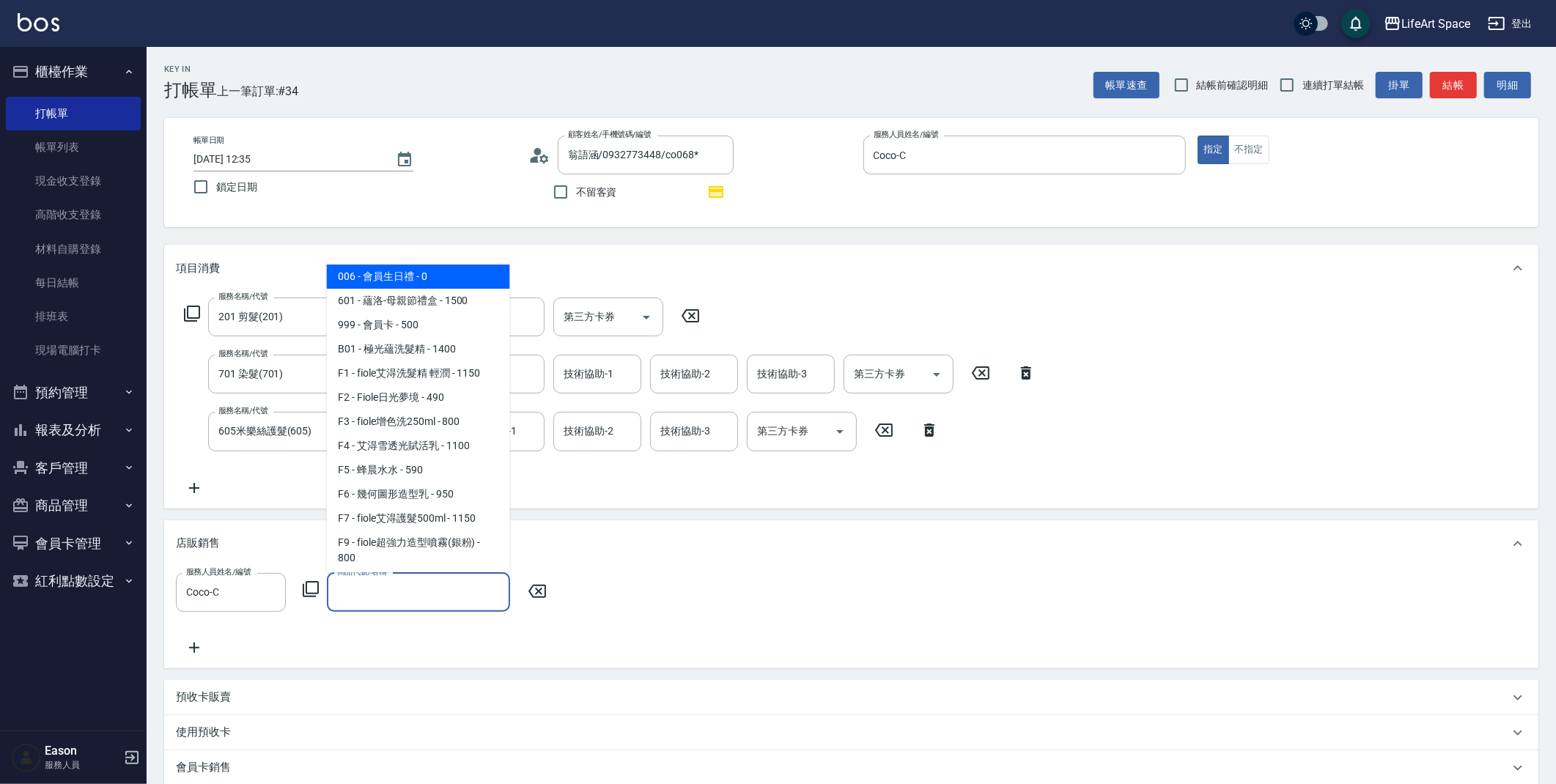
click at [446, 281] on span "006 - 會員生日禮 - 0" at bounding box center [418, 276] width 183 height 24
type input "會員生日禮"
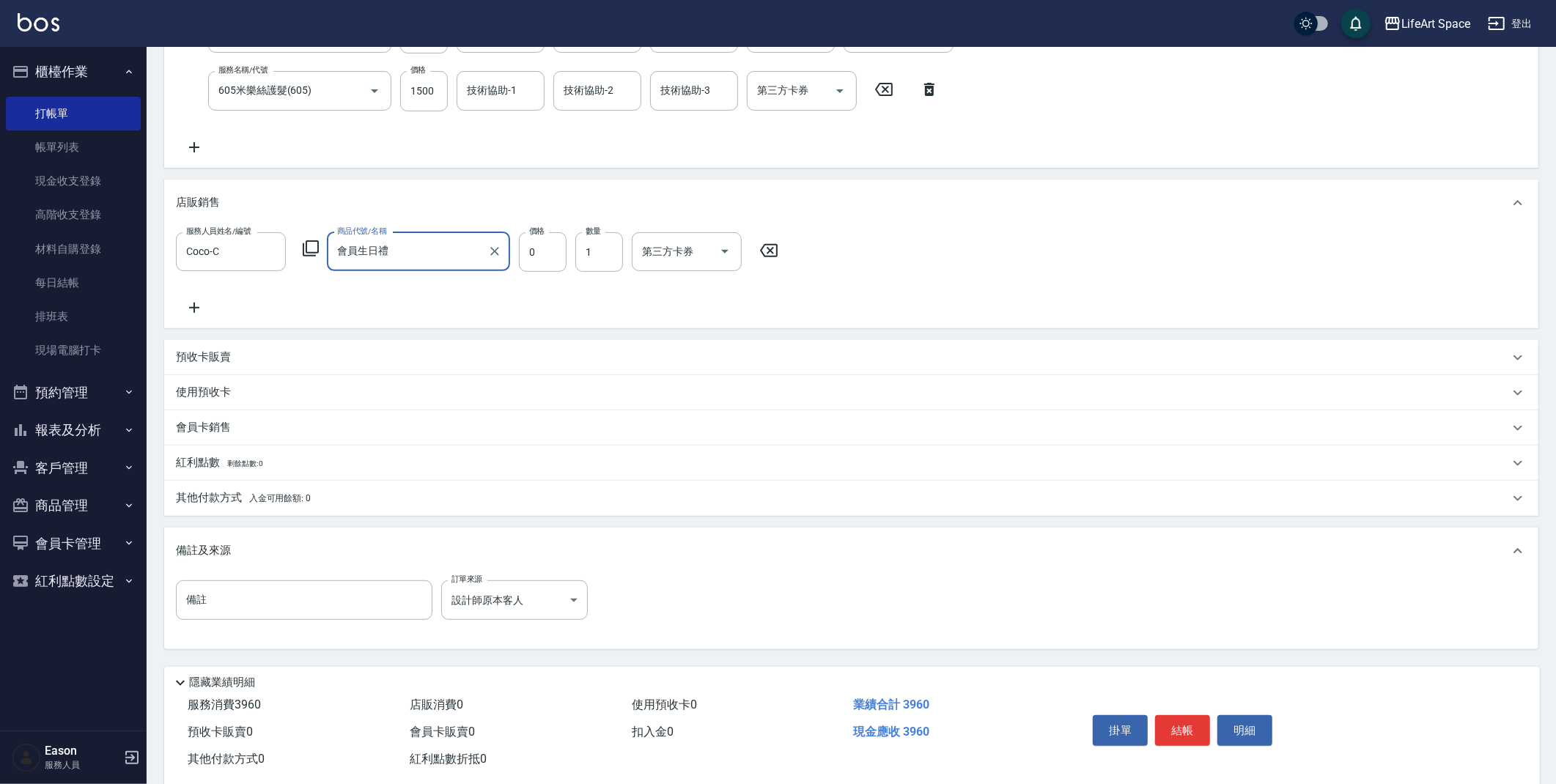
scroll to position [369, 0]
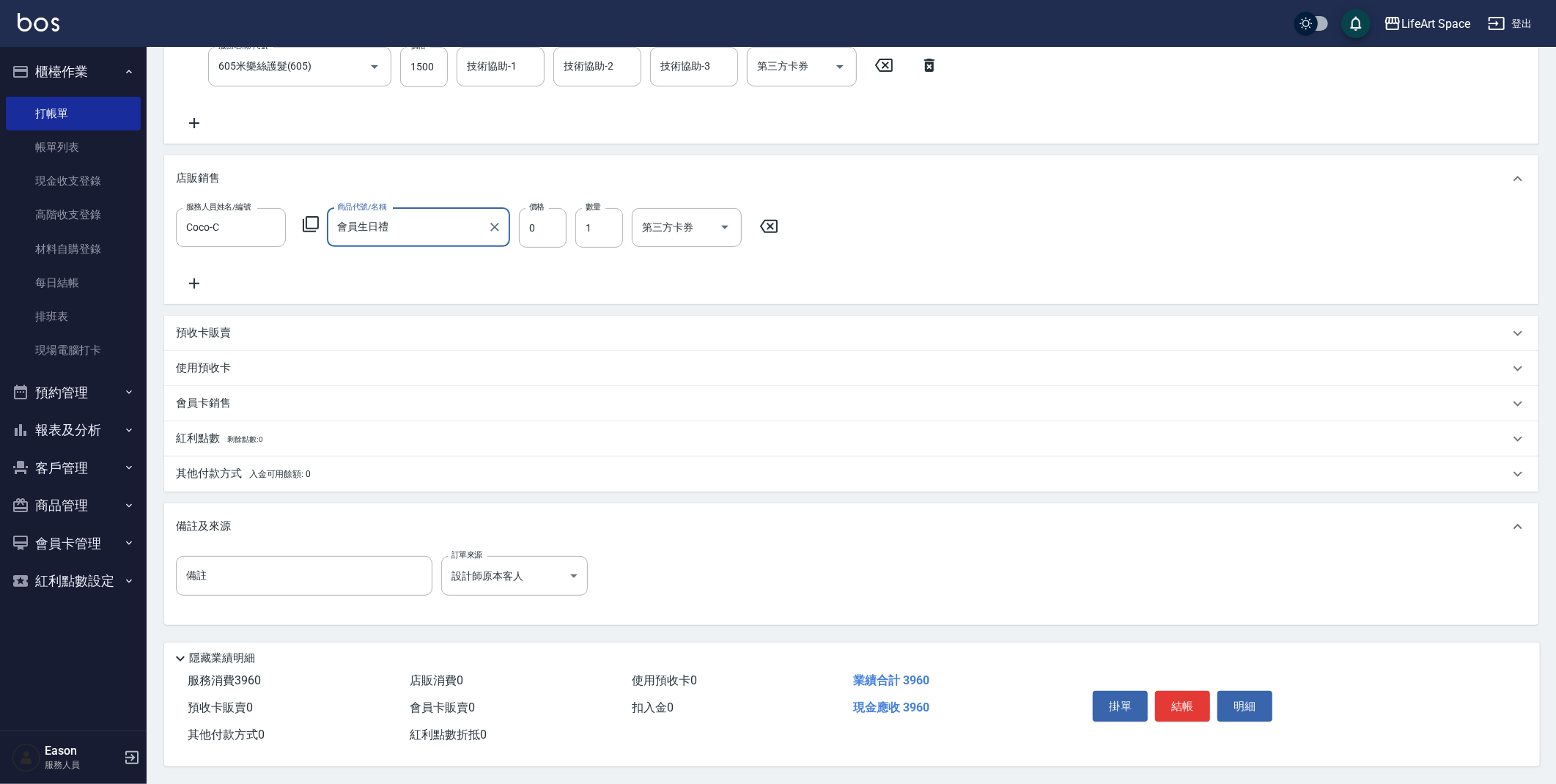
click at [218, 410] on div "會員卡銷售" at bounding box center [851, 403] width 1374 height 35
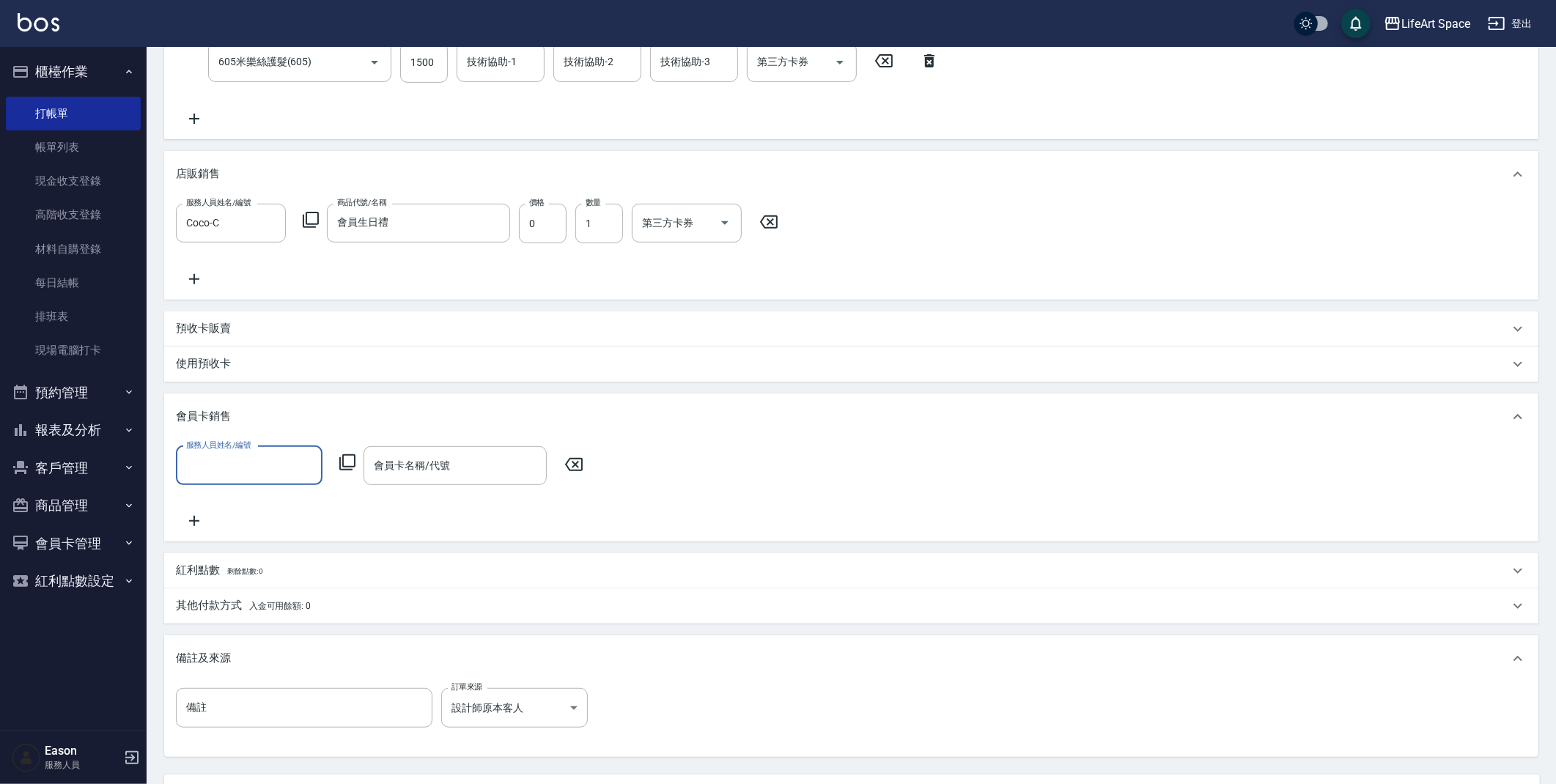
scroll to position [0, 0]
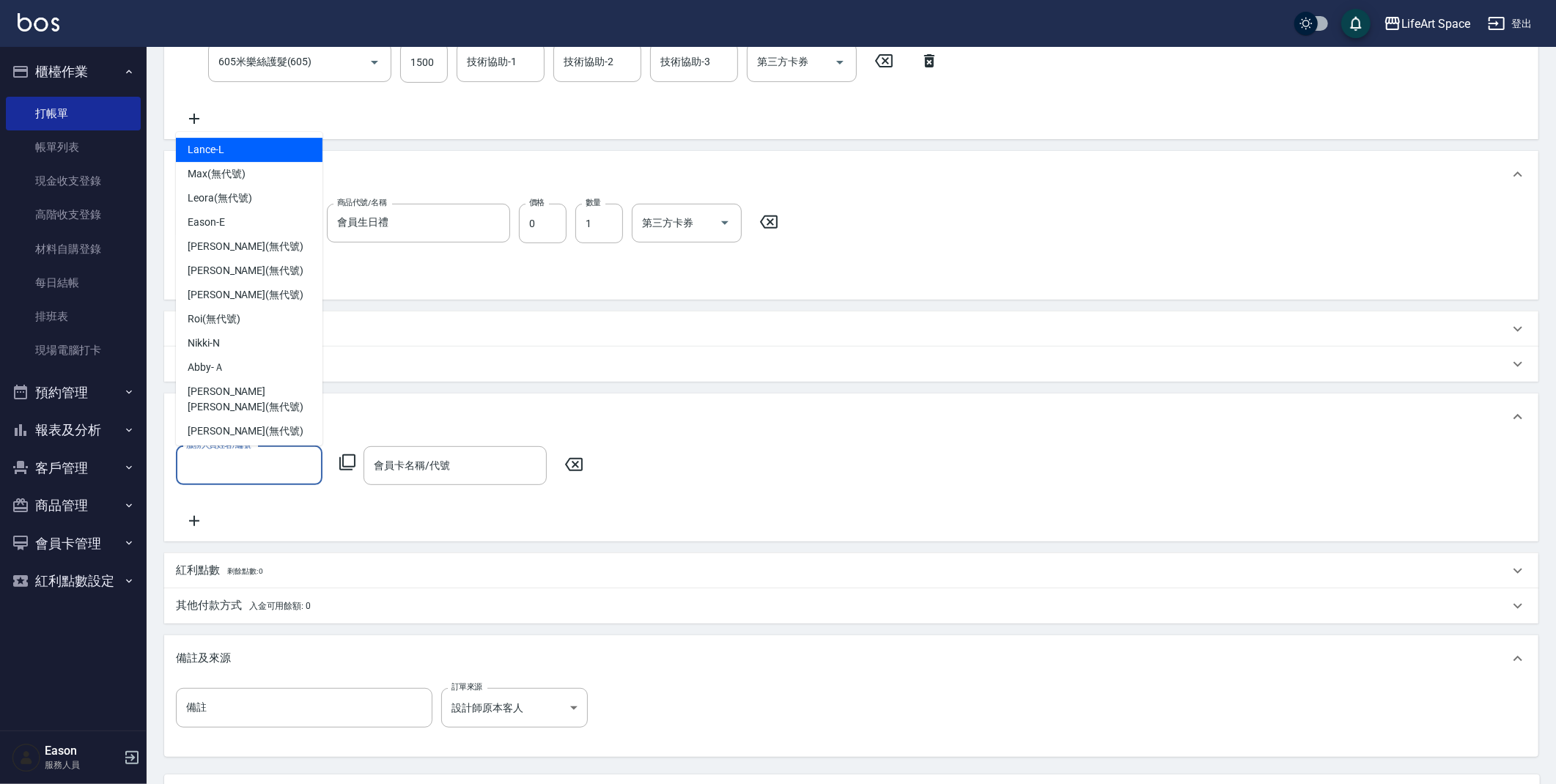
click at [213, 457] on input "服務人員姓名/編號" at bounding box center [249, 465] width 134 height 25
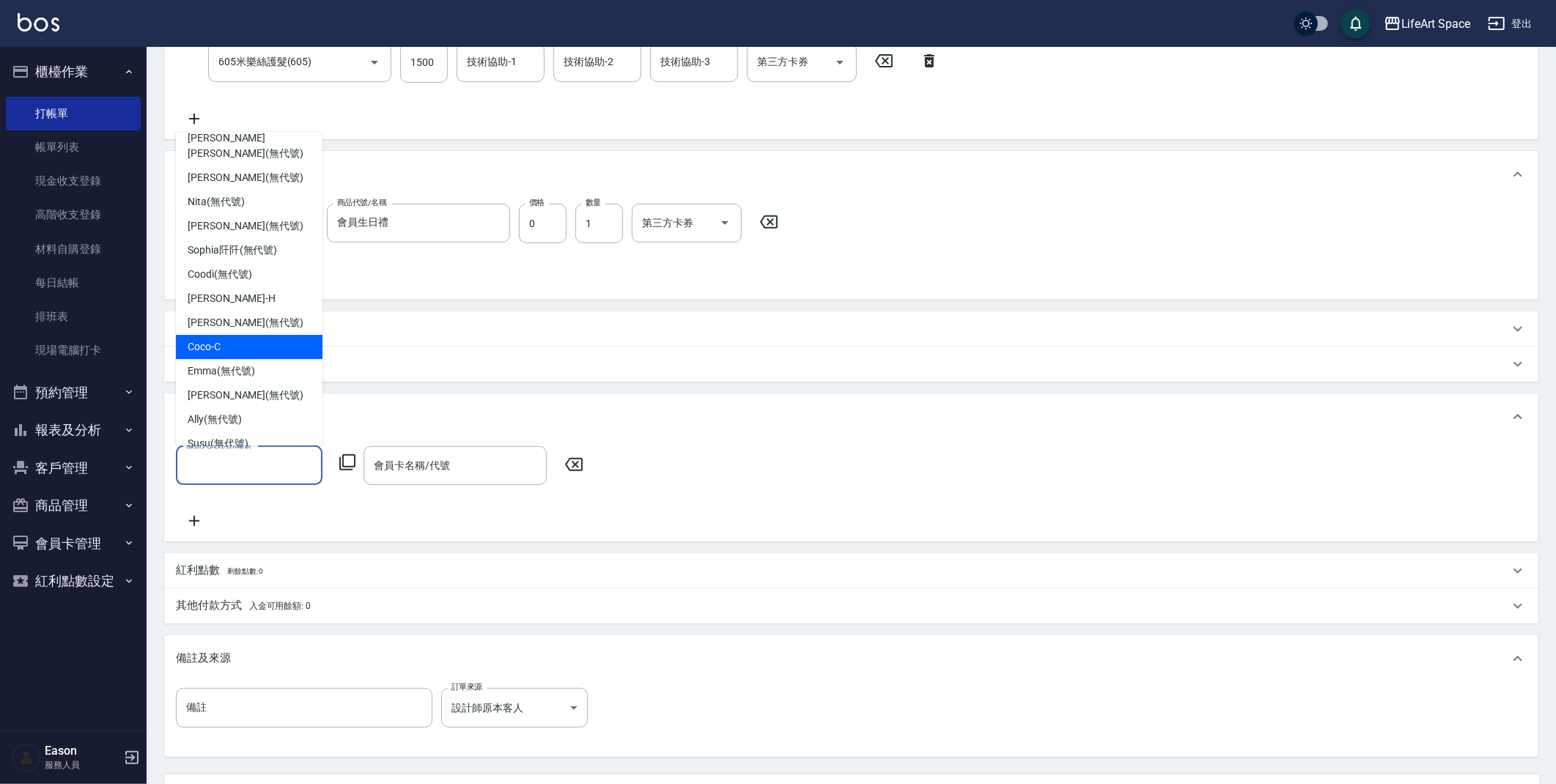
click at [223, 335] on div "Coco -C" at bounding box center [249, 347] width 146 height 24
type input "Coco-C"
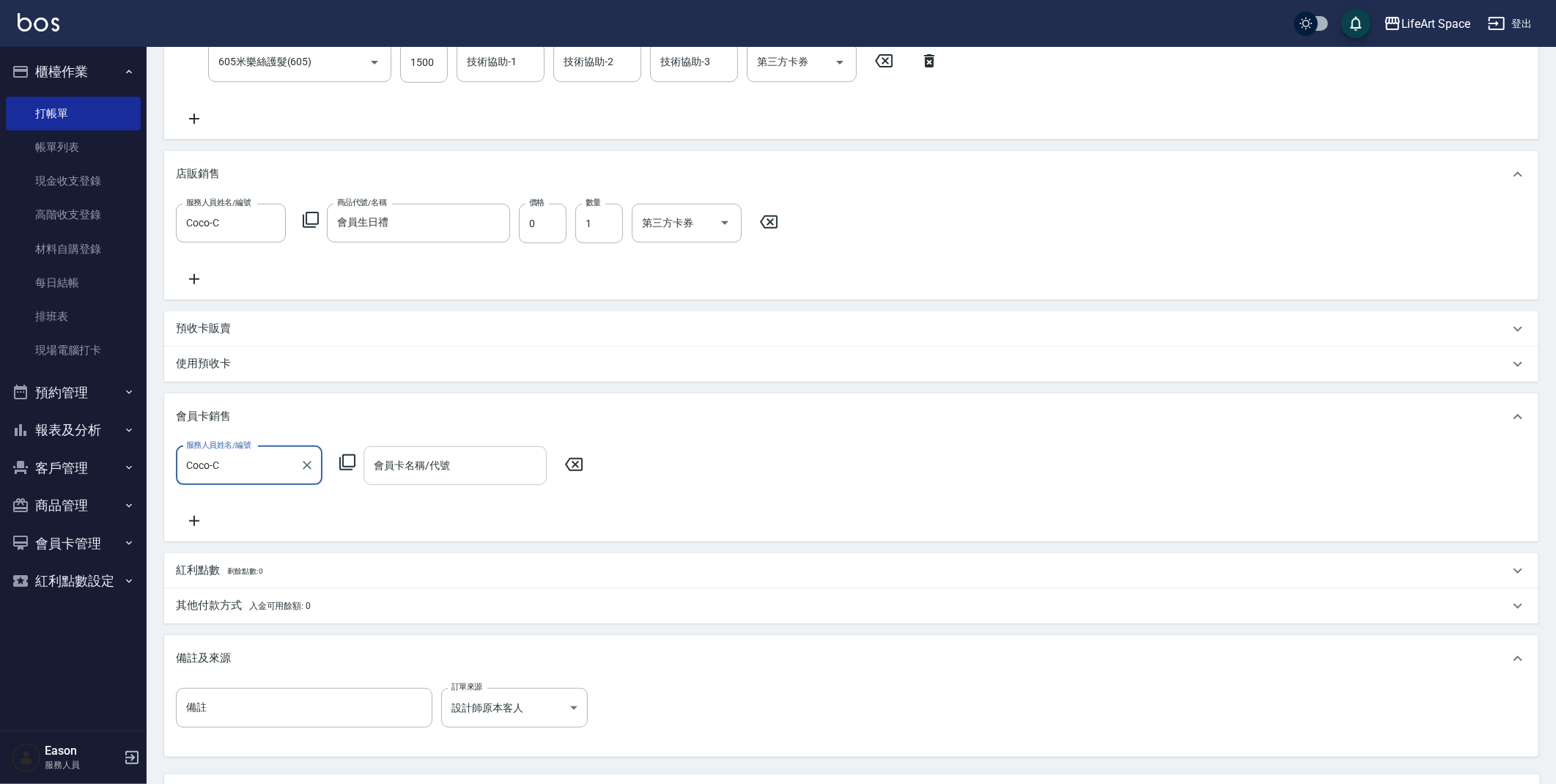
click at [397, 448] on div "會員卡名稱/代號" at bounding box center [454, 465] width 183 height 39
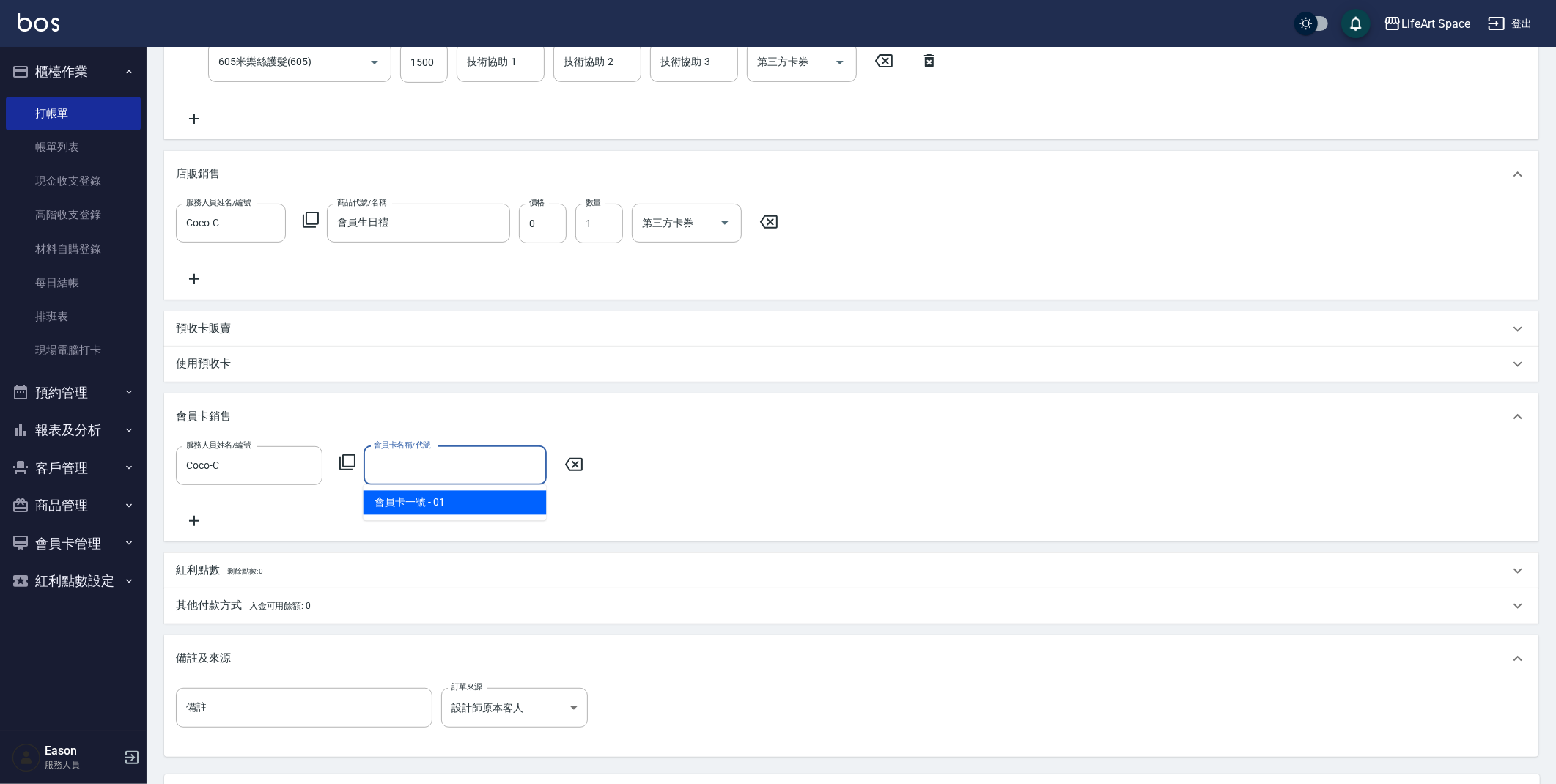
click at [432, 488] on ul "會員卡一號 - 01" at bounding box center [454, 503] width 183 height 36
click at [441, 507] on span "會員卡一號 - 01" at bounding box center [454, 503] width 183 height 24
type input "會員卡一號-0天"
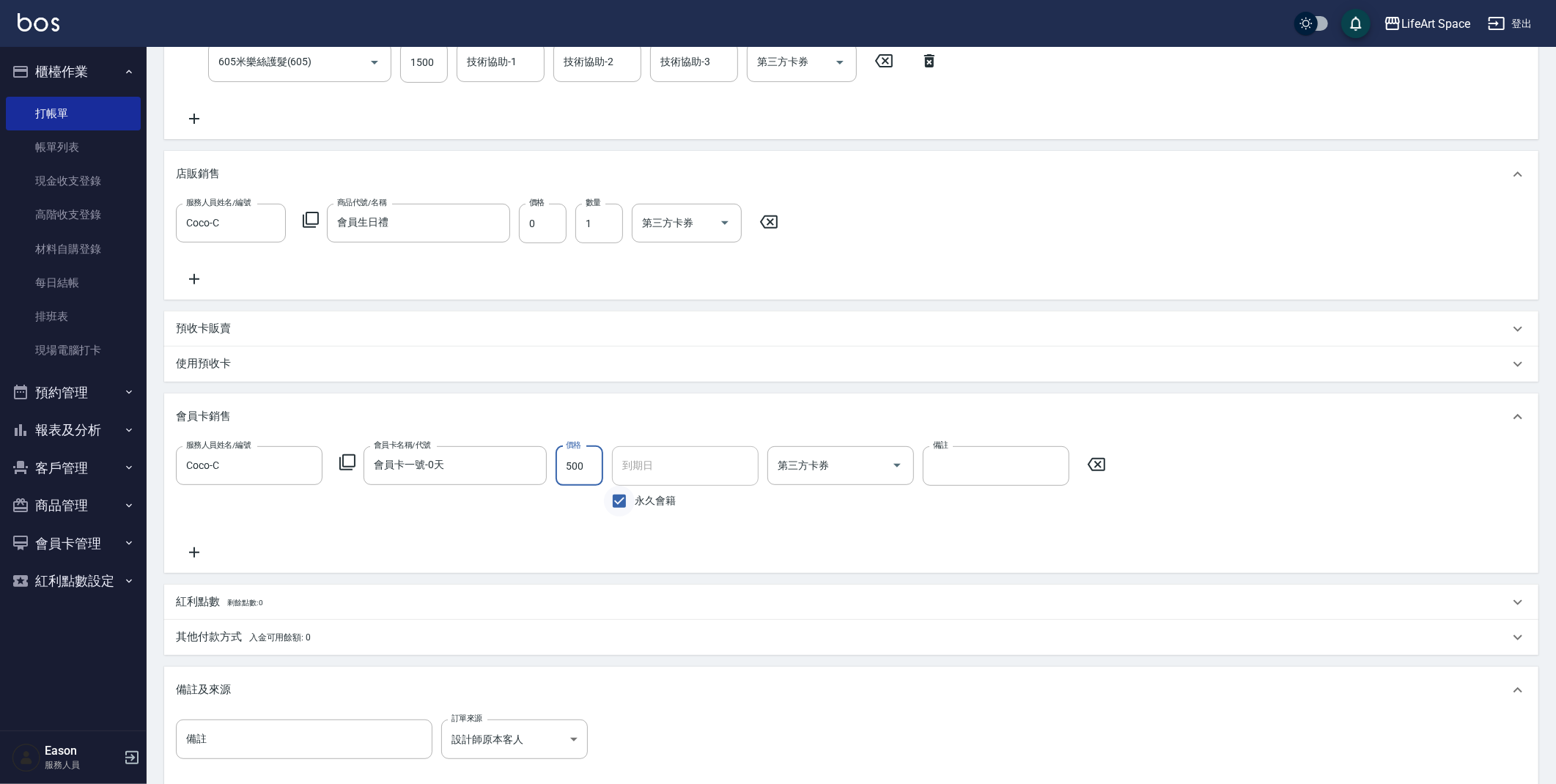
type input "500"
click at [619, 505] on input "永久會籍" at bounding box center [619, 501] width 31 height 31
checkbox input "false"
click at [649, 463] on input "[DATE]" at bounding box center [680, 465] width 137 height 40
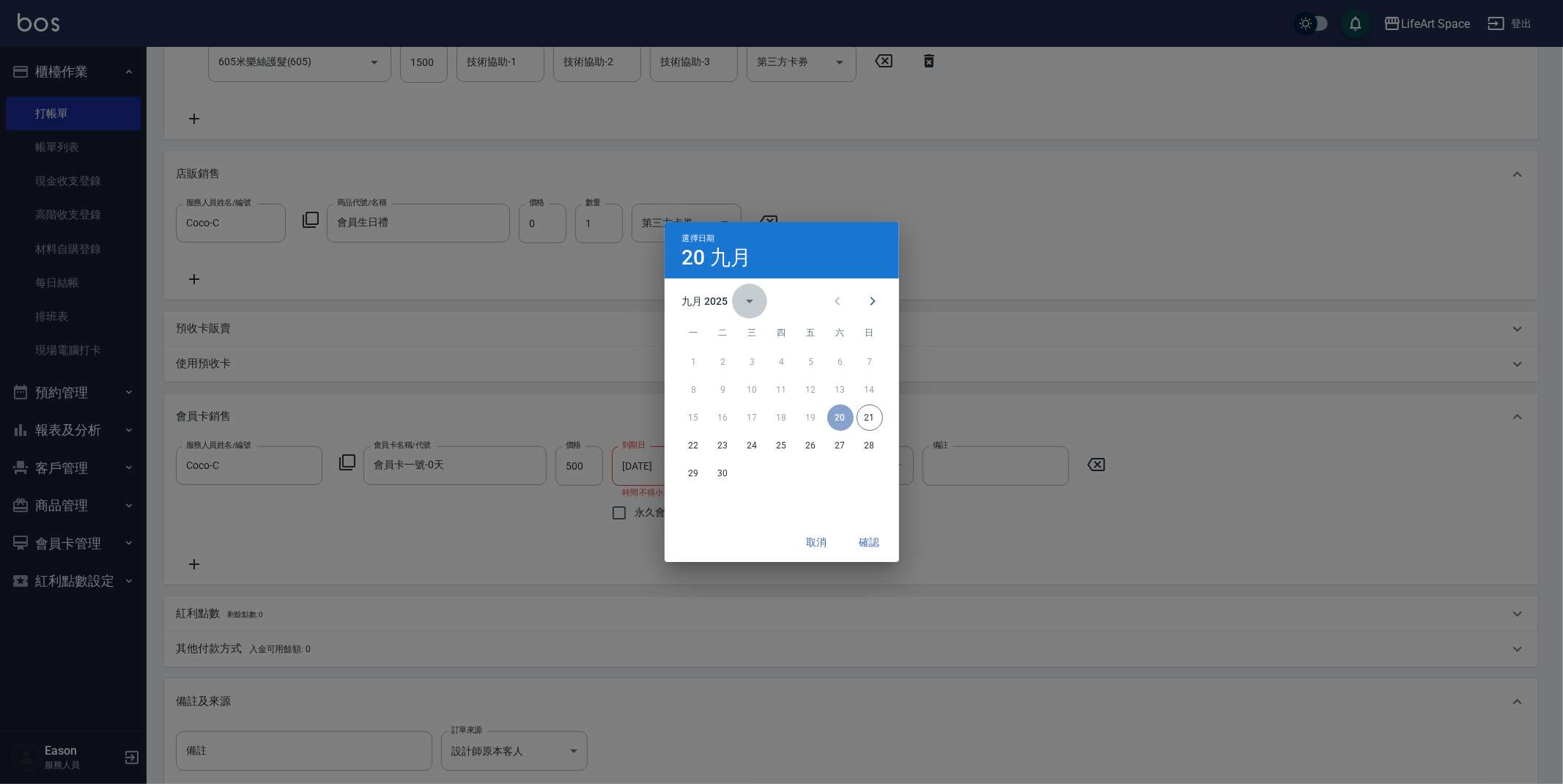
click at [741, 298] on icon "calendar view is open, switch to year view" at bounding box center [750, 301] width 18 height 18
click at [778, 325] on button "2026" at bounding box center [781, 335] width 53 height 26
type input "2026/09/20"
click at [858, 547] on button "確認" at bounding box center [870, 542] width 47 height 27
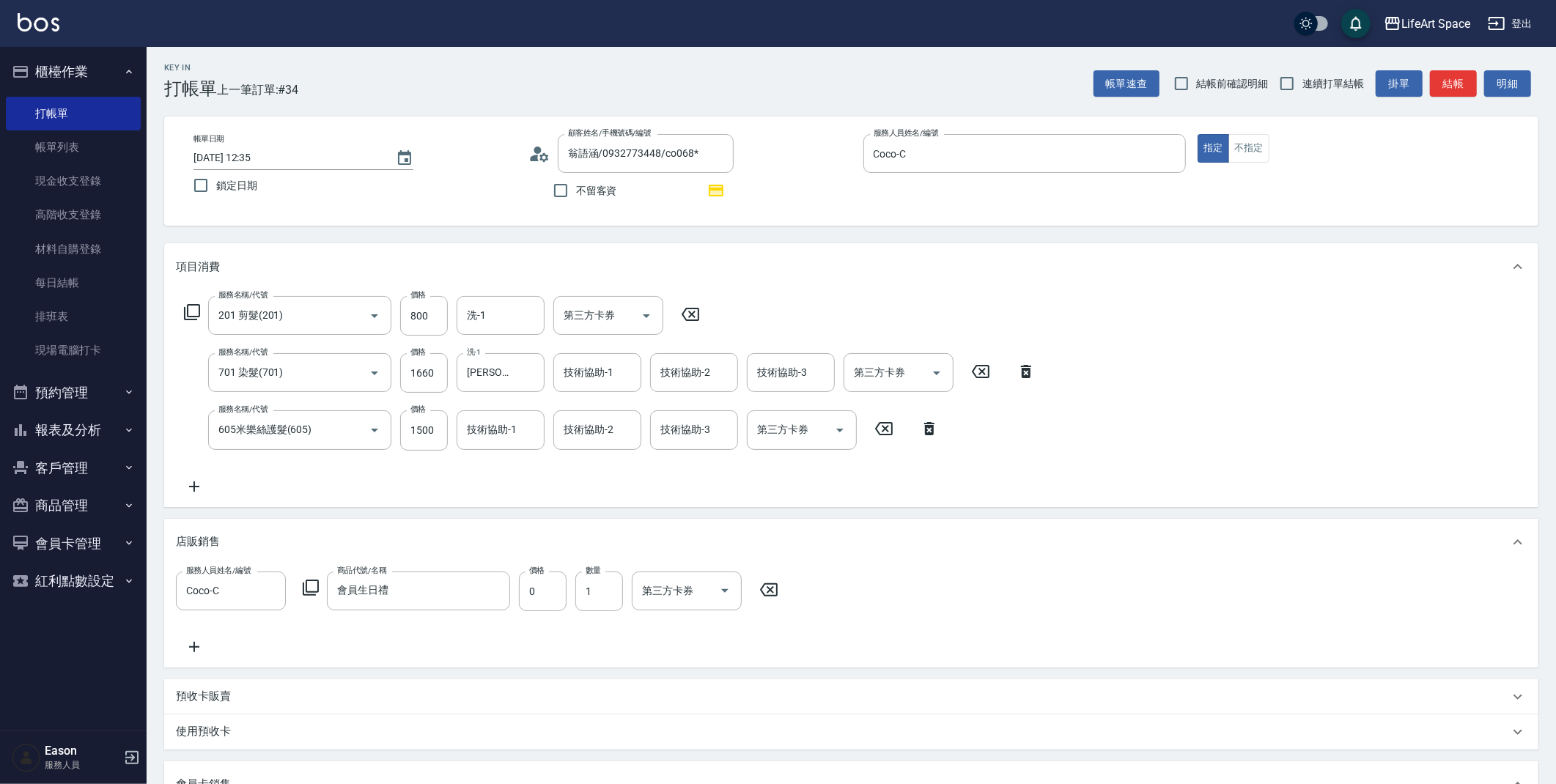
scroll to position [0, 0]
click at [516, 373] on div "Nick wu(無代號) 洗-1" at bounding box center [501, 374] width 88 height 39
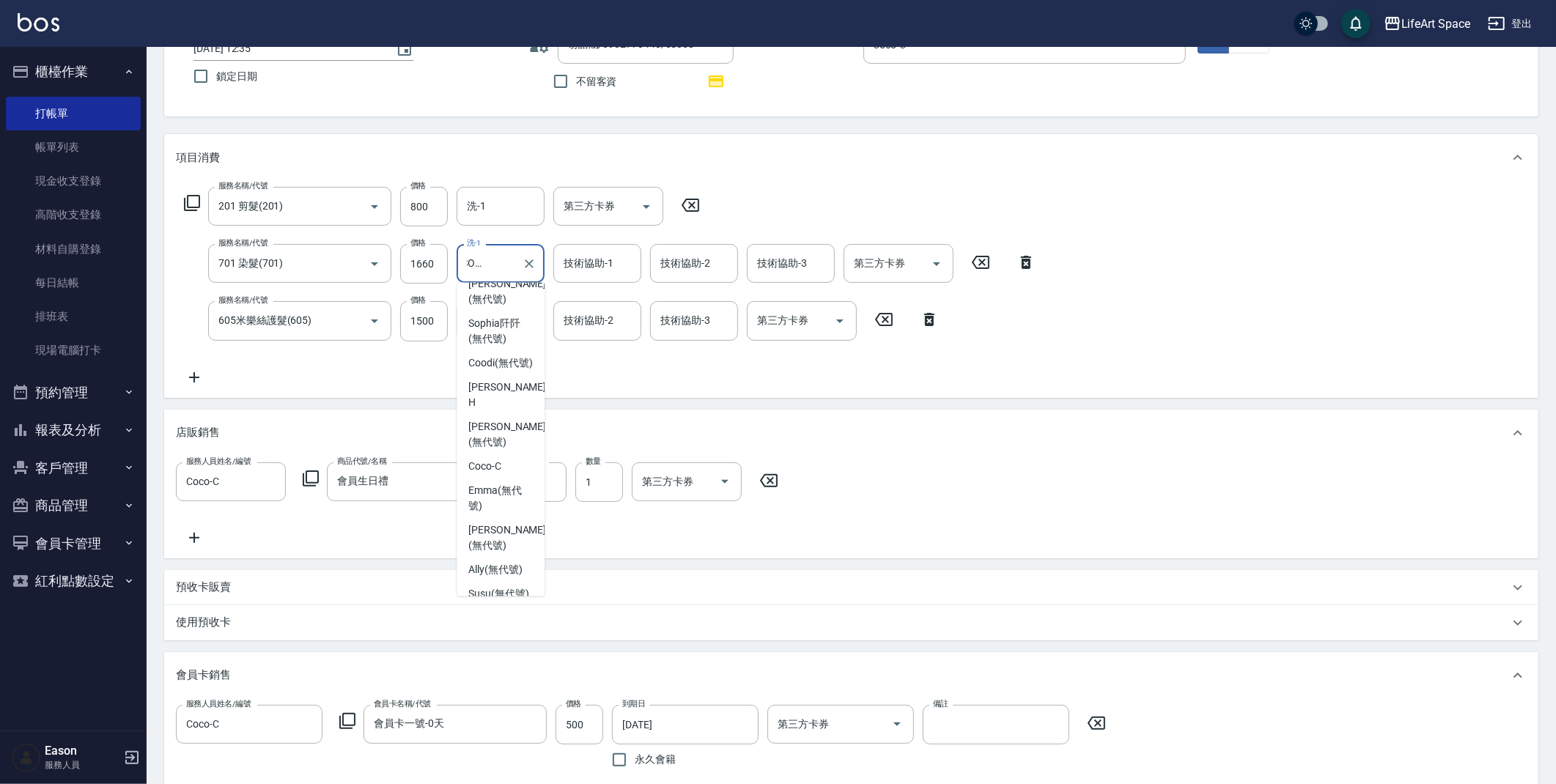
scroll to position [427, 0]
click at [510, 444] on span "Ivan (無代號)" at bounding box center [507, 430] width 78 height 31
type input "Ivan(無代號)"
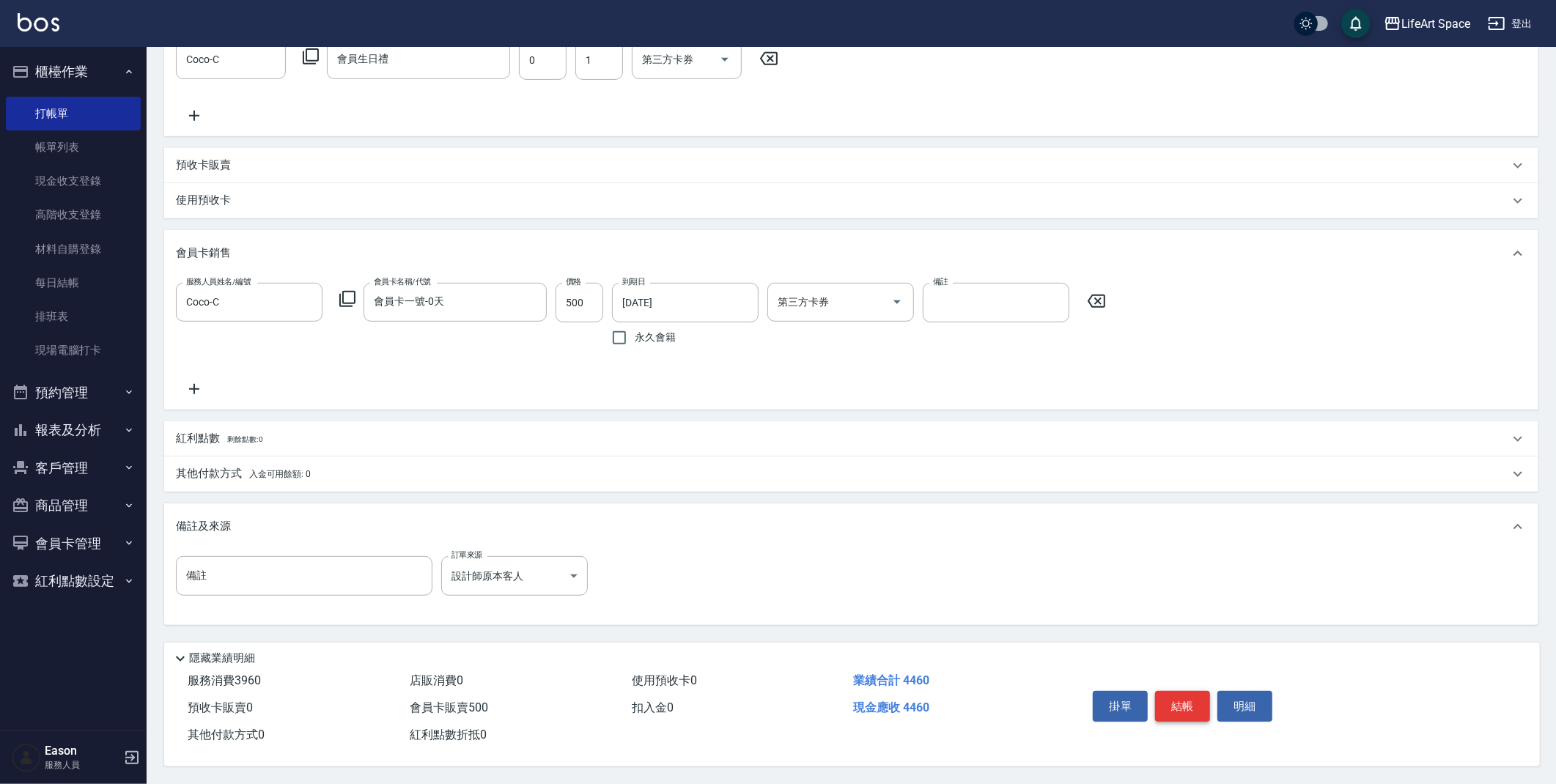
scroll to position [0, 0]
click at [1186, 692] on button "結帳" at bounding box center [1183, 706] width 55 height 31
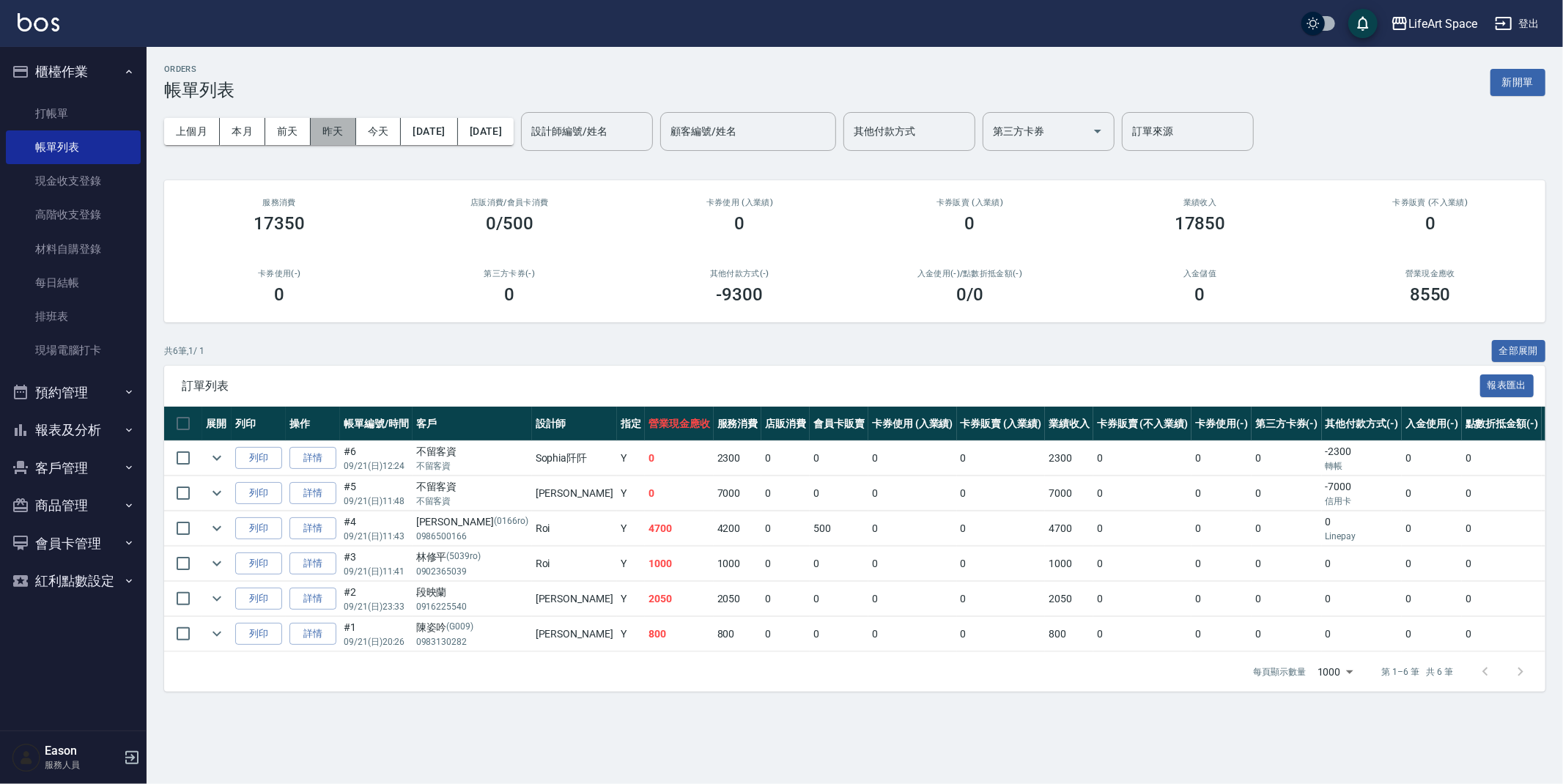
click at [325, 135] on button "昨天" at bounding box center [333, 131] width 46 height 27
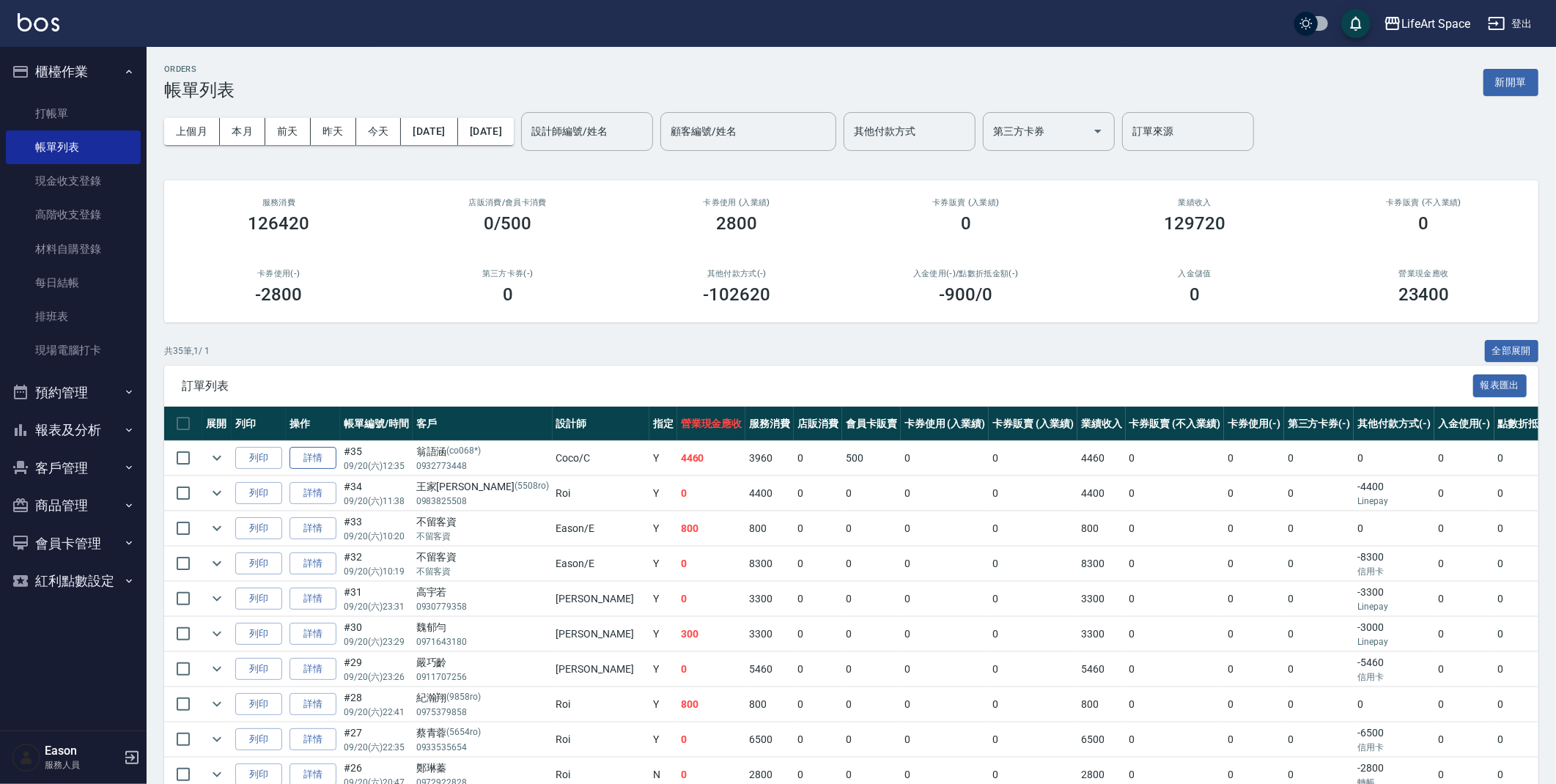
click at [313, 451] on link "詳情" at bounding box center [313, 458] width 47 height 22
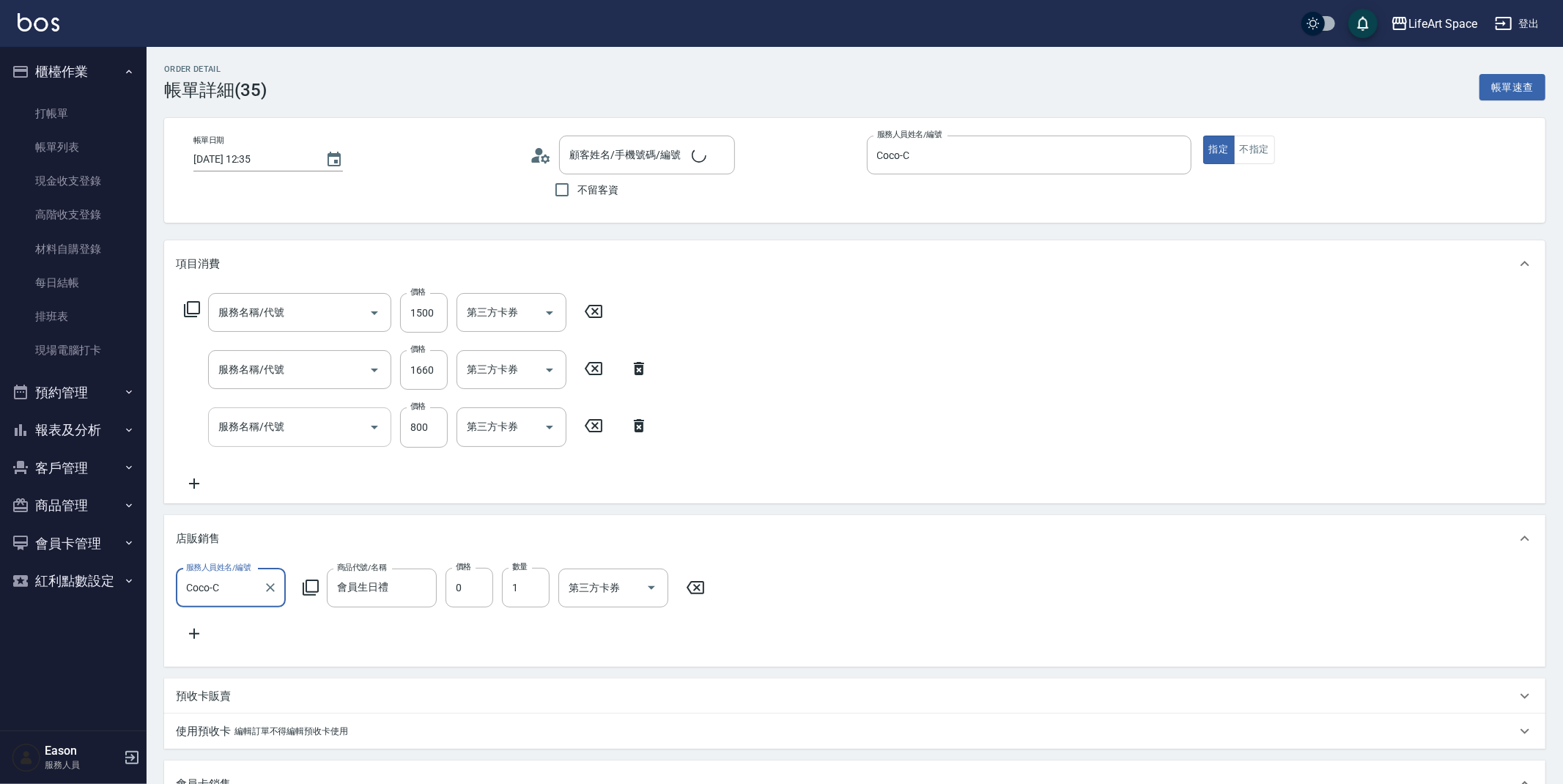
type input "2025/09/20 12:35"
type input "Coco-C"
type input "設計師原本客人"
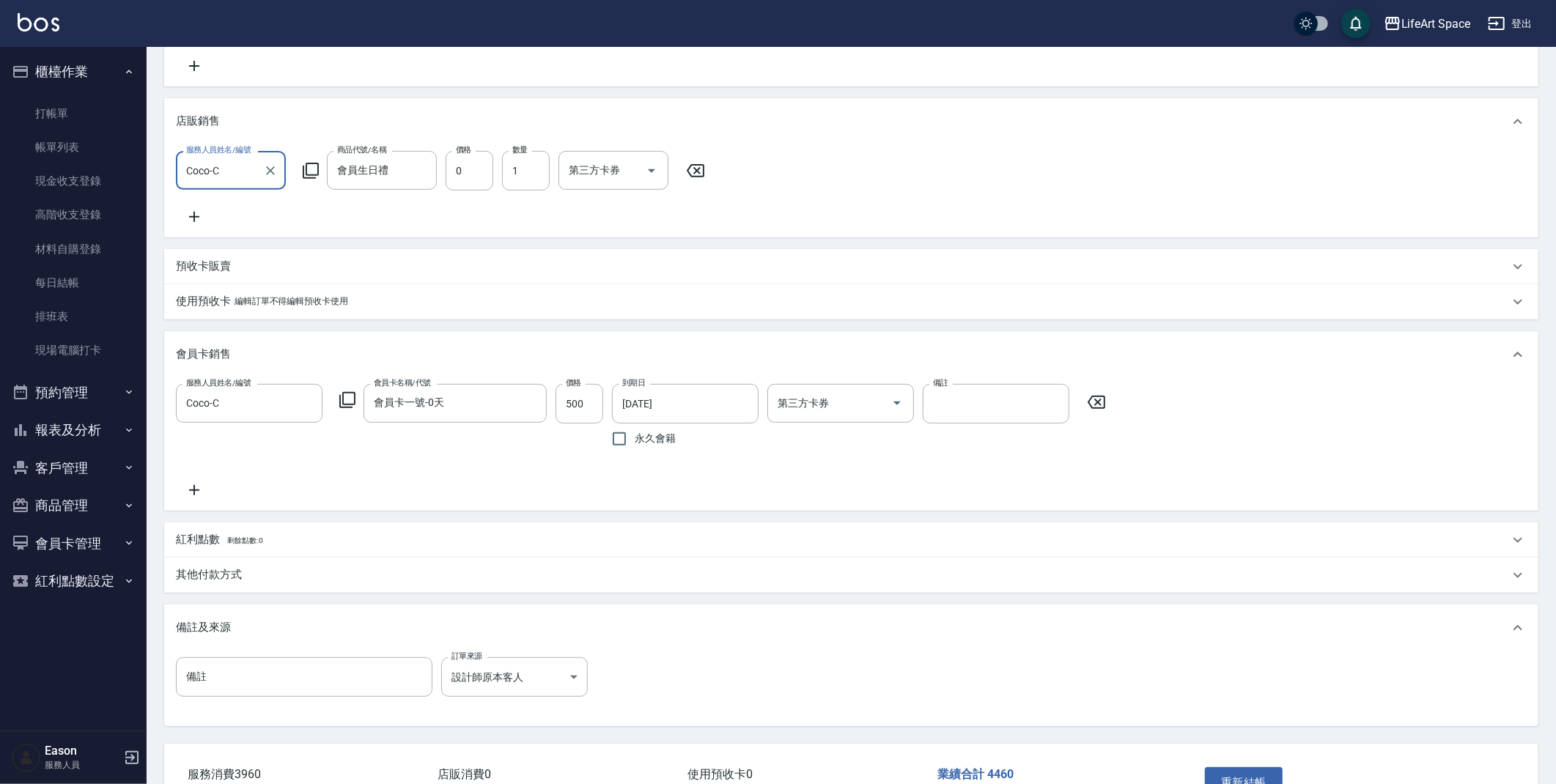
type input "翁語涵/0932773448/co068*"
type input "605米樂絲護髮(605)"
type input "701 染髮(701)"
type input "201 剪髮(201)"
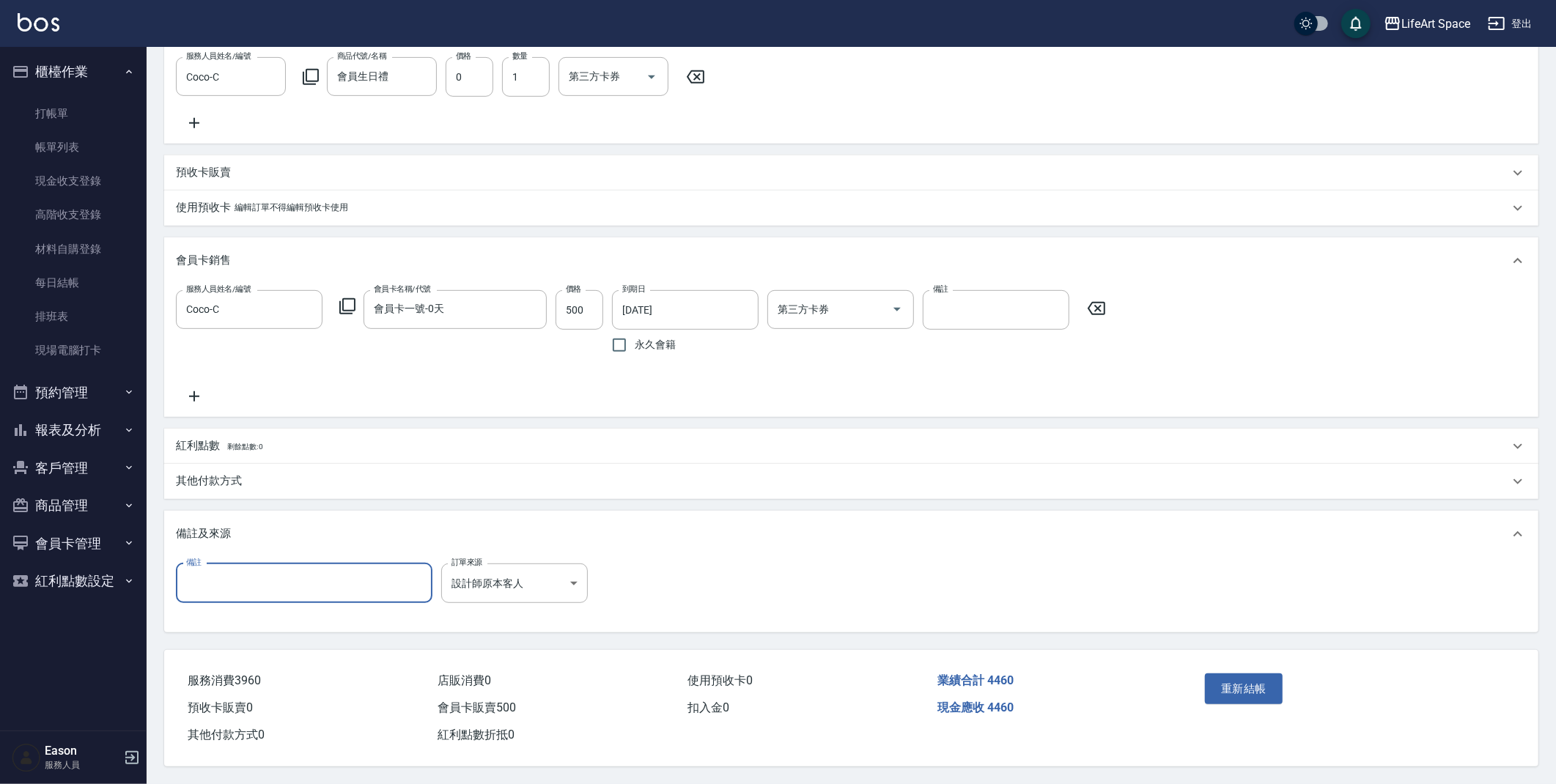
click at [291, 580] on input "備註" at bounding box center [304, 583] width 257 height 40
type input ":0"
click at [1249, 697] on button "重新結帳" at bounding box center [1243, 688] width 78 height 31
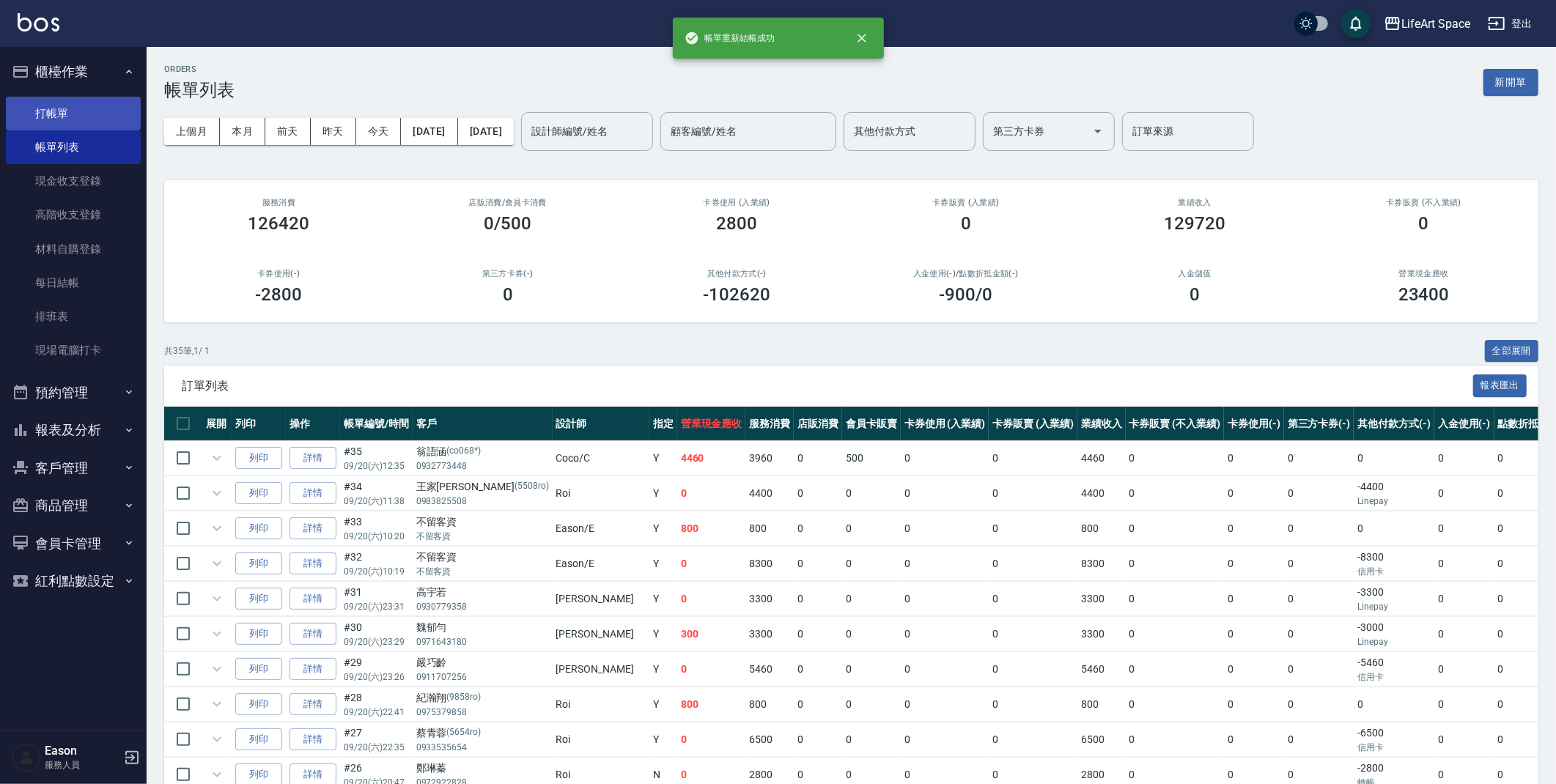
click at [46, 110] on link "打帳單" at bounding box center [73, 113] width 135 height 34
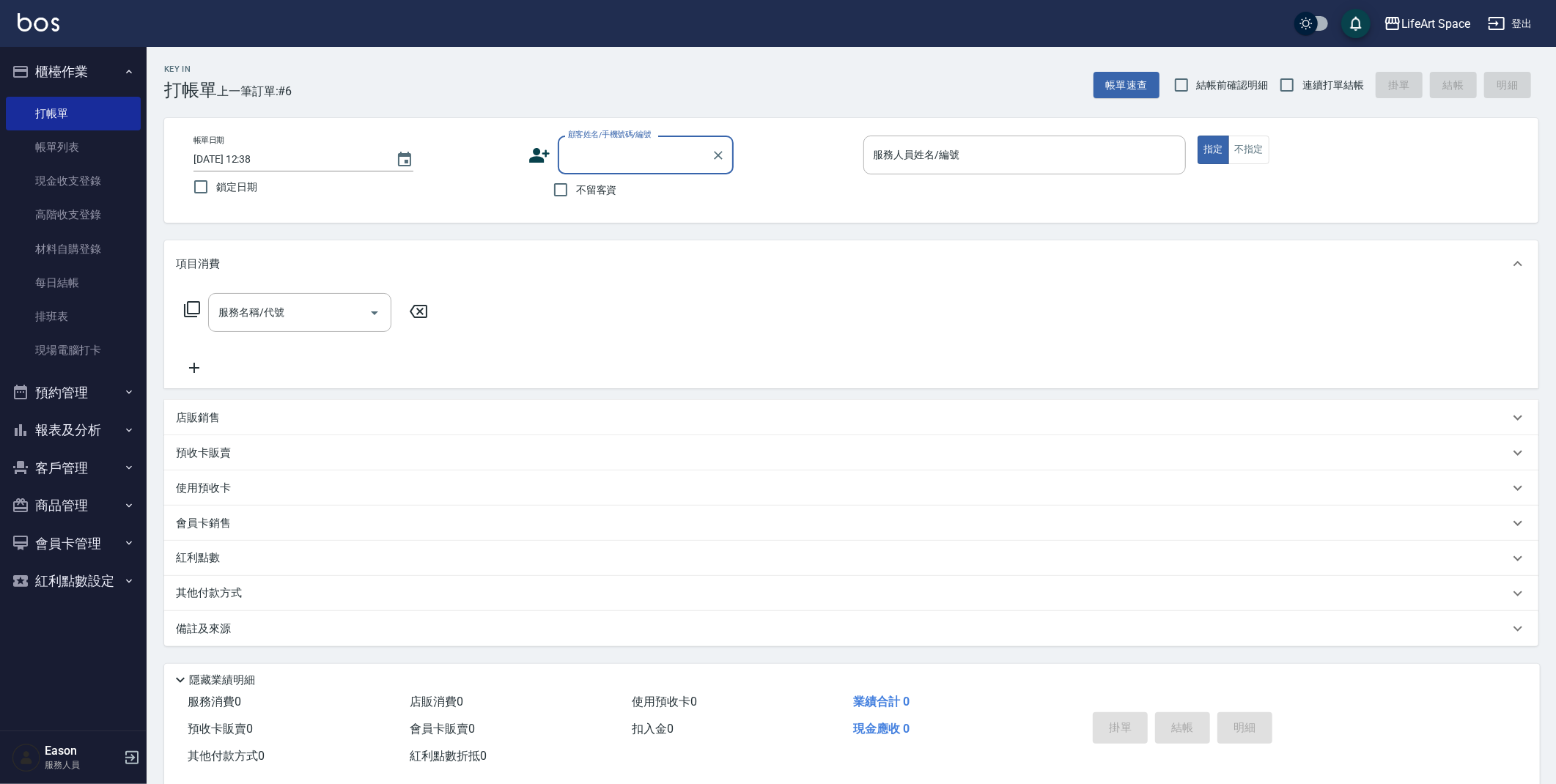
type input "q"
click at [590, 202] on li "連珮雲/0963275403/co098*" at bounding box center [646, 192] width 176 height 24
type input "連珮雲/0963275403/co098*"
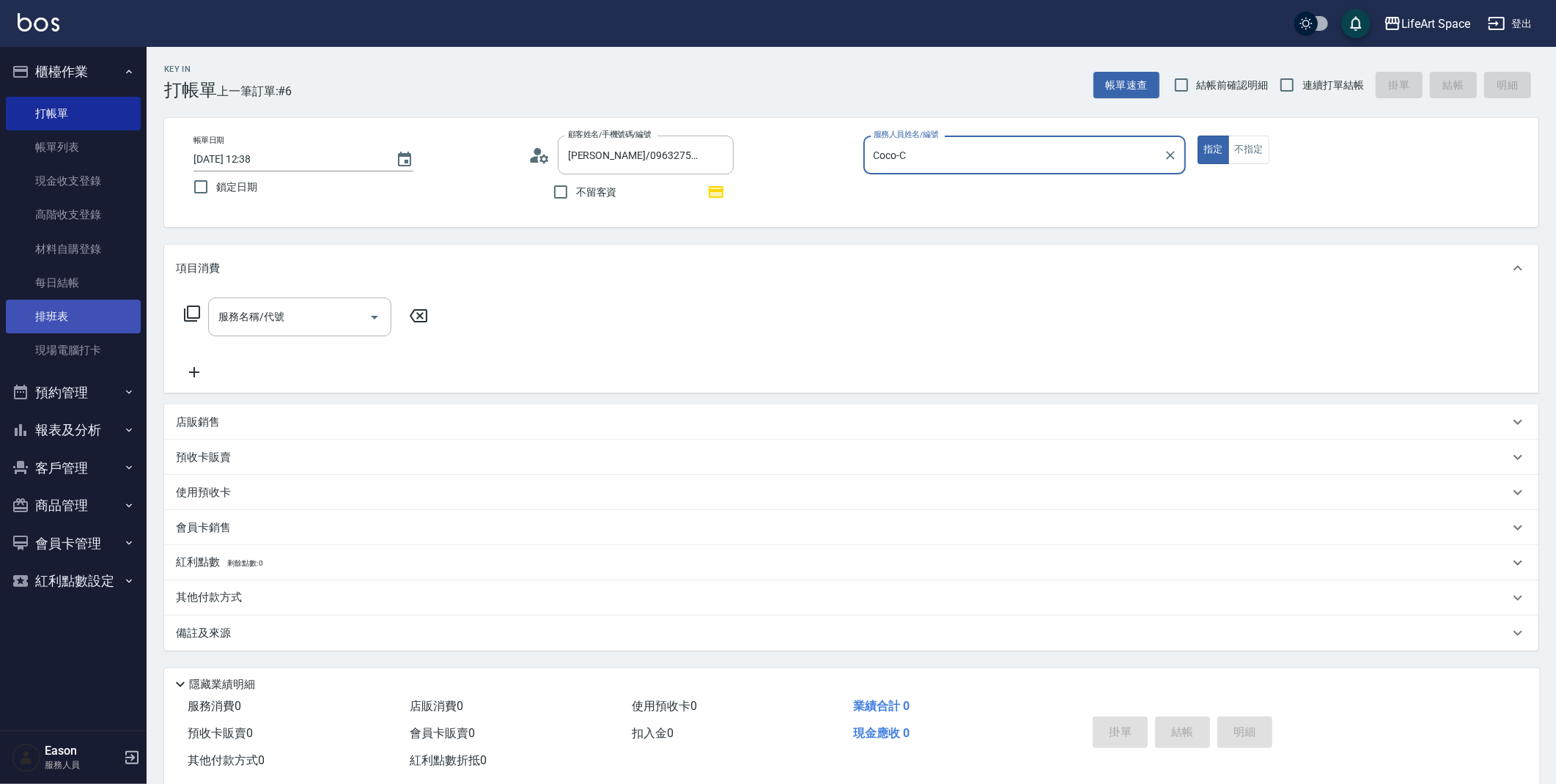
type input "Coco-C"
click at [252, 329] on input "服務名稱/代號" at bounding box center [289, 317] width 148 height 25
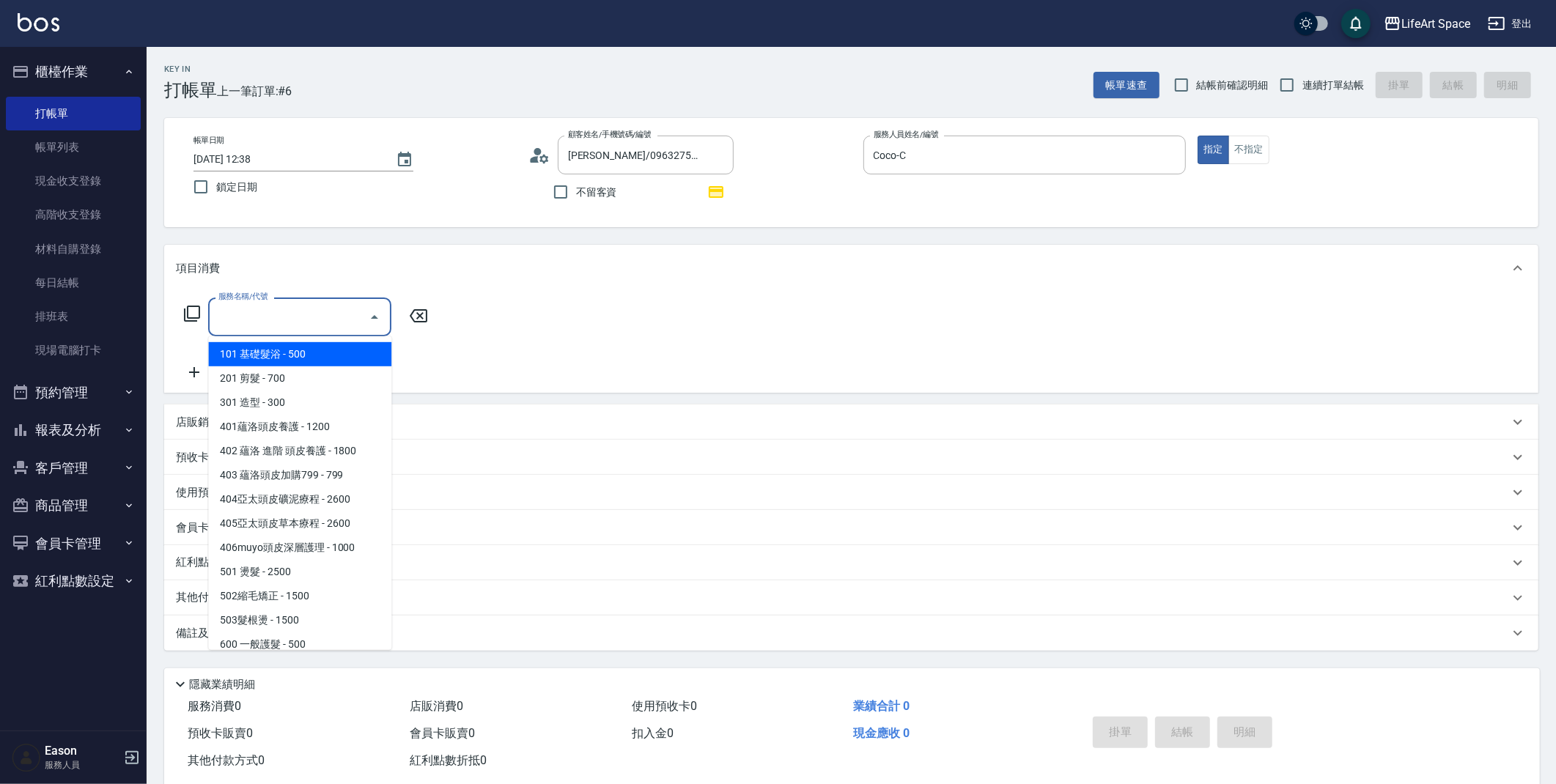
click at [291, 363] on span "101 基礎髮浴 - 500" at bounding box center [299, 354] width 183 height 24
type input "101 基礎髮浴 (101)"
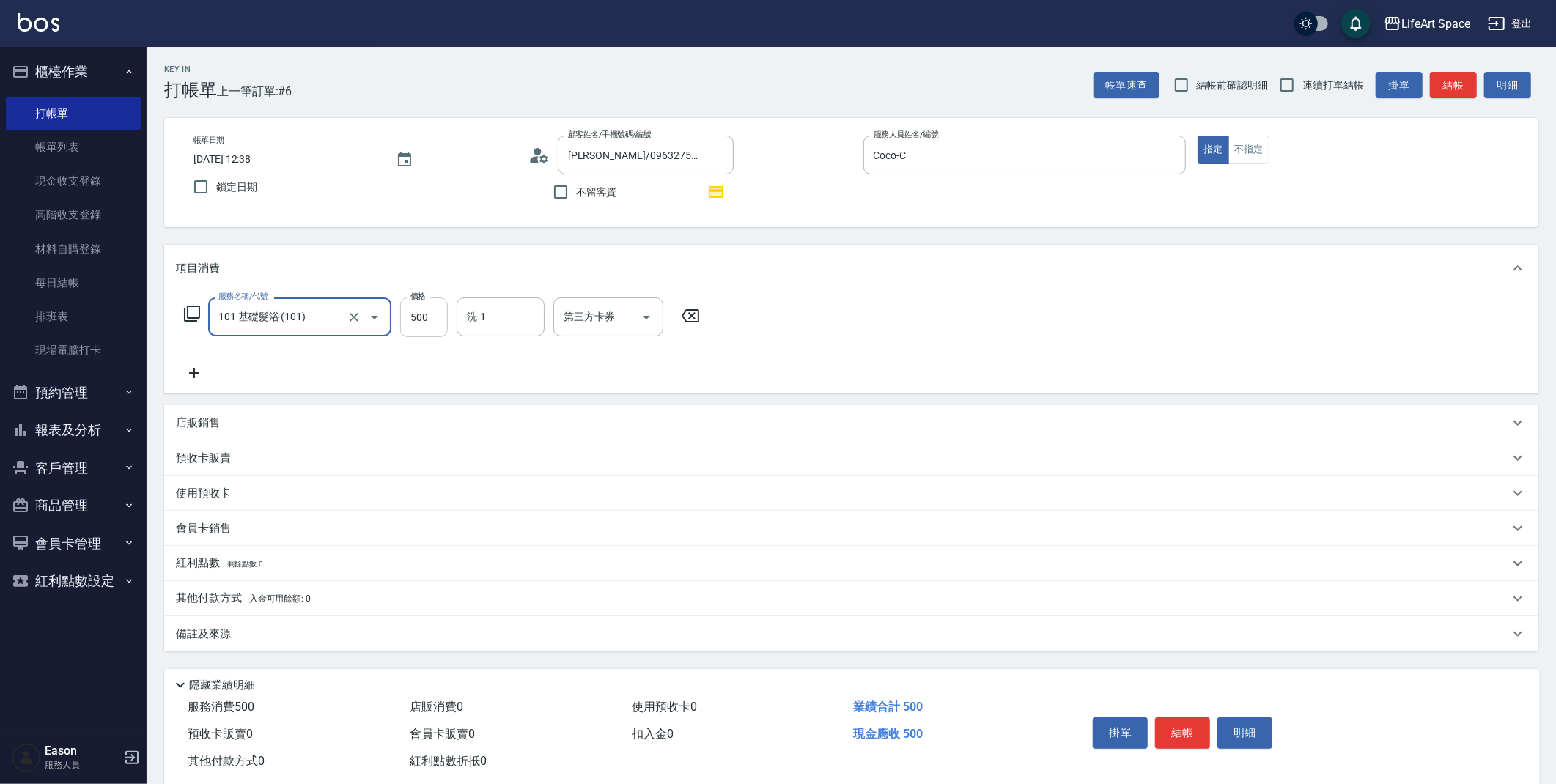
click at [413, 321] on input "500" at bounding box center [424, 317] width 48 height 40
click at [429, 319] on input "500" at bounding box center [424, 317] width 48 height 40
drag, startPoint x: 427, startPoint y: 319, endPoint x: 407, endPoint y: 319, distance: 20.0
click at [407, 319] on input "500" at bounding box center [424, 317] width 48 height 40
type input "350"
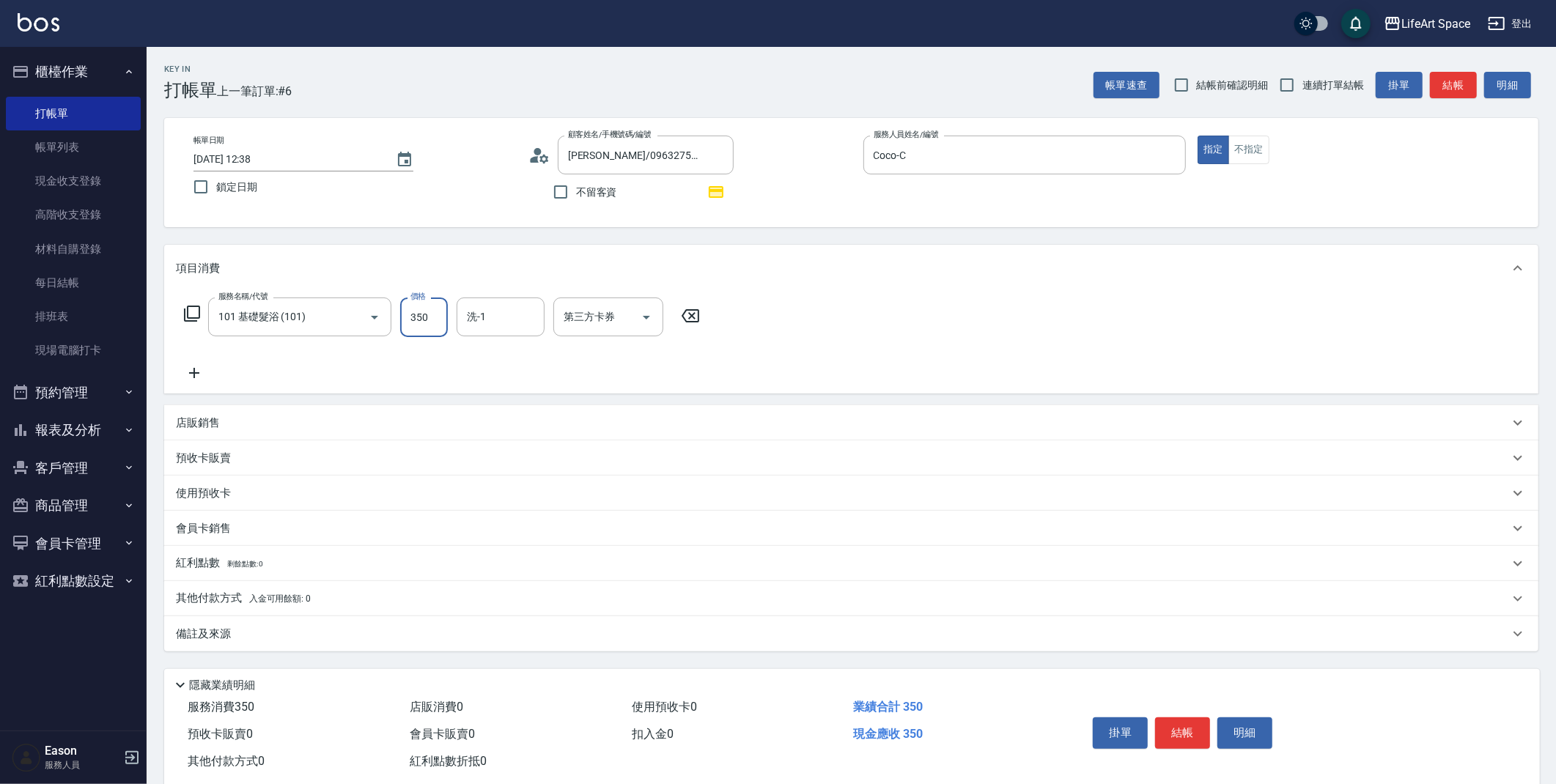
click at [198, 369] on icon at bounding box center [194, 373] width 37 height 18
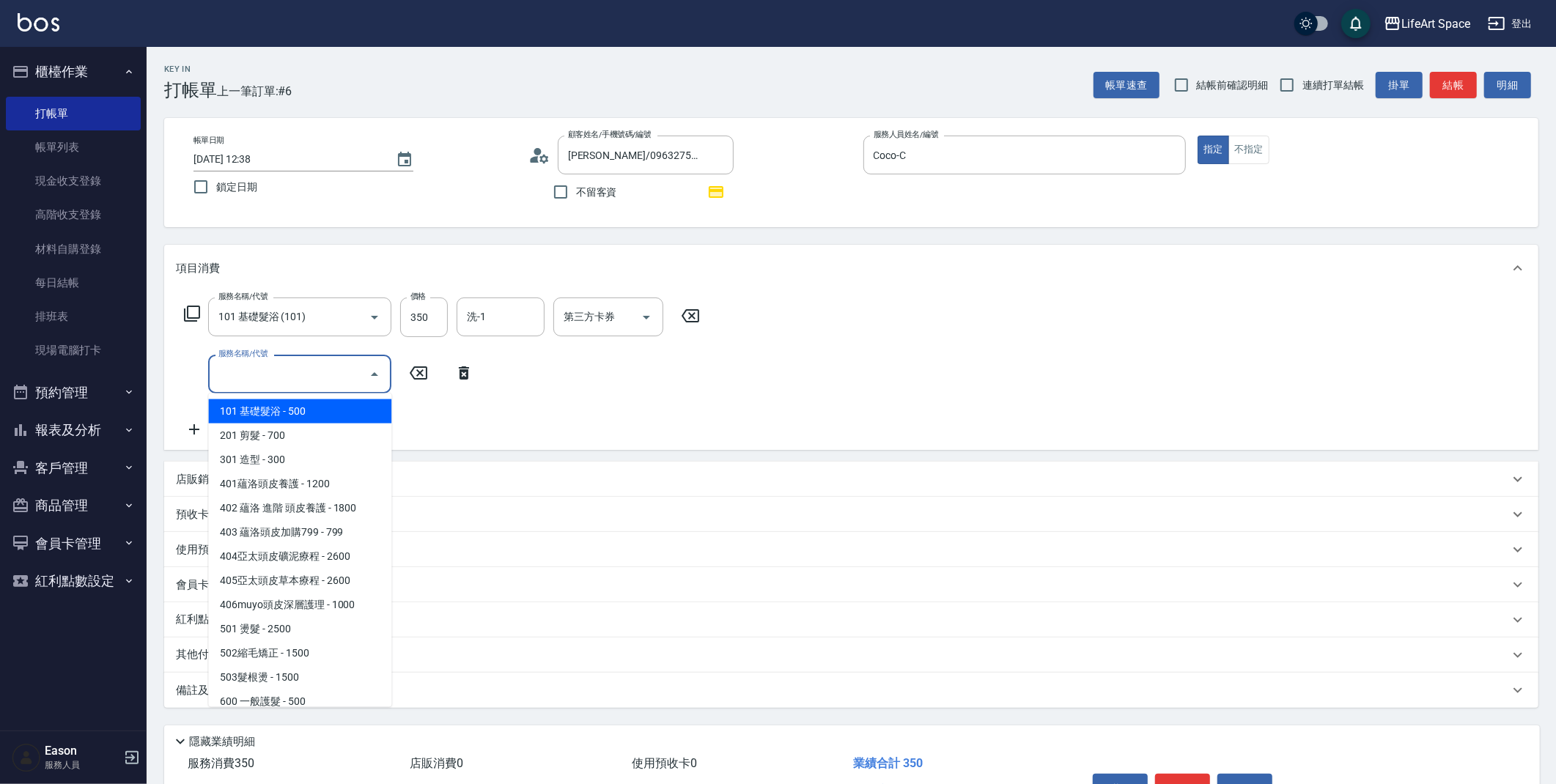
click at [219, 370] on input "服務名稱/代號" at bounding box center [289, 374] width 148 height 25
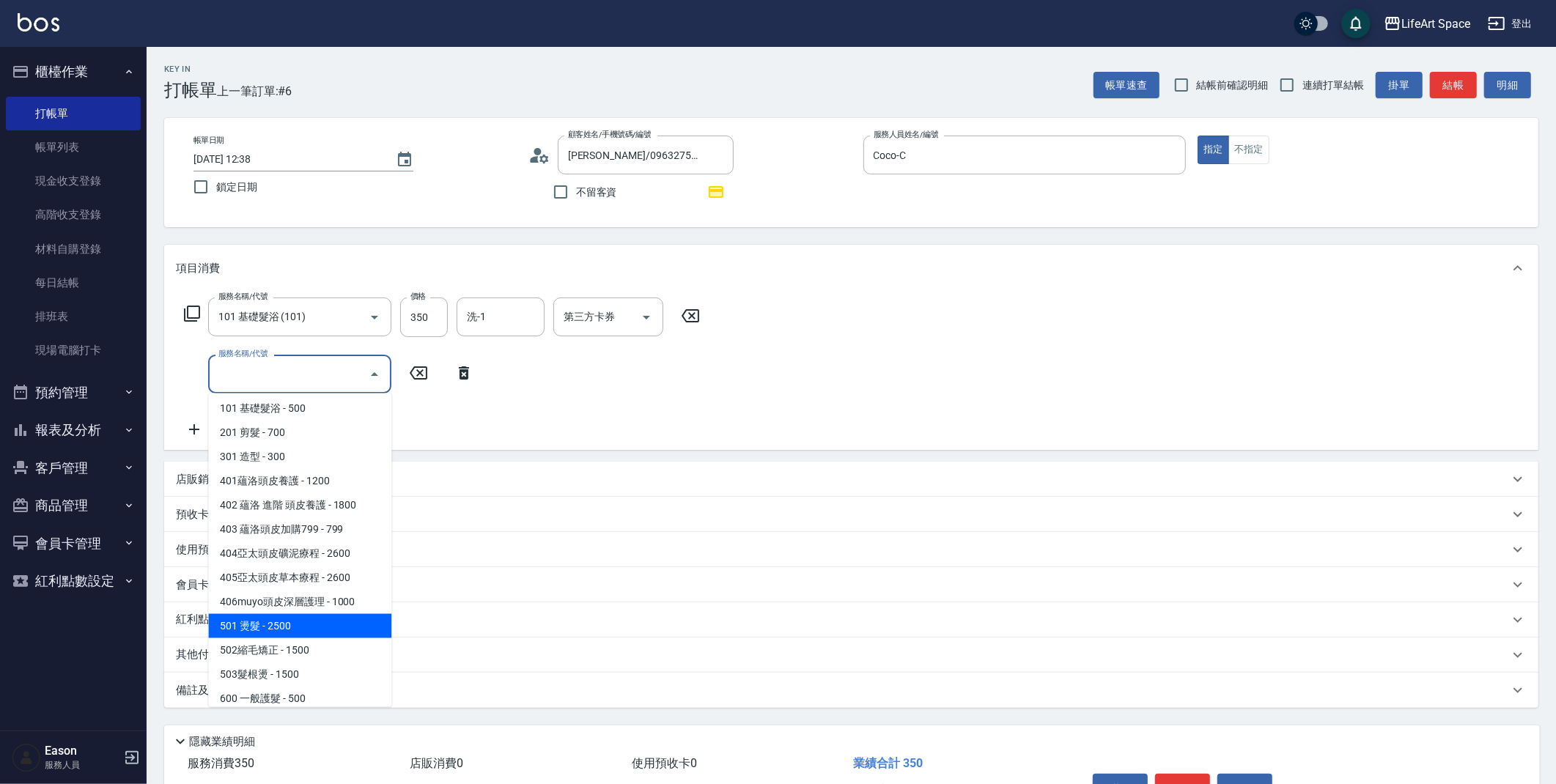
scroll to position [229, 0]
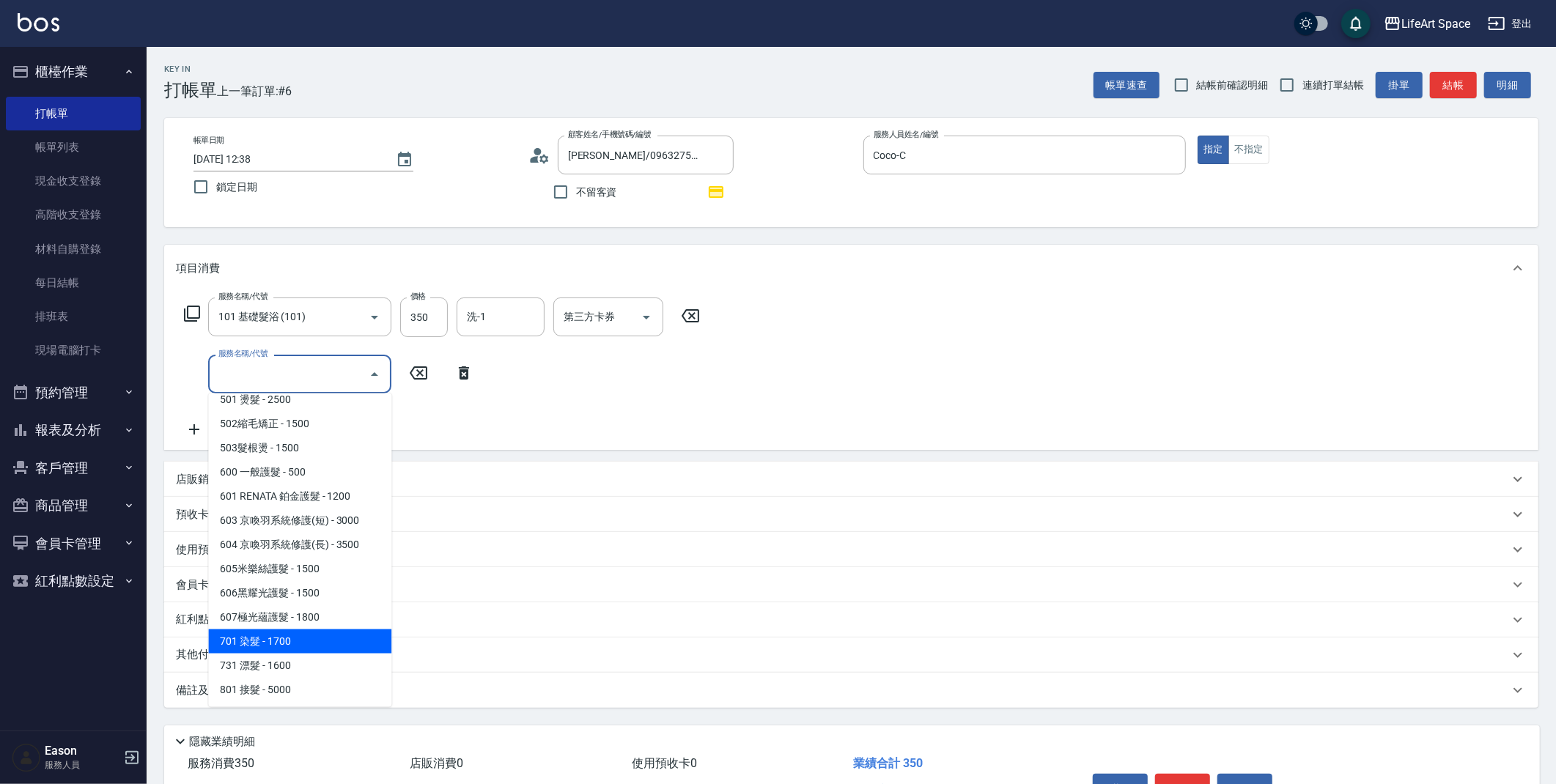
click at [270, 634] on span "701 染髮 - 1700" at bounding box center [299, 641] width 183 height 24
type input "701 染髮(701)"
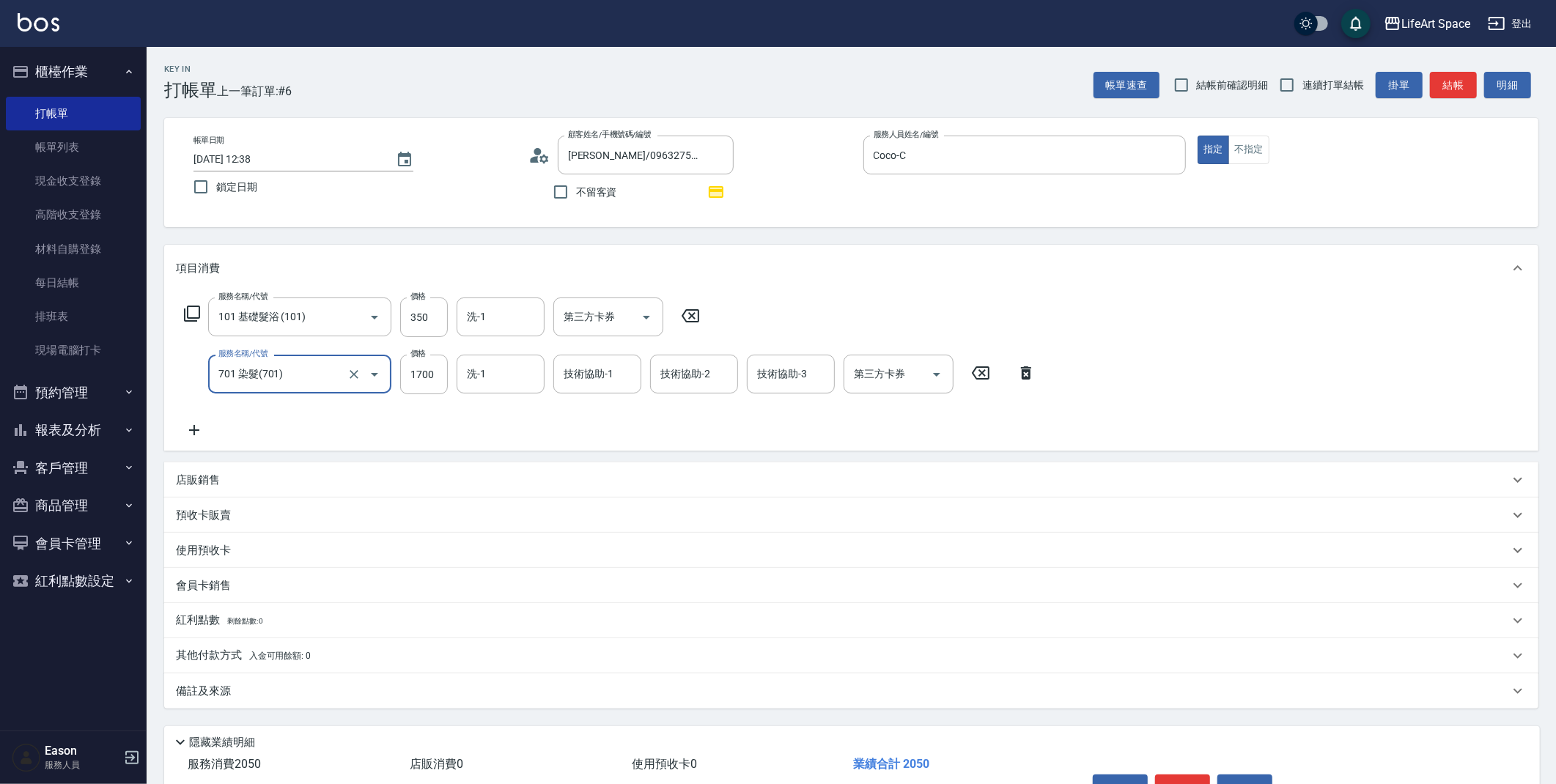
click at [199, 430] on icon at bounding box center [194, 430] width 37 height 18
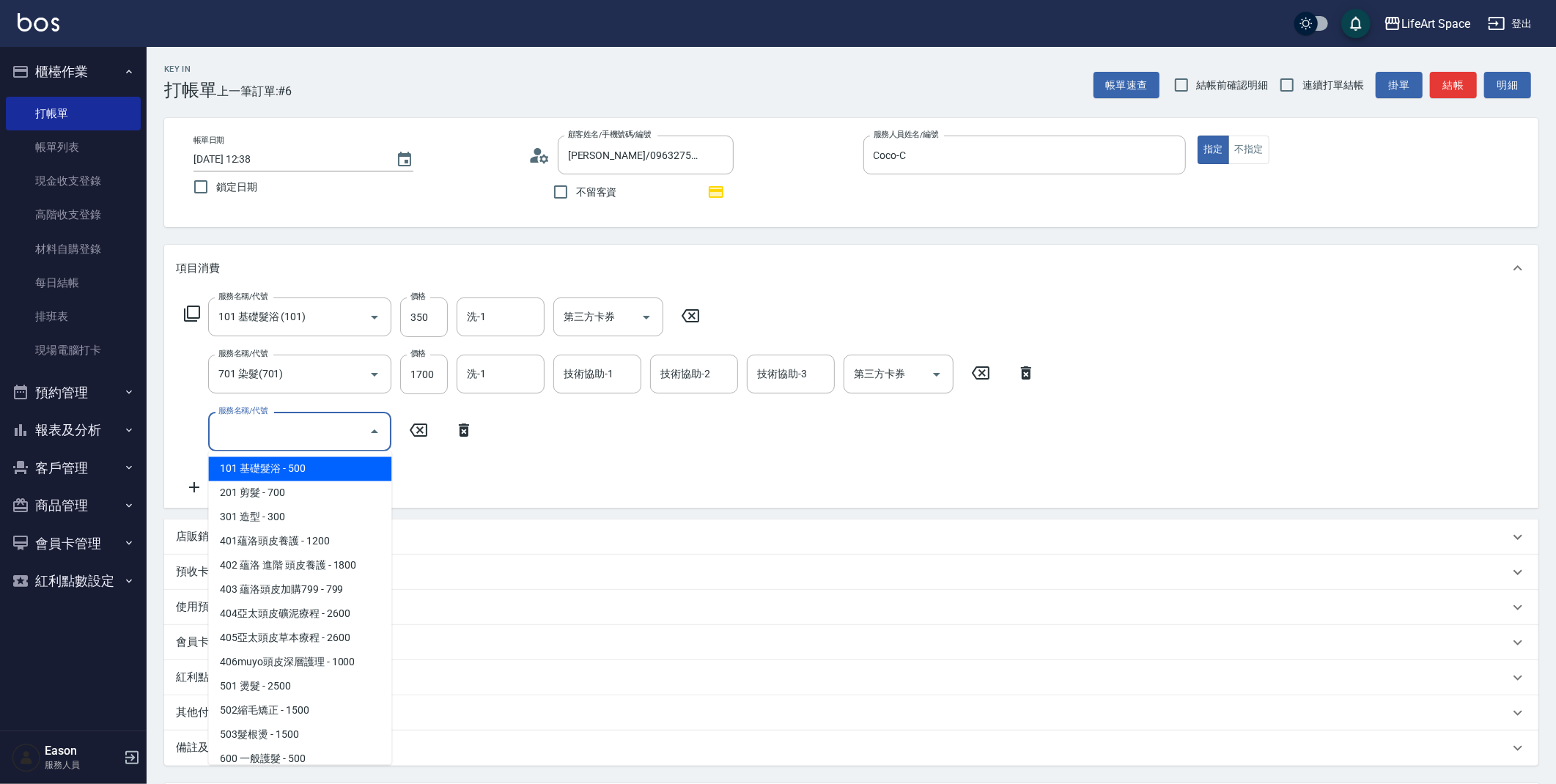
click at [265, 436] on input "服務名稱/代號" at bounding box center [289, 431] width 148 height 25
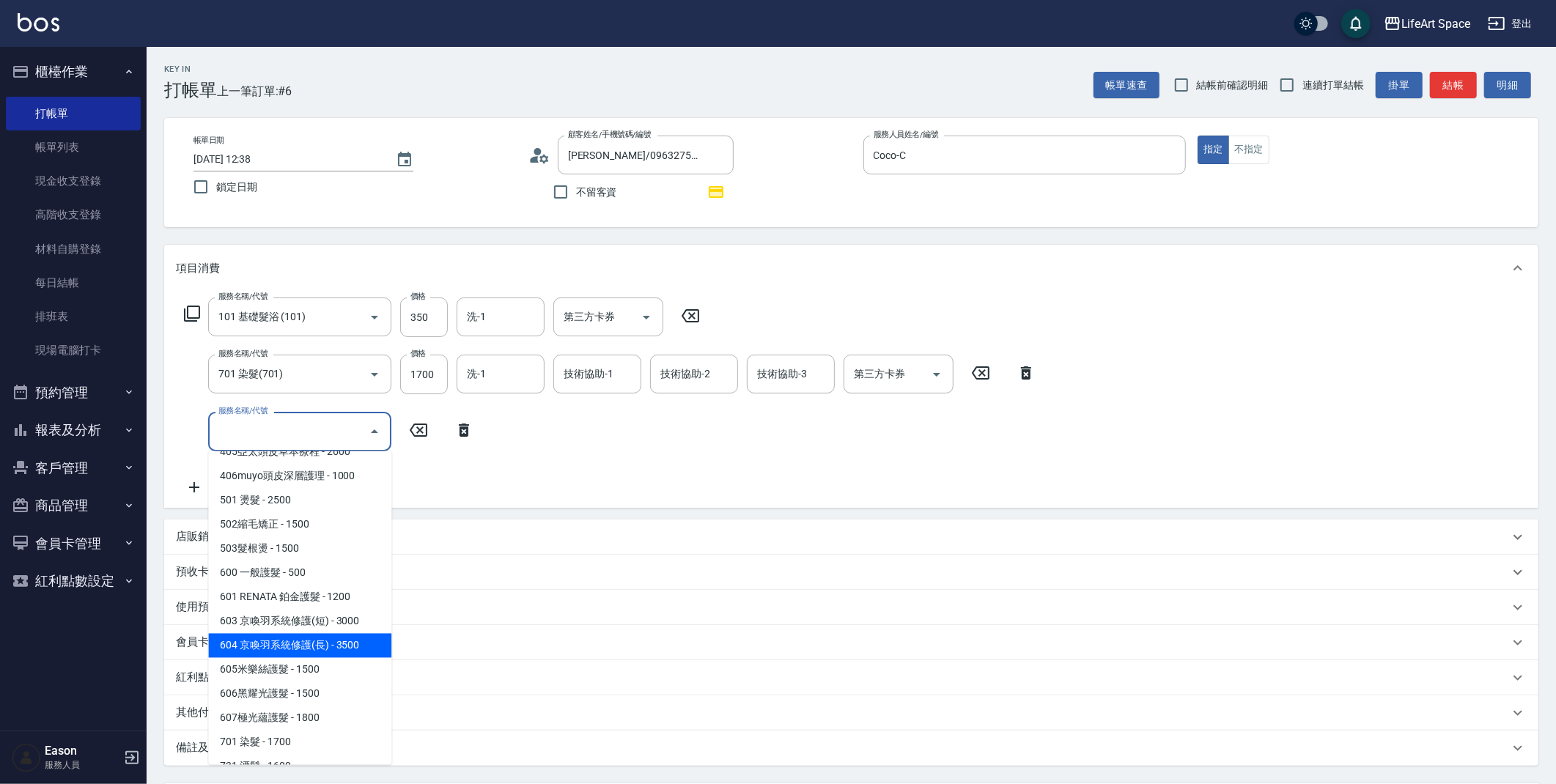
scroll to position [186, 0]
click at [295, 668] on span "605米樂絲護髮 - 1500" at bounding box center [299, 669] width 183 height 24
type input "605米樂絲護髮(605)"
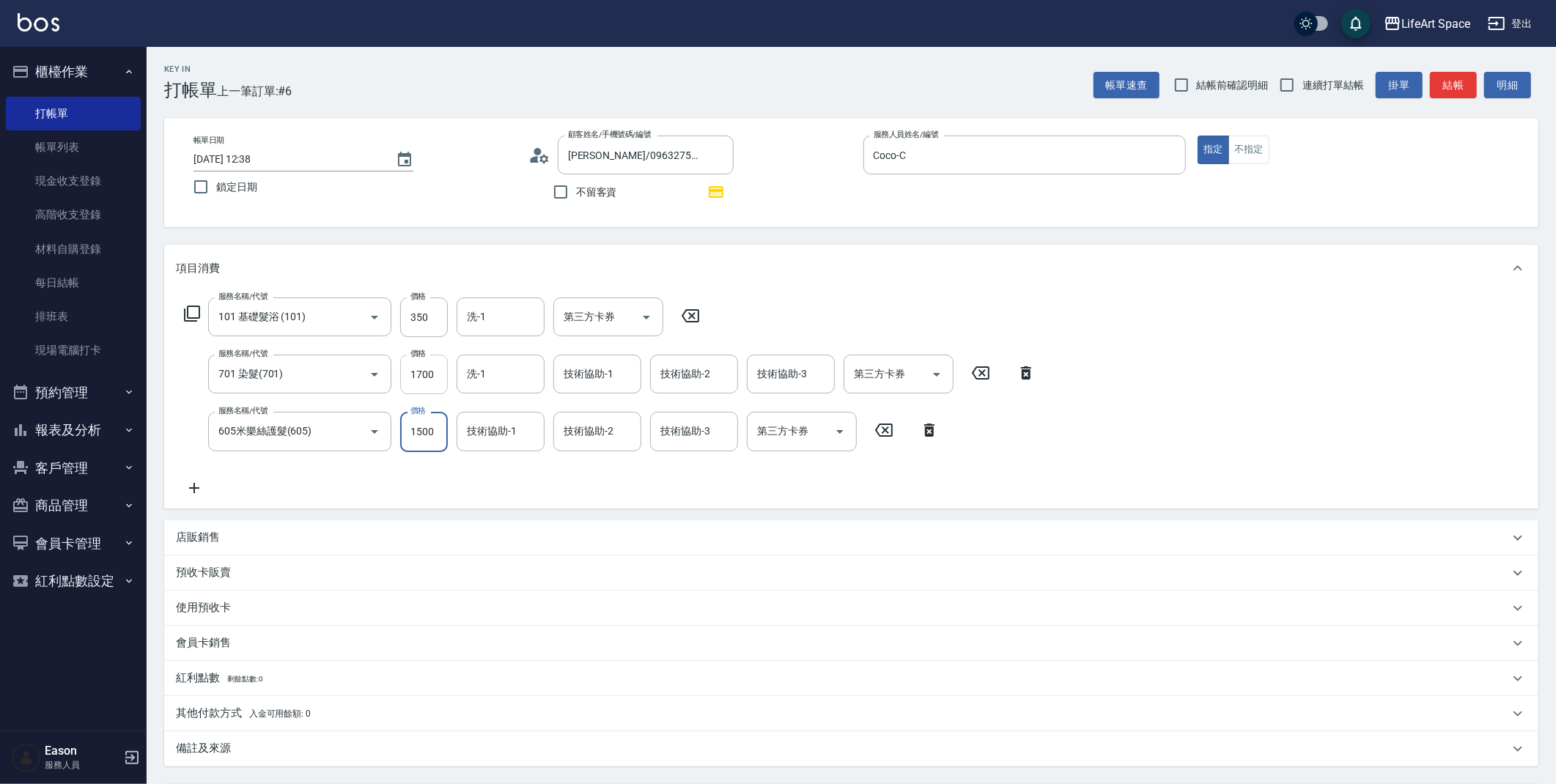
click at [426, 383] on input "1700" at bounding box center [424, 374] width 48 height 40
click at [428, 377] on input "1700" at bounding box center [424, 374] width 48 height 40
type input "1530"
click at [498, 384] on input "洗-1" at bounding box center [501, 374] width 75 height 25
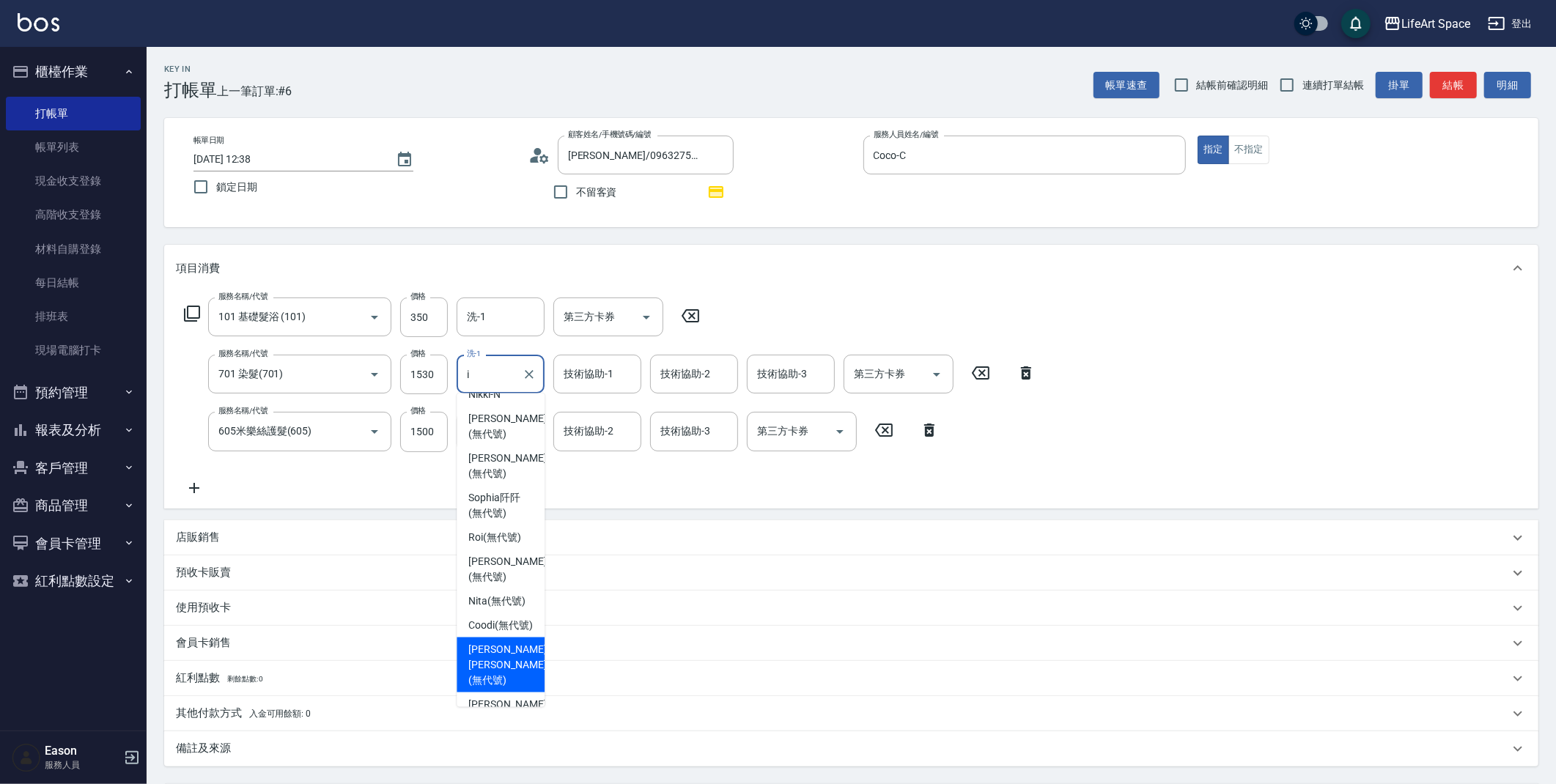
scroll to position [0, 0]
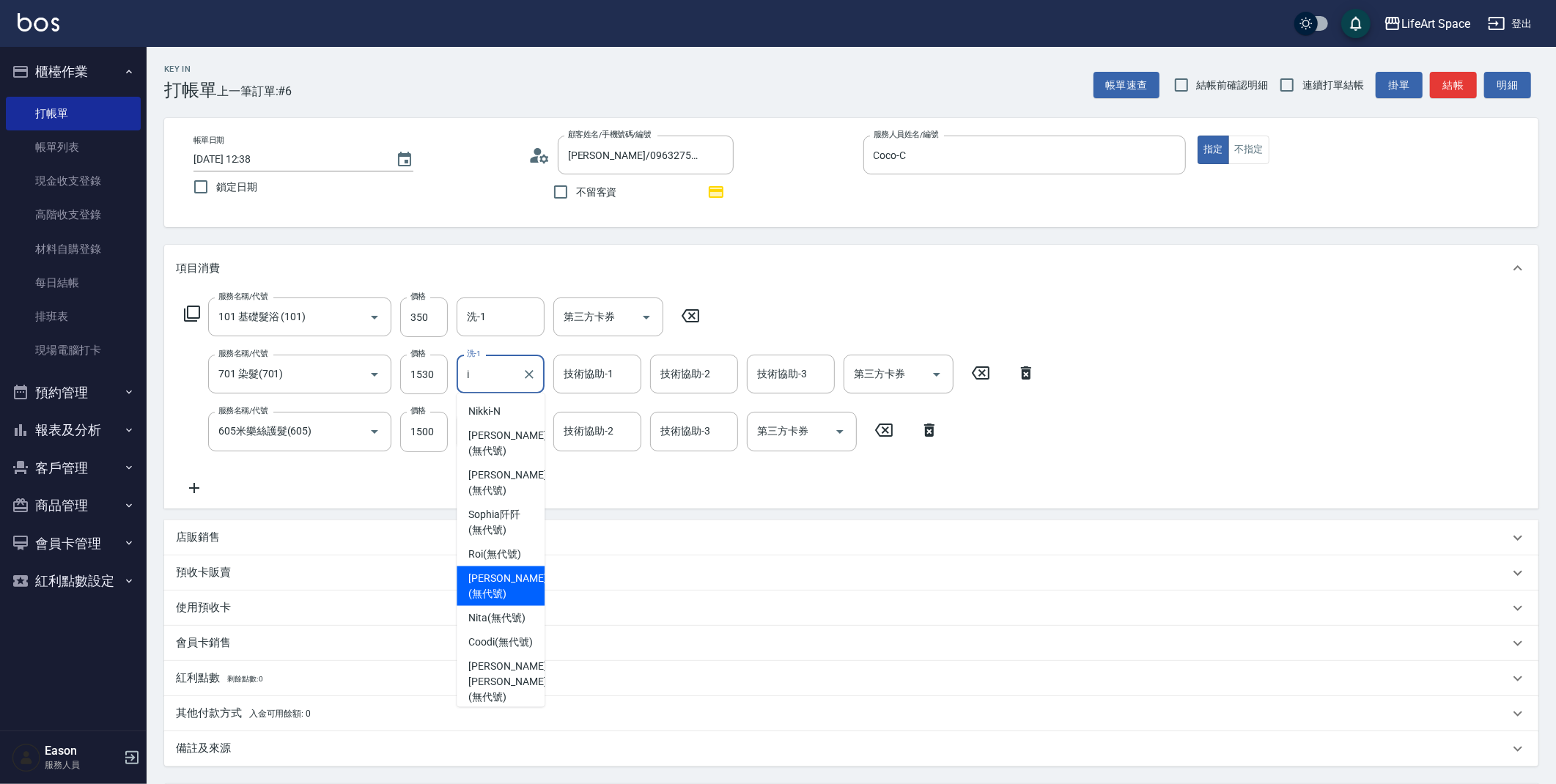
drag, startPoint x: 492, startPoint y: 581, endPoint x: 403, endPoint y: 626, distance: 99.7
click at [492, 581] on span "Ivan (無代號)" at bounding box center [507, 586] width 78 height 31
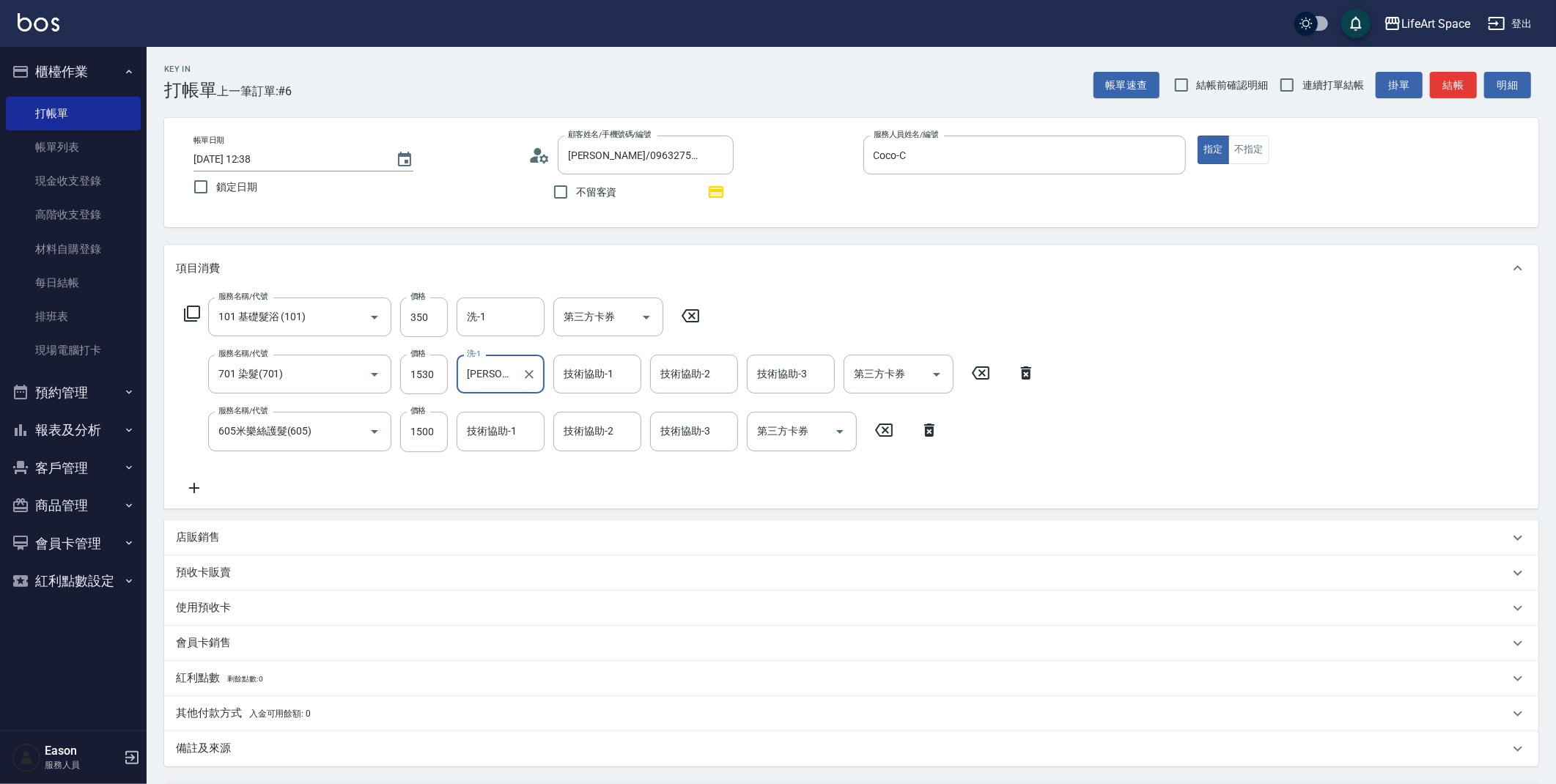
type input "Ivan(無代號)"
click at [319, 748] on div "備註及來源" at bounding box center [843, 748] width 1333 height 16
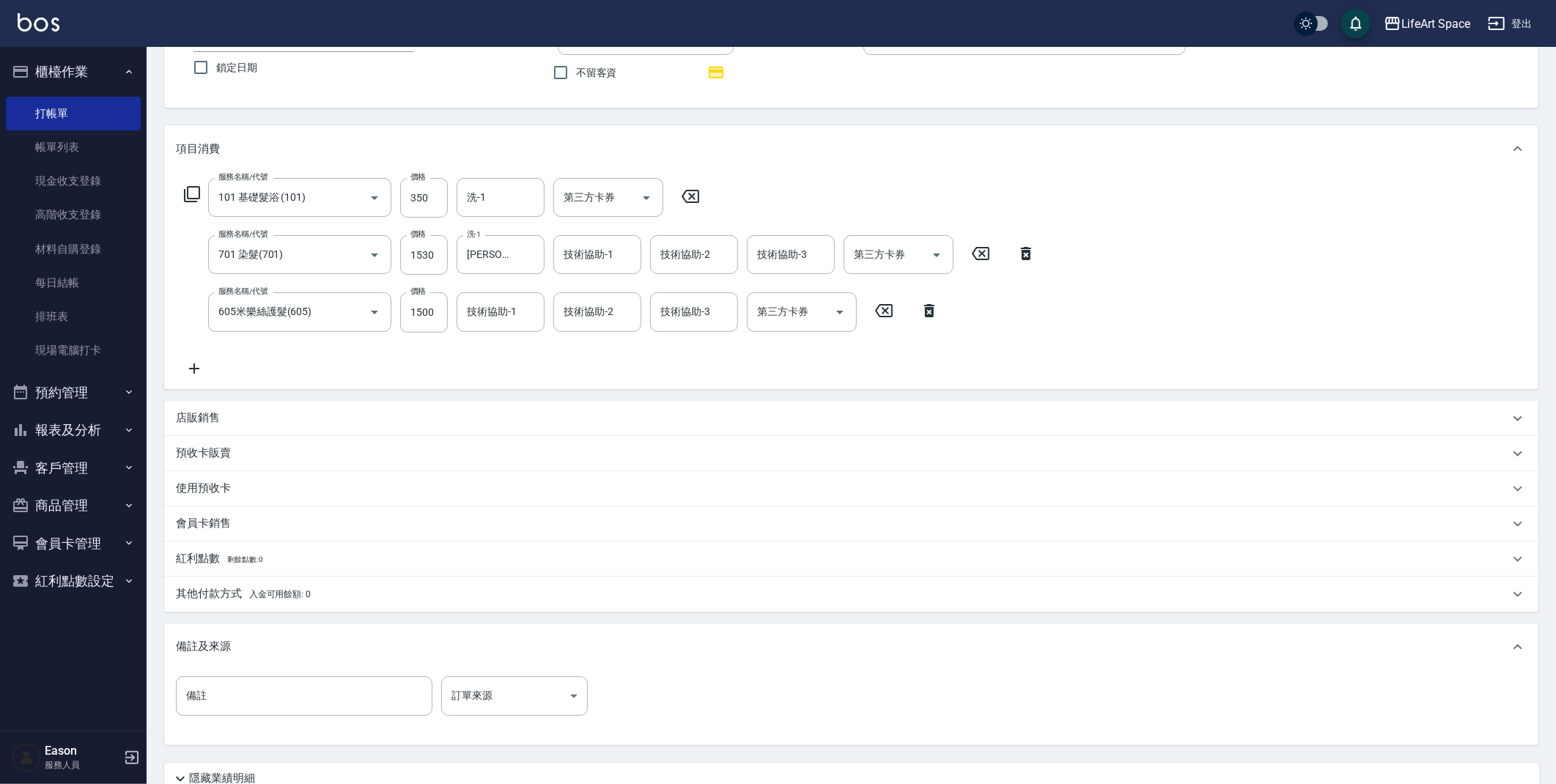
scroll to position [244, 0]
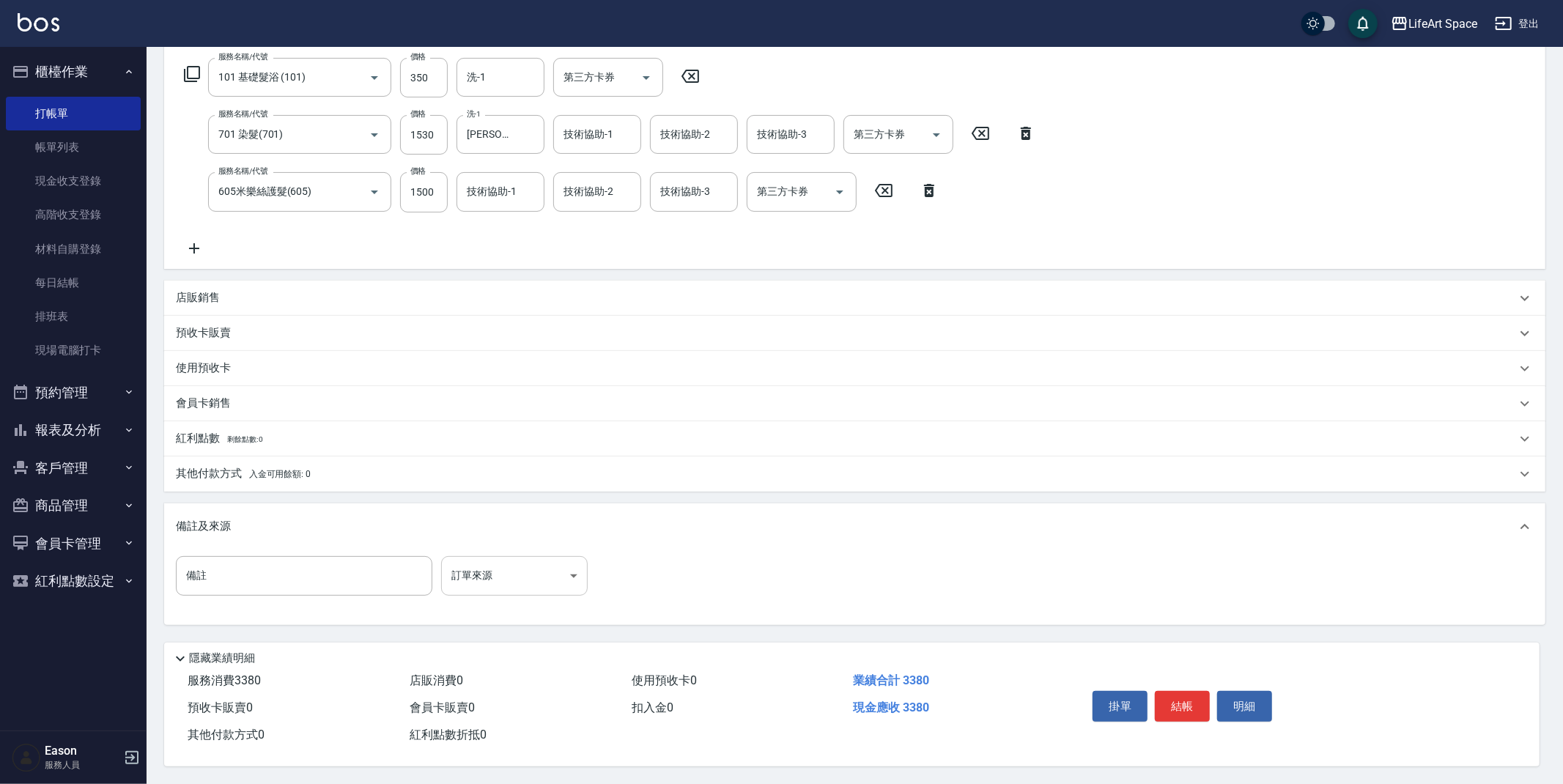
click at [515, 583] on body "LifeArt Space 登出 櫃檯作業 打帳單 帳單列表 現金收支登錄 高階收支登錄 材料自購登錄 每日結帳 排班表 現場電腦打卡 預約管理 預約管理 單…" at bounding box center [782, 272] width 1563 height 1023
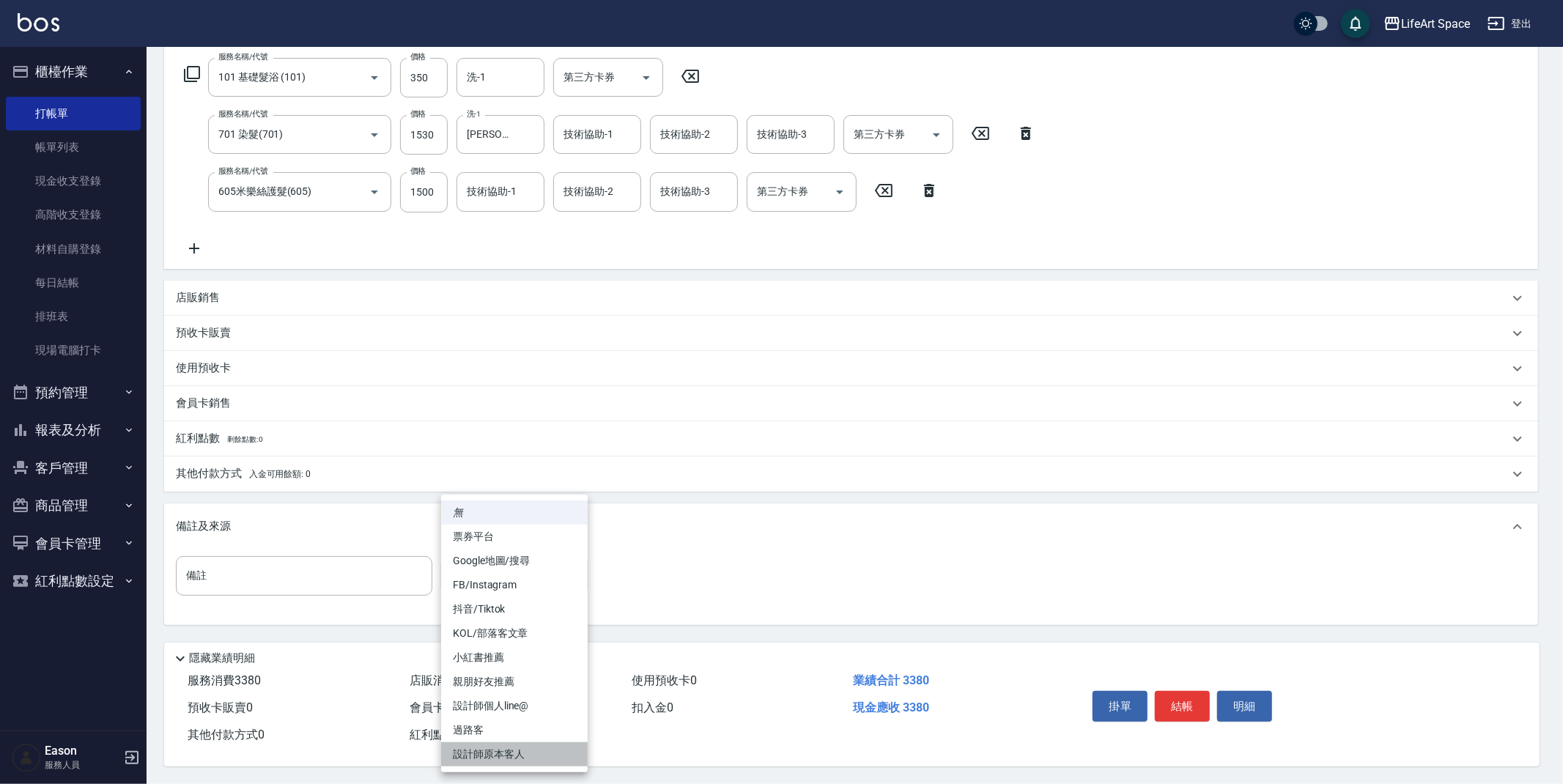
click at [504, 752] on li "設計師原本客人" at bounding box center [514, 754] width 146 height 24
type input "設計師原本客人"
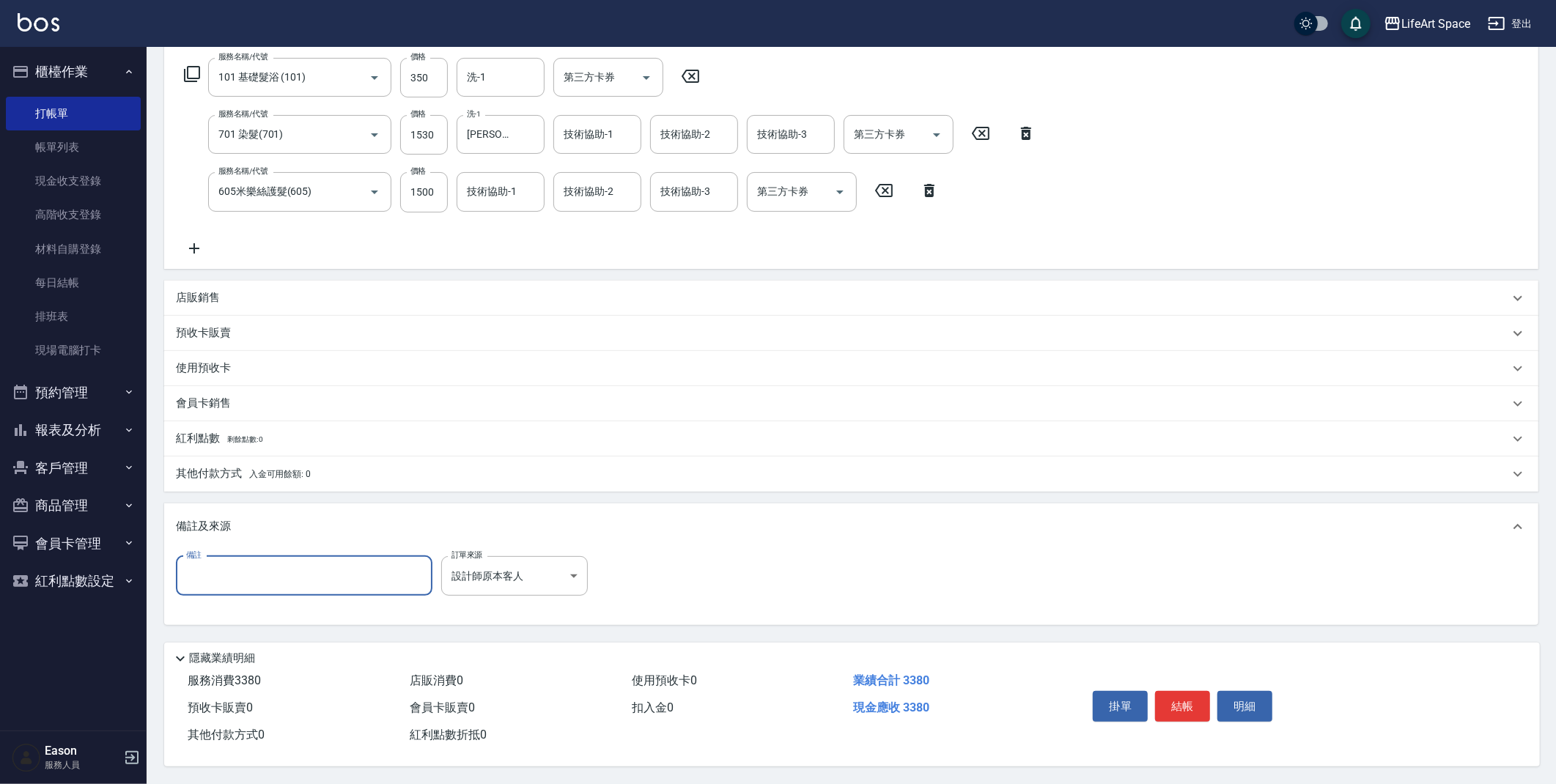
click at [244, 563] on input "備註" at bounding box center [304, 575] width 257 height 40
type input ":0"
click at [249, 468] on span "入金可用餘額: 0" at bounding box center [280, 474] width 62 height 10
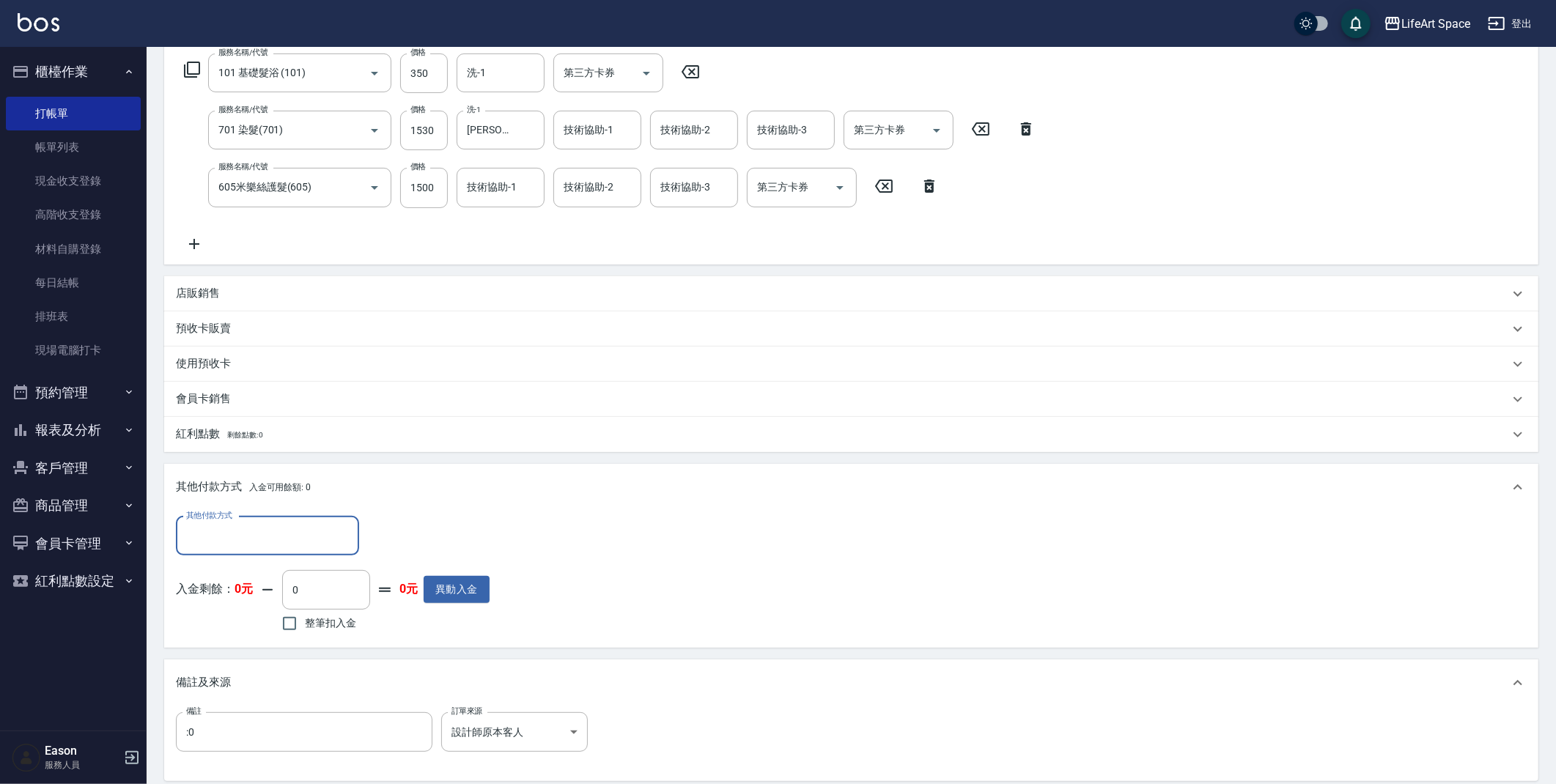
scroll to position [0, 0]
click at [292, 533] on input "其他付款方式" at bounding box center [268, 536] width 170 height 25
click at [257, 595] on span "Linepay" at bounding box center [267, 597] width 183 height 24
type input "Linepay"
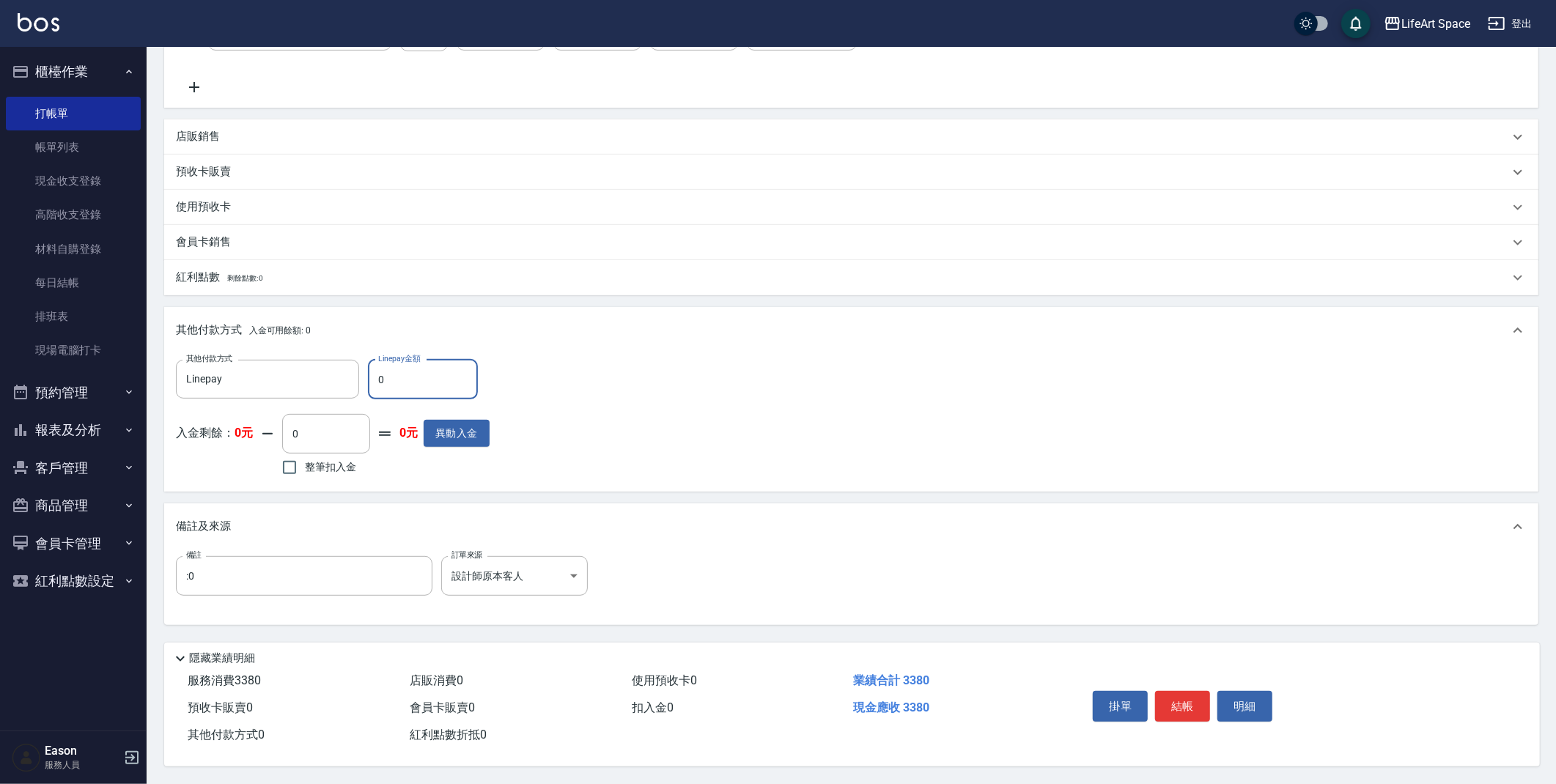
scroll to position [405, 0]
click at [210, 243] on p "會員卡銷售" at bounding box center [204, 242] width 55 height 16
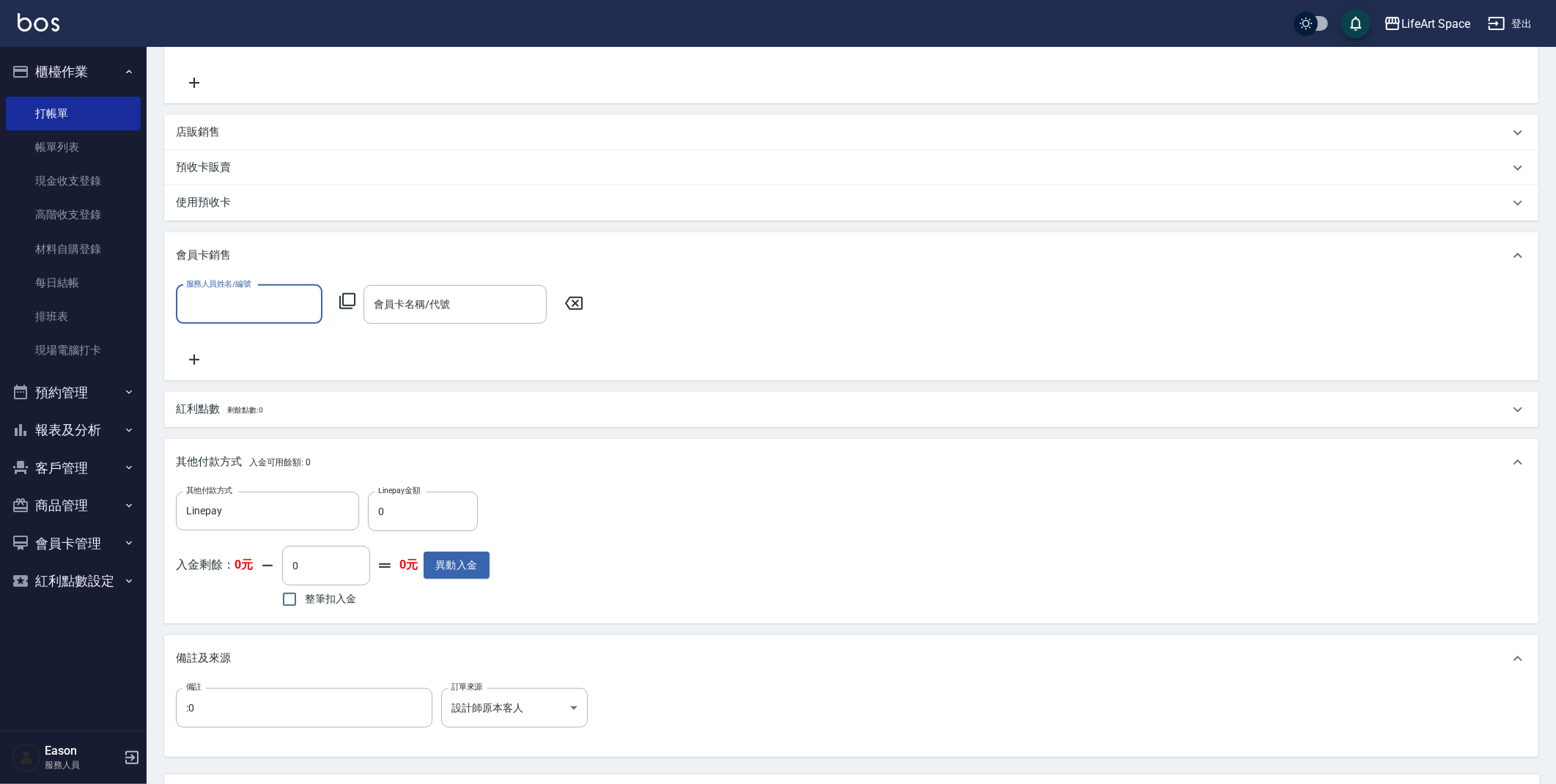
scroll to position [0, 0]
click at [245, 315] on input "服務人員姓名/編號" at bounding box center [249, 304] width 134 height 25
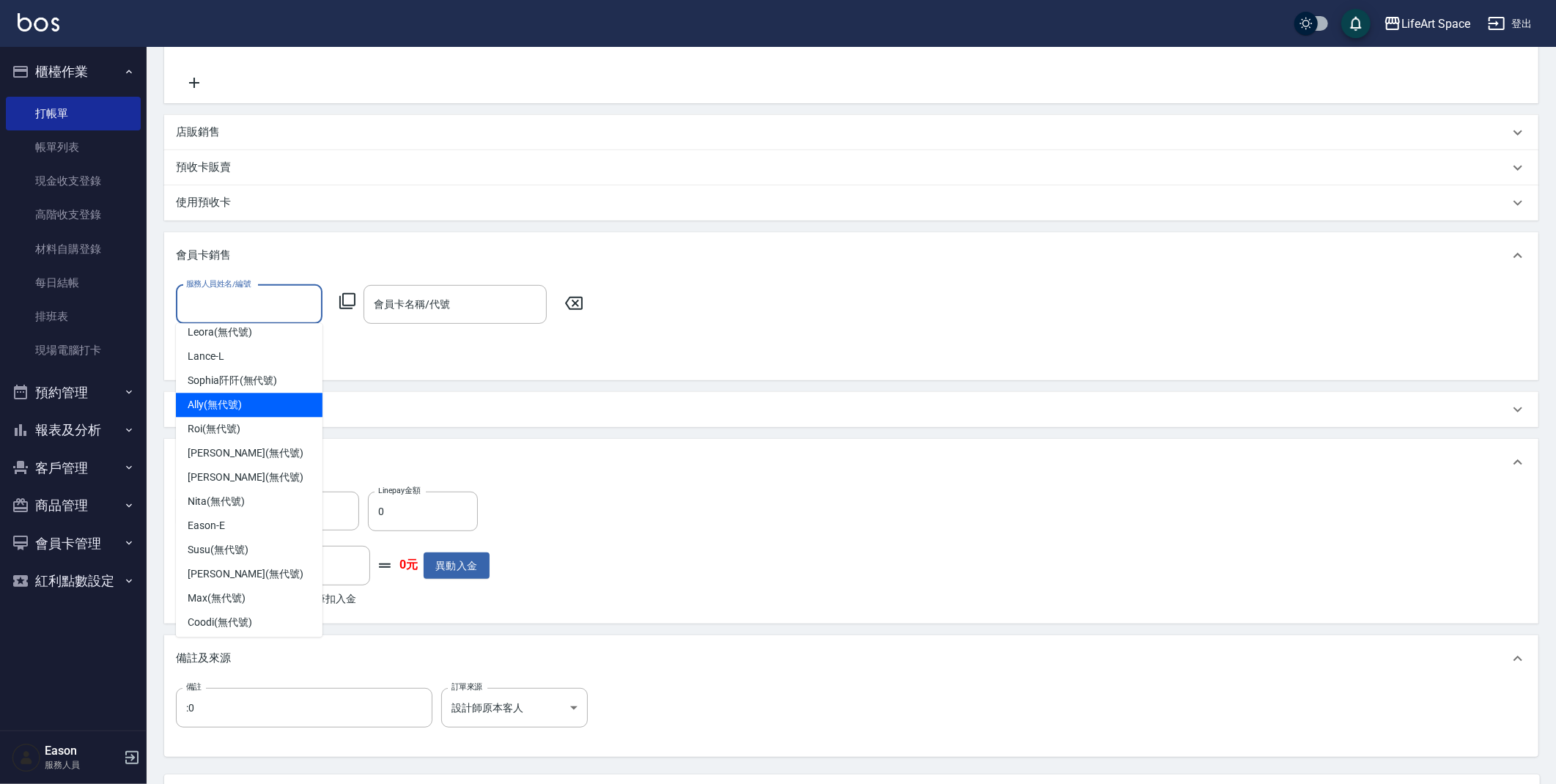
scroll to position [254, 0]
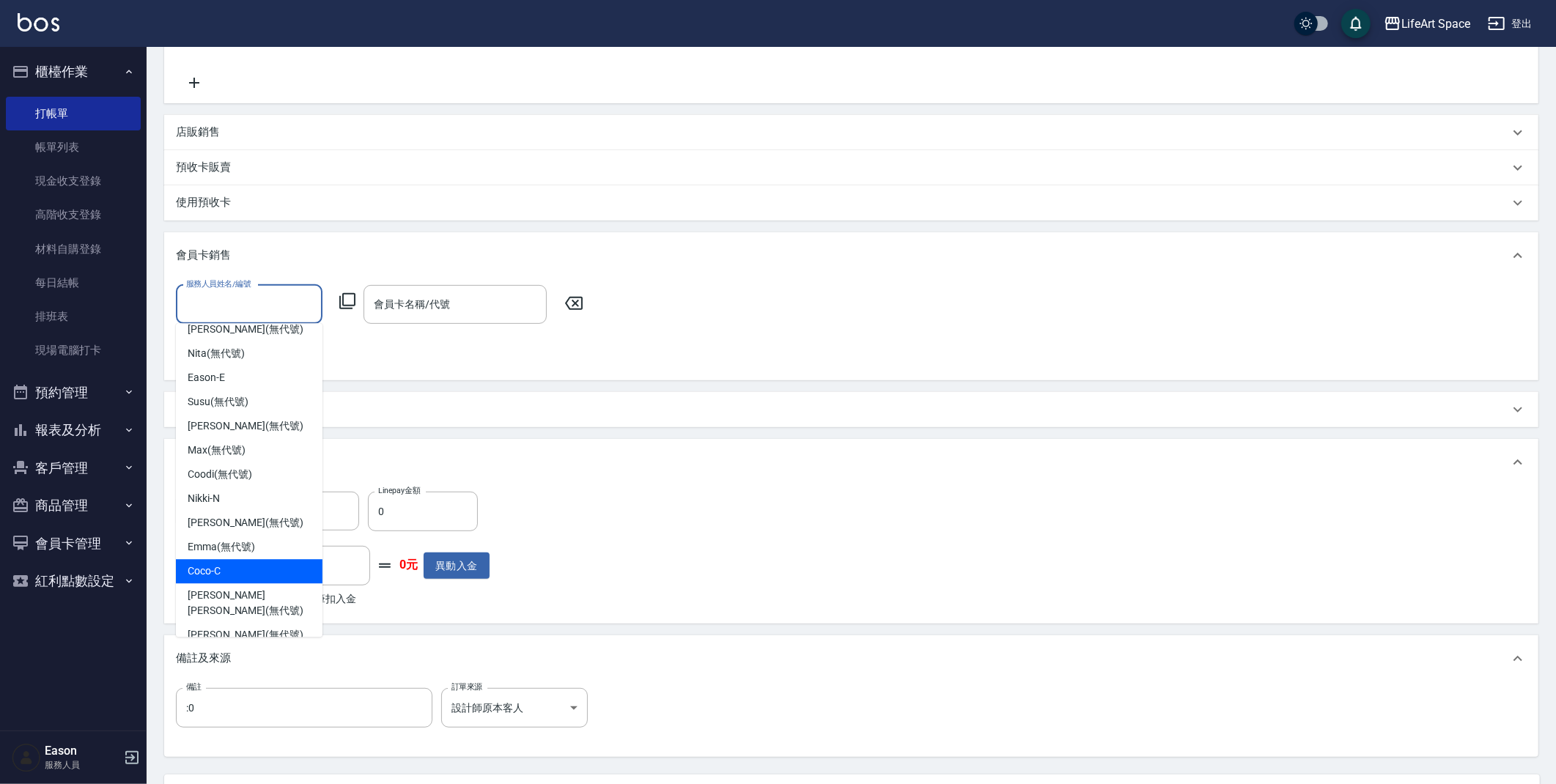
click at [226, 569] on div "Coco -C" at bounding box center [249, 571] width 146 height 24
type input "Coco-C"
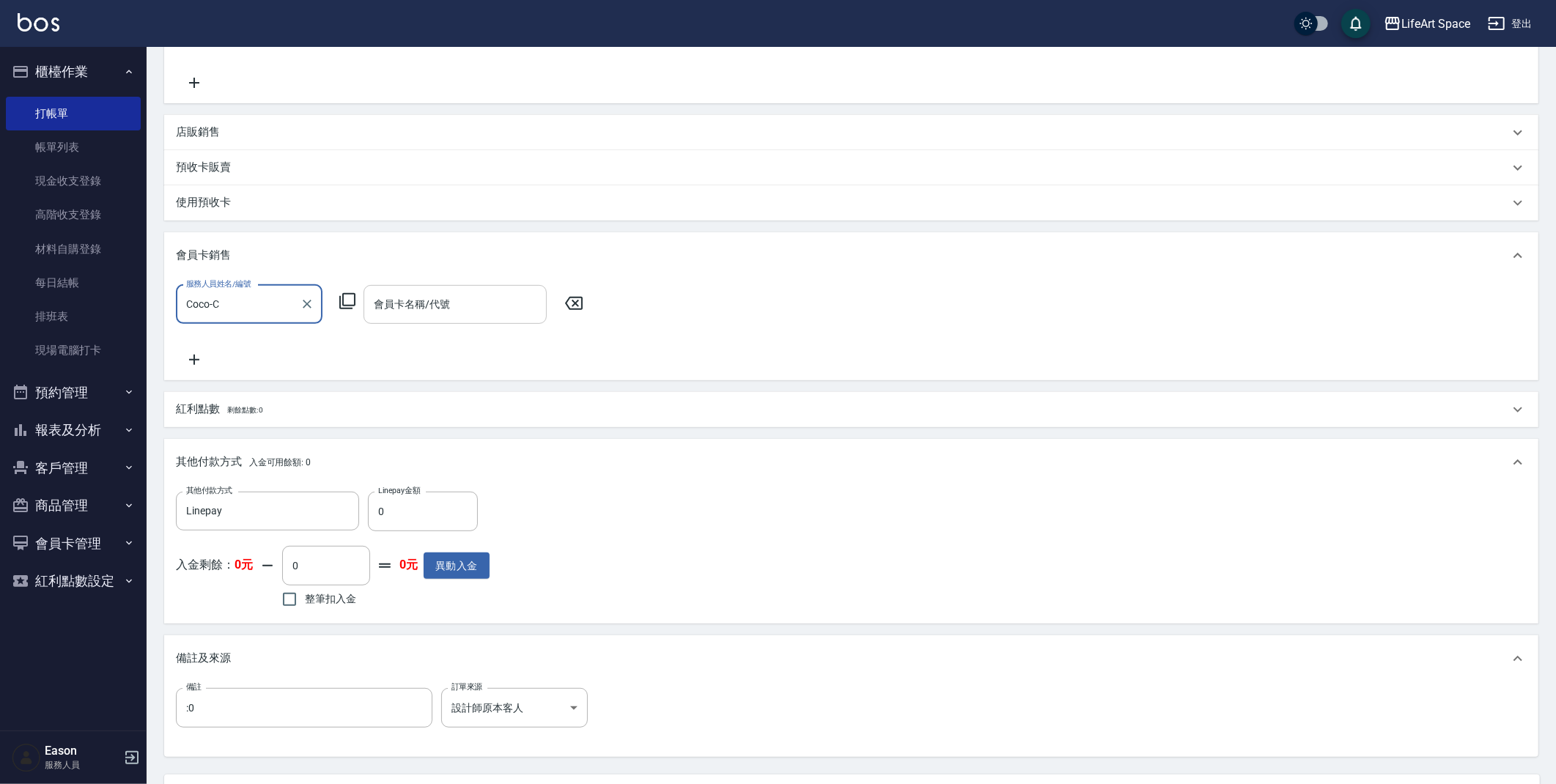
click at [434, 301] on input "會員卡名稱/代號" at bounding box center [455, 304] width 170 height 25
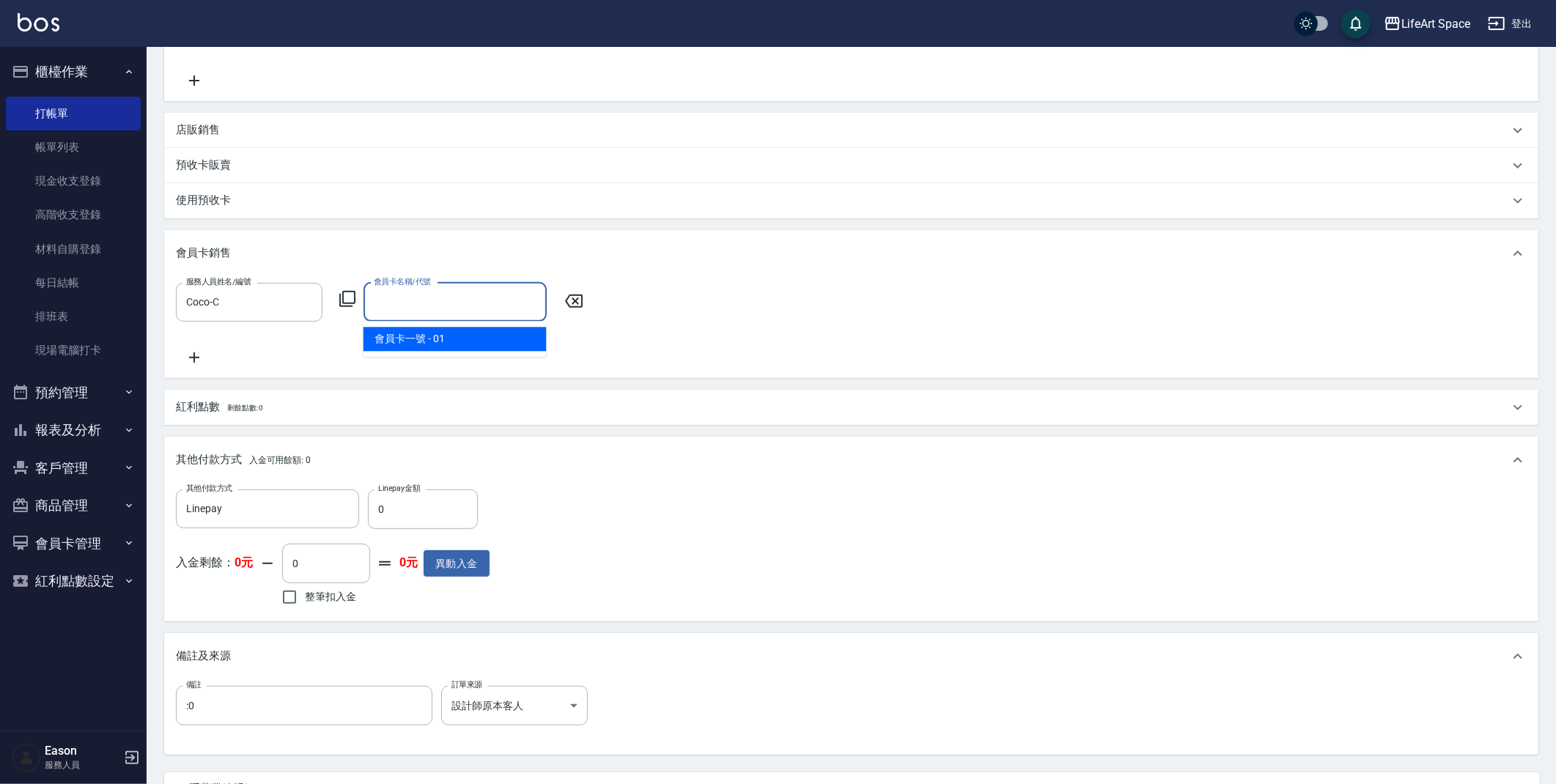
scroll to position [408, 0]
click at [434, 330] on span "會員卡一號 - 01" at bounding box center [454, 338] width 183 height 24
type input "會員卡一號-0天"
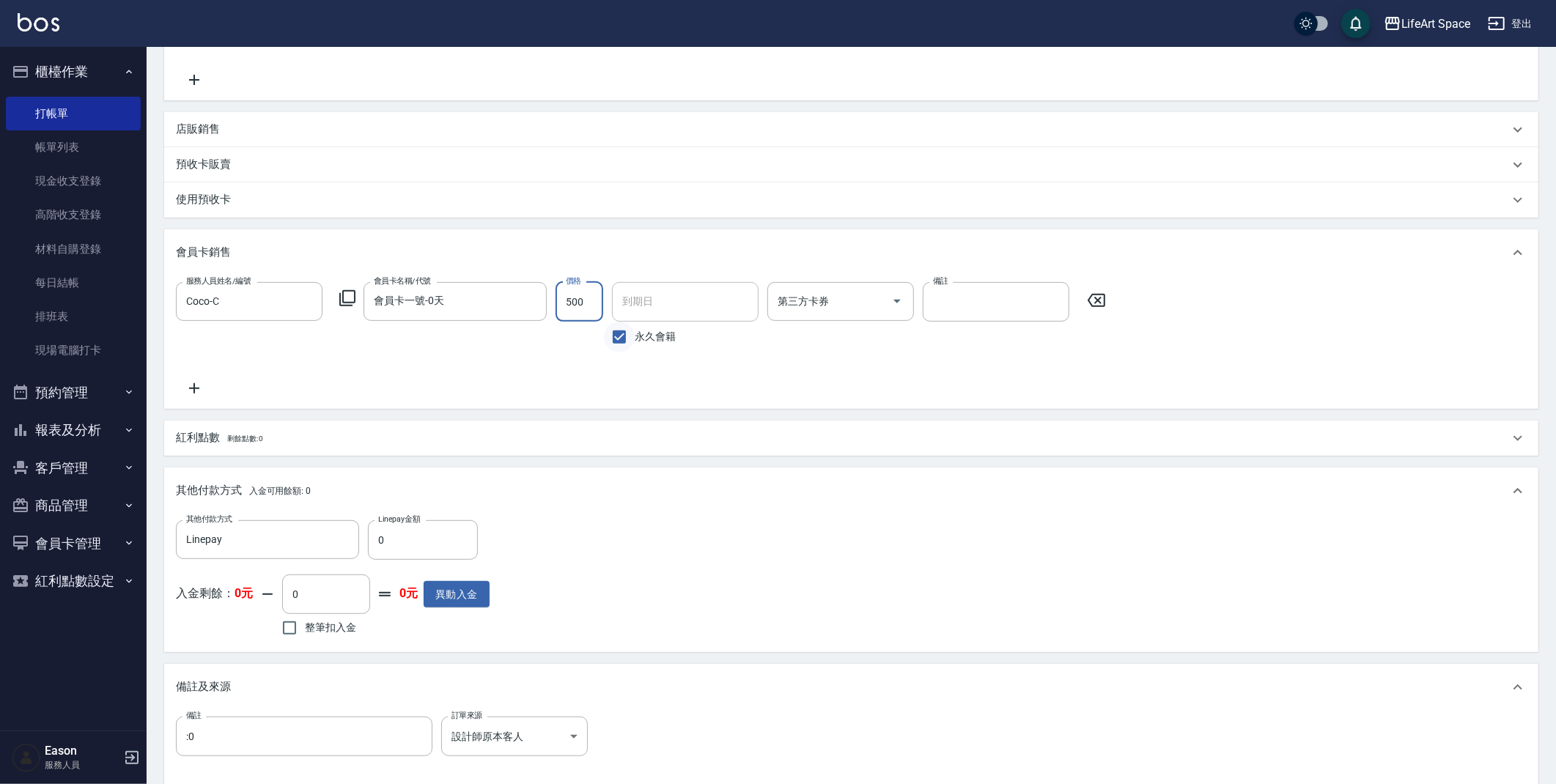
type input "500"
click at [622, 331] on input "永久會籍" at bounding box center [619, 336] width 31 height 31
checkbox input "false"
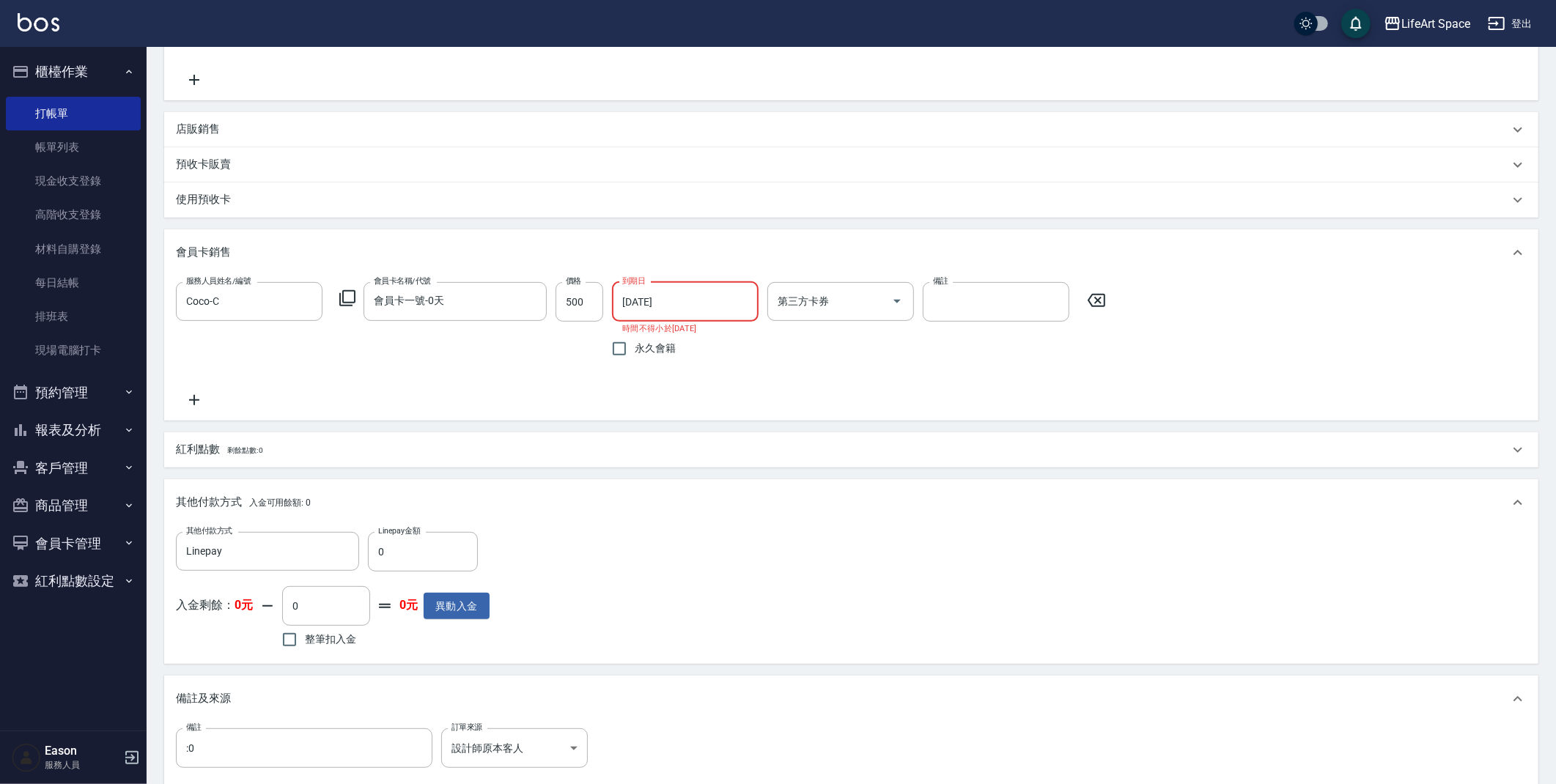
click at [656, 299] on input "2025/09/21" at bounding box center [680, 301] width 137 height 40
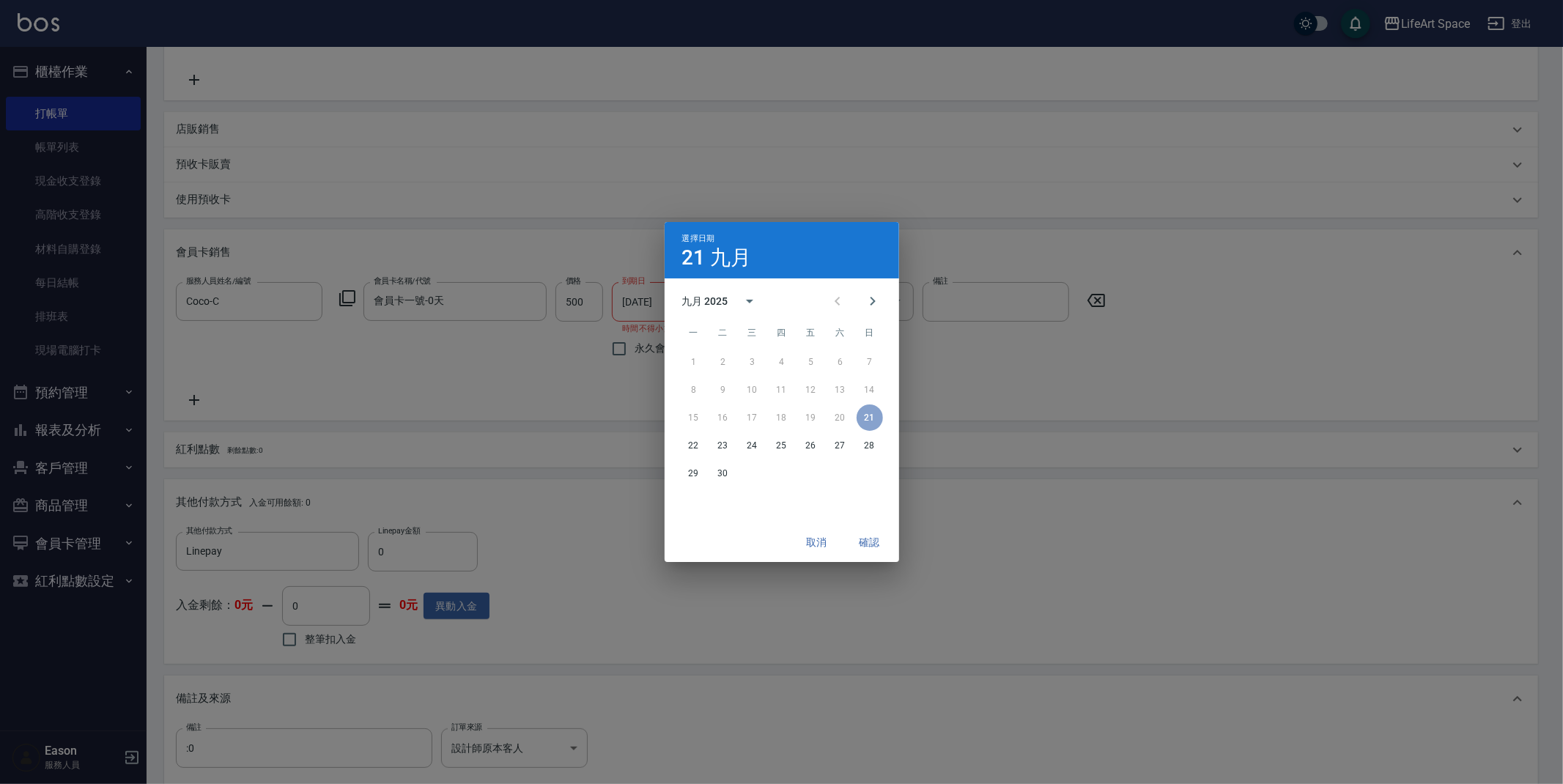
click at [726, 291] on div "九月 2025" at bounding box center [725, 301] width 86 height 35
click at [759, 332] on button "2026" at bounding box center [781, 335] width 53 height 26
type input "2026/09/21"
click at [859, 540] on button "確認" at bounding box center [870, 542] width 47 height 27
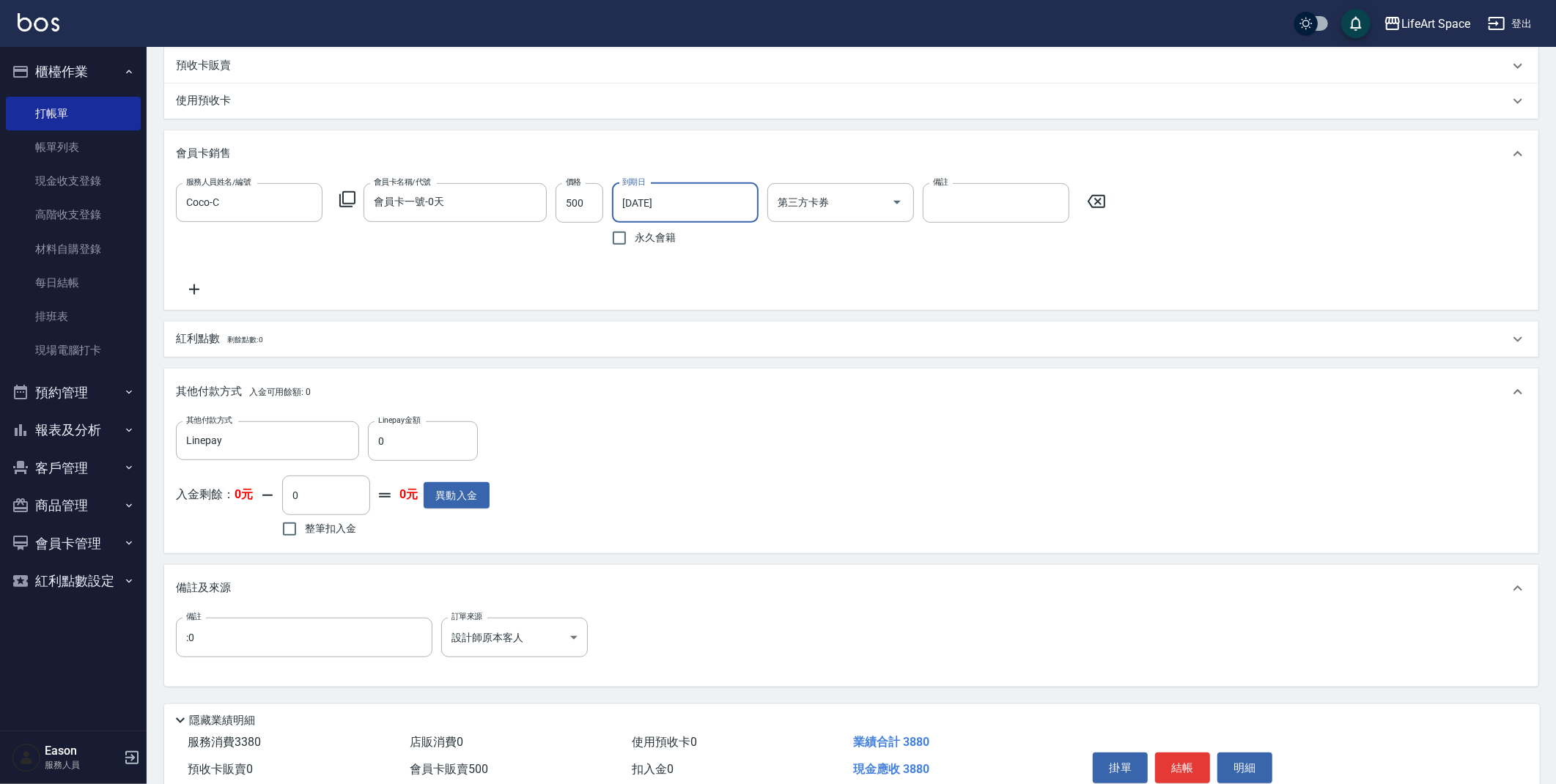
scroll to position [573, 0]
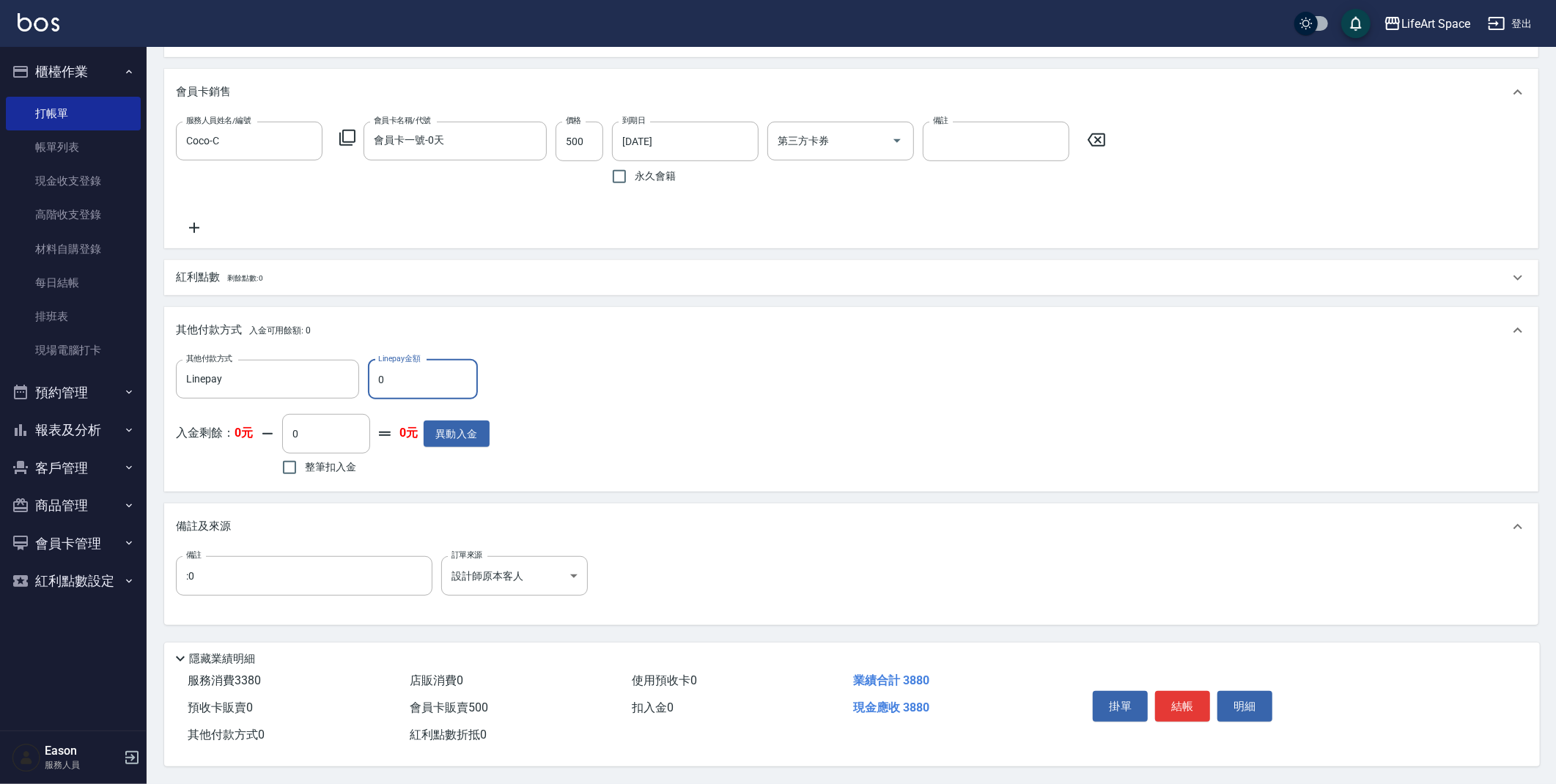
click at [417, 377] on input "0" at bounding box center [422, 379] width 110 height 40
type input "3880"
click at [1175, 698] on button "結帳" at bounding box center [1183, 706] width 55 height 31
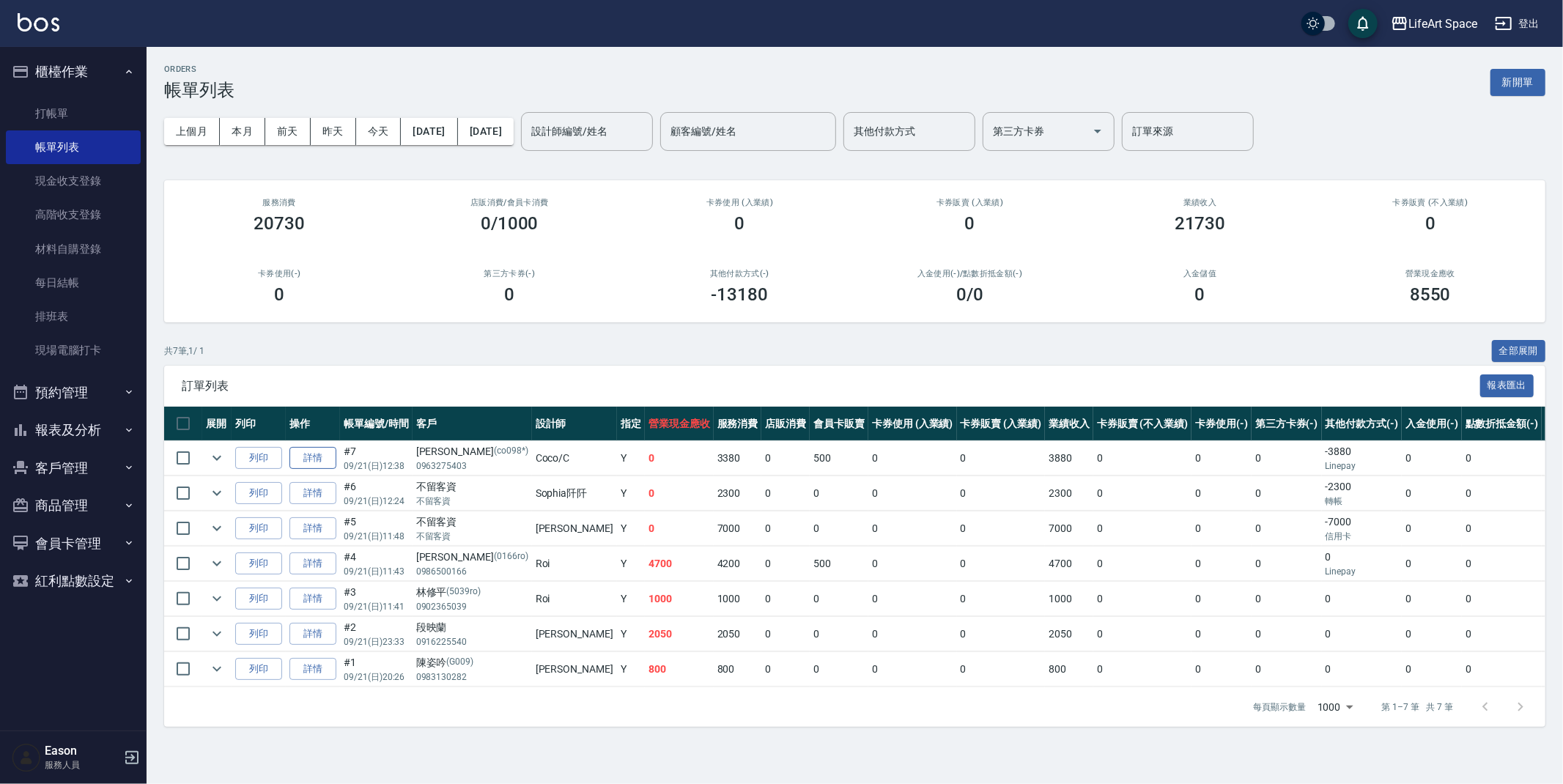
click at [316, 464] on link "詳情" at bounding box center [313, 458] width 47 height 22
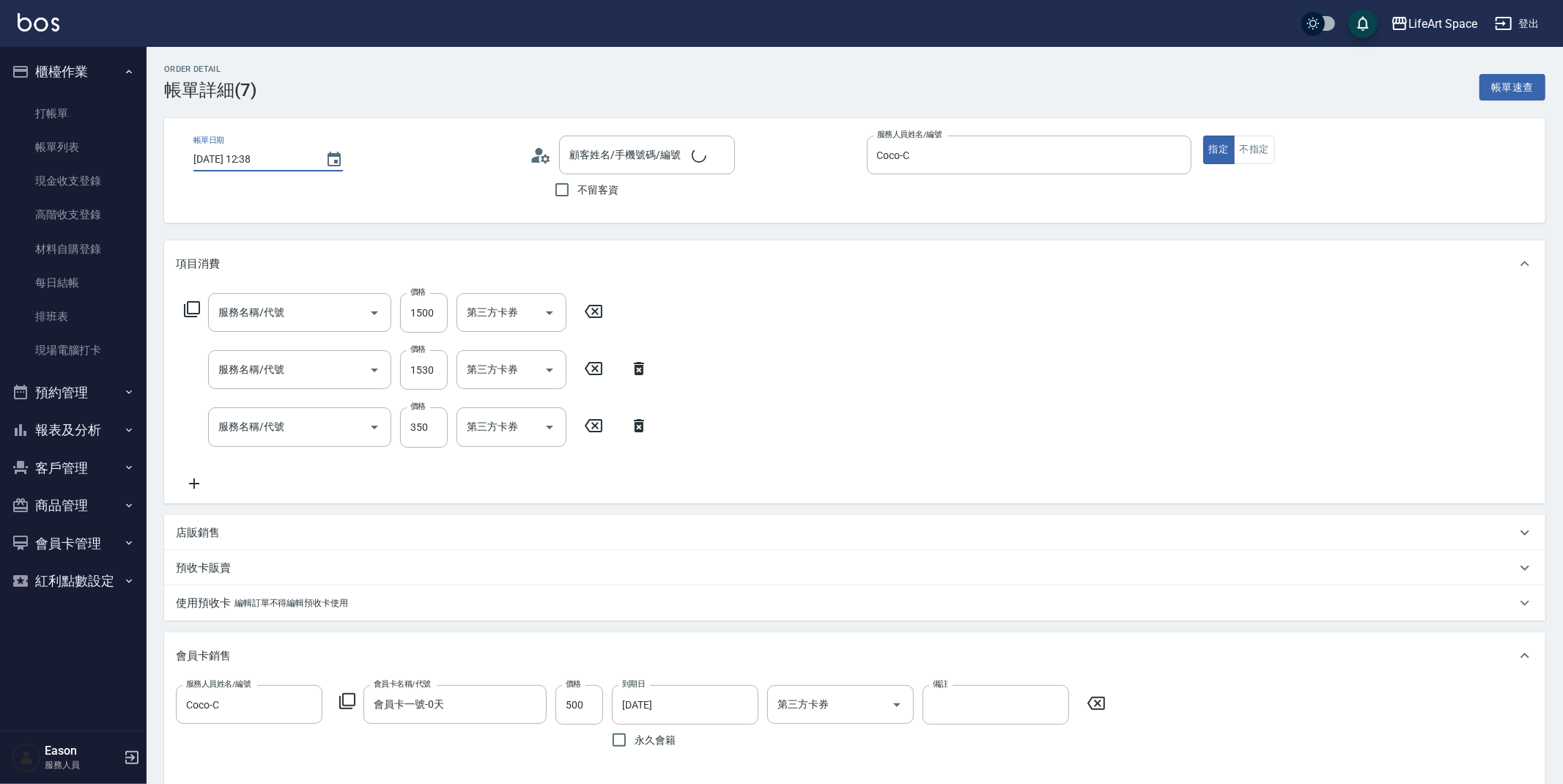
click at [243, 154] on input "2025/09/21 12:40" at bounding box center [252, 159] width 117 height 24
type input "2025/09/21 12:38"
type input "Coco-C"
type input ":0"
type input "設計師原本客人"
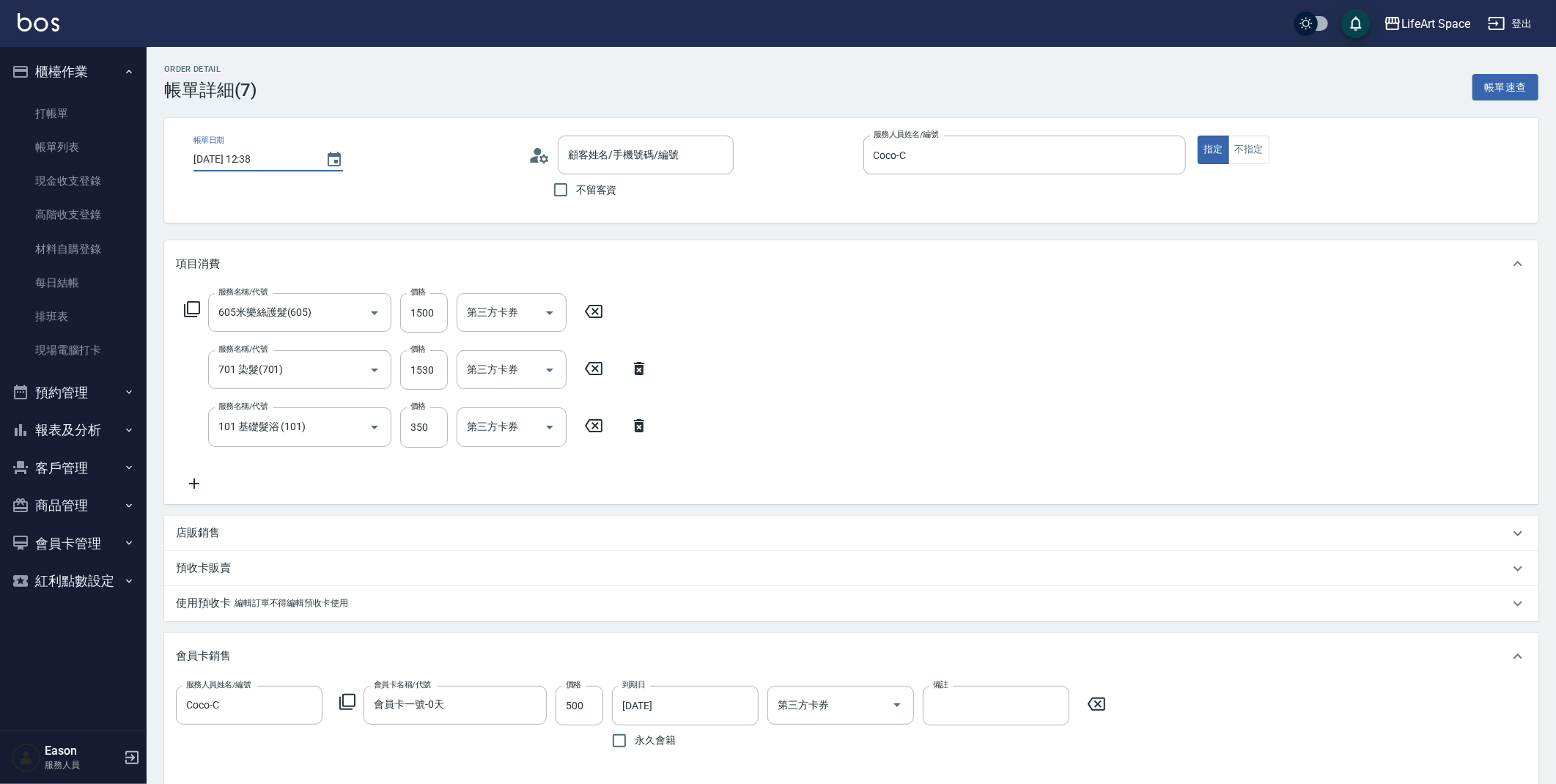
type input "605米樂絲護髮(605)"
type input "701 染髮(701)"
type input "101 基礎髮浴 (101)"
type input "2025/09/20 12:38"
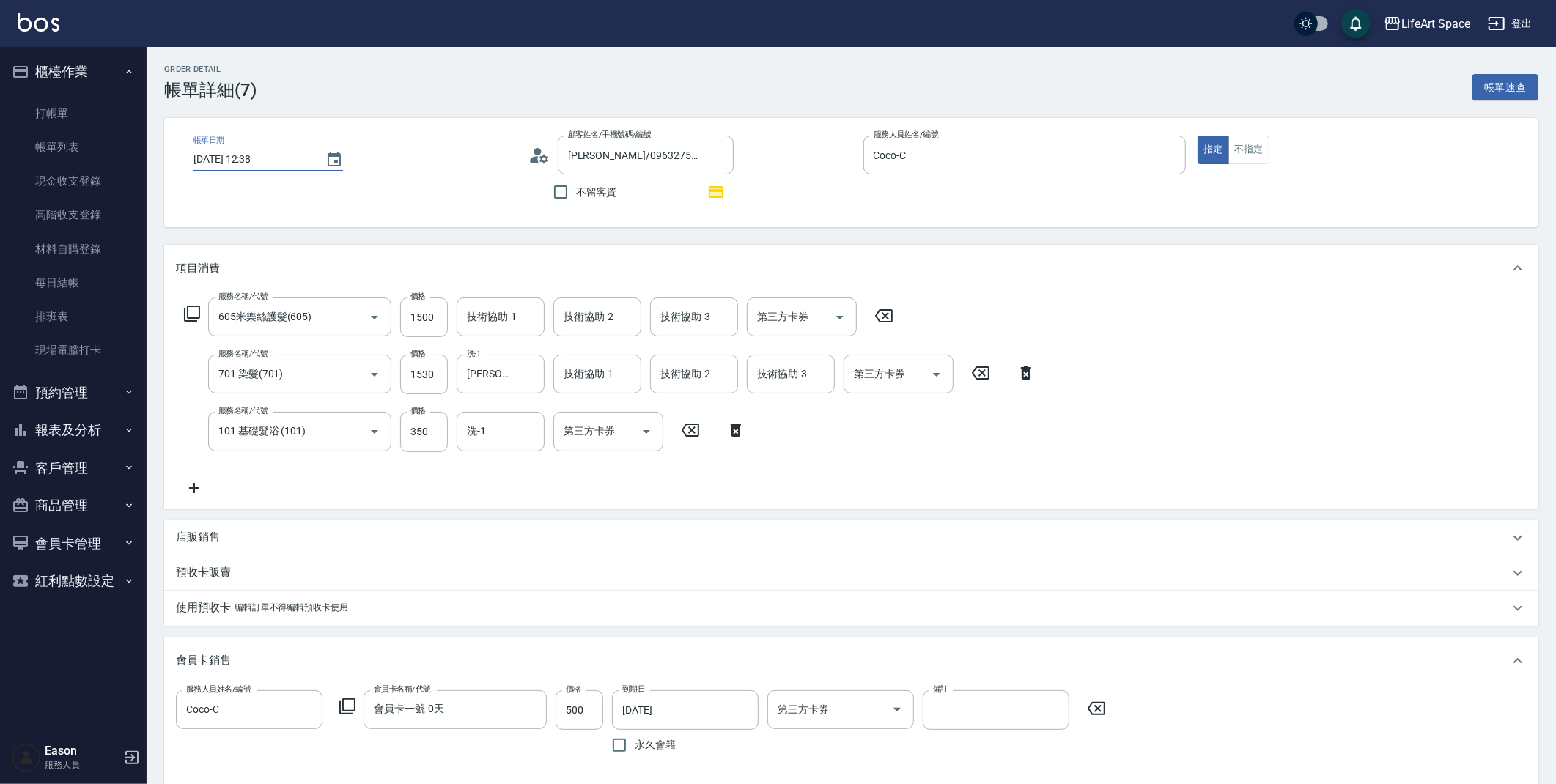
type input "連珮雲/0963275403/co098*"
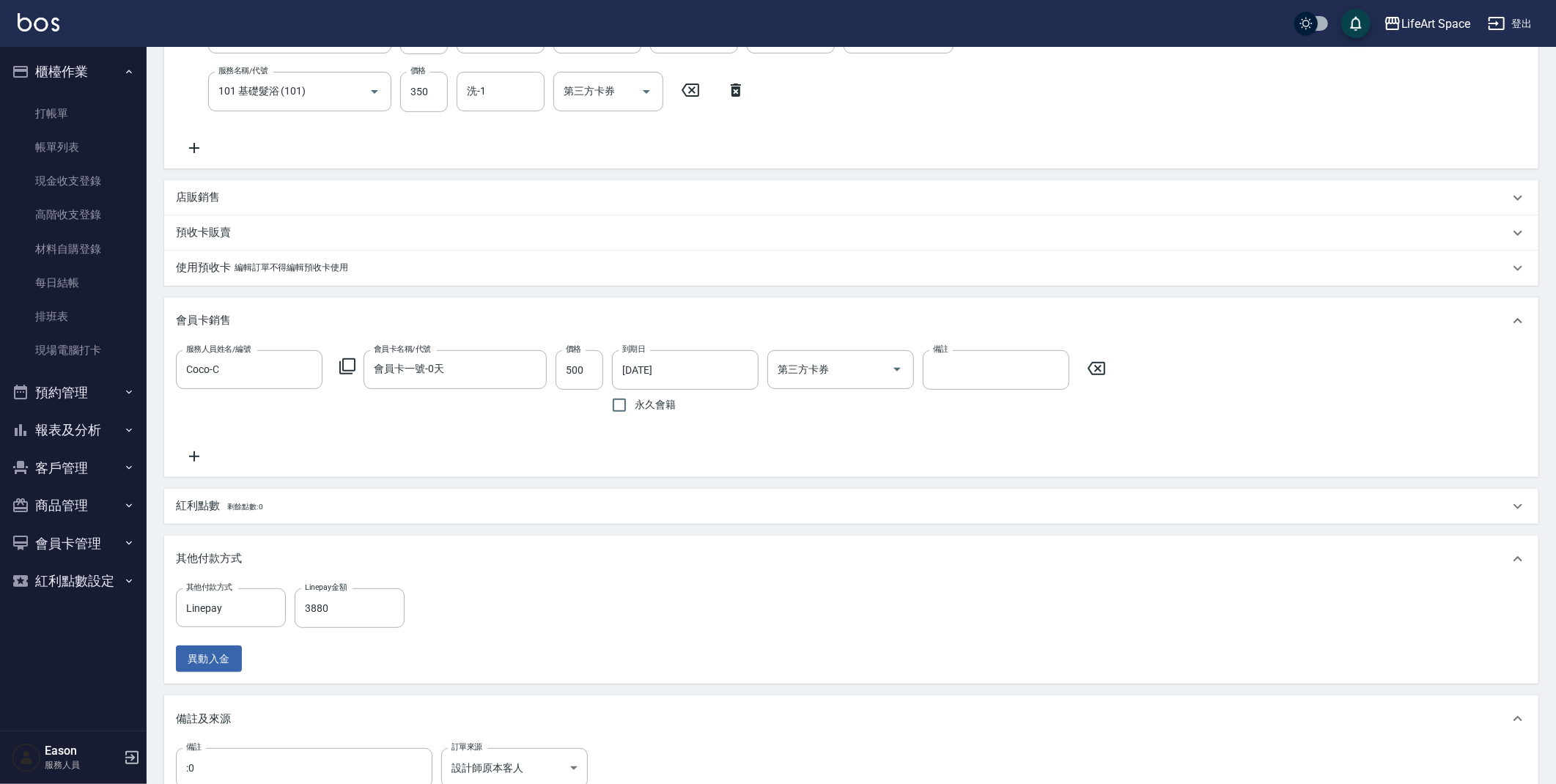
scroll to position [541, 0]
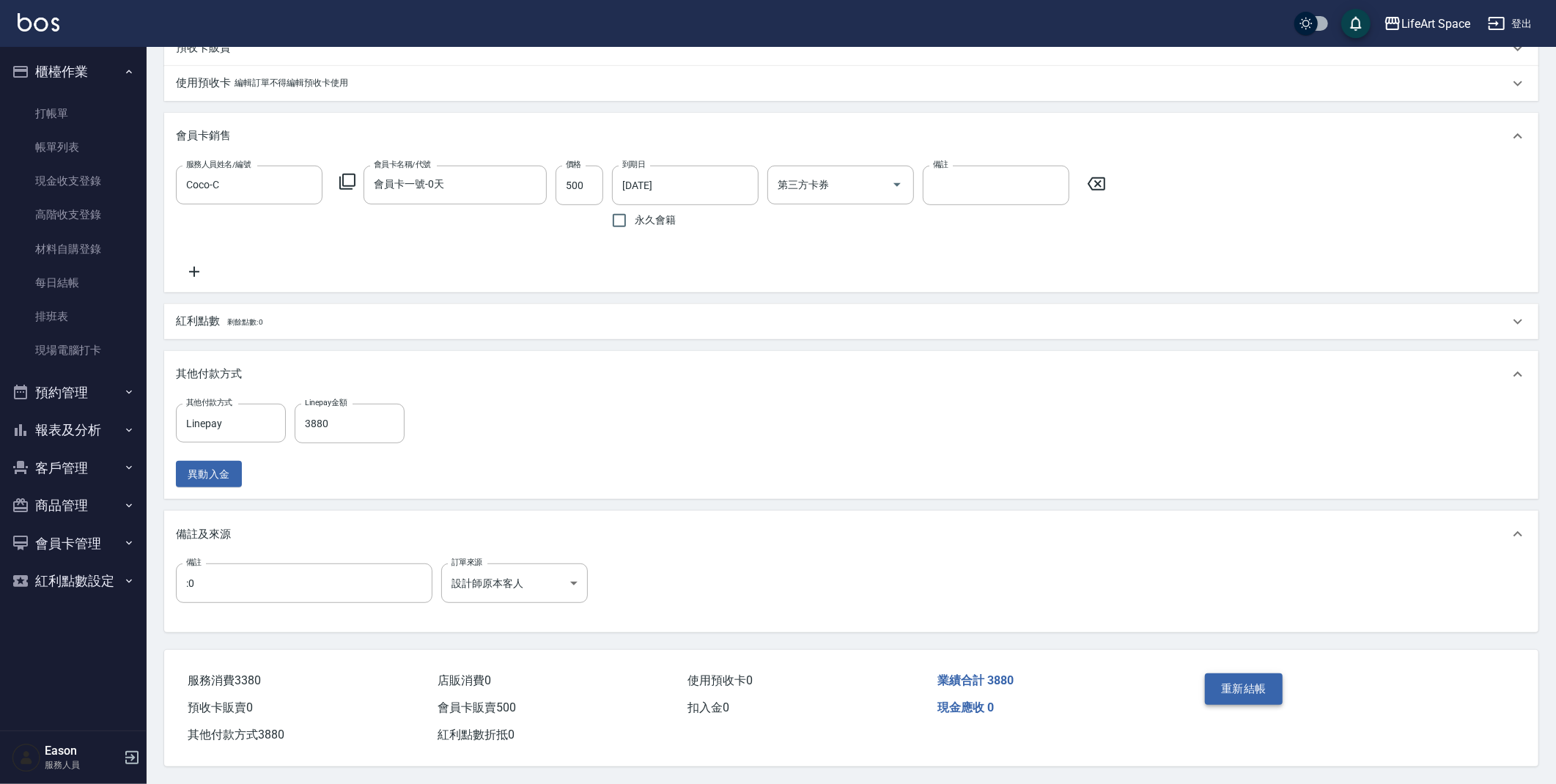
type input "2025/09/20 12:38"
click at [1266, 687] on button "重新結帳" at bounding box center [1243, 688] width 78 height 31
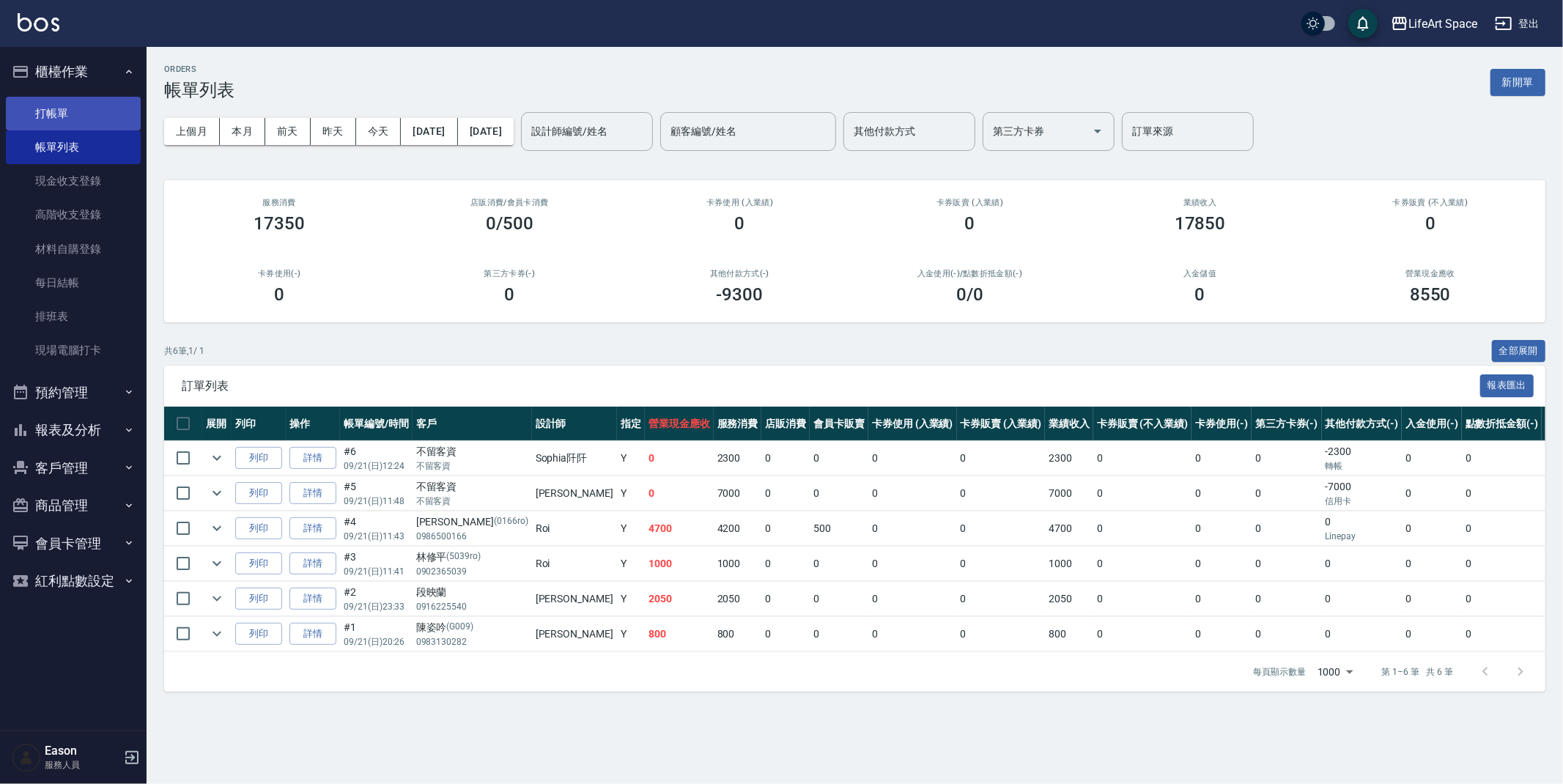
click at [57, 116] on link "打帳單" at bounding box center [73, 113] width 135 height 34
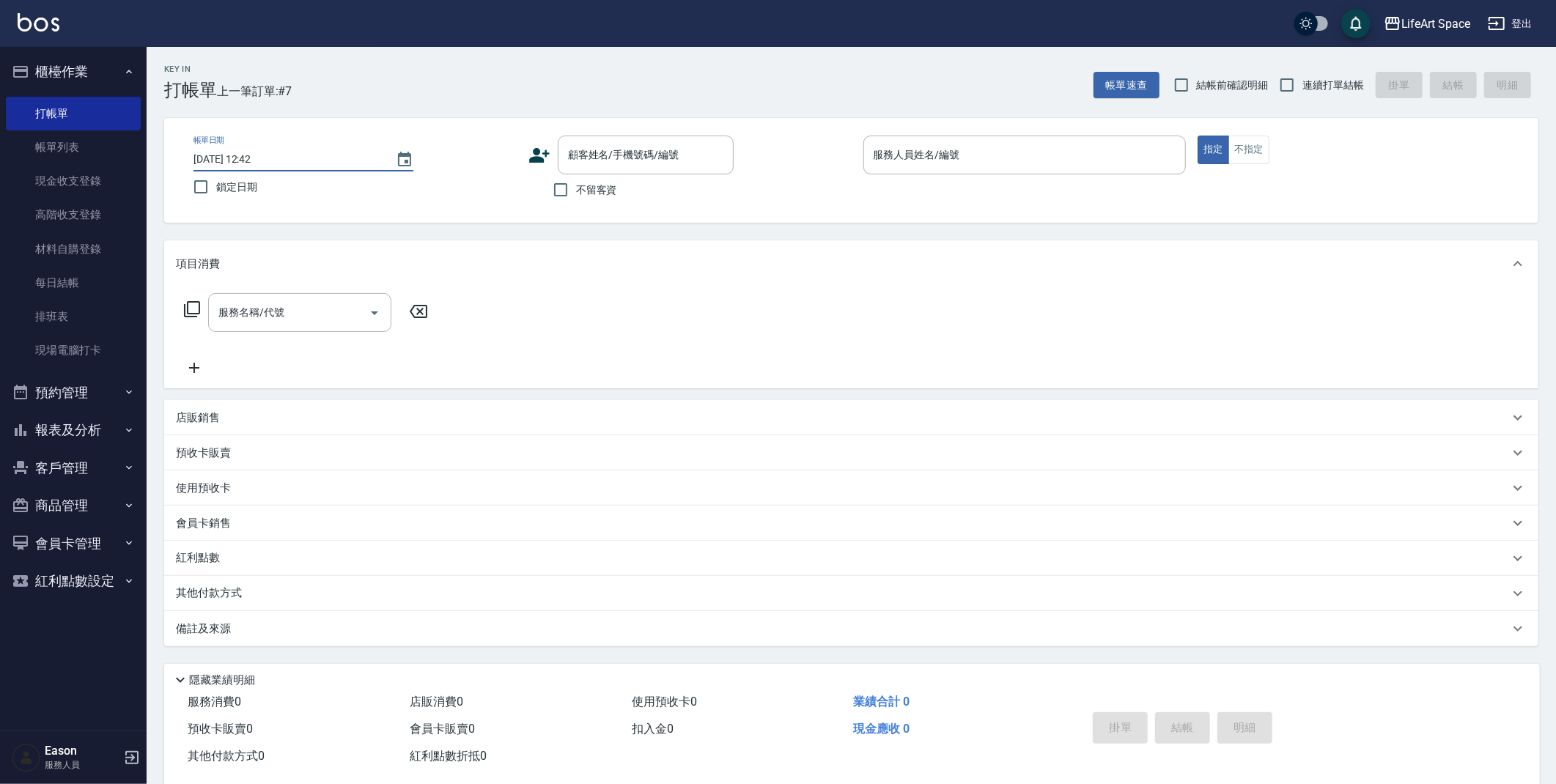
click at [242, 162] on input "2025/09/21 12:42" at bounding box center [287, 159] width 187 height 24
type input "2025/09/20 12:42"
click at [1249, 149] on button "不指定" at bounding box center [1249, 150] width 41 height 28
click at [1034, 175] on p at bounding box center [1025, 182] width 323 height 16
click at [1007, 157] on input "服務人員姓名/編號" at bounding box center [1025, 154] width 310 height 25
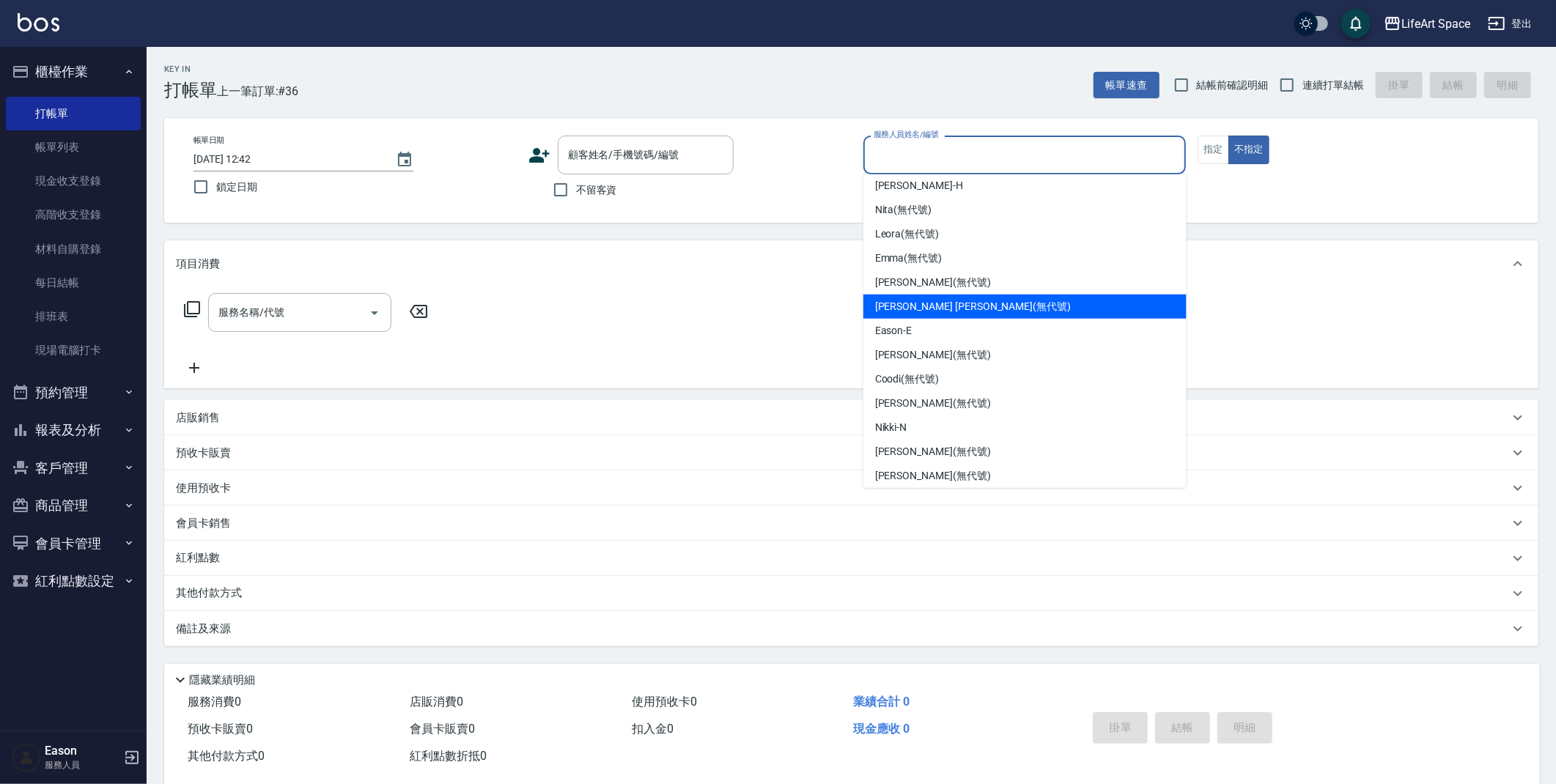
scroll to position [254, 0]
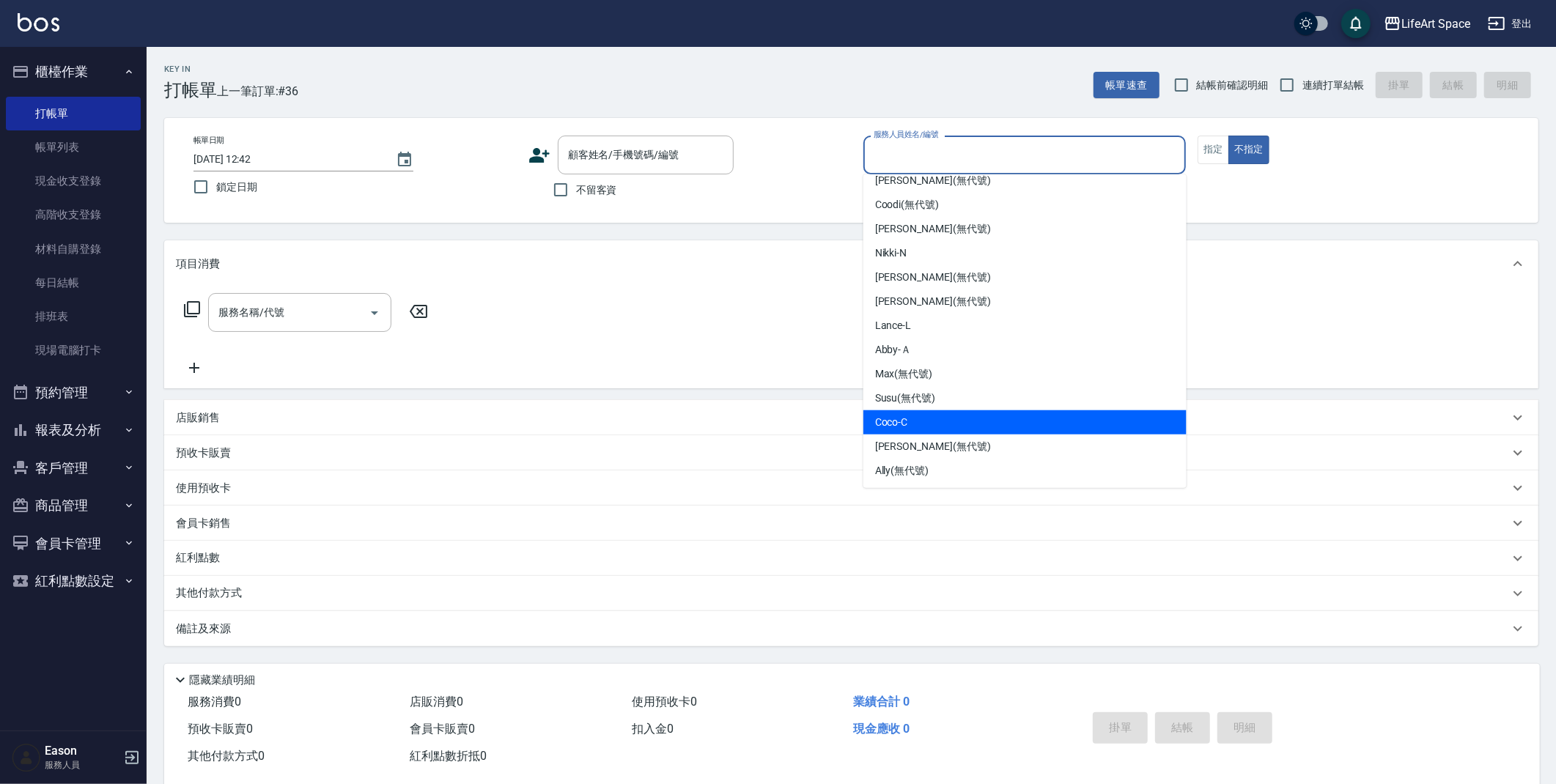
click at [919, 411] on div "Coco -C" at bounding box center [1025, 422] width 323 height 24
type input "Coco-C"
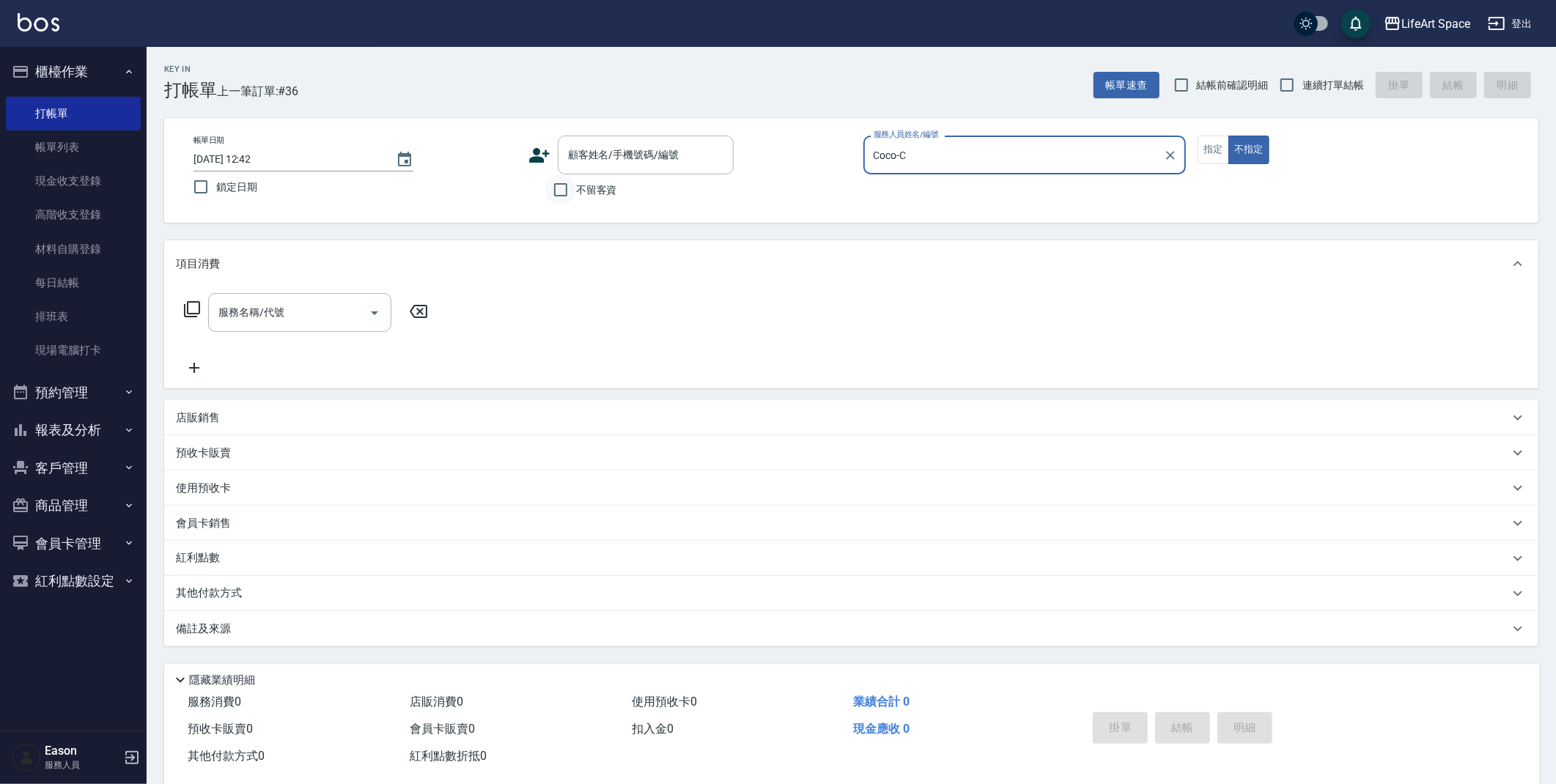
click at [560, 193] on input "不留客資" at bounding box center [560, 189] width 31 height 31
checkbox input "true"
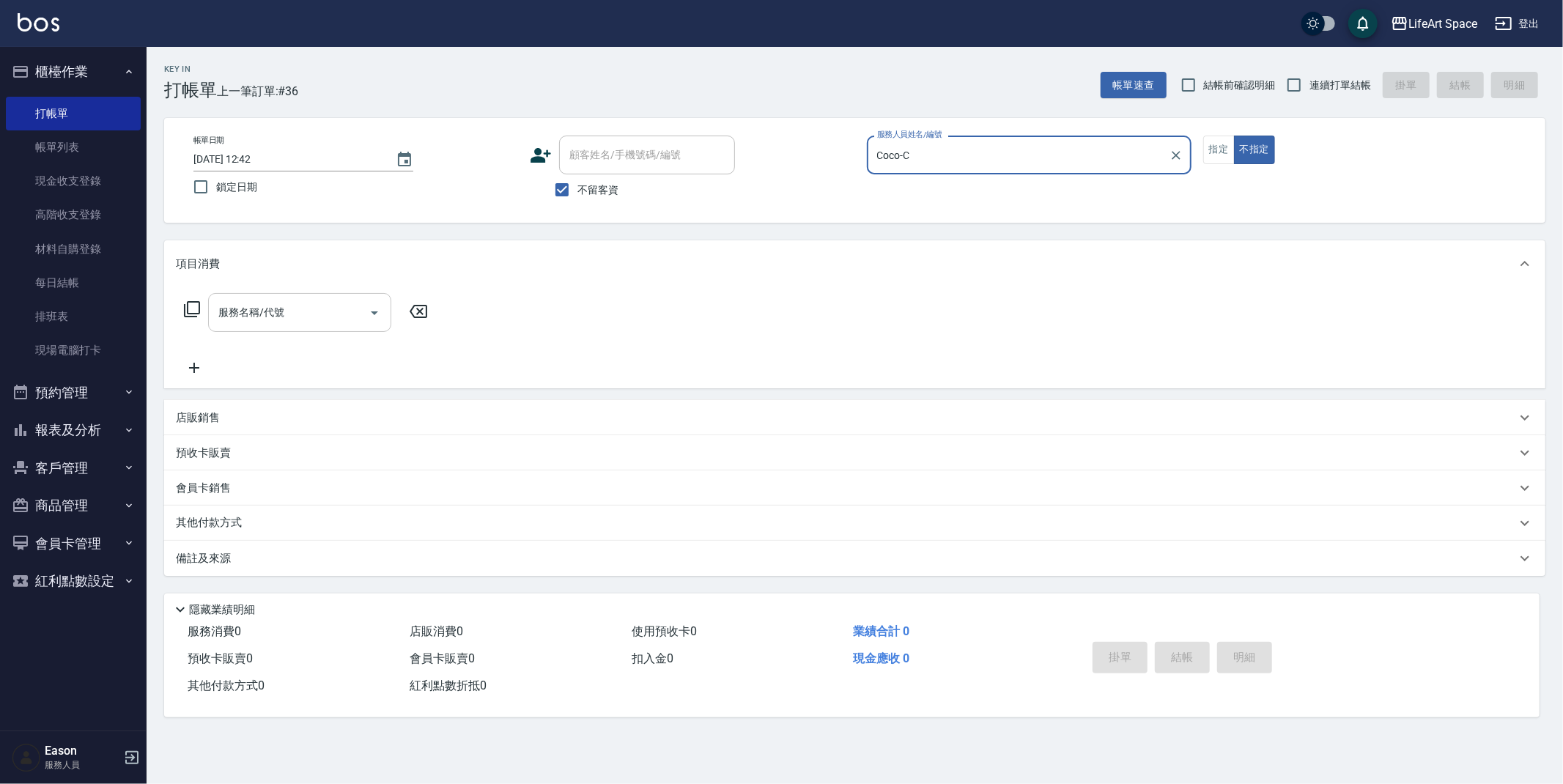
click at [308, 307] on input "服務名稱/代號" at bounding box center [289, 313] width 148 height 25
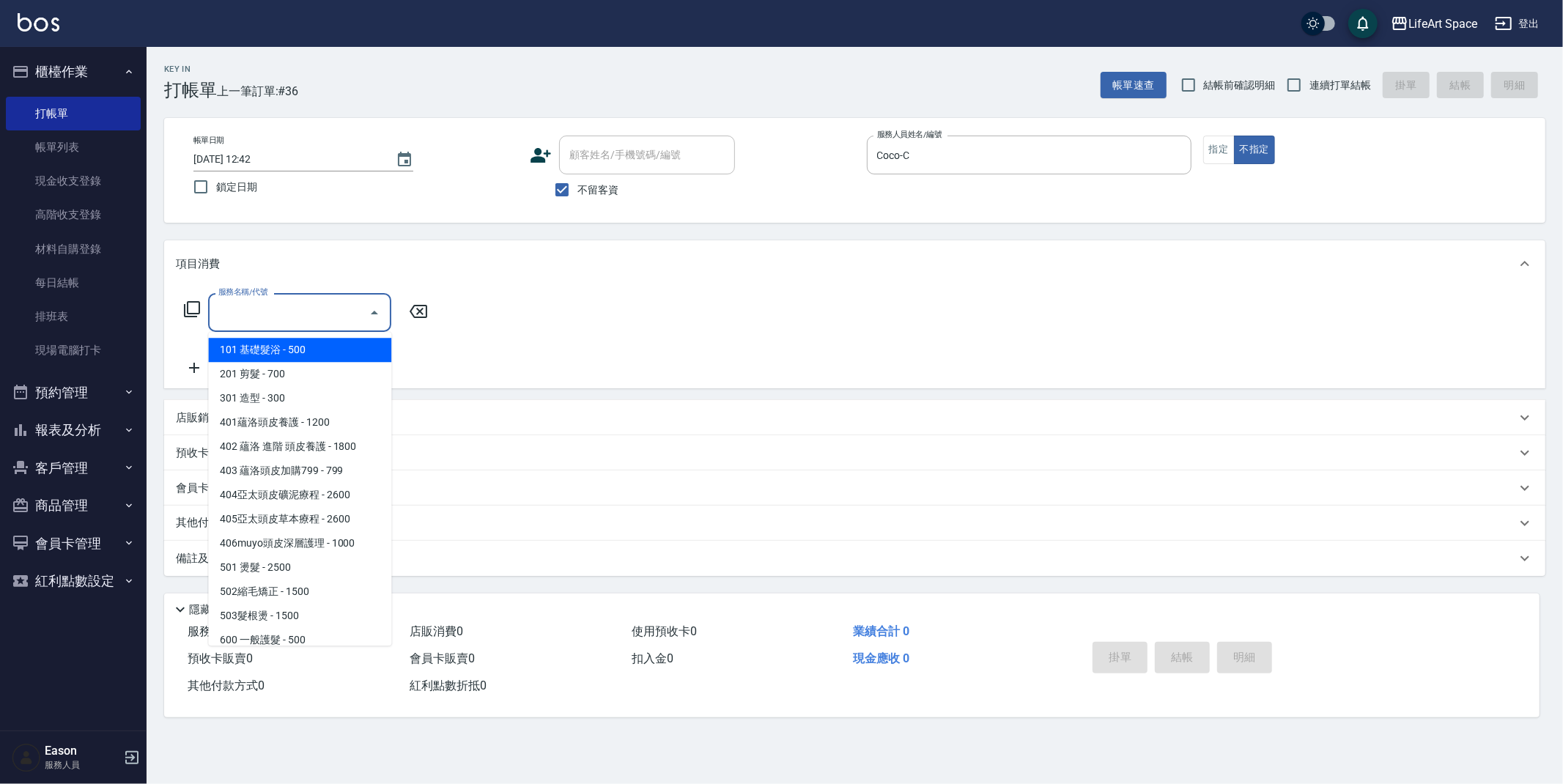
click at [302, 357] on span "101 基礎髮浴 - 500" at bounding box center [299, 350] width 183 height 24
type input "101 基礎髮浴 (101)"
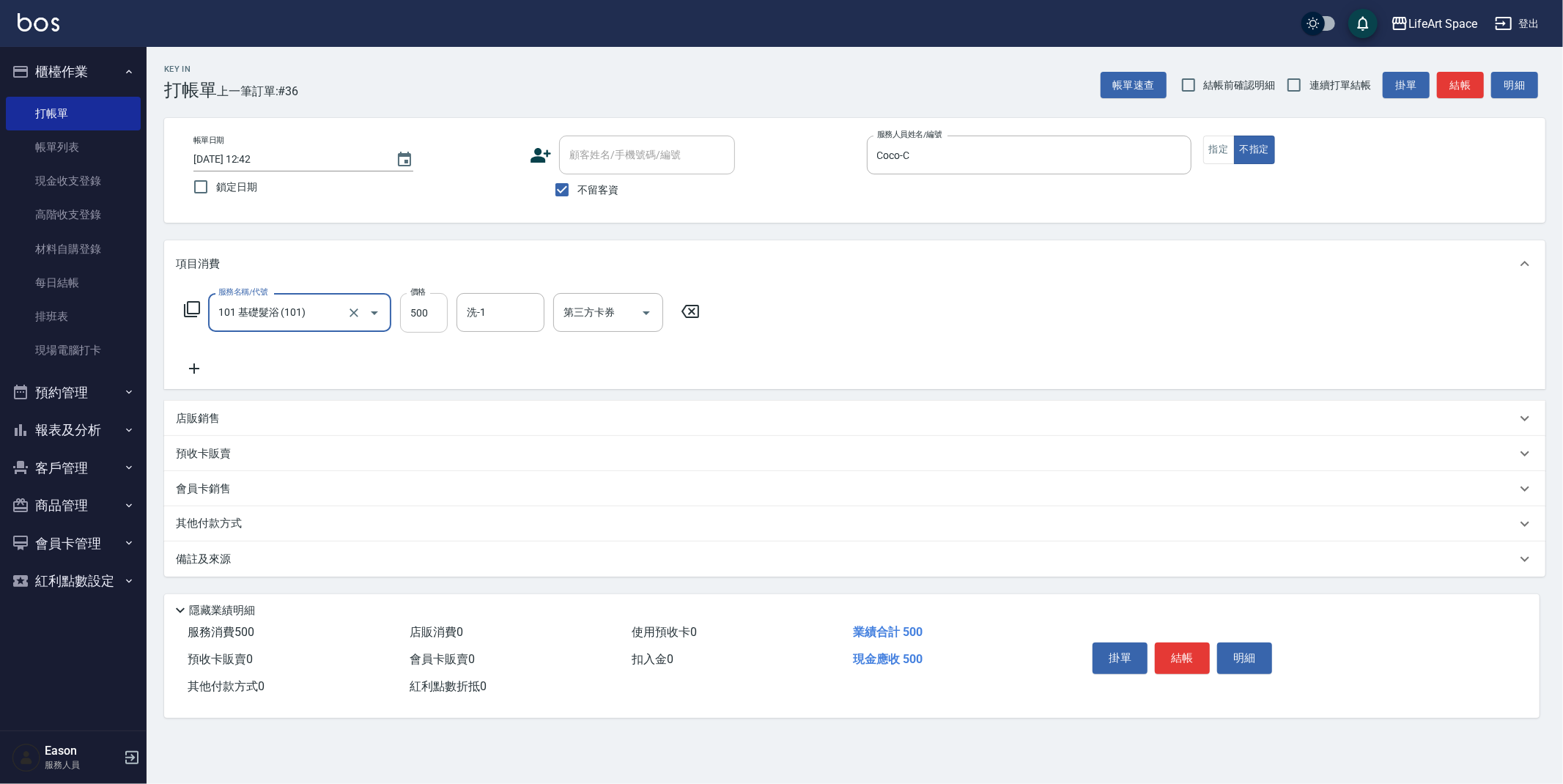
click at [428, 320] on input "500" at bounding box center [424, 313] width 48 height 40
type input "600"
click at [331, 556] on div "備註及來源" at bounding box center [846, 559] width 1341 height 16
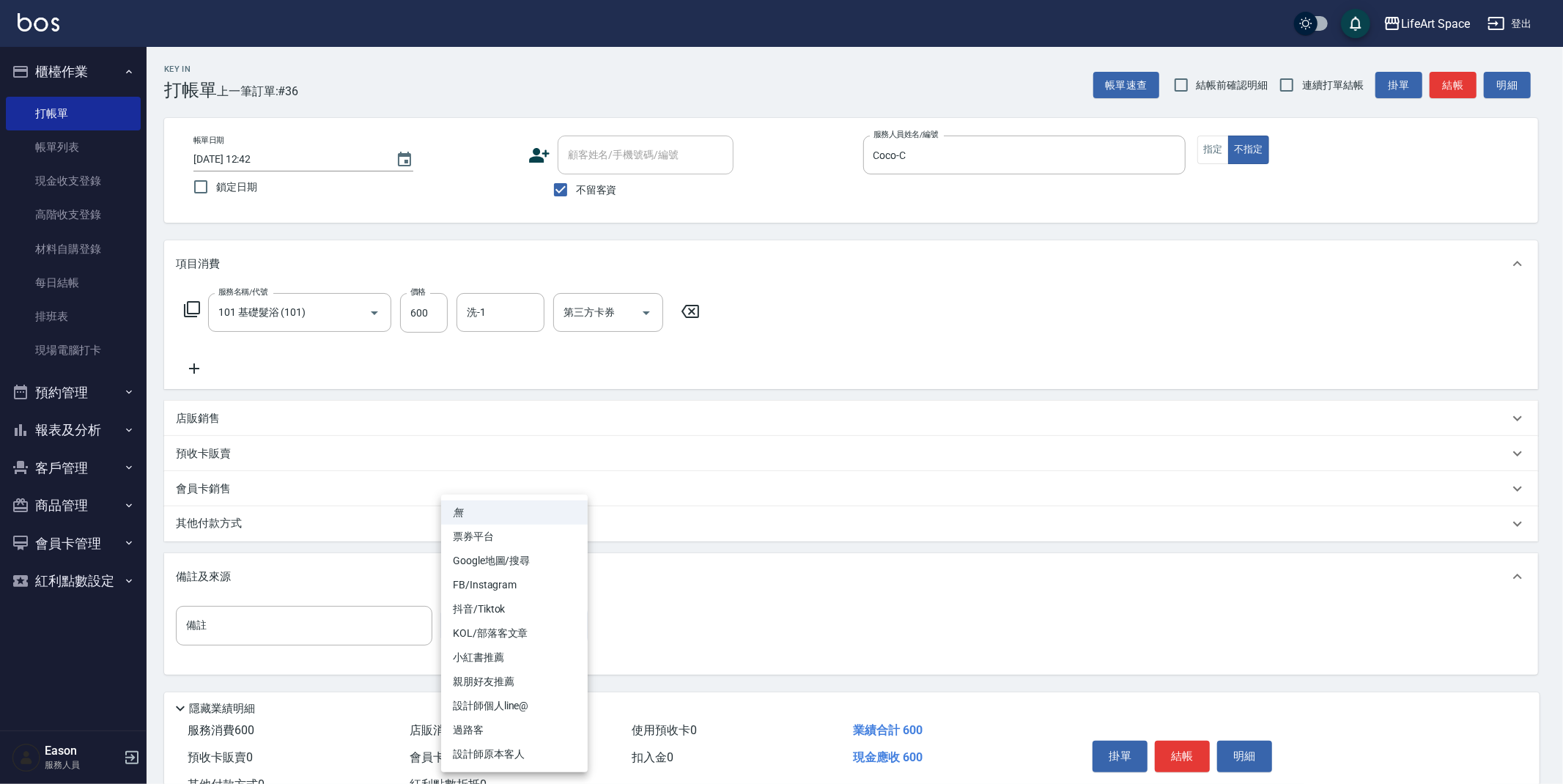
drag, startPoint x: 459, startPoint y: 615, endPoint x: 479, endPoint y: 642, distance: 33.6
click at [460, 615] on body "LifeArt Space 登出 櫃檯作業 打帳單 帳單列表 現金收支登錄 高階收支登錄 材料自購登錄 每日結帳 排班表 現場電腦打卡 預約管理 預約管理 單…" at bounding box center [782, 416] width 1563 height 833
click at [487, 726] on li "過路客" at bounding box center [514, 730] width 146 height 24
type input "過路客"
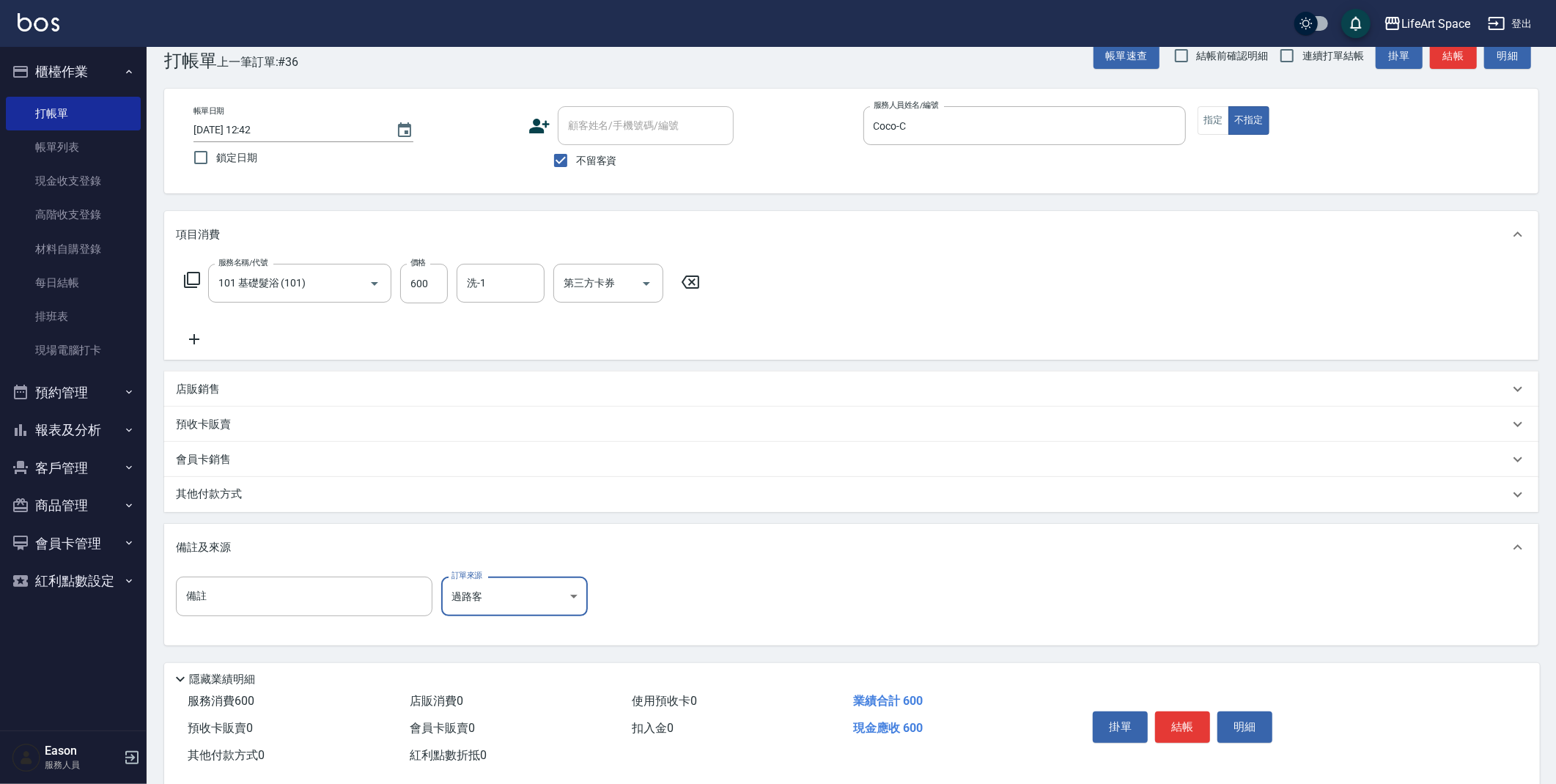
scroll to position [52, 0]
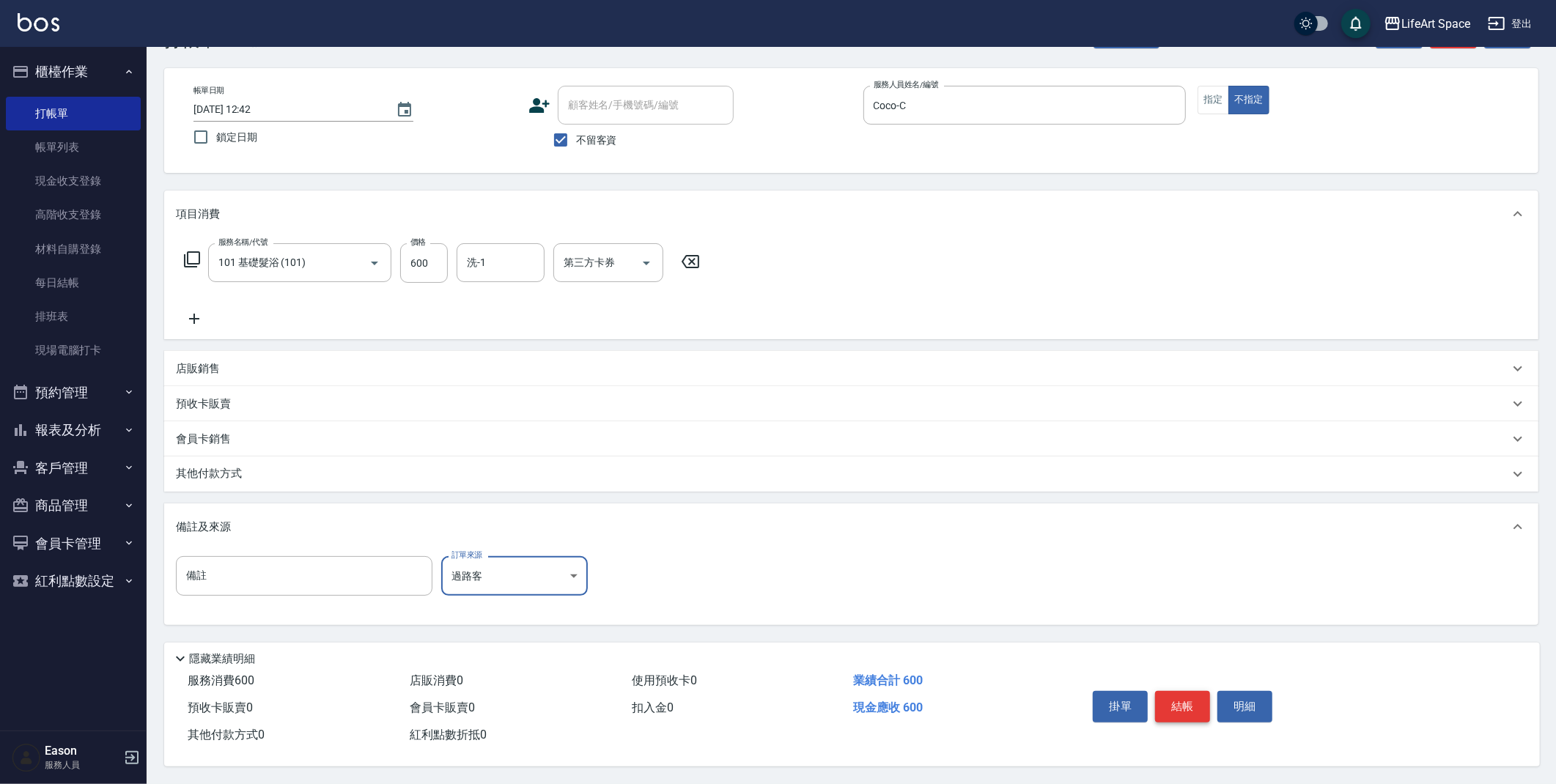
click at [1183, 710] on button "結帳" at bounding box center [1183, 706] width 55 height 31
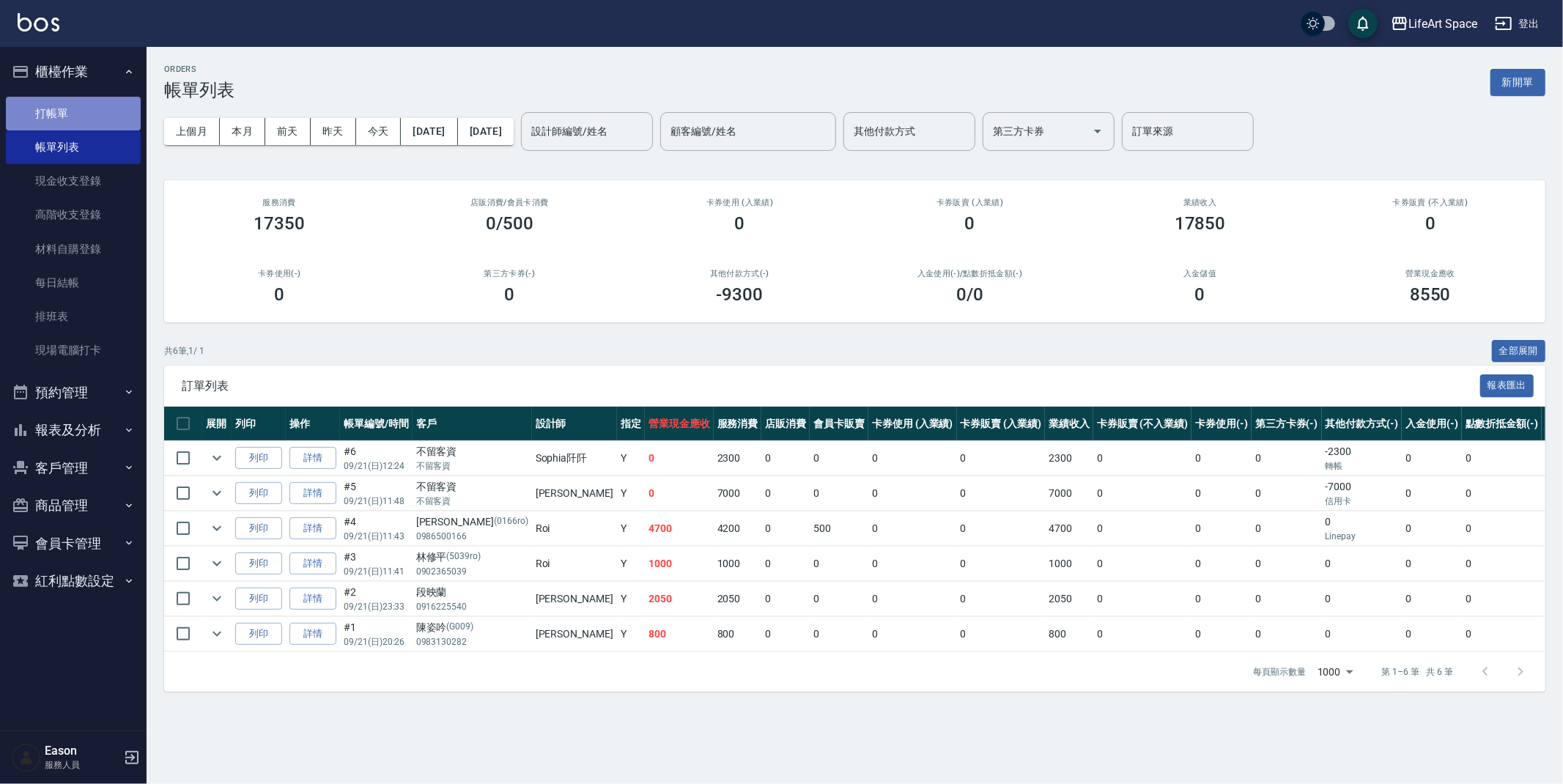
click at [82, 120] on link "打帳單" at bounding box center [73, 113] width 135 height 34
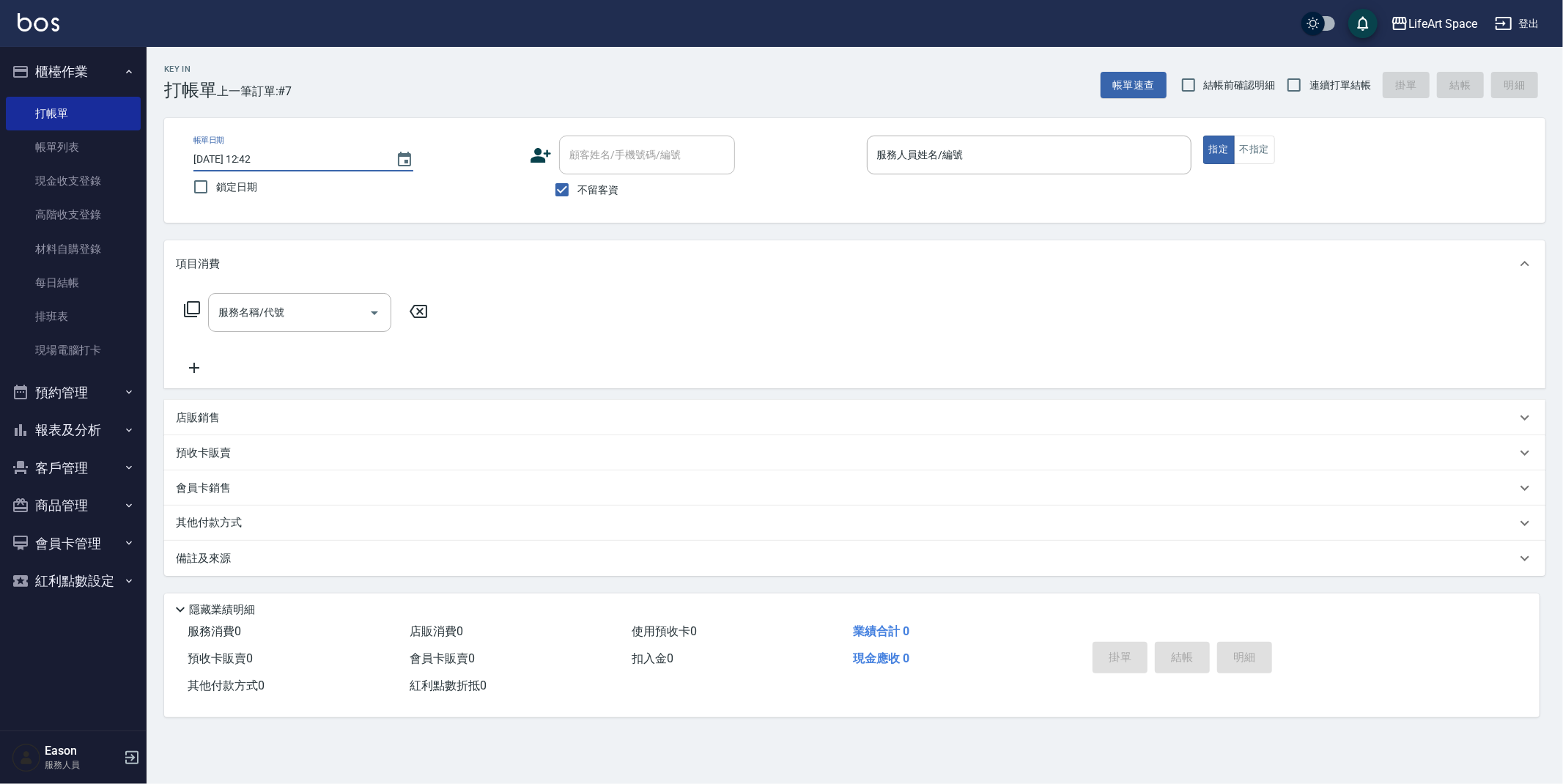
click at [250, 159] on input "2025/09/21 12:42" at bounding box center [287, 159] width 187 height 24
click at [240, 159] on input "2025/09/21 12:42" at bounding box center [287, 159] width 187 height 24
type input "2025/09/02 12:42"
type input "0"
click at [570, 187] on input "不留客資" at bounding box center [562, 189] width 31 height 31
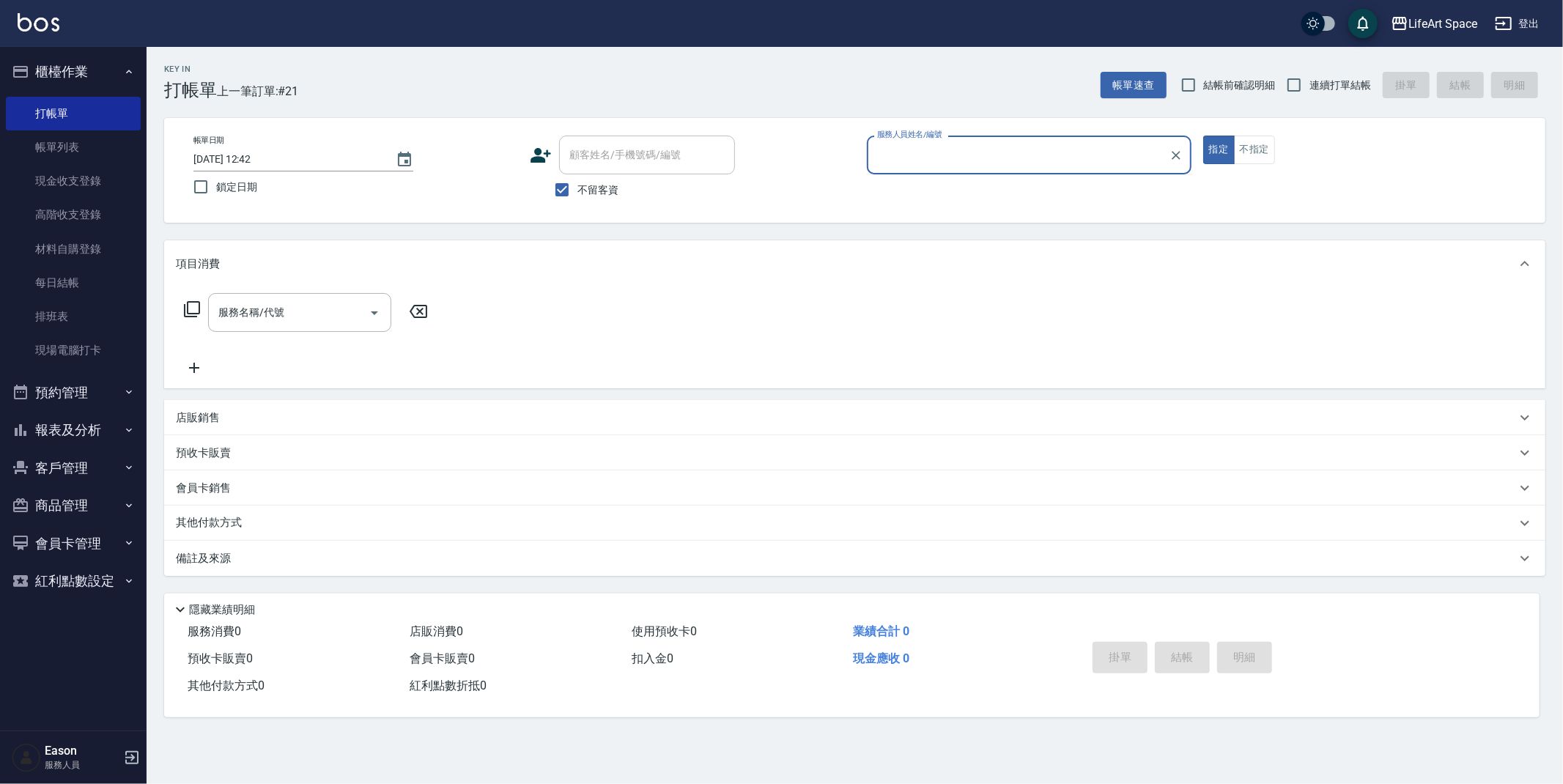
checkbox input "false"
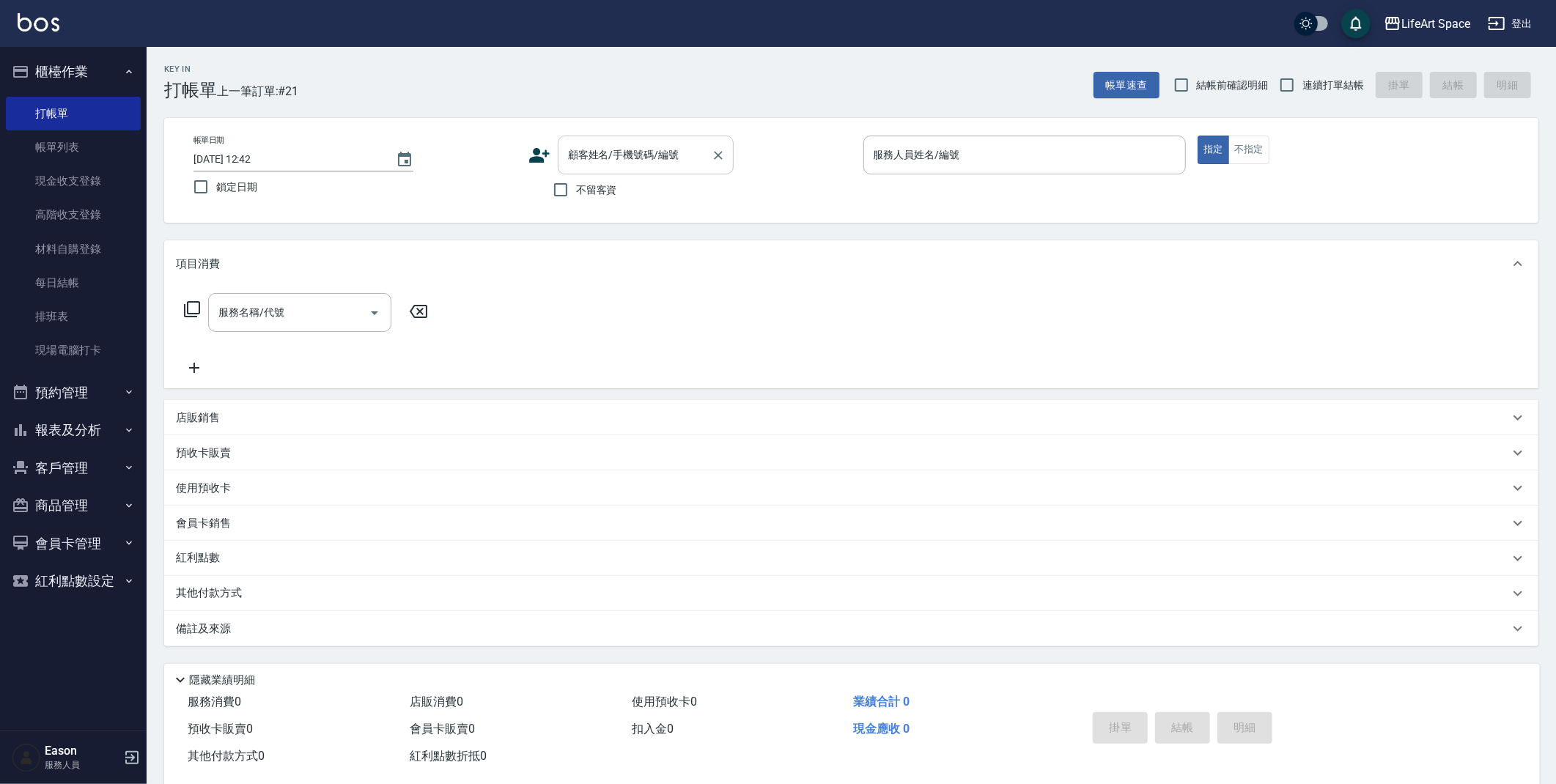
click at [588, 154] on input "顧客姓名/手機號碼/編號" at bounding box center [634, 154] width 141 height 25
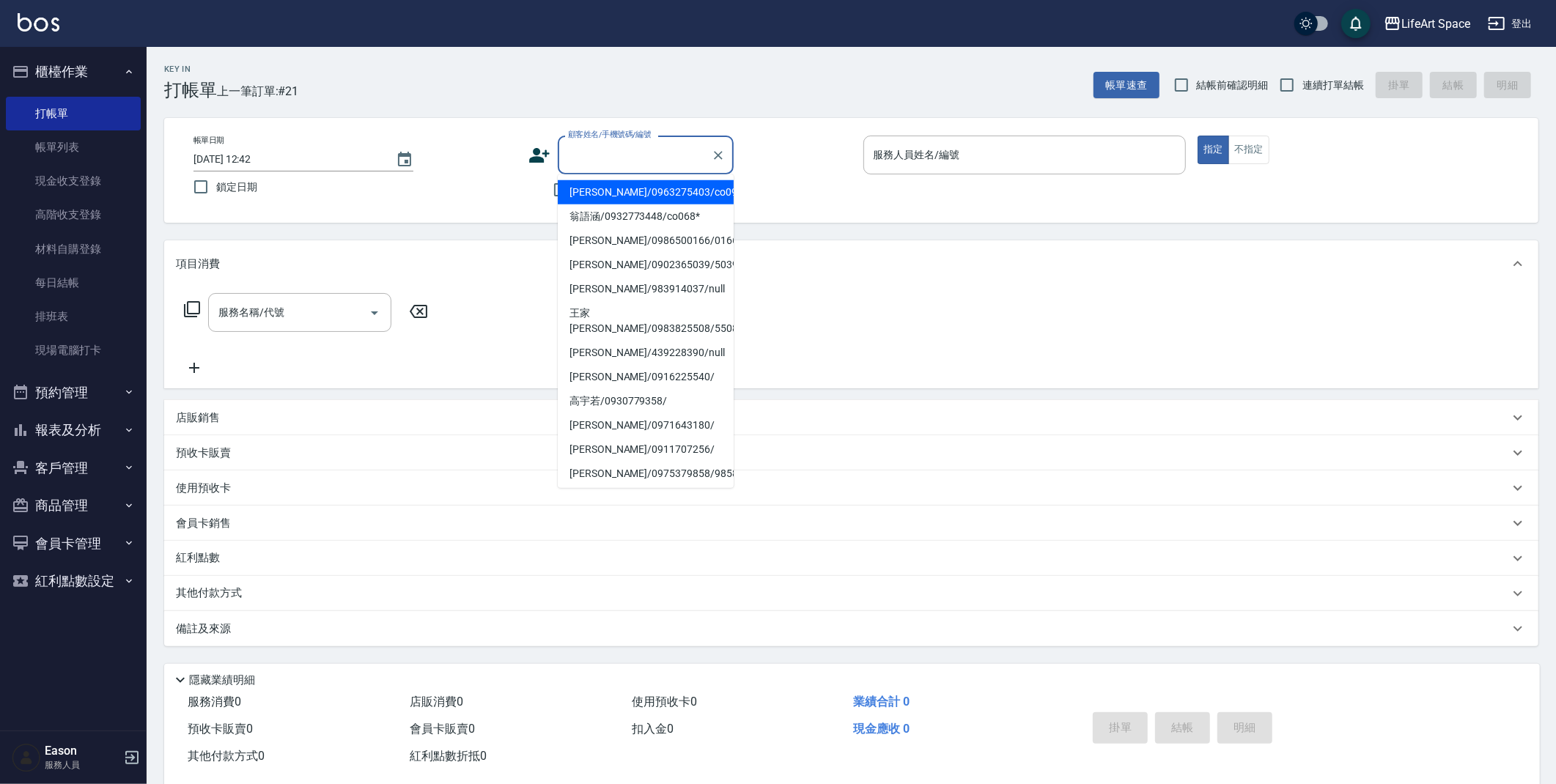
type input "j"
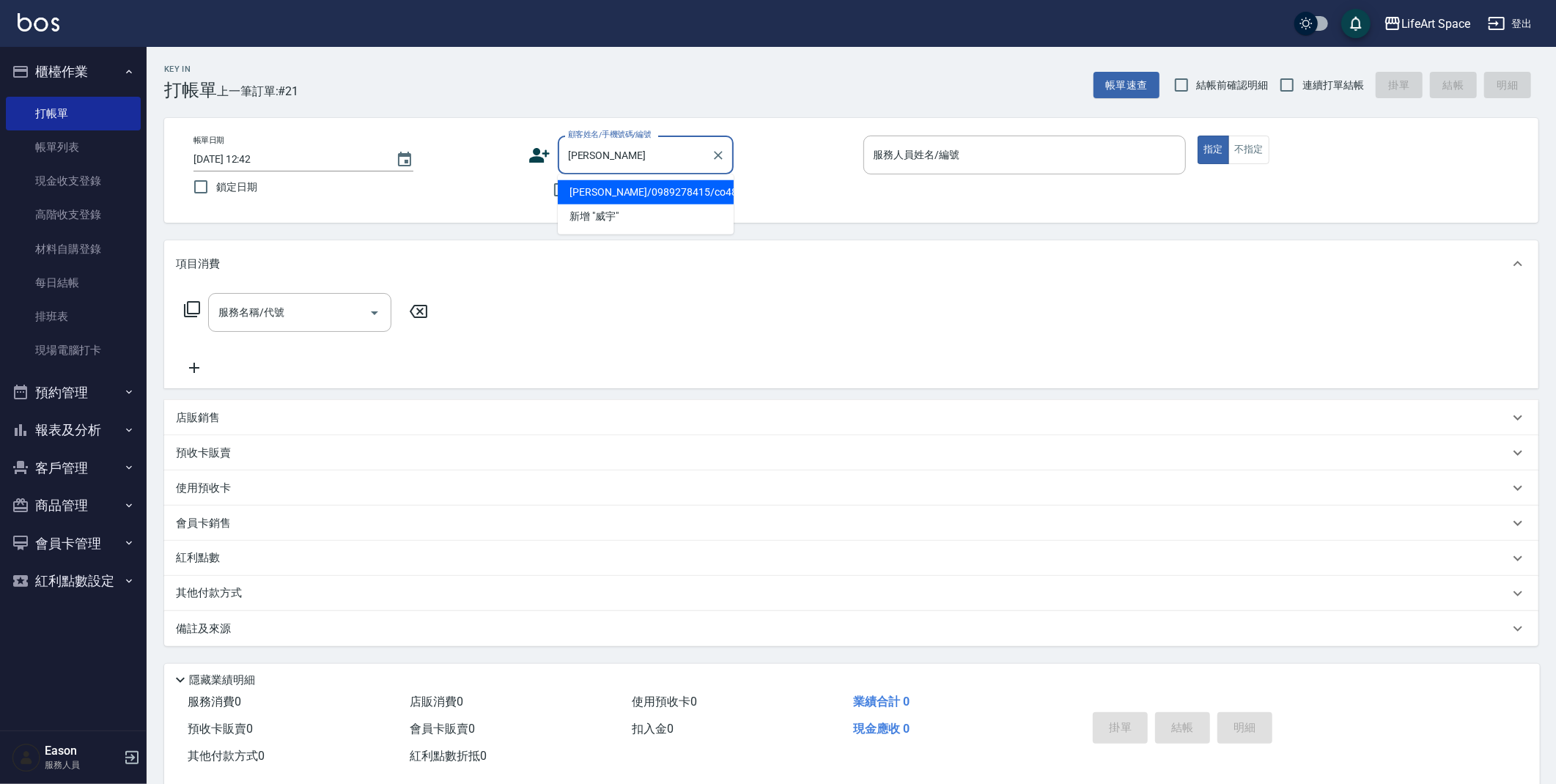
drag, startPoint x: 628, startPoint y: 183, endPoint x: 519, endPoint y: 231, distance: 119.1
click at [628, 183] on li "汪威宇/0989278415/co488*" at bounding box center [646, 192] width 176 height 24
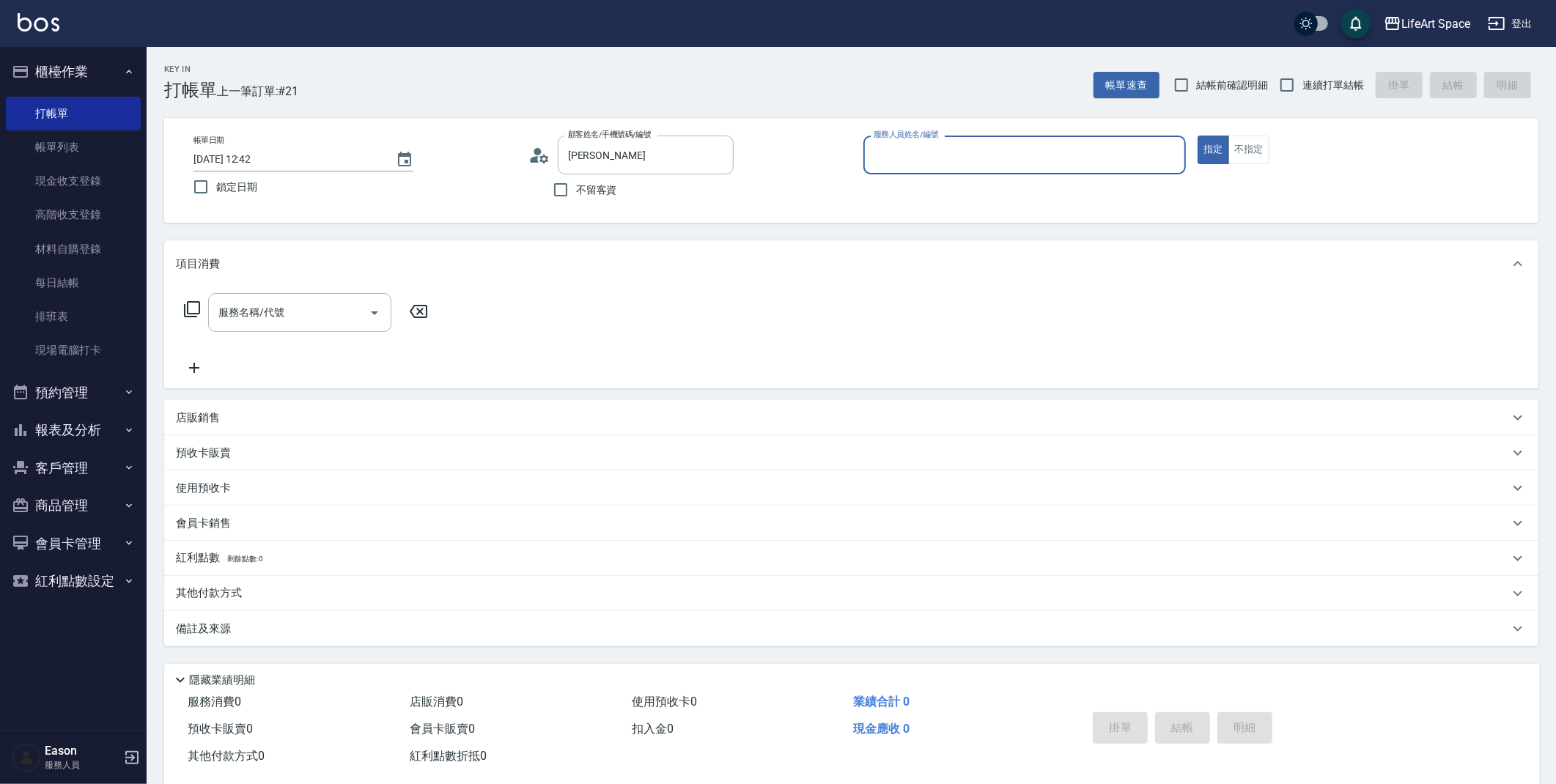
type input "汪威宇/0989278415/co488*"
type input "Coco-C"
click at [351, 310] on input "服務名稱/代號" at bounding box center [289, 317] width 148 height 25
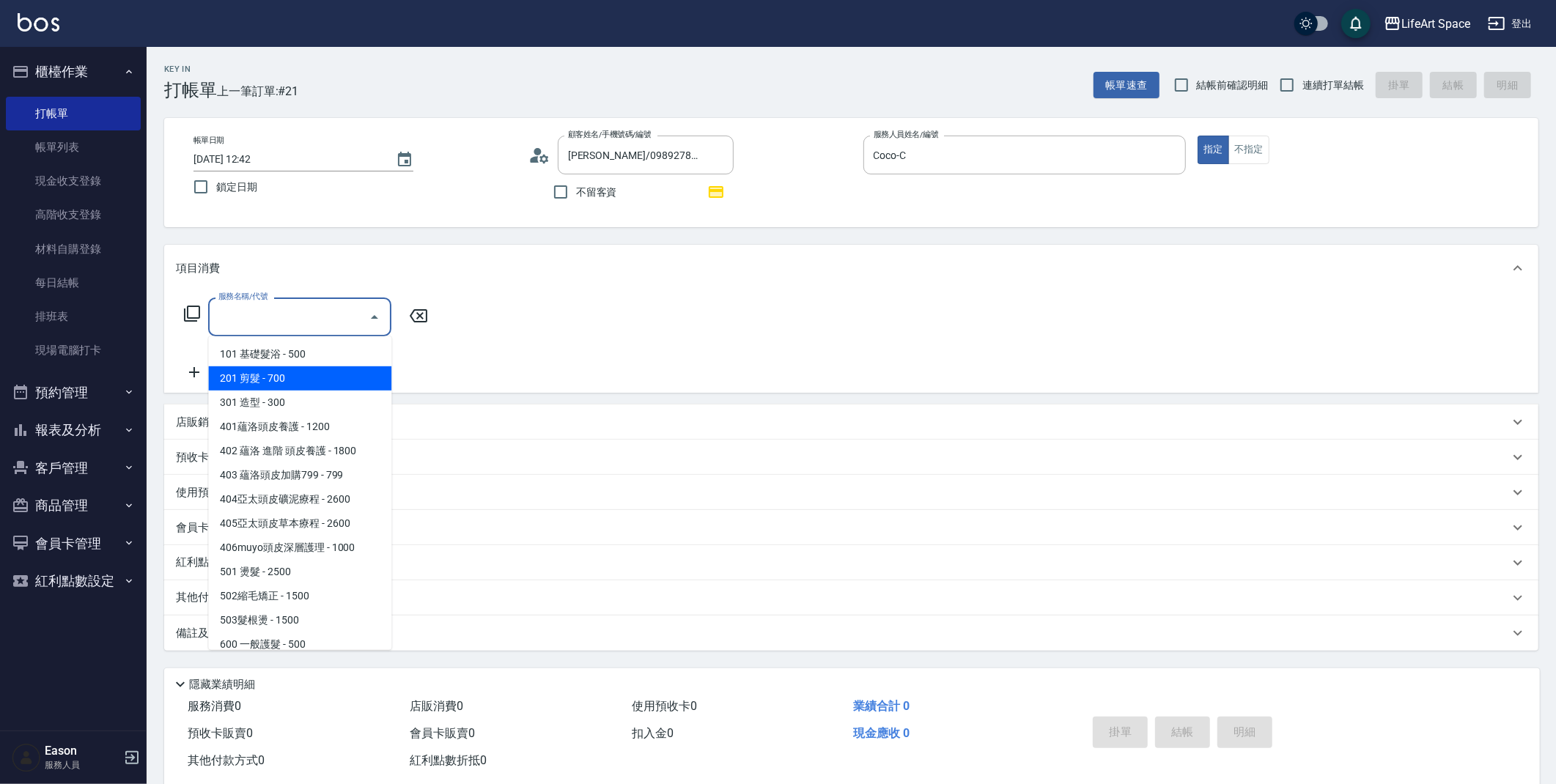
click at [267, 370] on span "201 剪髮 - 700" at bounding box center [299, 378] width 183 height 24
type input "201 剪髮(201)"
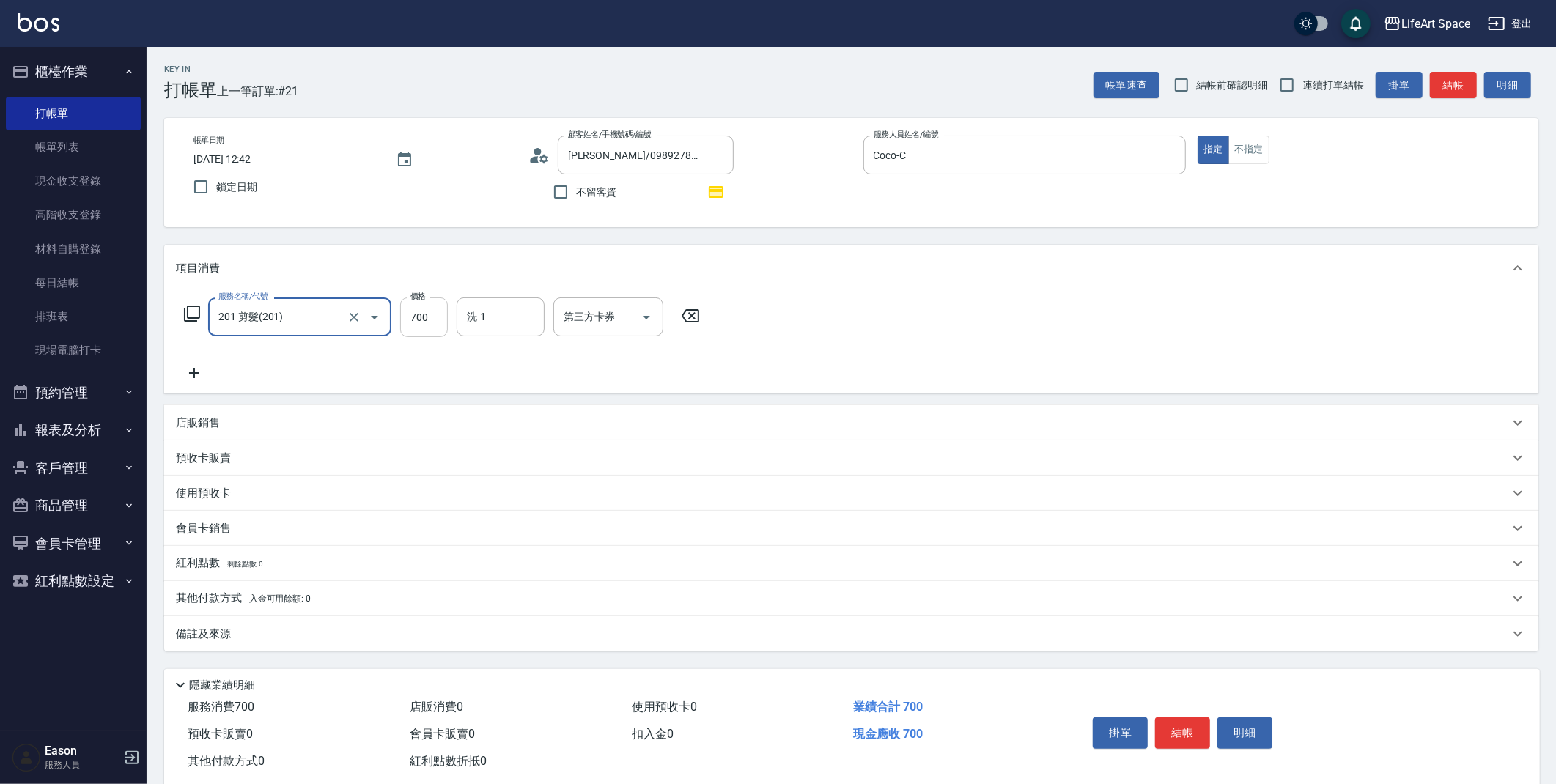
click at [418, 325] on input "700" at bounding box center [424, 317] width 48 height 40
type input "1400"
click at [384, 636] on div "備註及來源" at bounding box center [843, 634] width 1333 height 16
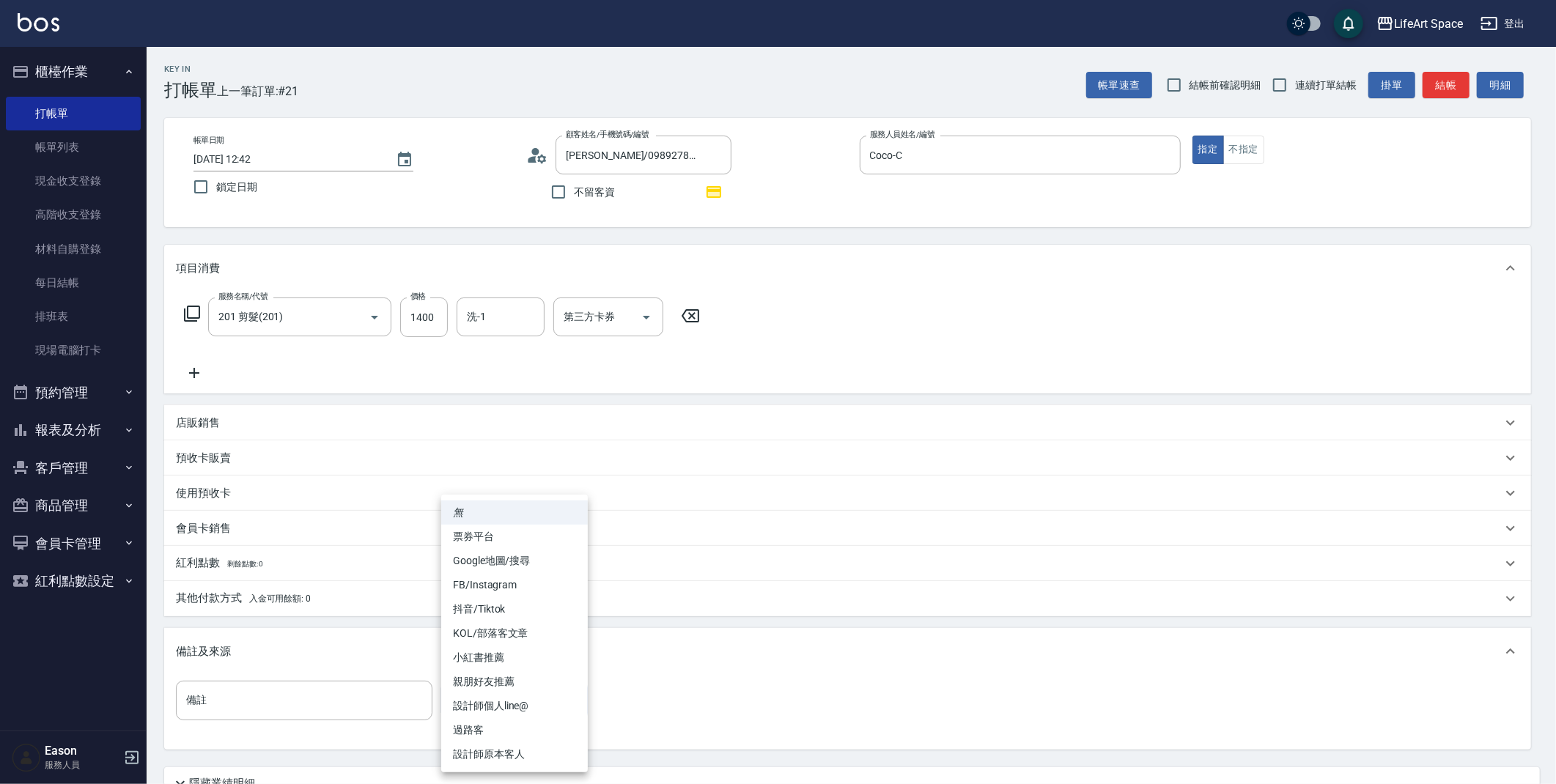
click at [454, 700] on body "LifeArt Space 登出 櫃檯作業 打帳單 帳單列表 現金收支登錄 高階收支登錄 材料自購登錄 每日結帳 排班表 現場電腦打卡 預約管理 預約管理 單…" at bounding box center [778, 454] width 1556 height 909
click at [484, 745] on li "設計師原本客人" at bounding box center [514, 754] width 146 height 24
type input "設計師原本客人"
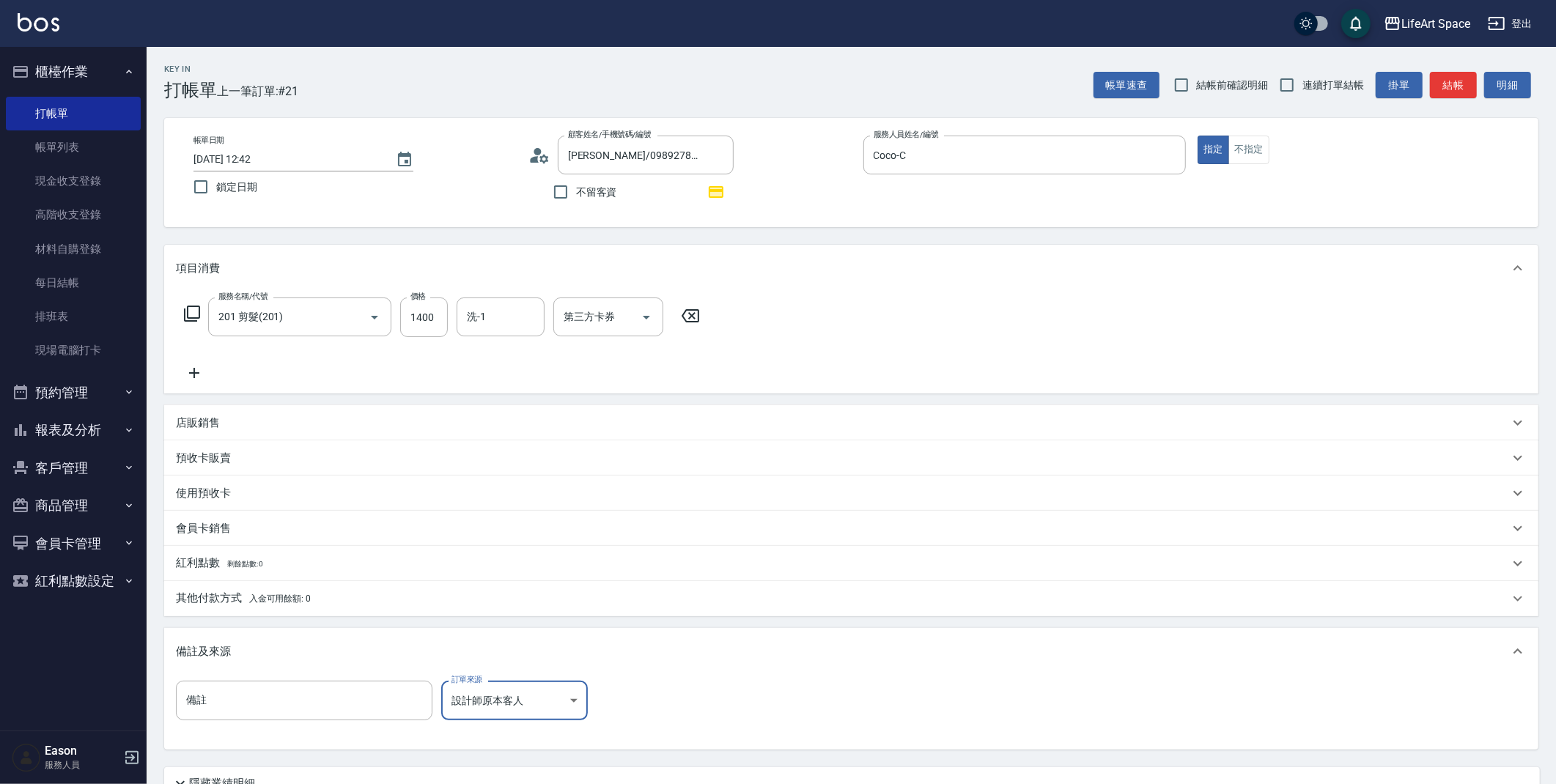
click at [243, 599] on p "其他付款方式 入金可用餘額: 0" at bounding box center [243, 598] width 135 height 16
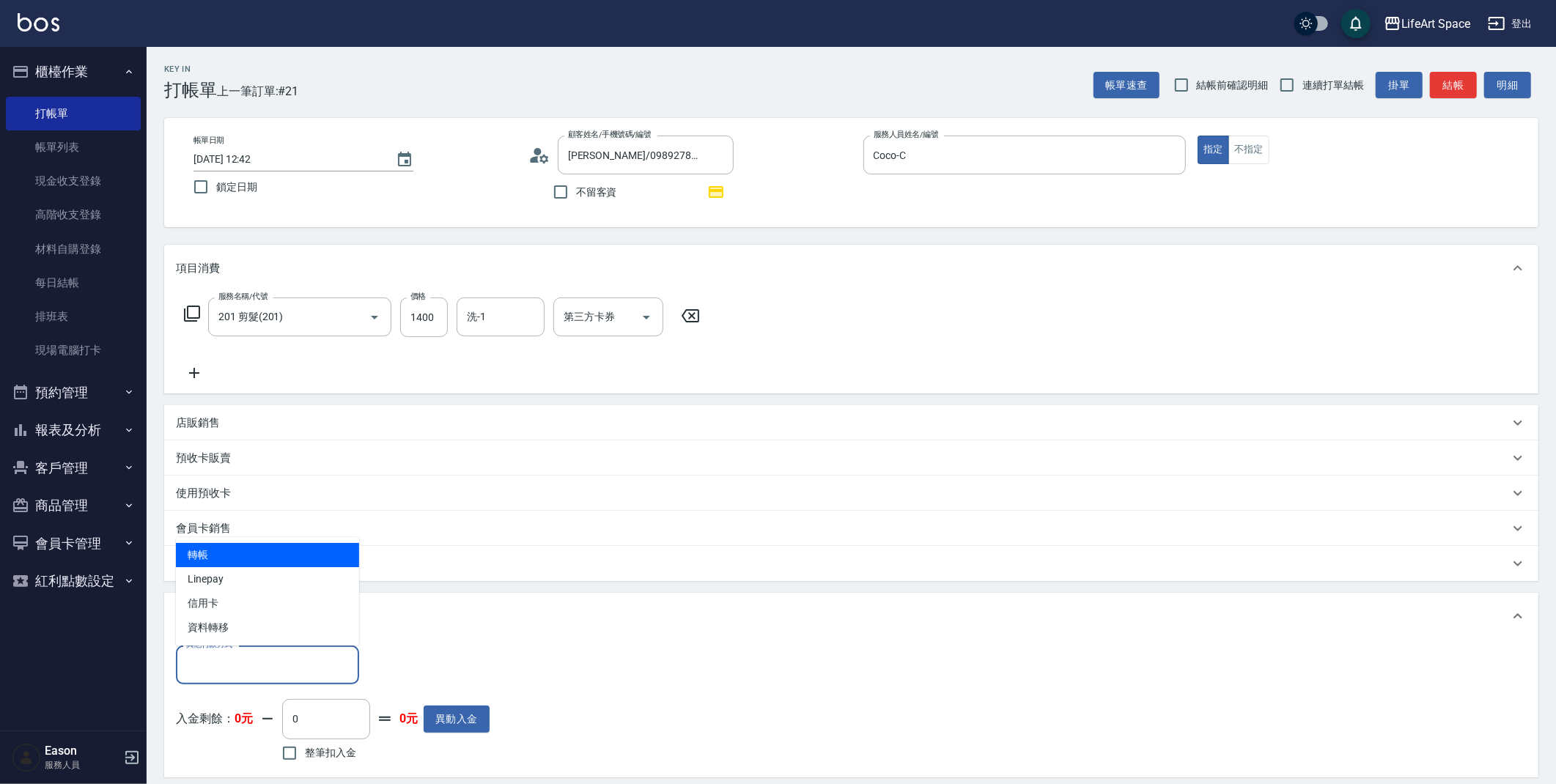
click at [272, 657] on input "其他付款方式" at bounding box center [268, 665] width 170 height 25
click at [240, 554] on span "轉帳" at bounding box center [267, 555] width 183 height 24
type input "轉帳"
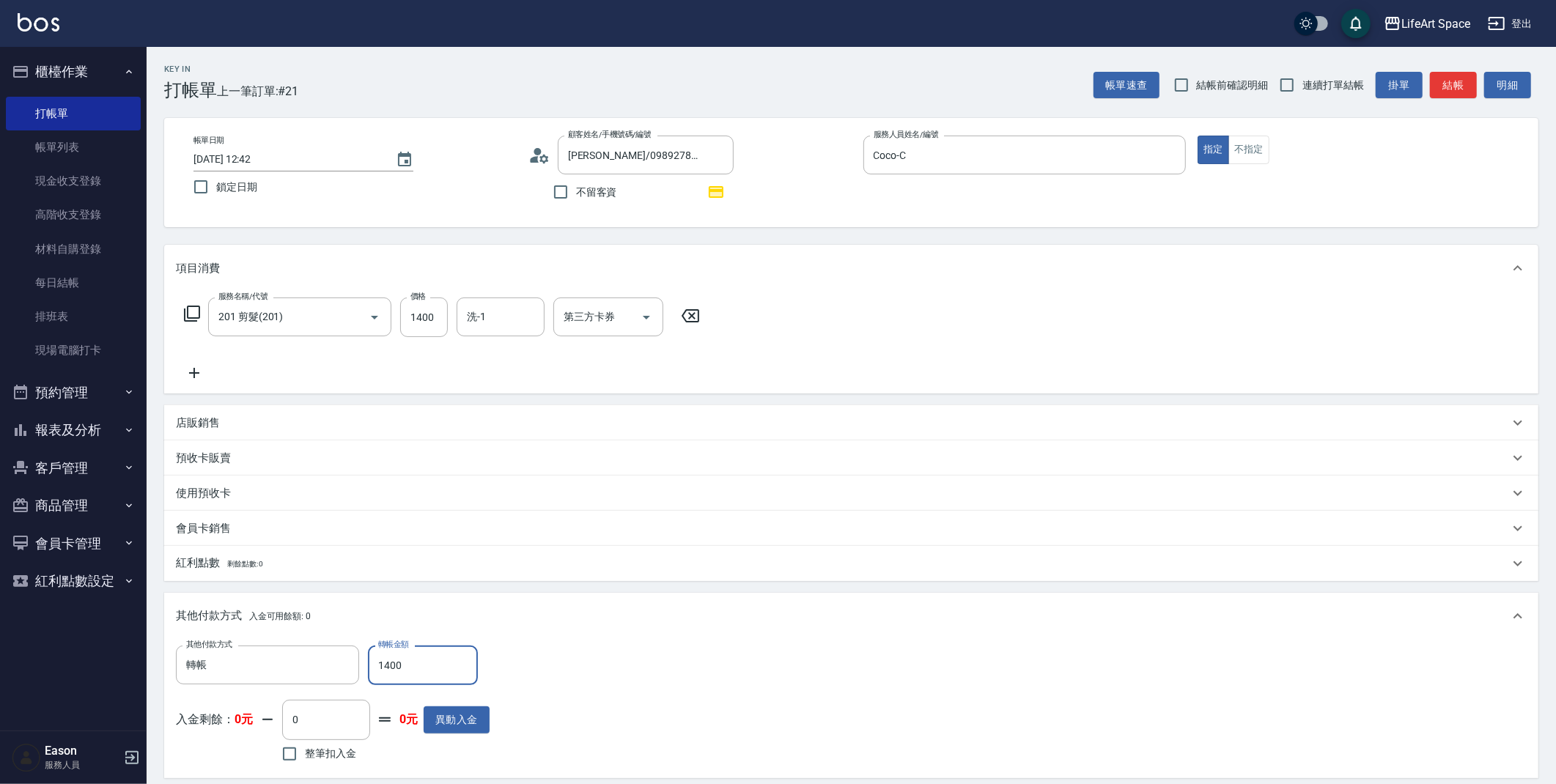
type input "1400"
click at [244, 162] on input "2025/09/02 12:42" at bounding box center [287, 159] width 187 height 24
type input "2025/09/20 12:42"
click at [1198, 151] on button "指定" at bounding box center [1213, 150] width 31 height 28
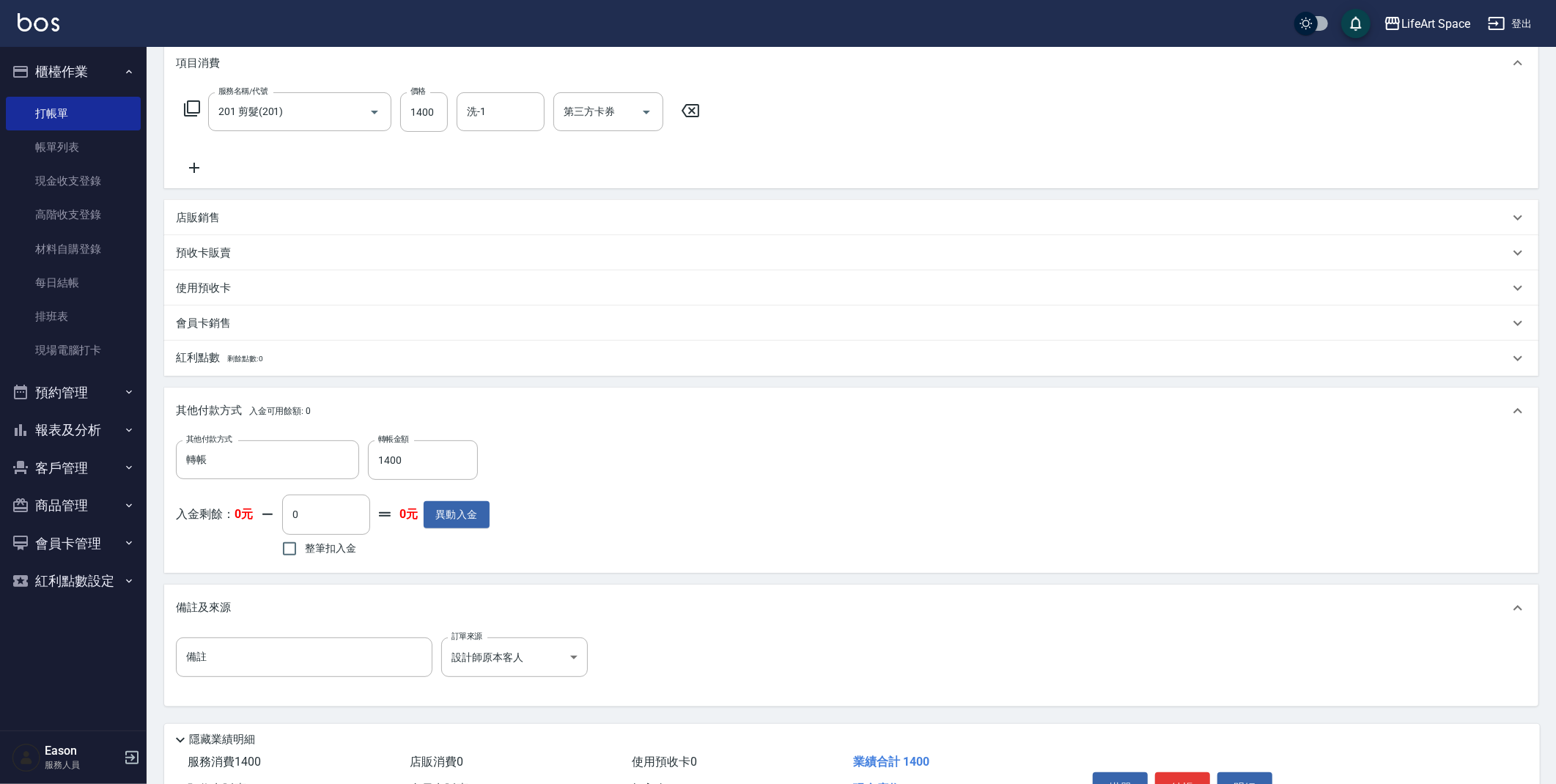
scroll to position [290, 0]
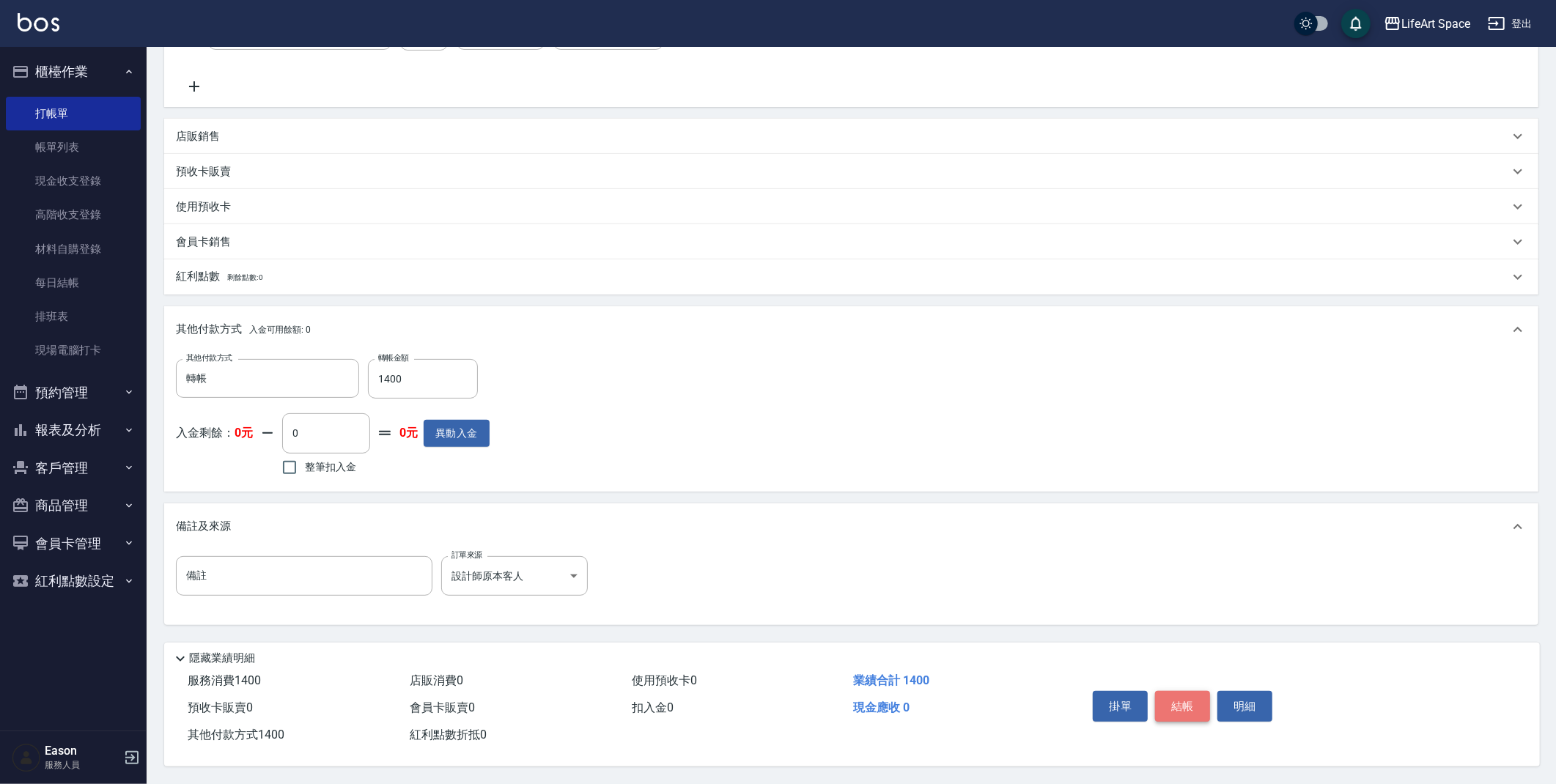
click at [1181, 698] on button "結帳" at bounding box center [1183, 706] width 55 height 31
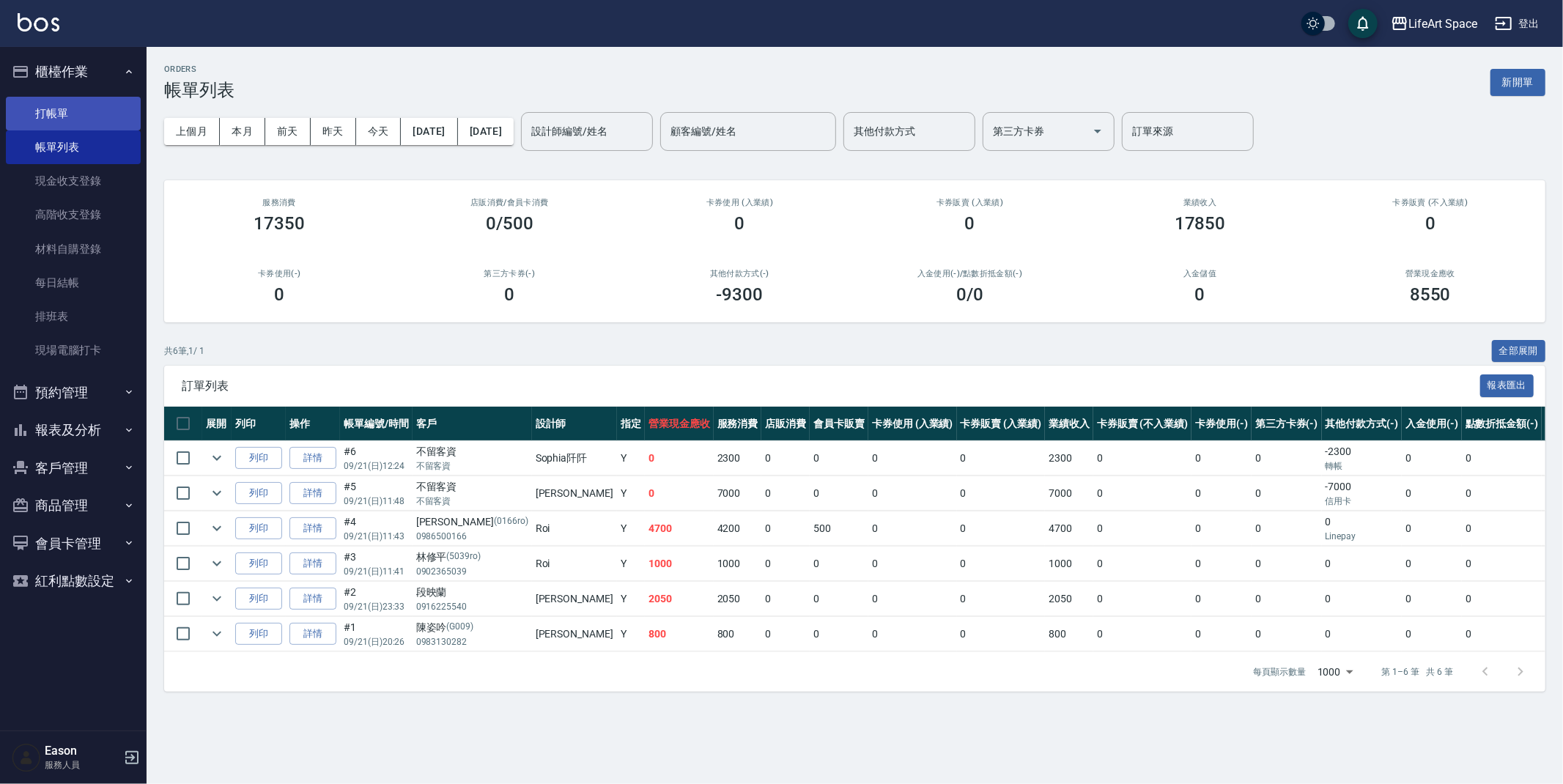
click at [90, 120] on link "打帳單" at bounding box center [73, 113] width 135 height 34
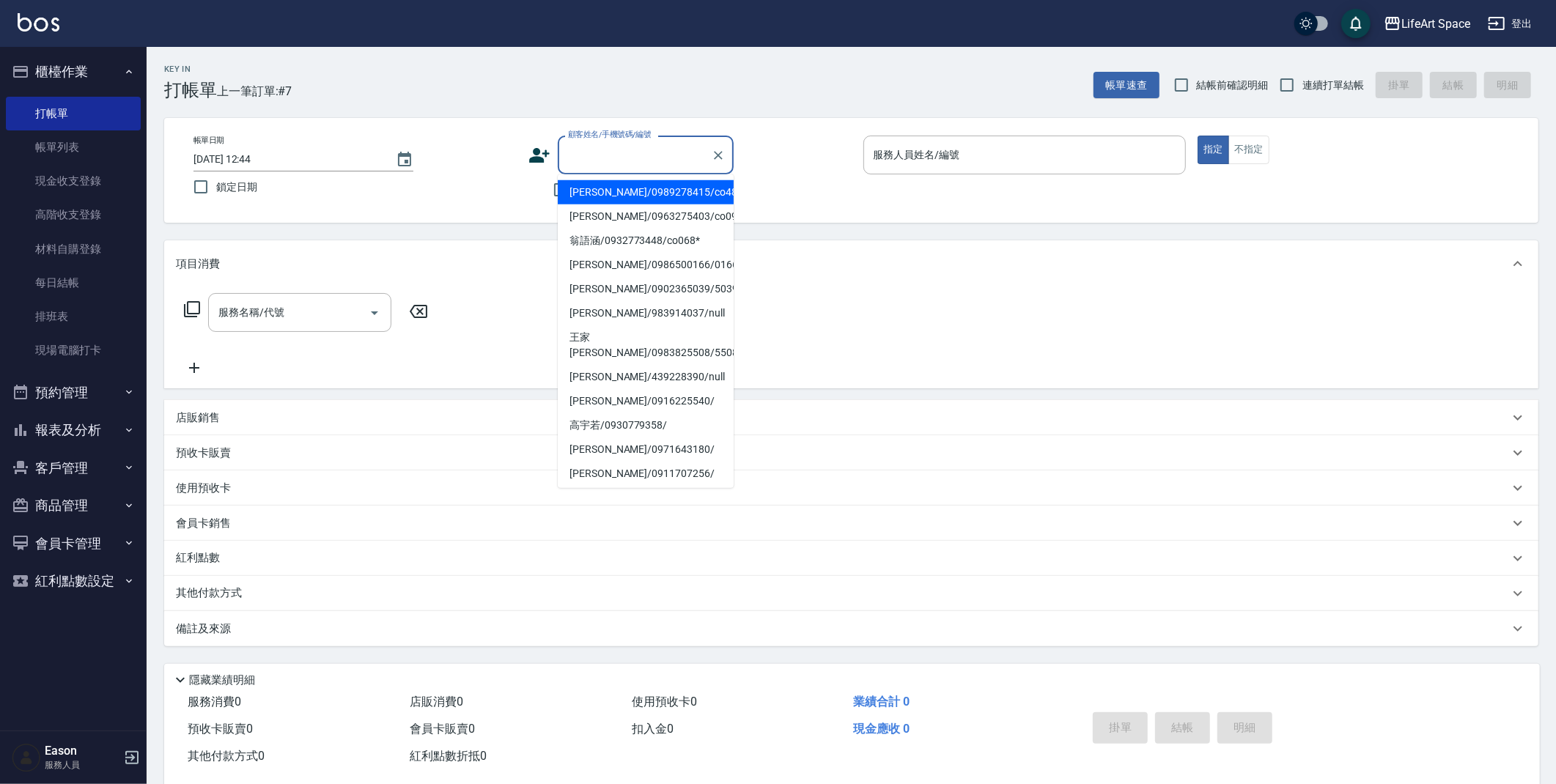
click at [616, 158] on input "顧客姓名/手機號碼/編號" at bounding box center [634, 154] width 141 height 25
type input "e"
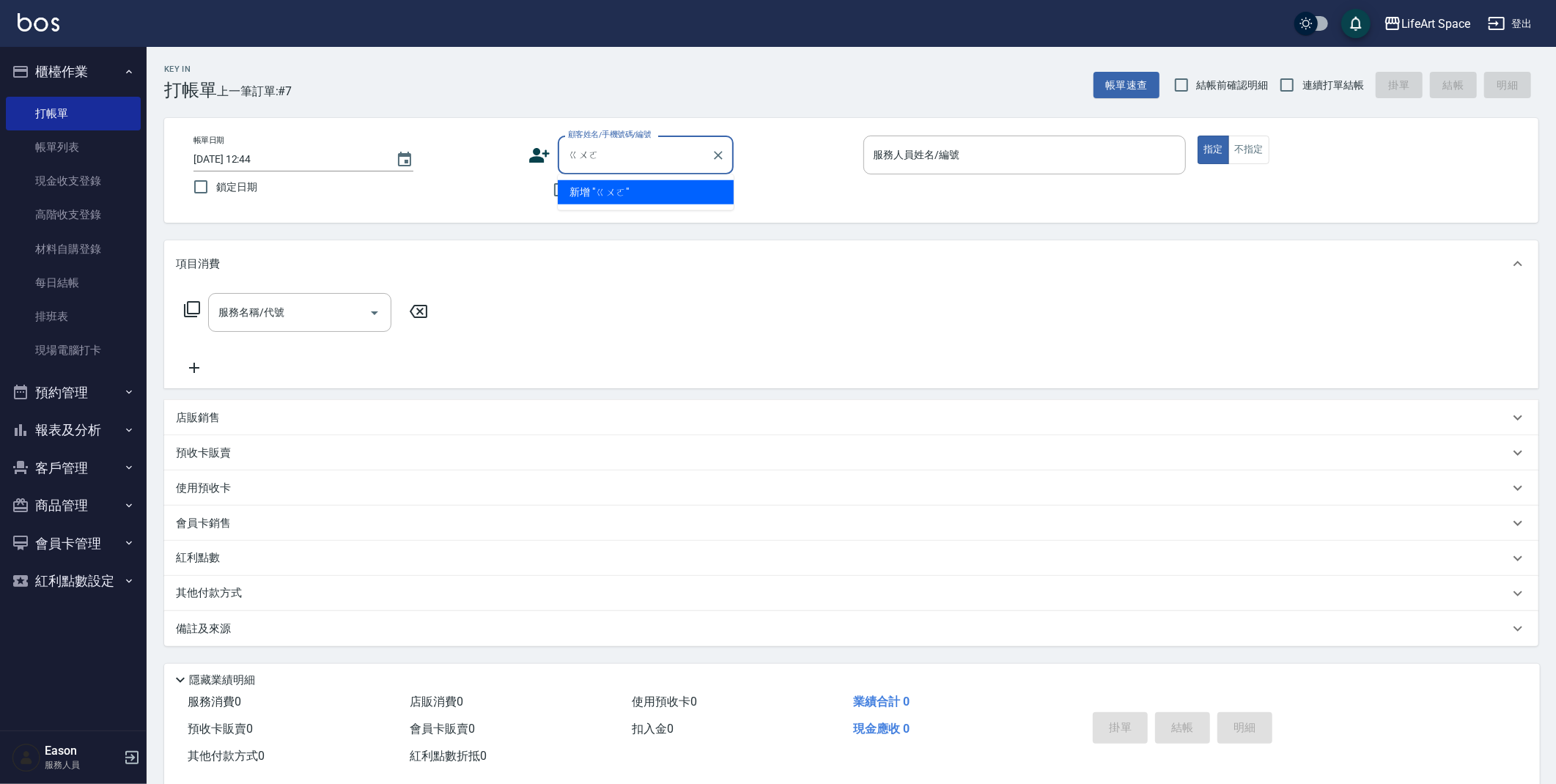
type input "郭"
click at [623, 192] on li "郭銘倫/0971209166/co400*" at bounding box center [646, 192] width 176 height 24
type input "郭銘倫/0971209166/co400*"
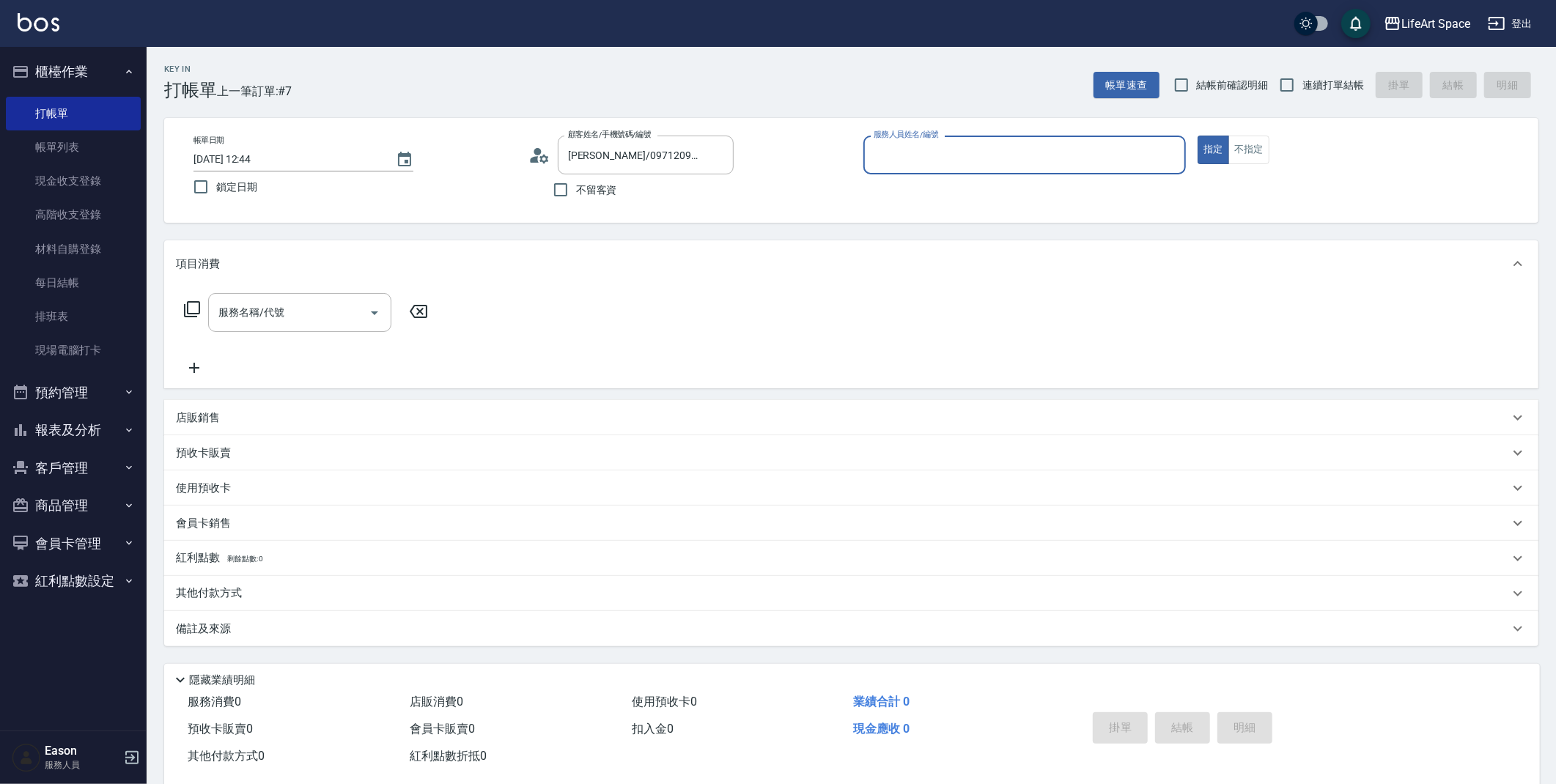
type input "Coco-C"
click at [318, 305] on input "服務名稱/代號" at bounding box center [289, 317] width 148 height 25
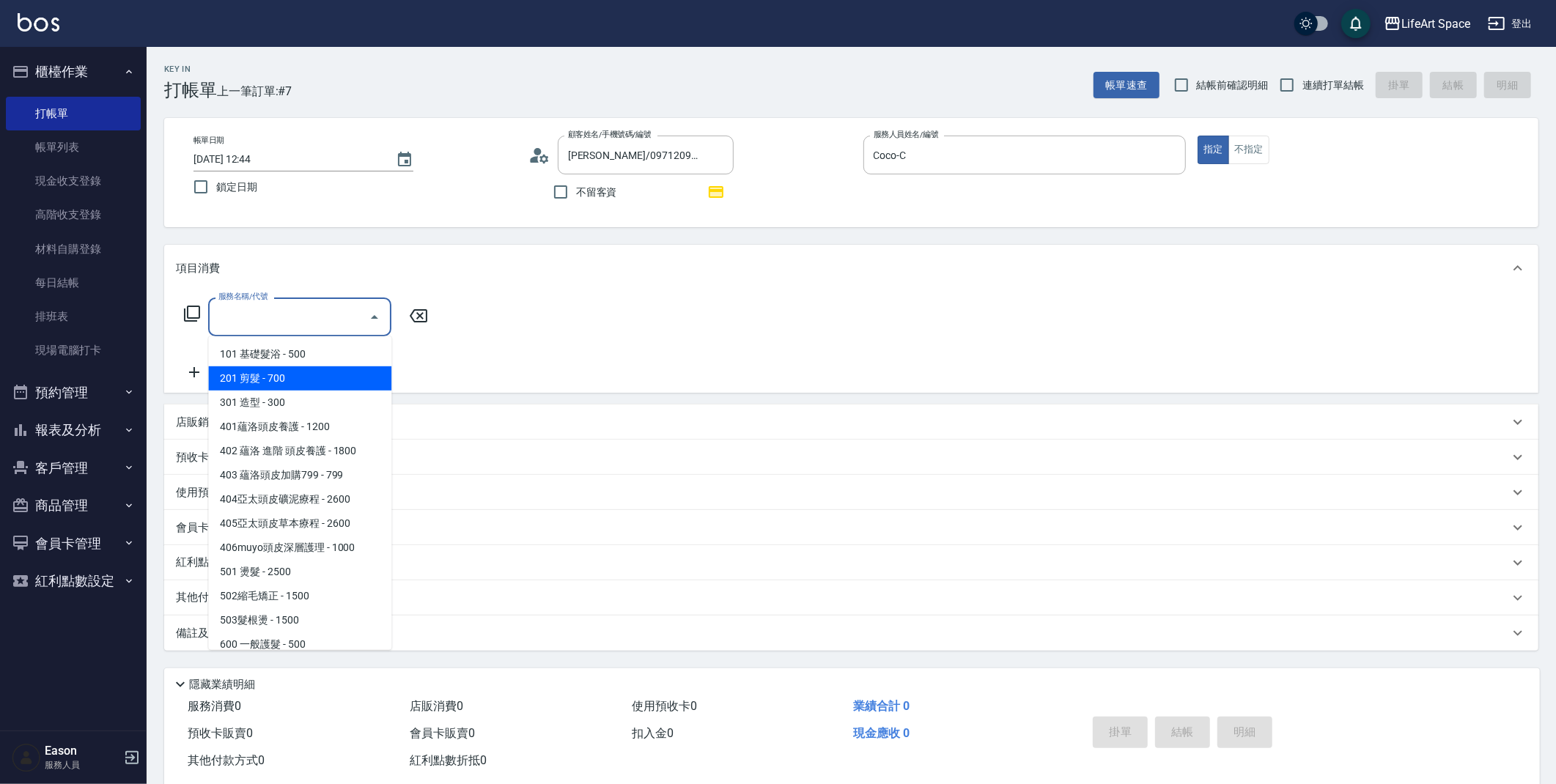
click at [263, 377] on span "201 剪髮 - 700" at bounding box center [299, 378] width 183 height 24
type input "201 剪髮(201)"
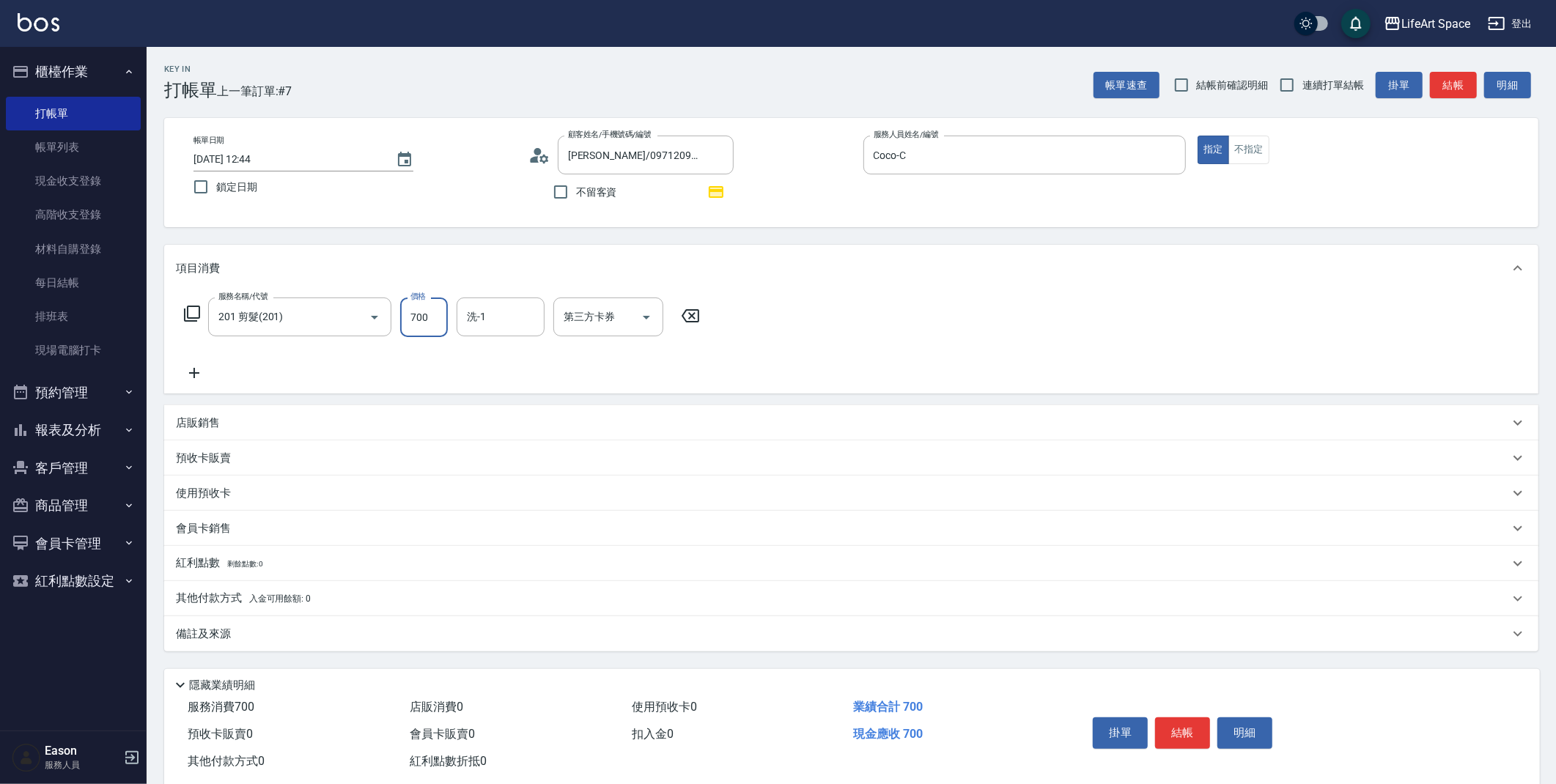
click at [443, 320] on input "700" at bounding box center [424, 317] width 48 height 40
type input "800"
click at [191, 371] on icon at bounding box center [194, 373] width 37 height 18
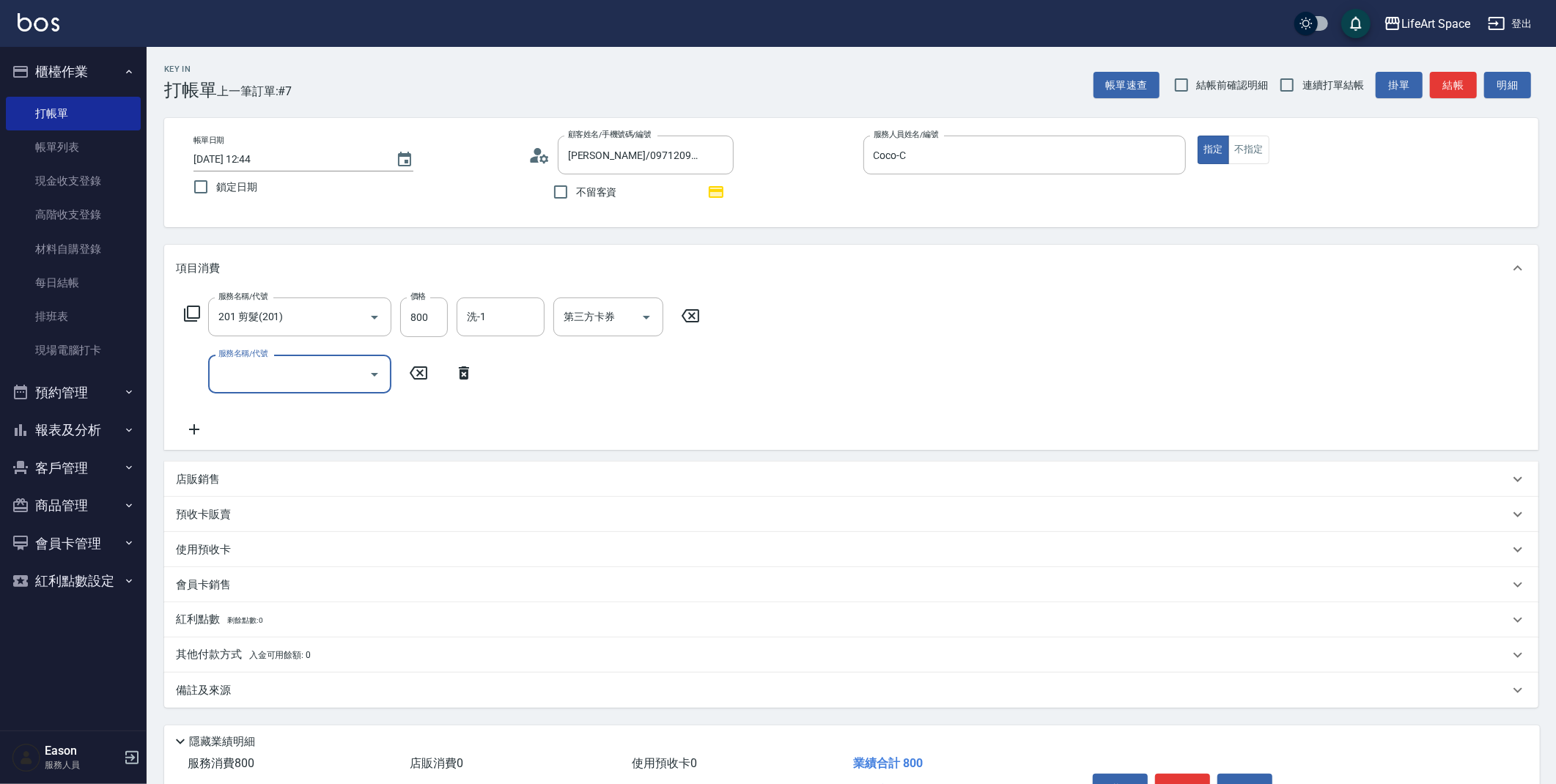
drag, startPoint x: 191, startPoint y: 371, endPoint x: 313, endPoint y: 362, distance: 122.3
click at [313, 361] on input "服務名稱/代號" at bounding box center [289, 374] width 148 height 25
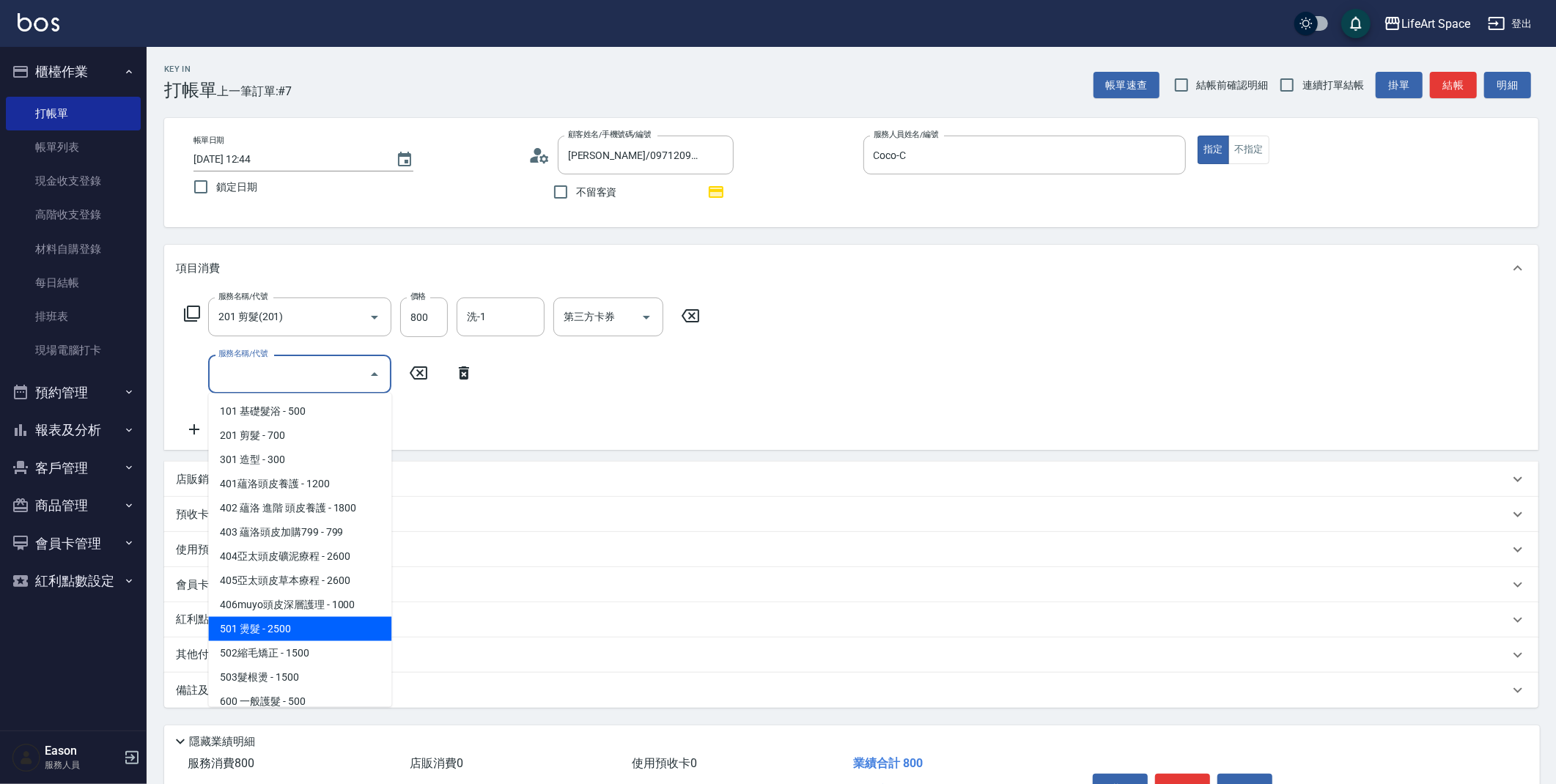
click at [284, 633] on span "501 燙髮 - 2500" at bounding box center [299, 629] width 183 height 24
type input "501 燙髮(501)"
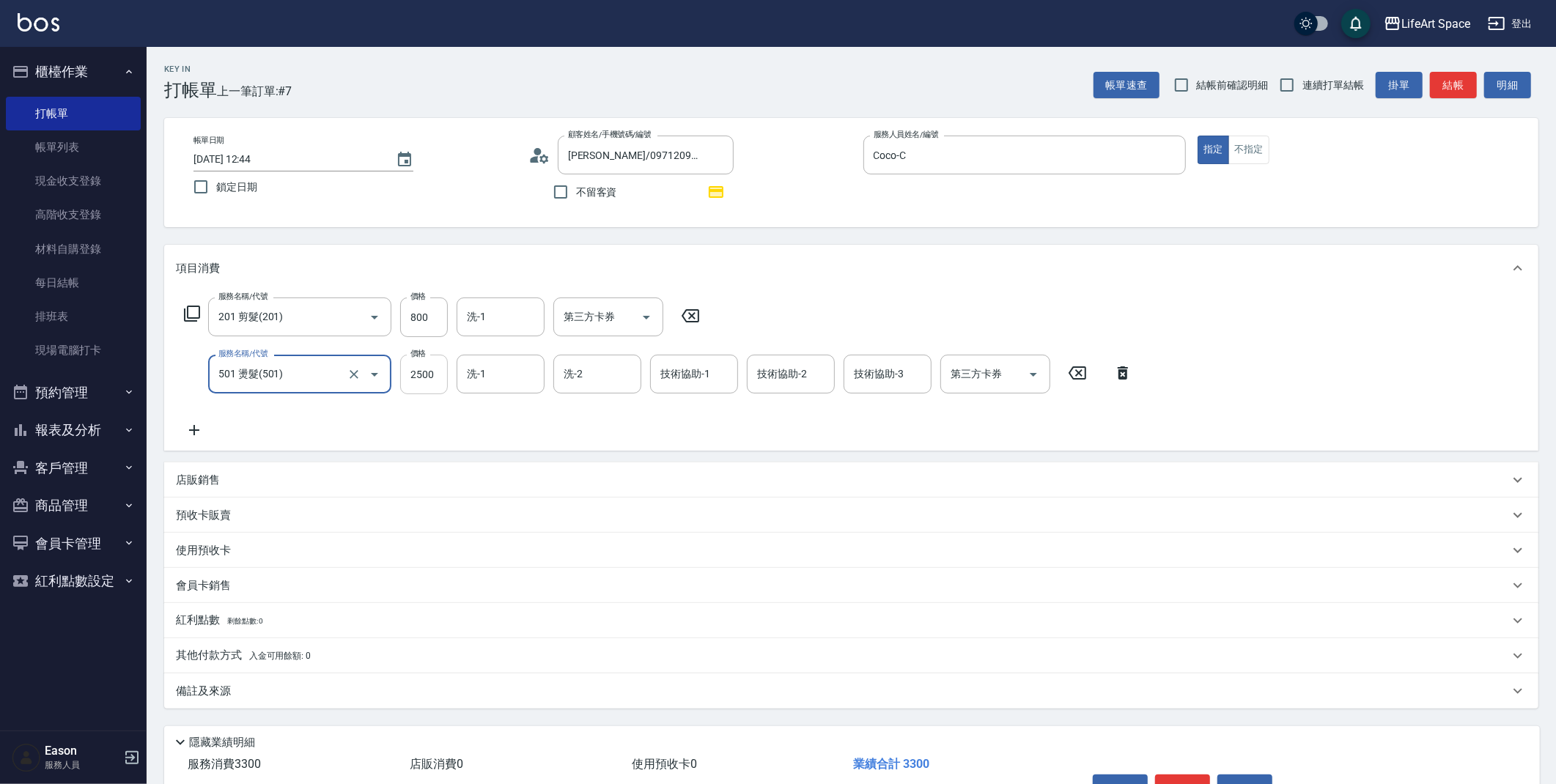
click at [431, 380] on input "2500" at bounding box center [424, 374] width 48 height 40
type input "400"
click at [245, 158] on input "2025/09/21 12:44" at bounding box center [287, 159] width 187 height 24
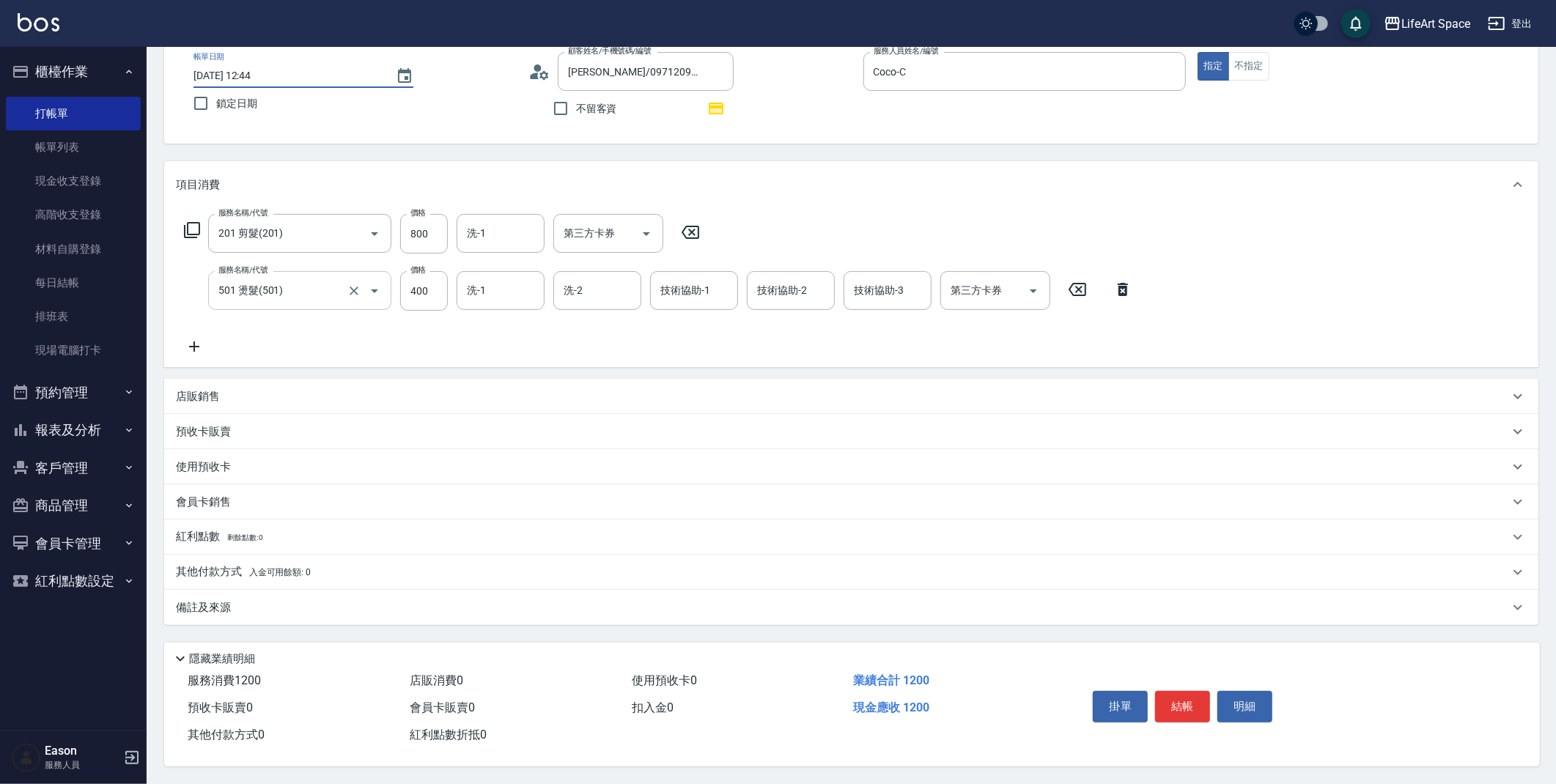
scroll to position [89, 0]
type input "2025/09/20 12:44"
click at [387, 600] on div "備註及來源" at bounding box center [843, 607] width 1333 height 16
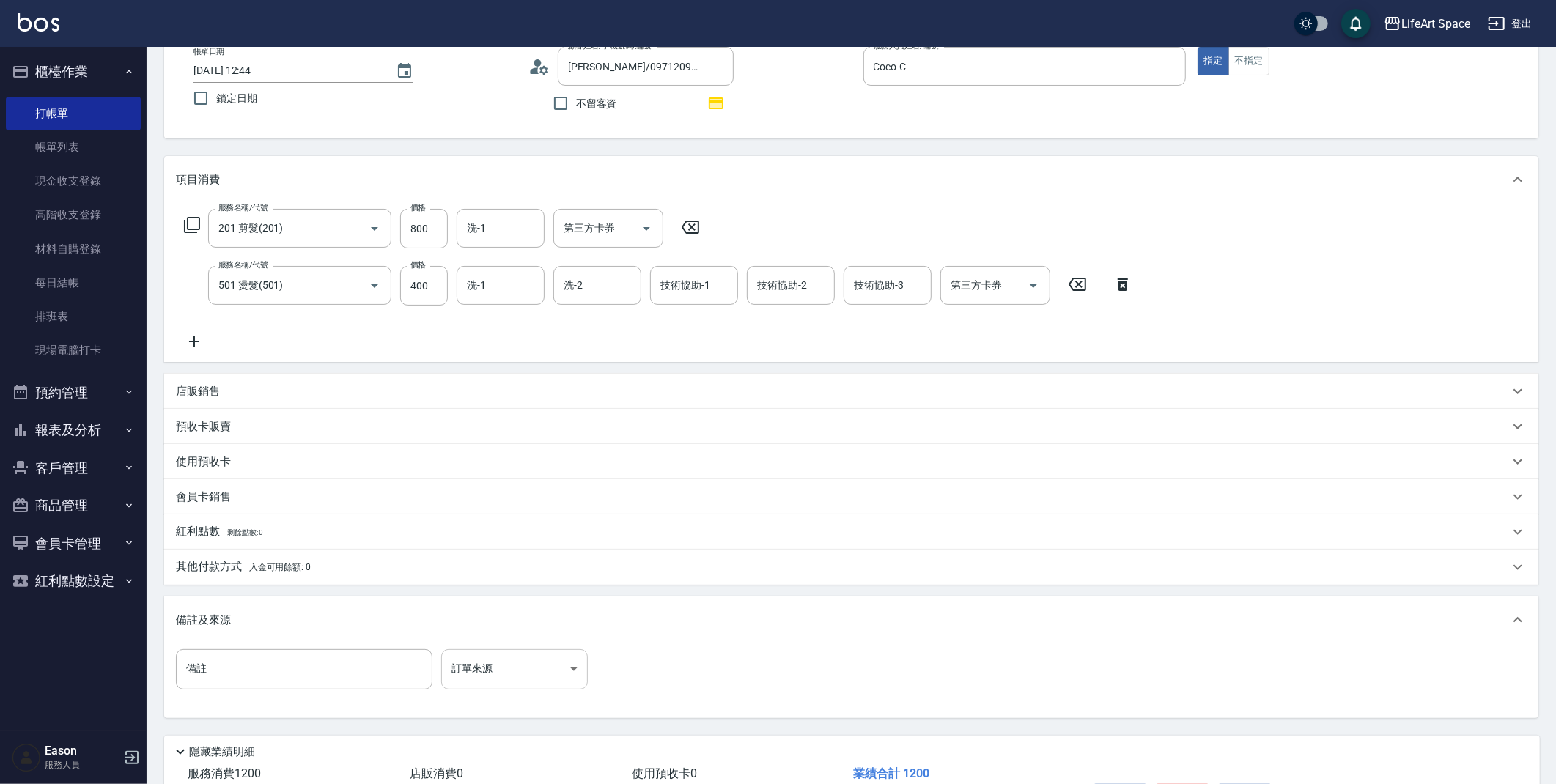
click at [472, 670] on body "LifeArt Space 登出 櫃檯作業 打帳單 帳單列表 現金收支登錄 高階收支登錄 材料自購登錄 每日結帳 排班表 現場電腦打卡 預約管理 預約管理 單…" at bounding box center [778, 394] width 1556 height 965
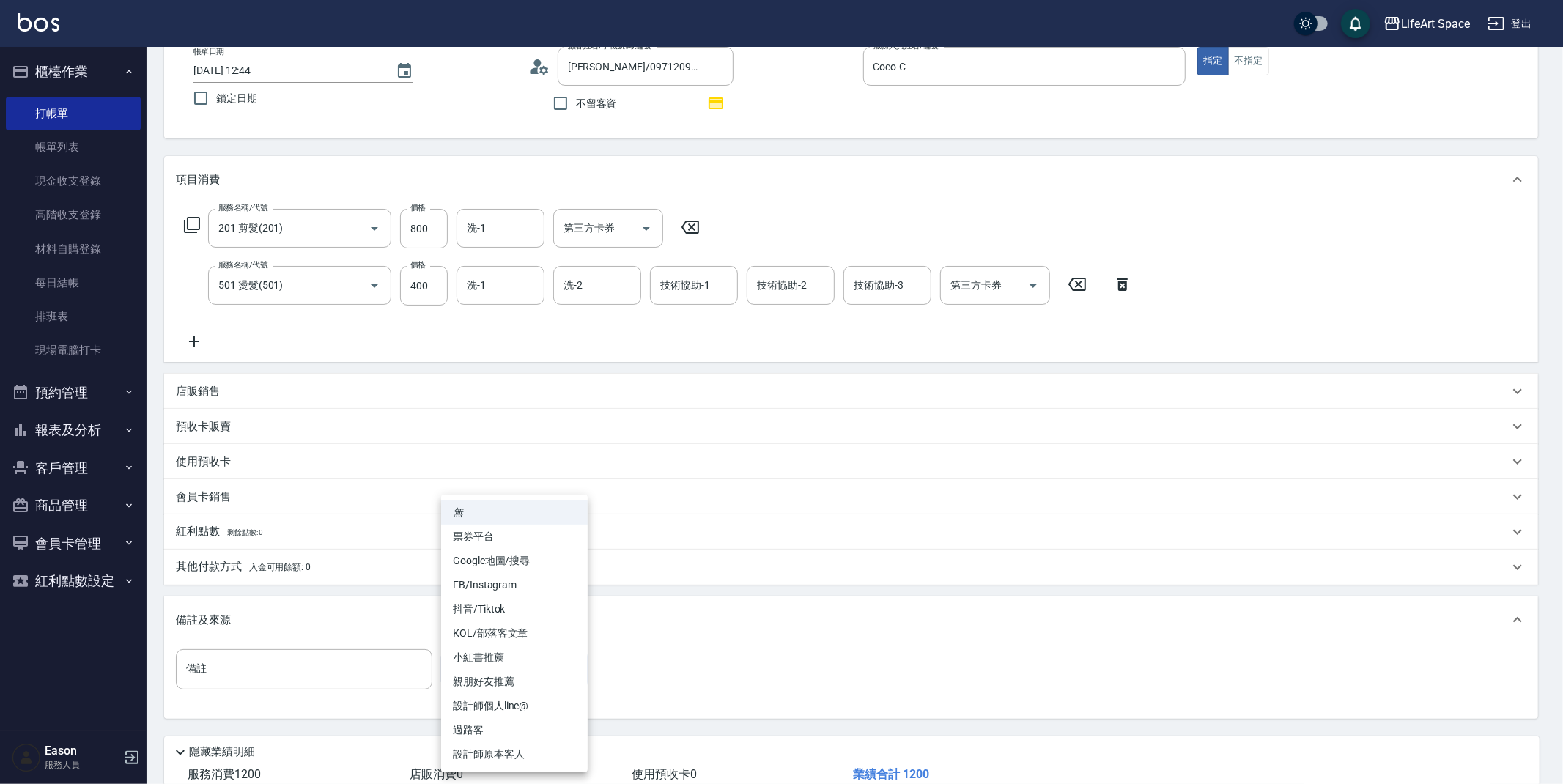
click at [503, 745] on li "設計師原本客人" at bounding box center [514, 754] width 146 height 24
type input "設計師原本客人"
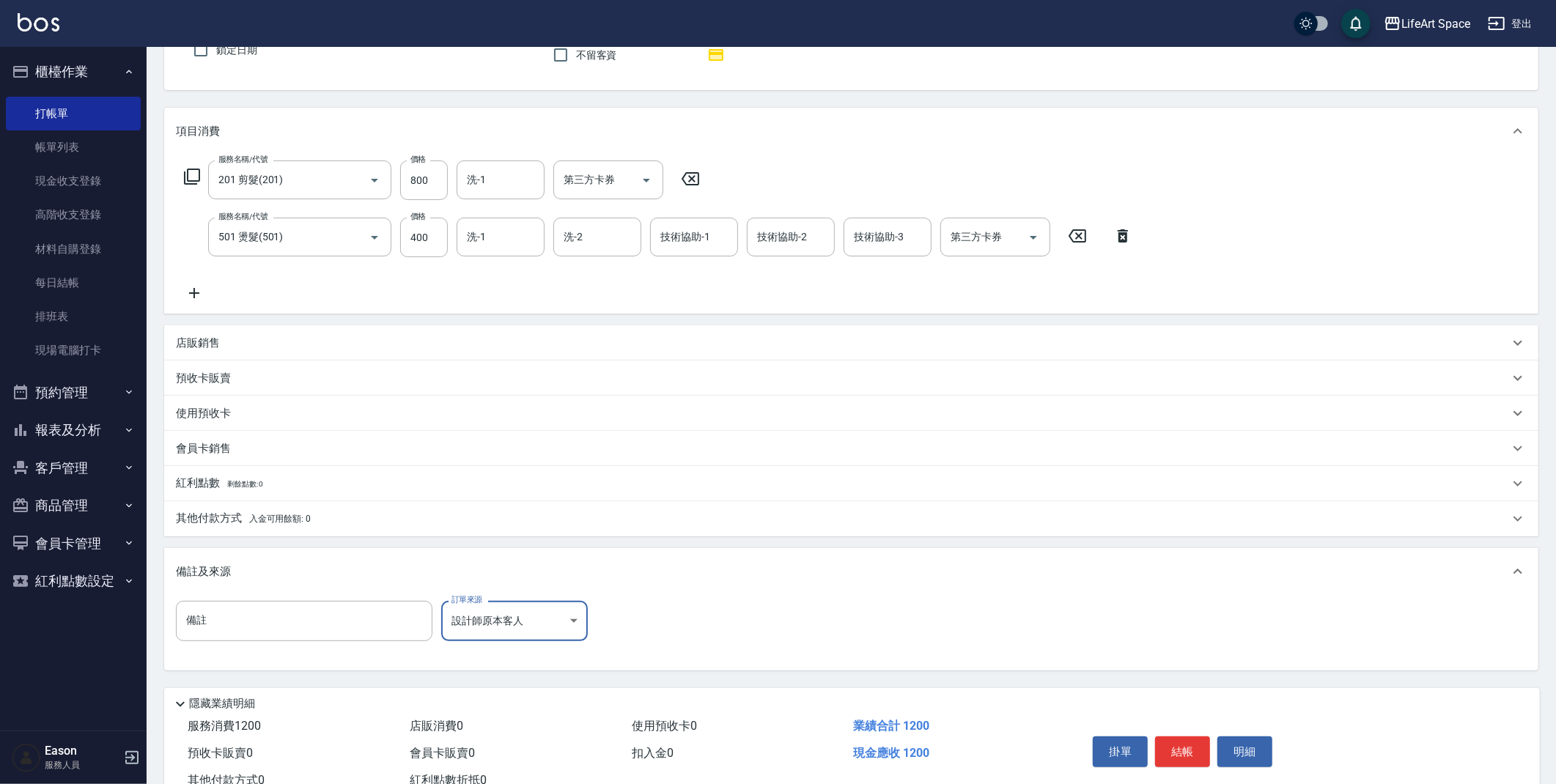
scroll to position [186, 0]
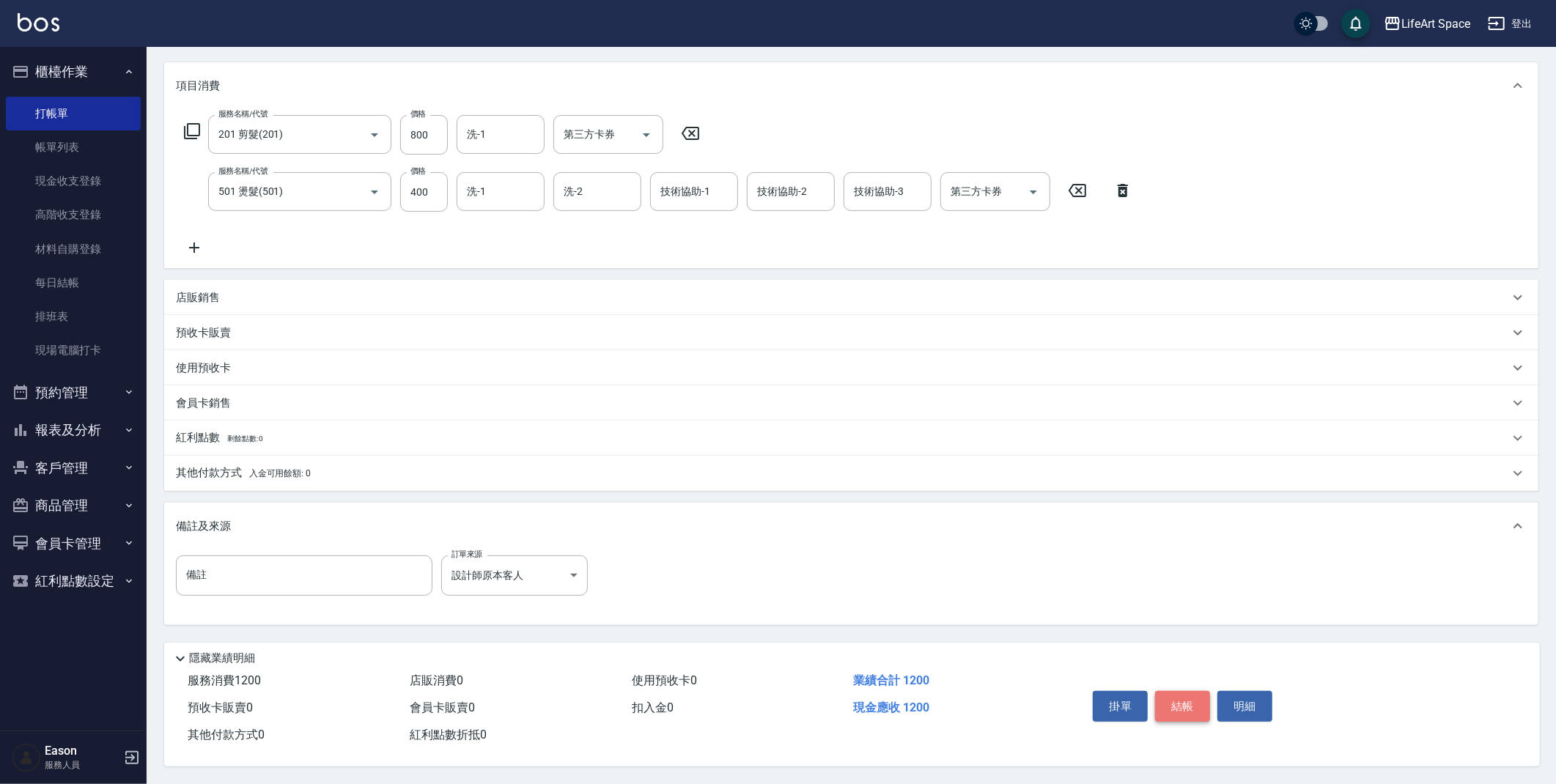
click at [1178, 702] on button "結帳" at bounding box center [1183, 706] width 55 height 31
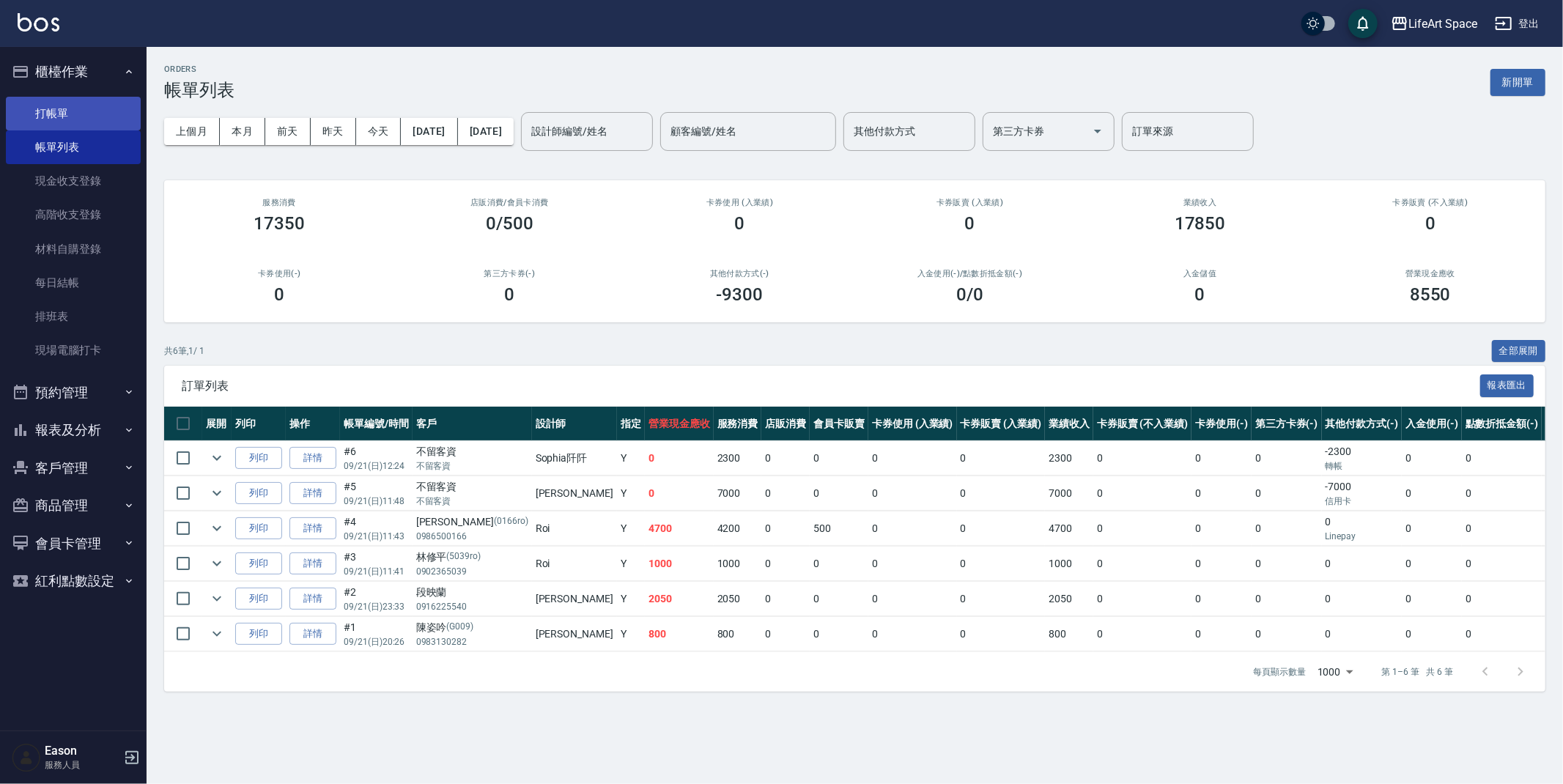
drag, startPoint x: 49, startPoint y: 91, endPoint x: 50, endPoint y: 98, distance: 7.1
click at [49, 92] on ul "打帳單 帳單列表 現金收支登錄 高階收支登錄 材料自購登錄 每日結帳 排班表 現場電腦打卡" at bounding box center [73, 232] width 135 height 283
click at [52, 103] on link "打帳單" at bounding box center [73, 113] width 135 height 34
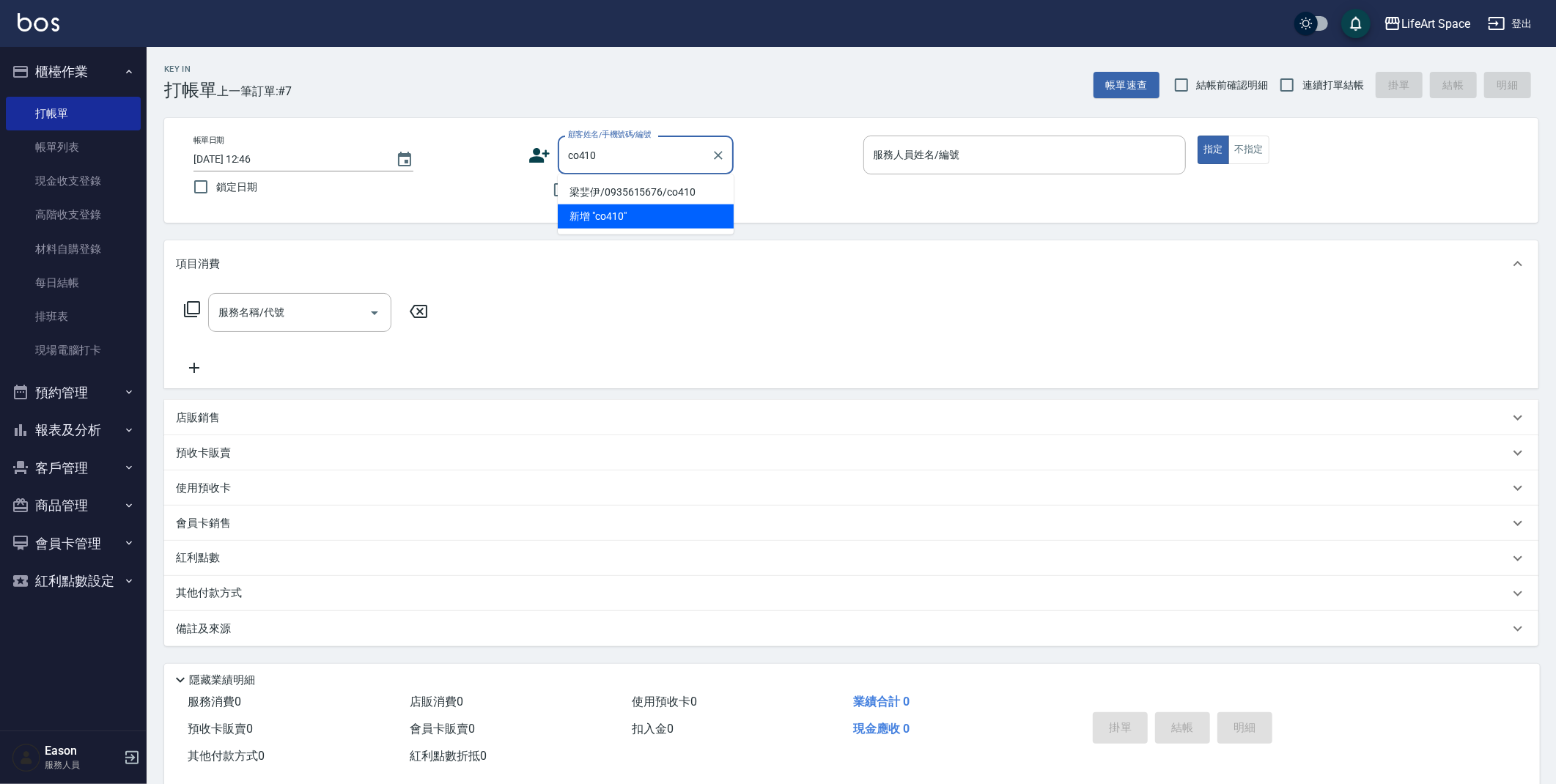
drag, startPoint x: 613, startPoint y: 193, endPoint x: 620, endPoint y: 218, distance: 26.0
click at [613, 193] on li "梁婓伊/0935615676/co410" at bounding box center [646, 192] width 176 height 24
type input "梁婓伊/0935615676/co410"
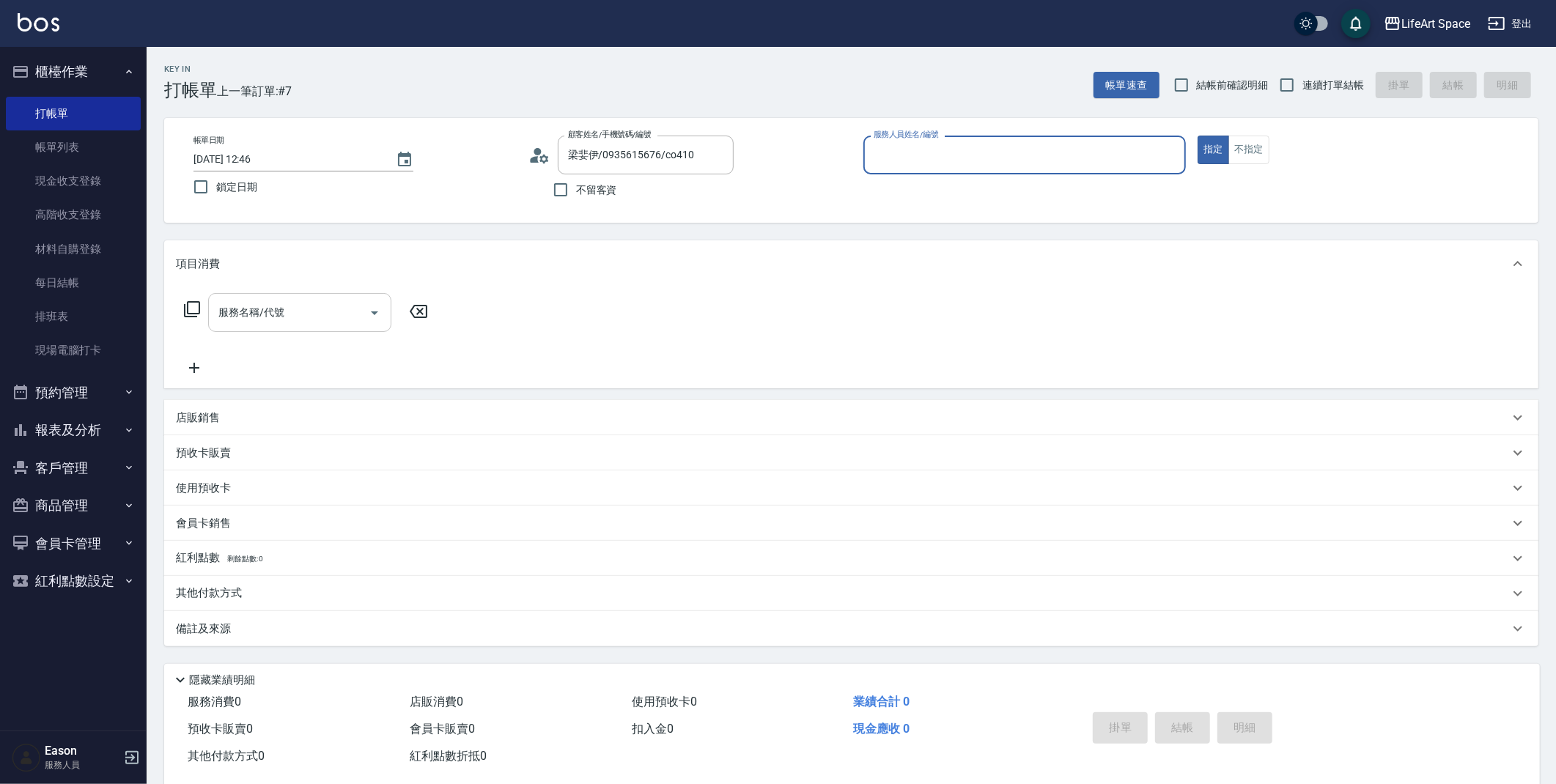
click at [354, 313] on input "服務名稱/代號" at bounding box center [289, 313] width 148 height 25
type input "Coco-C"
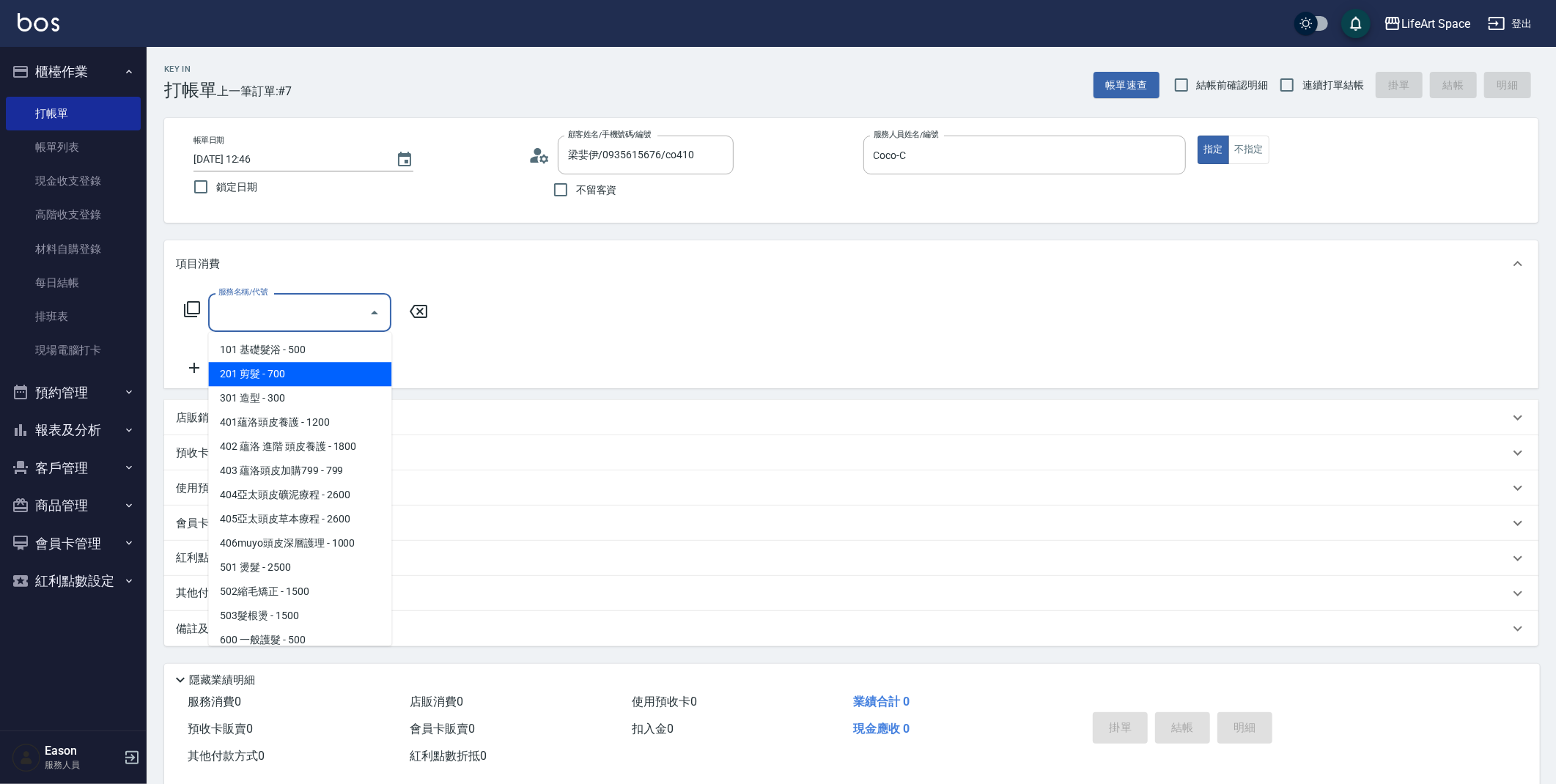
click at [325, 370] on span "201 剪髮 - 700" at bounding box center [299, 374] width 183 height 24
type input "201 剪髮(201)"
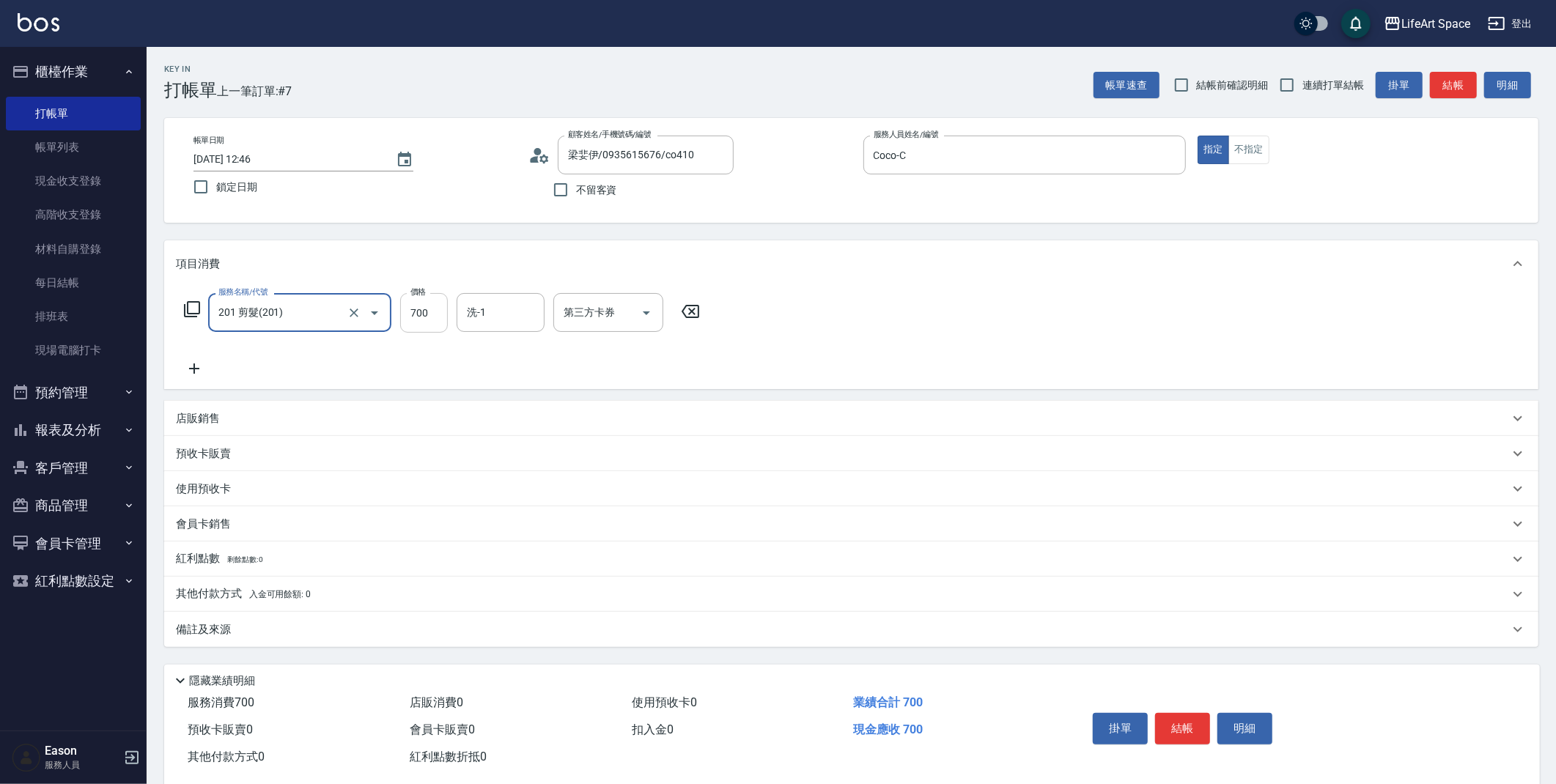
click at [421, 324] on input "700" at bounding box center [424, 313] width 48 height 40
type input "800"
click at [245, 160] on input "2025/09/21 12:46" at bounding box center [287, 159] width 187 height 24
type input "2025/09/20 12:46"
click at [497, 345] on div "服務名稱/代號 201 剪髮(201) 服務名稱/代號 價格 800 價格 洗-1 洗-1 第三方卡券 第三方卡券" at bounding box center [443, 335] width 533 height 84
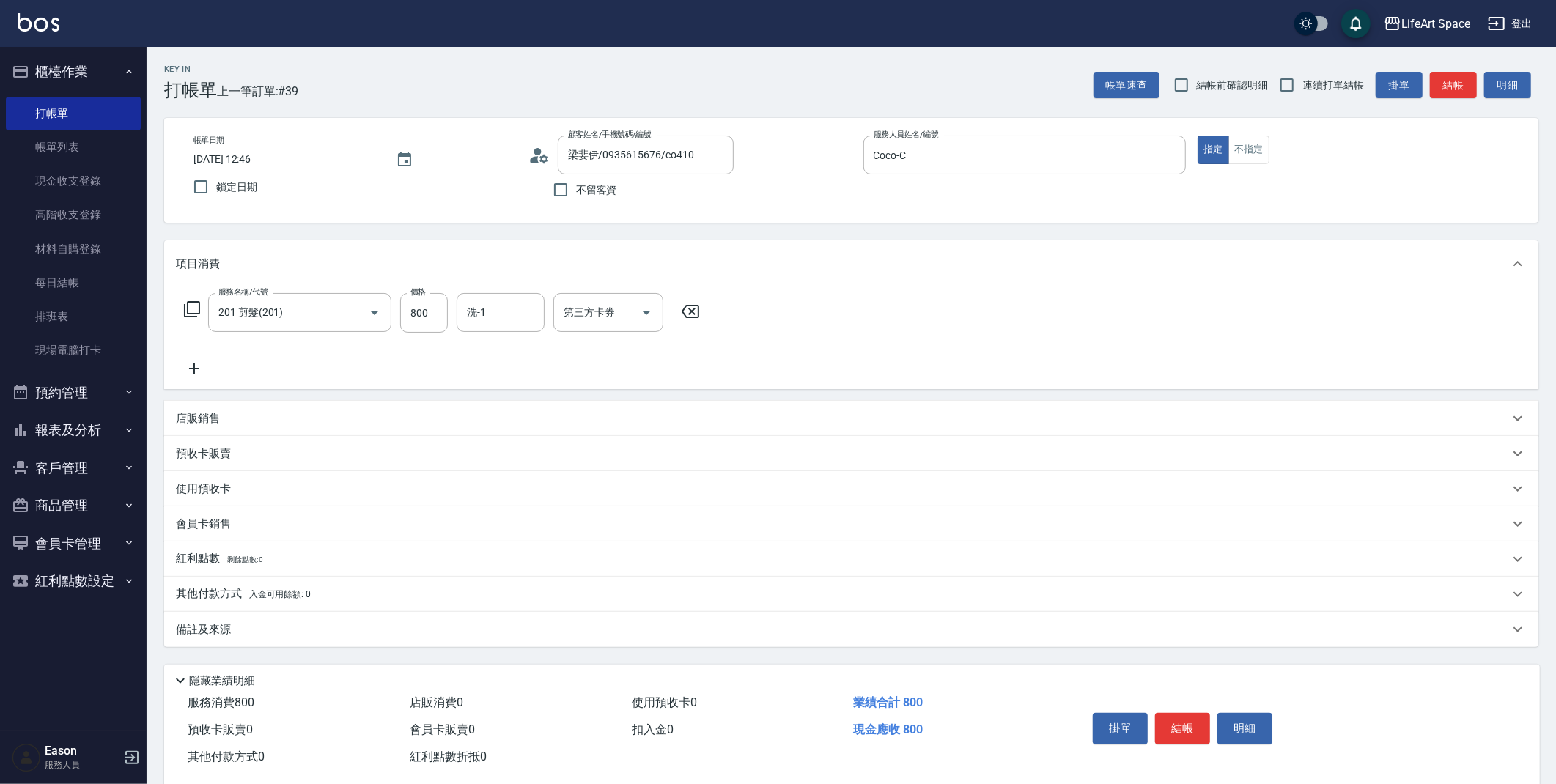
click at [498, 337] on div "服務名稱/代號 201 剪髮(201) 服務名稱/代號 價格 800 價格 洗-1 洗-1 第三方卡券 第三方卡券" at bounding box center [443, 335] width 533 height 84
drag, startPoint x: 484, startPoint y: 292, endPoint x: 485, endPoint y: 302, distance: 10.0
click at [484, 293] on div "服務名稱/代號 201 剪髮(201) 服務名稱/代號 價格 800 價格 洗-1 洗-1 第三方卡券 第三方卡券" at bounding box center [851, 338] width 1374 height 101
click at [485, 303] on input "洗-1" at bounding box center [501, 313] width 75 height 25
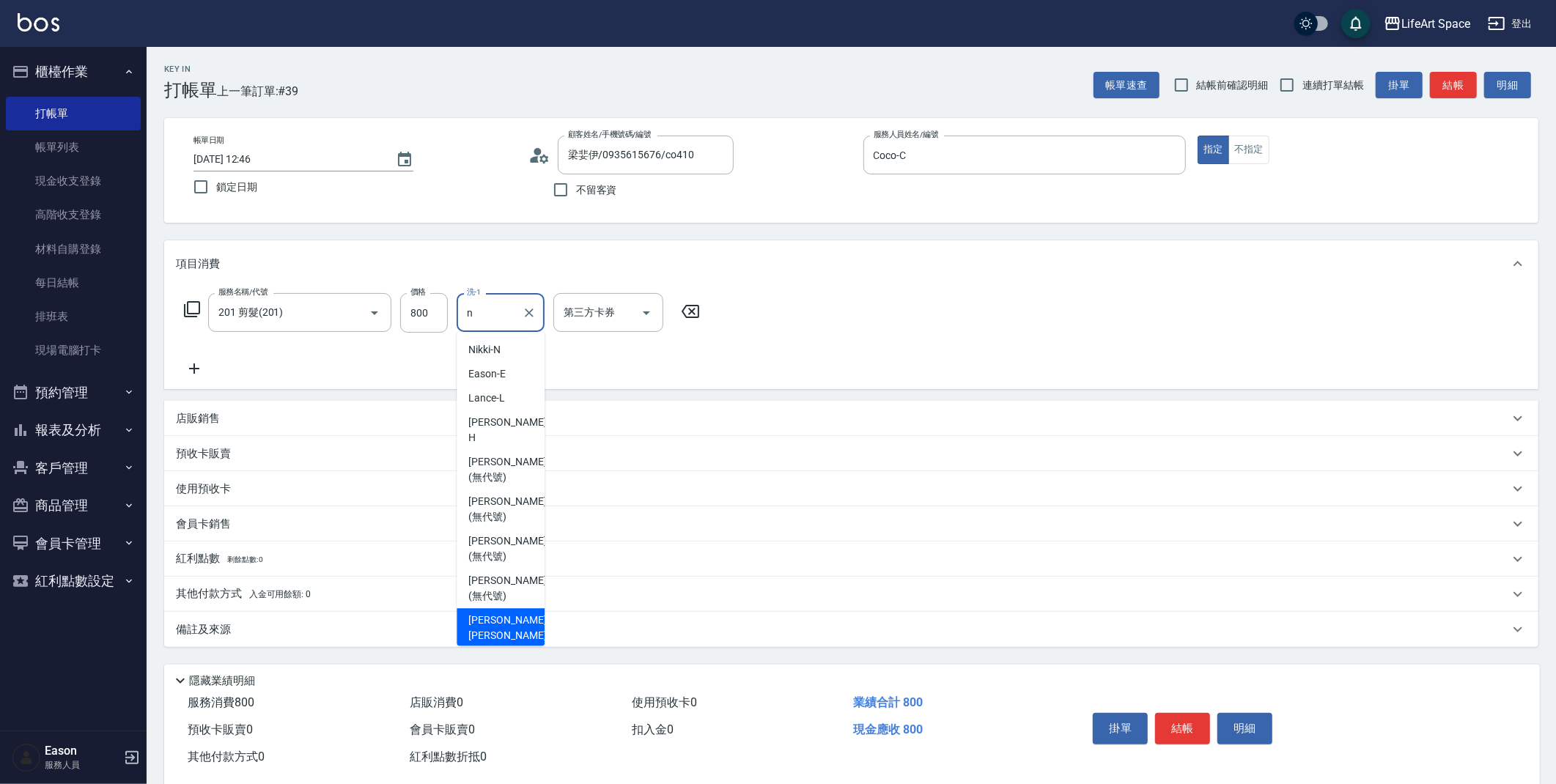
click at [513, 612] on span "Nick wu (無代號)" at bounding box center [507, 636] width 78 height 46
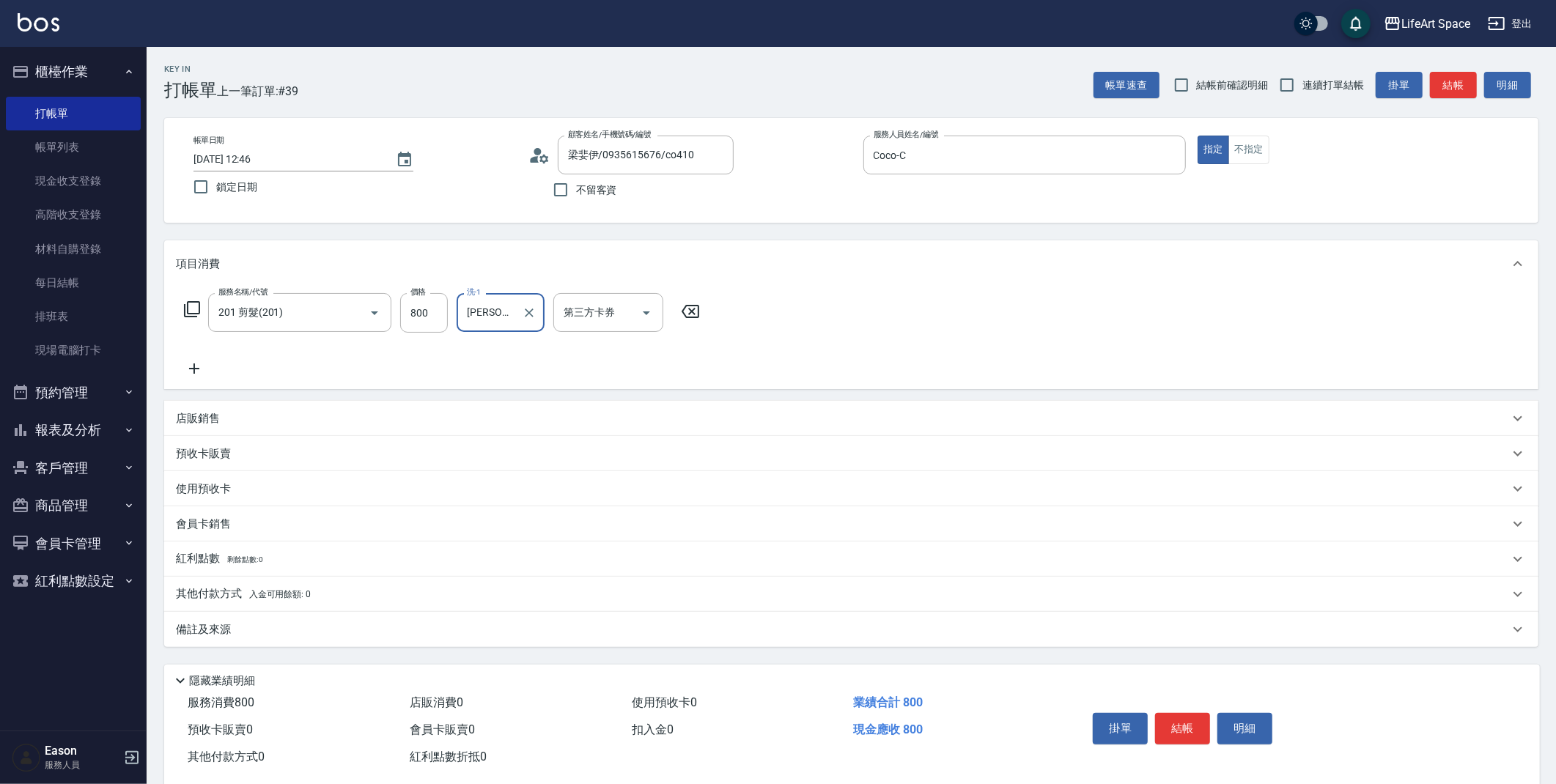
type input "Nick wu(無代號)"
click at [351, 635] on div "備註及來源" at bounding box center [843, 630] width 1333 height 16
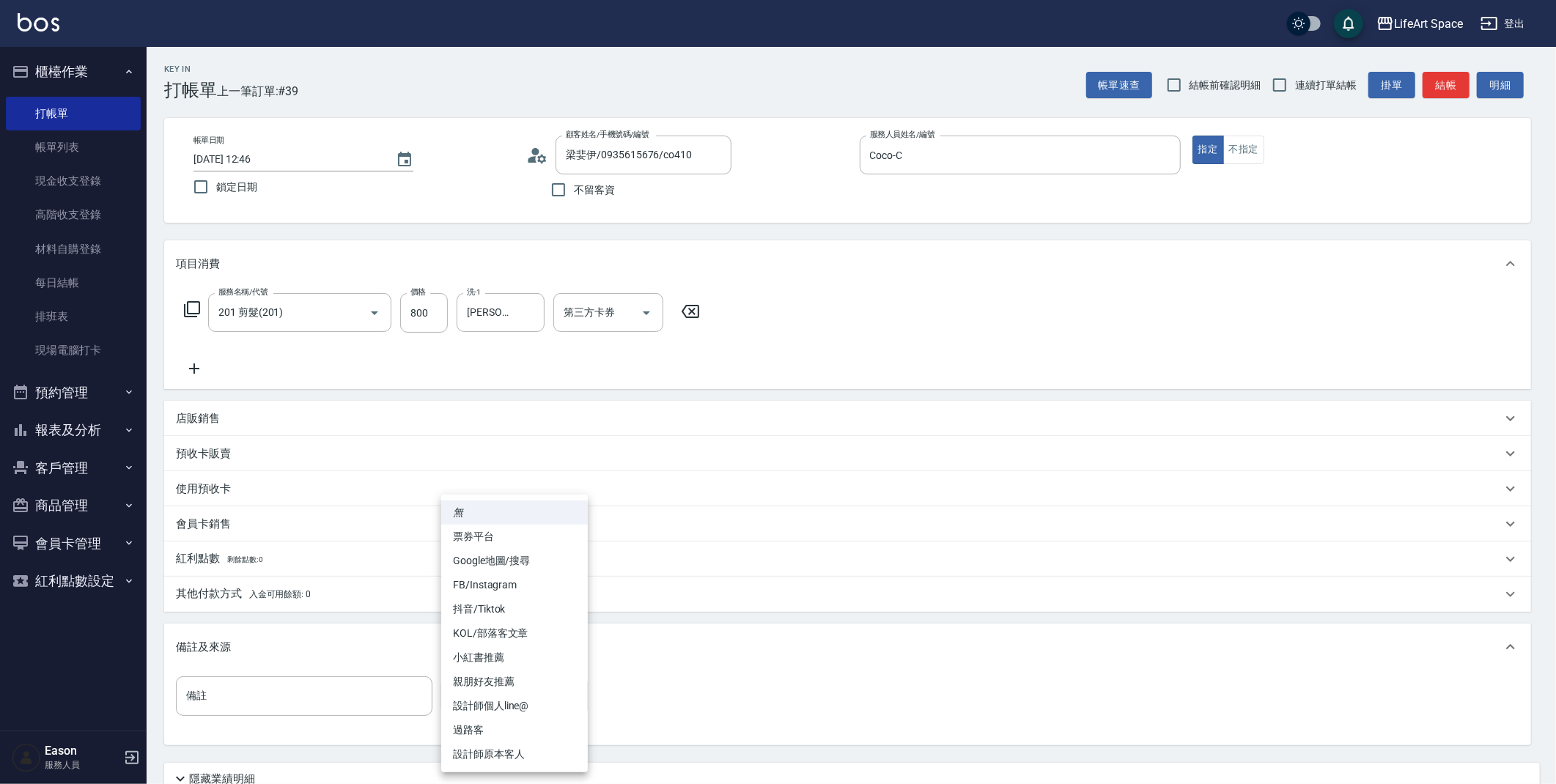
click at [501, 697] on body "LifeArt Space 登出 櫃檯作業 打帳單 帳單列表 現金收支登錄 高階收支登錄 材料自購登錄 每日結帳 排班表 現場電腦打卡 預約管理 預約管理 單…" at bounding box center [778, 452] width 1556 height 904
click at [509, 750] on li "設計師原本客人" at bounding box center [514, 754] width 146 height 24
type input "設計師原本客人"
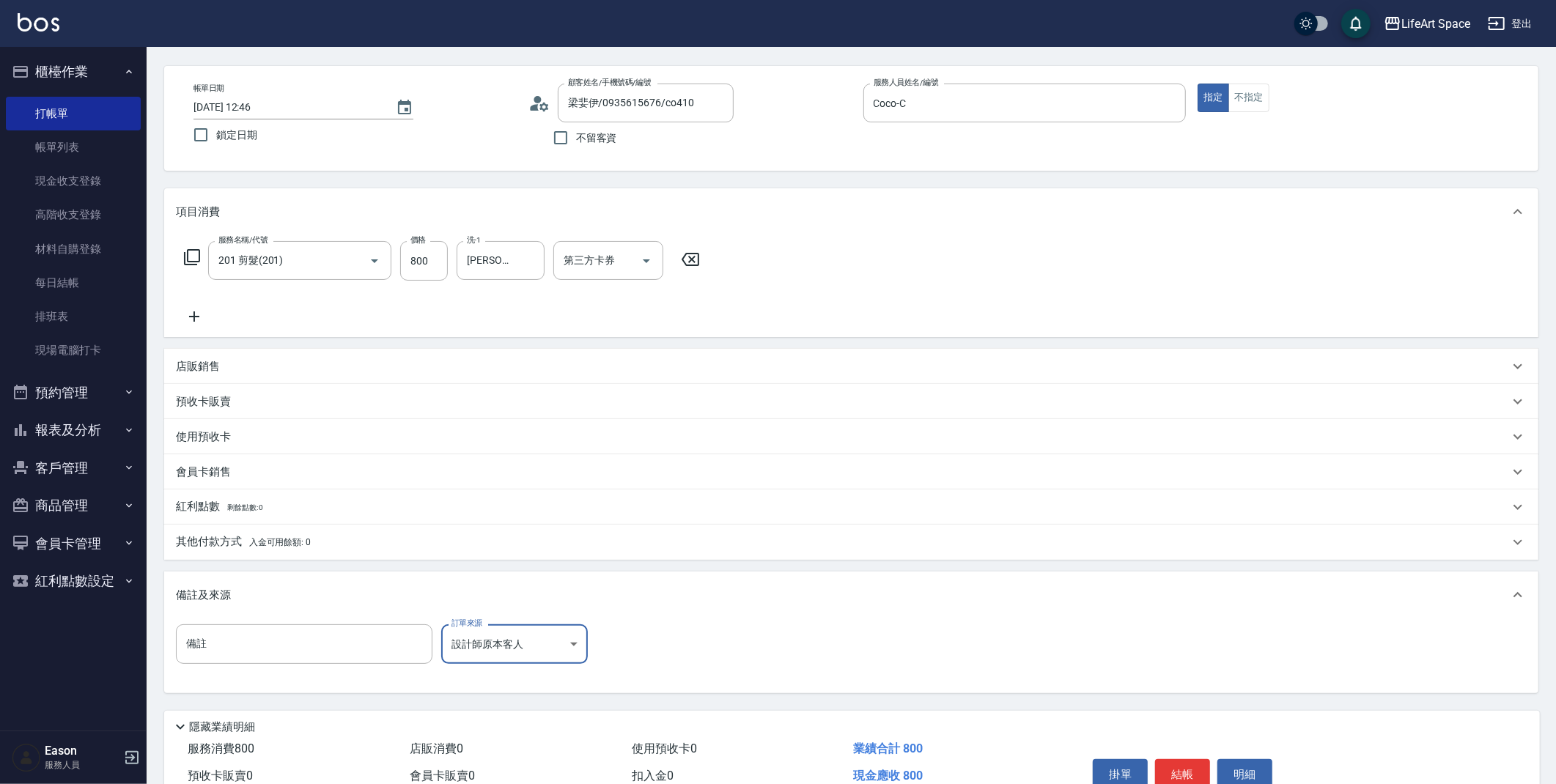
scroll to position [125, 0]
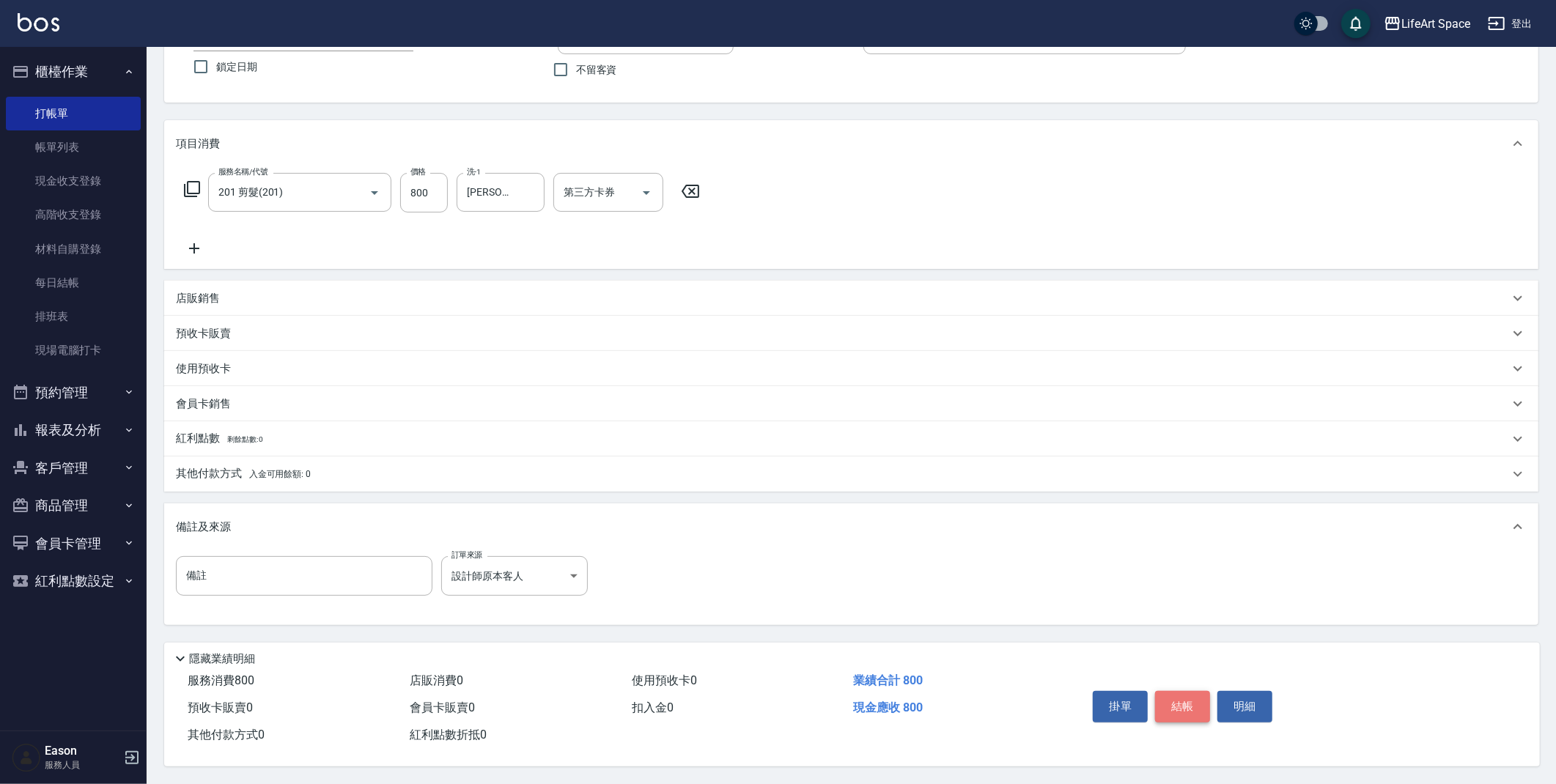
click at [1185, 709] on button "結帳" at bounding box center [1183, 706] width 55 height 31
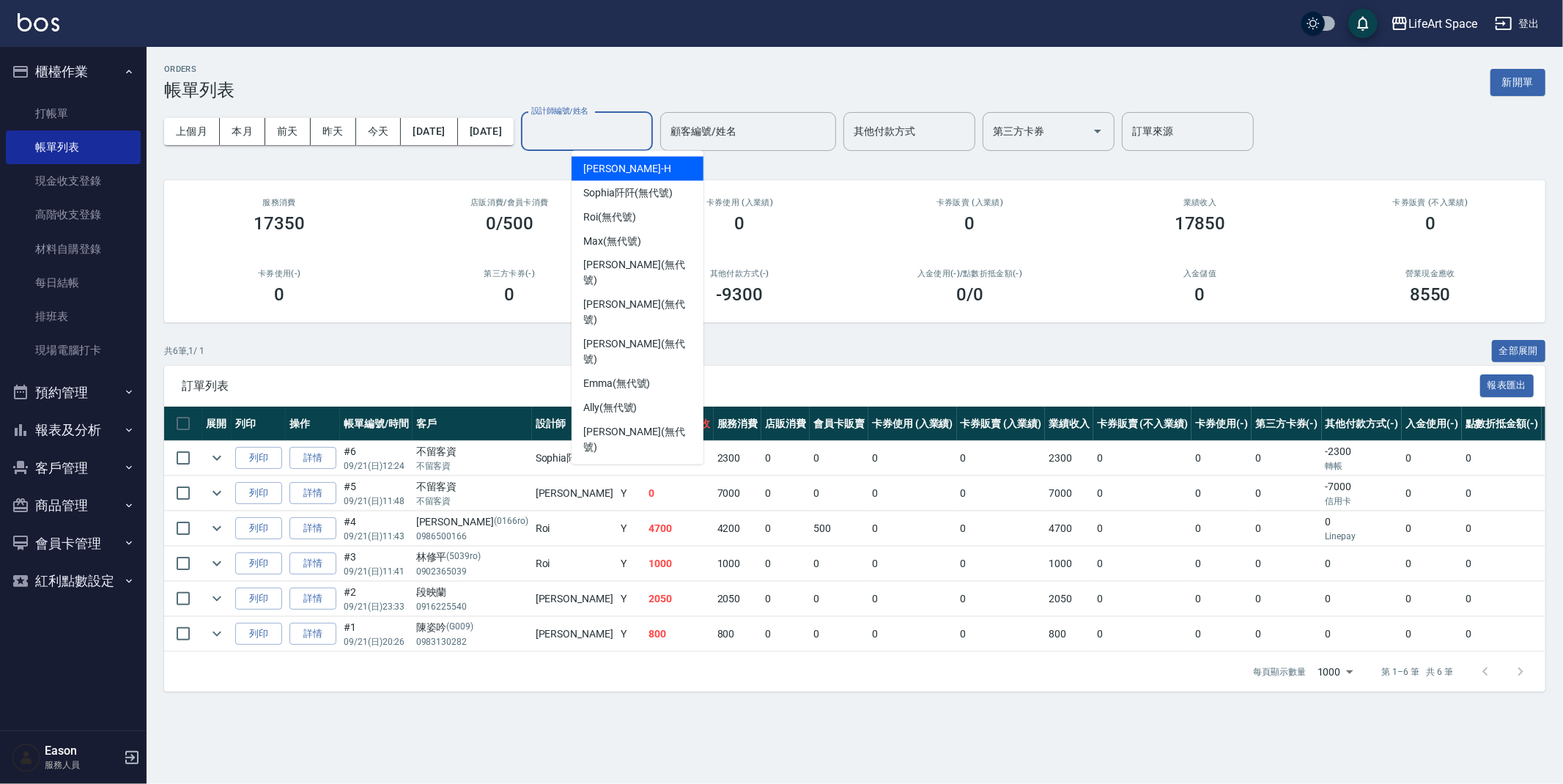
click at [594, 127] on input "設計師編號/姓名" at bounding box center [587, 131] width 119 height 25
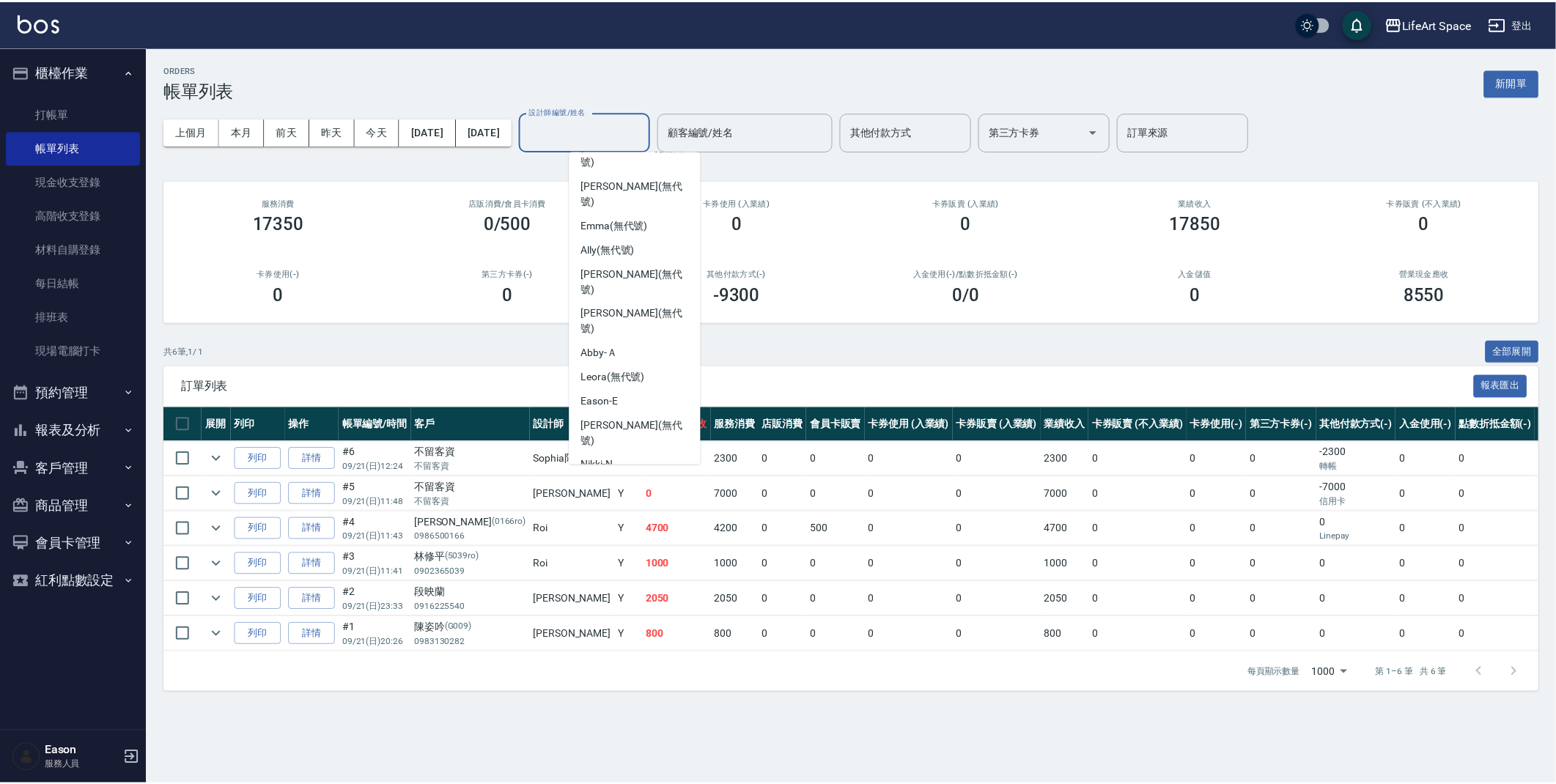
scroll to position [254, 0]
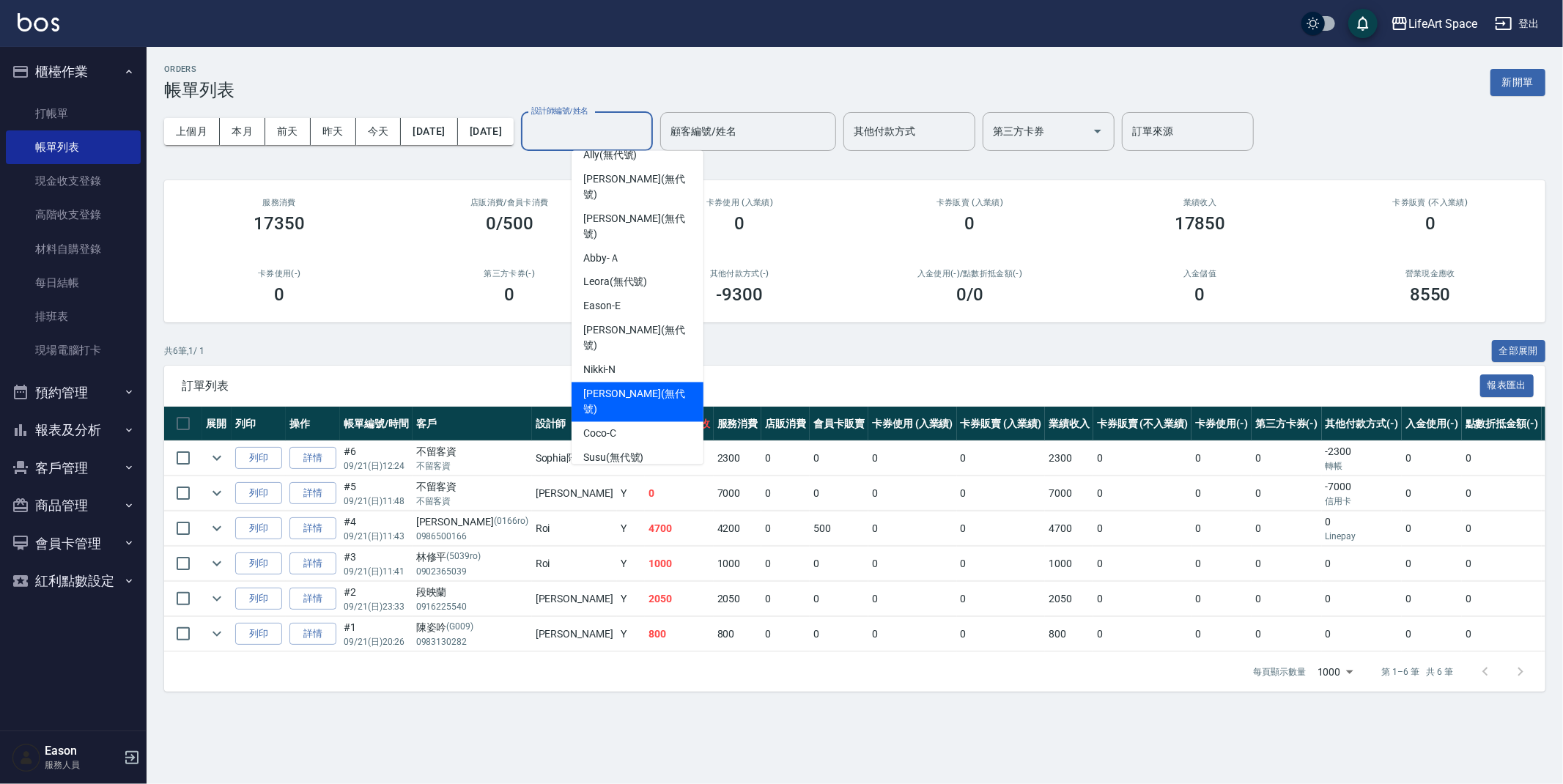
drag, startPoint x: 604, startPoint y: 310, endPoint x: 615, endPoint y: 336, distance: 28.2
click at [615, 336] on ul "Hannah -H Sophia阡阡 (無代號) Roi (無代號) Max (無代號) Lillian (無代號) Chloe (無代號) Joyce (無…" at bounding box center [637, 307] width 132 height 313
click at [615, 422] on div "Coco -C" at bounding box center [637, 434] width 132 height 24
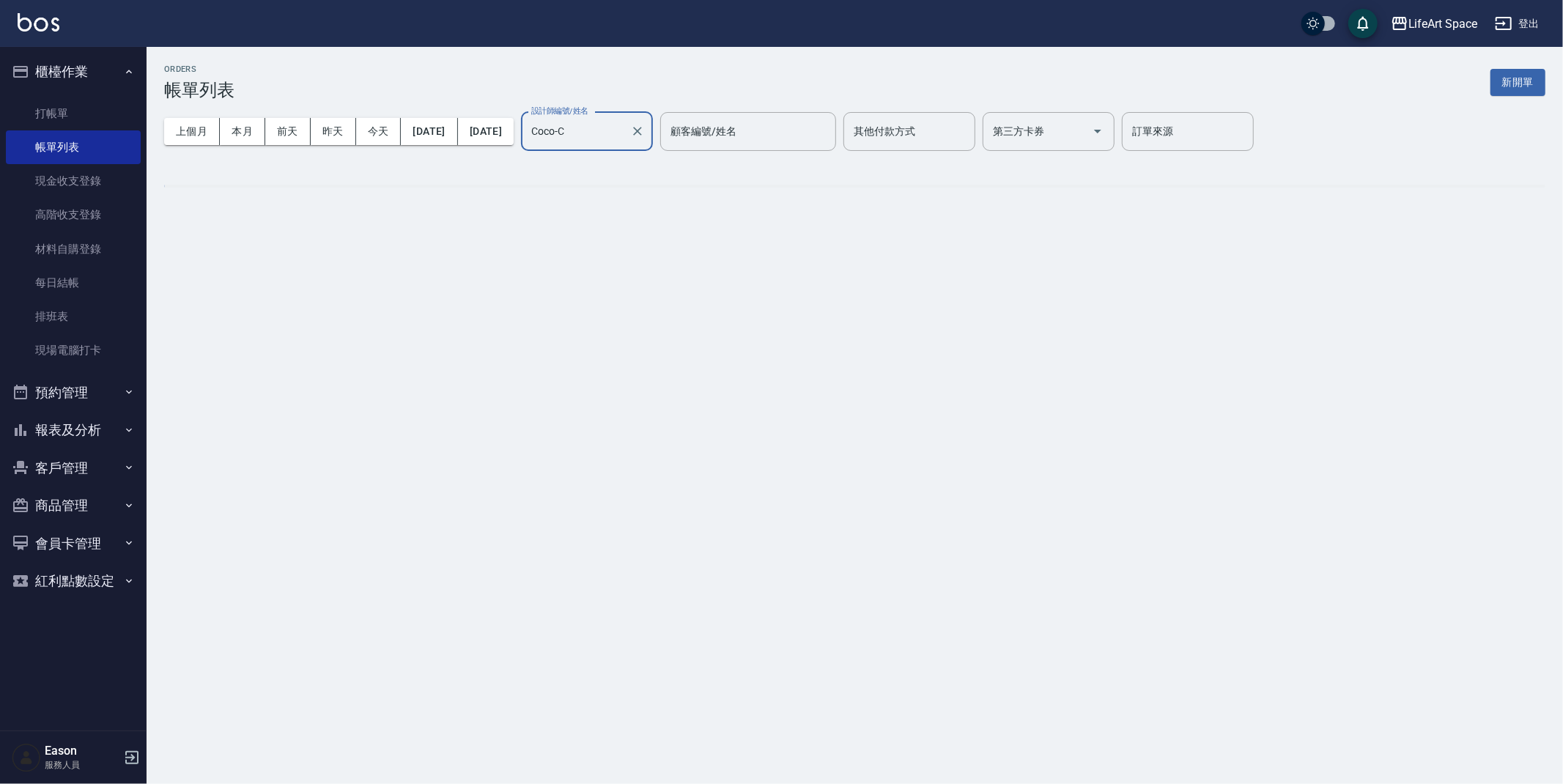
type input "Coco-C"
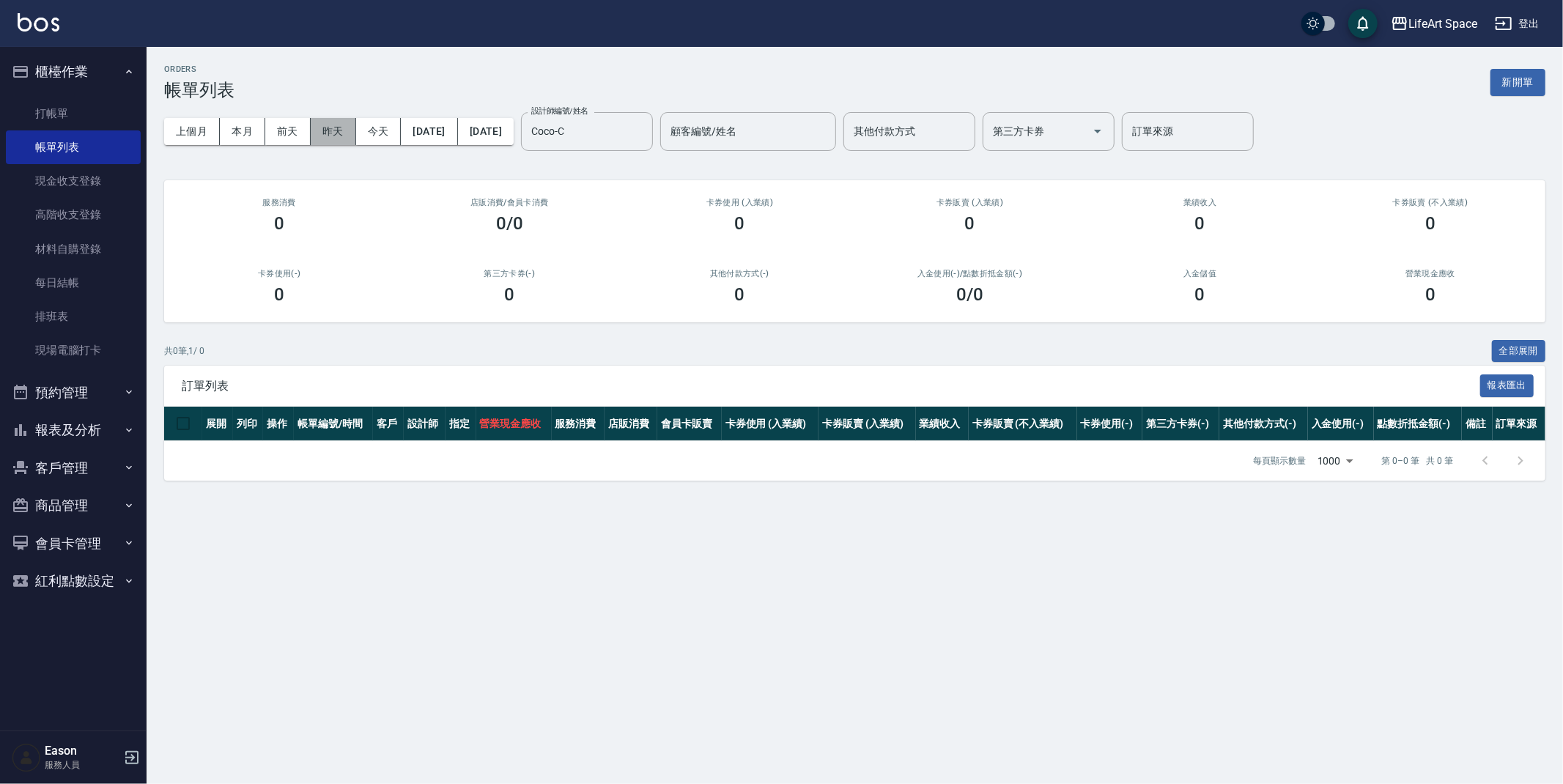
click at [340, 137] on button "昨天" at bounding box center [333, 131] width 46 height 27
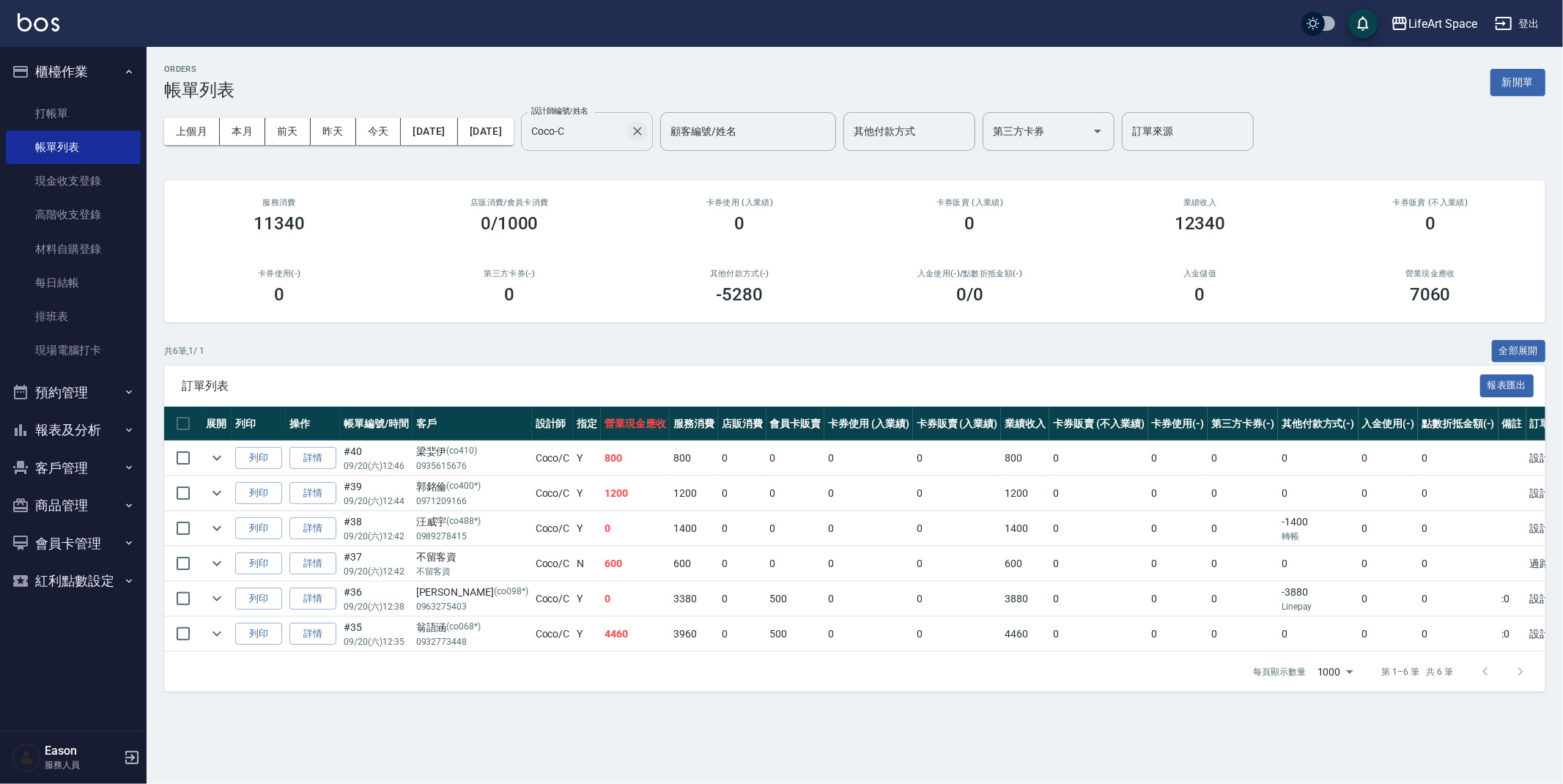
click at [648, 130] on button "Clear" at bounding box center [637, 131] width 20 height 20
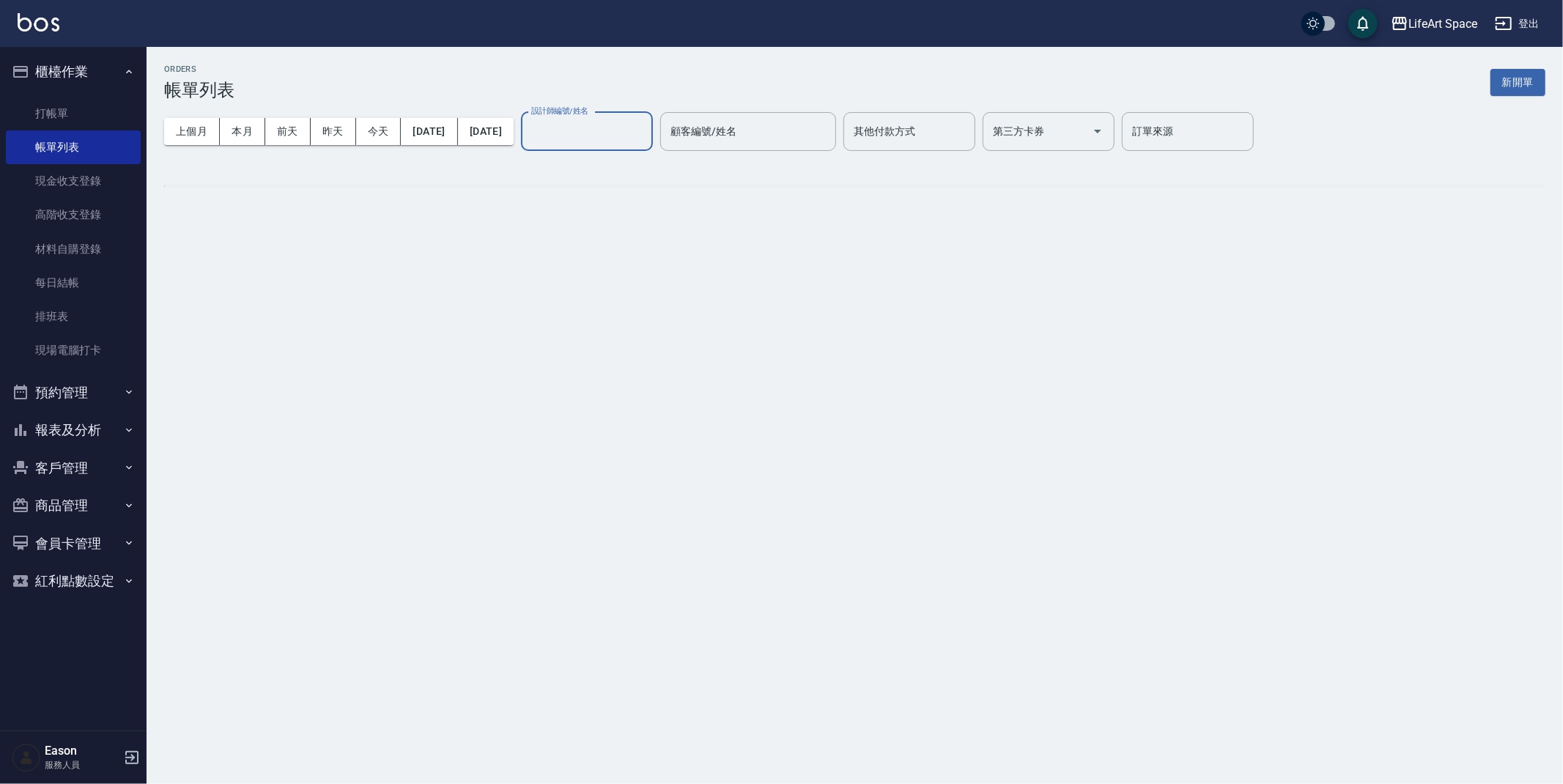
click at [589, 125] on input "設計師編號/姓名" at bounding box center [587, 131] width 119 height 25
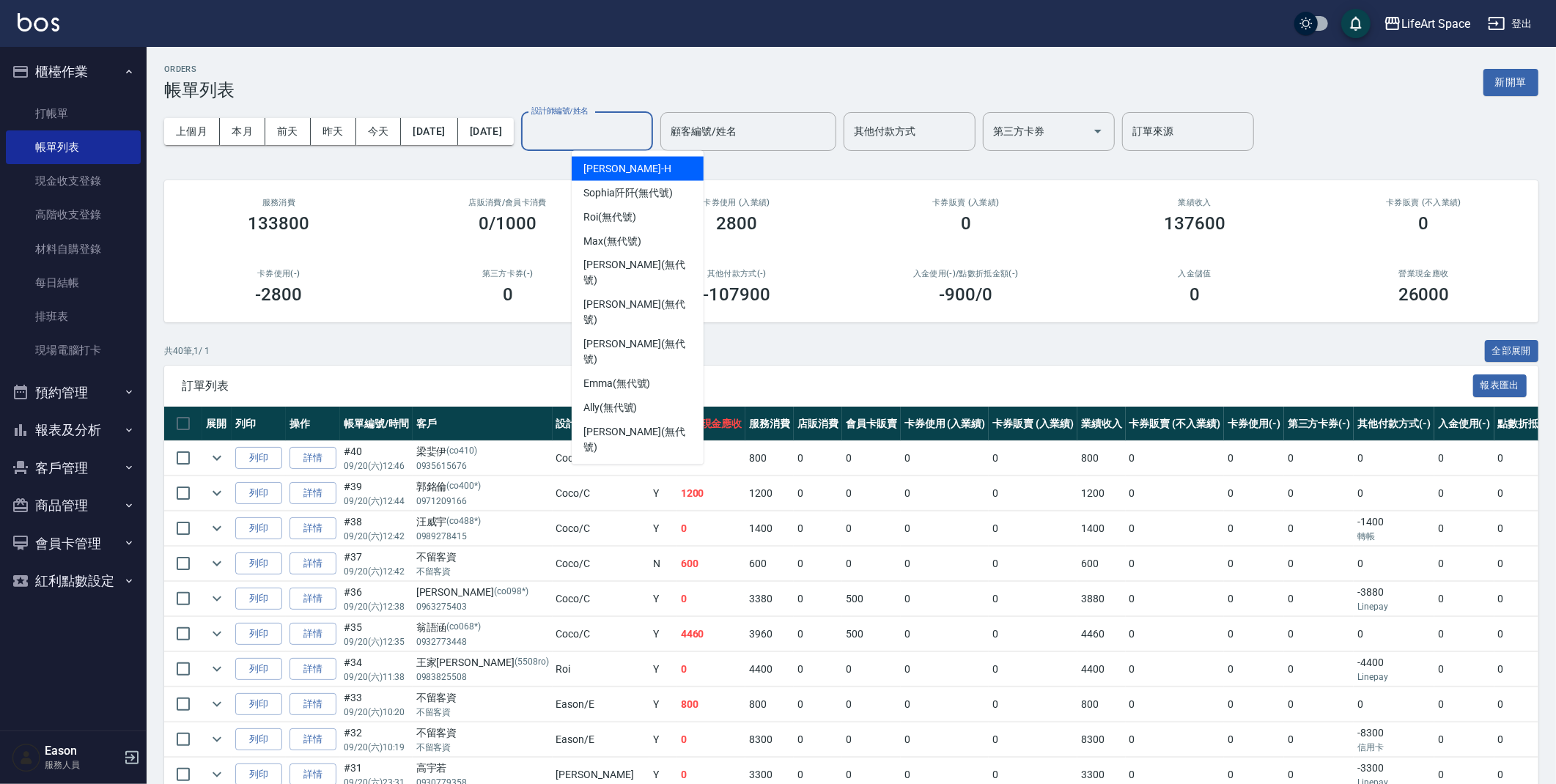
click at [629, 170] on div "Hannah -H" at bounding box center [637, 169] width 132 height 24
type input "Hannah-H"
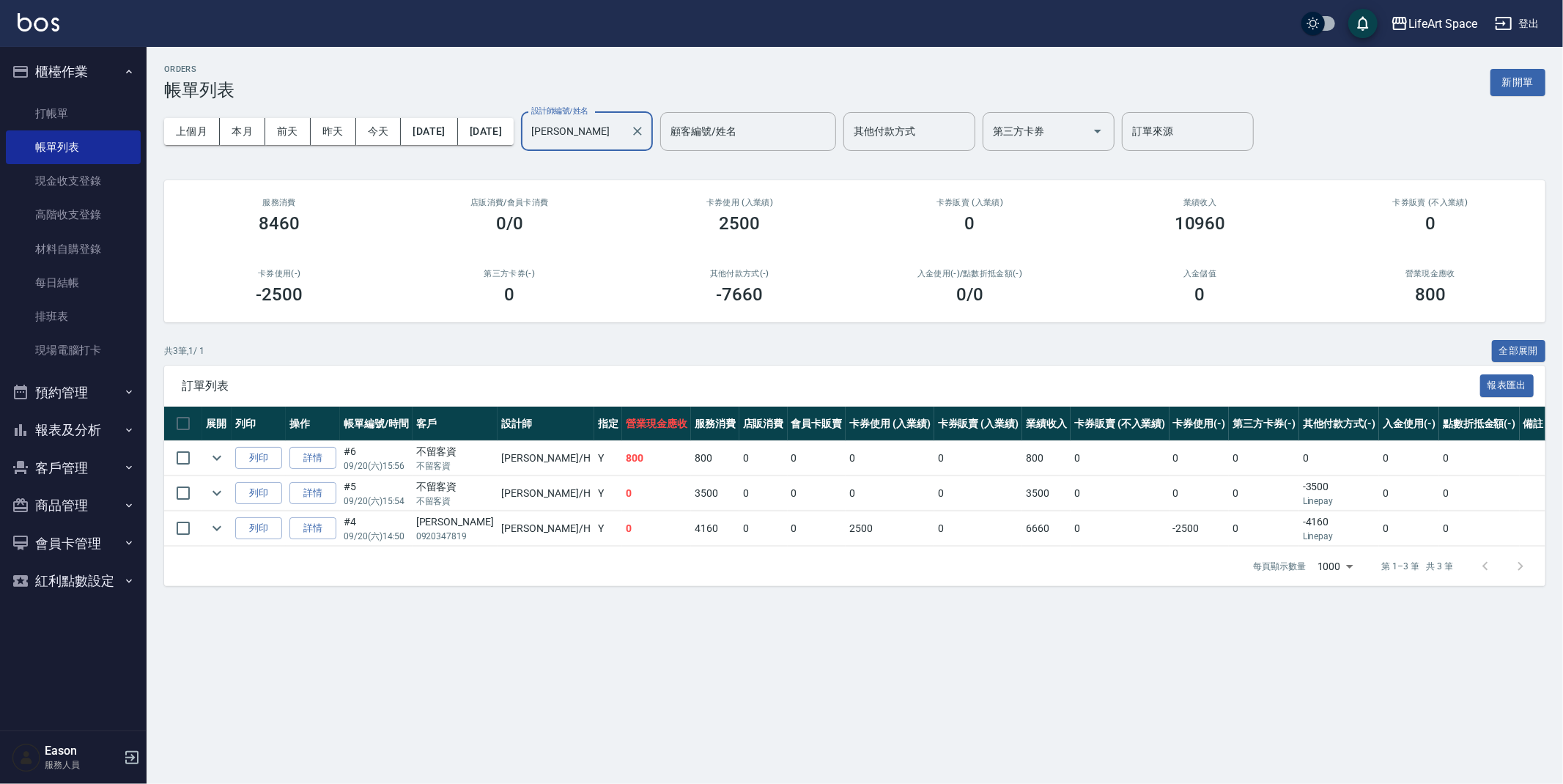
click at [63, 466] on button "客戶管理" at bounding box center [73, 468] width 135 height 38
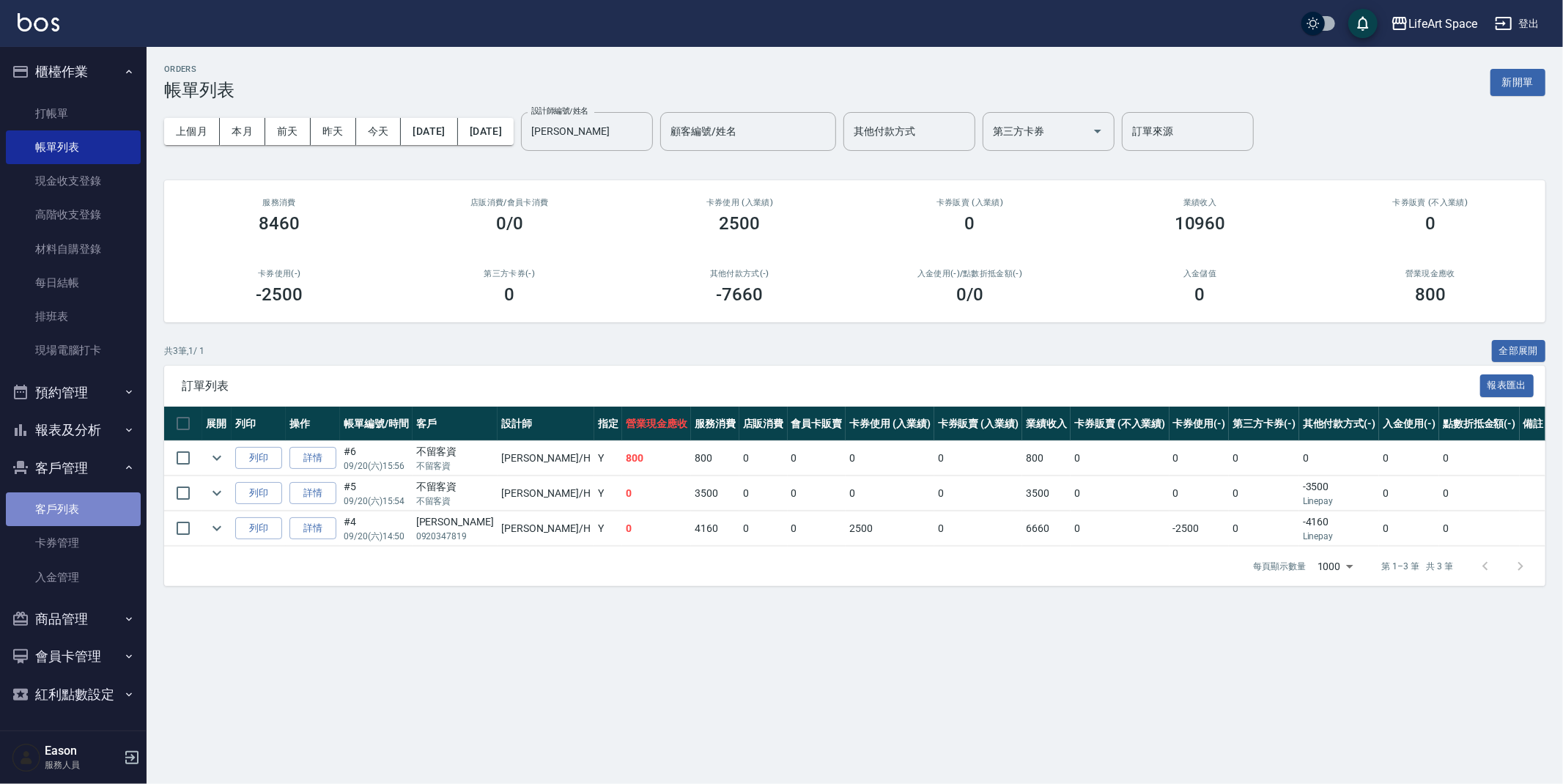
click at [62, 502] on link "客戶列表" at bounding box center [73, 509] width 135 height 34
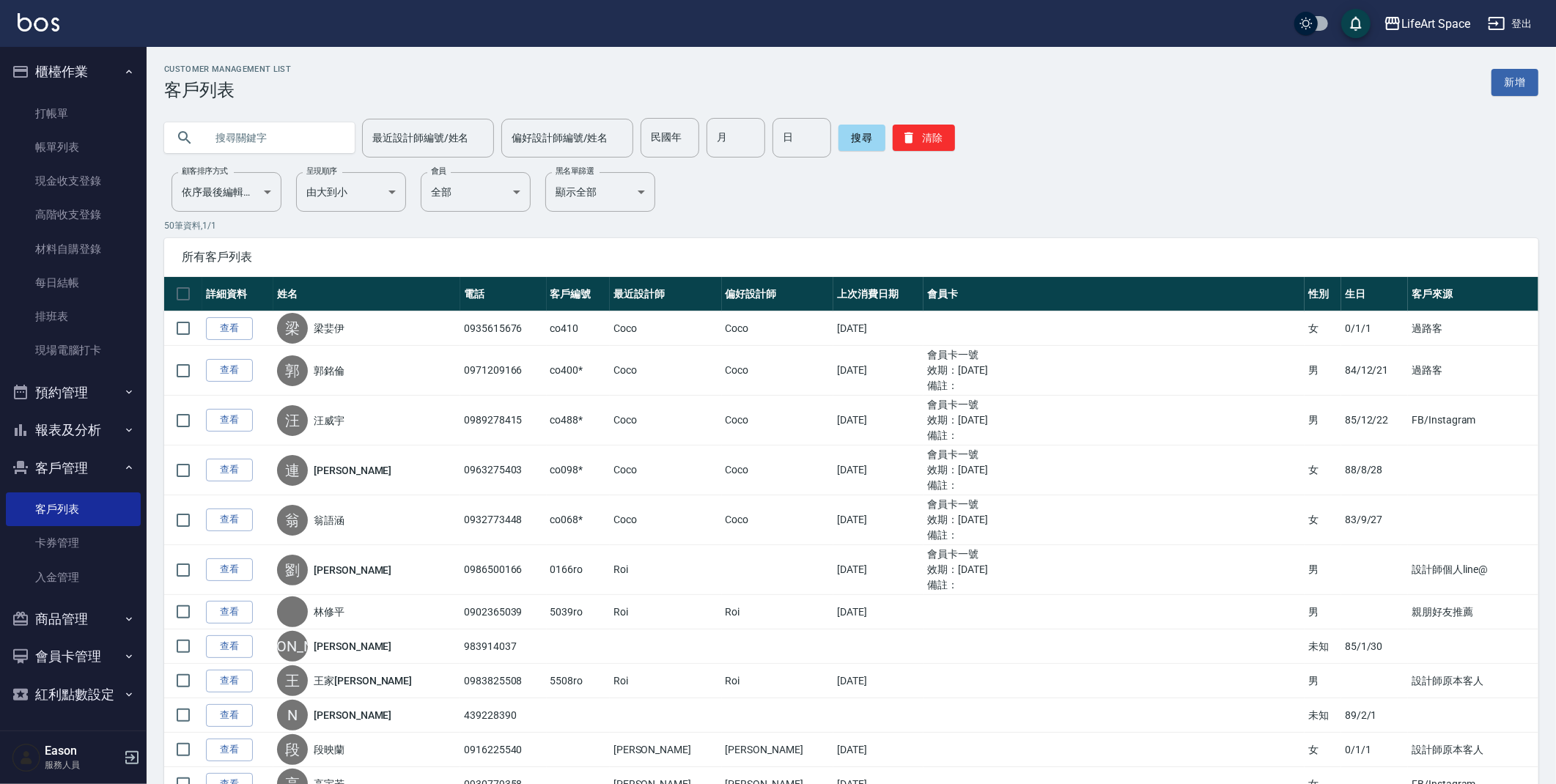
click at [290, 143] on input "text" at bounding box center [274, 137] width 138 height 40
type input "X"
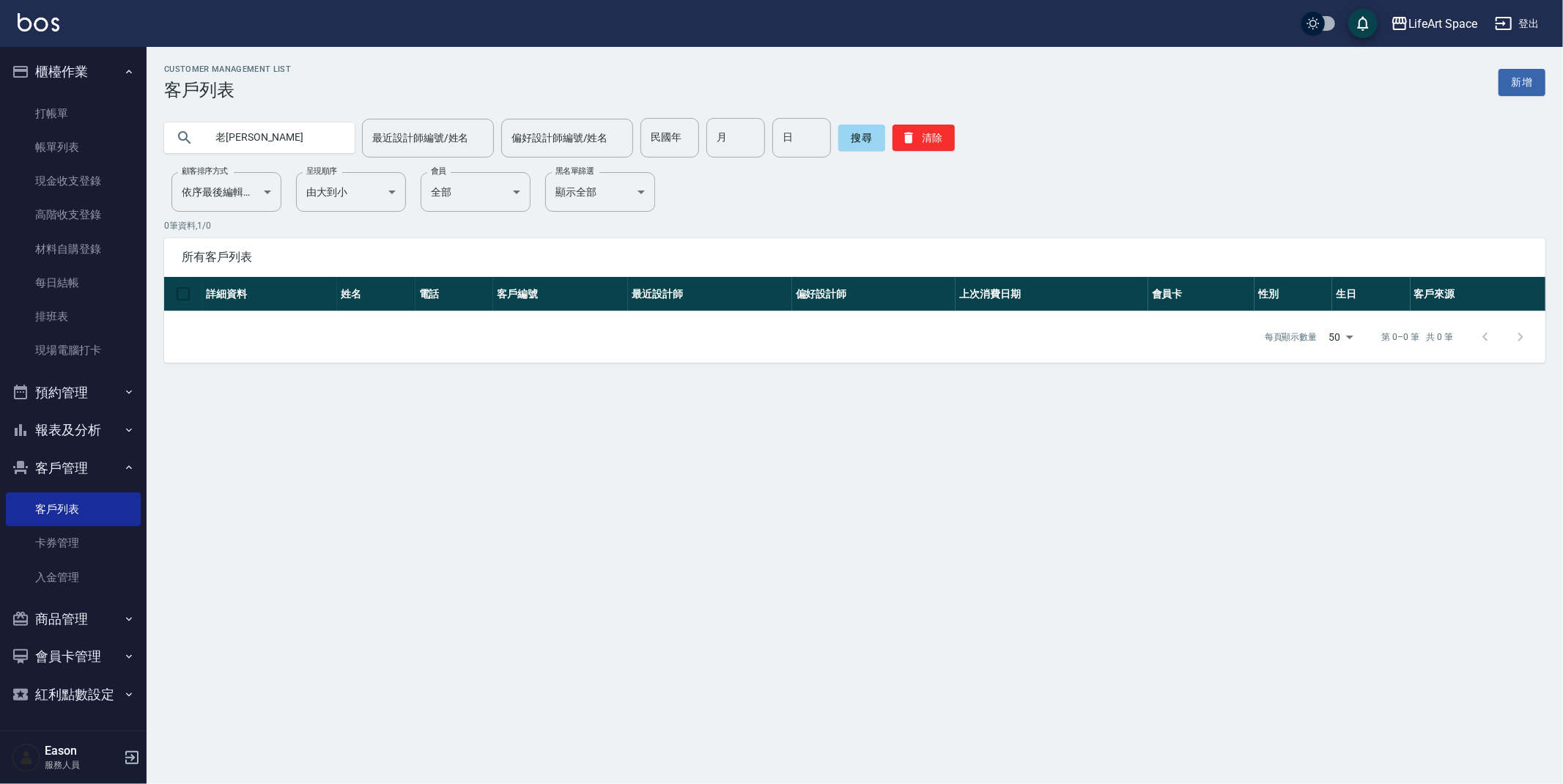
type input "老"
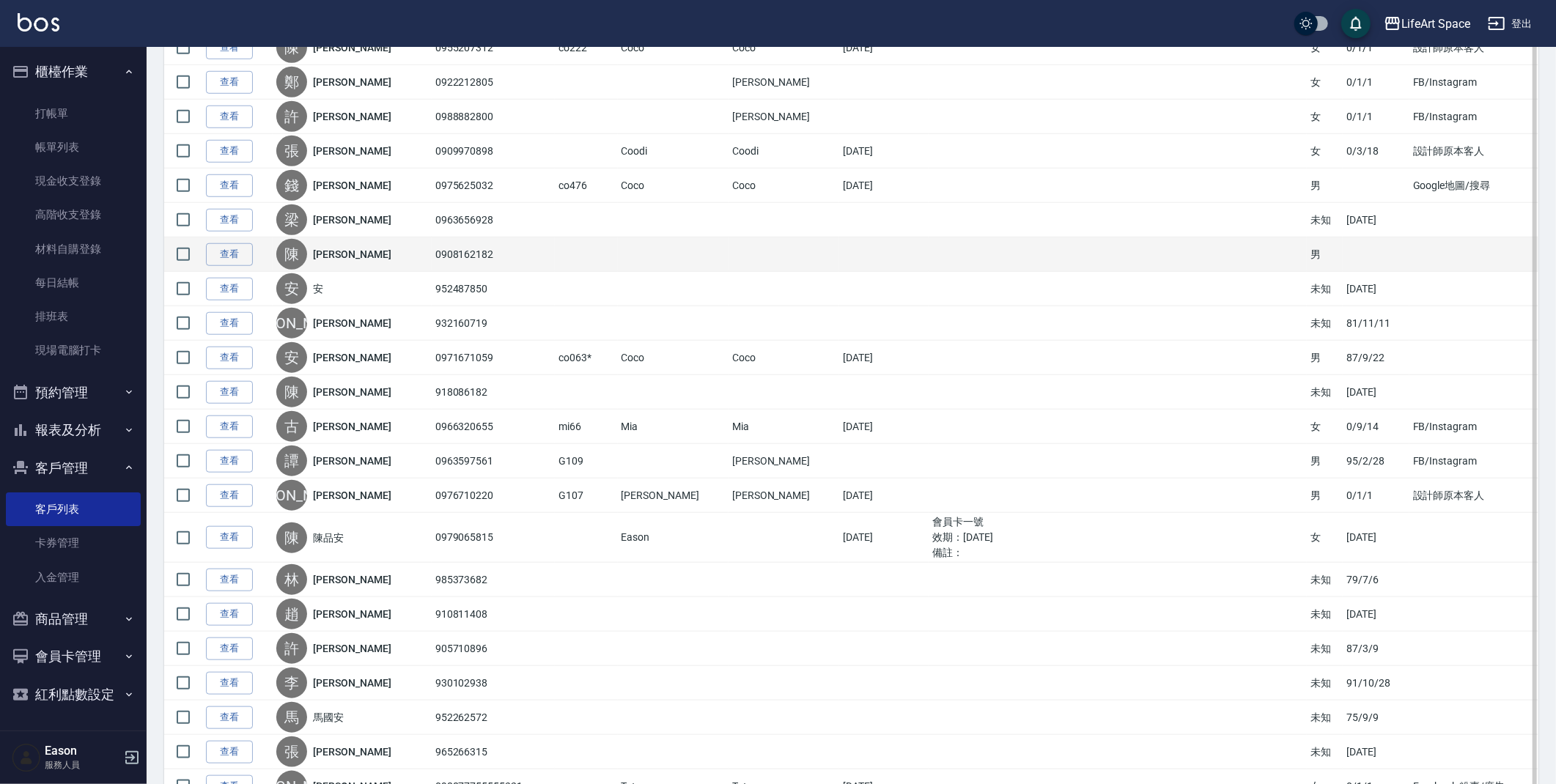
scroll to position [1068, 0]
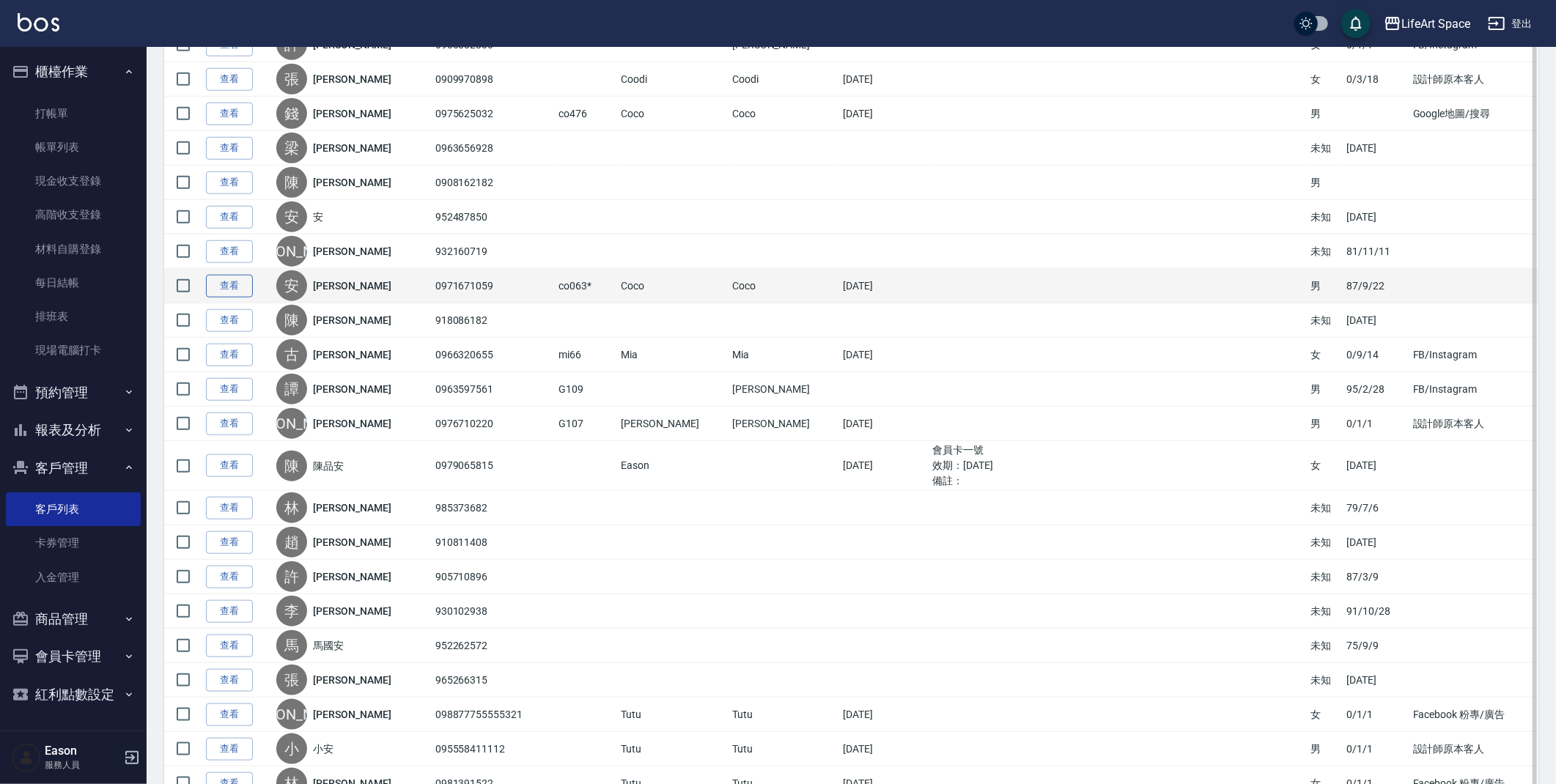
type input "安"
click at [235, 284] on link "查看" at bounding box center [229, 286] width 47 height 22
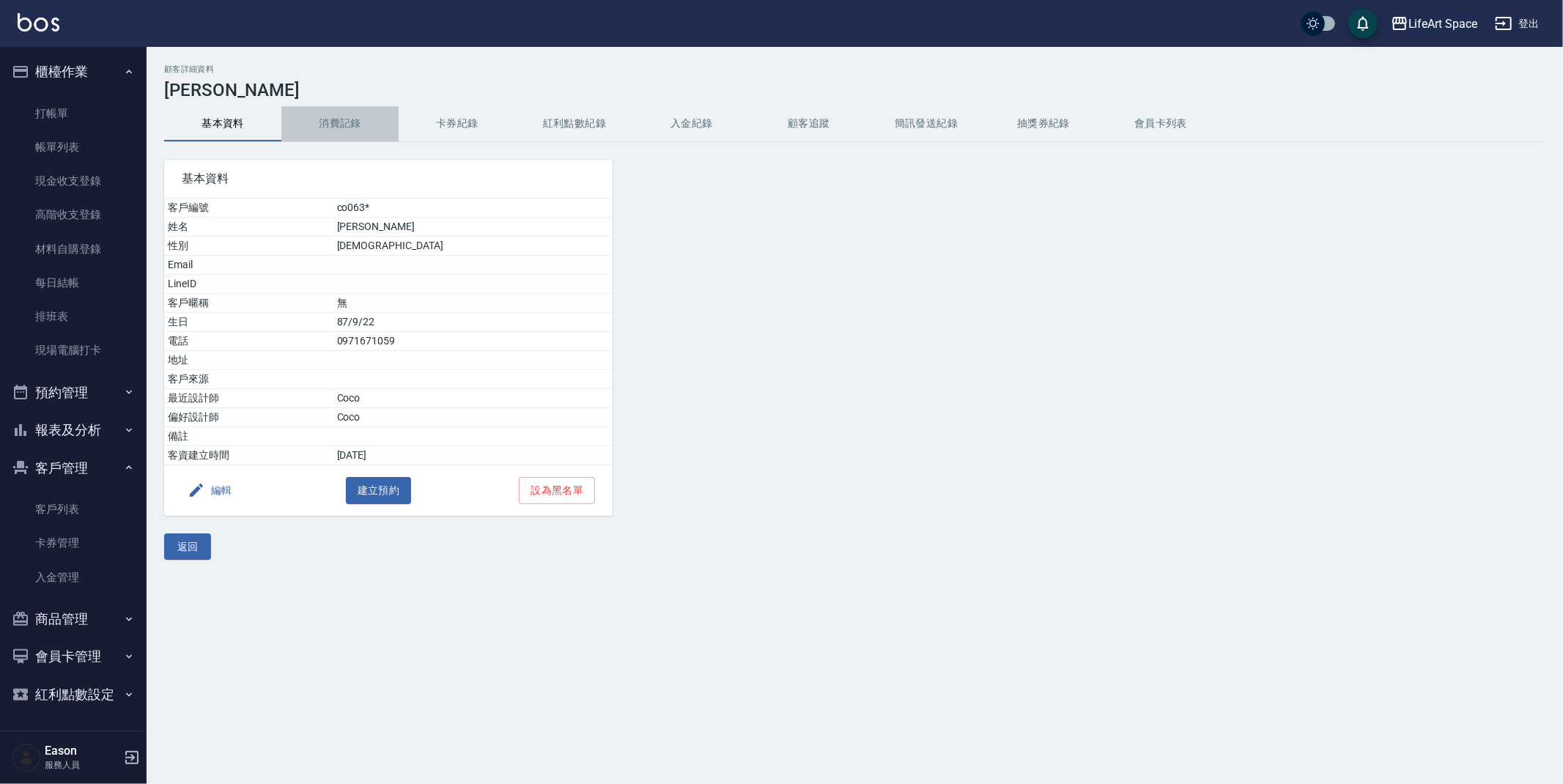
click at [344, 125] on button "消費記錄" at bounding box center [340, 123] width 117 height 35
